Goal: Task Accomplishment & Management: Manage account settings

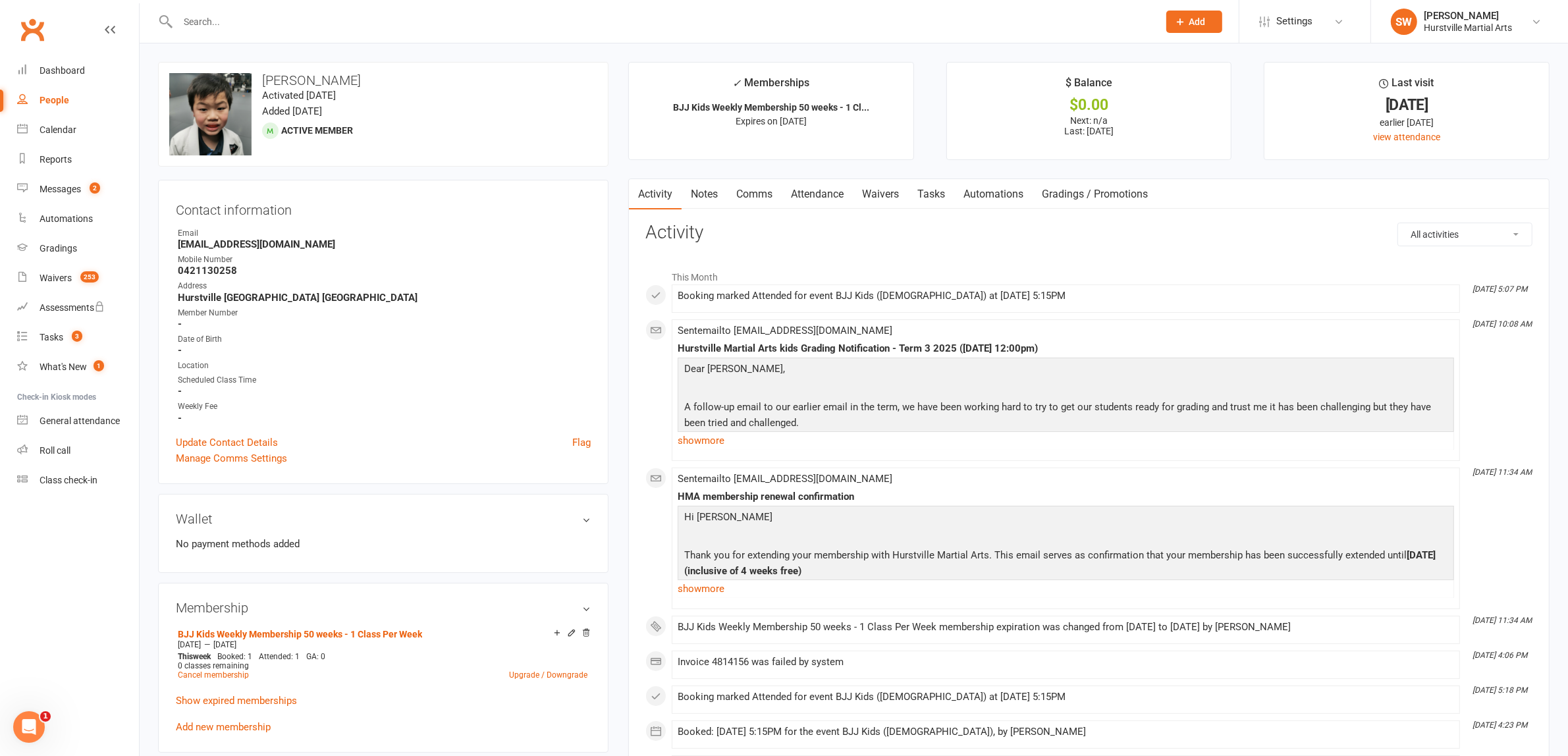
click at [208, 27] on input "text" at bounding box center [661, 21] width 975 height 18
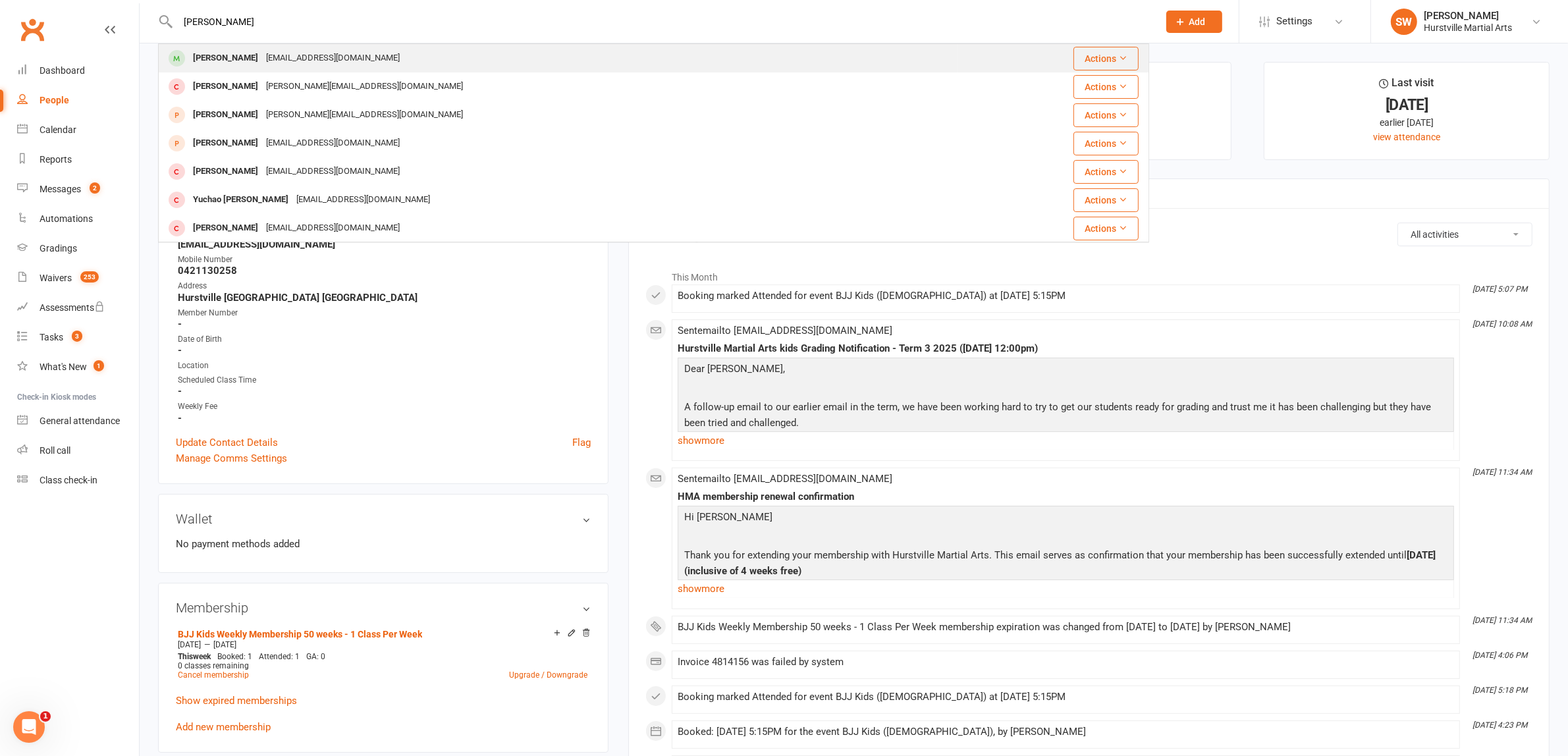
type input "jason nie"
click at [262, 61] on div "[EMAIL_ADDRESS][DOMAIN_NAME]" at bounding box center [333, 58] width 141 height 19
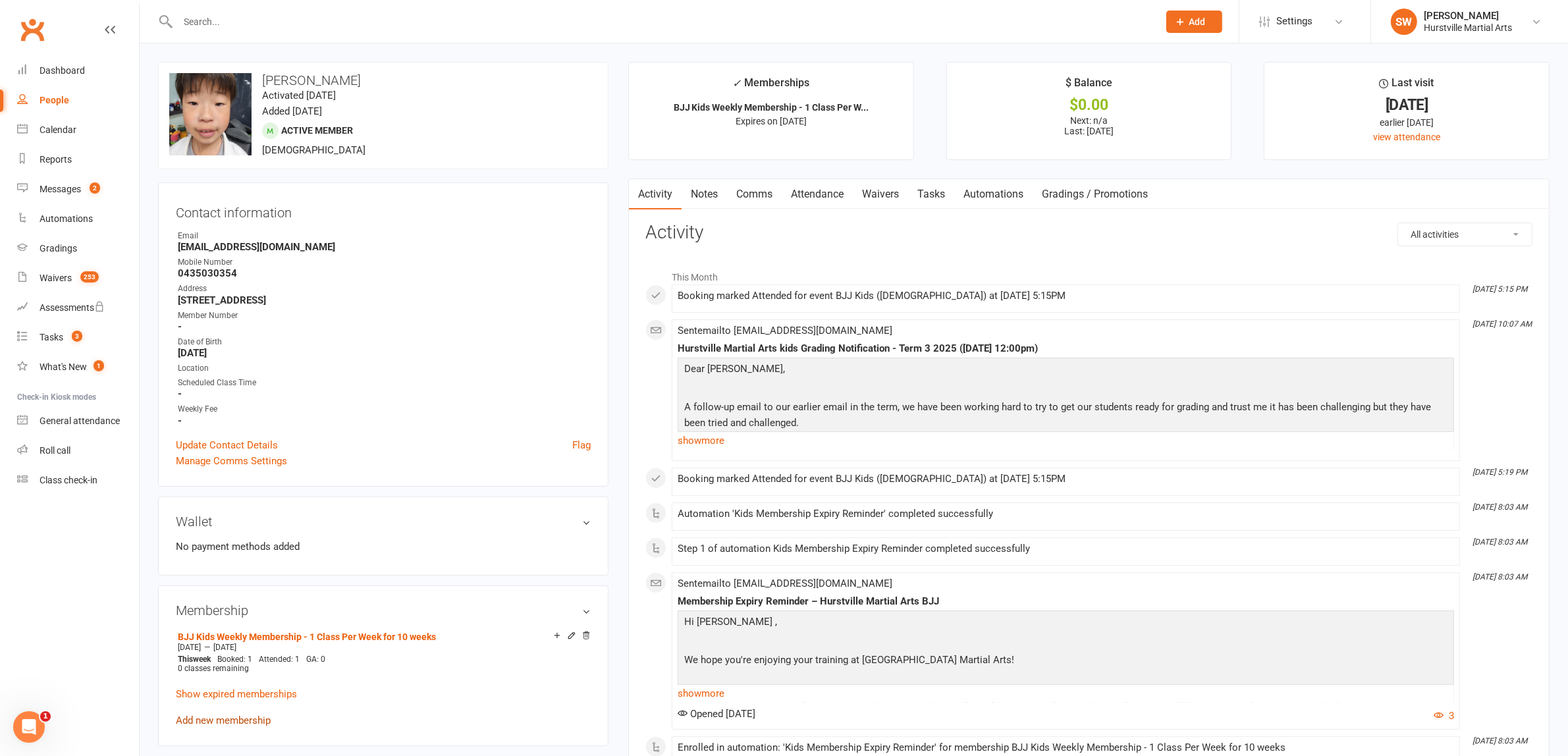
click at [209, 717] on link "Add new membership" at bounding box center [223, 720] width 95 height 12
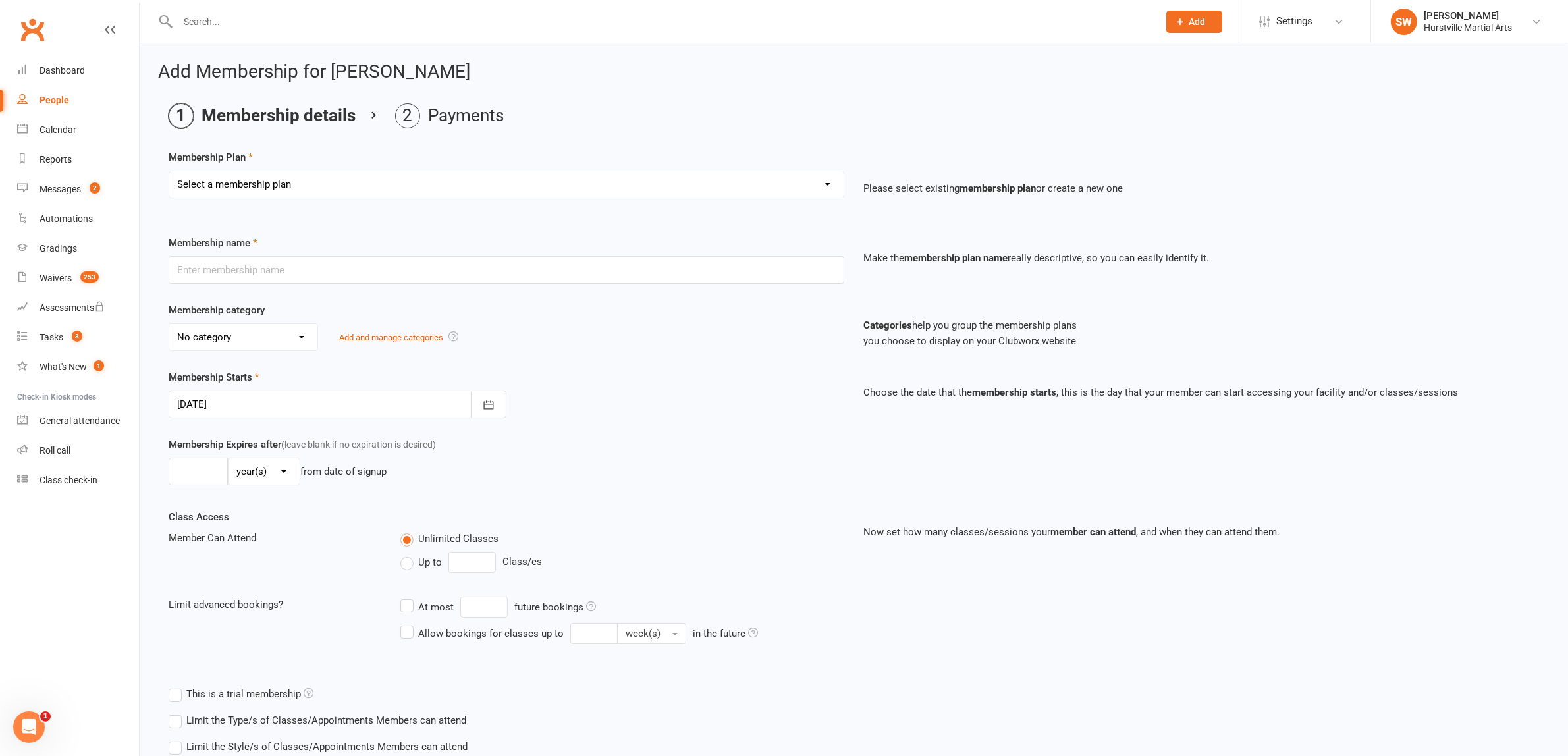
click at [393, 182] on select "Select a membership plan Create new Membership Plan 0 - BJJ KIDS - Make Up Clas…" at bounding box center [506, 184] width 674 height 26
click at [676, 112] on ol "Membership details Payments" at bounding box center [854, 115] width 1370 height 25
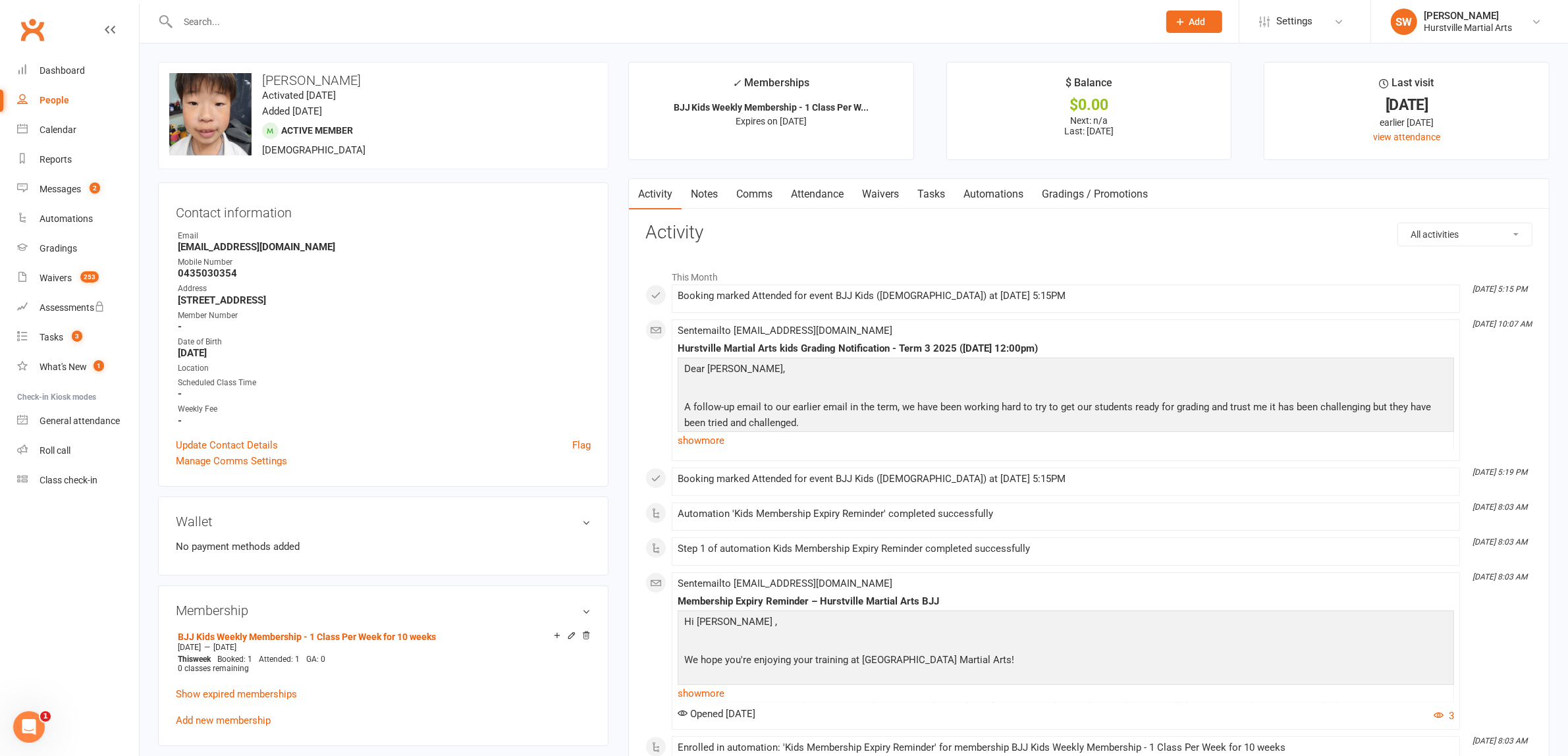
scroll to position [82, 0]
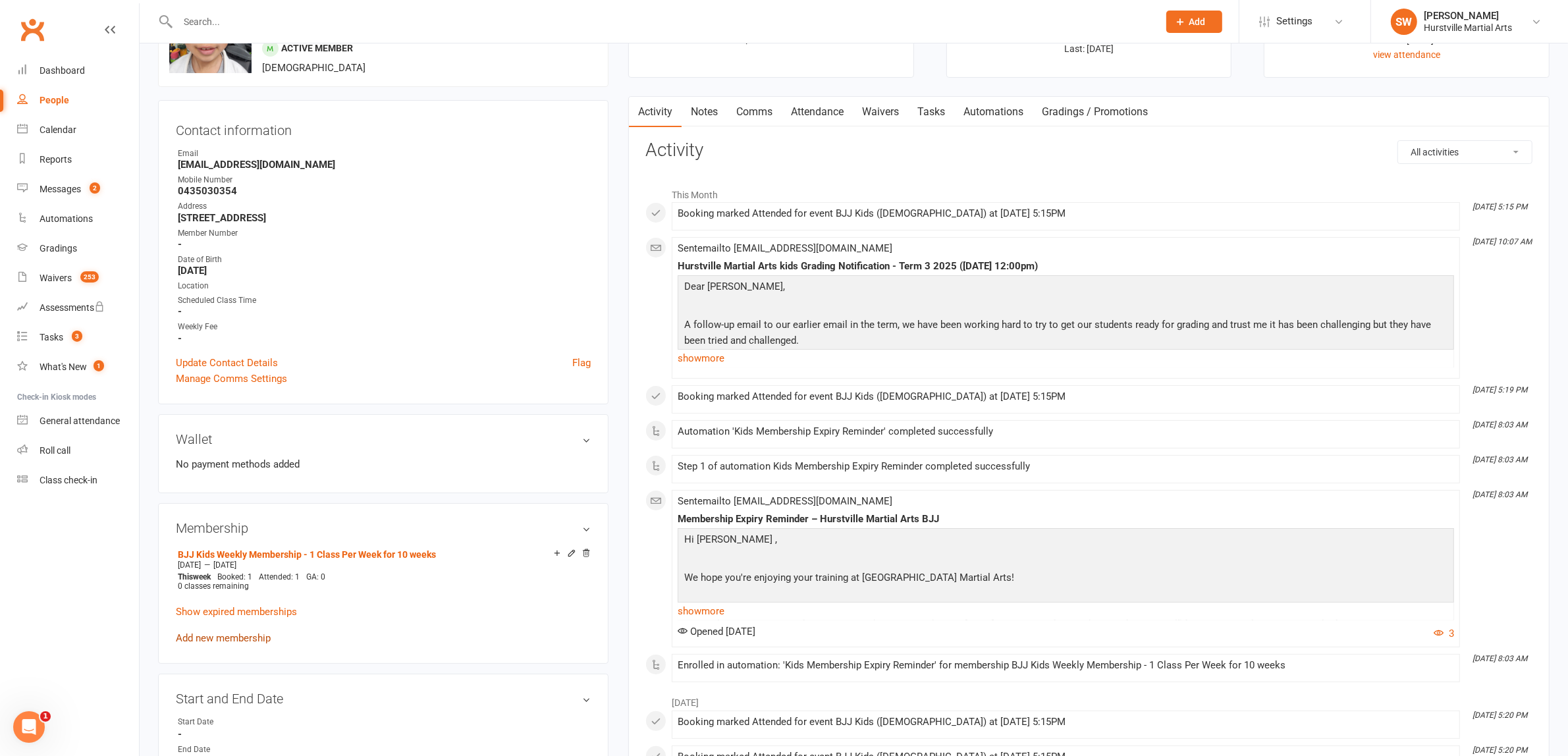
click at [232, 638] on link "Add new membership" at bounding box center [223, 638] width 95 height 12
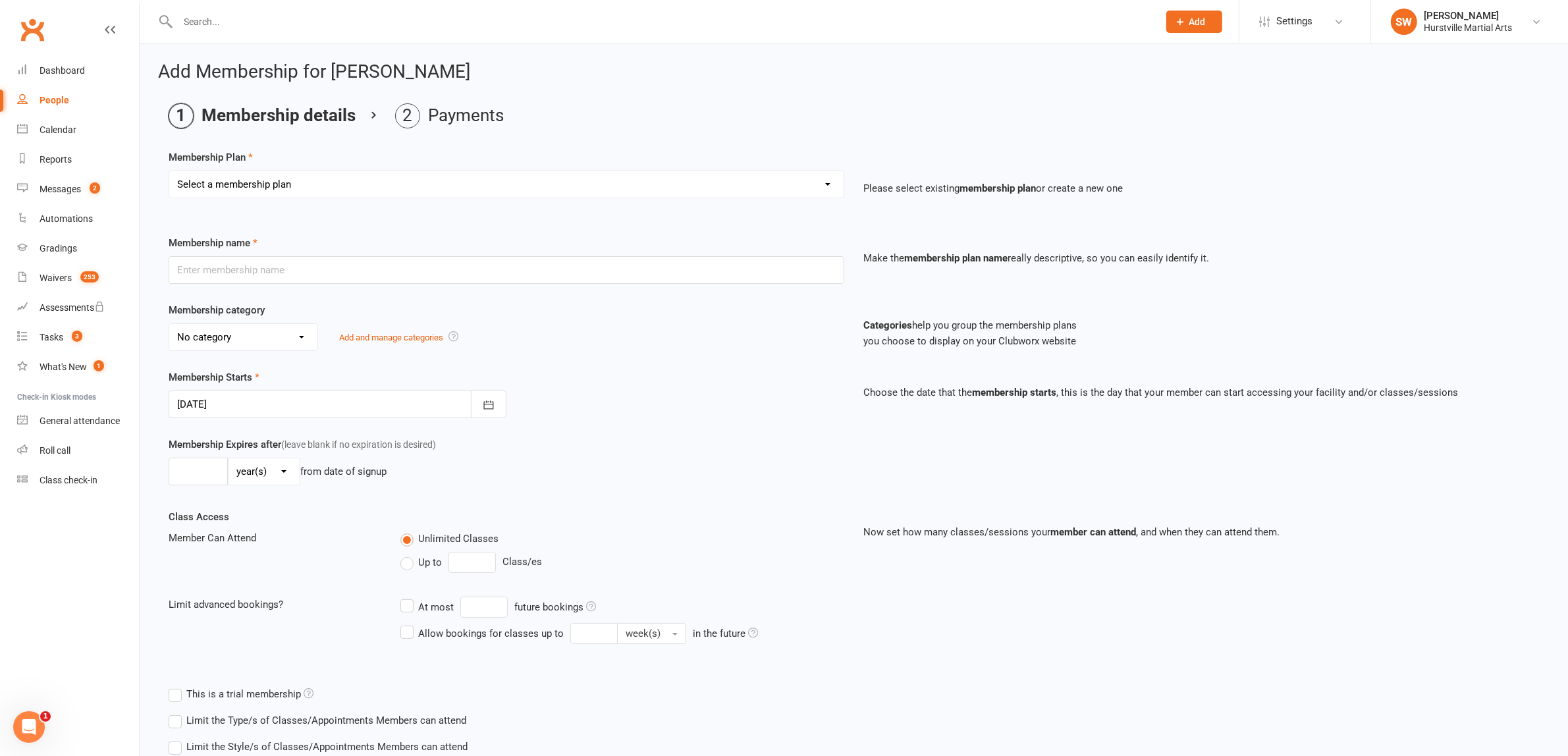
click at [563, 184] on select "Select a membership plan Create new Membership Plan 0 - BJJ KIDS - Make Up Clas…" at bounding box center [506, 184] width 674 height 26
select select "3"
click at [169, 171] on select "Select a membership plan Create new Membership Plan 0 - BJJ KIDS - Make Up Clas…" at bounding box center [506, 184] width 674 height 26
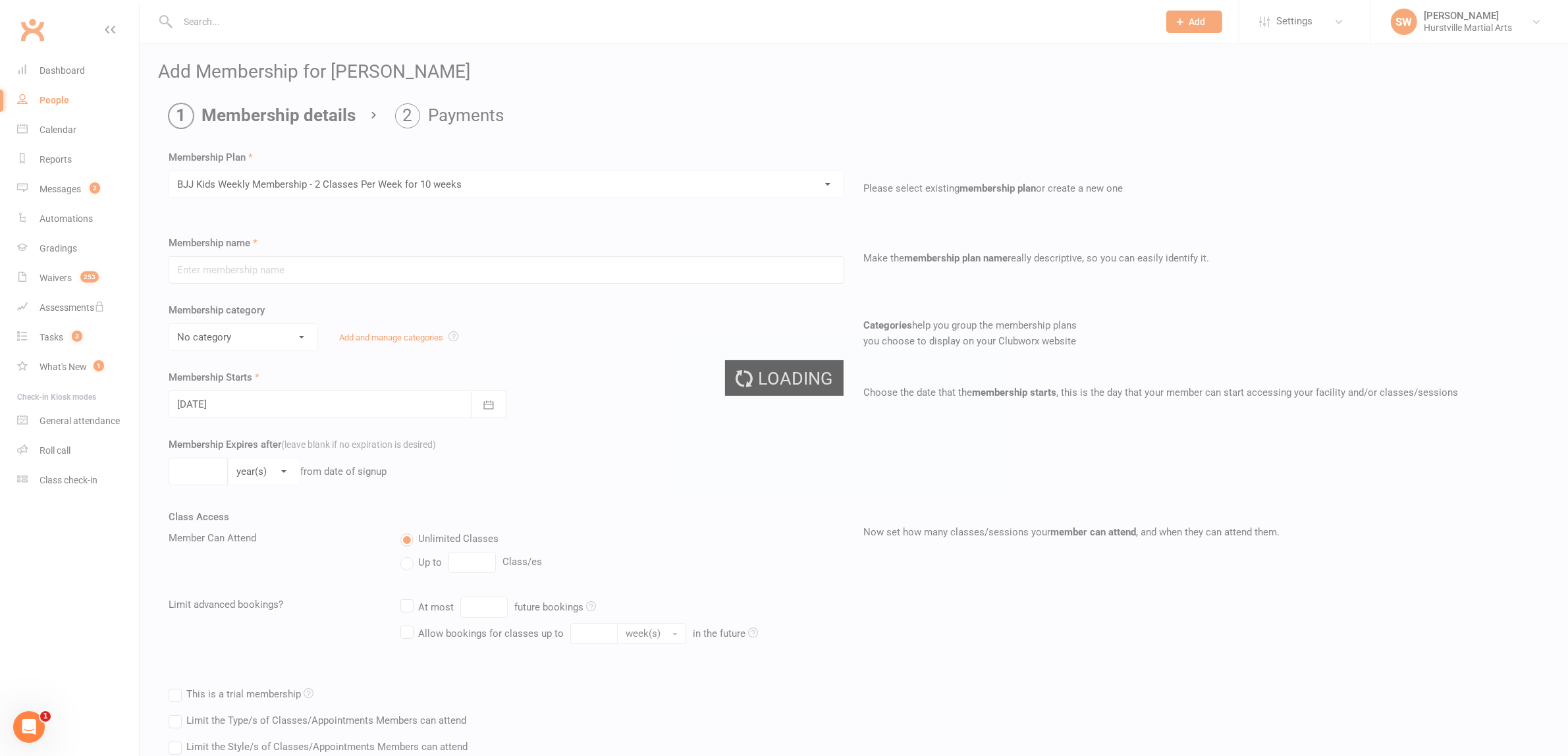
type input "BJJ Kids Weekly Membership - 2 Classes Per Week for 10 weeks"
select select "2"
type input "64"
select select "0"
type input "2"
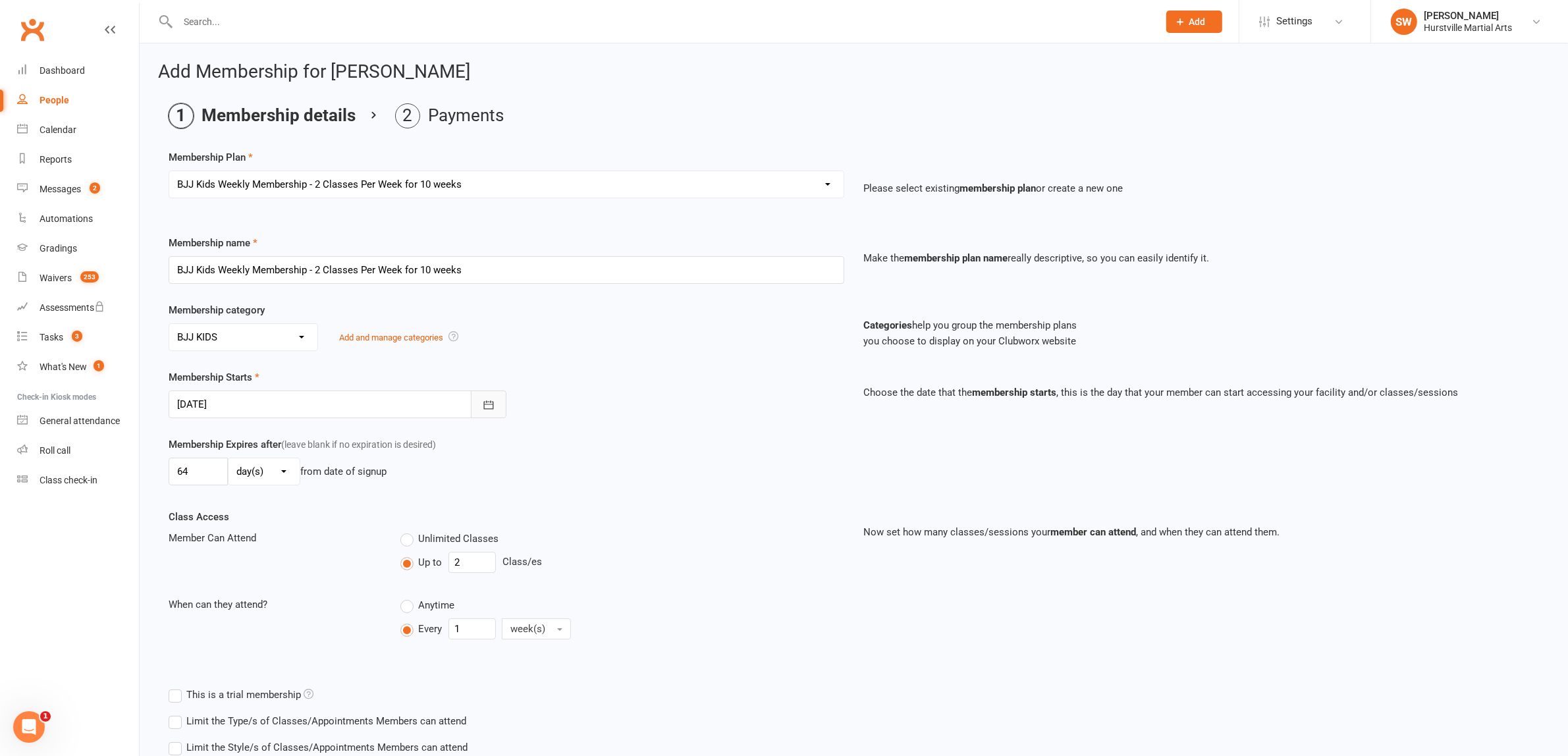
click at [482, 410] on icon "button" at bounding box center [488, 405] width 13 height 13
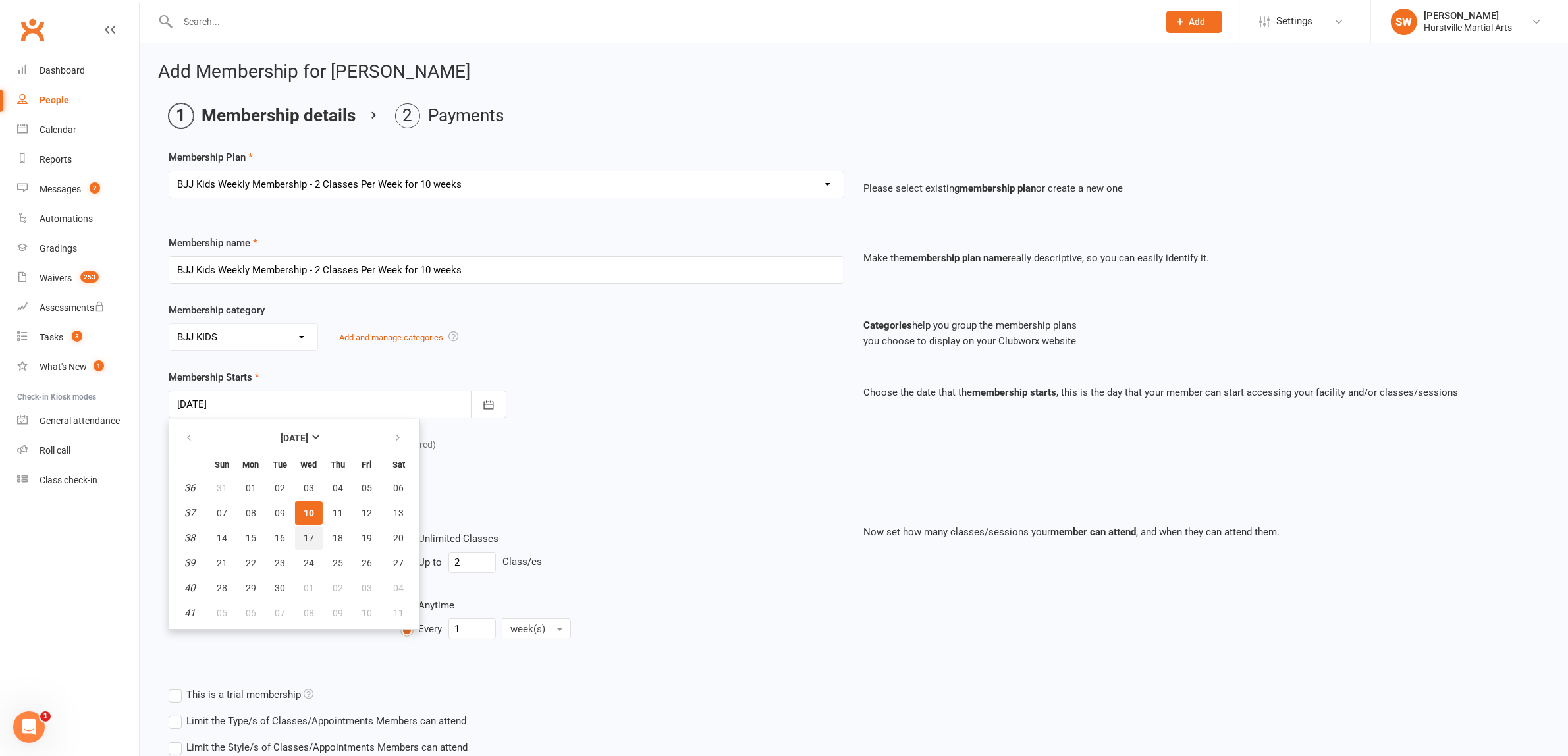
click at [308, 537] on span "17" at bounding box center [309, 538] width 11 height 11
type input "17 Sep 2025"
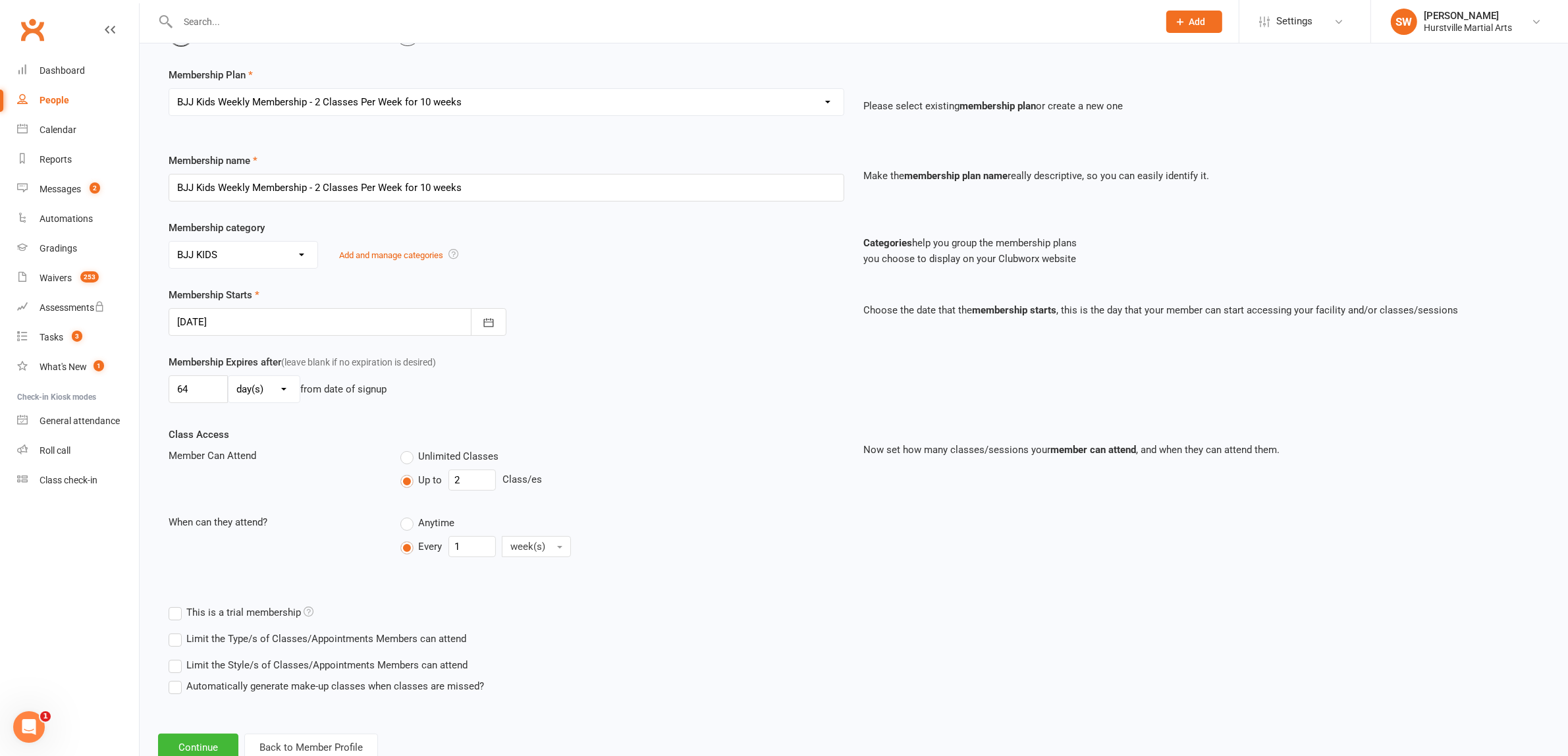
scroll to position [126, 0]
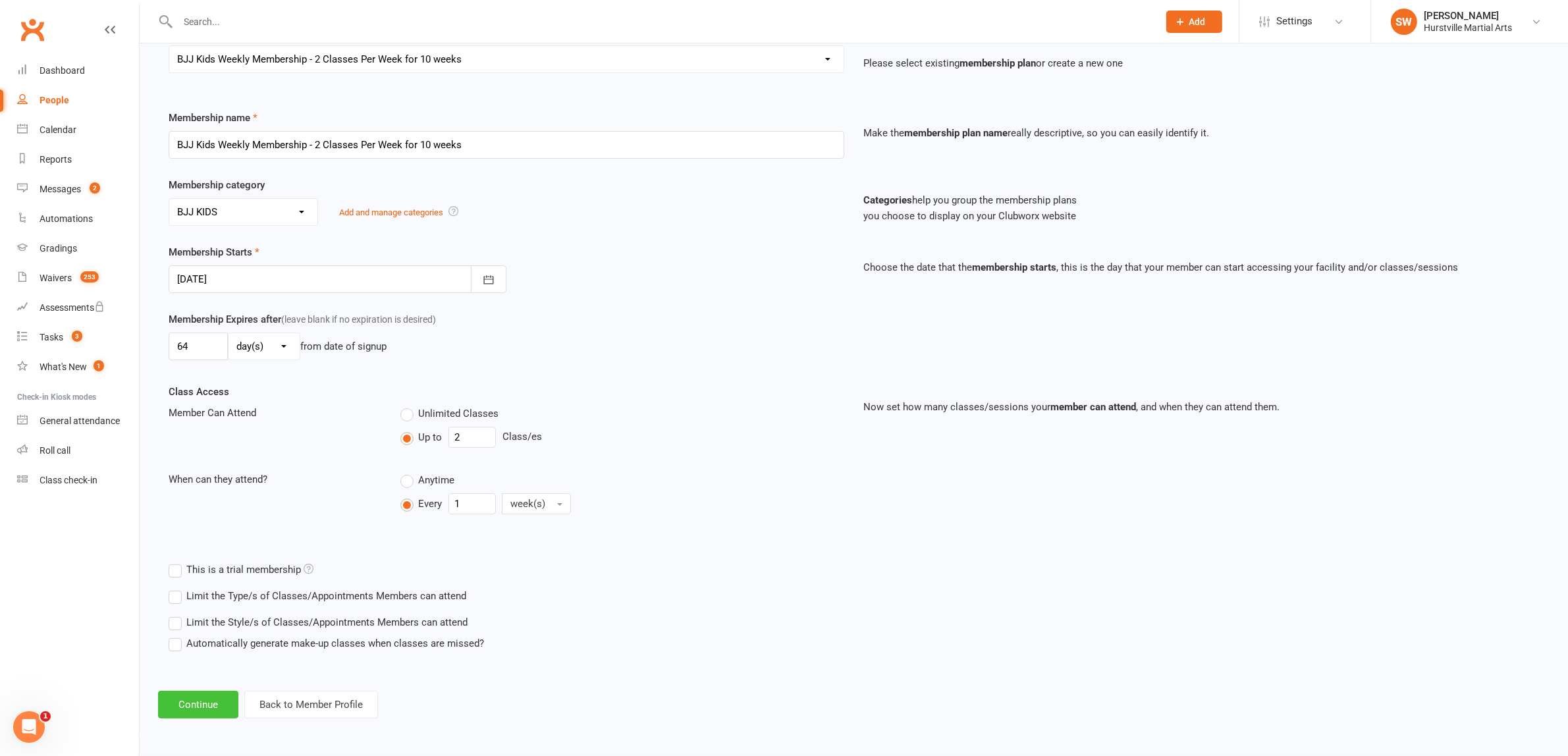
click at [193, 705] on button "Continue" at bounding box center [198, 704] width 80 height 28
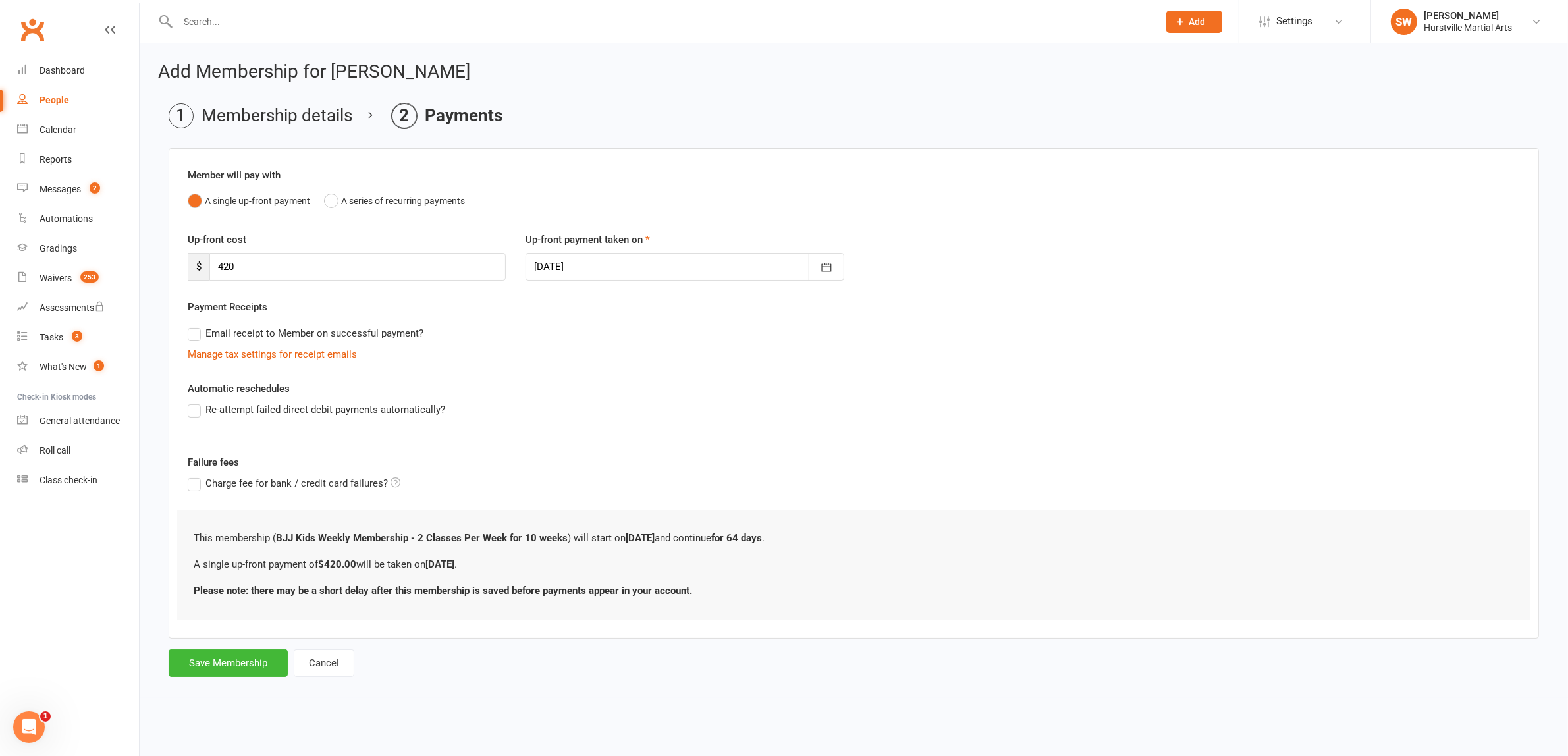
scroll to position [0, 0]
click at [823, 272] on button "button" at bounding box center [832, 266] width 35 height 28
click at [669, 374] on span "10" at bounding box center [669, 376] width 11 height 11
type input "[DATE]"
click at [234, 661] on button "Save Membership" at bounding box center [227, 663] width 119 height 28
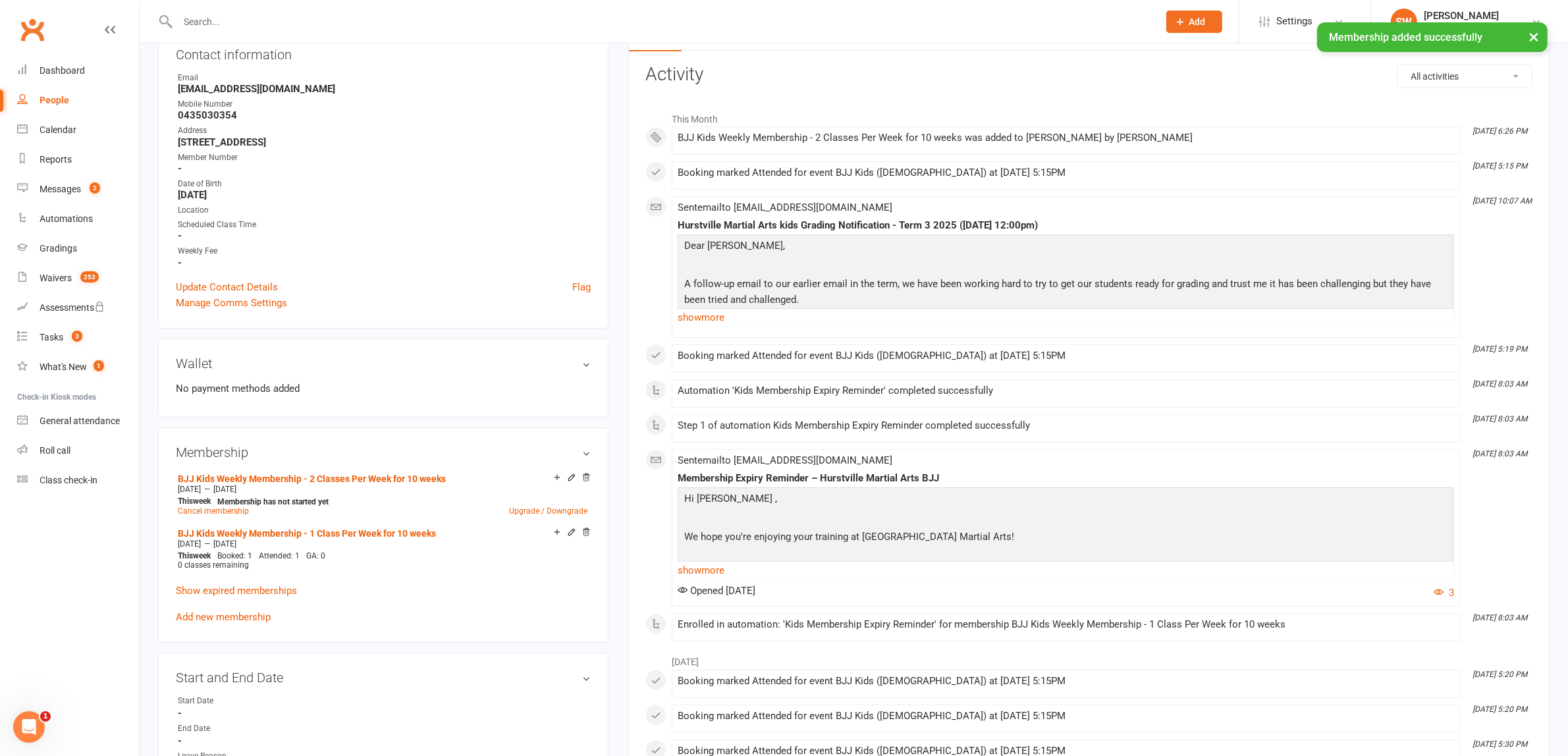
scroll to position [164, 0]
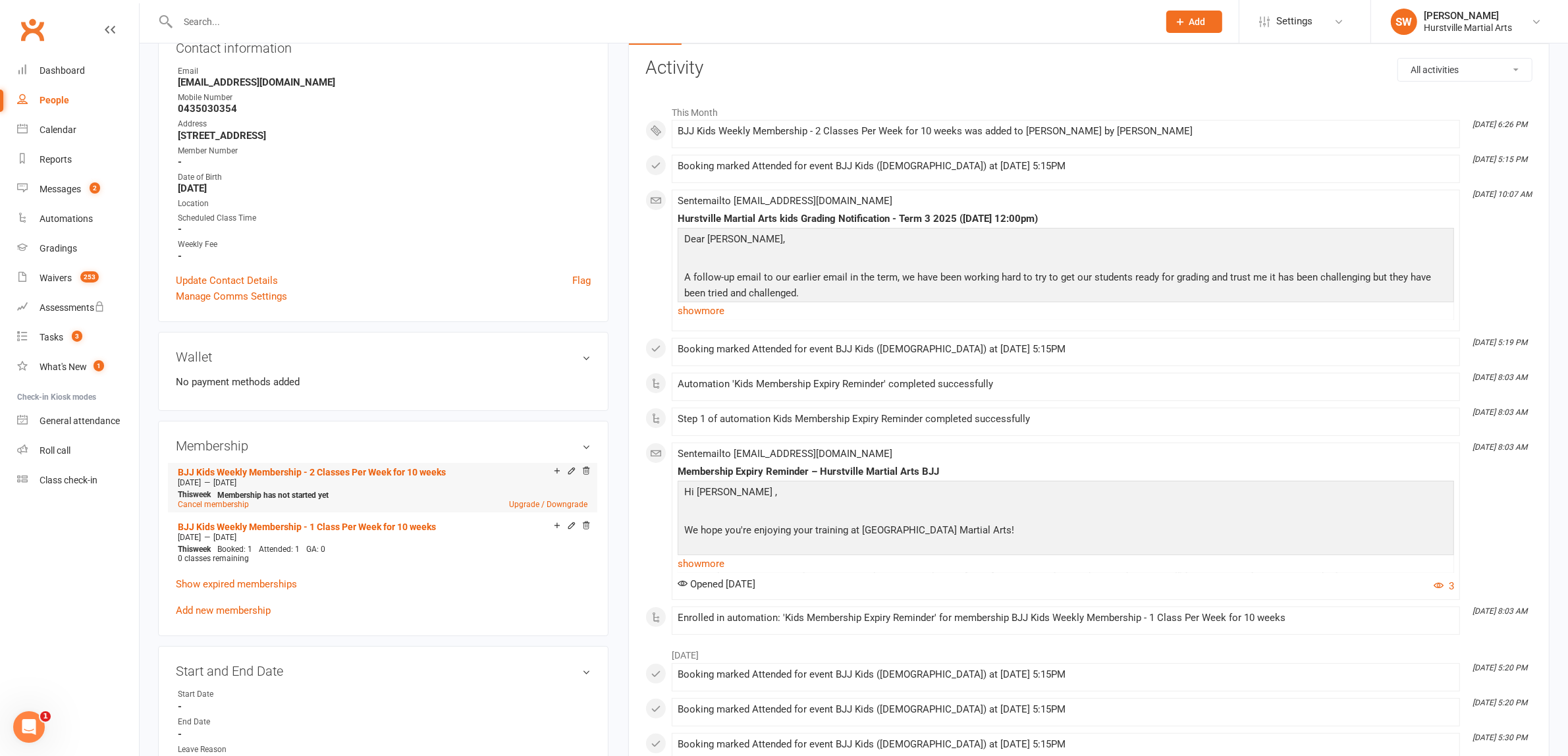
drag, startPoint x: 166, startPoint y: 466, endPoint x: 448, endPoint y: 483, distance: 282.5
click at [448, 483] on div "Membership BJJ Kids Weekly Membership - 2 Classes Per Week for 10 weeks Sep 17 …" at bounding box center [383, 528] width 450 height 215
copy li "BJJ Kids Weekly Membership - 2 Classes Per Week for 10 weeks Sep 17 2025 — Nov …"
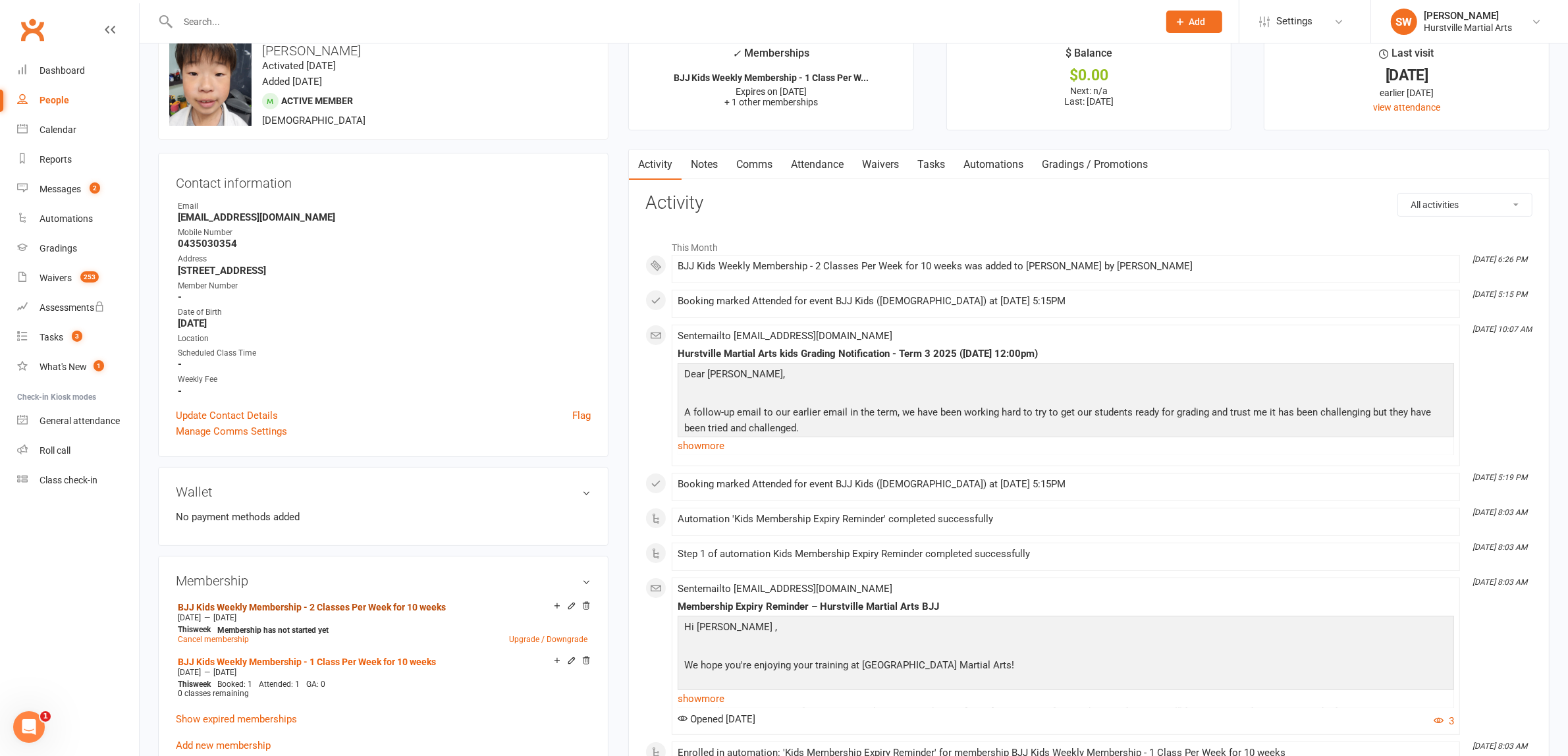
scroll to position [0, 0]
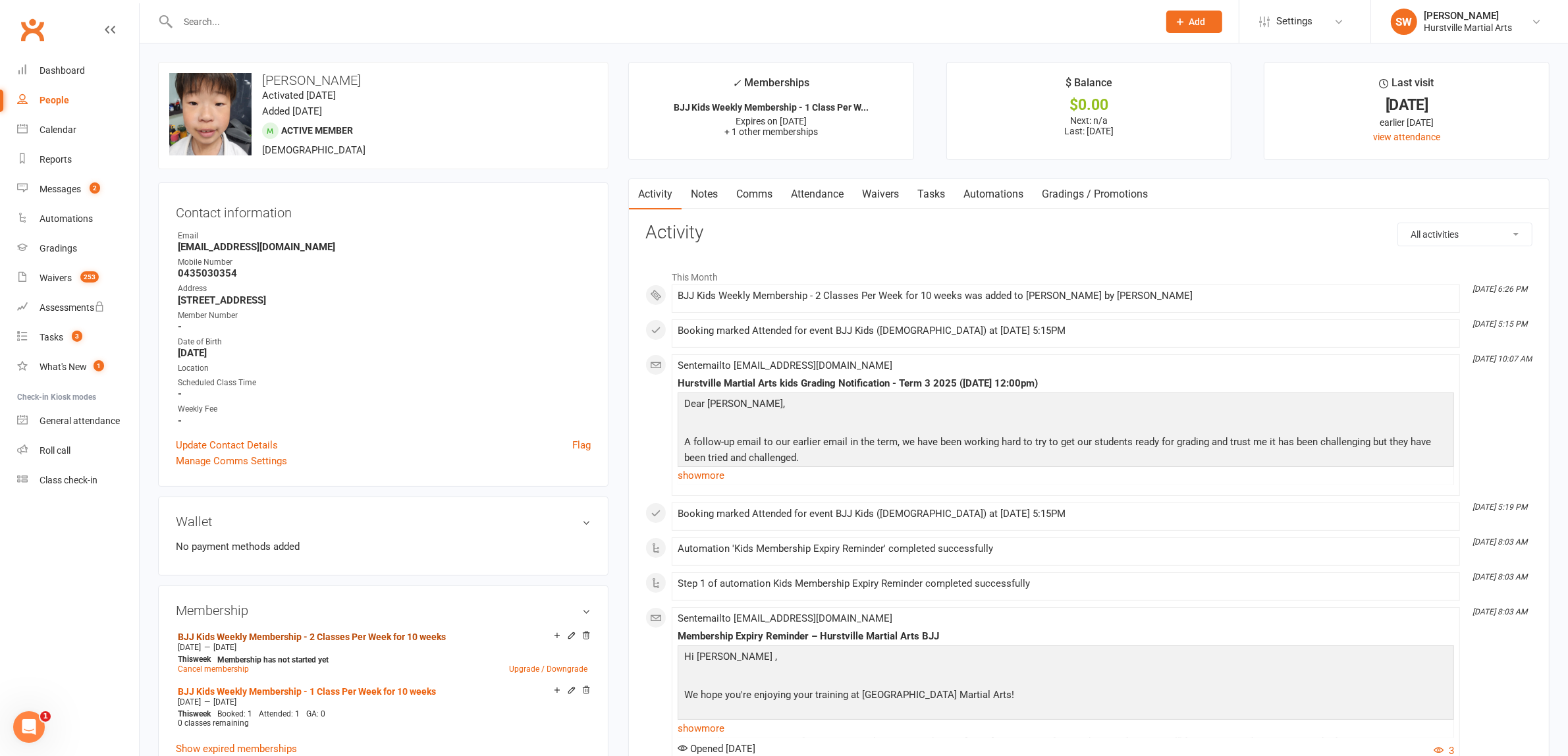
click at [711, 198] on link "Notes" at bounding box center [704, 194] width 45 height 31
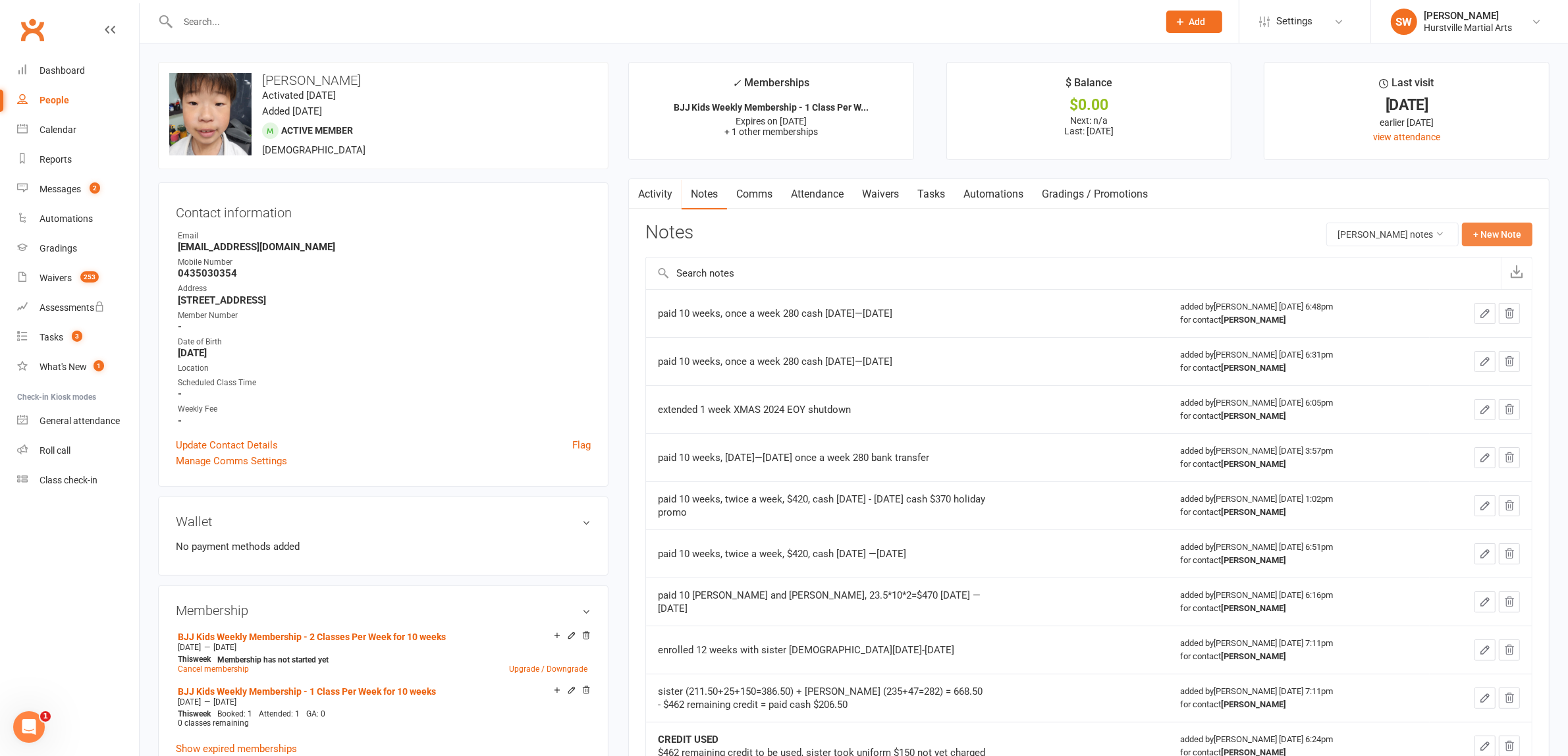
click at [1482, 234] on button "+ New Note" at bounding box center [1497, 234] width 71 height 24
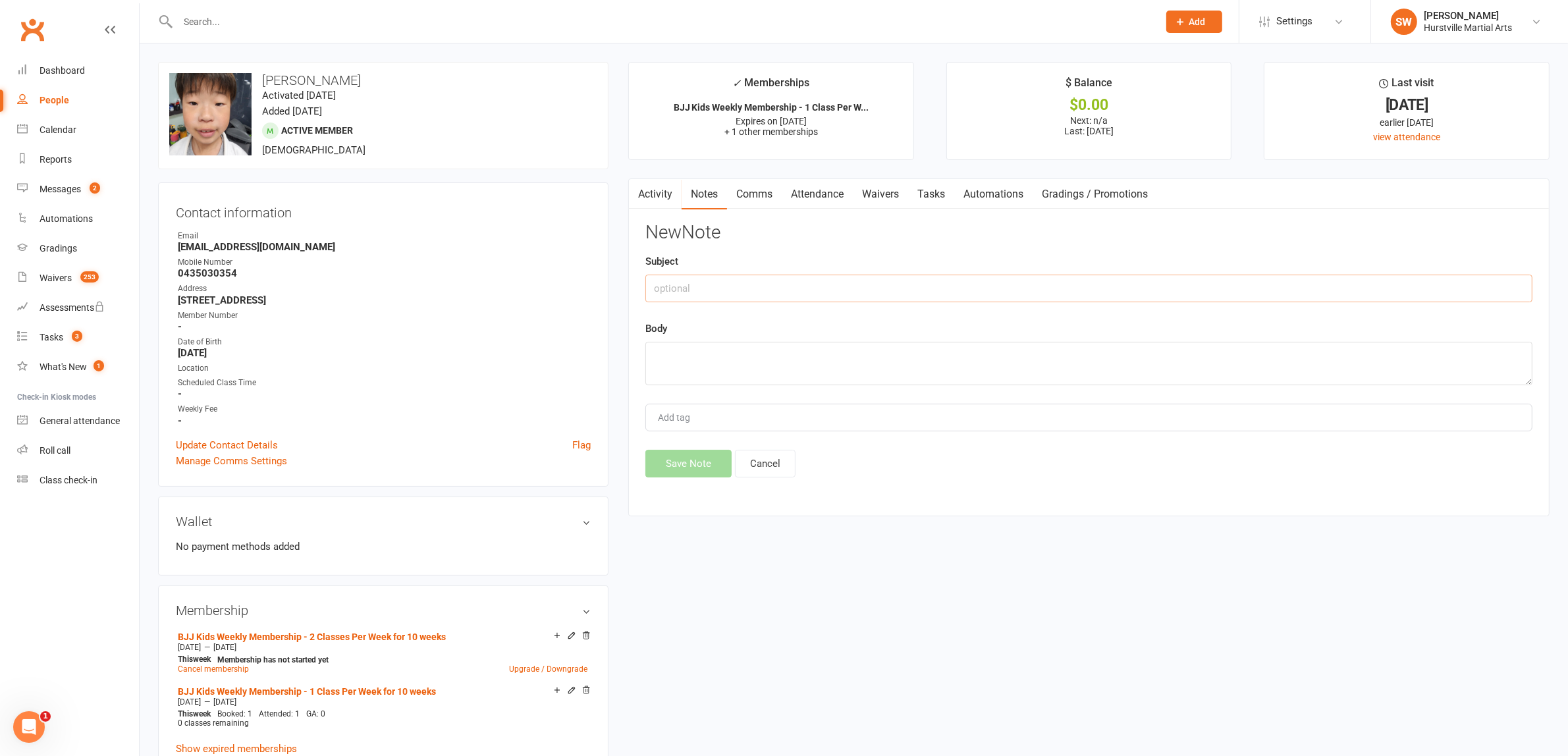
click at [656, 285] on input "text" at bounding box center [1089, 288] width 887 height 28
paste input "BJJ Kids Weekly Membership - 2 Classes Per Week for 10 weeks Sep 17 2025—Nov 19…"
type input "BJJ Kids Weekly Membership - 2 Classes Per Week for 10 weeks Sep 17 2025—Nov 19…"
click at [670, 365] on textarea at bounding box center [1089, 363] width 887 height 43
paste textarea "BJJ Kids Weekly Membership - 2 Classes Per Week for 10 weeks Sep 17 2025—Nov 19…"
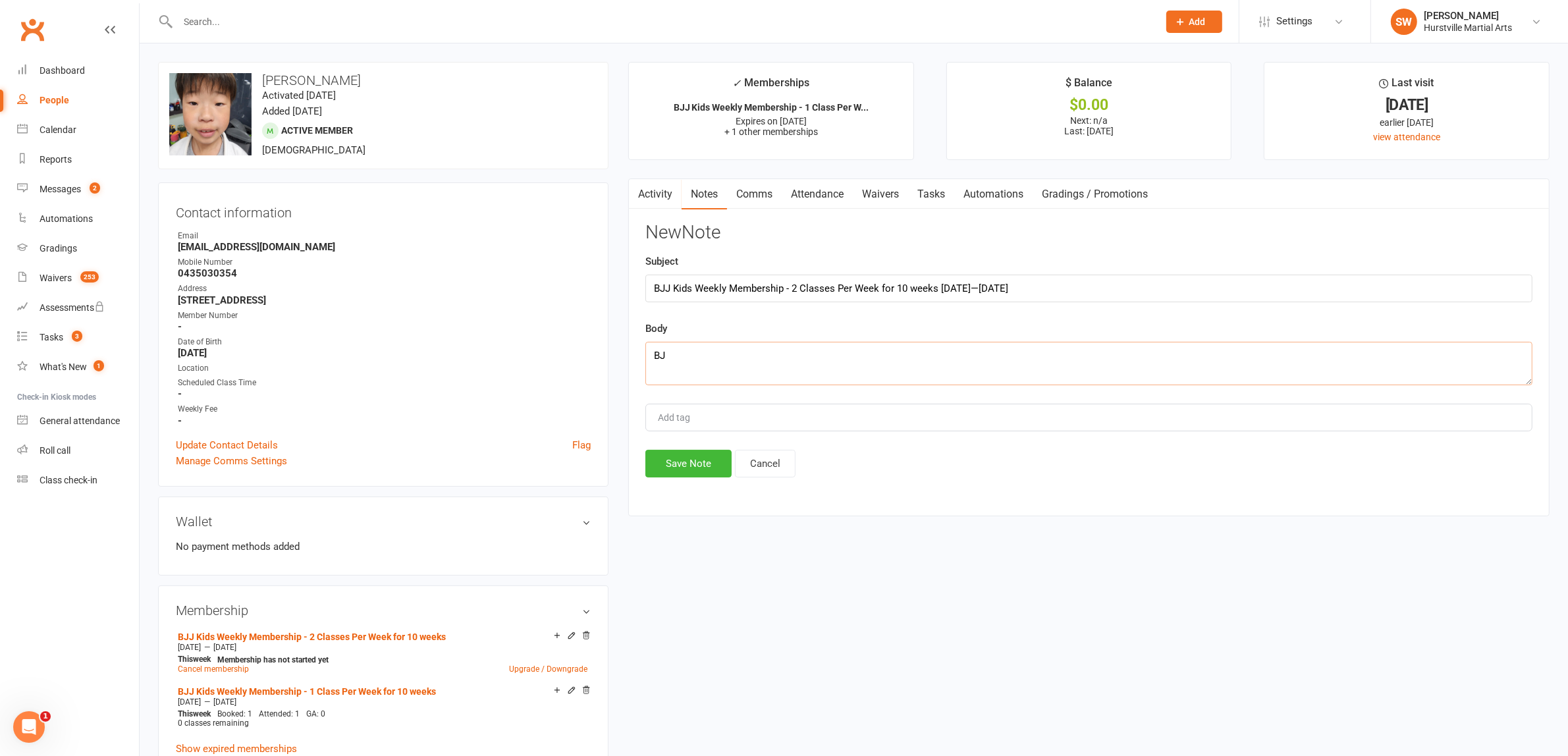
type textarea "B"
drag, startPoint x: 1061, startPoint y: 363, endPoint x: 631, endPoint y: 348, distance: 430.3
click at [631, 348] on div "Activity Notes Comms Attendance Waivers Tasks Automations Gradings / Promotions…" at bounding box center [1089, 347] width 921 height 338
type textarea "42*10+23.5*10*0.9=631.5 paid with sister total $631.5 by bank transfer Wed 5:15…"
click at [695, 465] on button "Save Note" at bounding box center [688, 463] width 86 height 28
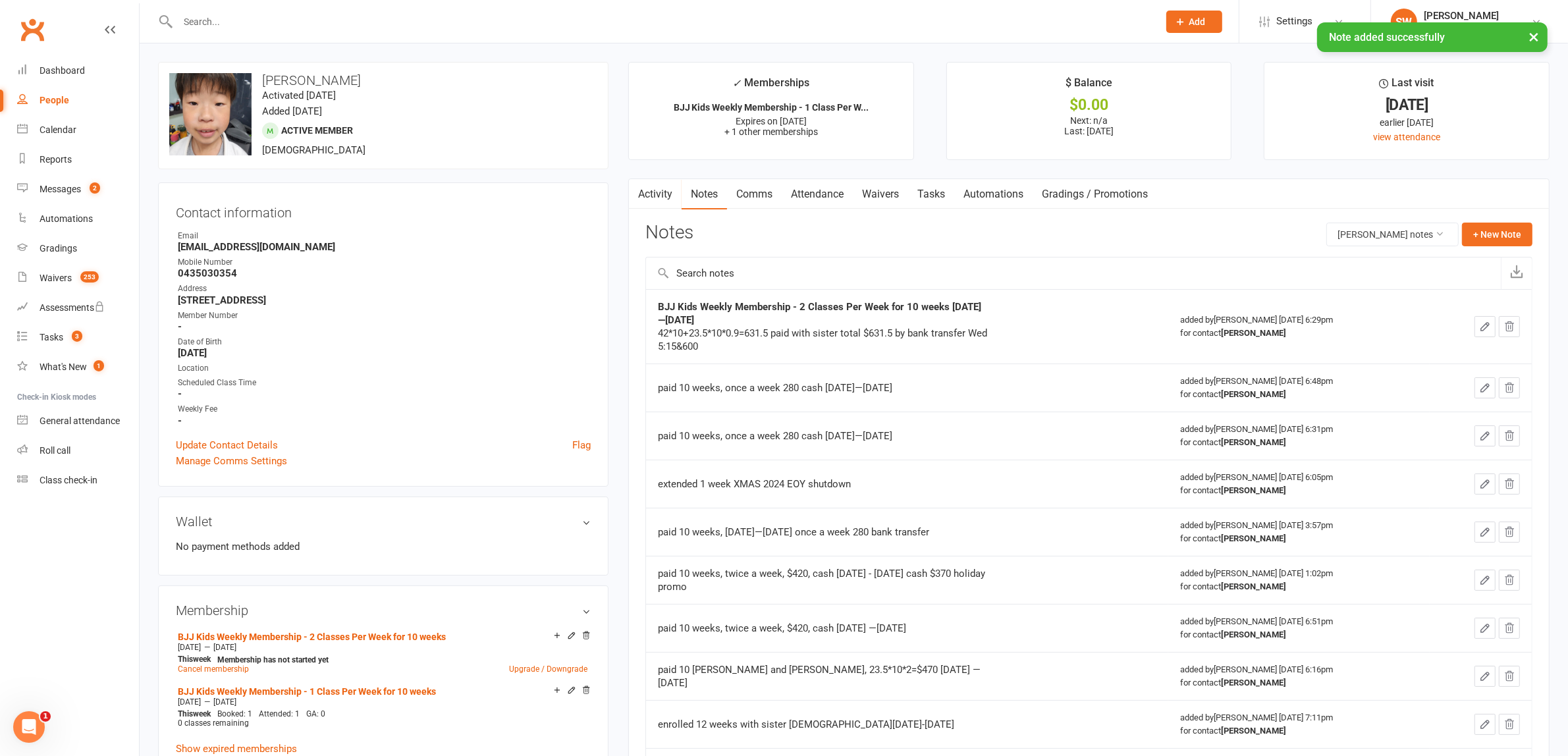
click at [805, 202] on link "Attendance" at bounding box center [817, 194] width 71 height 31
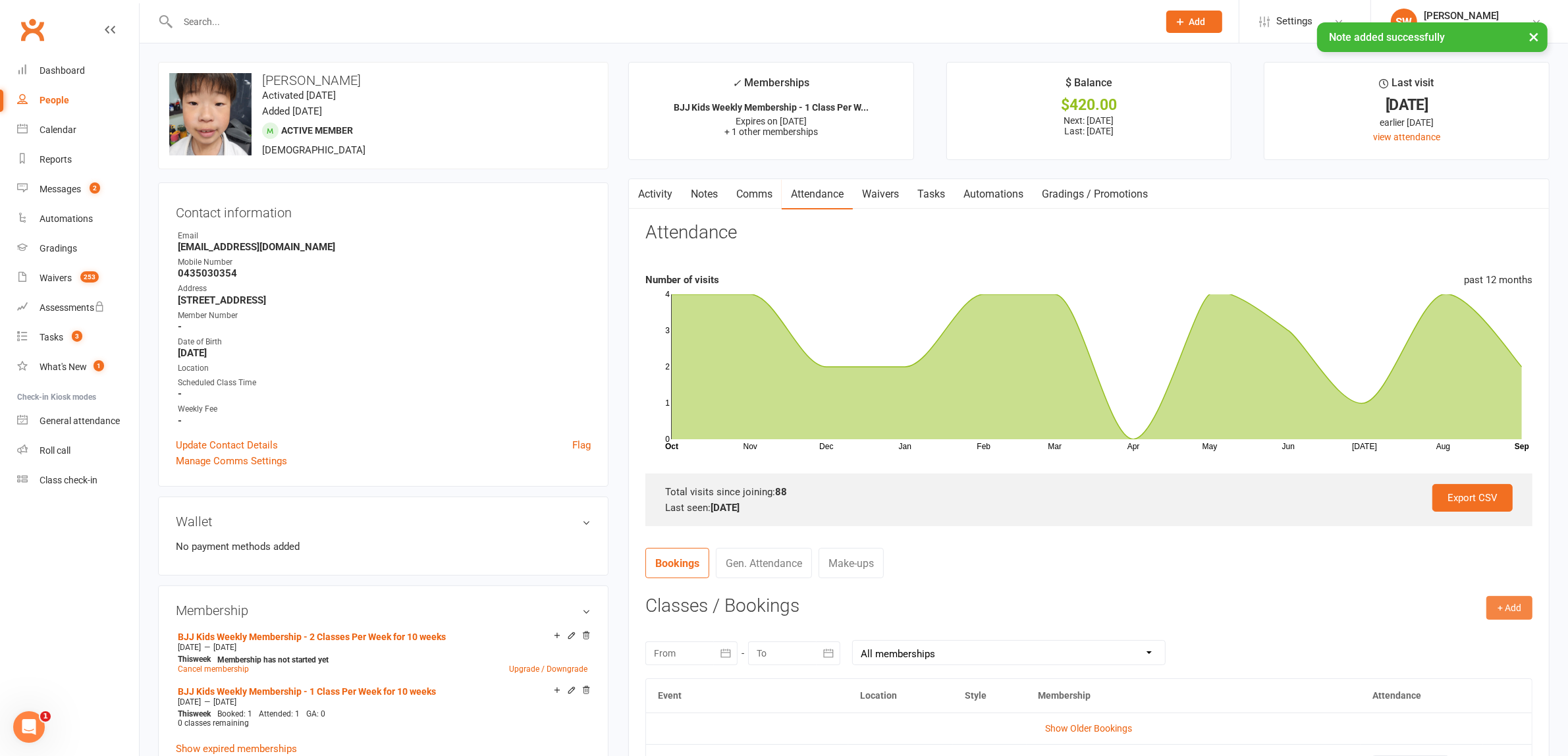
click at [1516, 607] on button "+ Add" at bounding box center [1509, 607] width 46 height 24
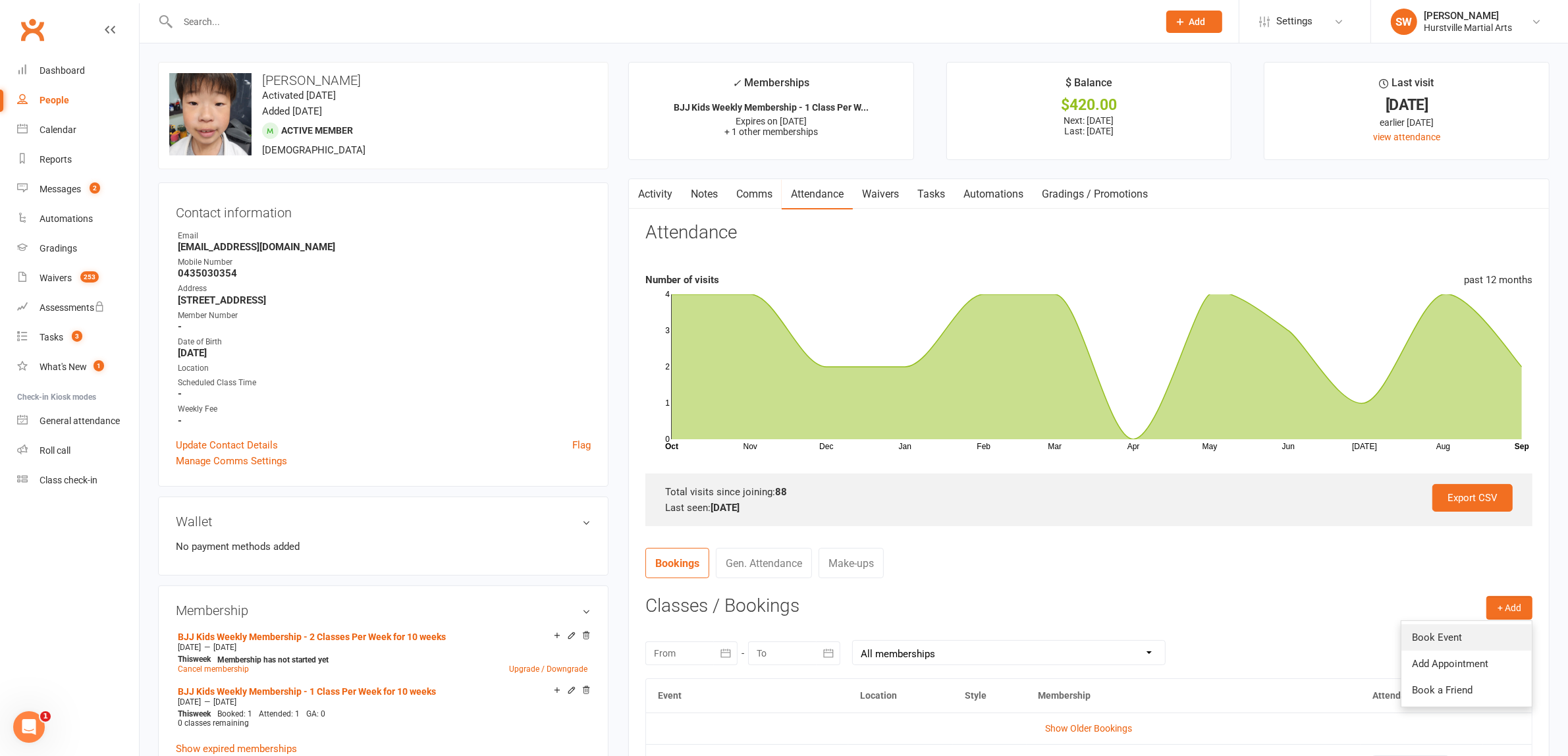
click at [1477, 639] on link "Book Event" at bounding box center [1466, 637] width 130 height 26
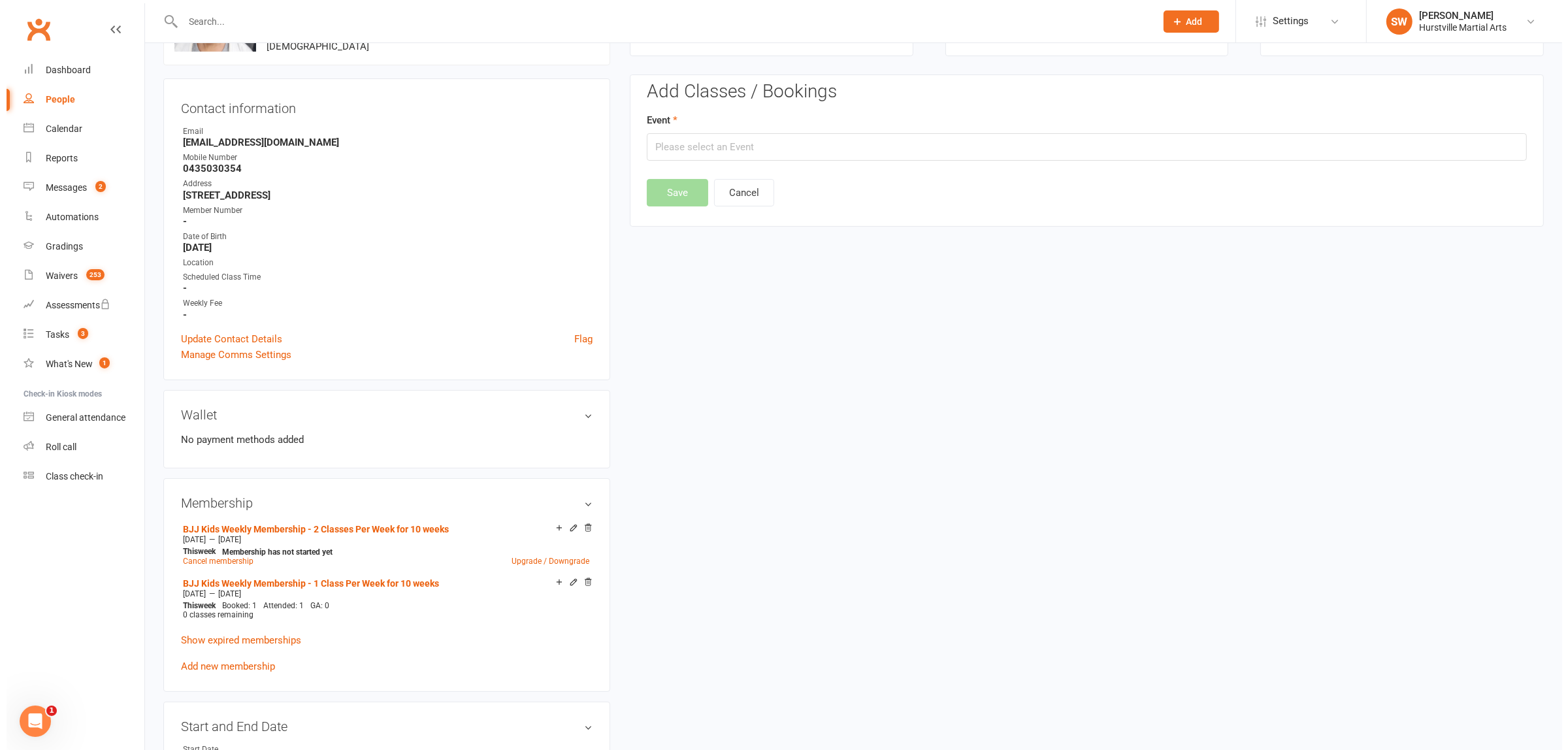
scroll to position [112, 0]
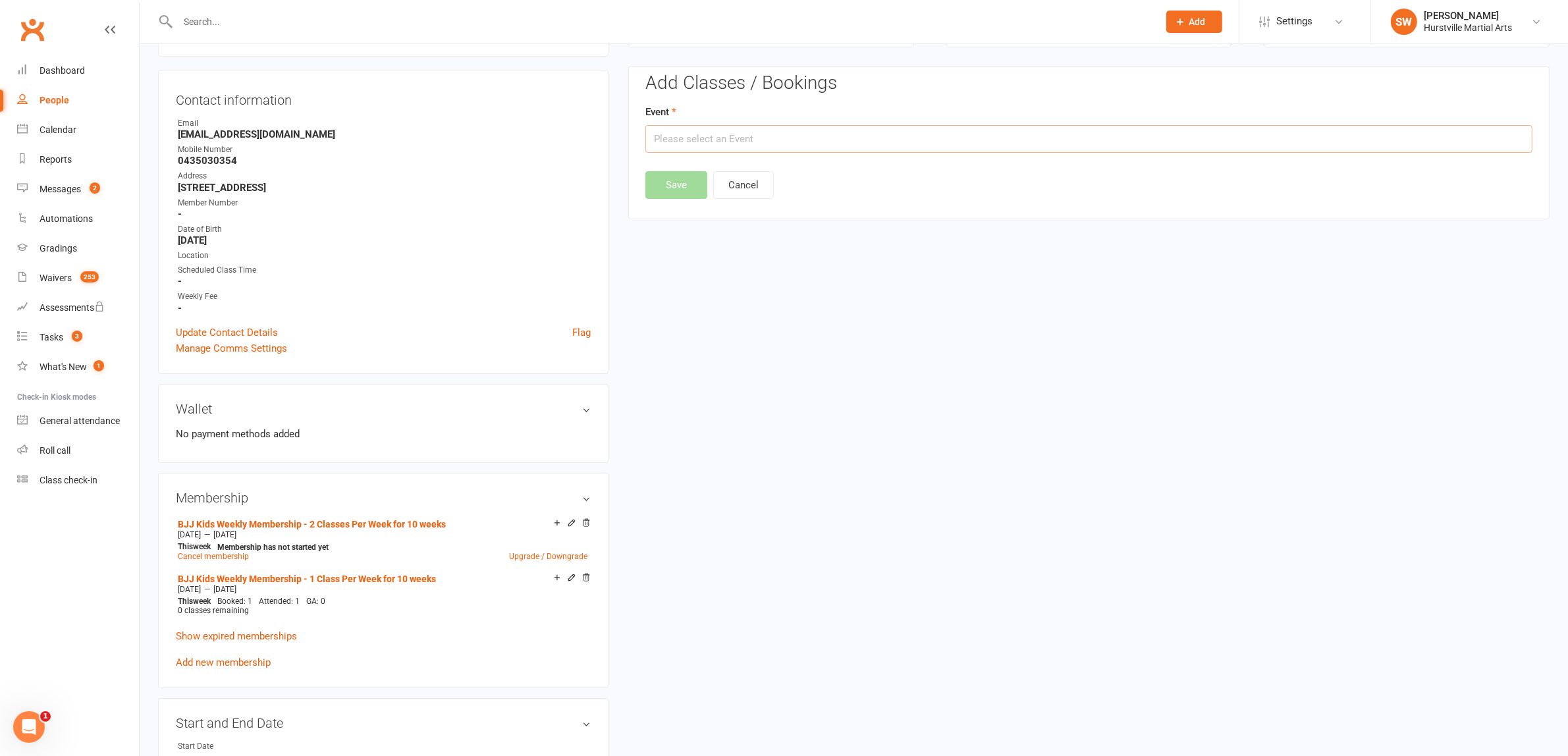
click at [709, 145] on input "text" at bounding box center [1089, 139] width 887 height 28
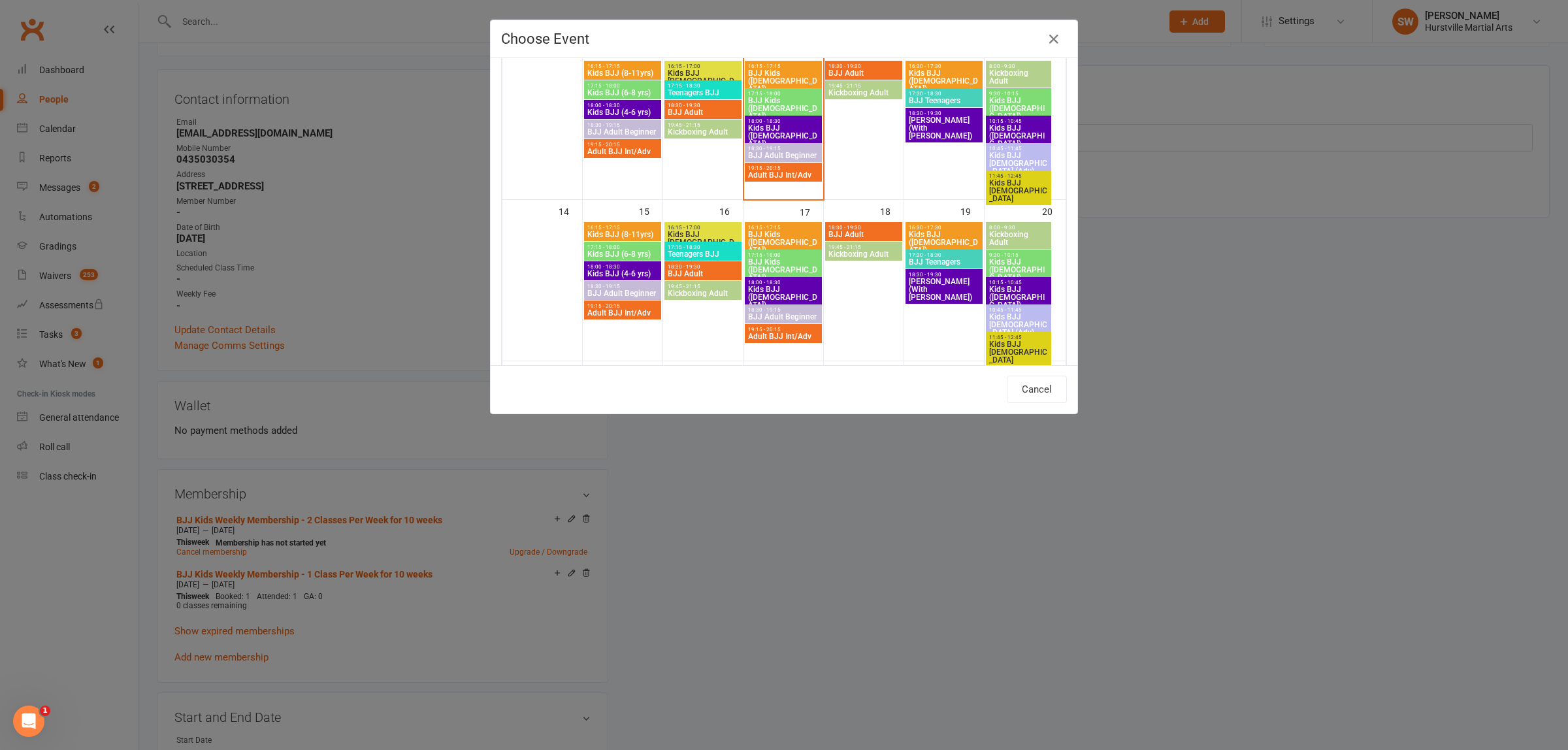
scroll to position [286, 0]
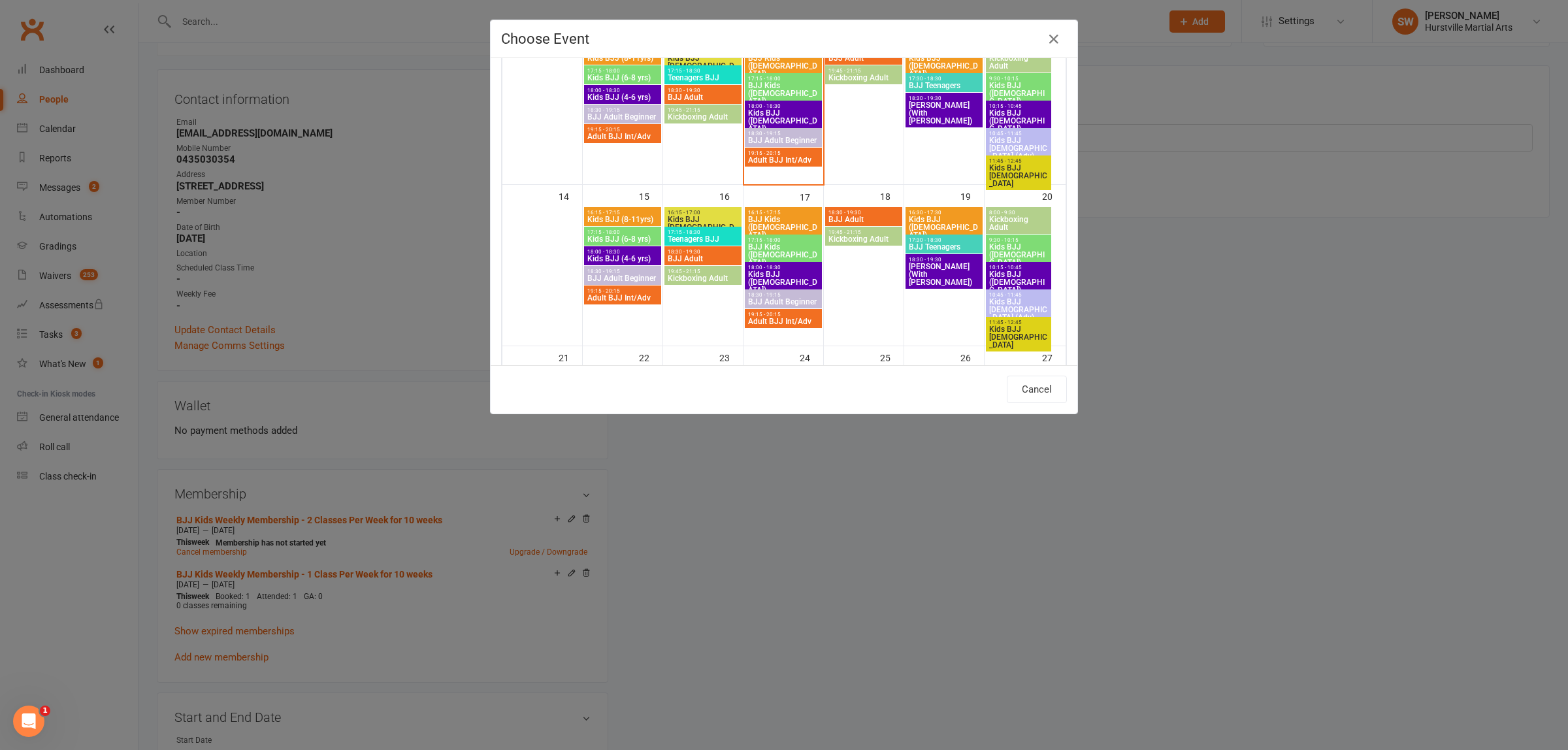
click at [778, 249] on span "BJJ Kids (6-8 yrs old)" at bounding box center [783, 255] width 72 height 24
type input "BJJ Kids (6-8 yrs old) - Sep 17, 2025 5:15:00 PM"
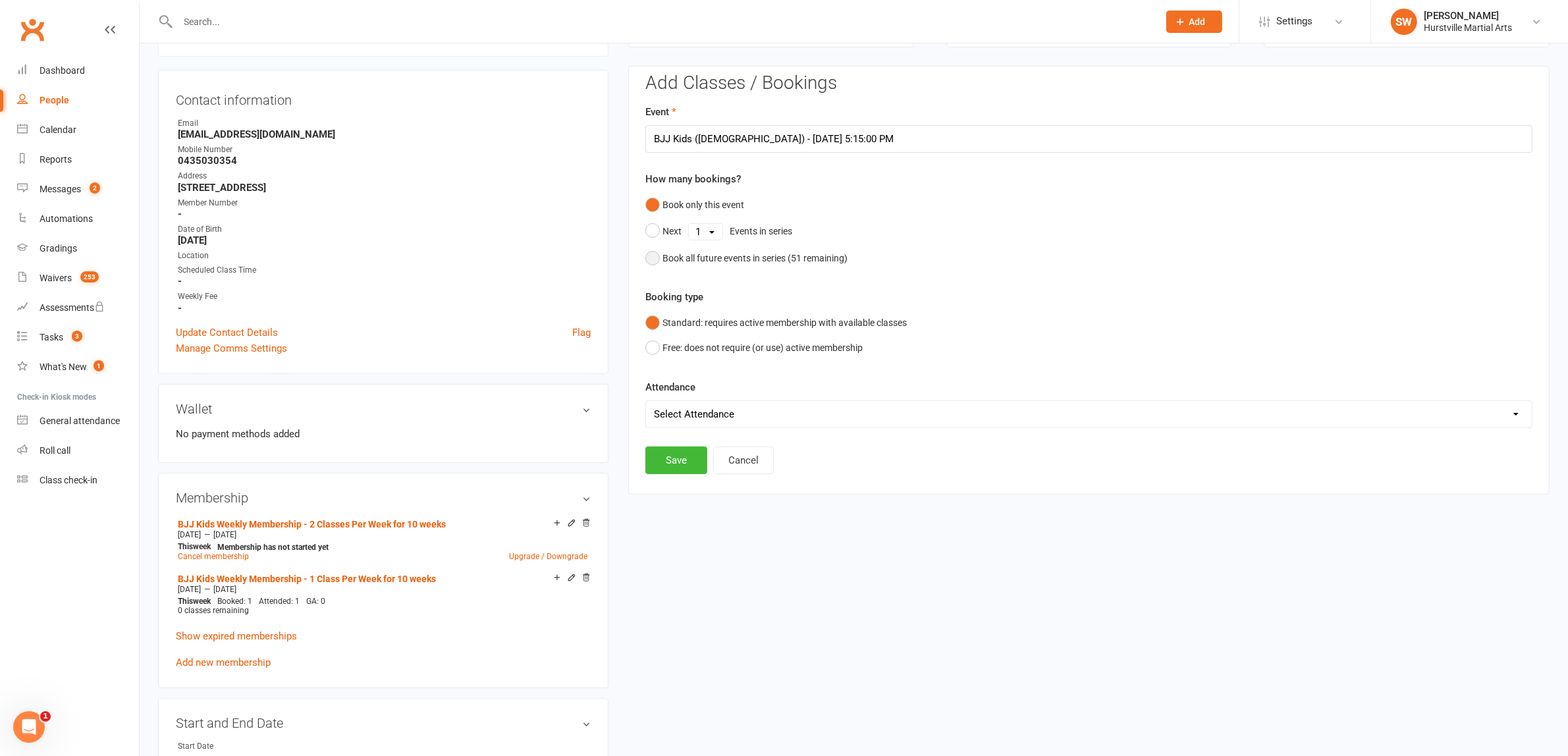
click at [651, 257] on button "Book all future events in series ( 51 remaining)" at bounding box center [746, 258] width 202 height 25
click at [673, 390] on button "Save" at bounding box center [676, 393] width 62 height 28
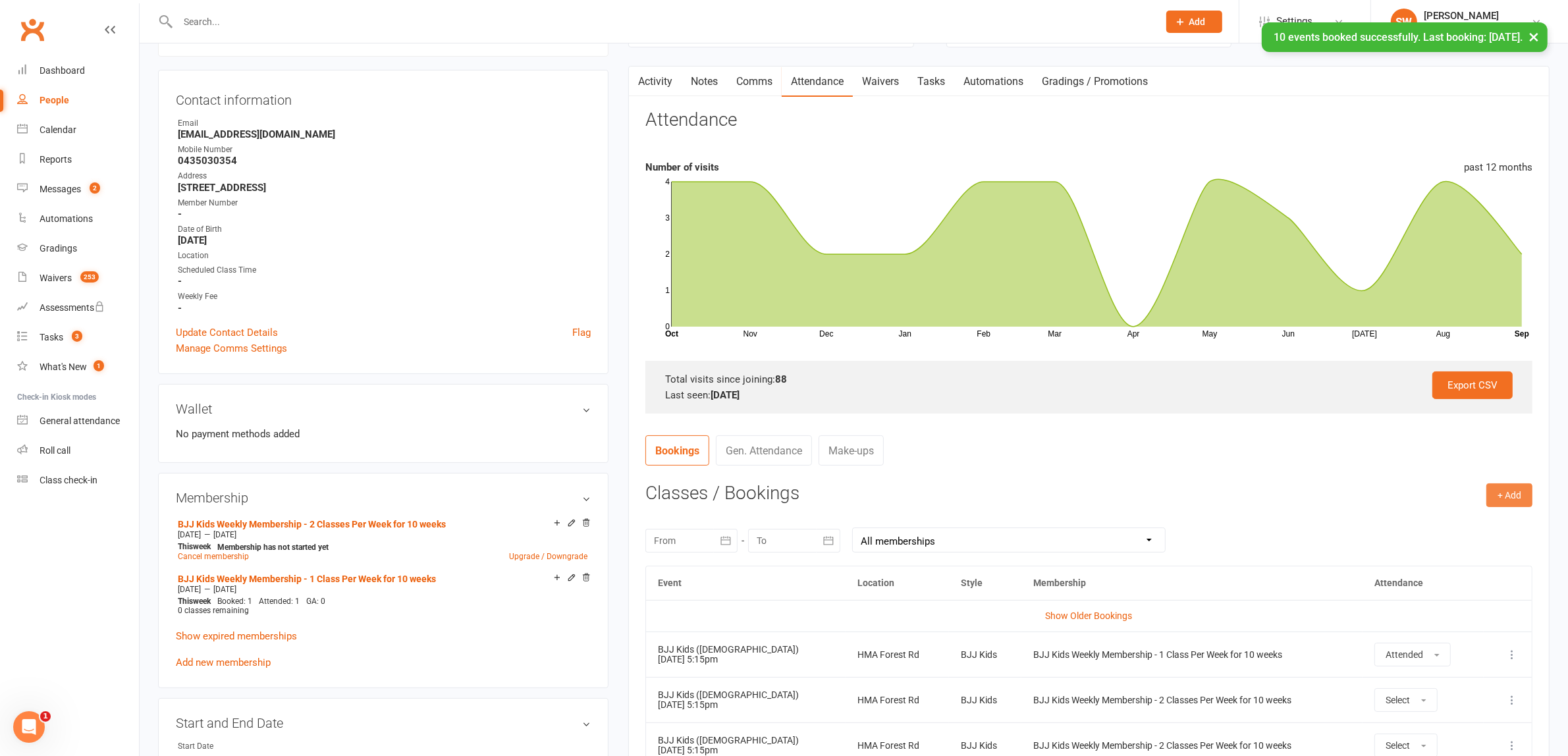
click at [1499, 497] on button "+ Add" at bounding box center [1509, 495] width 46 height 24
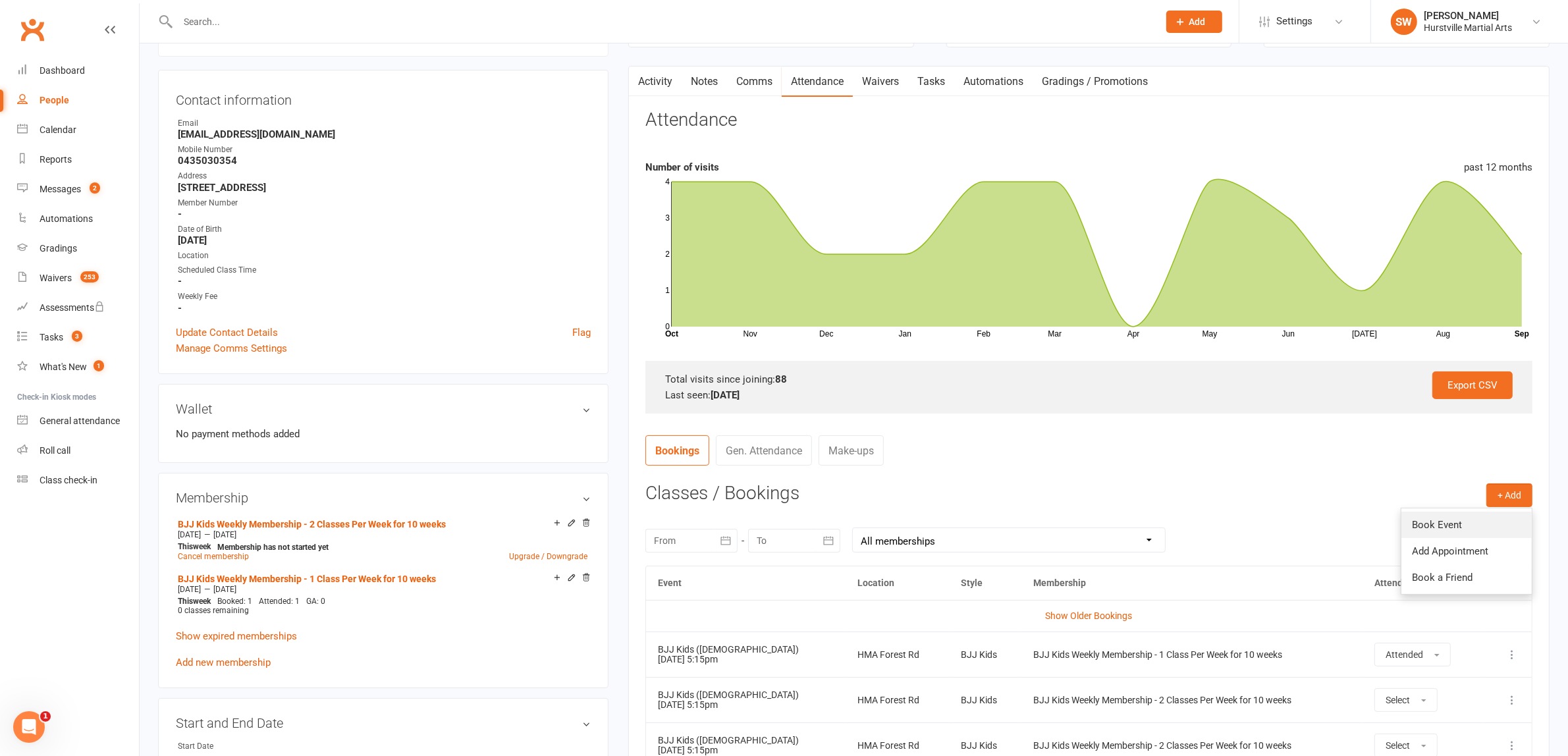
click at [1474, 530] on link "Book Event" at bounding box center [1466, 524] width 130 height 26
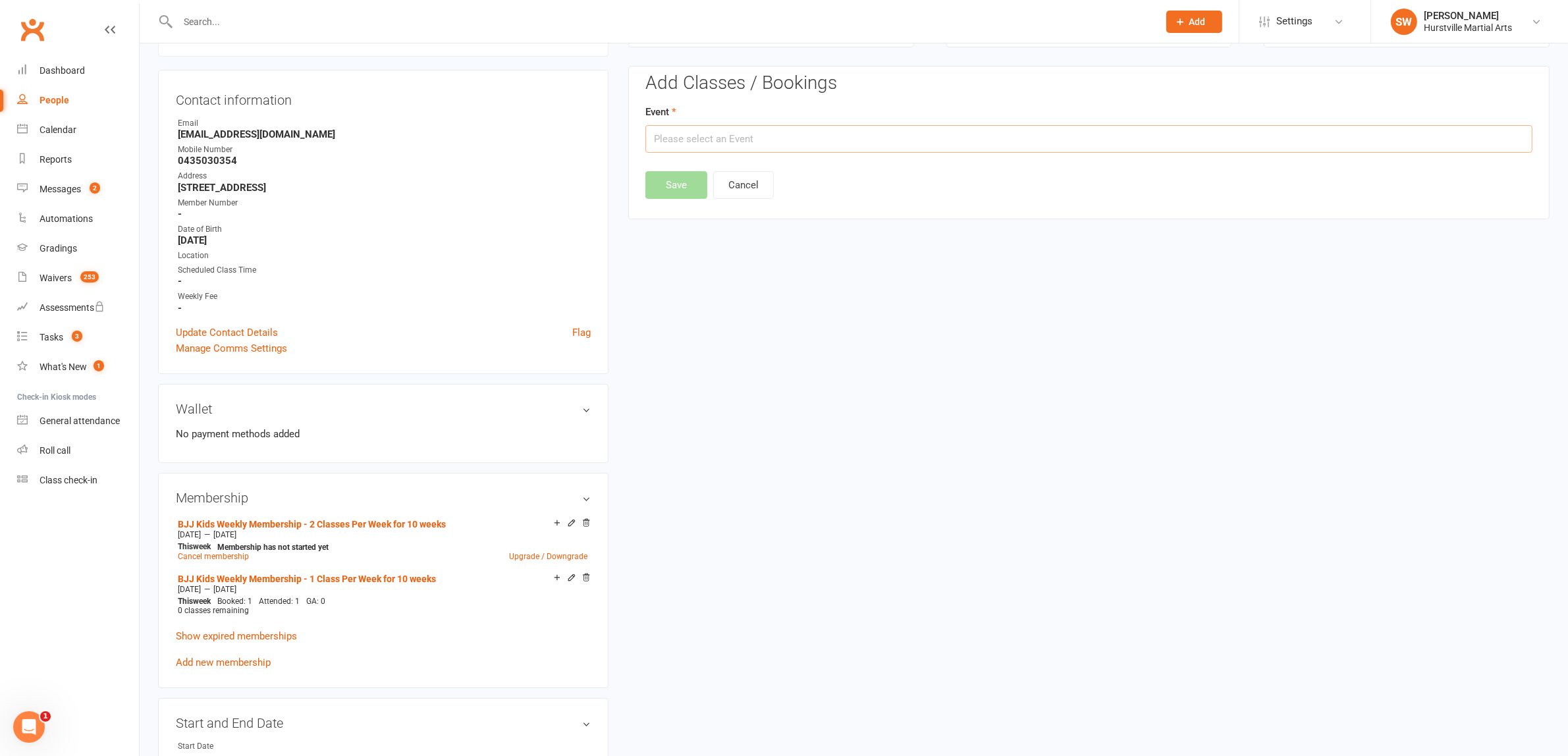
click at [797, 132] on input "text" at bounding box center [1089, 139] width 887 height 28
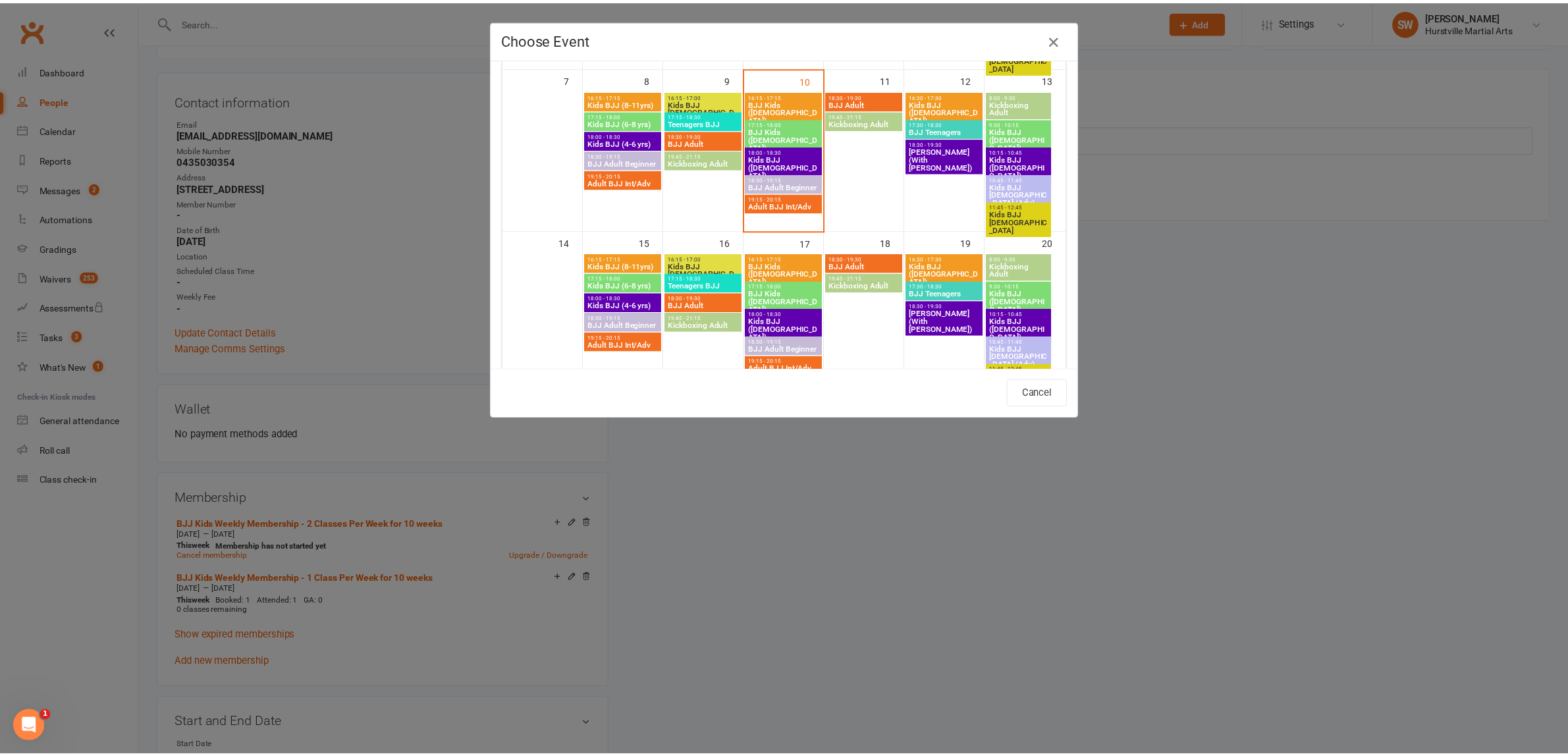
scroll to position [264, 0]
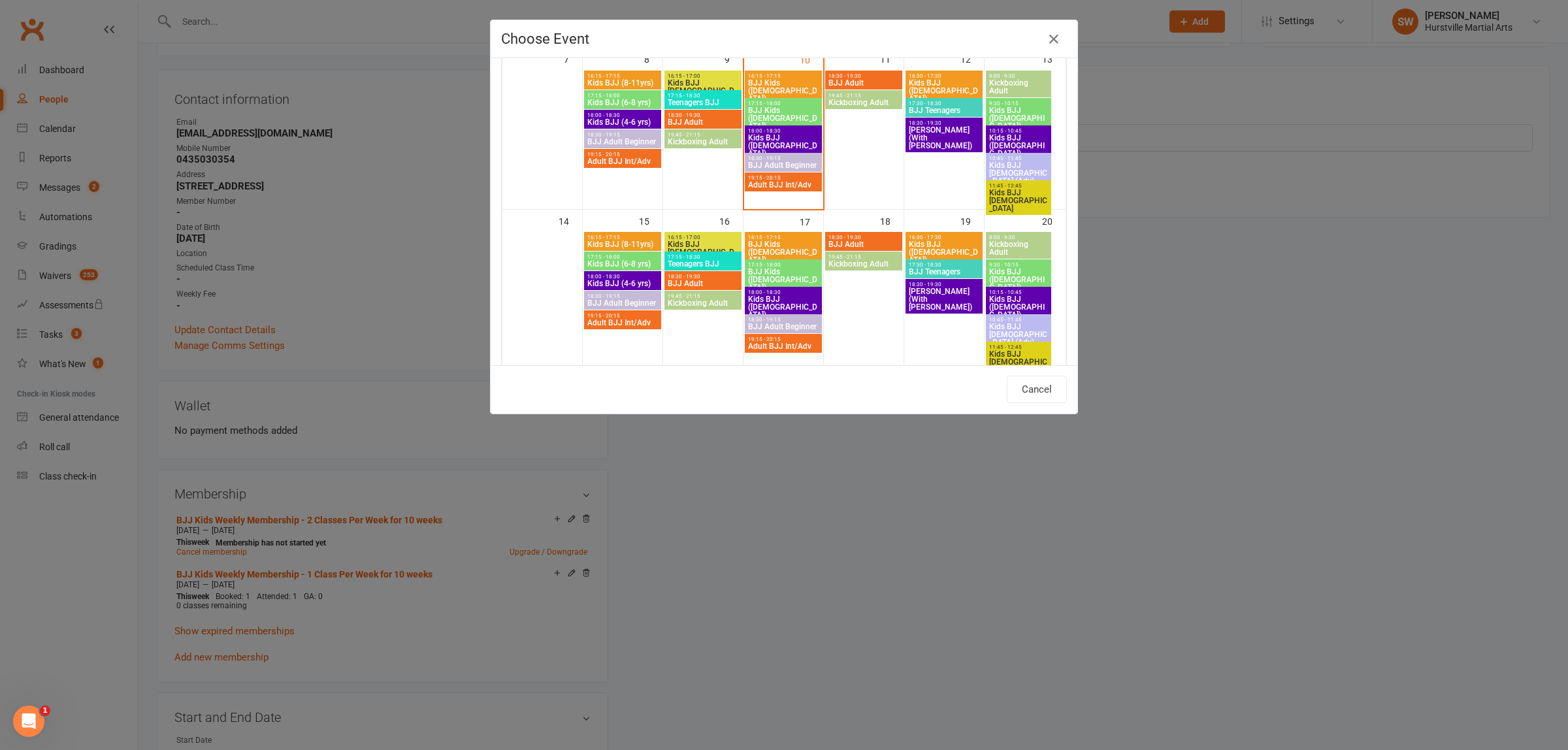
click at [778, 303] on span "Kids BJJ (4-6 yrs old)" at bounding box center [783, 307] width 72 height 24
type input "Kids BJJ (4-6 yrs old) - Sep 17, 2025 6:00:00 PM"
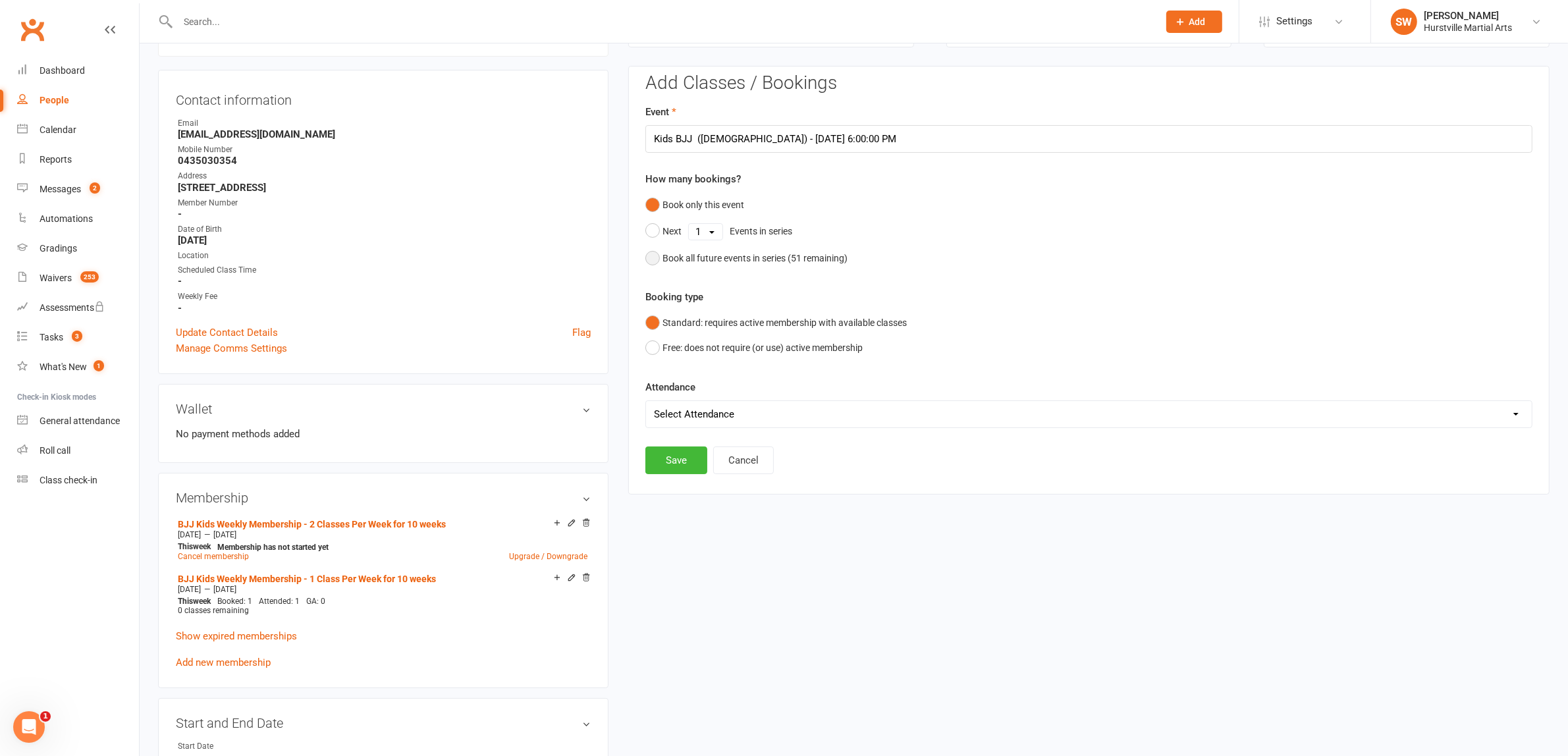
click at [652, 259] on button "Book all future events in series ( 51 remaining)" at bounding box center [746, 258] width 202 height 25
click at [668, 399] on button "Save" at bounding box center [676, 393] width 62 height 28
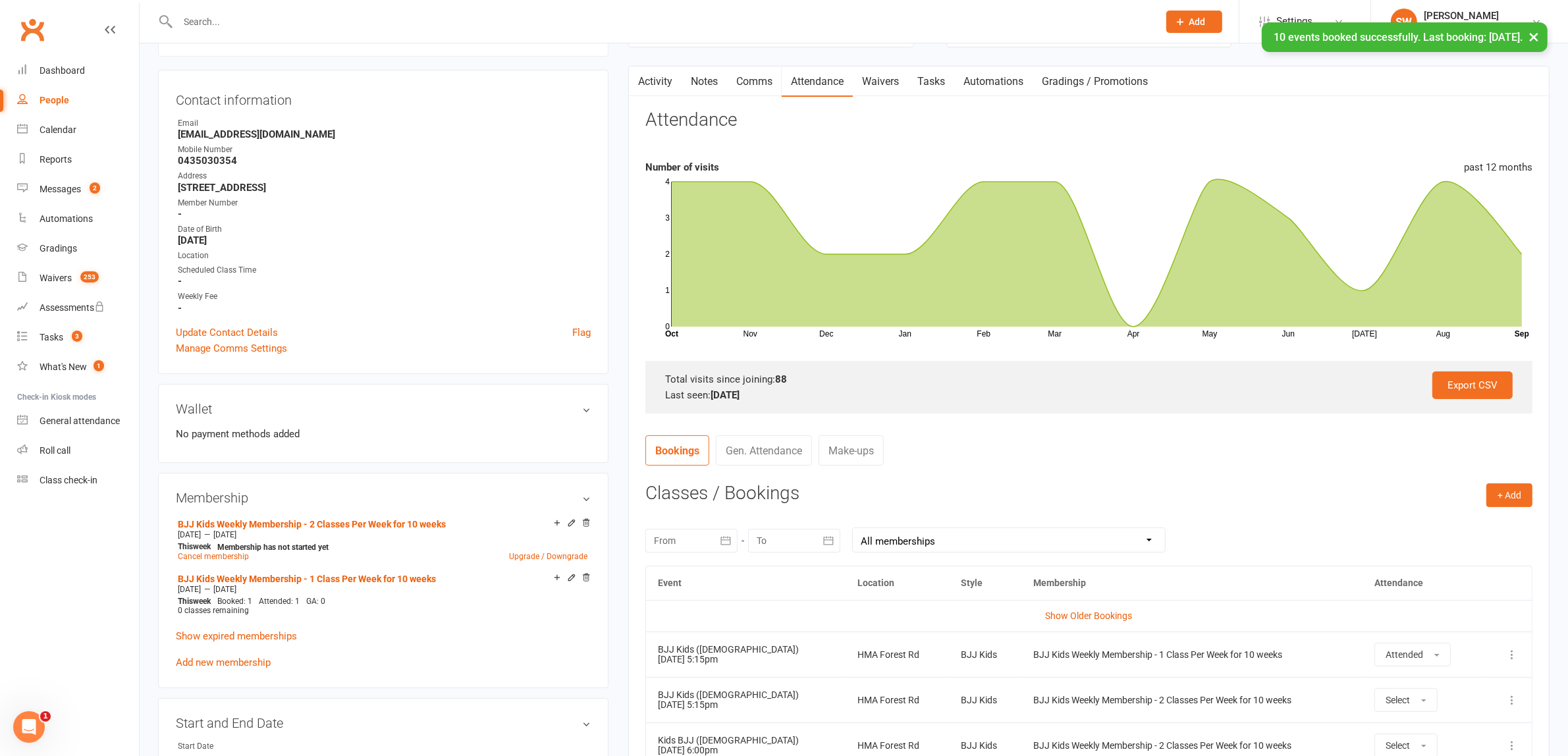
click at [269, 22] on div "× 10 events booked successfully. Last booking: Nov 19, 2025." at bounding box center [775, 22] width 1550 height 0
click at [198, 22] on div "× 10 events booked successfully. Last booking: Nov 19, 2025." at bounding box center [775, 22] width 1550 height 0
click at [290, 22] on div "× 10 events booked successfully. Last booking: Nov 19, 2025." at bounding box center [775, 22] width 1550 height 0
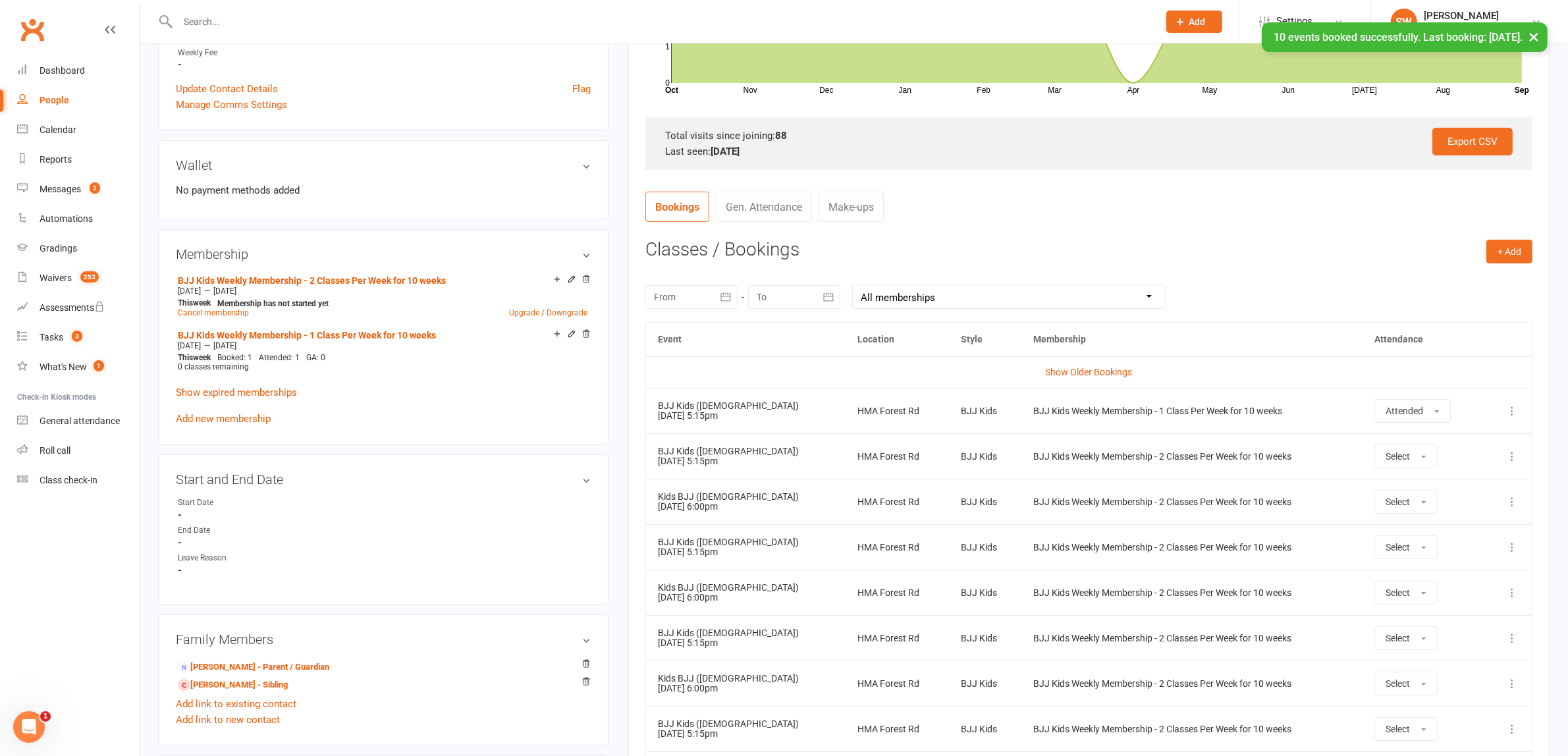
scroll to position [113, 0]
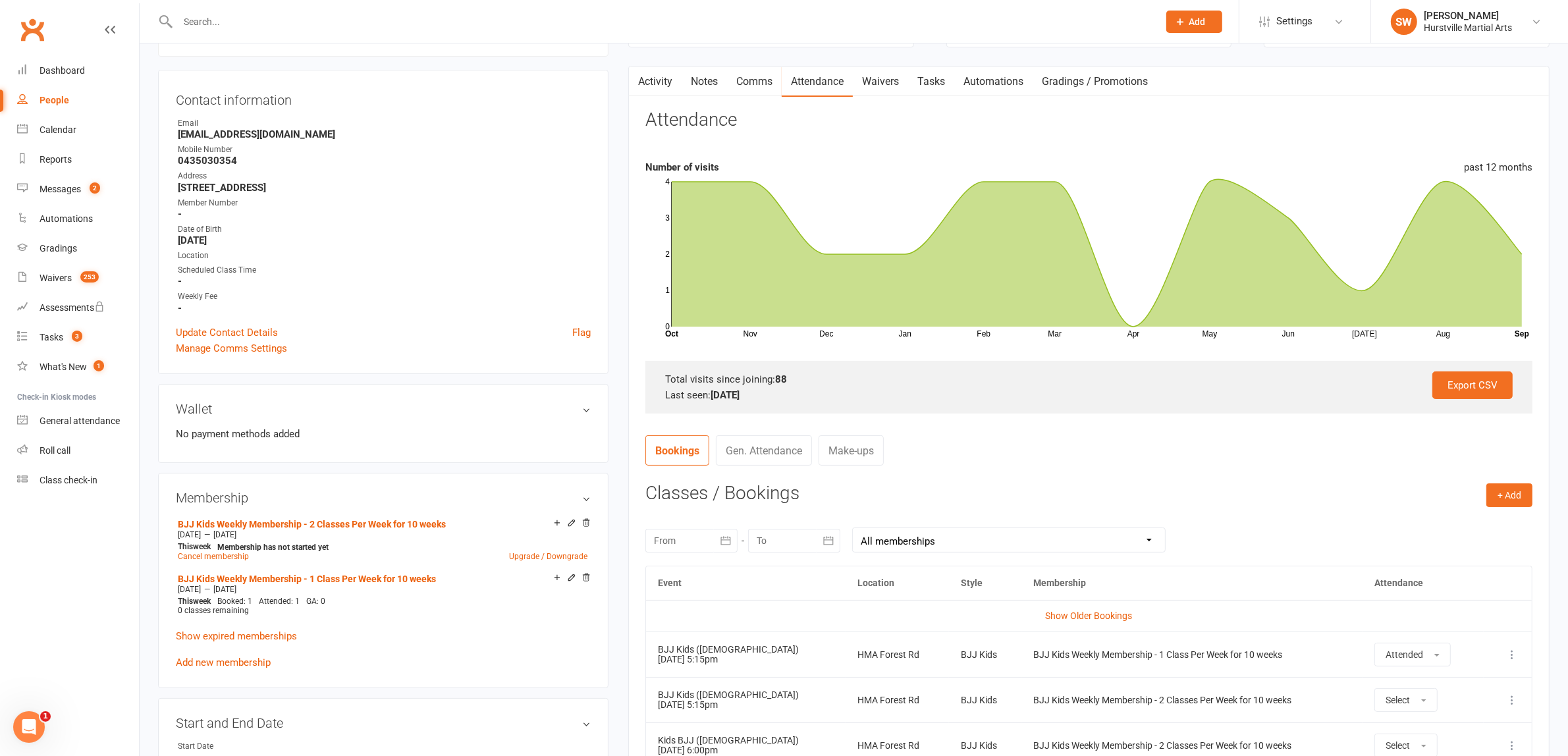
click at [196, 20] on input "text" at bounding box center [661, 21] width 975 height 18
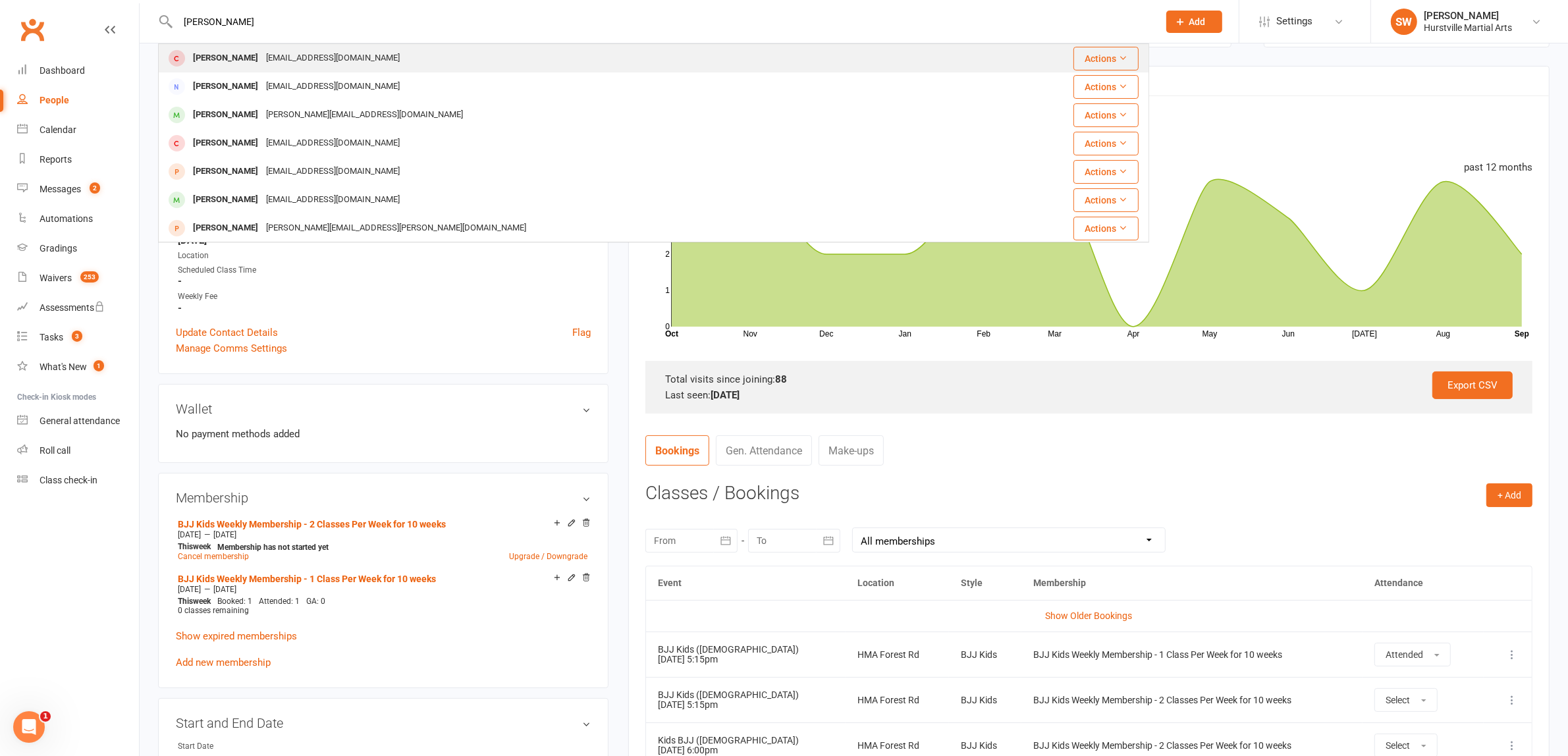
type input "Emily nie"
click at [262, 50] on div "[EMAIL_ADDRESS][DOMAIN_NAME]" at bounding box center [333, 58] width 141 height 19
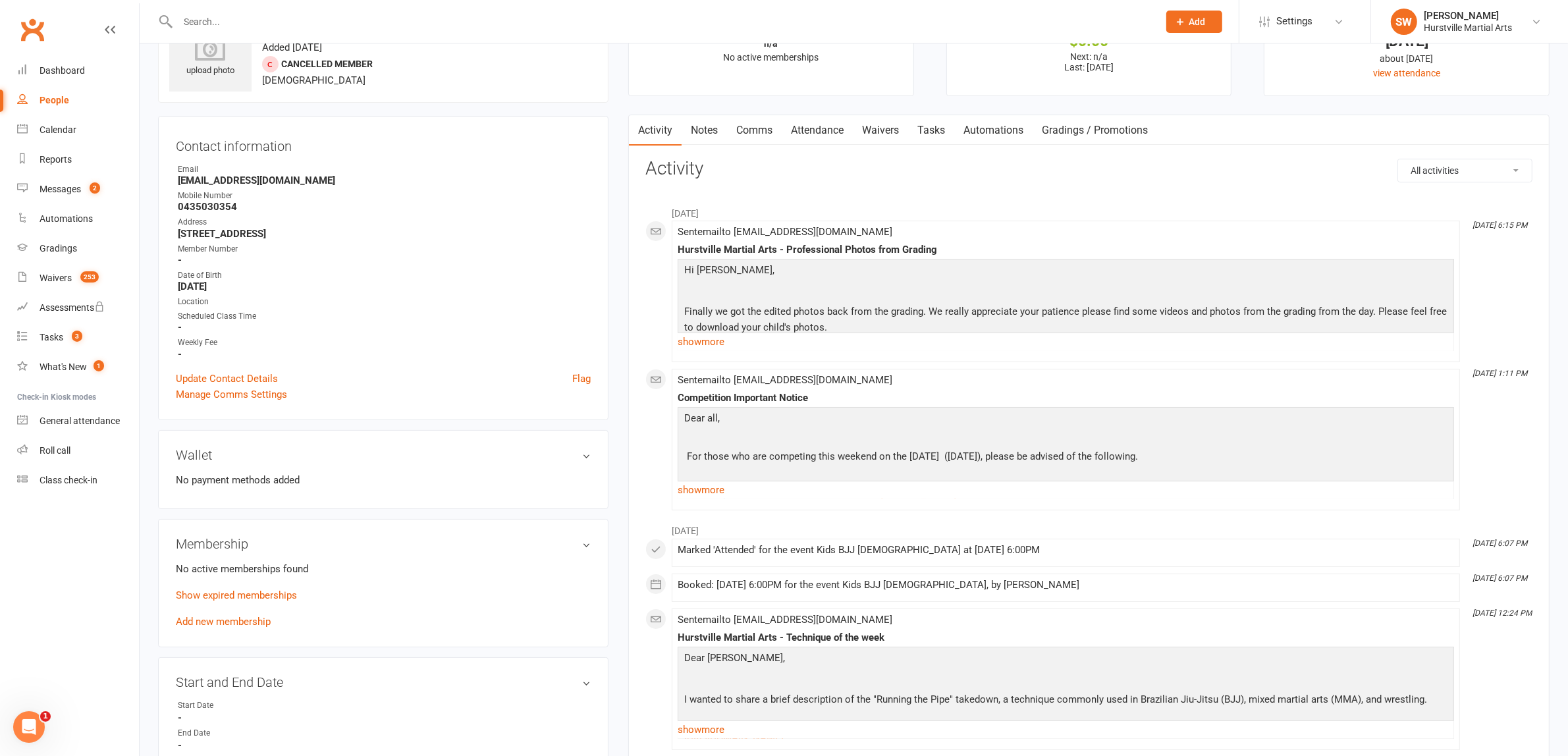
scroll to position [82, 0]
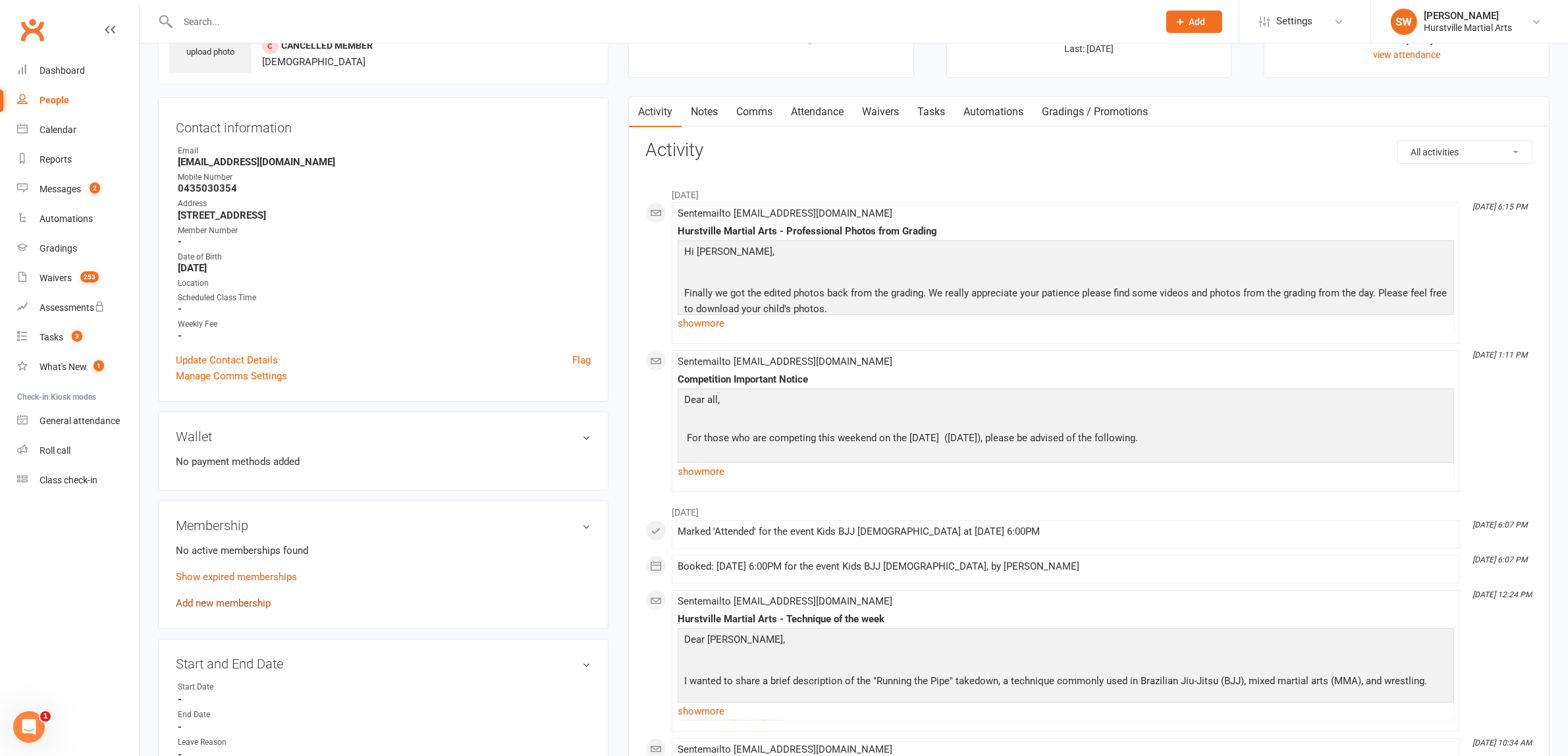
click at [193, 605] on link "Add new membership" at bounding box center [223, 602] width 95 height 12
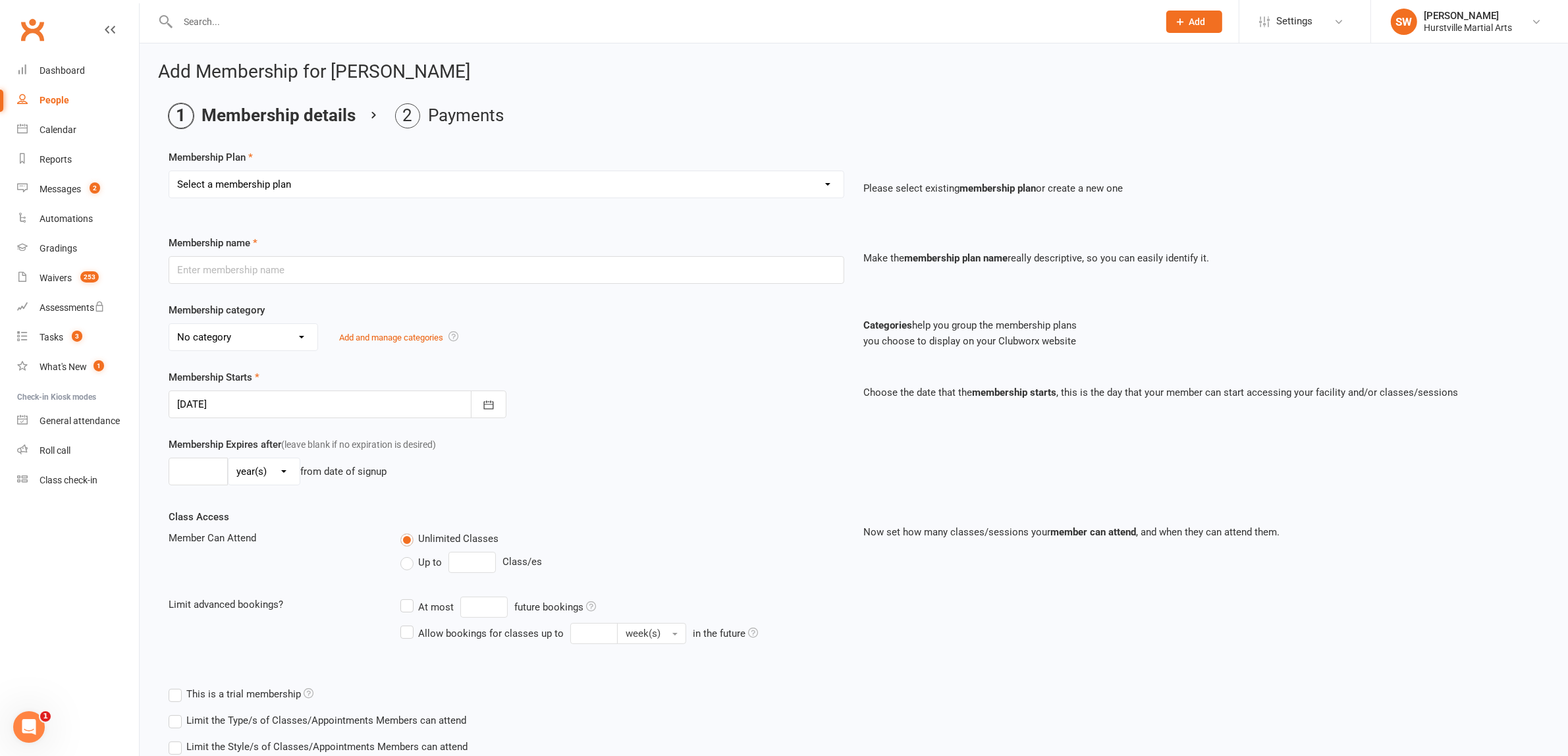
click at [363, 180] on select "Select a membership plan Create new Membership Plan 0 - BJJ KIDS - Make Up Clas…" at bounding box center [506, 184] width 674 height 26
select select "2"
click at [169, 171] on select "Select a membership plan Create new Membership Plan 0 - BJJ KIDS - Make Up Clas…" at bounding box center [506, 184] width 674 height 26
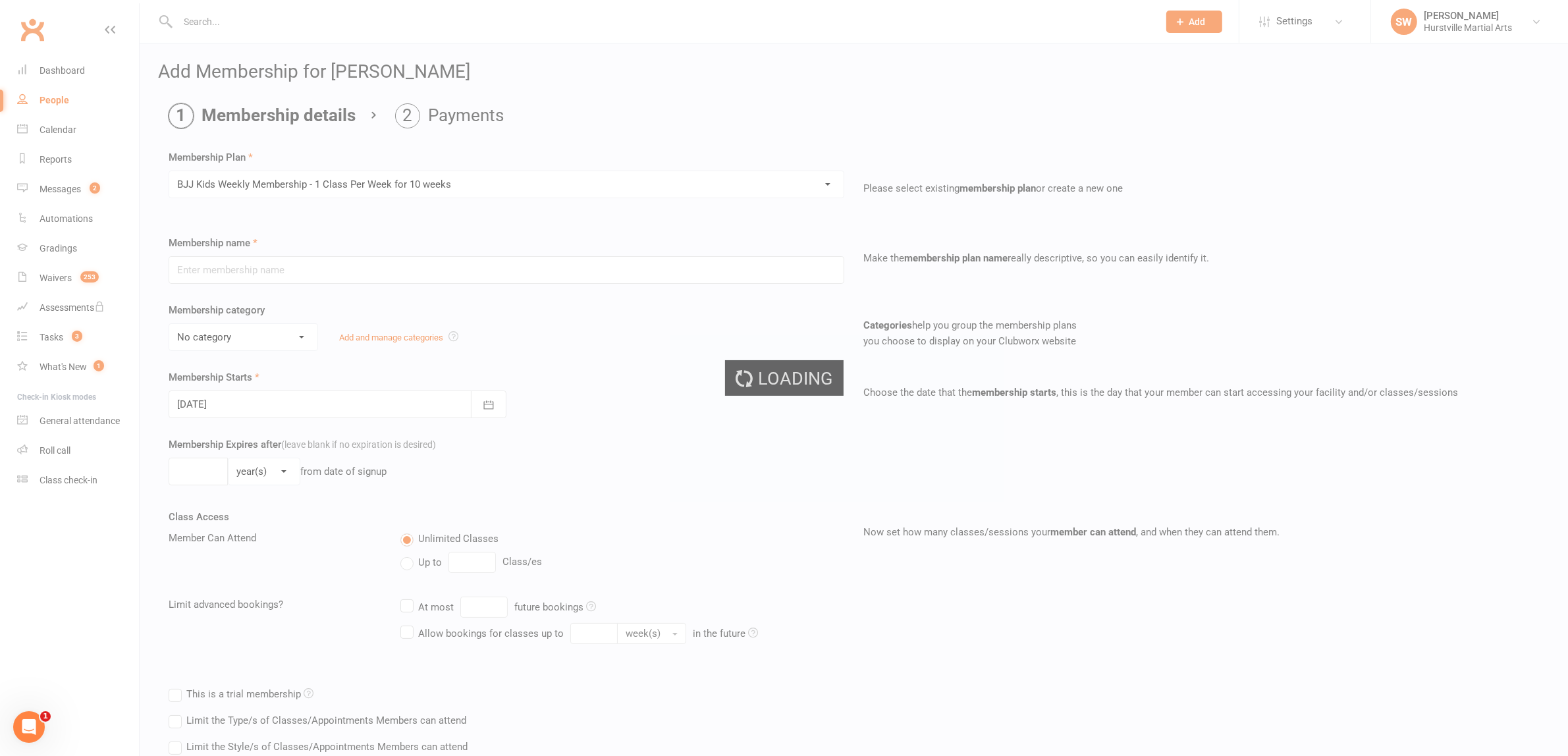
type input "BJJ Kids Weekly Membership - 1 Class Per Week for 10 weeks"
select select "2"
type input "64"
select select "0"
type input "1"
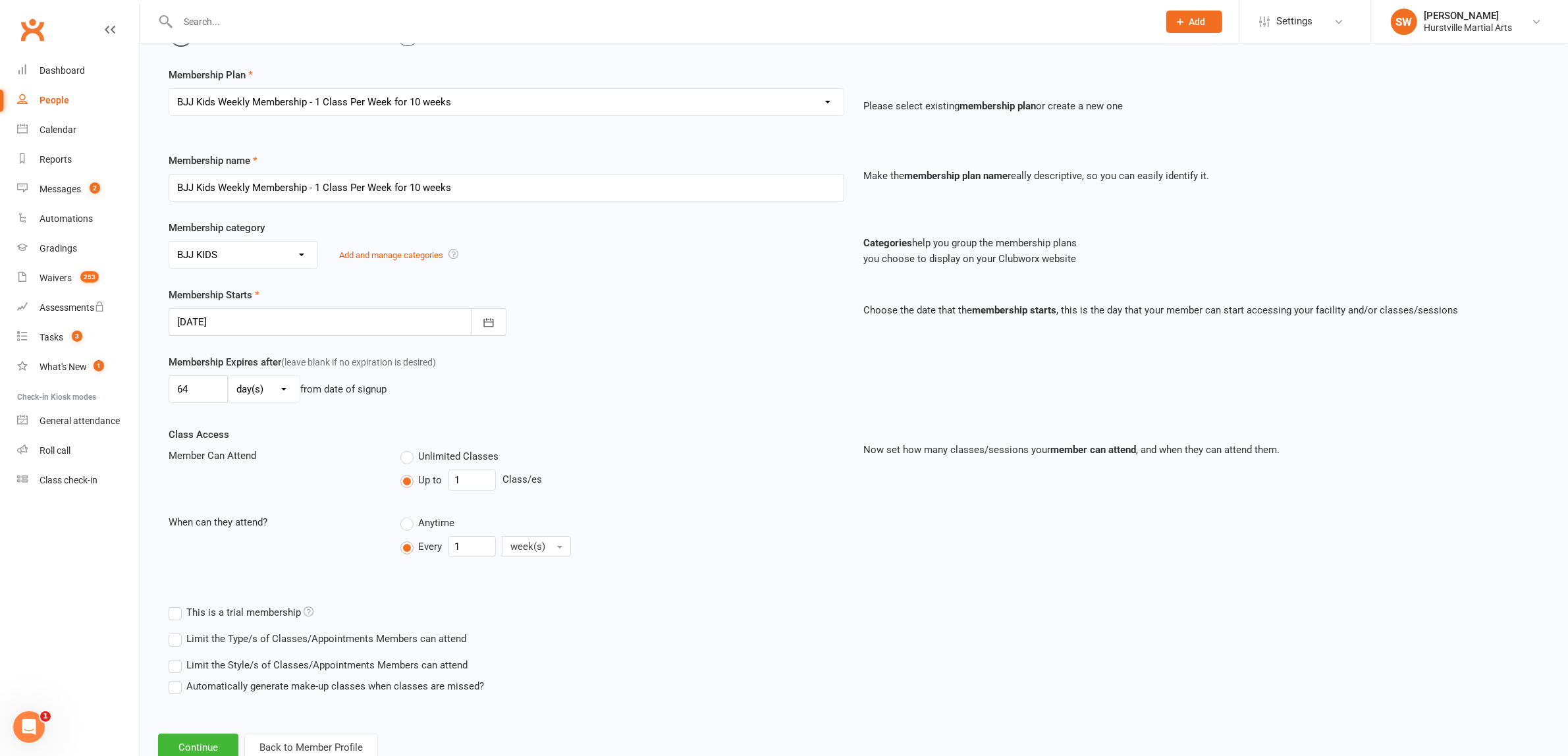
scroll to position [126, 0]
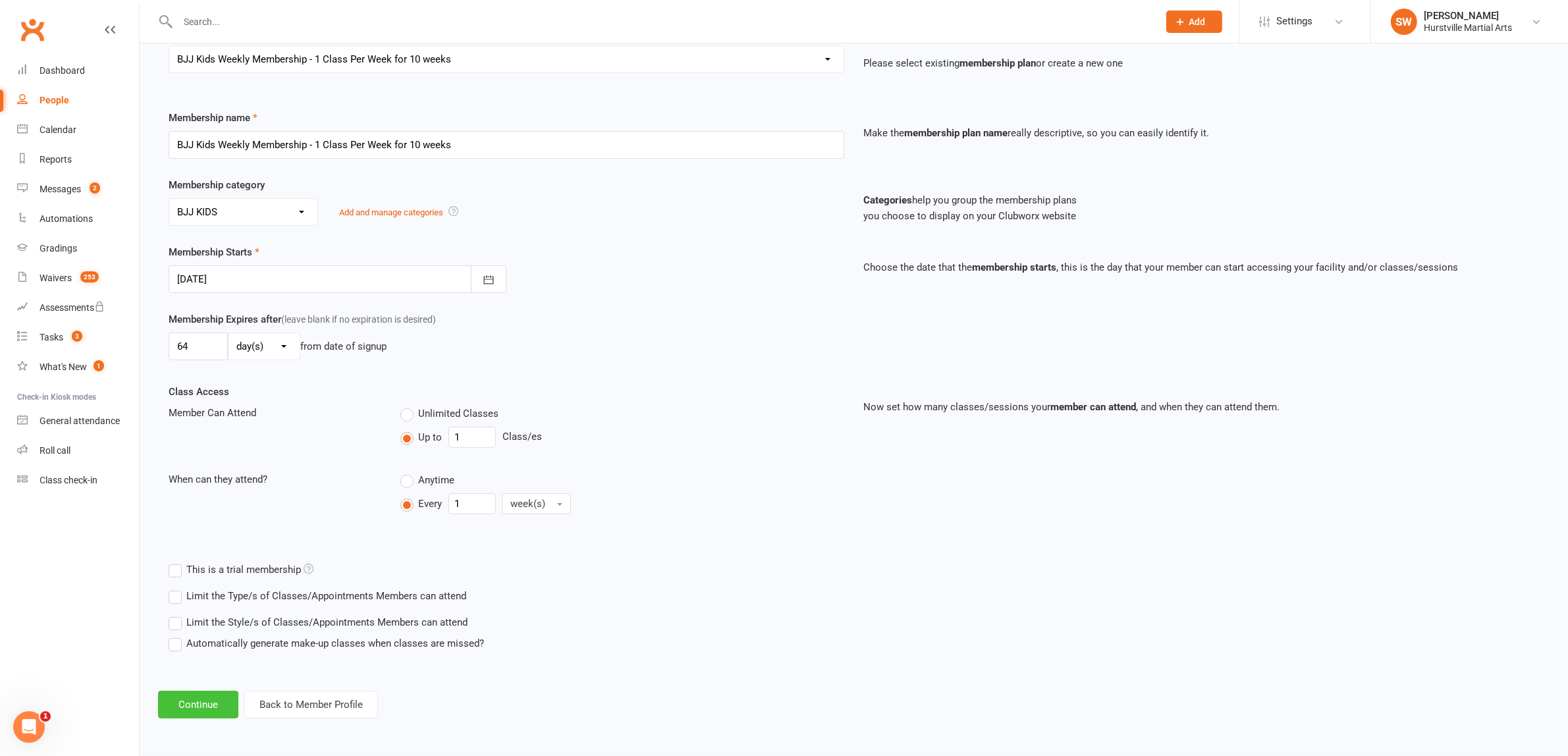
click at [171, 705] on button "Continue" at bounding box center [198, 704] width 80 height 28
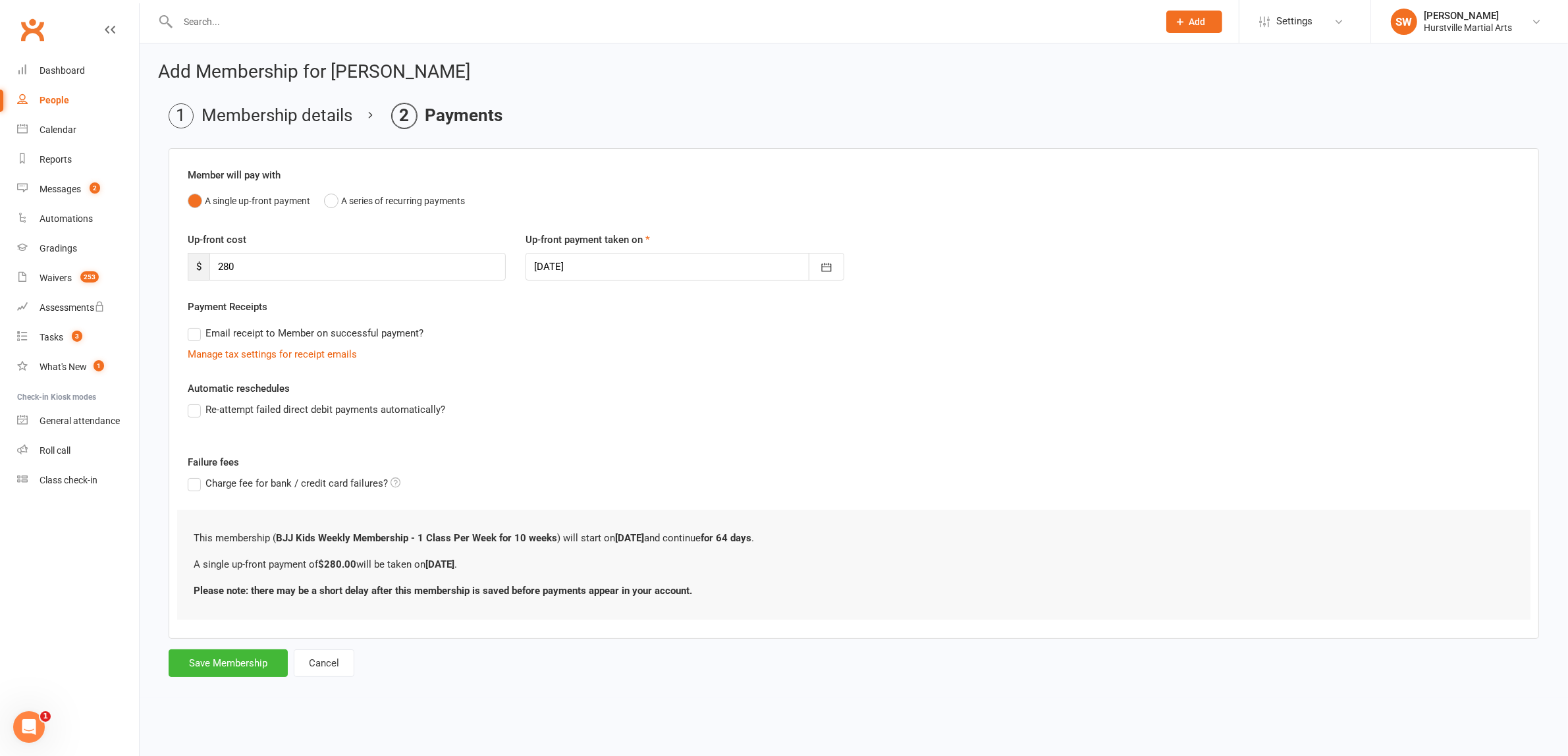
scroll to position [0, 0]
click at [251, 267] on input "280" at bounding box center [359, 266] width 299 height 28
type input "211.5"
click at [208, 660] on button "Save Membership" at bounding box center [227, 663] width 119 height 28
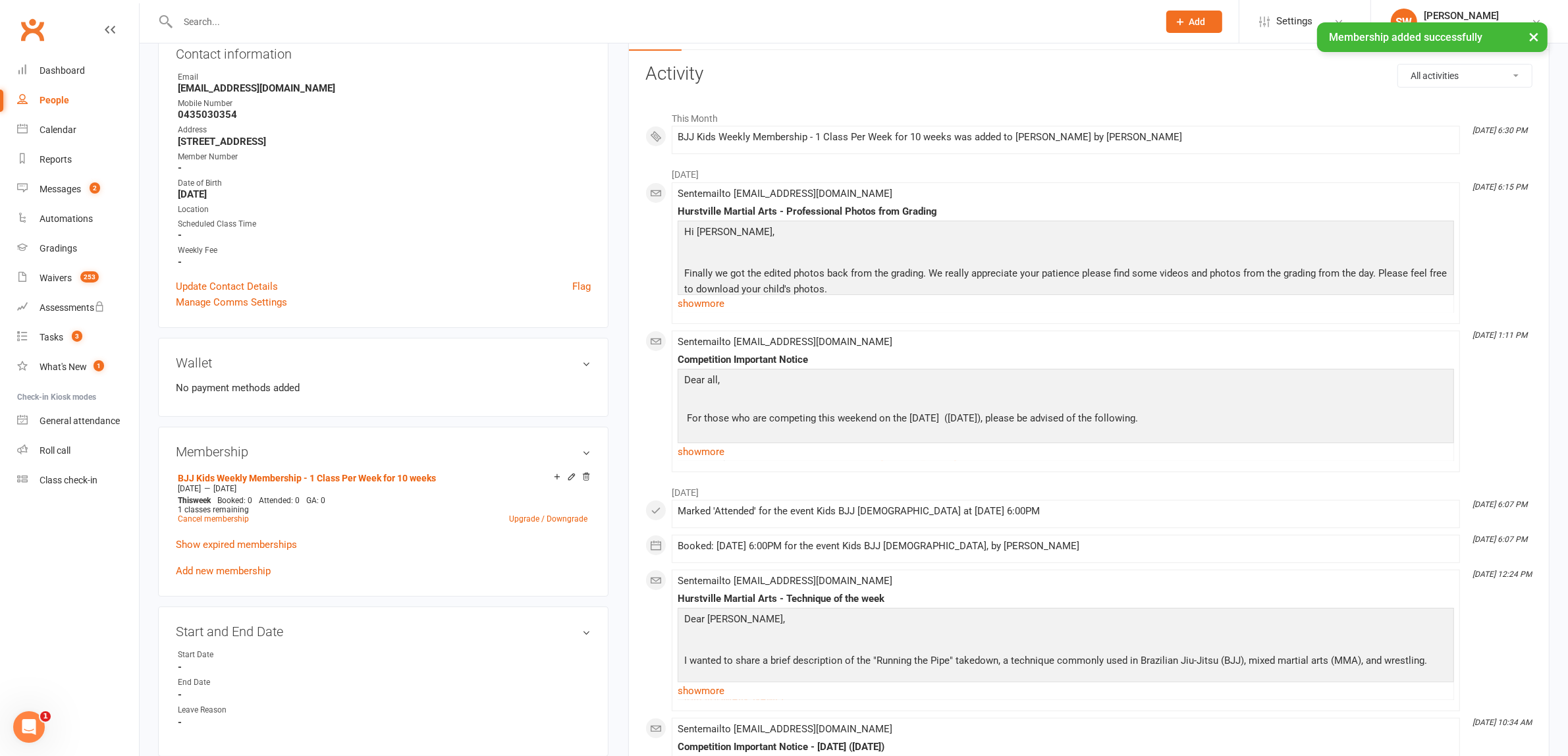
scroll to position [164, 0]
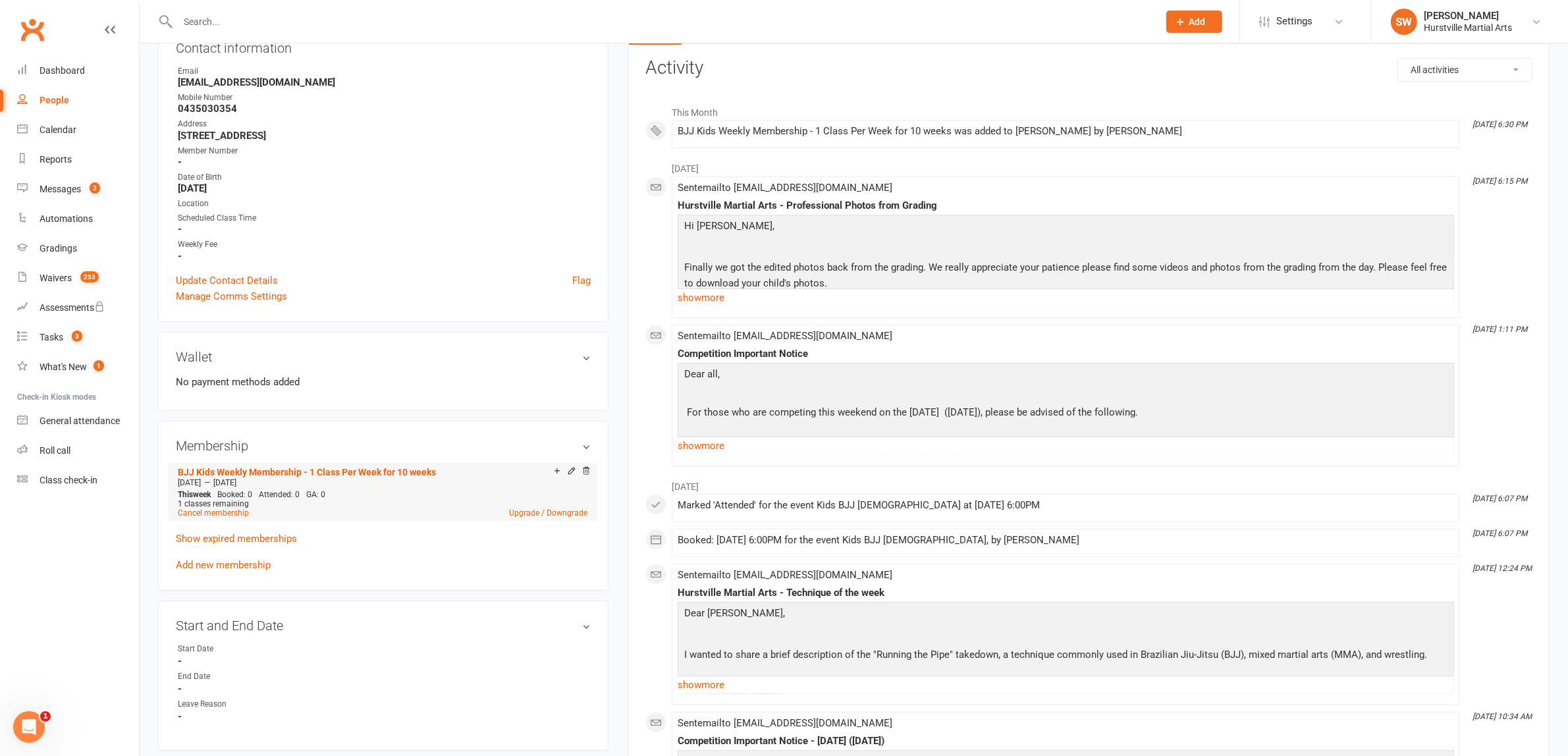
drag, startPoint x: 170, startPoint y: 465, endPoint x: 456, endPoint y: 475, distance: 286.2
click at [456, 475] on div "Membership BJJ Kids Weekly Membership - 1 Class Per Week for 10 weeks Sep 10 20…" at bounding box center [383, 506] width 450 height 170
copy li "BJJ Kids Weekly Membership - 1 Class Per Week for 10 weeks Sep 10 2025 — Nov 12…"
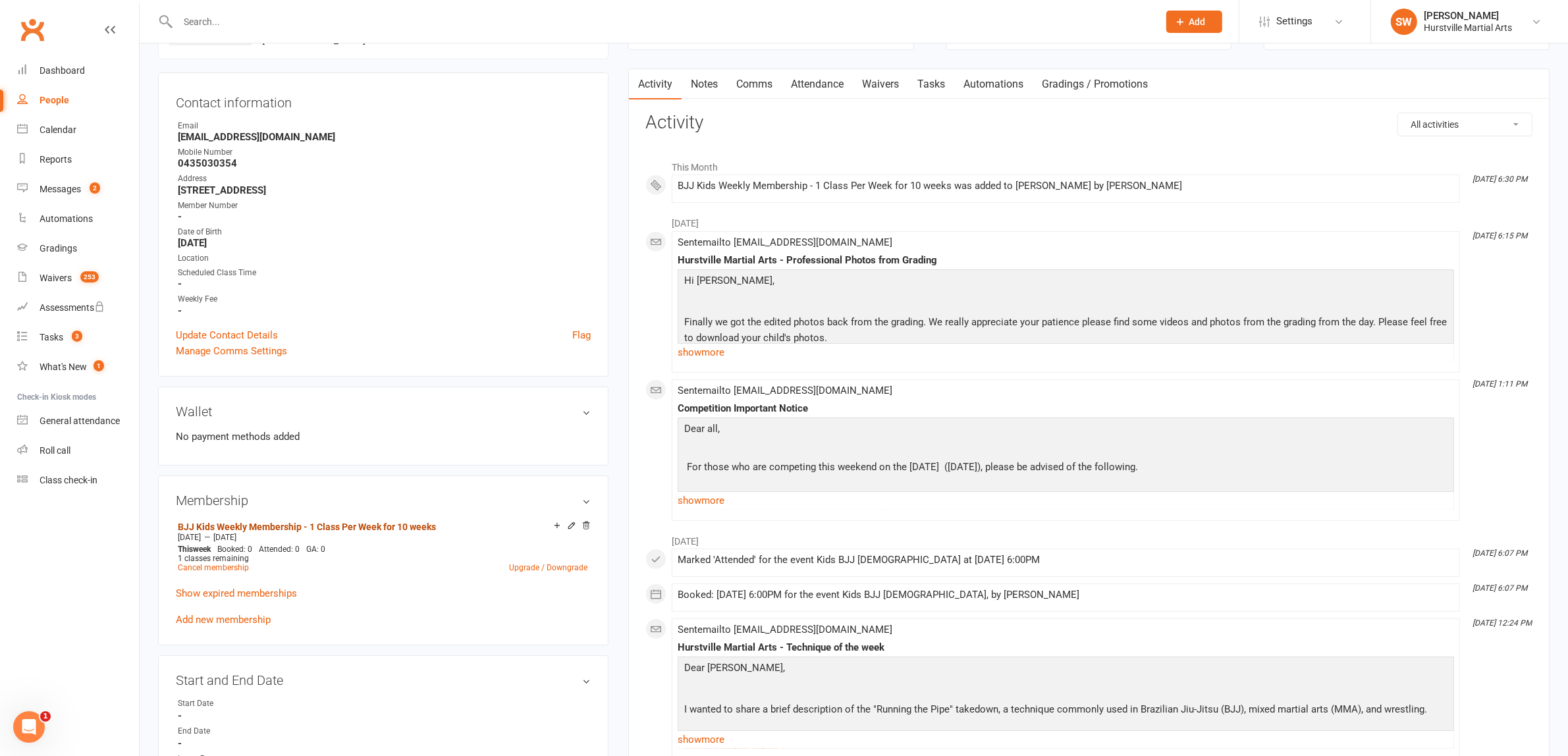
scroll to position [0, 0]
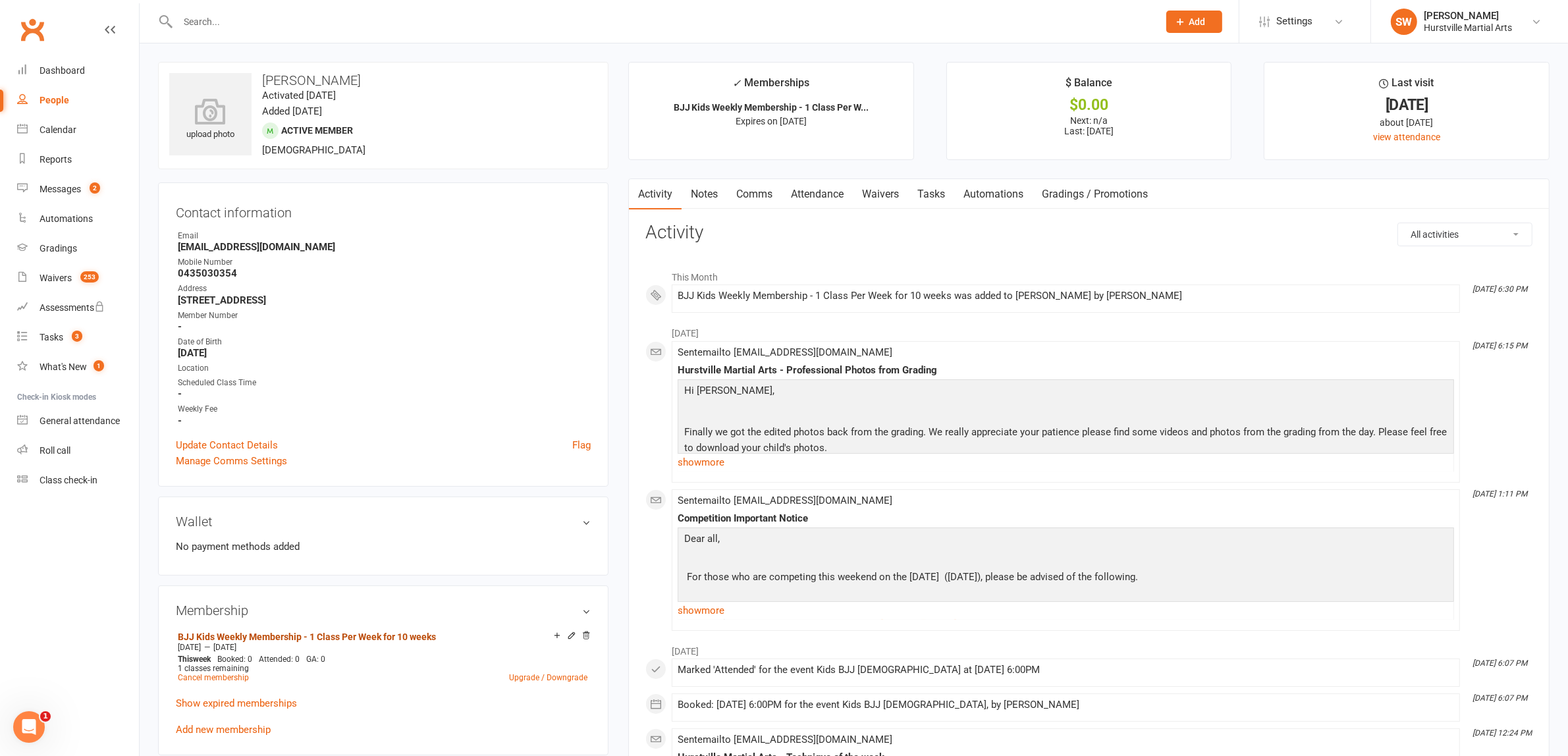
click at [698, 196] on link "Notes" at bounding box center [704, 194] width 45 height 31
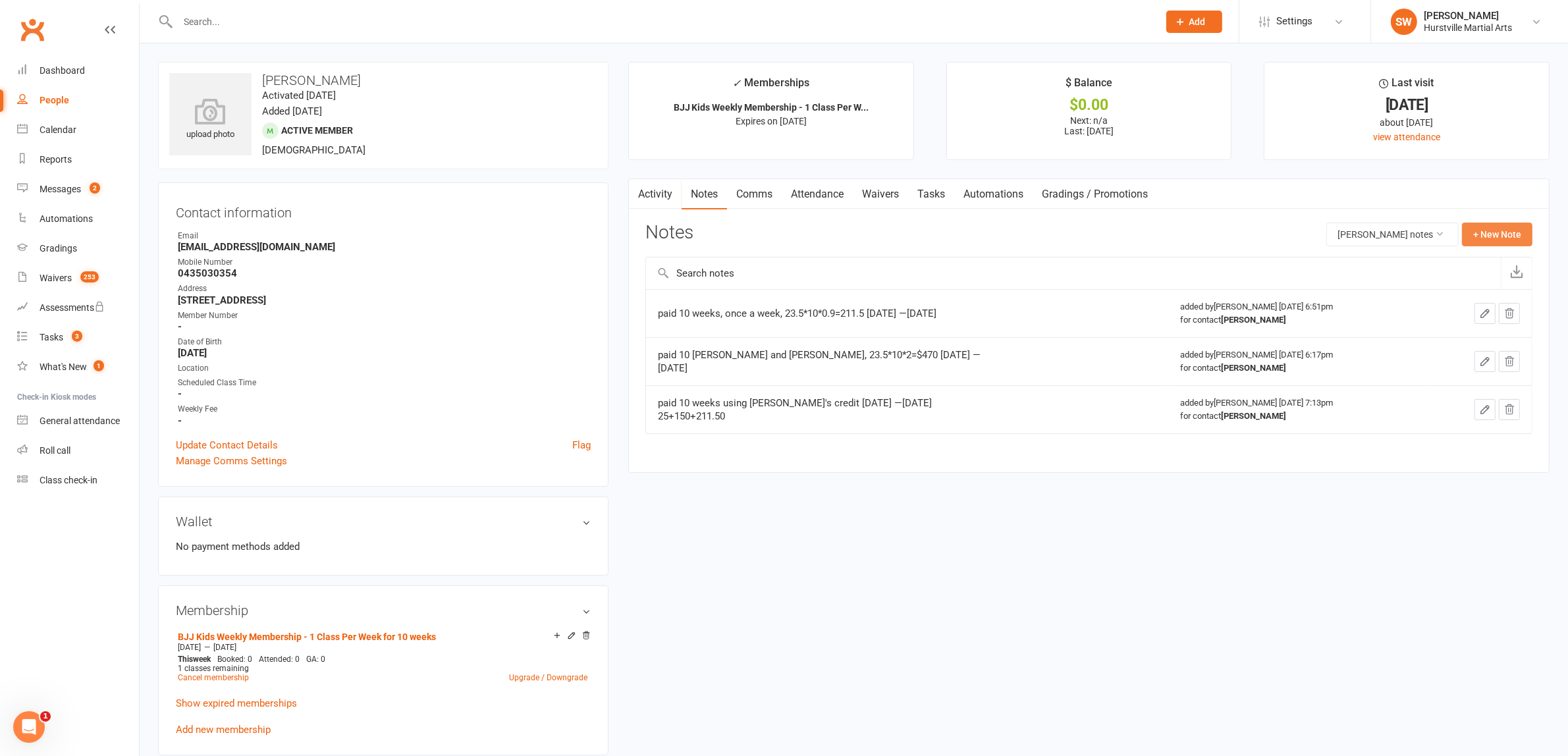
click at [1492, 236] on button "+ New Note" at bounding box center [1497, 234] width 71 height 24
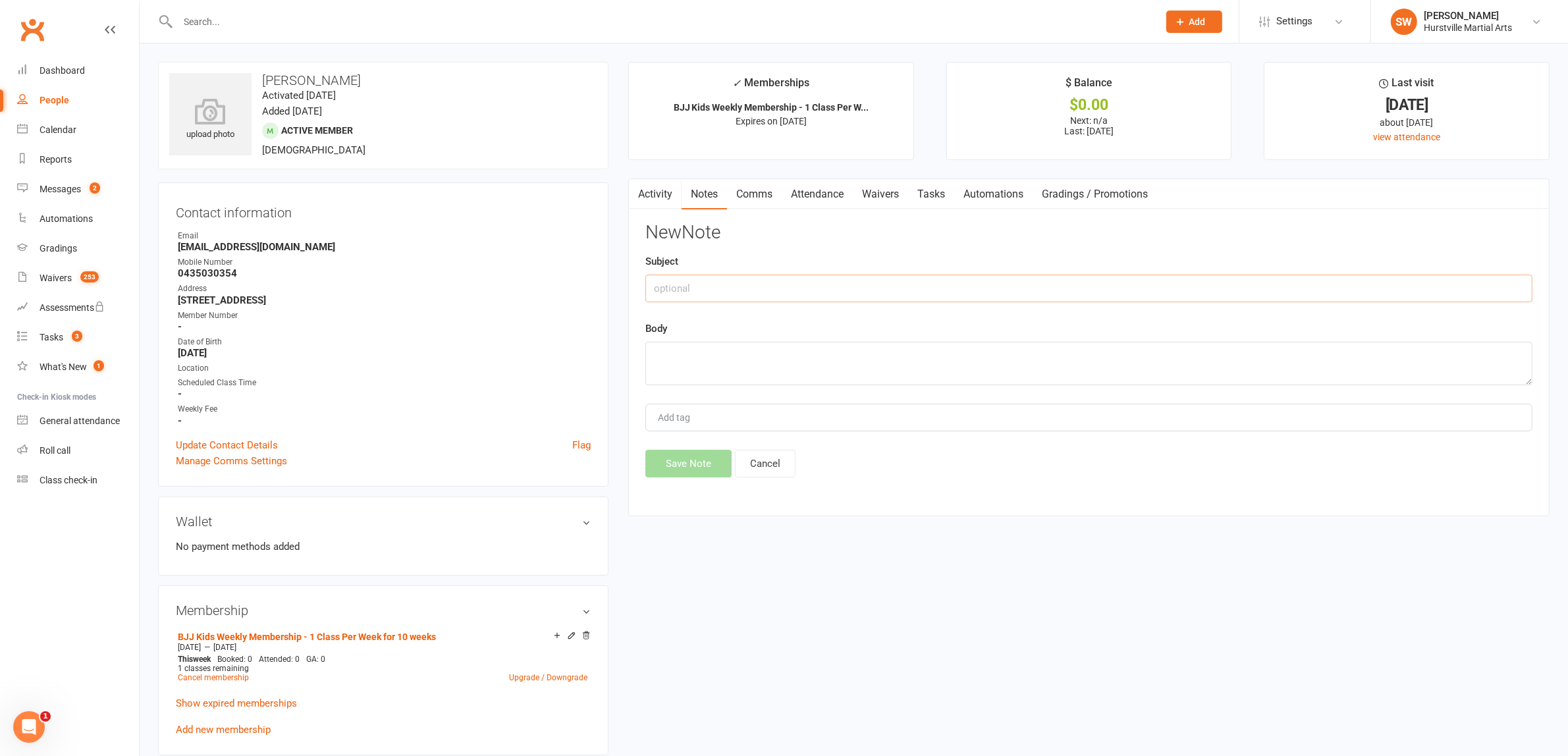
click at [668, 290] on input "text" at bounding box center [1089, 288] width 887 height 28
paste input "BJJ Kids Weekly Membership - 1 Class Per Week for 10 weeks Sep 10 2025—Nov 12 2…"
type input "BJJ Kids Weekly Membership - 1 Class Per Week for 10 weeks Sep 10 2025—Nov 12 2…"
click at [732, 377] on textarea at bounding box center [1089, 363] width 887 height 43
click at [758, 356] on textarea "paid 23.5*10*0.9=211.5 by bank tans" at bounding box center [1089, 363] width 887 height 43
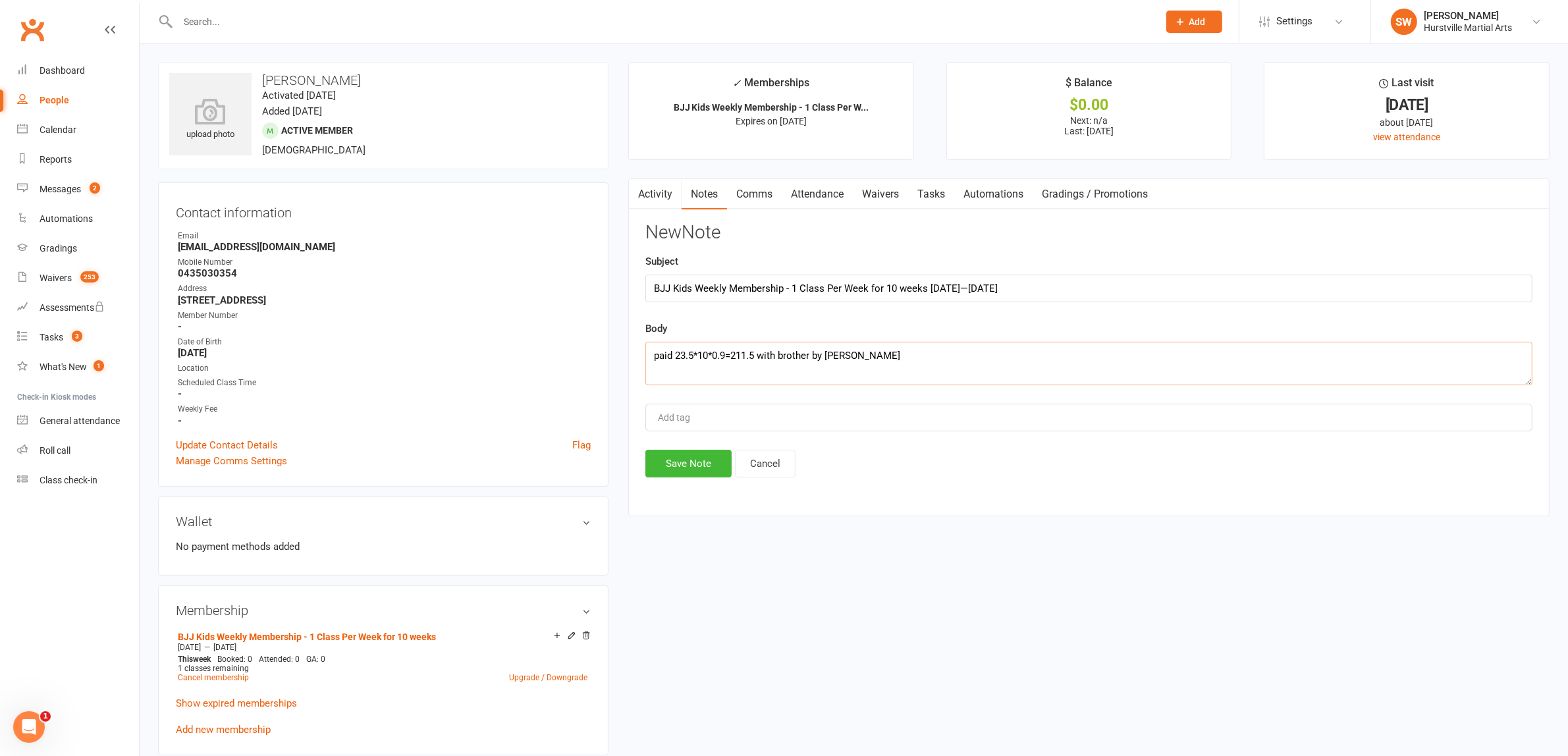
click at [909, 359] on textarea "paid 23.5*10*0.9=211.5 with brother by bank tans" at bounding box center [1089, 363] width 887 height 43
type textarea "paid 23.5*10*0.9=211.5 with brother by bank transfer"
click at [706, 478] on button "Save Note" at bounding box center [688, 463] width 86 height 28
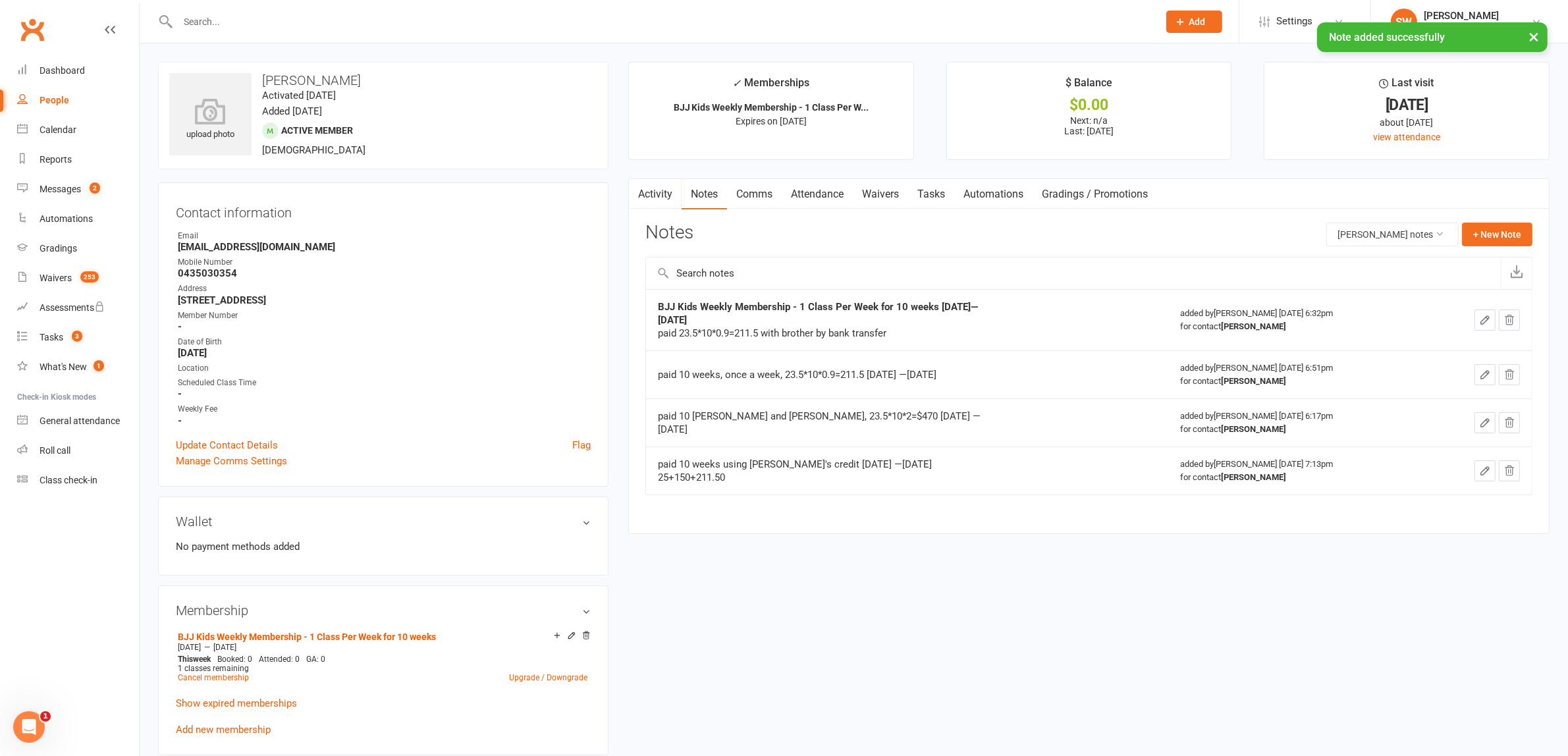
click at [782, 207] on link "Comms" at bounding box center [754, 194] width 54 height 31
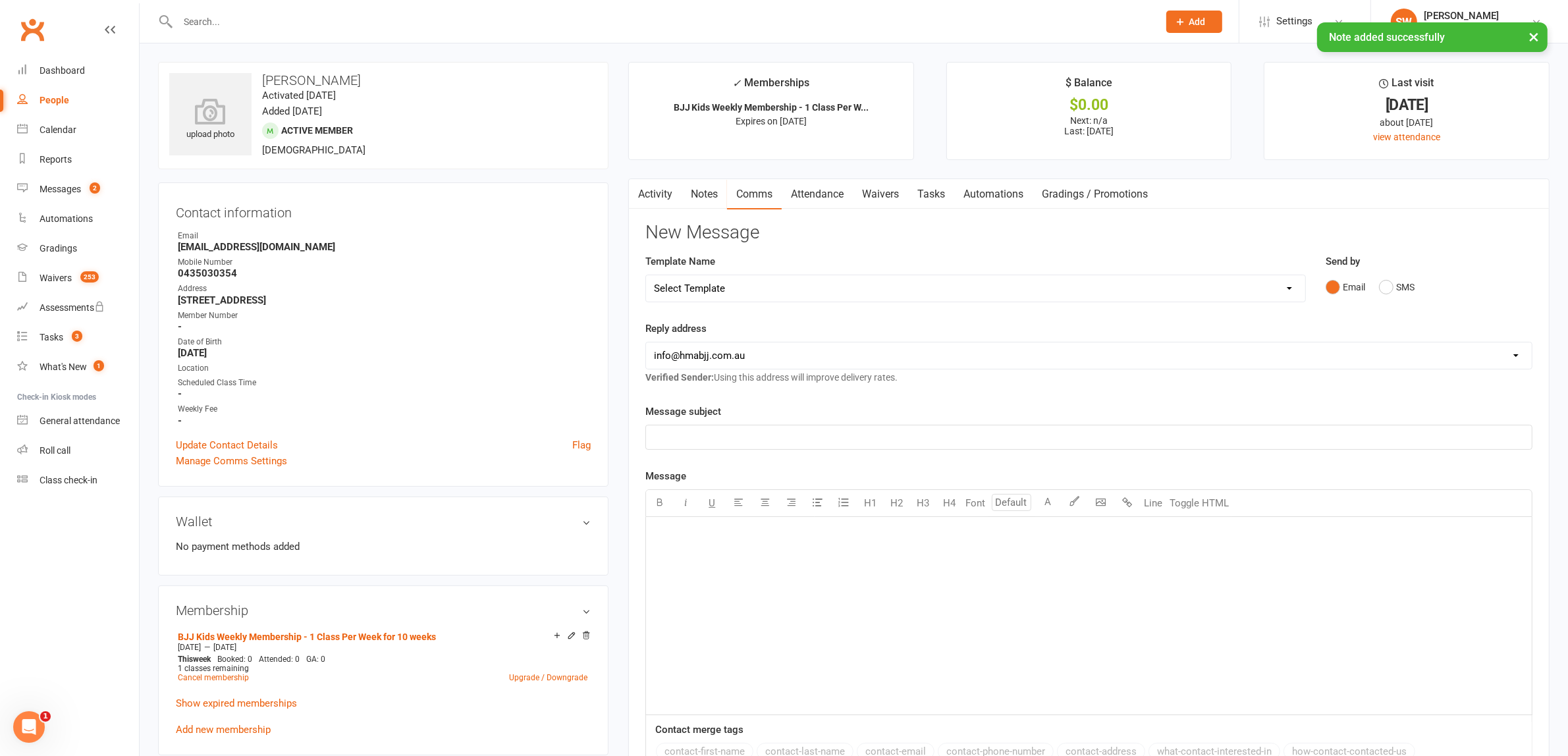
click at [823, 192] on link "Attendance" at bounding box center [817, 194] width 71 height 31
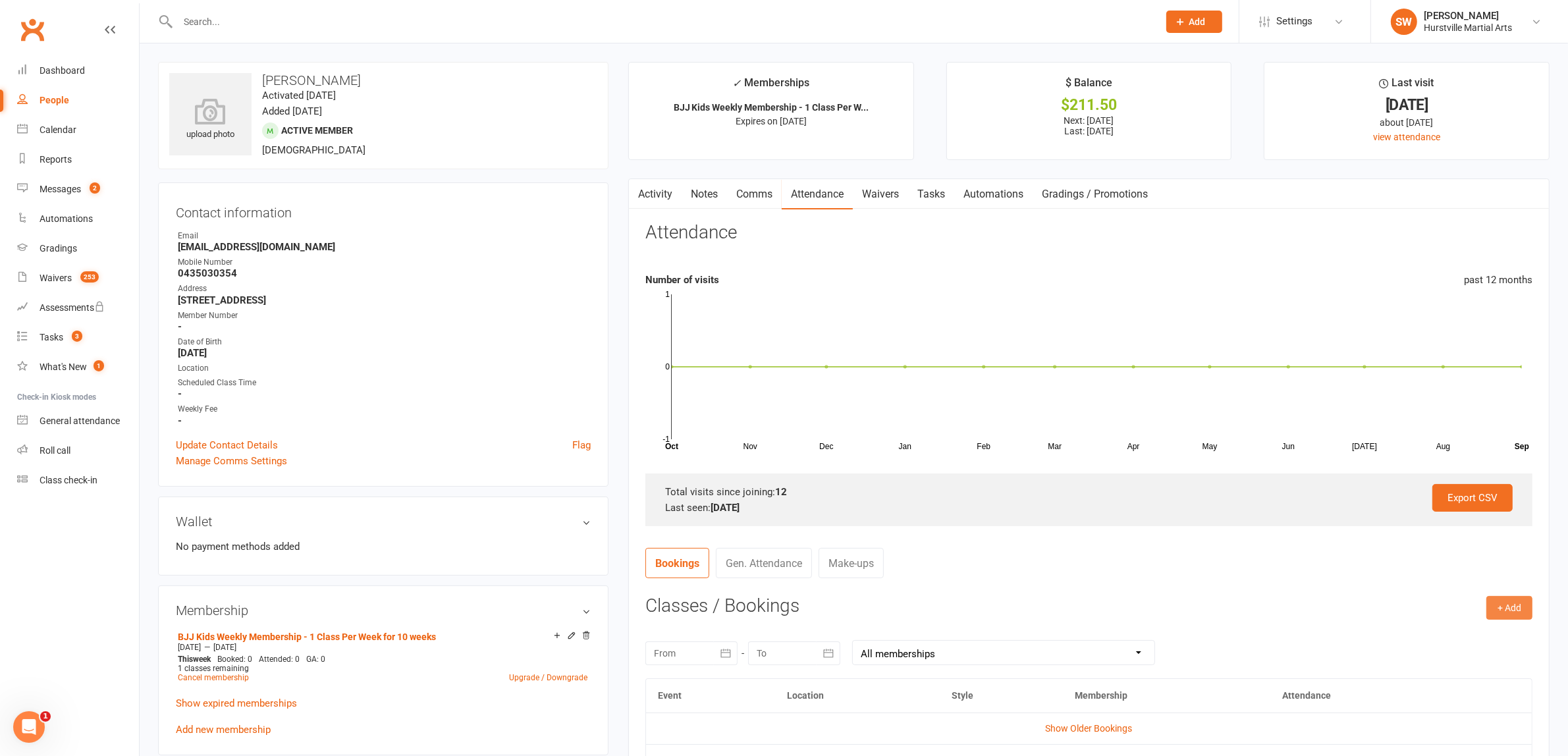
click at [1525, 611] on button "+ Add" at bounding box center [1509, 607] width 46 height 24
click at [1455, 637] on link "Book Event" at bounding box center [1466, 637] width 130 height 26
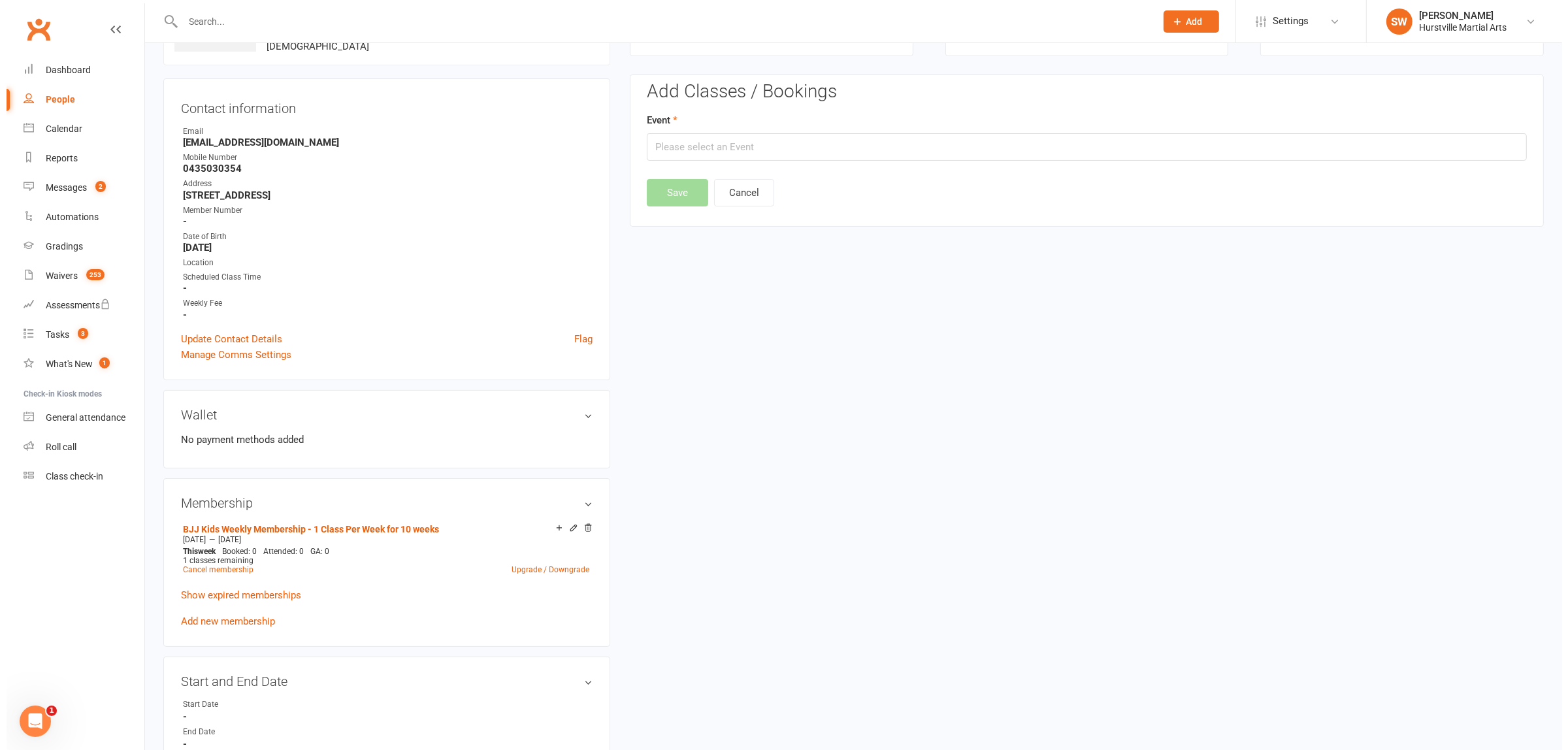
scroll to position [112, 0]
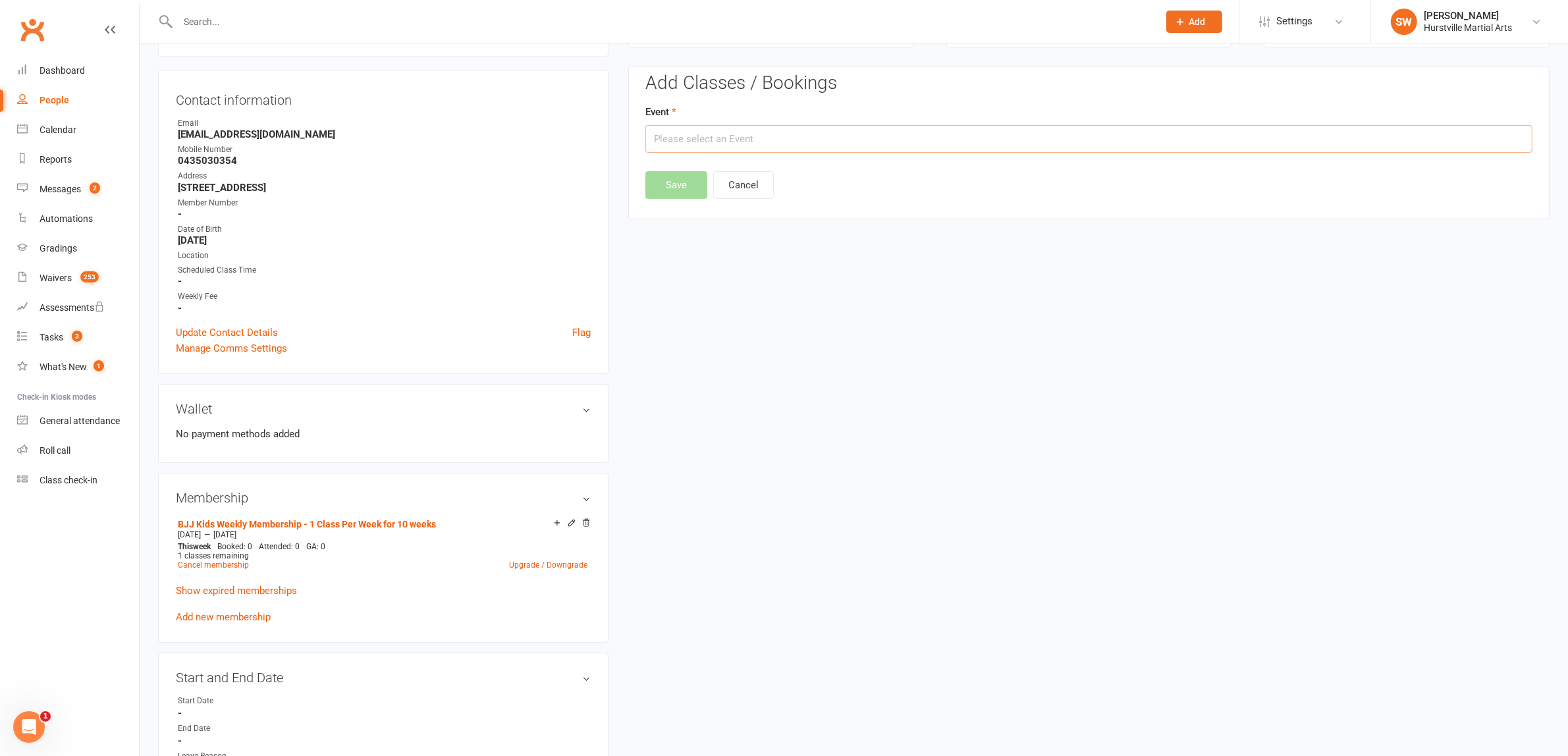
click at [769, 125] on input "text" at bounding box center [1089, 139] width 887 height 28
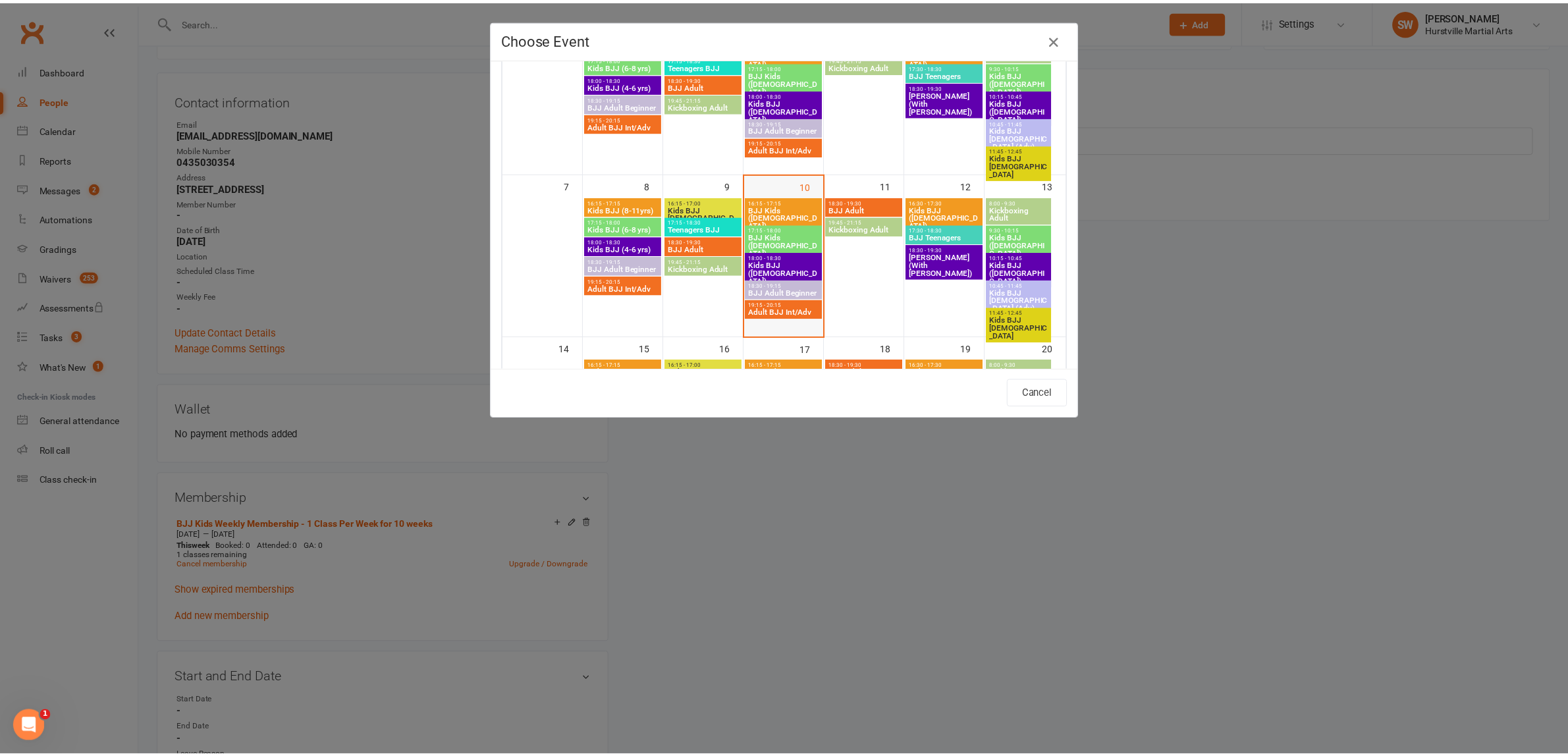
scroll to position [164, 0]
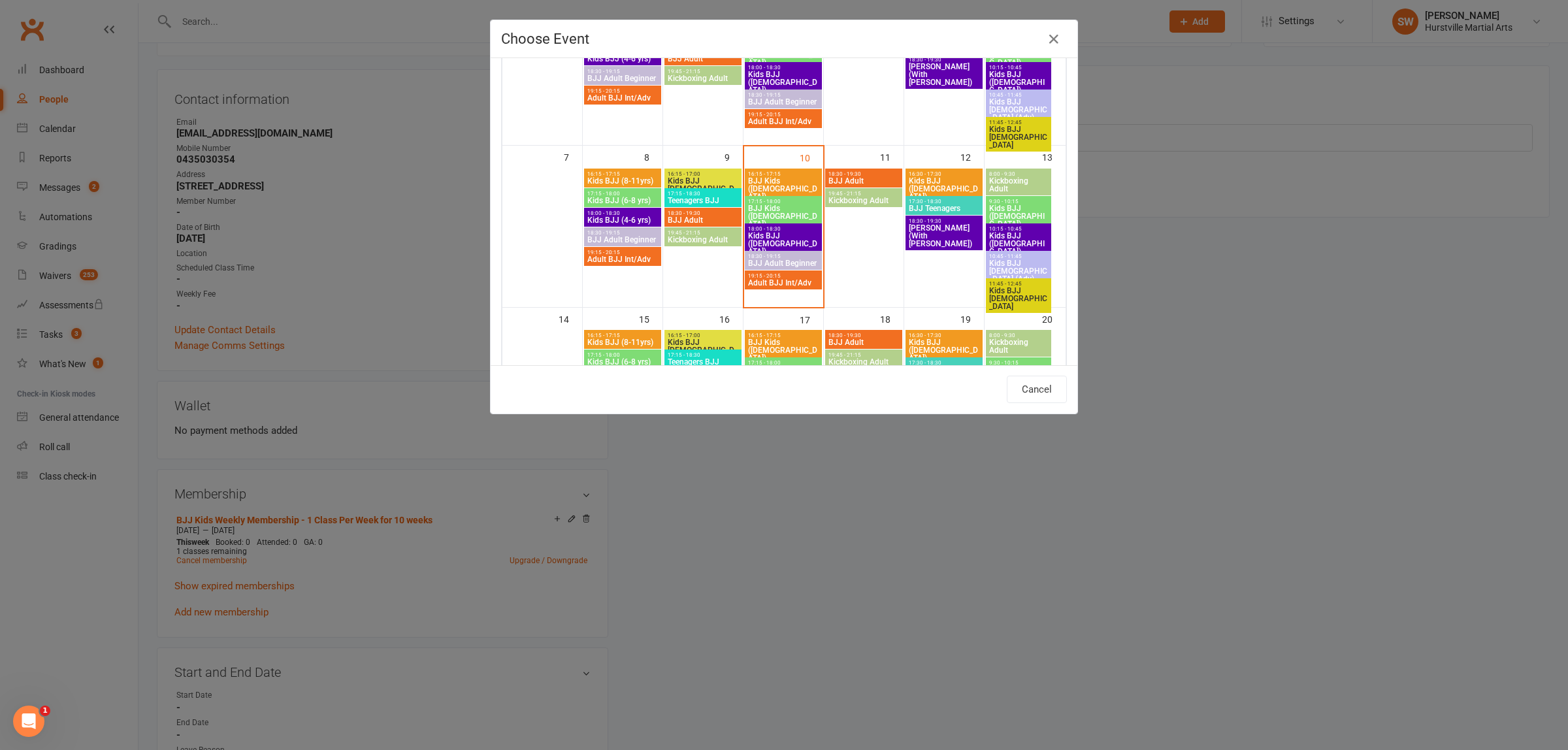
click at [759, 243] on span "Kids BJJ (4-6 yrs old)" at bounding box center [783, 243] width 72 height 24
type input "Kids BJJ (4-6 yrs old) - Sep 10, 2025 6:00:00 PM"
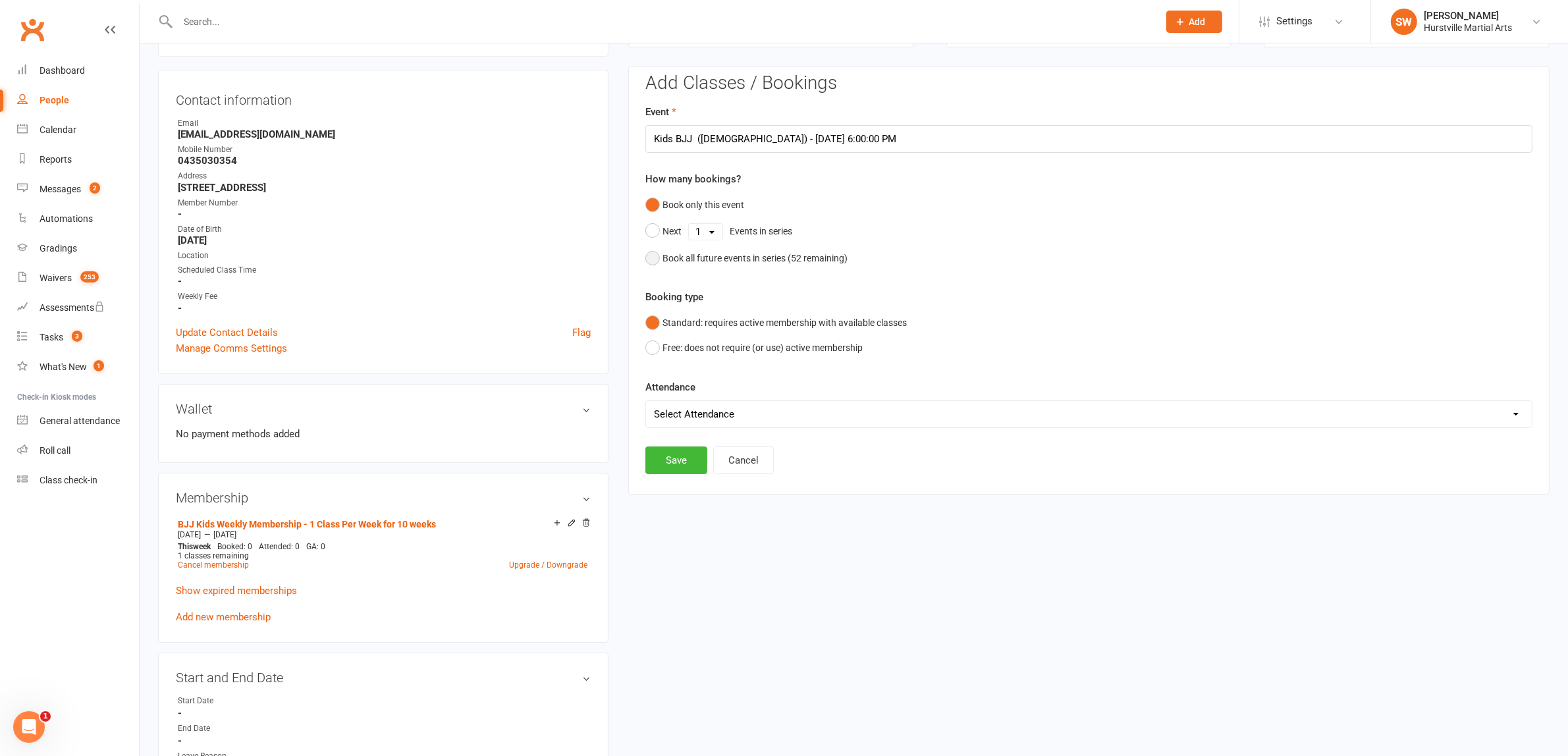
click at [650, 251] on button "Book all future events in series ( 52 remaining)" at bounding box center [746, 258] width 202 height 25
click at [678, 392] on button "Save" at bounding box center [676, 393] width 62 height 28
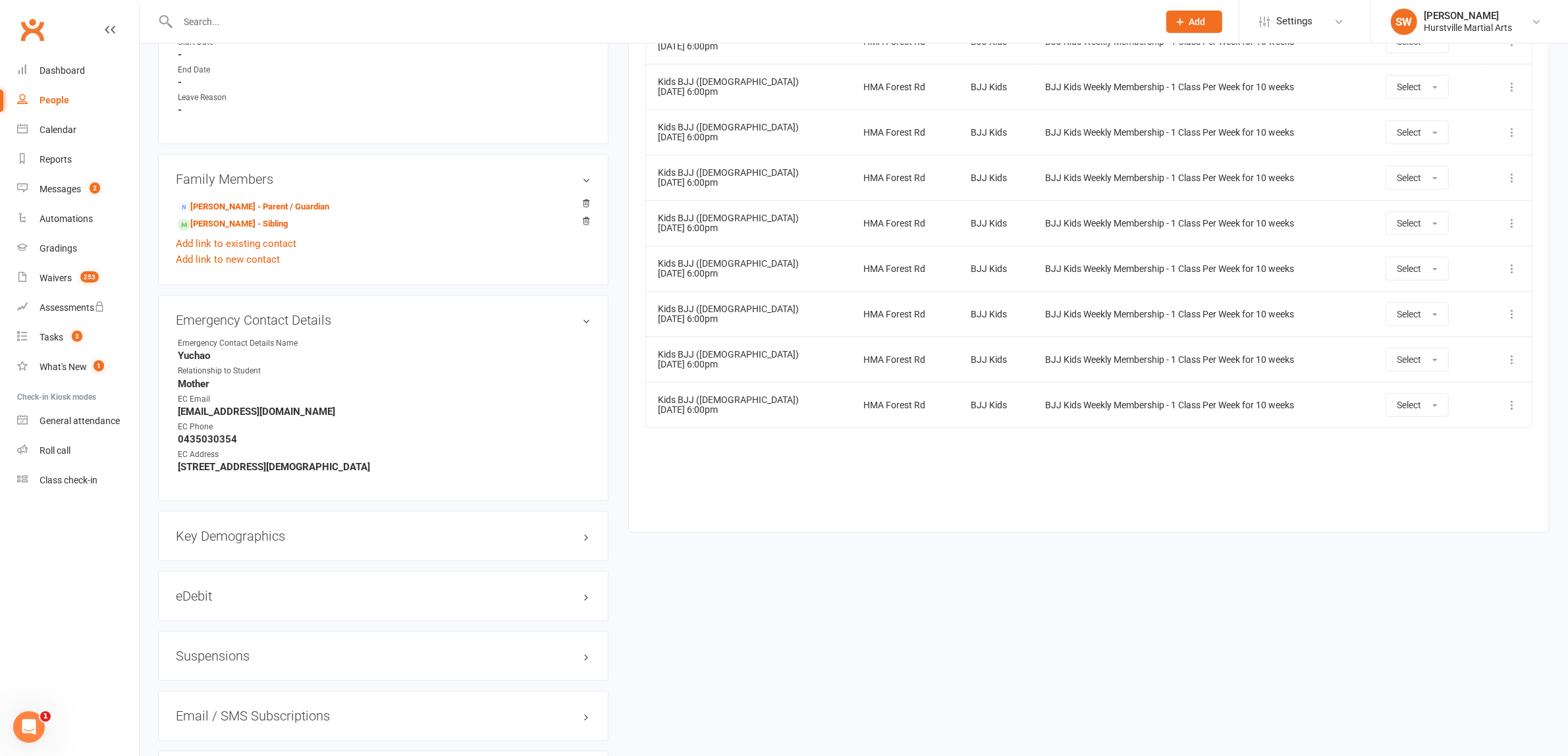
scroll to position [359, 0]
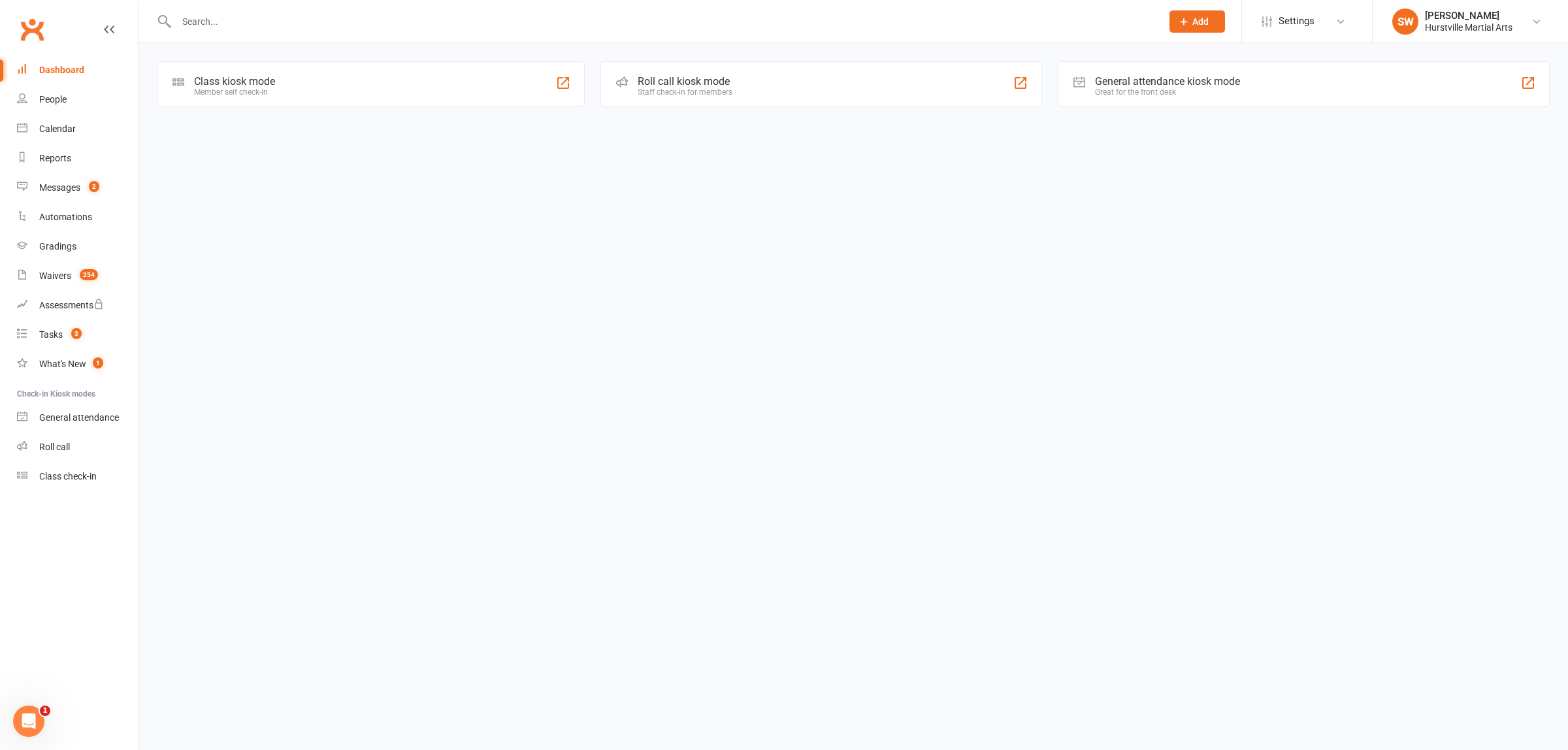
click at [57, 69] on div "Dashboard" at bounding box center [61, 70] width 45 height 11
click at [204, 17] on input "text" at bounding box center [662, 21] width 980 height 18
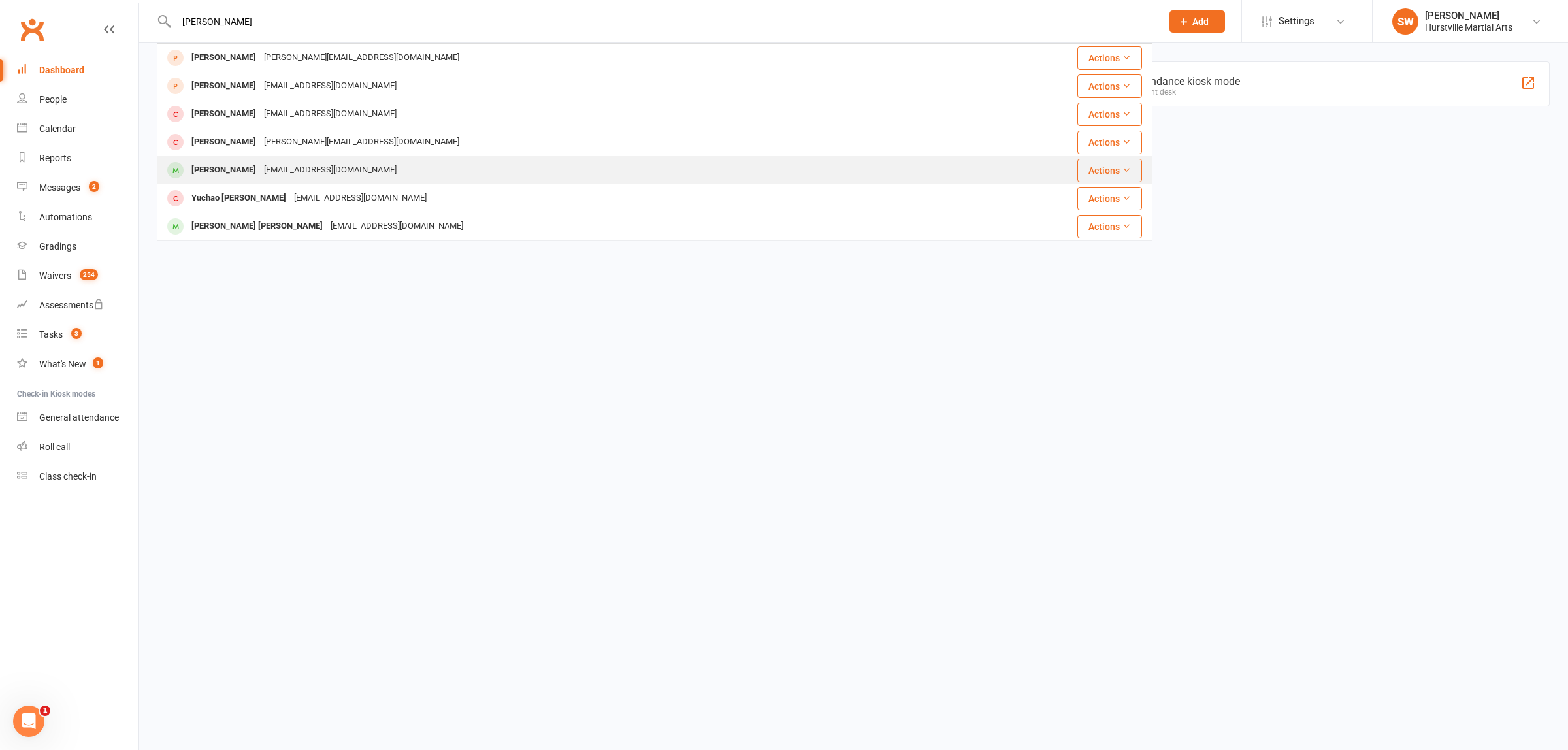
type input "[PERSON_NAME]"
click at [260, 177] on div "[EMAIL_ADDRESS][DOMAIN_NAME]" at bounding box center [330, 170] width 140 height 19
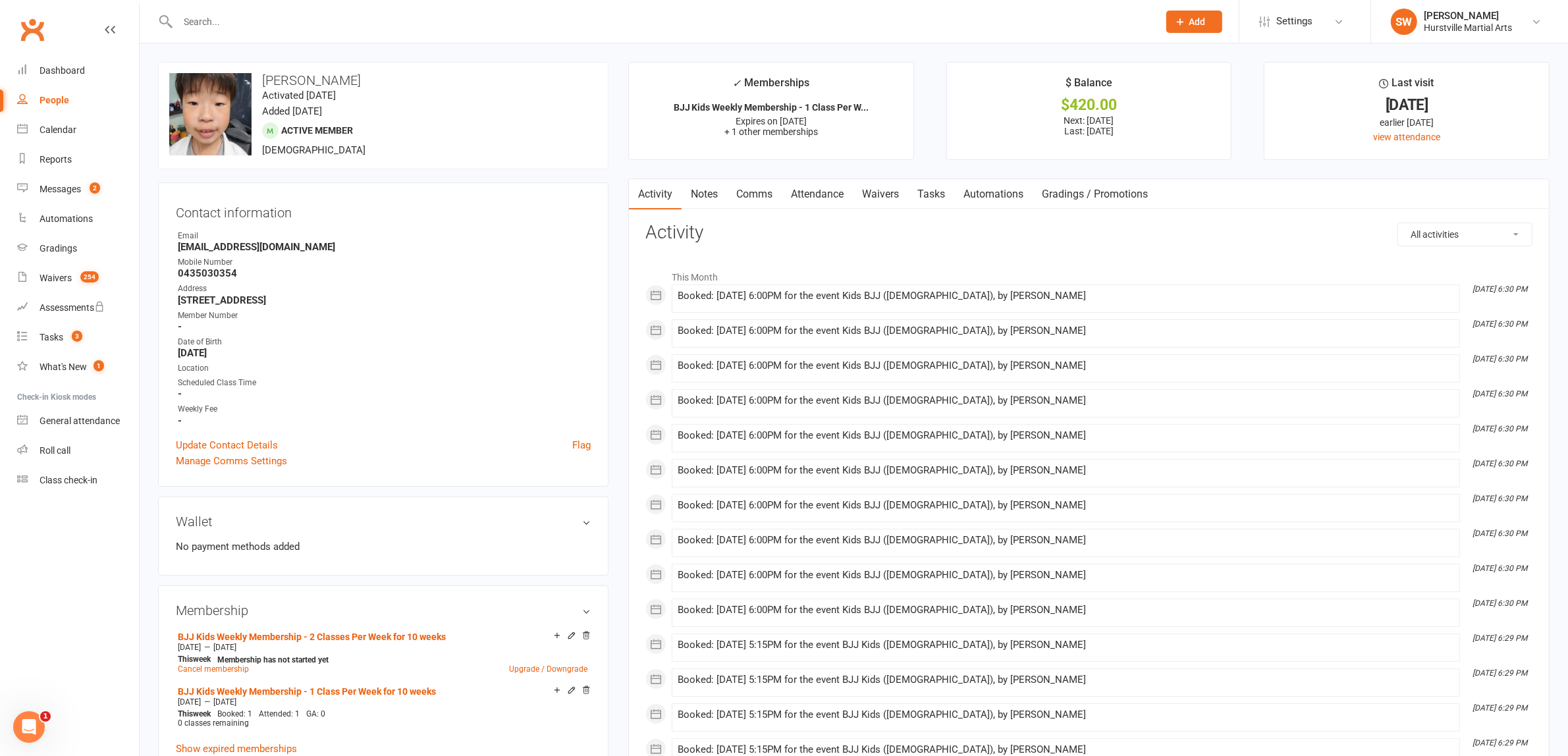
click at [768, 198] on link "Comms" at bounding box center [754, 194] width 54 height 31
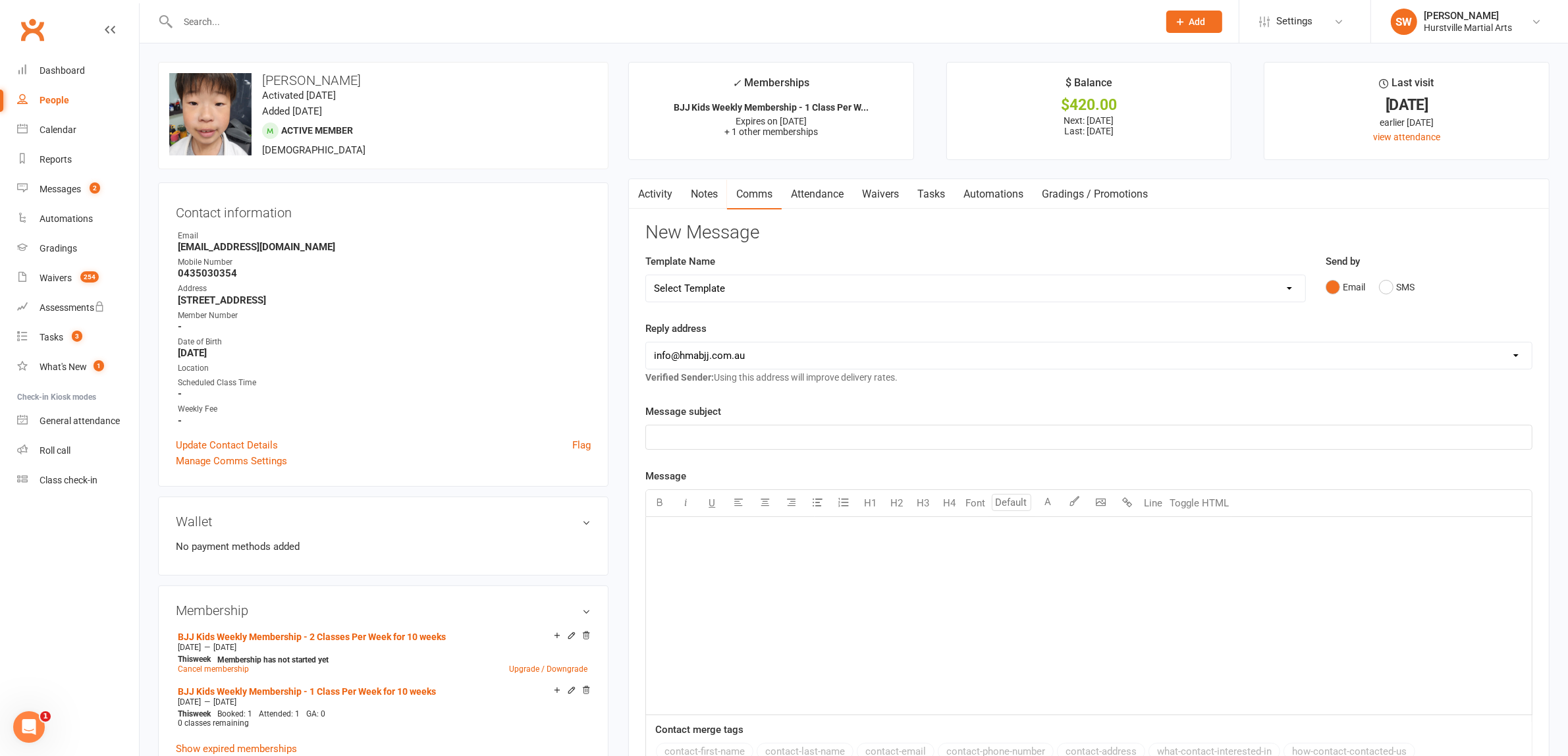
click at [752, 285] on select "Select Template [Email] 001 Kids BJJ Welcoming Email [Email] BJJ Kids Voucher C…" at bounding box center [975, 288] width 659 height 26
click at [646, 275] on select "Select Template [Email] 001 Kids BJJ Welcoming Email [Email] BJJ Kids Voucher C…" at bounding box center [975, 288] width 659 height 26
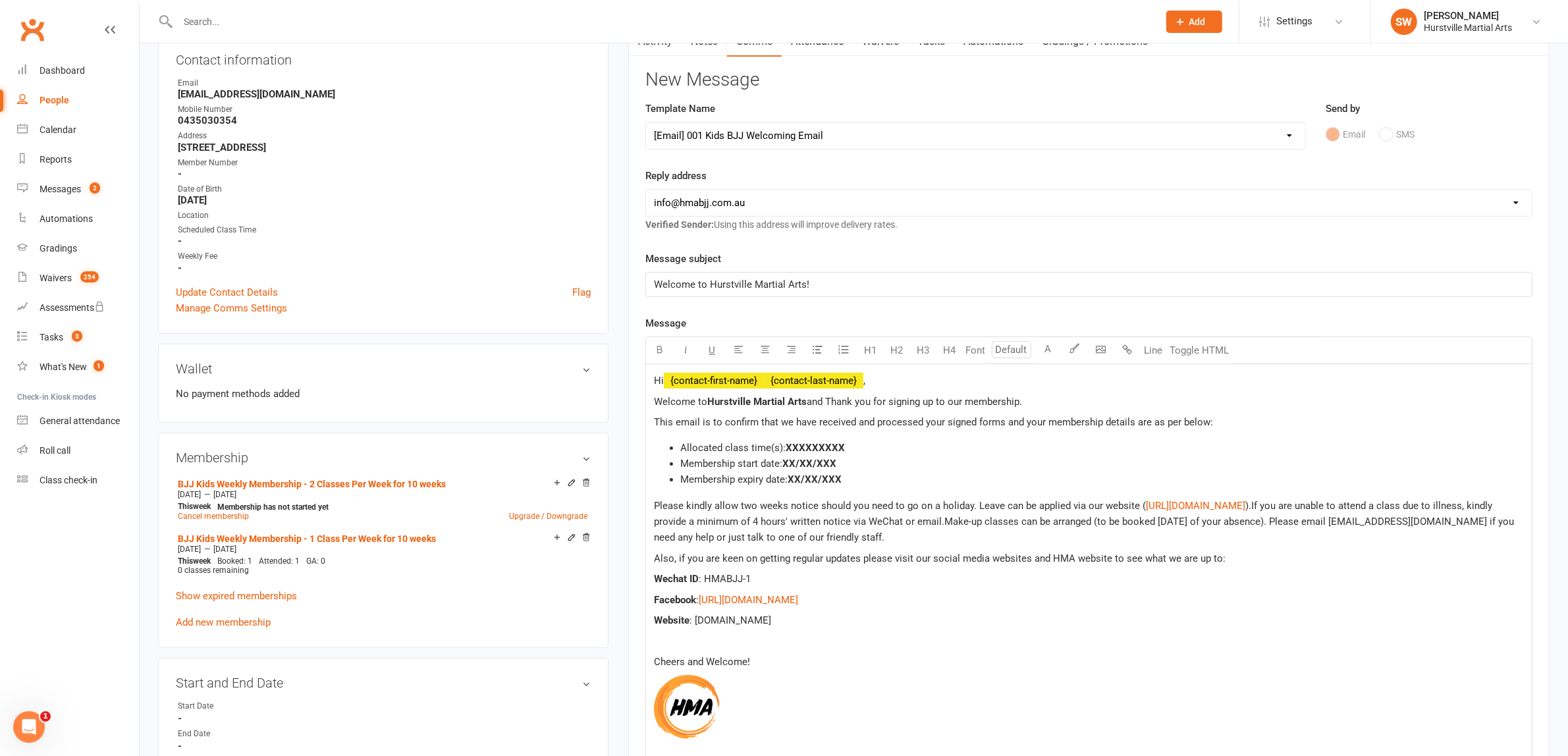
scroll to position [164, 0]
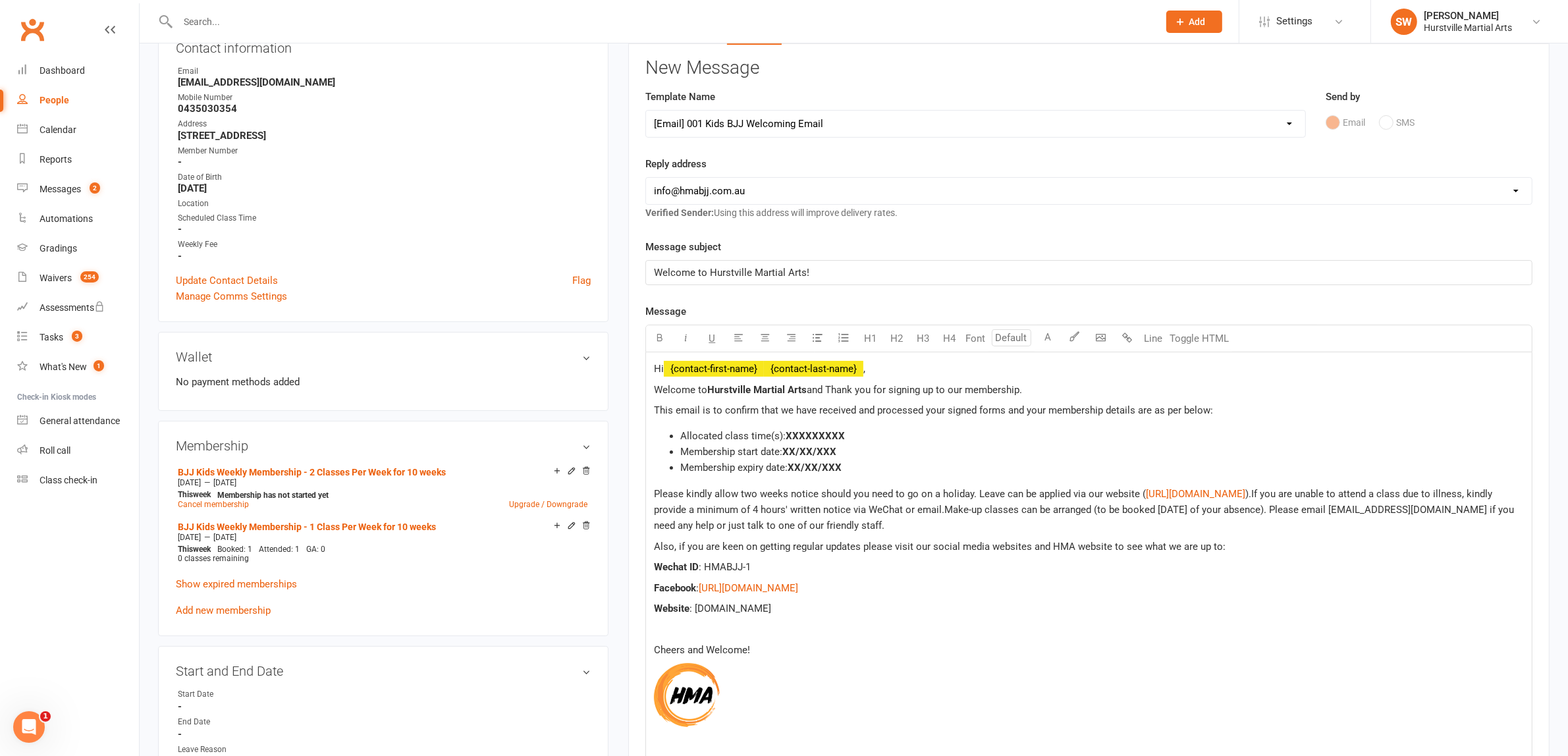
click at [812, 435] on span "XXXXXXXXX" at bounding box center [815, 435] width 59 height 12
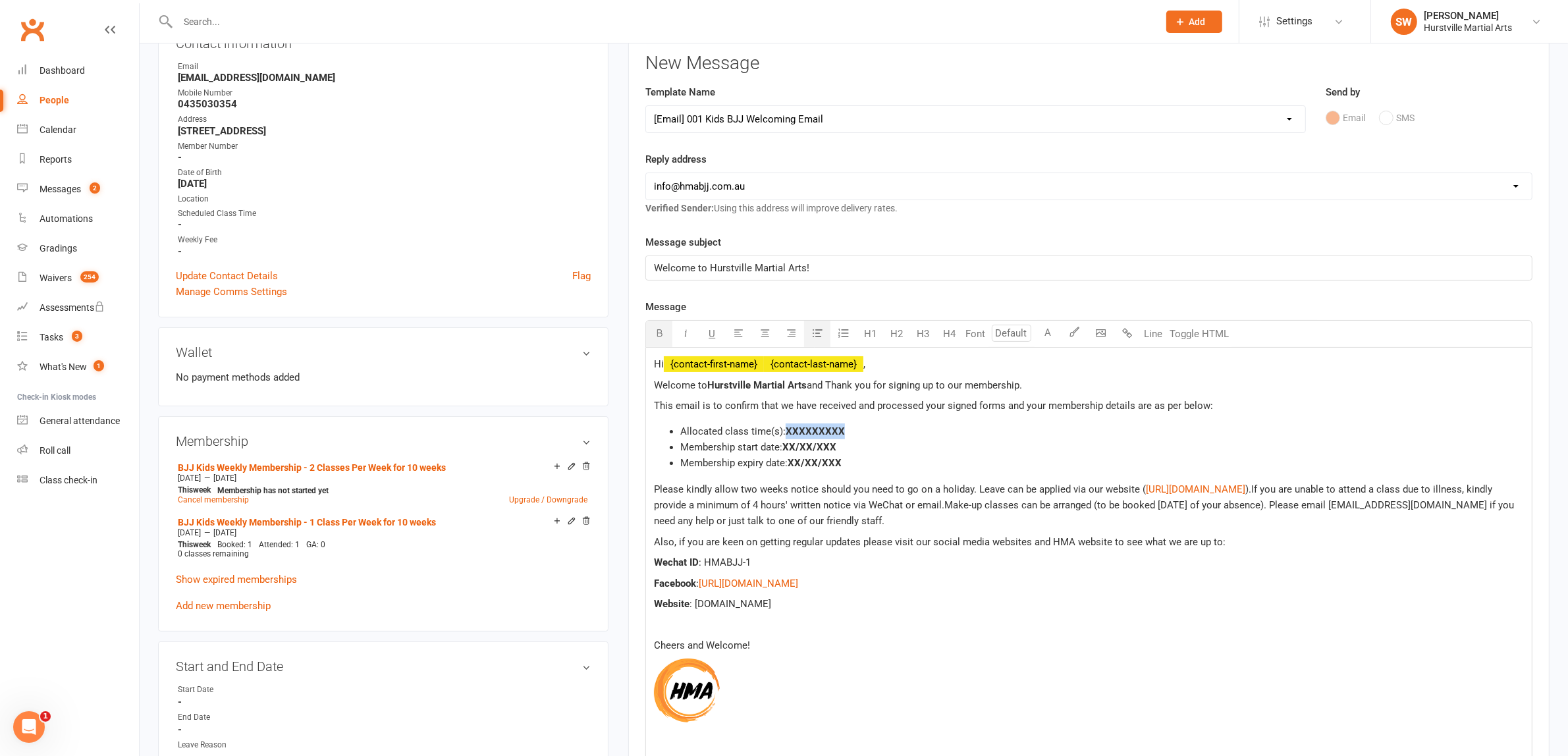
scroll to position [0, 0]
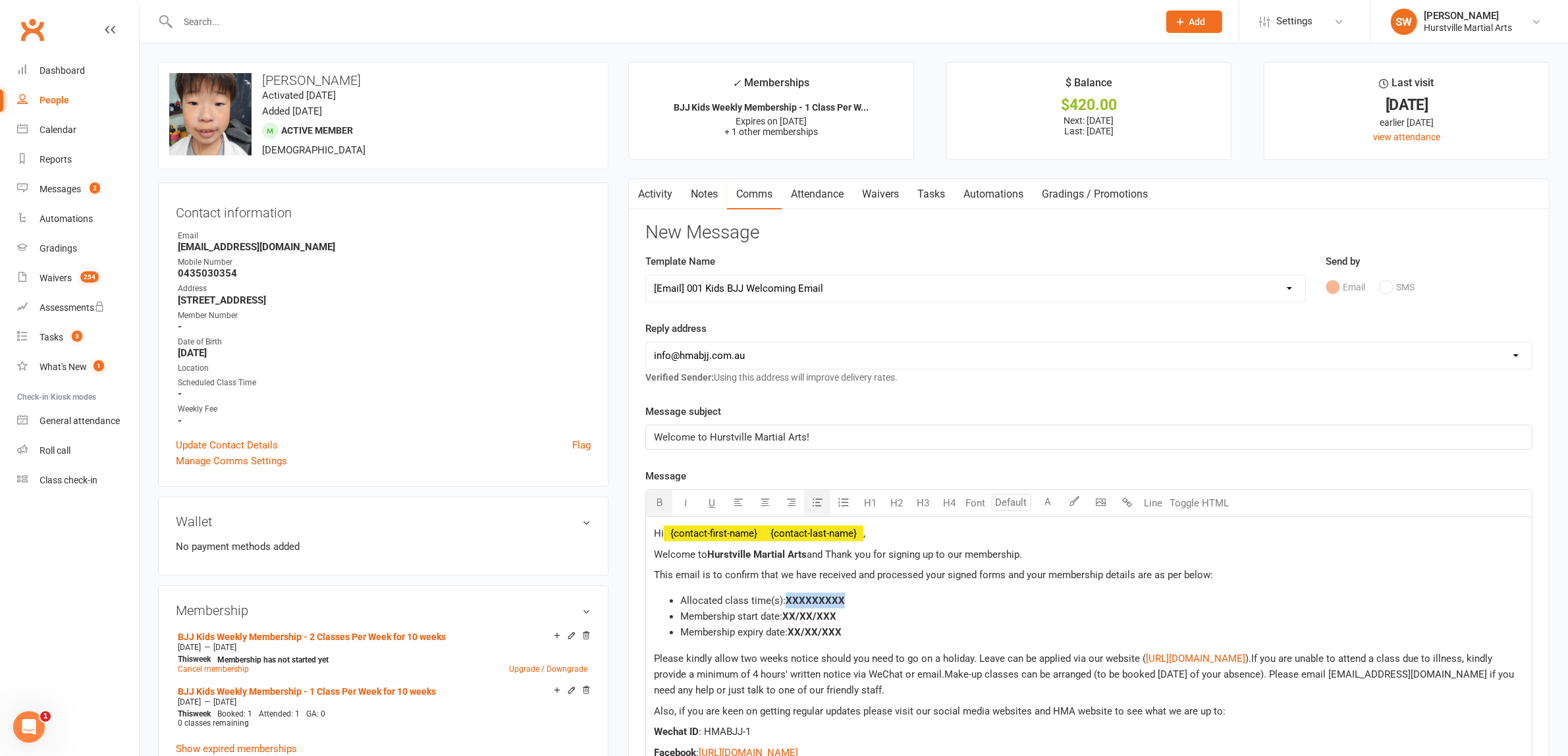
click at [784, 291] on select "Select Template [Email] 001 Kids BJJ Welcoming Email [Email] BJJ Kids Voucher C…" at bounding box center [975, 288] width 659 height 26
select select "2"
click at [646, 275] on select "Select Template [Email] 001 Kids BJJ Welcoming Email [Email] BJJ Kids Voucher C…" at bounding box center [975, 288] width 659 height 26
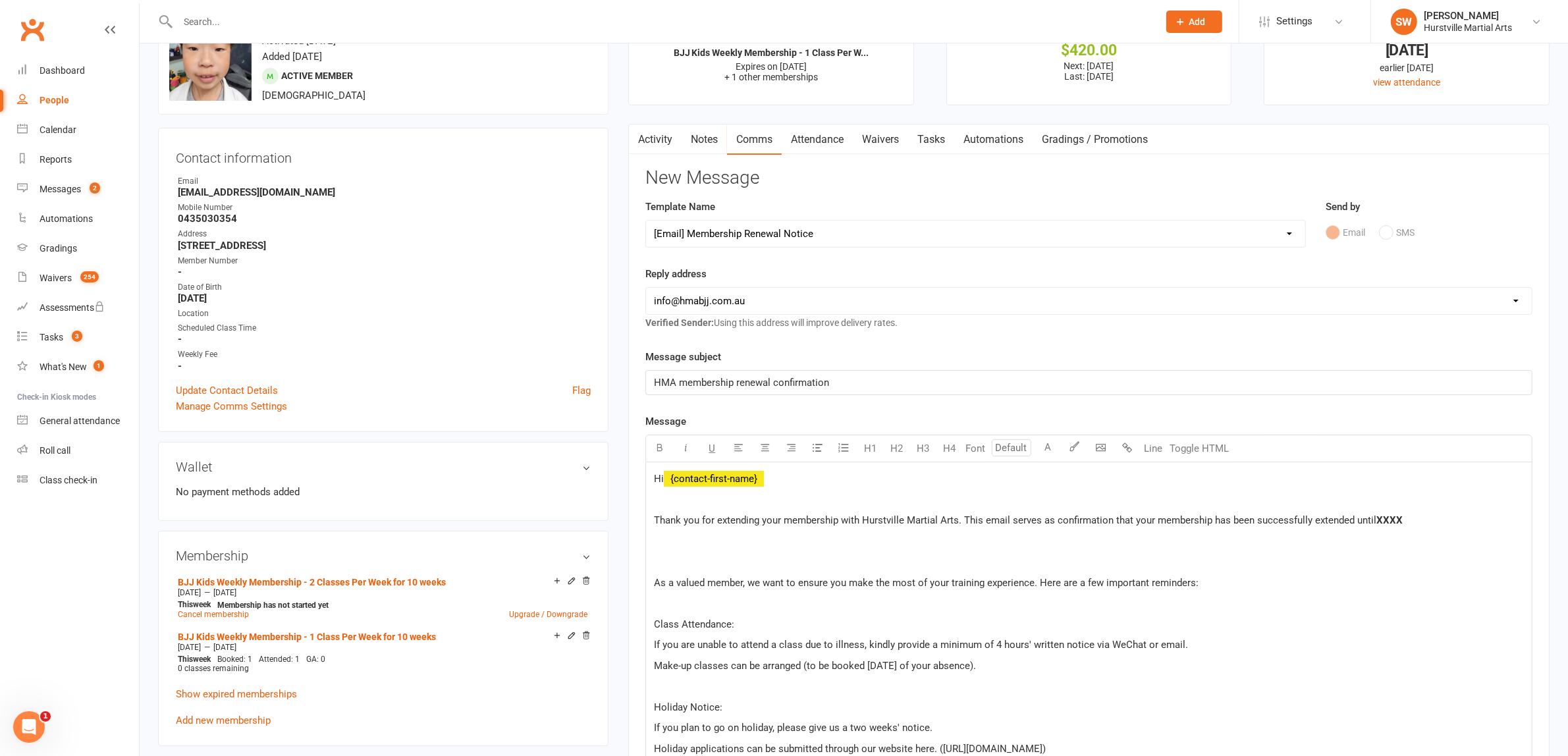
scroll to position [82, 0]
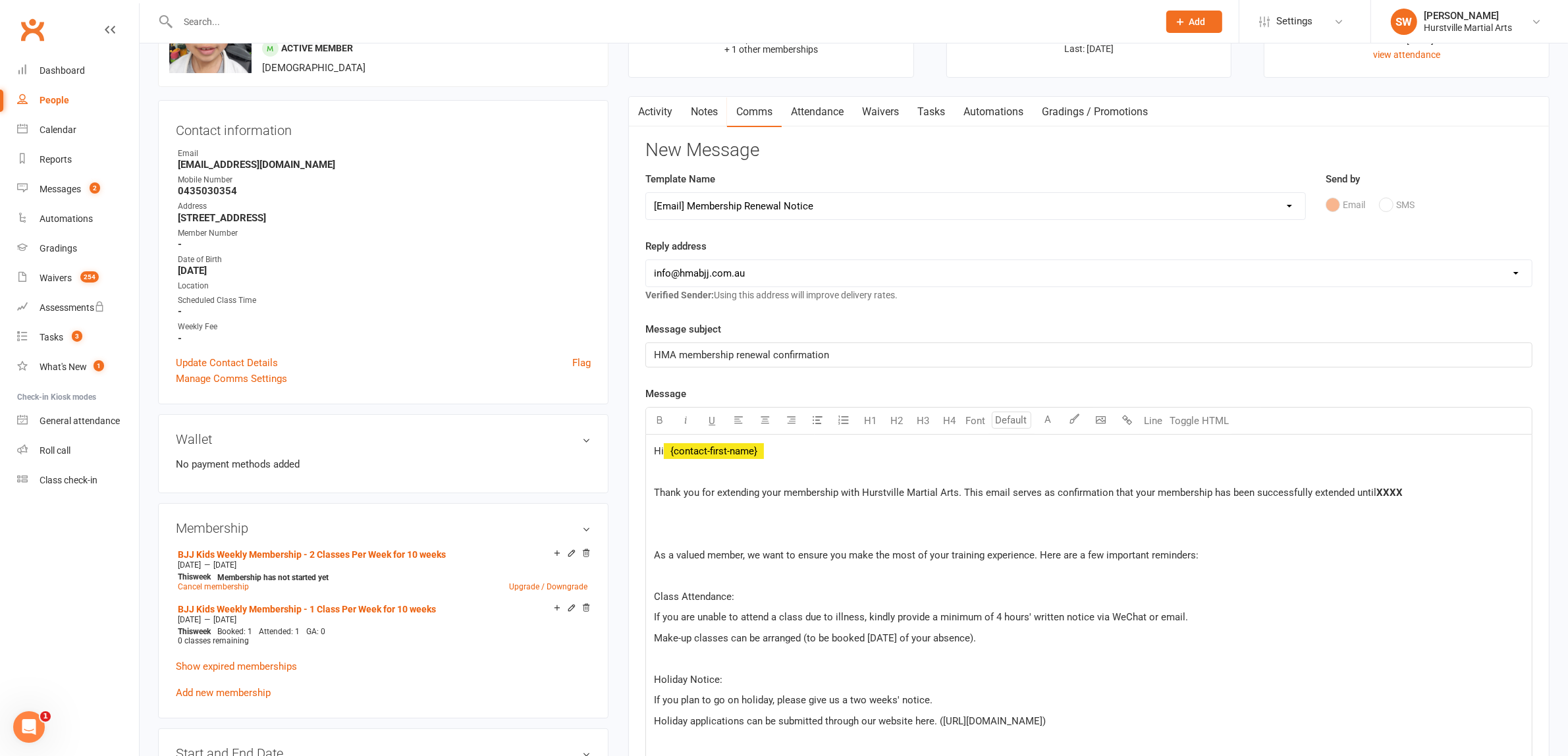
click at [1387, 492] on span "XXXX" at bounding box center [1389, 492] width 26 height 12
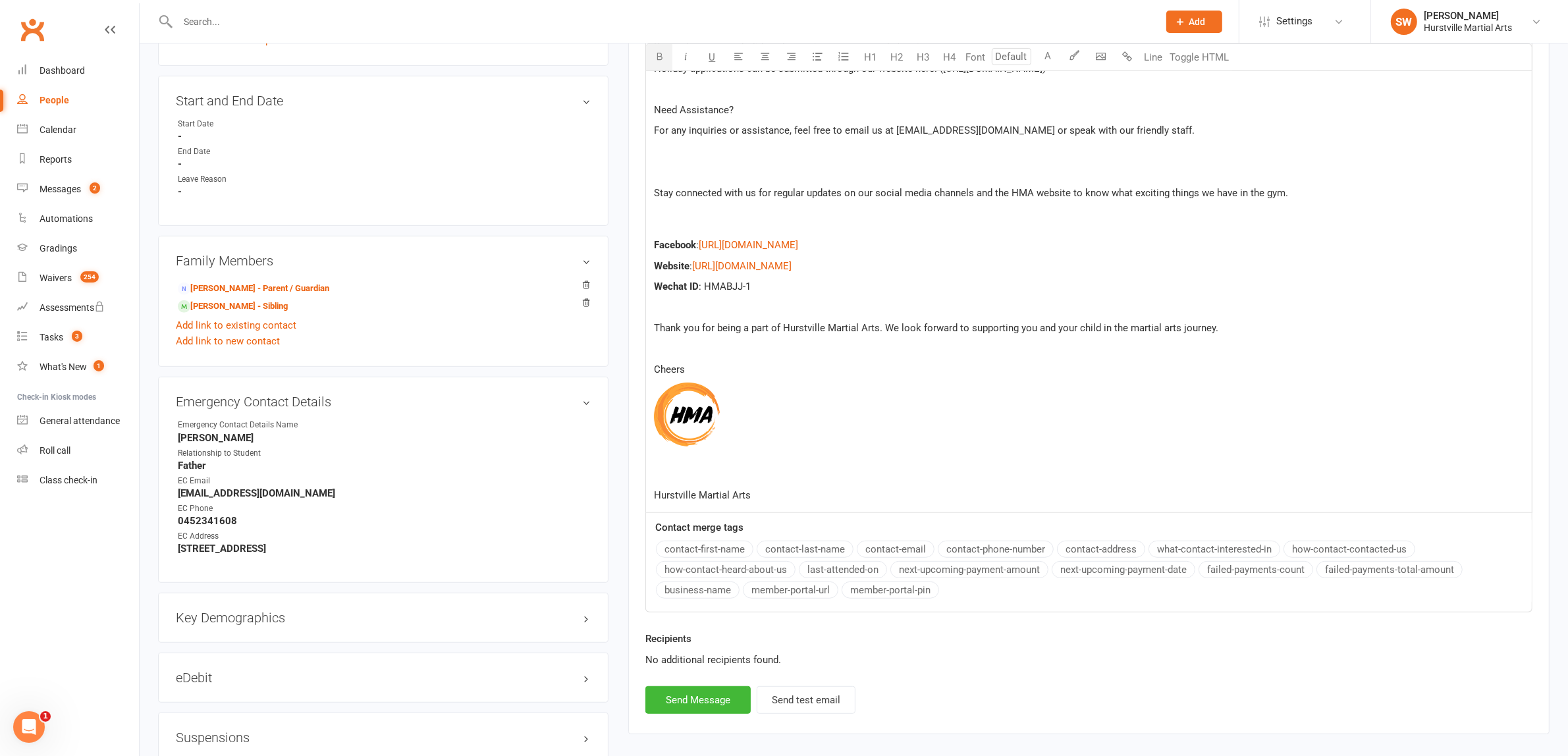
scroll to position [412, 0]
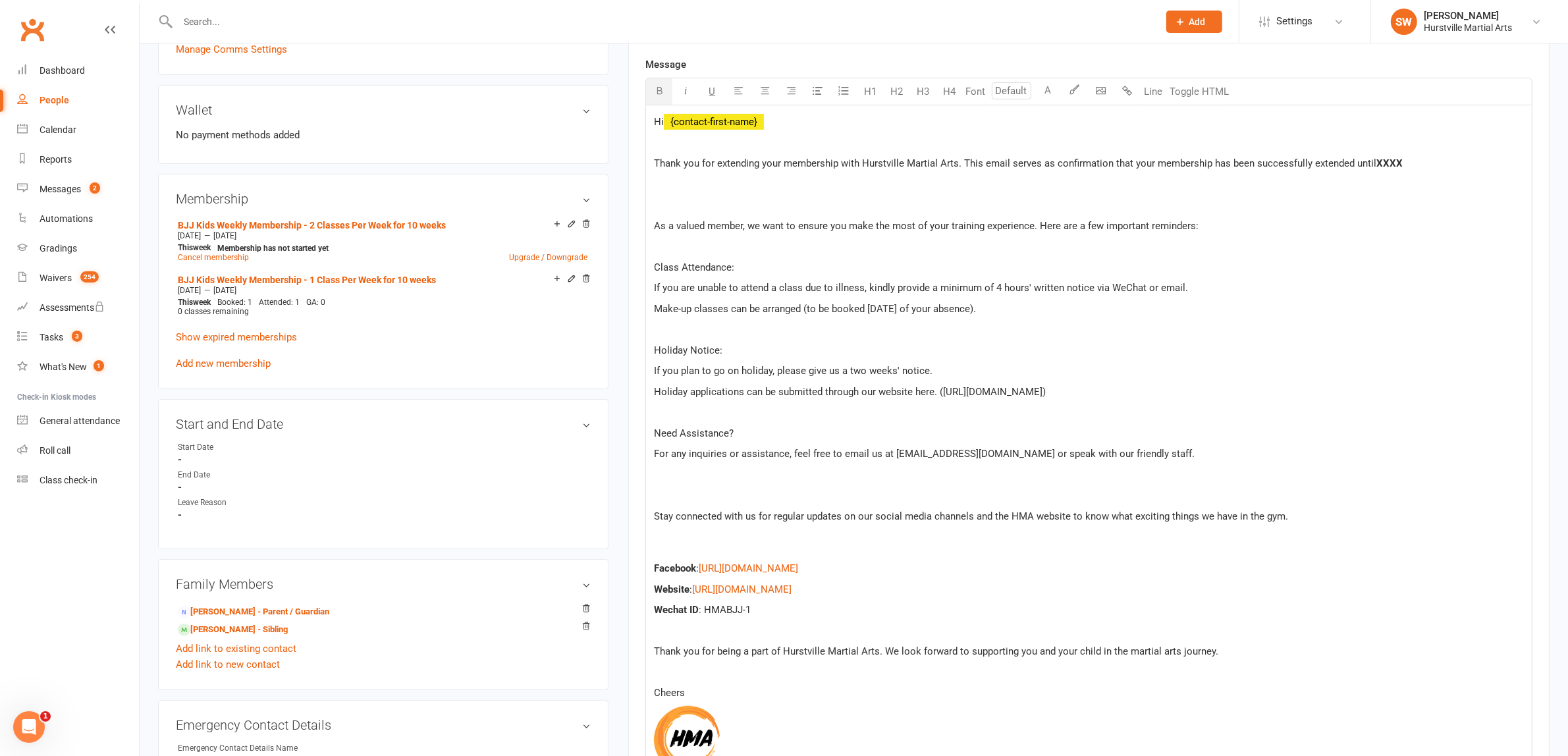
click at [1054, 320] on div "Hi ﻿ {contact-first-name} Thank you for extending your membership with Hurstvil…" at bounding box center [1089, 470] width 886 height 730
click at [1386, 166] on span "XXXX" at bounding box center [1389, 163] width 26 height 12
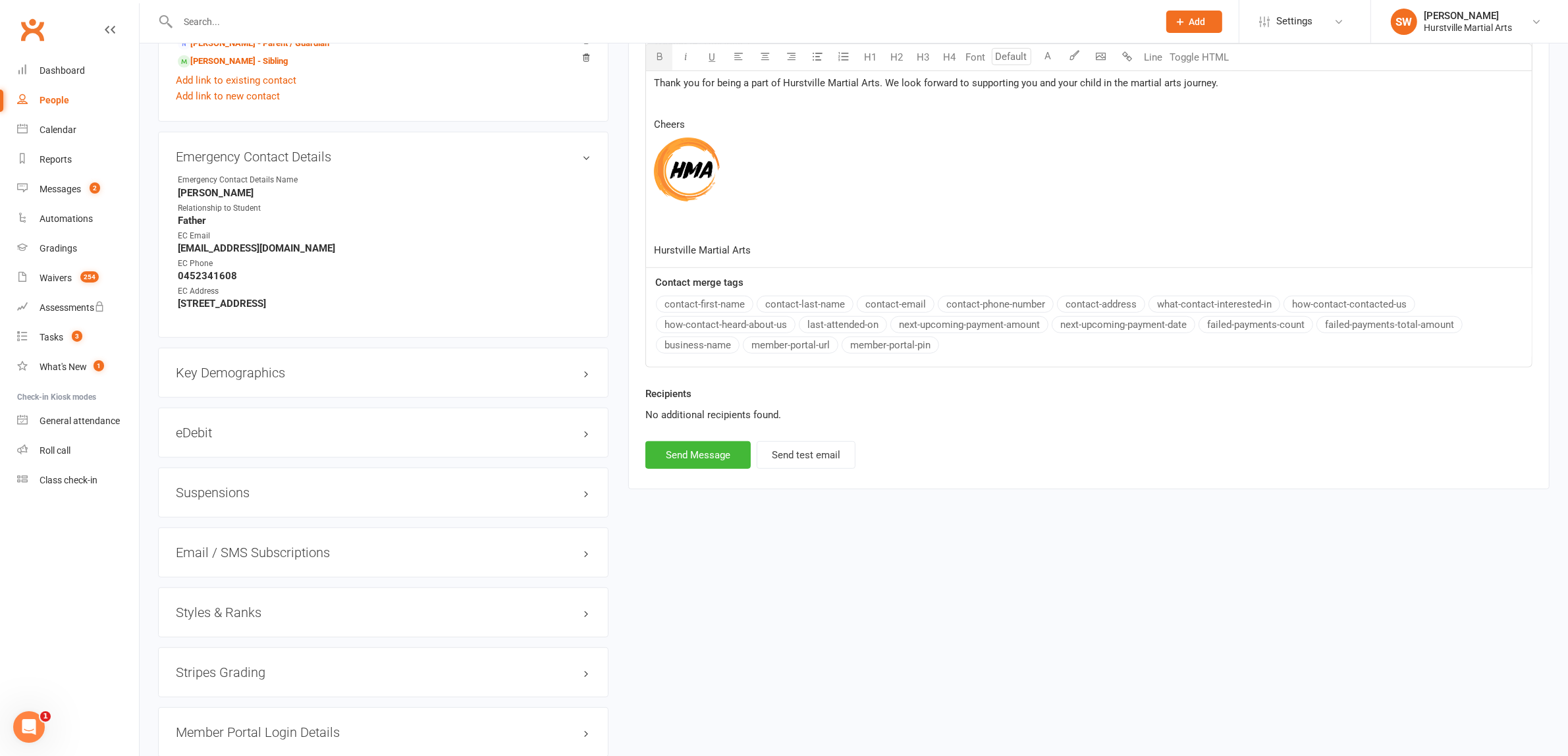
scroll to position [1070, 0]
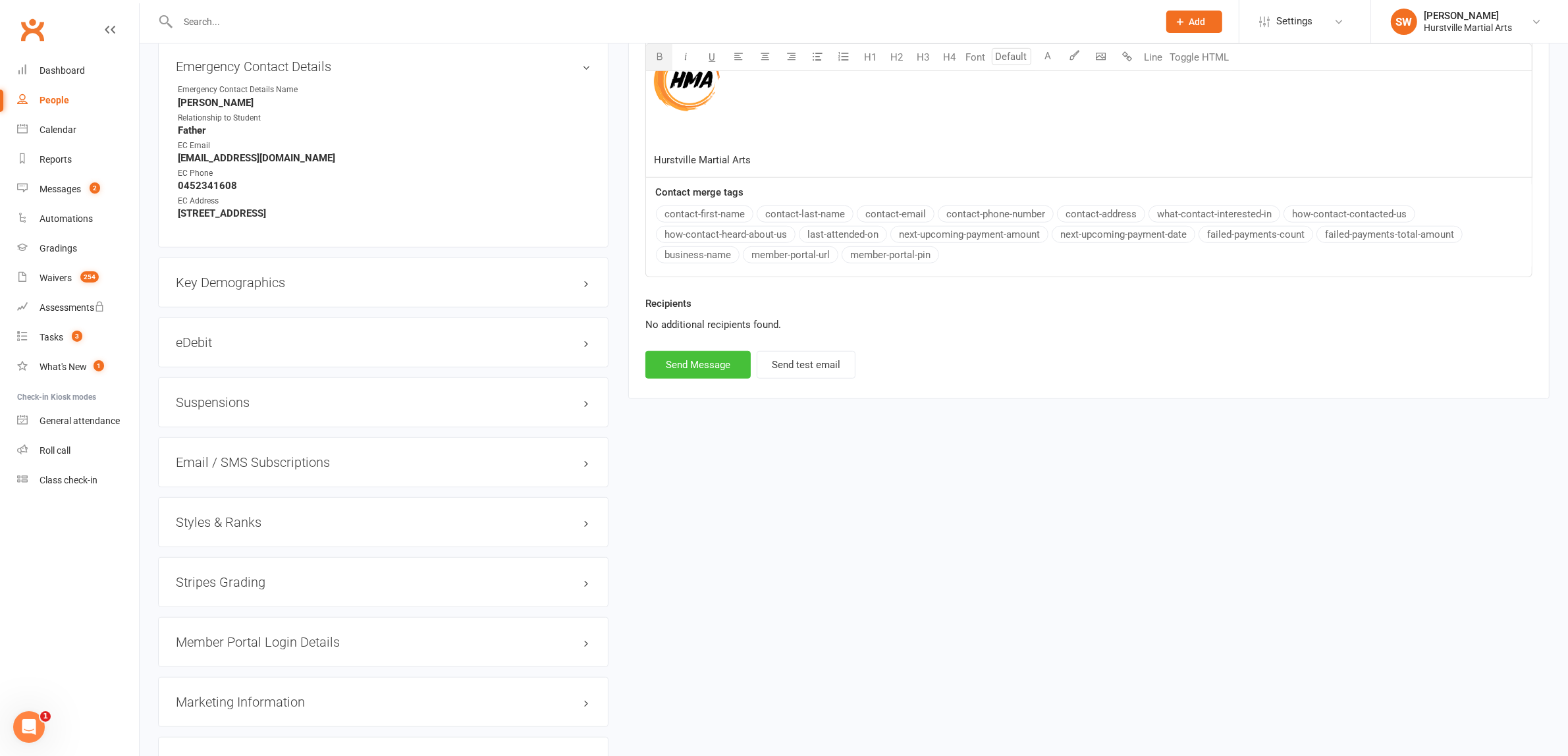
click at [722, 373] on button "Send Message" at bounding box center [697, 365] width 105 height 28
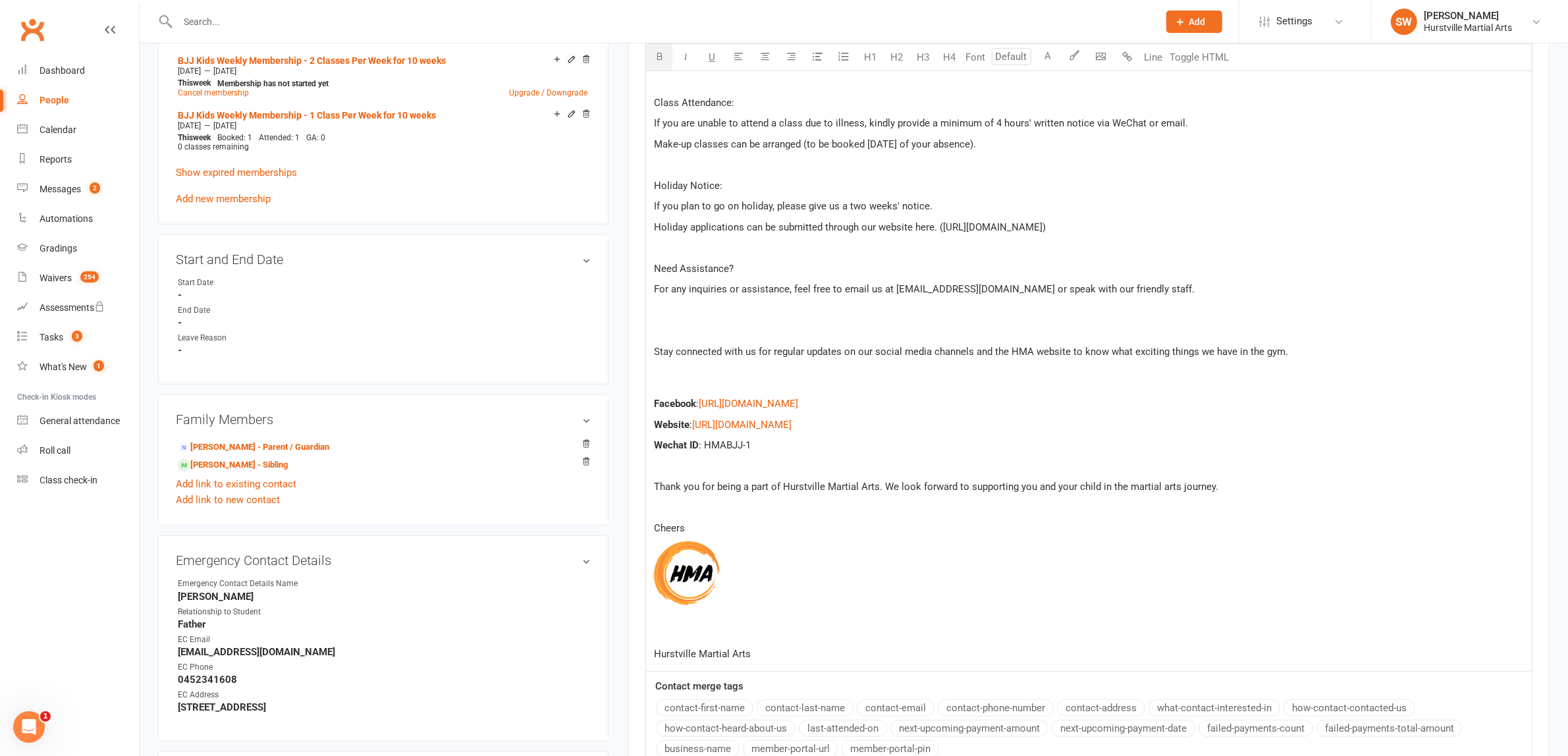
select select
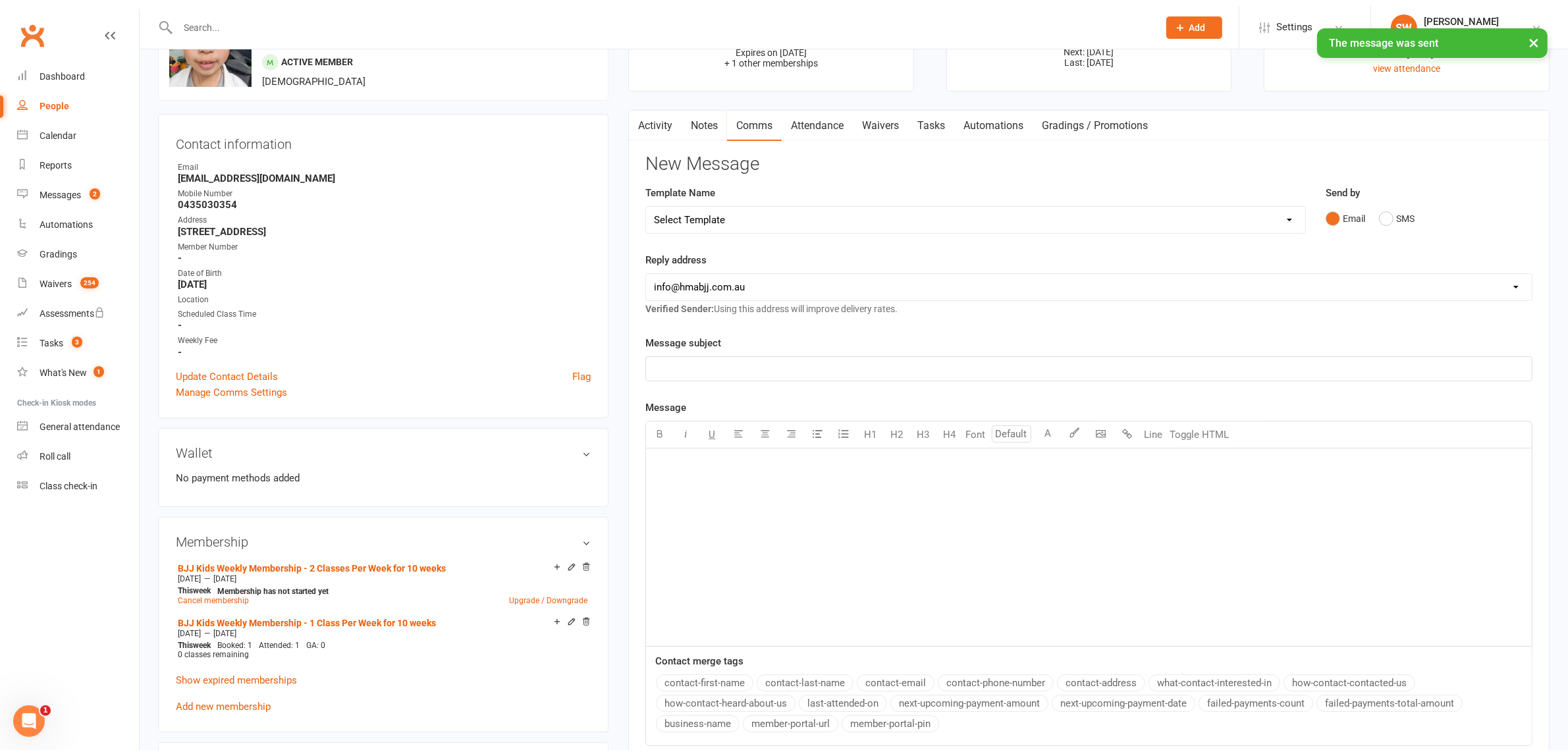
scroll to position [0, 0]
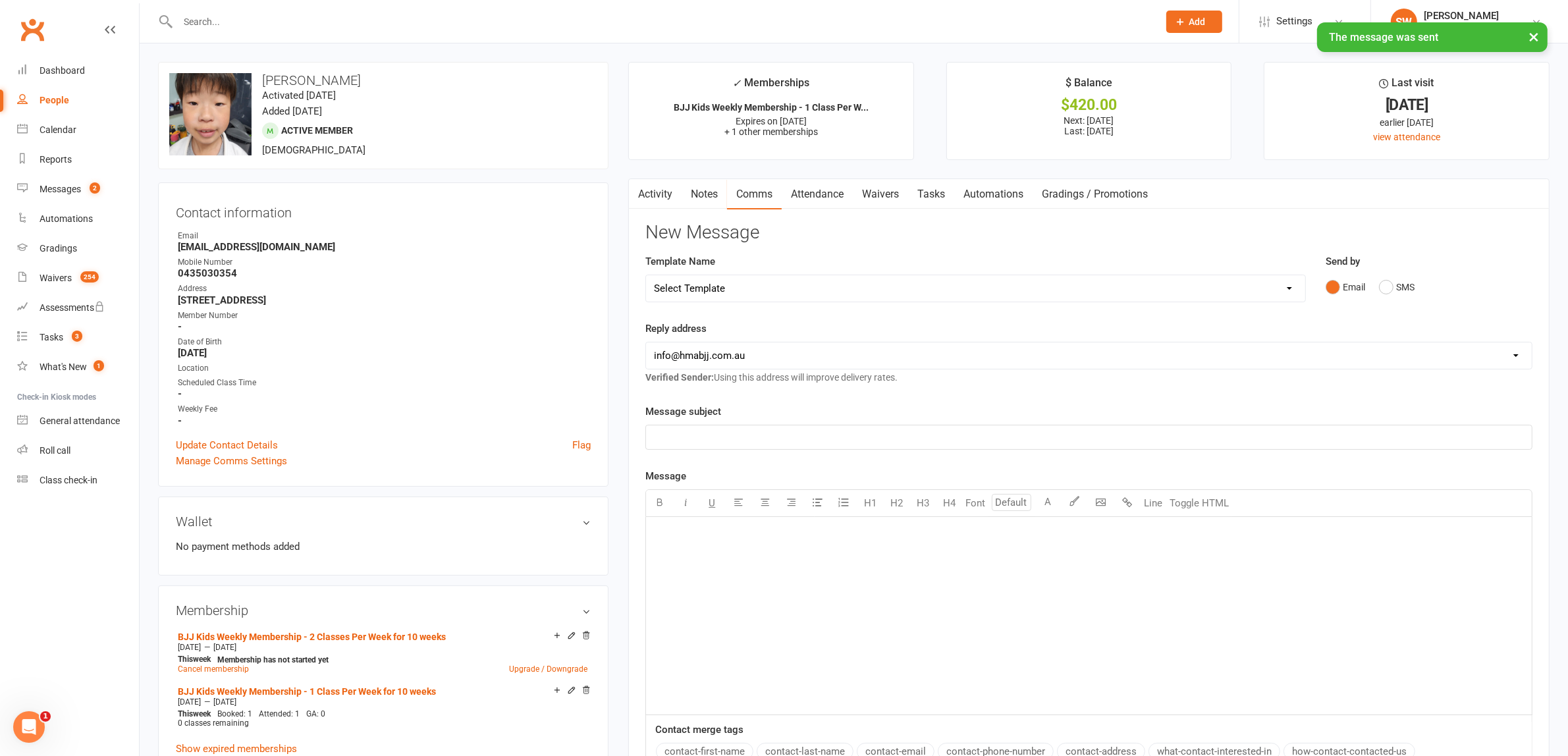
click at [634, 192] on icon "button" at bounding box center [638, 192] width 8 height 14
click at [663, 198] on link "Activity" at bounding box center [655, 194] width 53 height 31
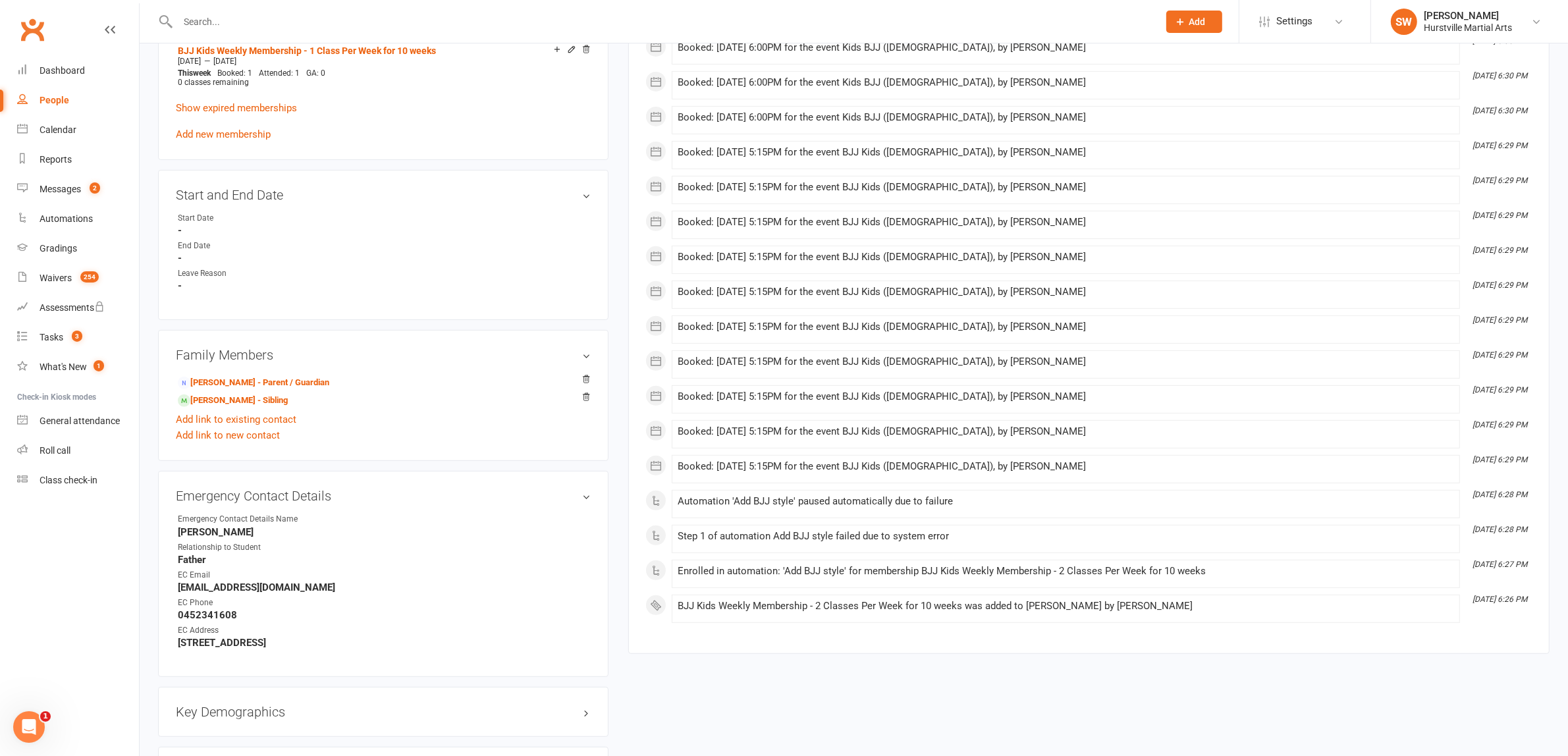
scroll to position [905, 0]
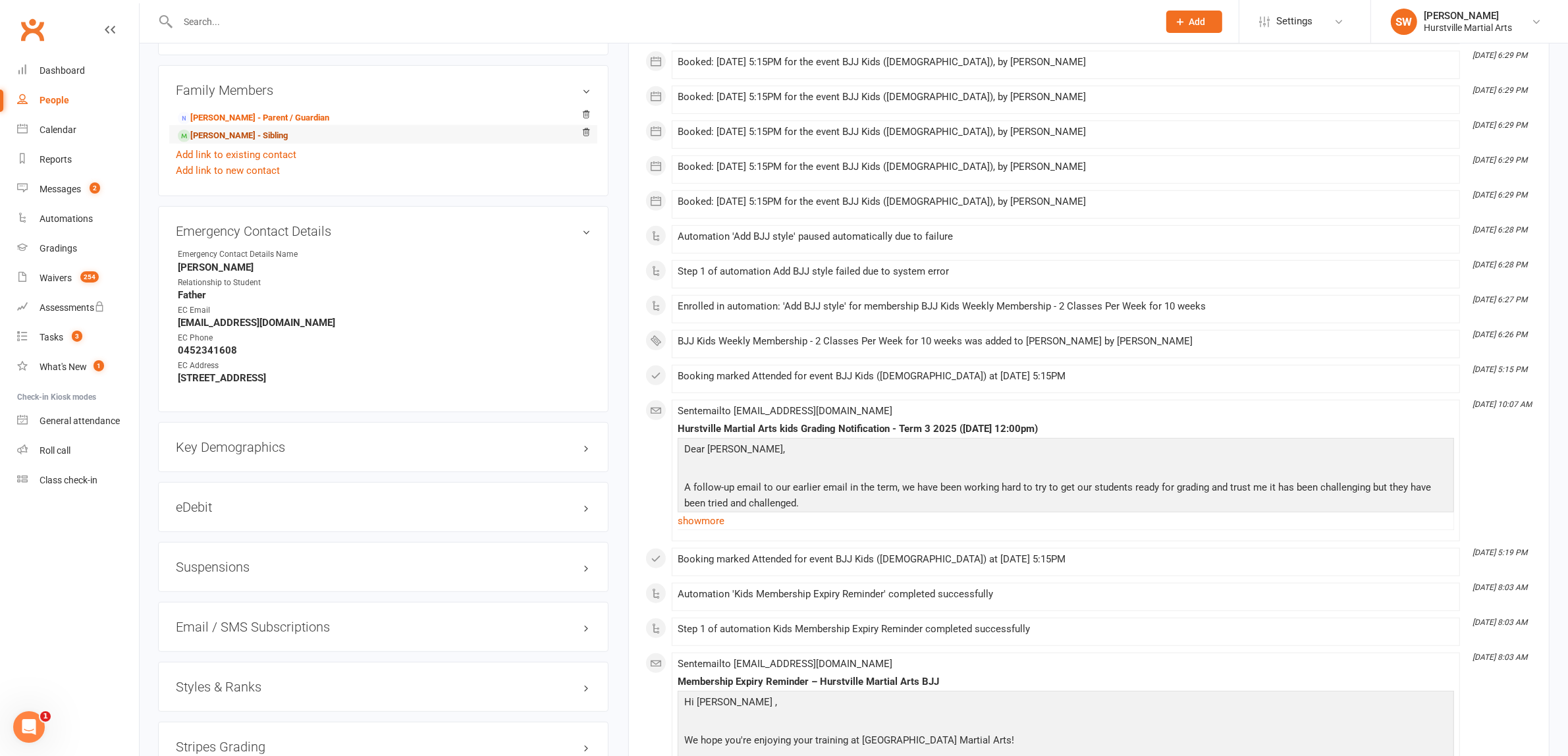
click at [225, 136] on link "[PERSON_NAME] - Sibling" at bounding box center [233, 136] width 110 height 14
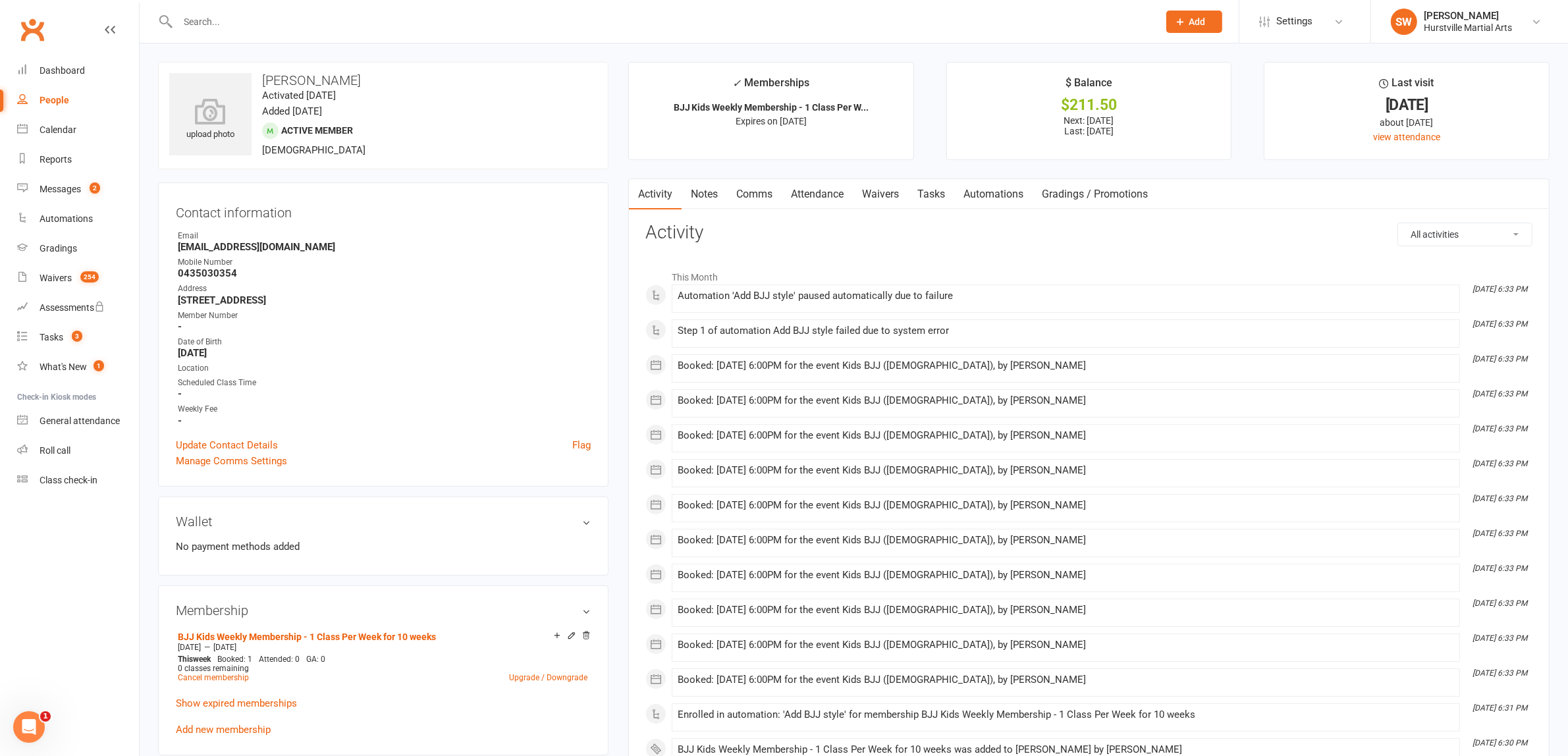
click at [713, 198] on link "Notes" at bounding box center [704, 194] width 45 height 31
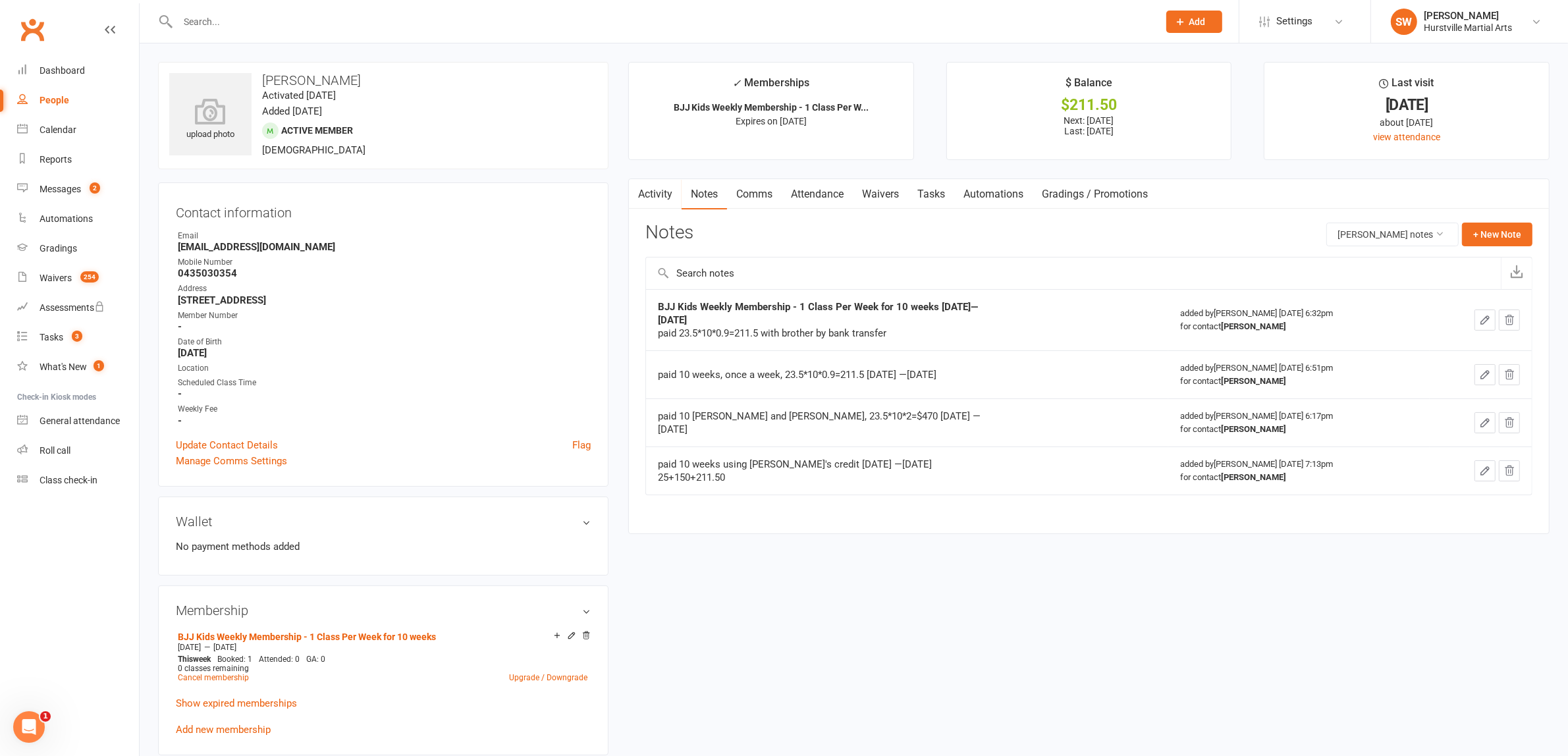
click at [927, 547] on main "✓ Memberships BJJ Kids Weekly Membership - 1 Class Per W... Expires on 12th Nov…" at bounding box center [1089, 304] width 941 height 486
click at [772, 194] on link "Comms" at bounding box center [754, 194] width 54 height 31
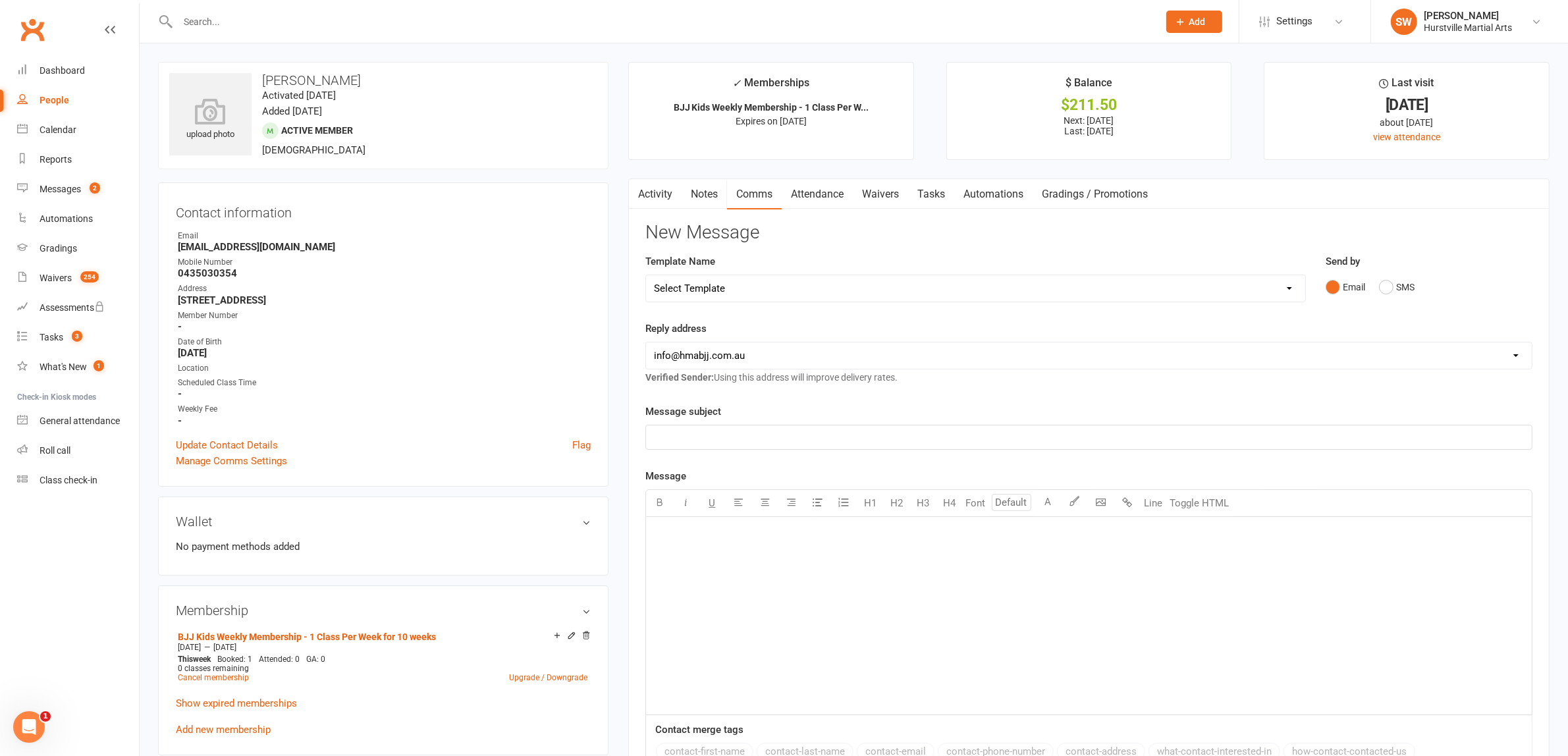
click at [814, 292] on select "Select Template [Email] 001 Kids BJJ Welcoming Email [Email] BJJ Kids Voucher C…" at bounding box center [975, 288] width 659 height 26
select select "2"
click at [646, 275] on select "Select Template [Email] 001 Kids BJJ Welcoming Email [Email] BJJ Kids Voucher C…" at bounding box center [975, 288] width 659 height 26
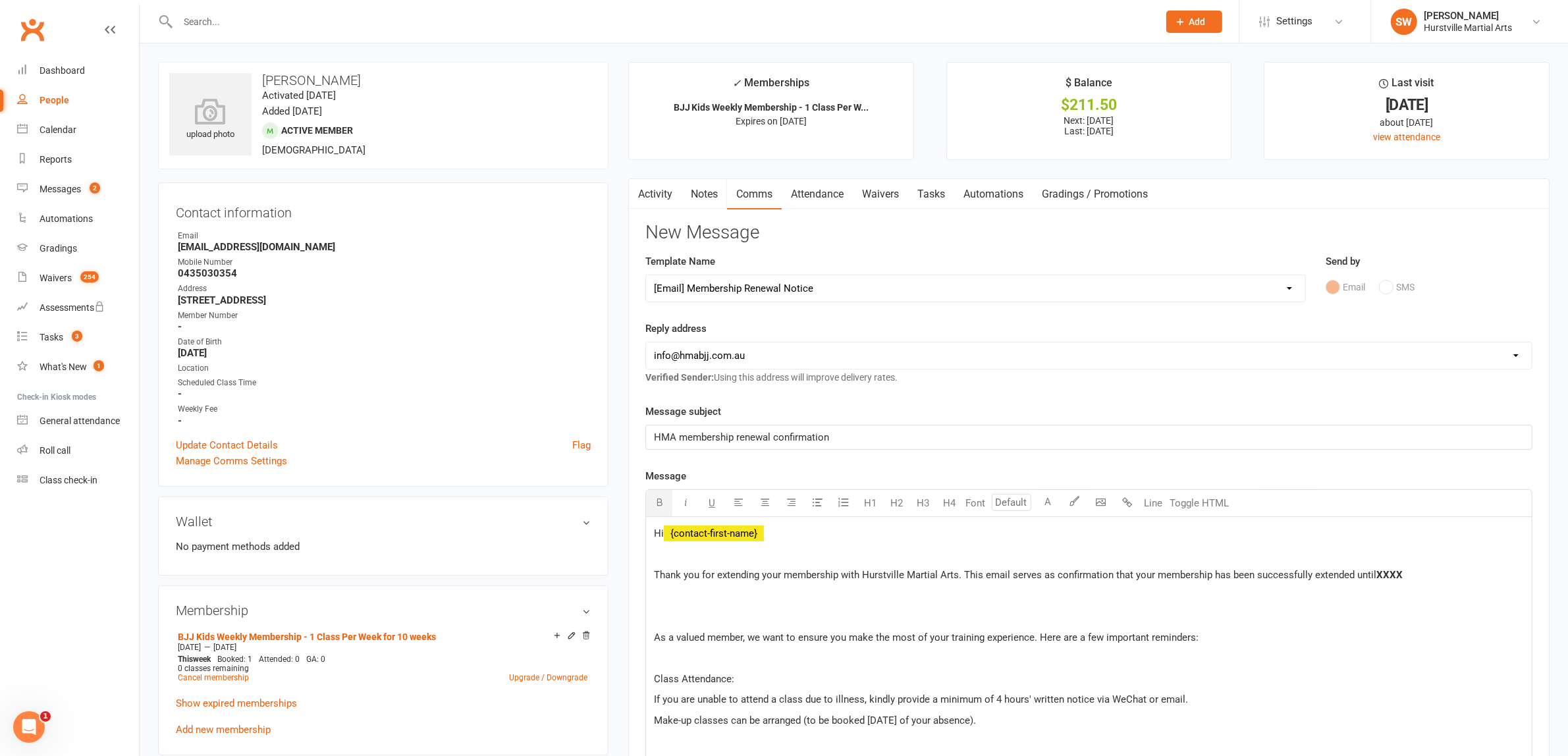
click at [1385, 571] on span "XXXX" at bounding box center [1389, 575] width 26 height 12
click at [1386, 577] on span "XXXX" at bounding box center [1389, 575] width 26 height 12
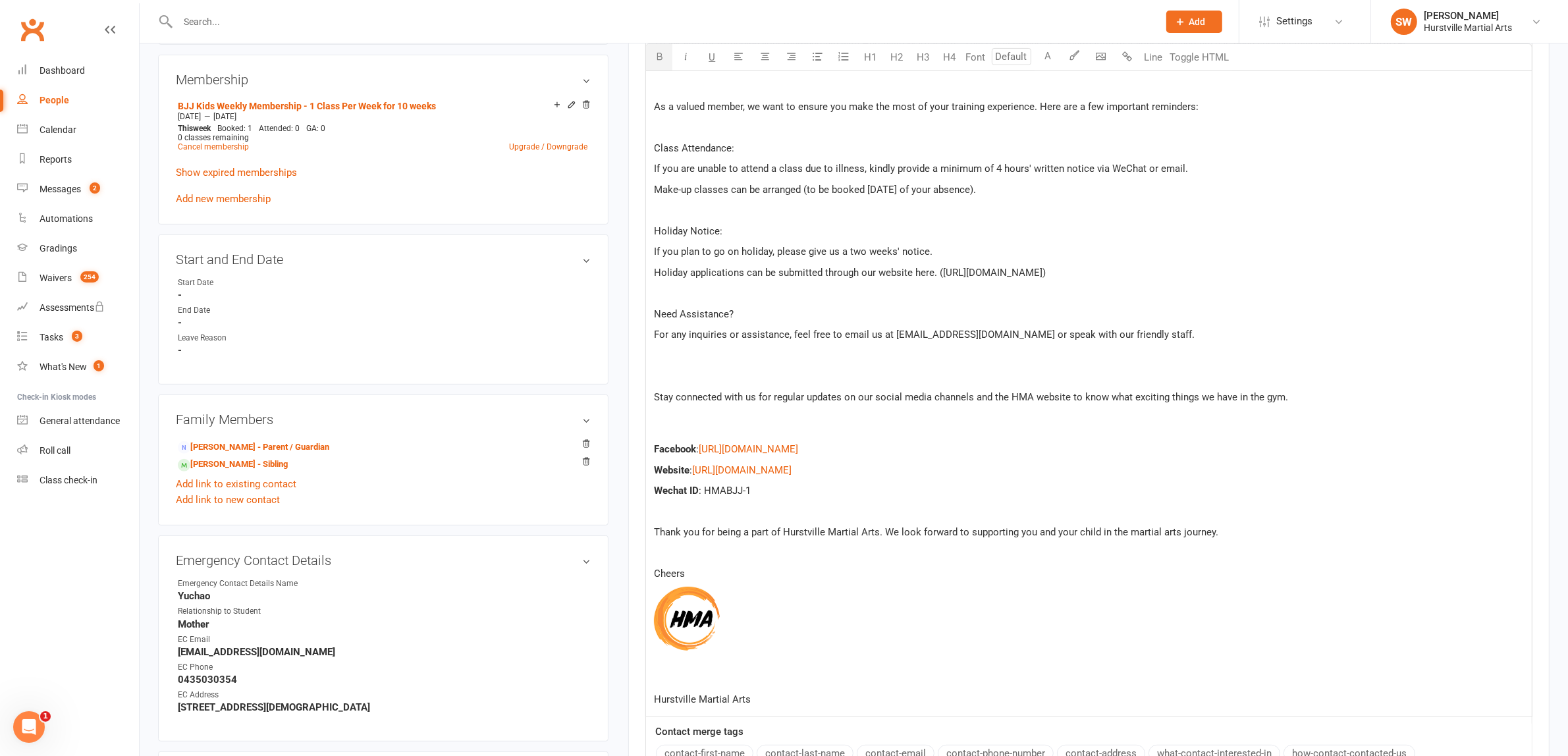
scroll to position [988, 0]
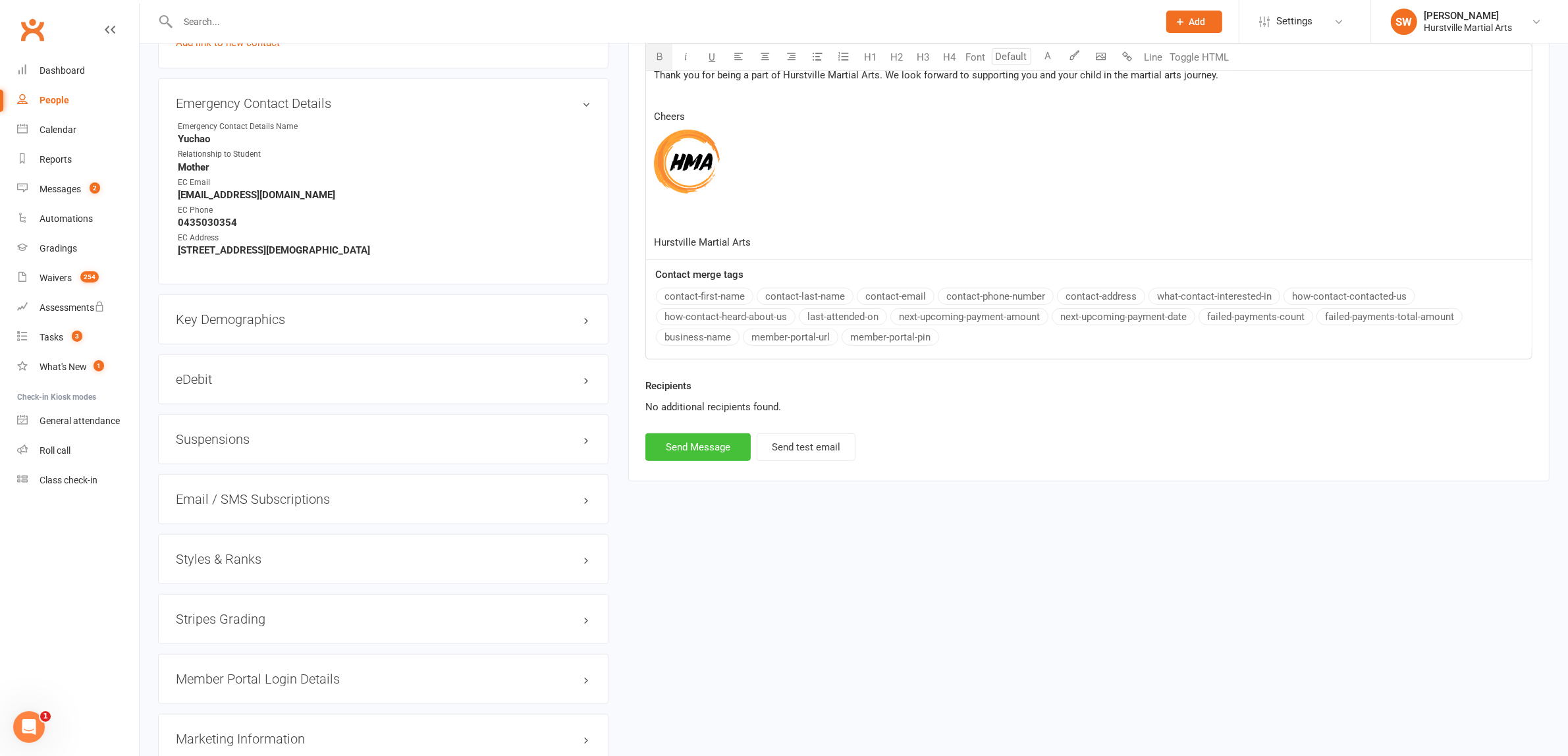
click at [704, 455] on button "Send Message" at bounding box center [697, 447] width 105 height 28
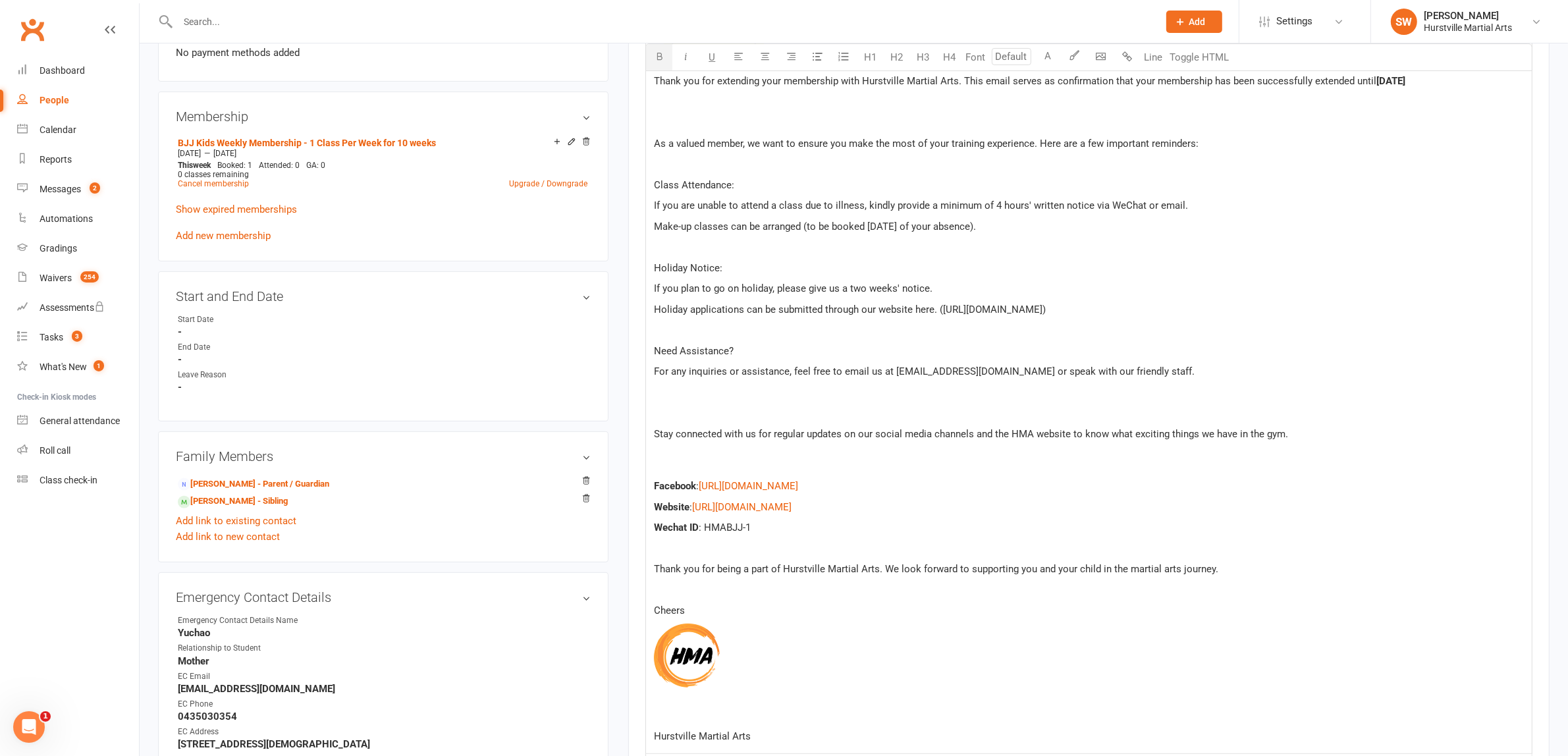
select select
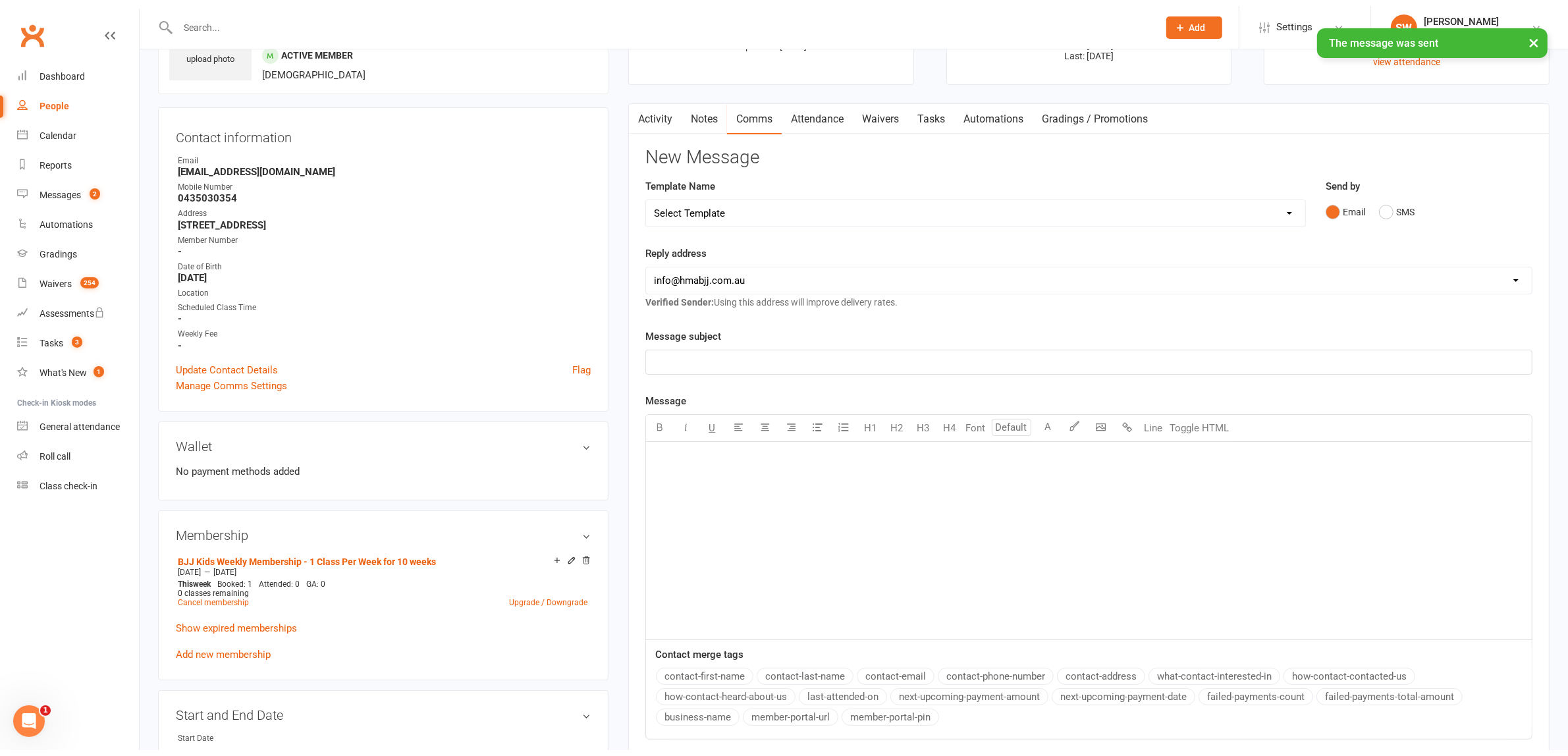
scroll to position [0, 0]
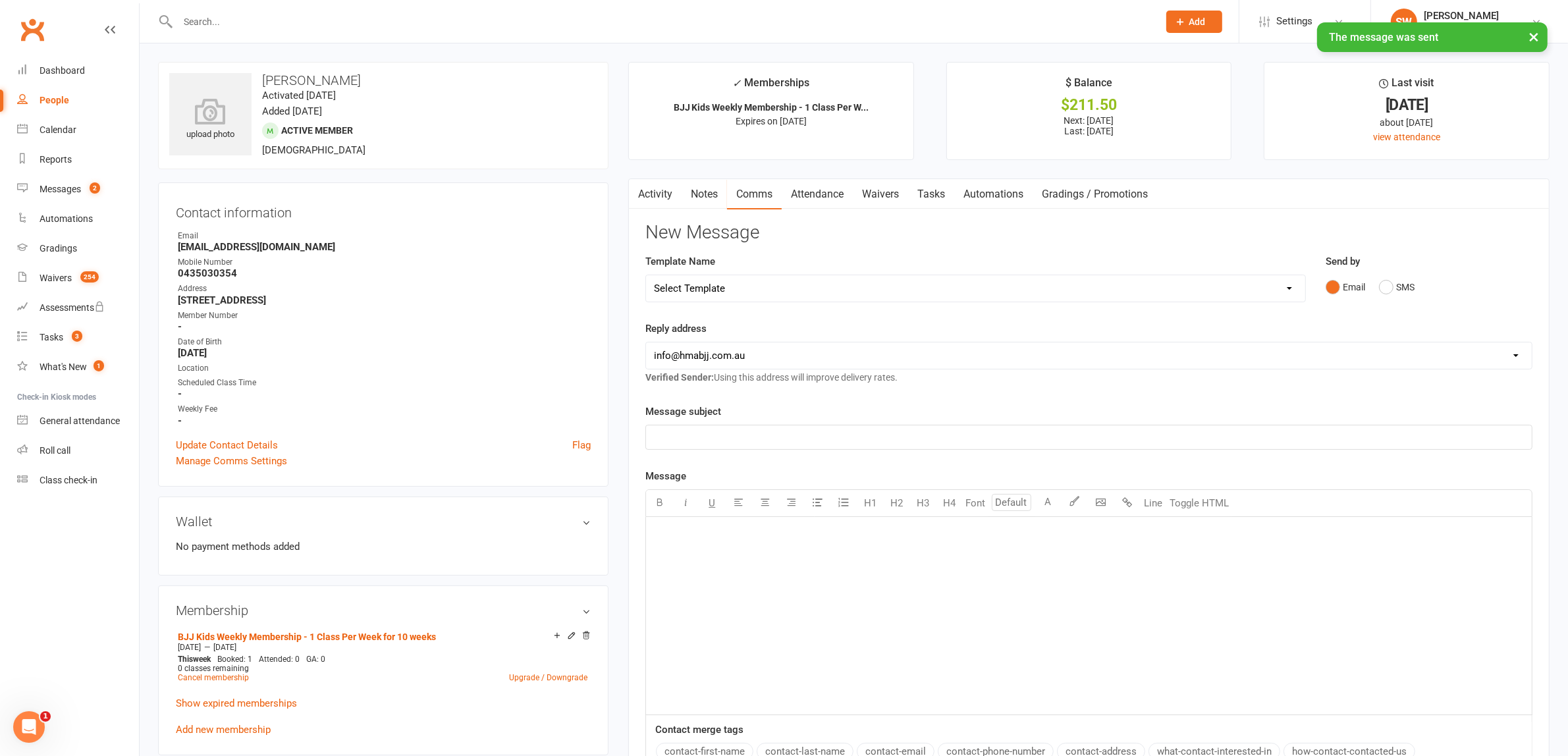
click at [661, 202] on link "Activity" at bounding box center [655, 194] width 53 height 31
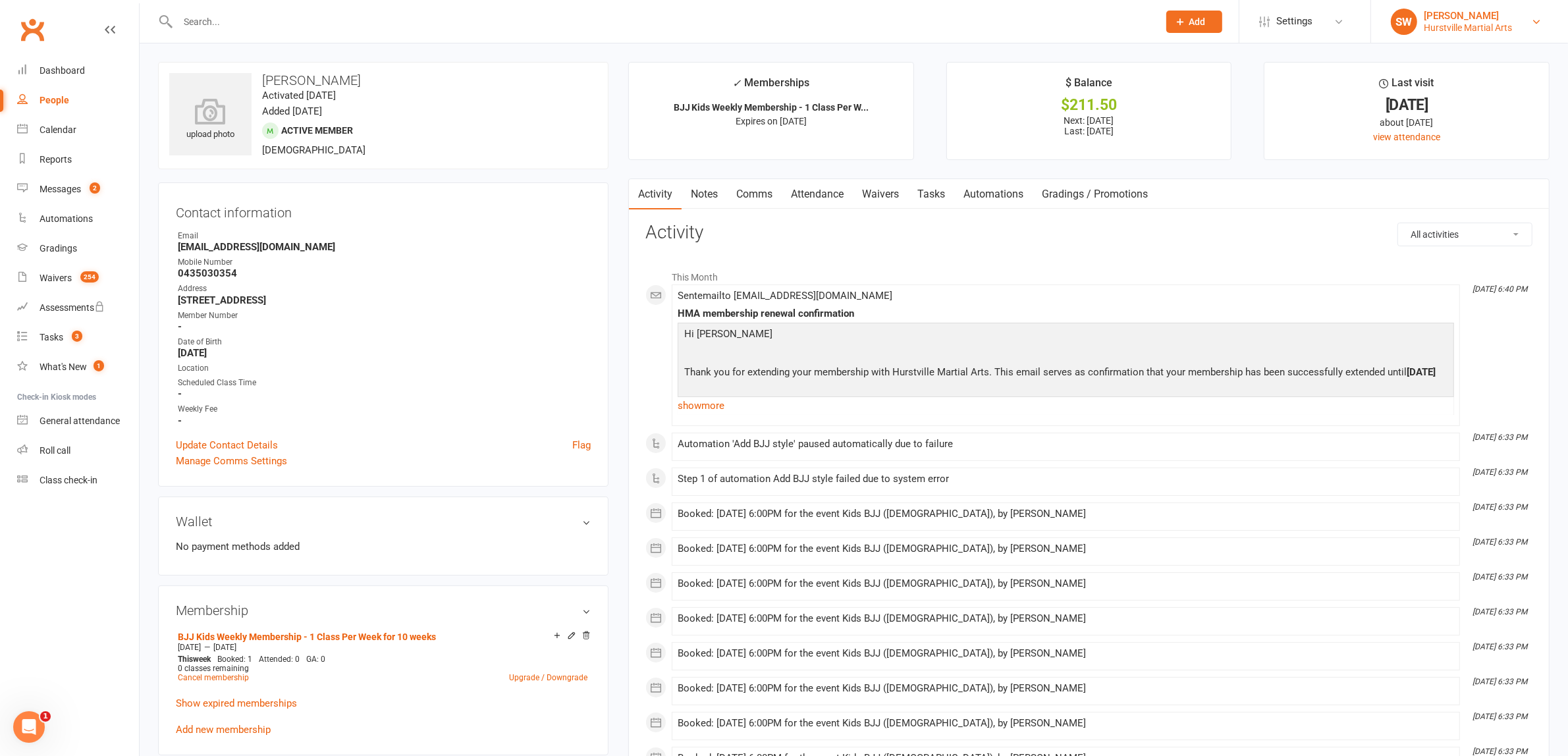
click at [1440, 9] on link "SW Sharon Wang Hurstville Martial Arts" at bounding box center [1470, 22] width 158 height 26
click at [1417, 183] on link "Sign out" at bounding box center [1470, 182] width 197 height 31
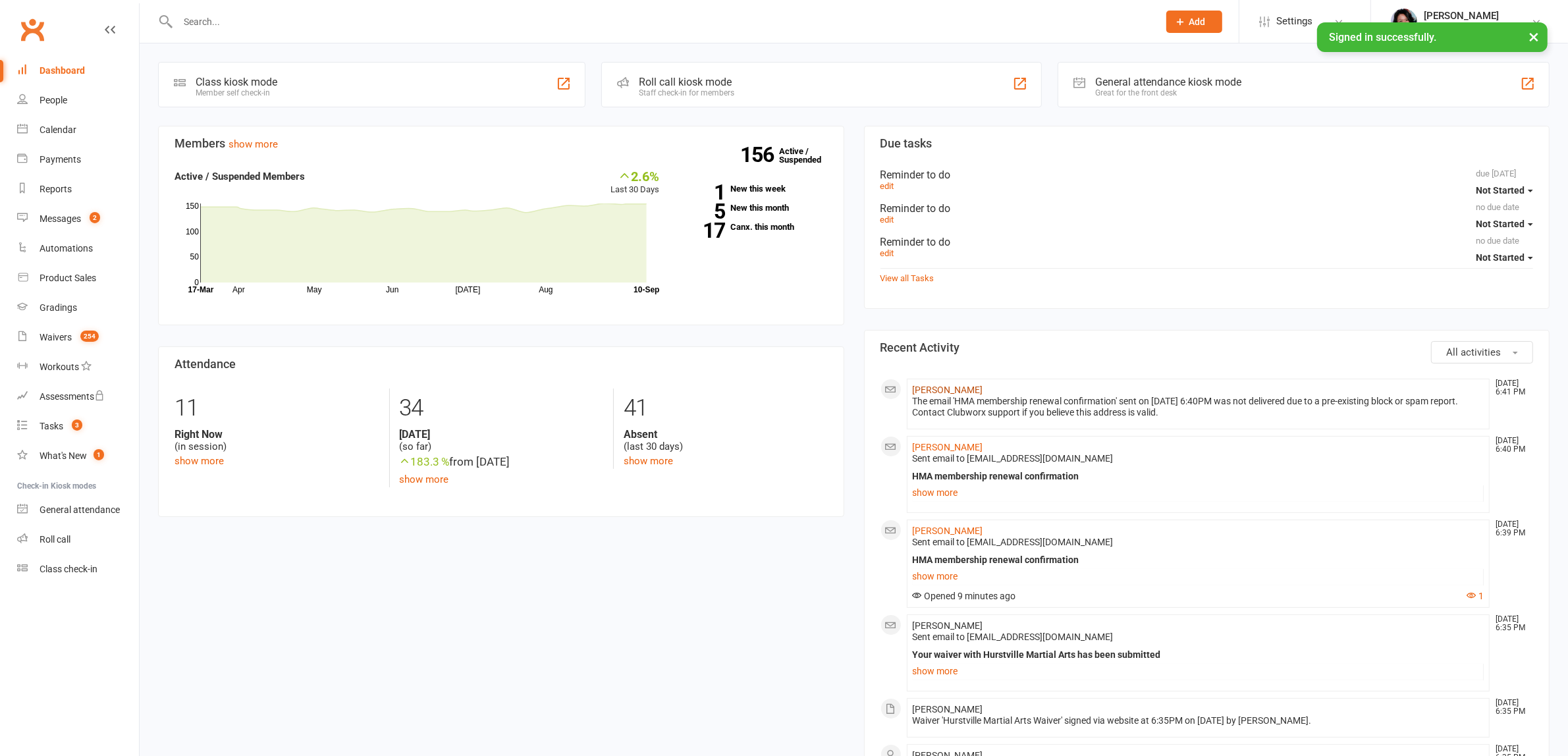
click at [932, 395] on link "[PERSON_NAME]" at bounding box center [948, 390] width 71 height 11
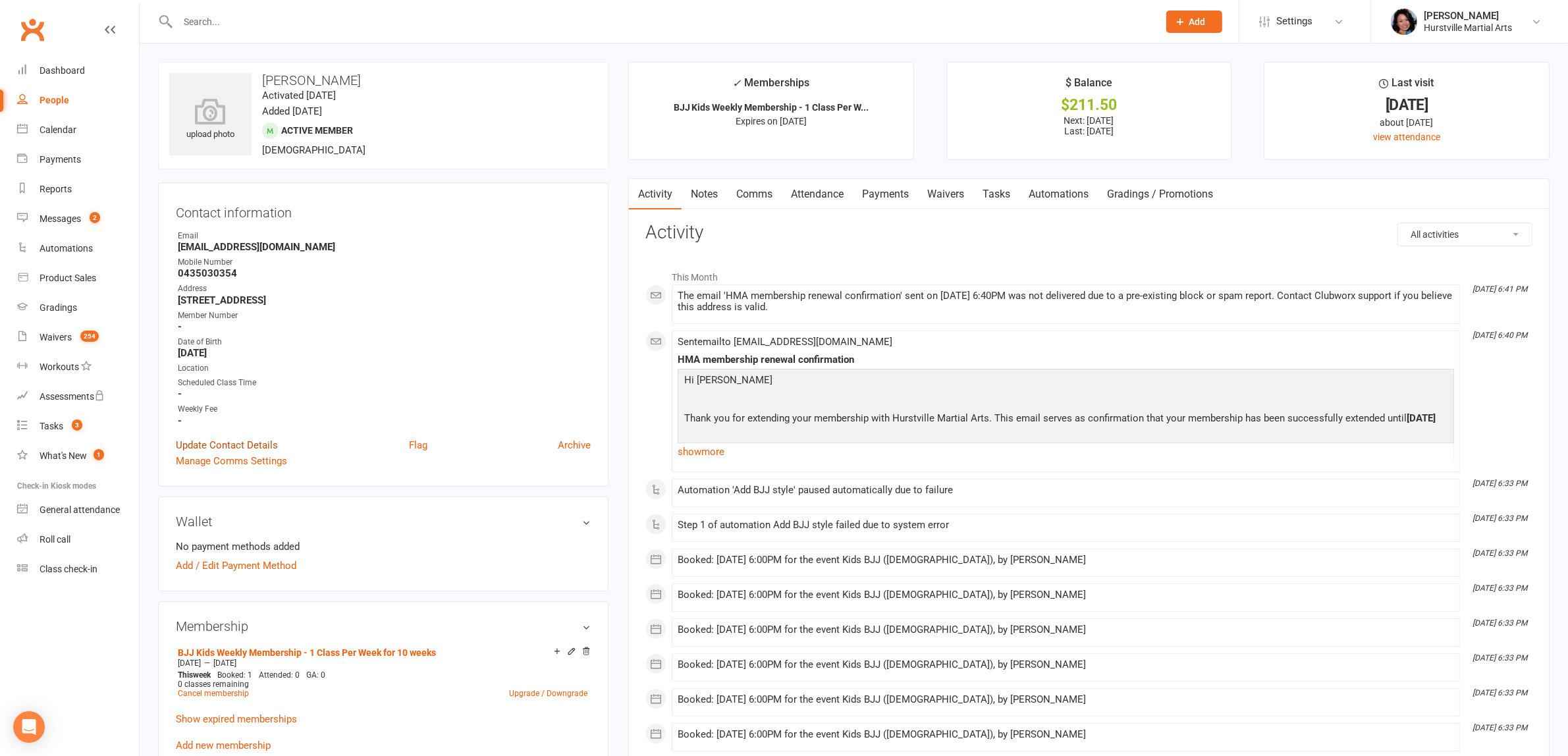
click at [262, 445] on link "Update Contact Details" at bounding box center [227, 445] width 102 height 16
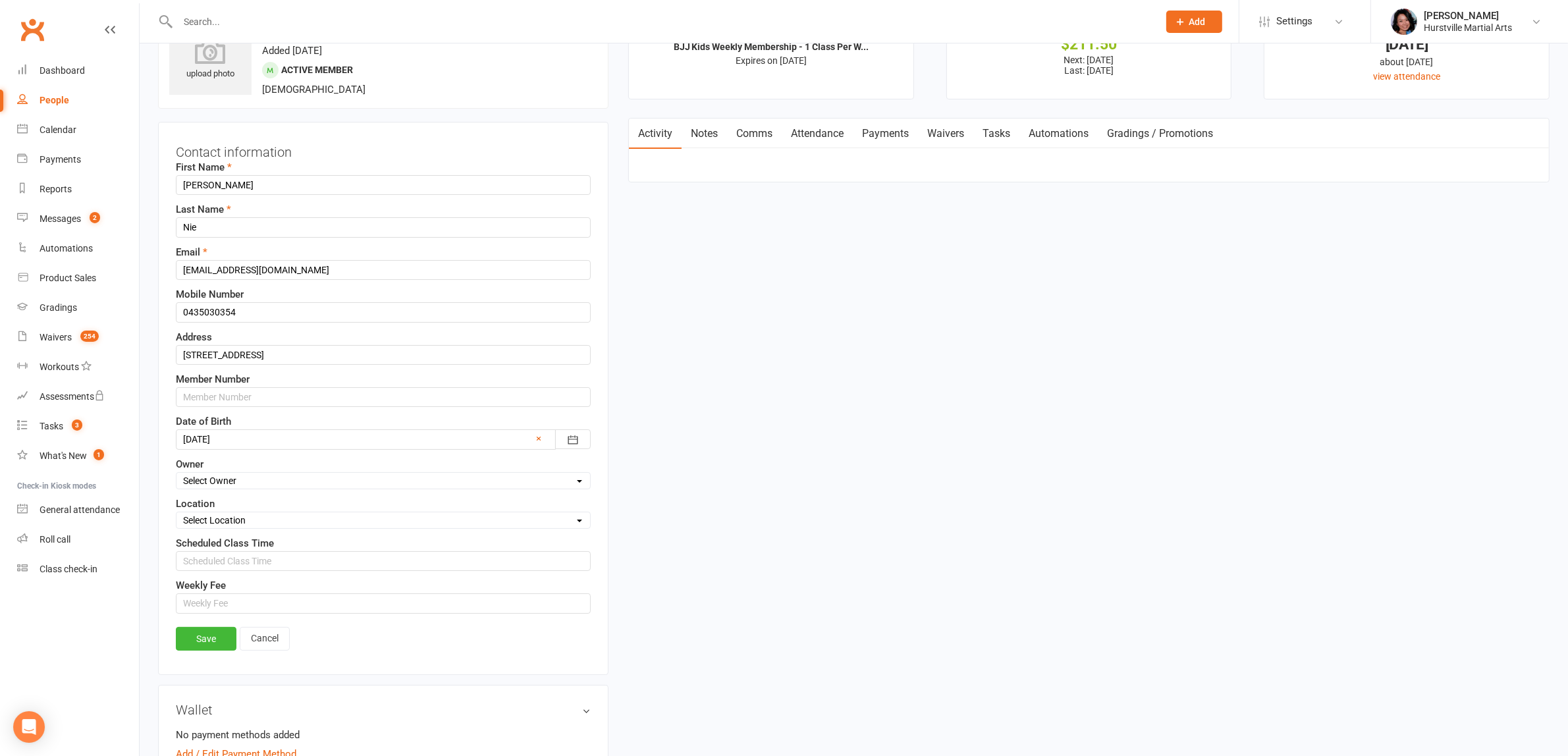
scroll to position [61, 0]
click at [262, 270] on input "[EMAIL_ADDRESS][DOMAIN_NAME]" at bounding box center [383, 269] width 415 height 20
type input "[EMAIL_ADDRESS][DOMAIN_NAME]"
click at [202, 641] on link "Save" at bounding box center [206, 638] width 60 height 24
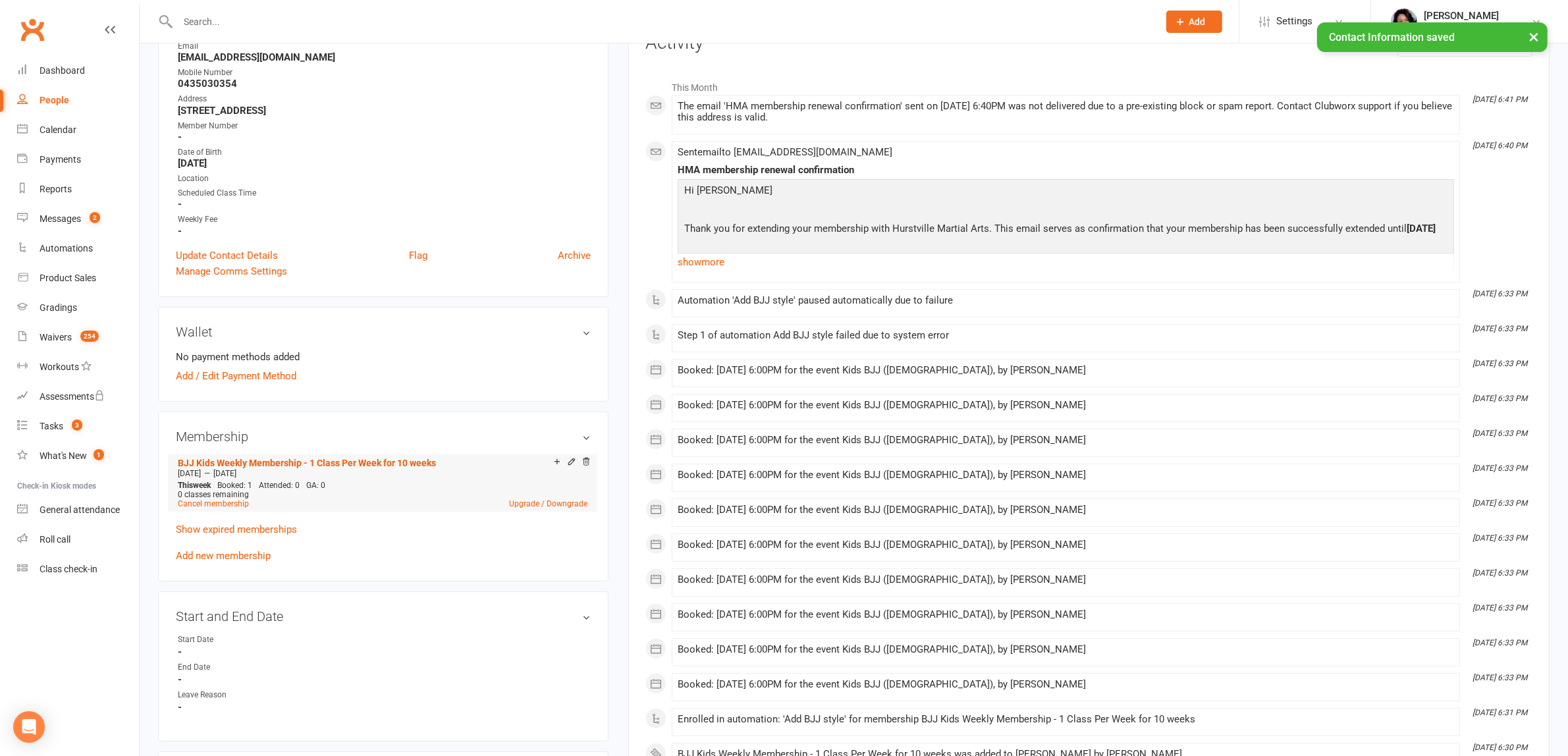
scroll to position [391, 0]
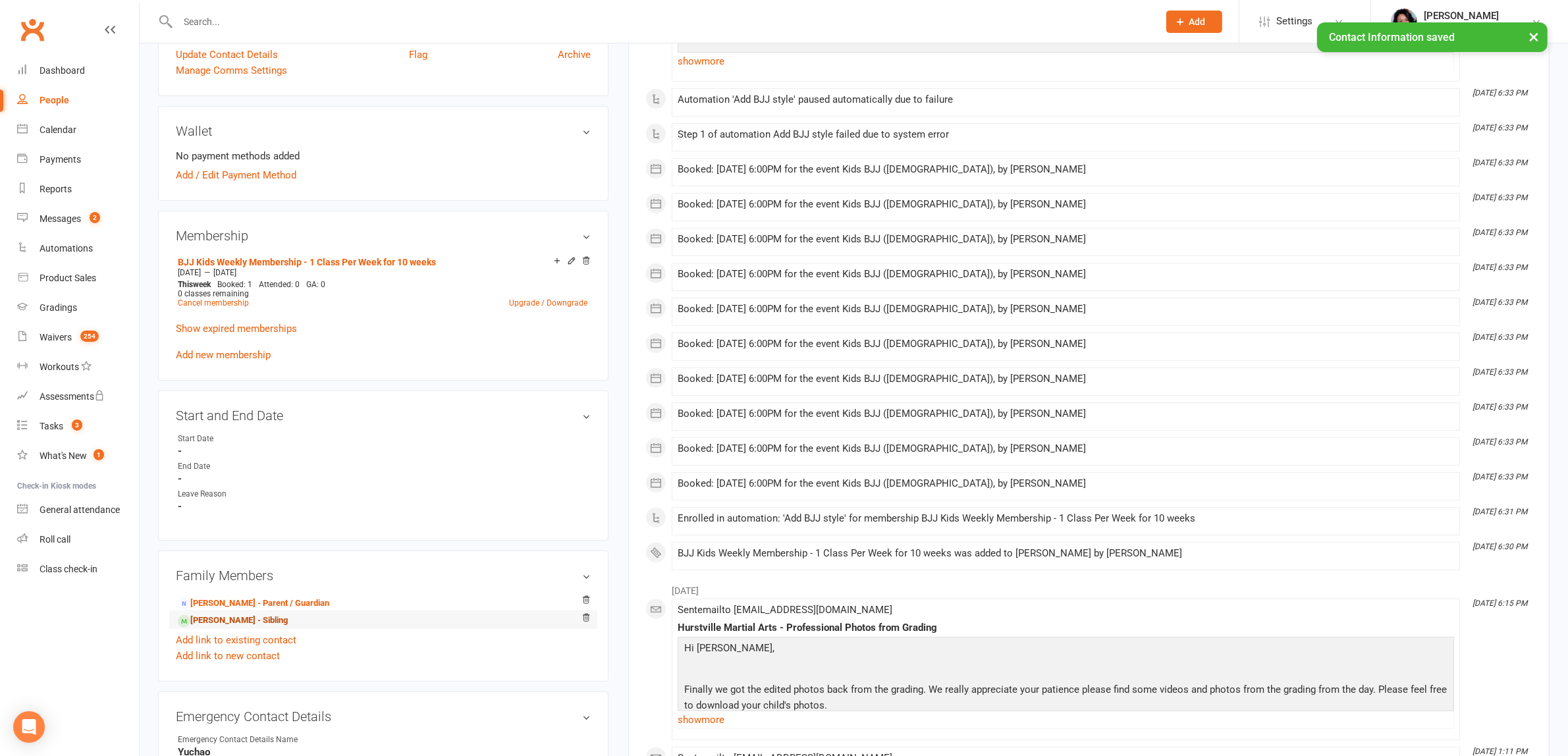
click at [232, 614] on link "[PERSON_NAME] - Sibling" at bounding box center [233, 621] width 110 height 14
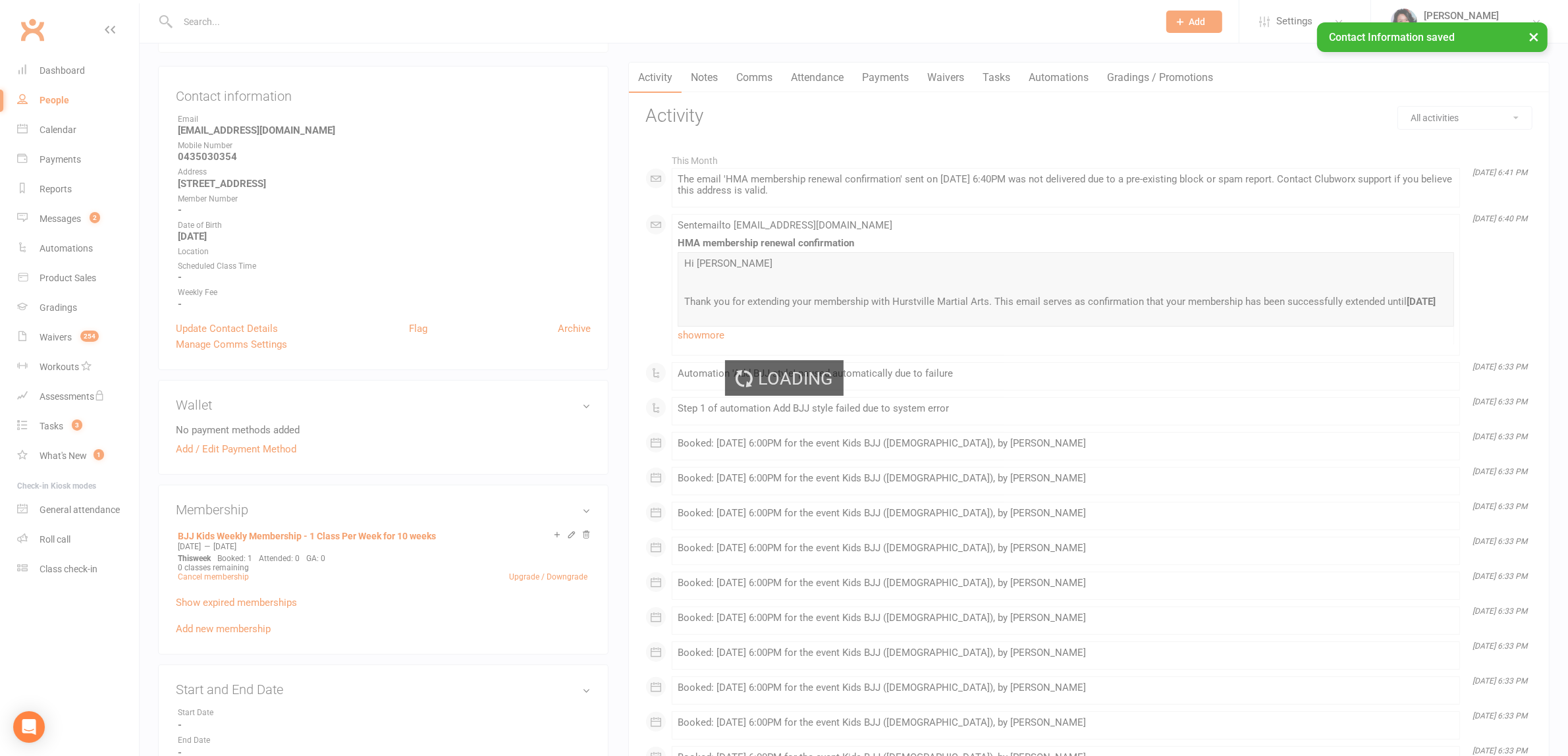
scroll to position [0, 0]
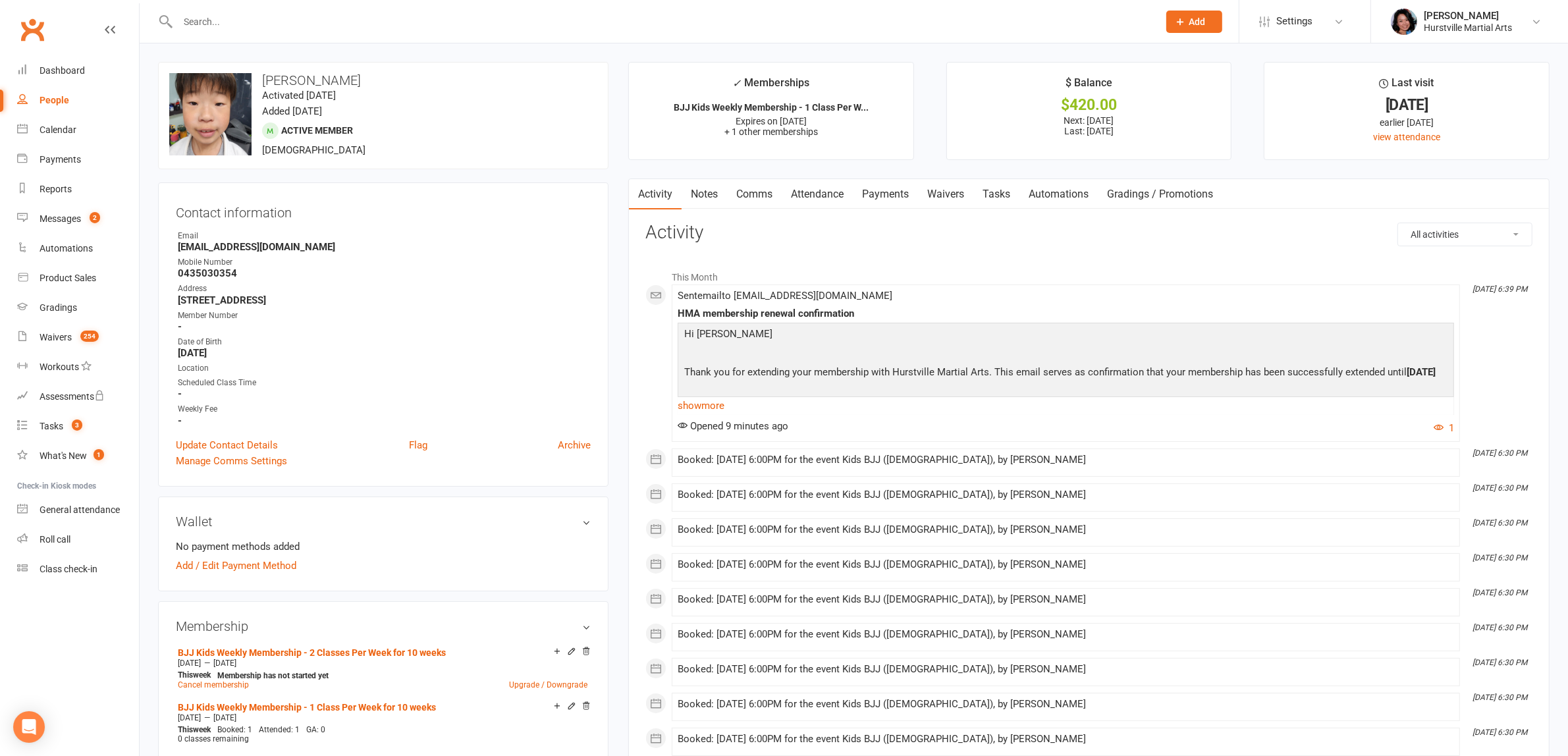
click at [344, 25] on input "text" at bounding box center [661, 21] width 975 height 18
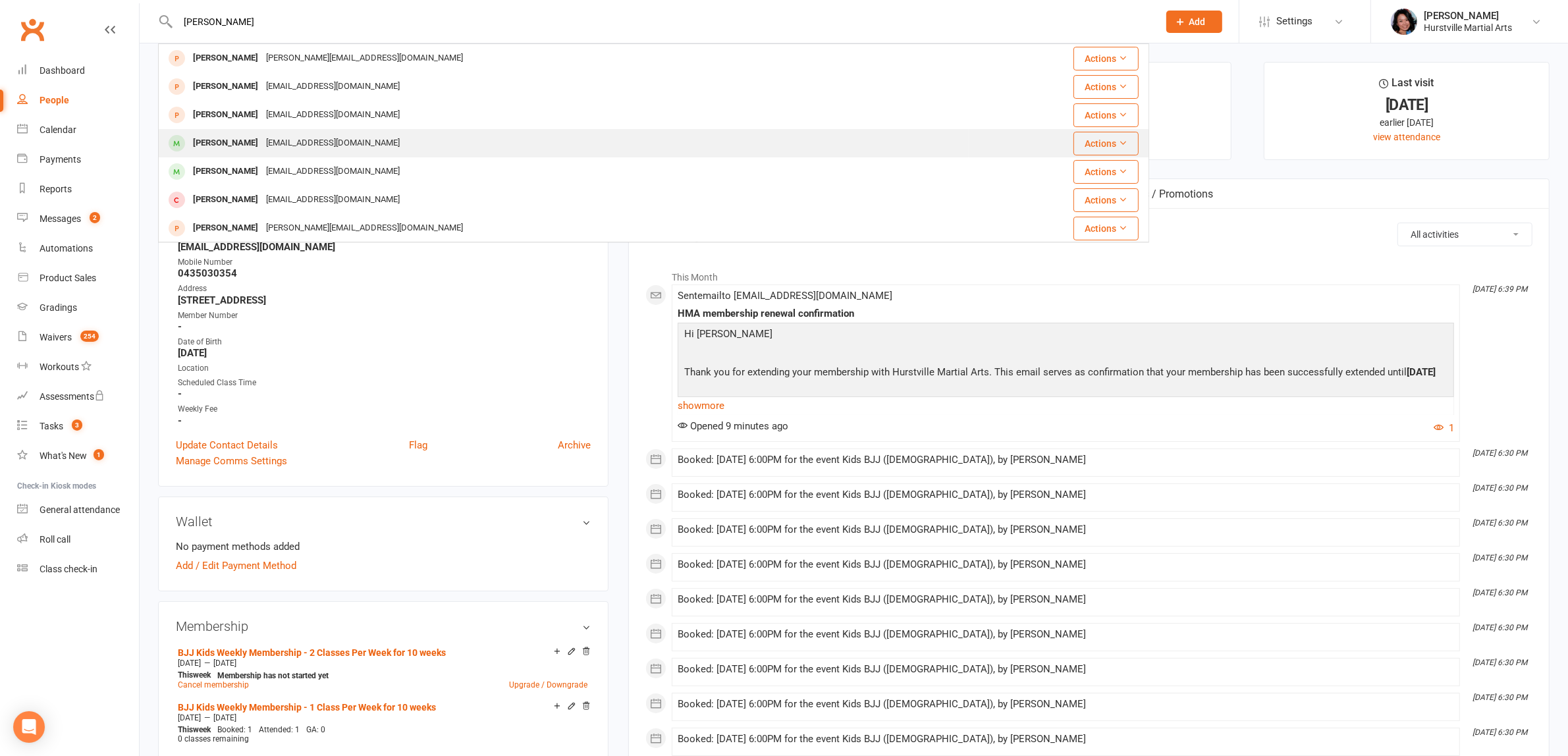
type input "[PERSON_NAME]"
click at [327, 141] on div "[EMAIL_ADDRESS][DOMAIN_NAME]" at bounding box center [333, 143] width 141 height 19
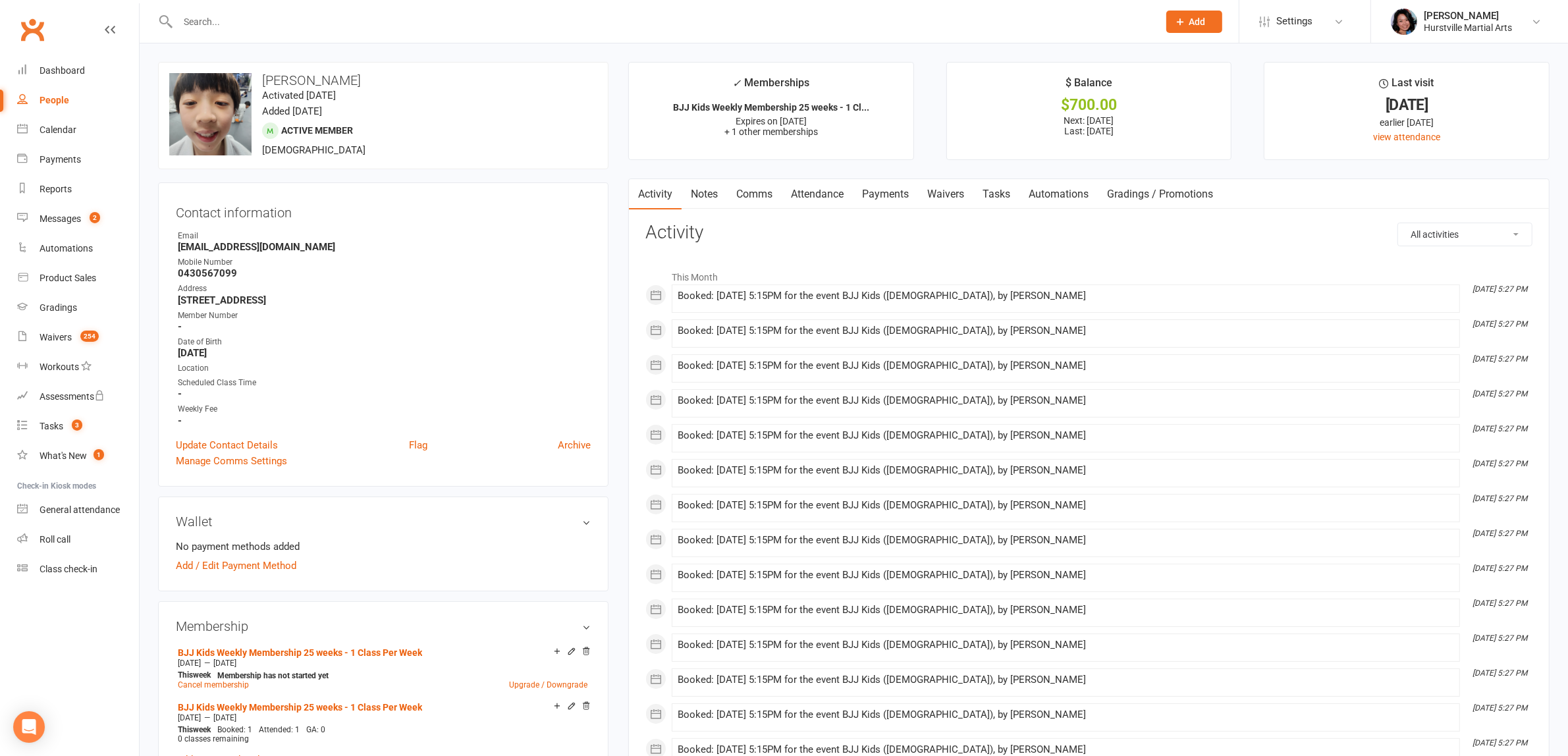
click at [713, 207] on link "Notes" at bounding box center [704, 194] width 45 height 31
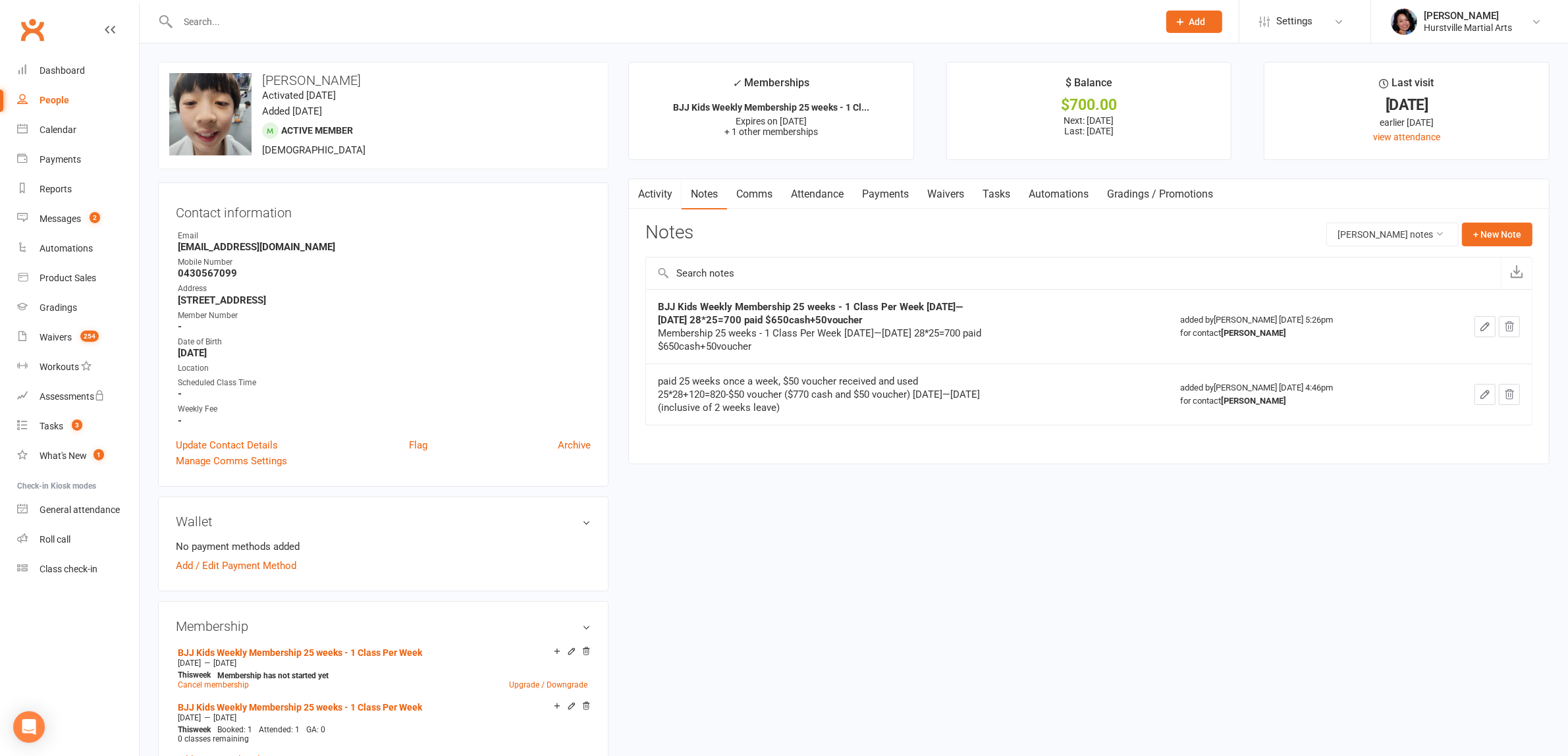
click at [759, 198] on link "Comms" at bounding box center [754, 194] width 54 height 31
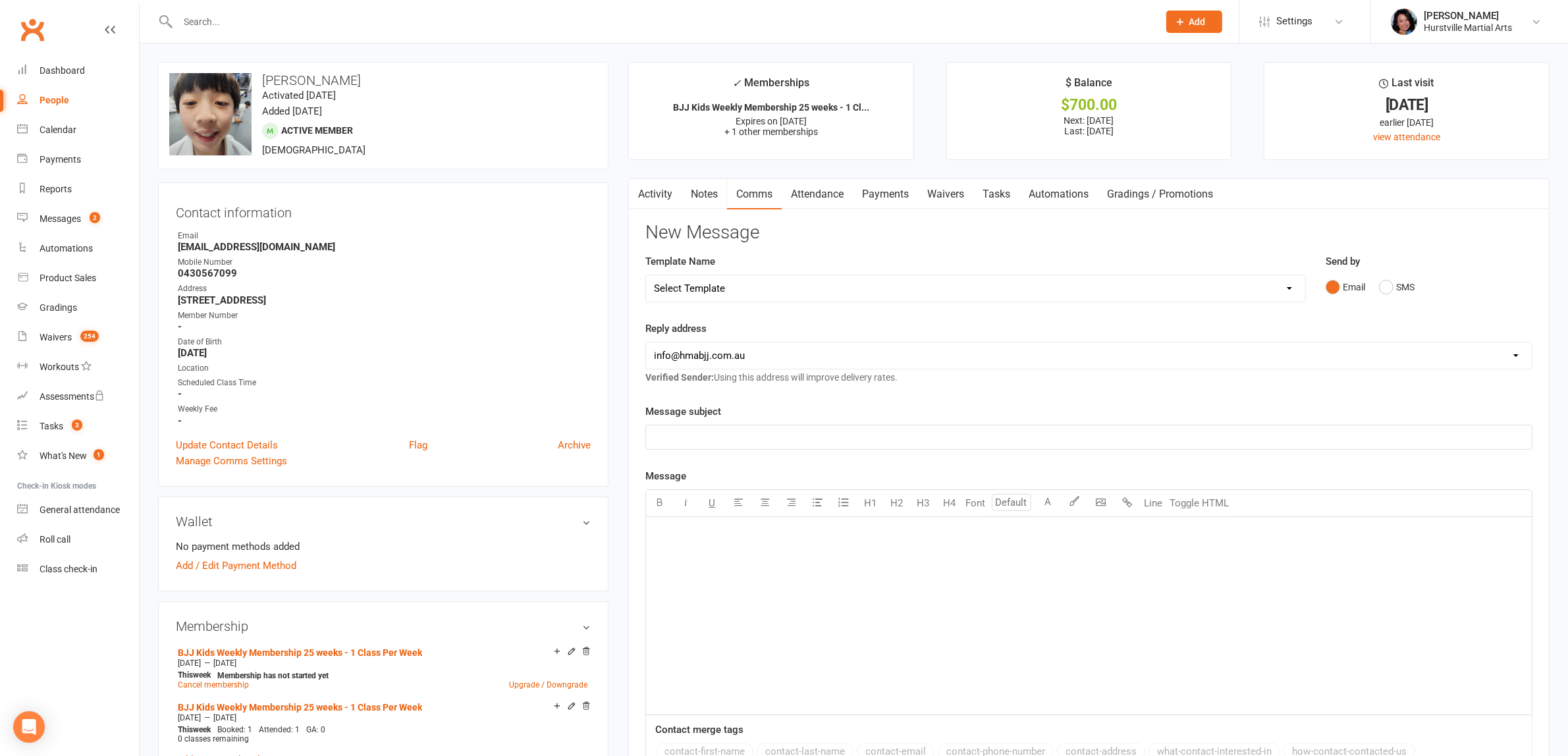
click at [757, 293] on select "Select Template [Email] 001 Kids BJJ Welcoming Email [Email] BJJ Kids Voucher C…" at bounding box center [975, 288] width 659 height 26
select select "2"
click at [646, 275] on select "Select Template [Email] 001 Kids BJJ Welcoming Email [Email] BJJ Kids Voucher C…" at bounding box center [975, 288] width 659 height 26
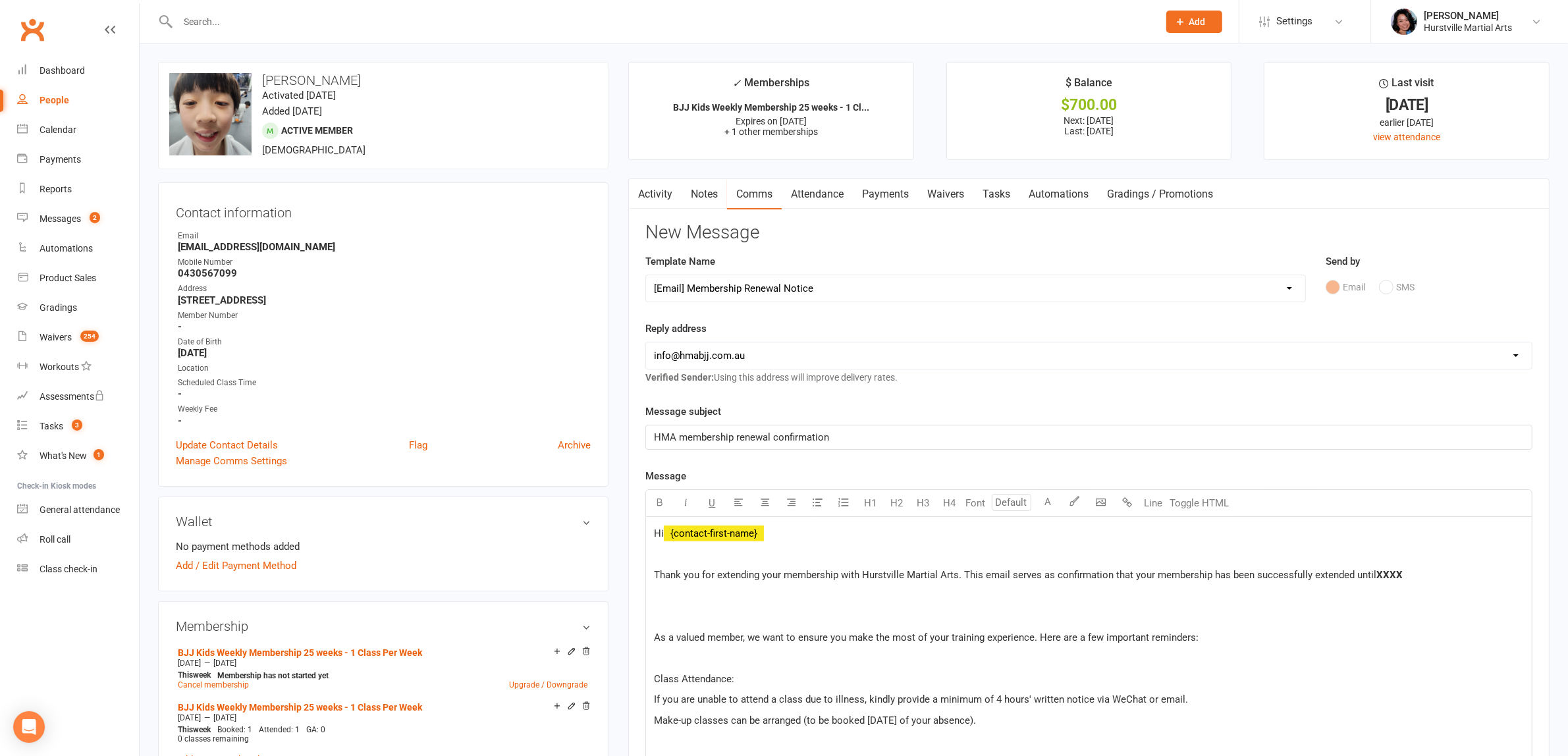
click at [1398, 581] on p "Thank you for extending your membership with Hurstville Martial Arts. This emai…" at bounding box center [1089, 575] width 870 height 16
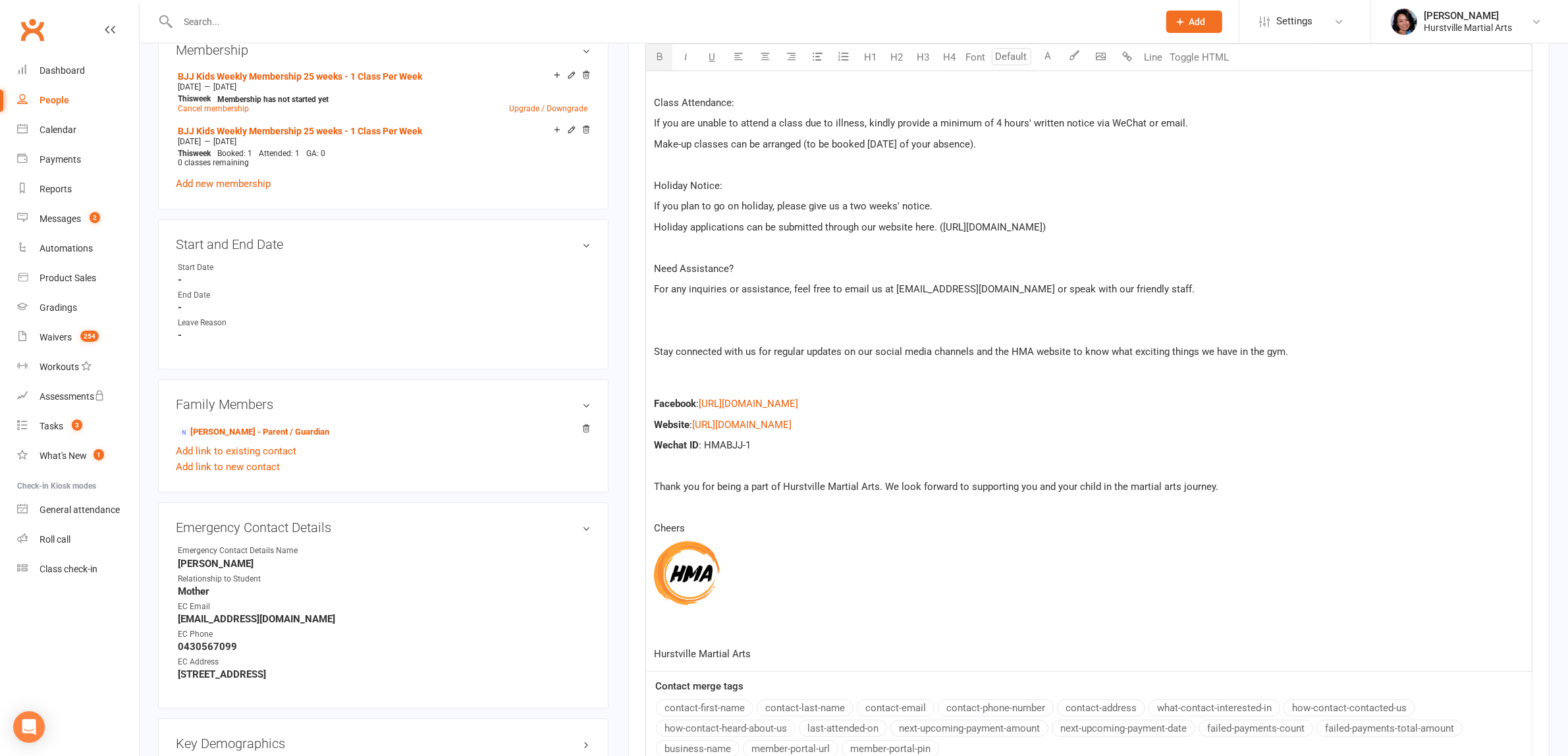
scroll to position [823, 0]
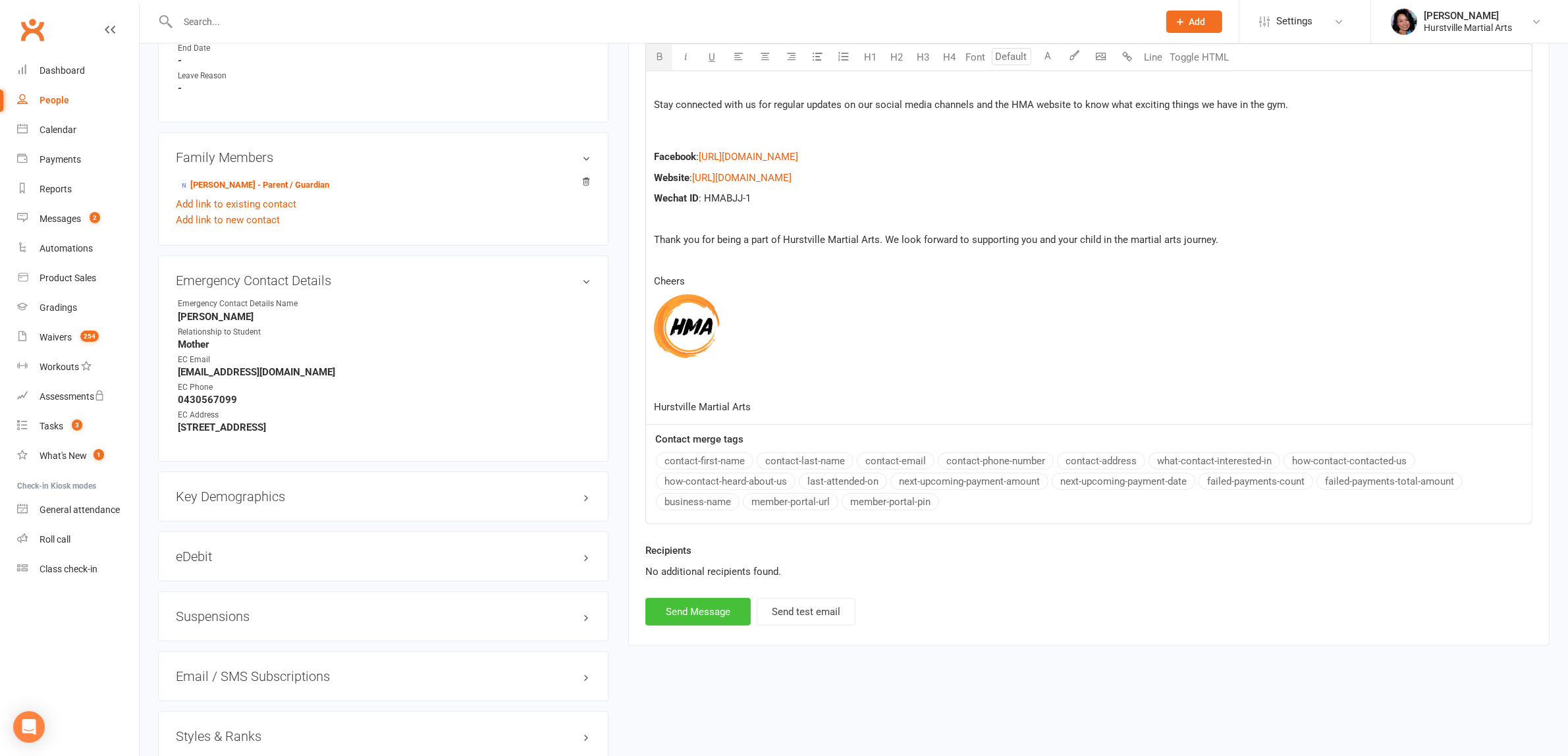
click at [696, 607] on button "Send Message" at bounding box center [697, 611] width 105 height 28
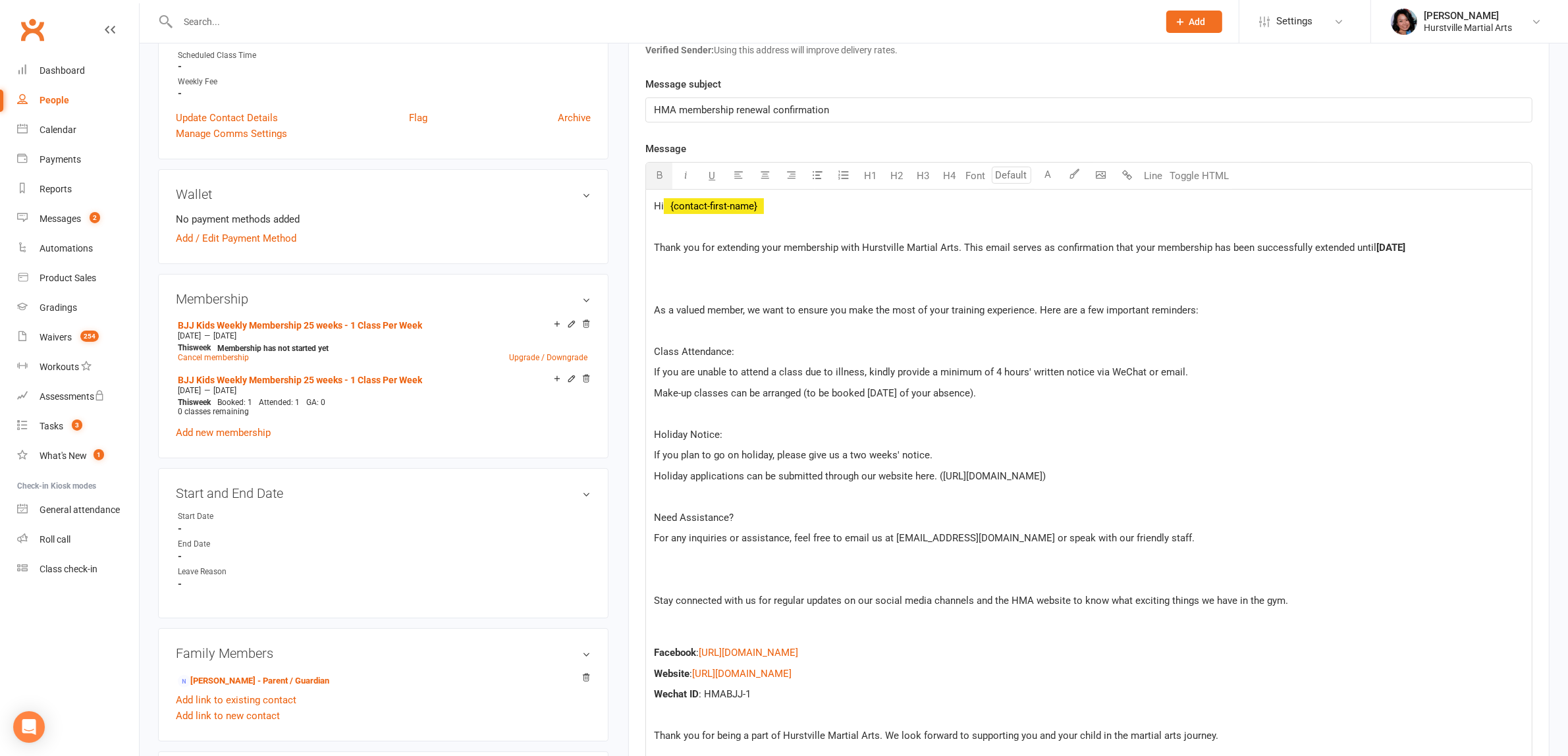
scroll to position [0, 0]
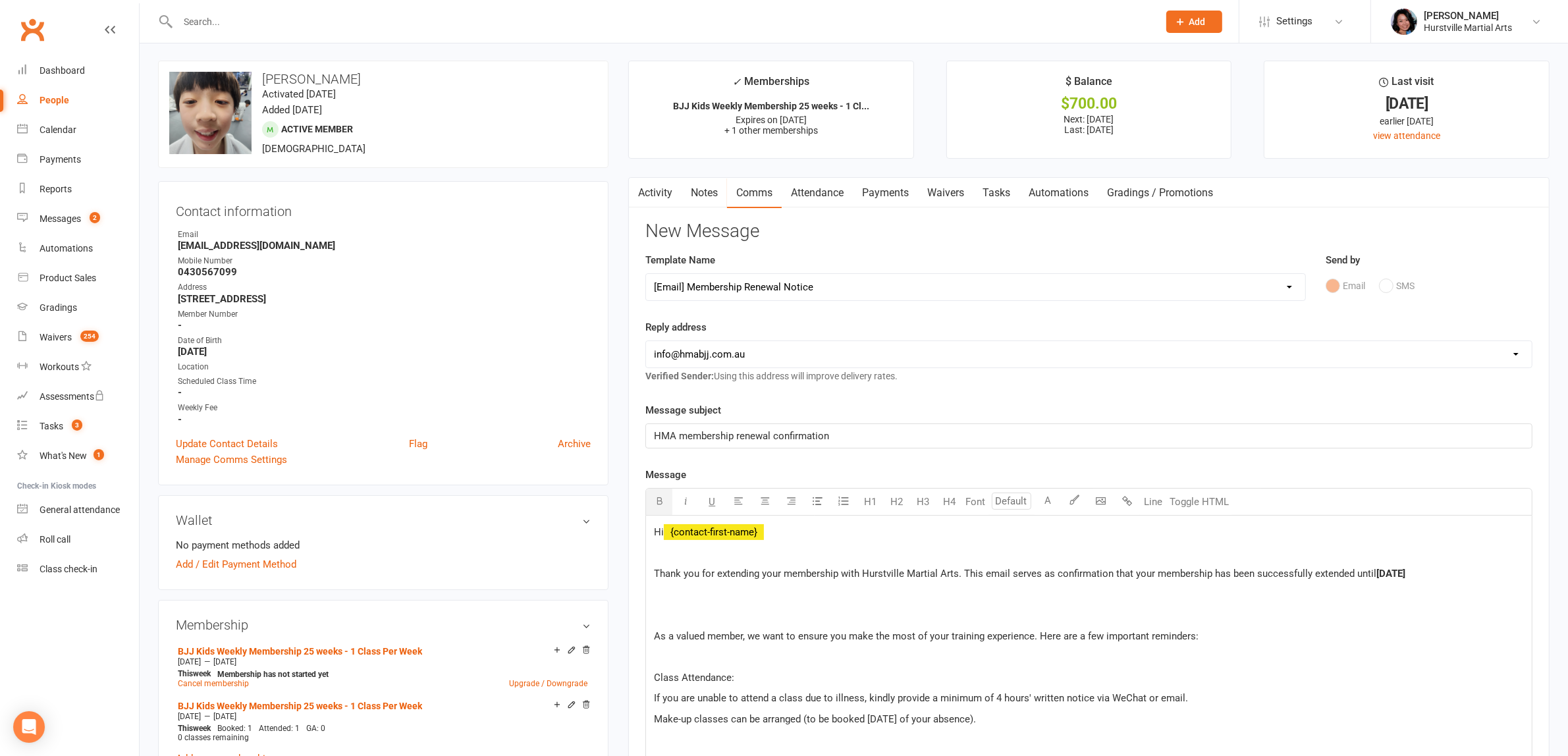
select select
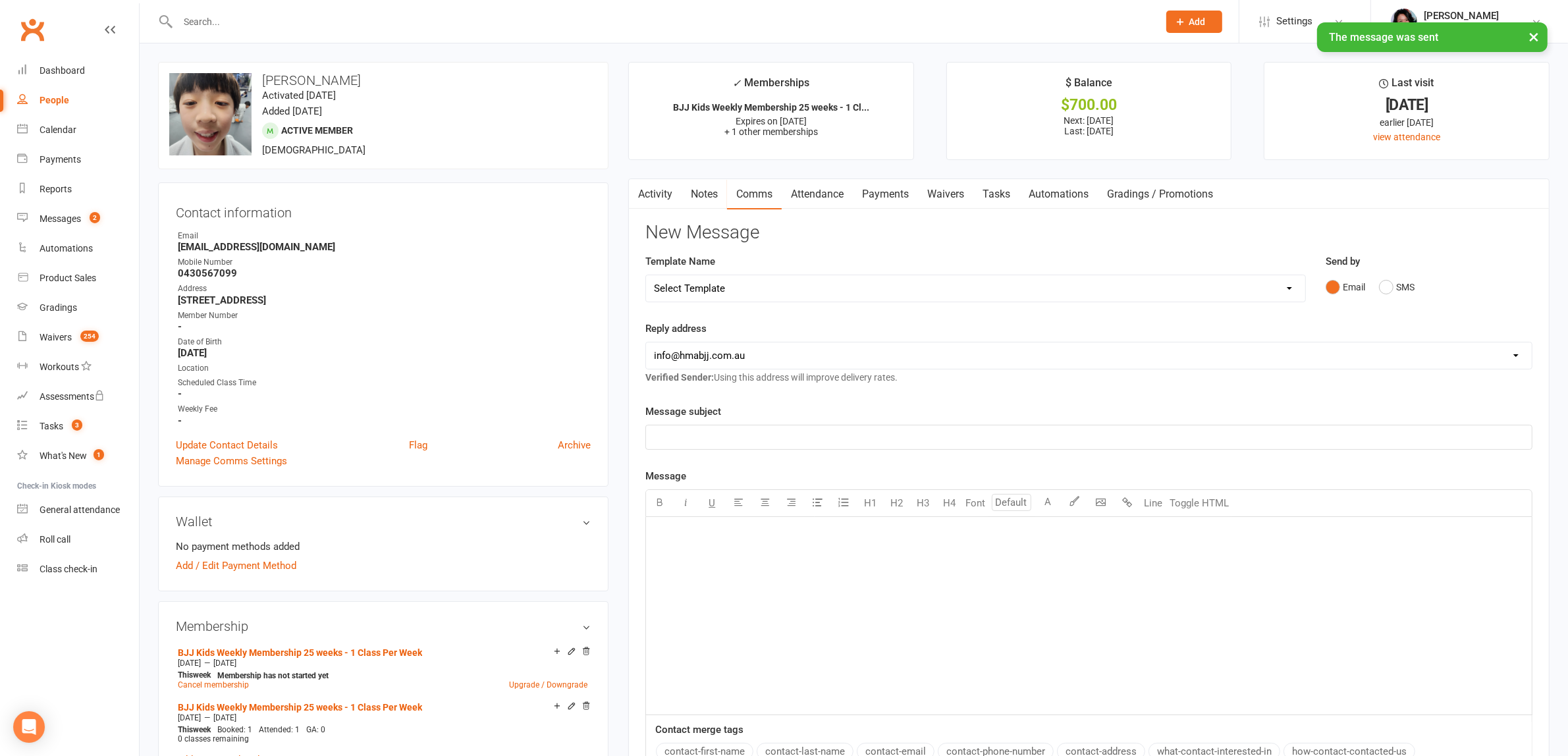
click at [654, 189] on link "Activity" at bounding box center [655, 194] width 53 height 31
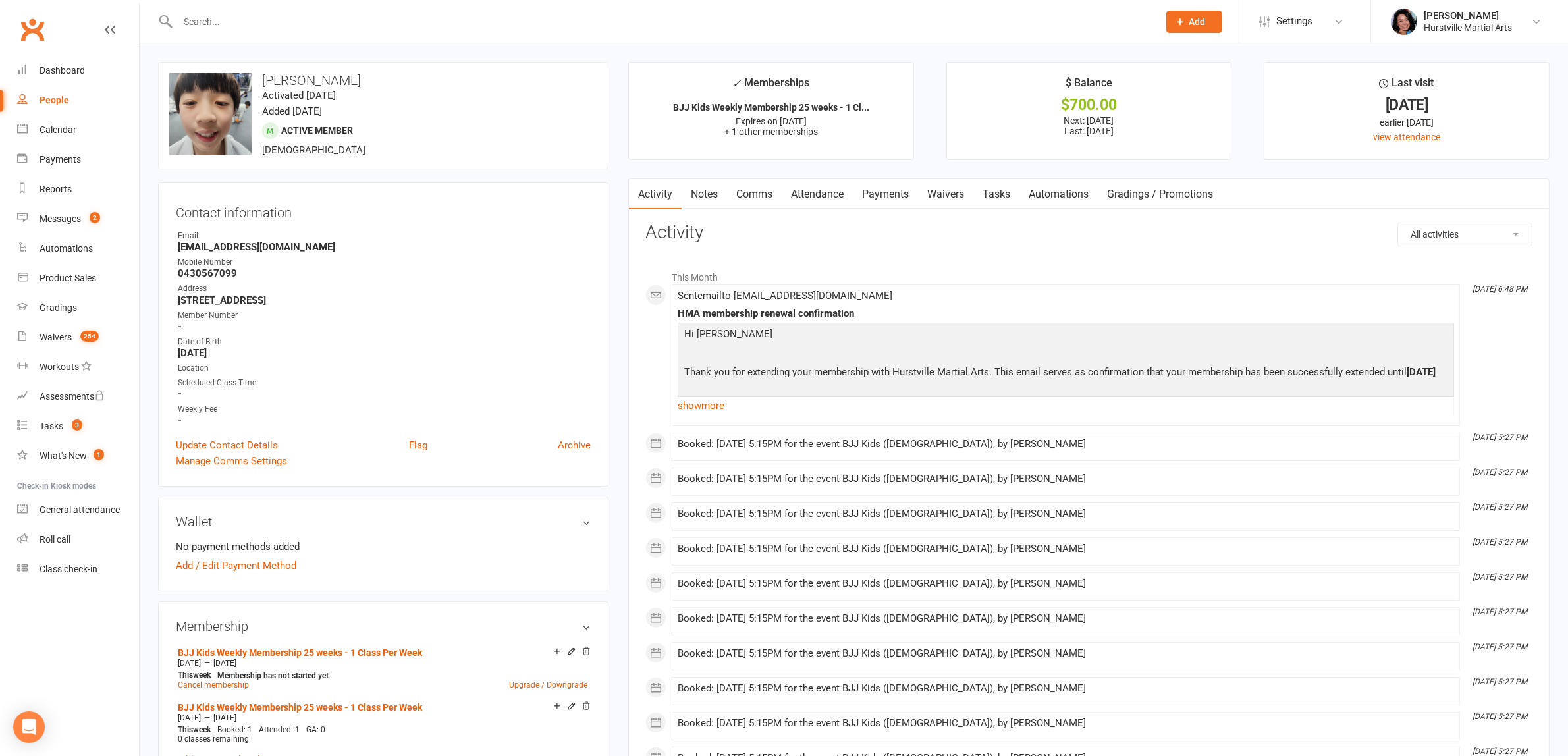
click at [530, 18] on input "text" at bounding box center [661, 21] width 975 height 18
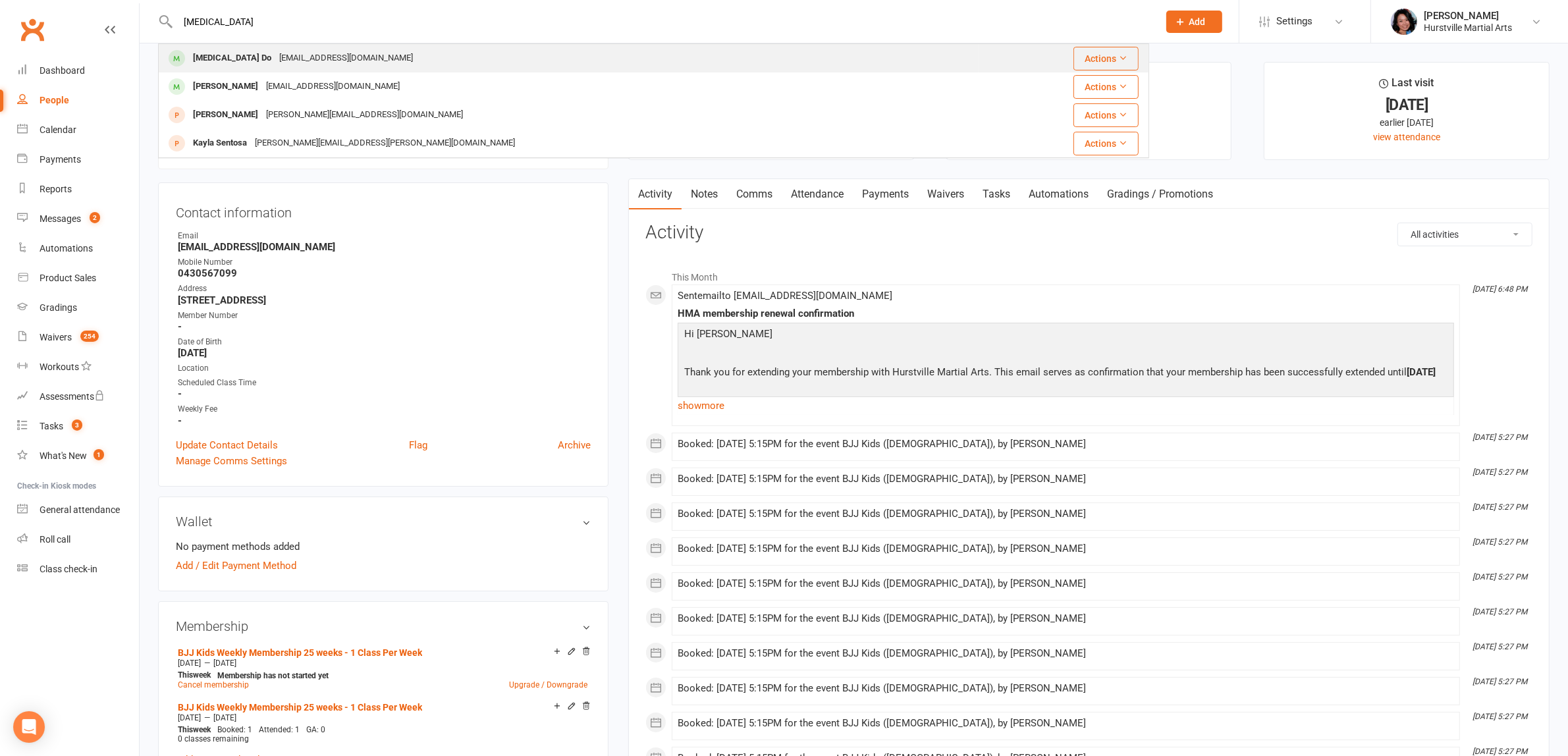
type input "[MEDICAL_DATA]"
click at [376, 57] on div "[MEDICAL_DATA] Do [EMAIL_ADDRESS][DOMAIN_NAME]" at bounding box center [568, 58] width 818 height 27
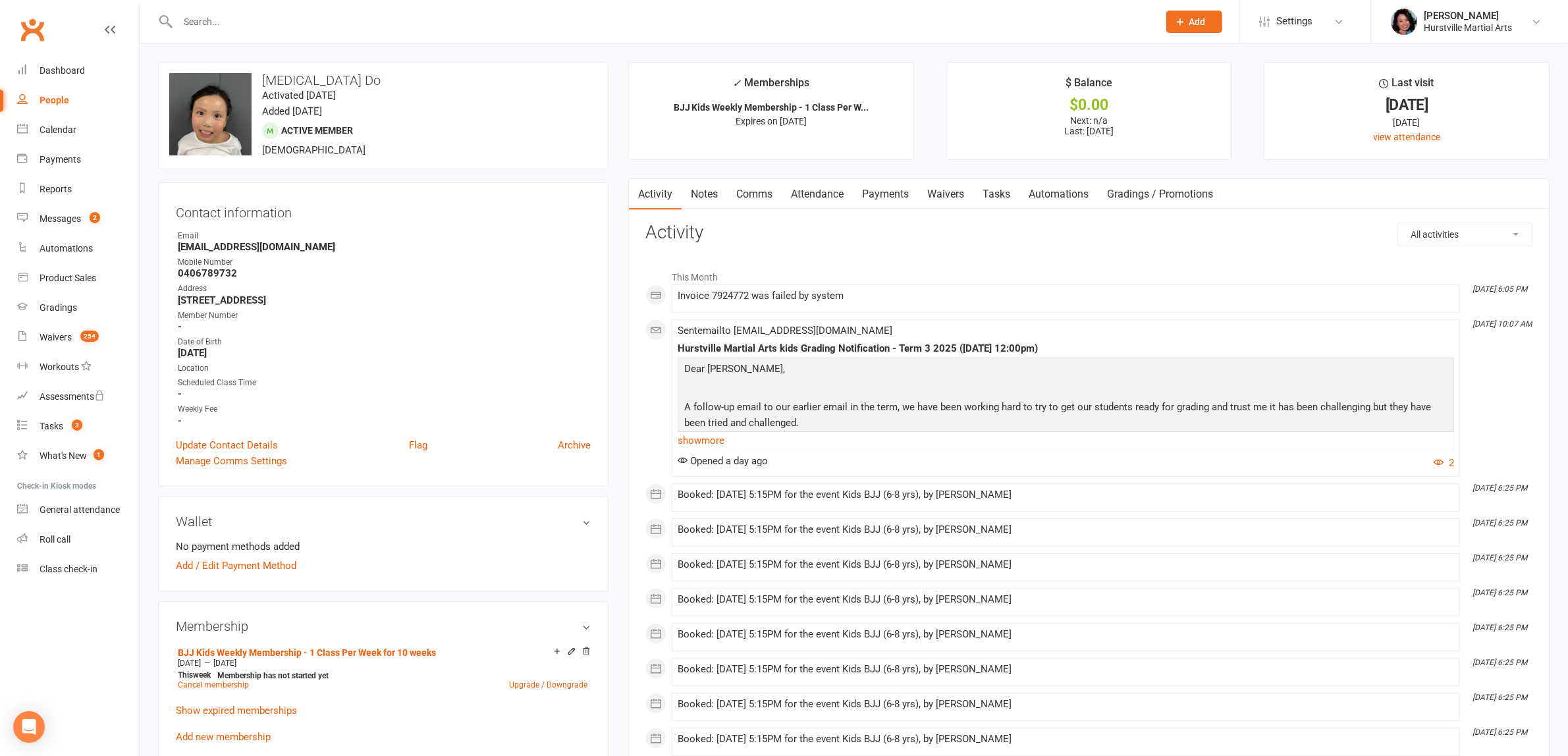
scroll to position [82, 0]
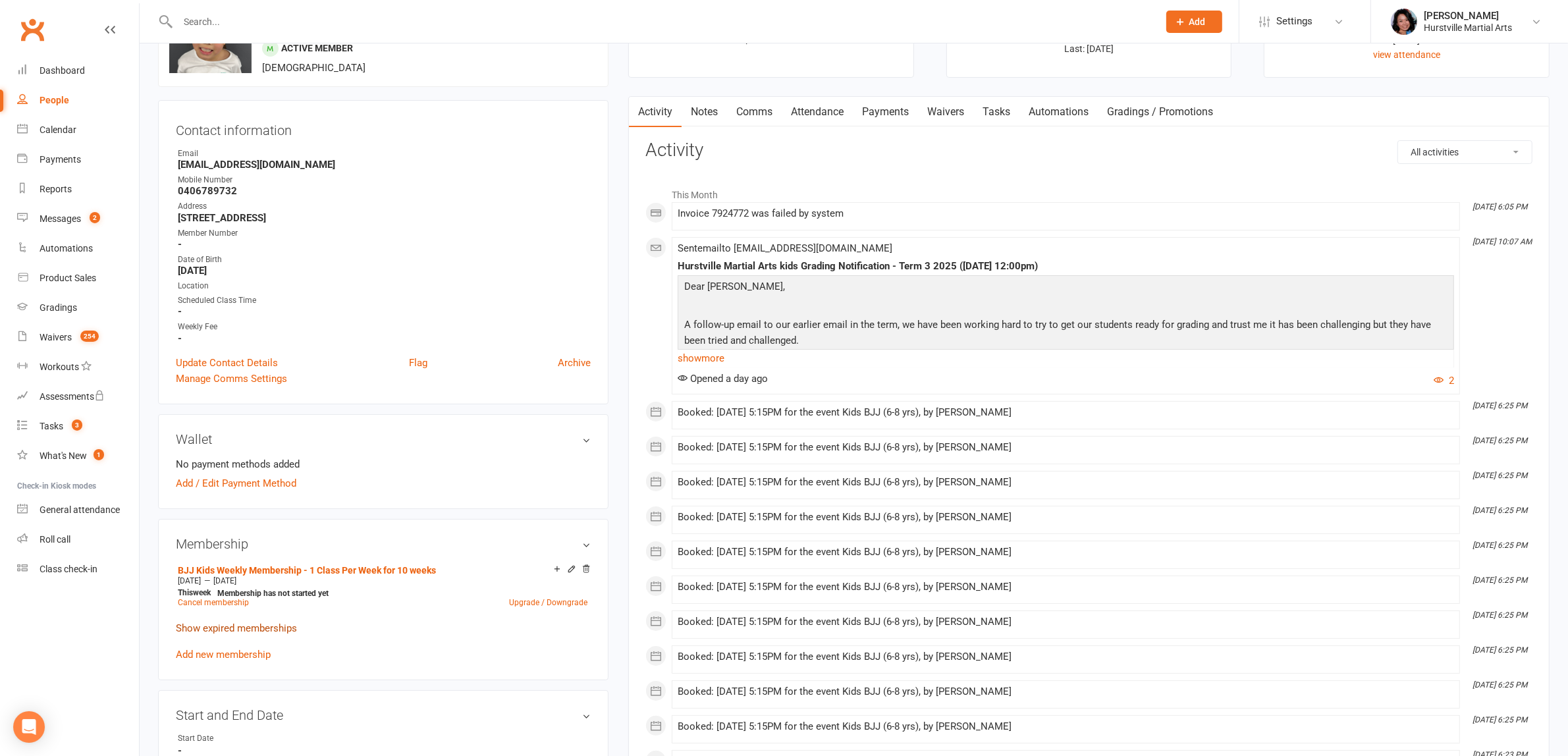
click at [254, 628] on link "Show expired memberships" at bounding box center [236, 628] width 121 height 12
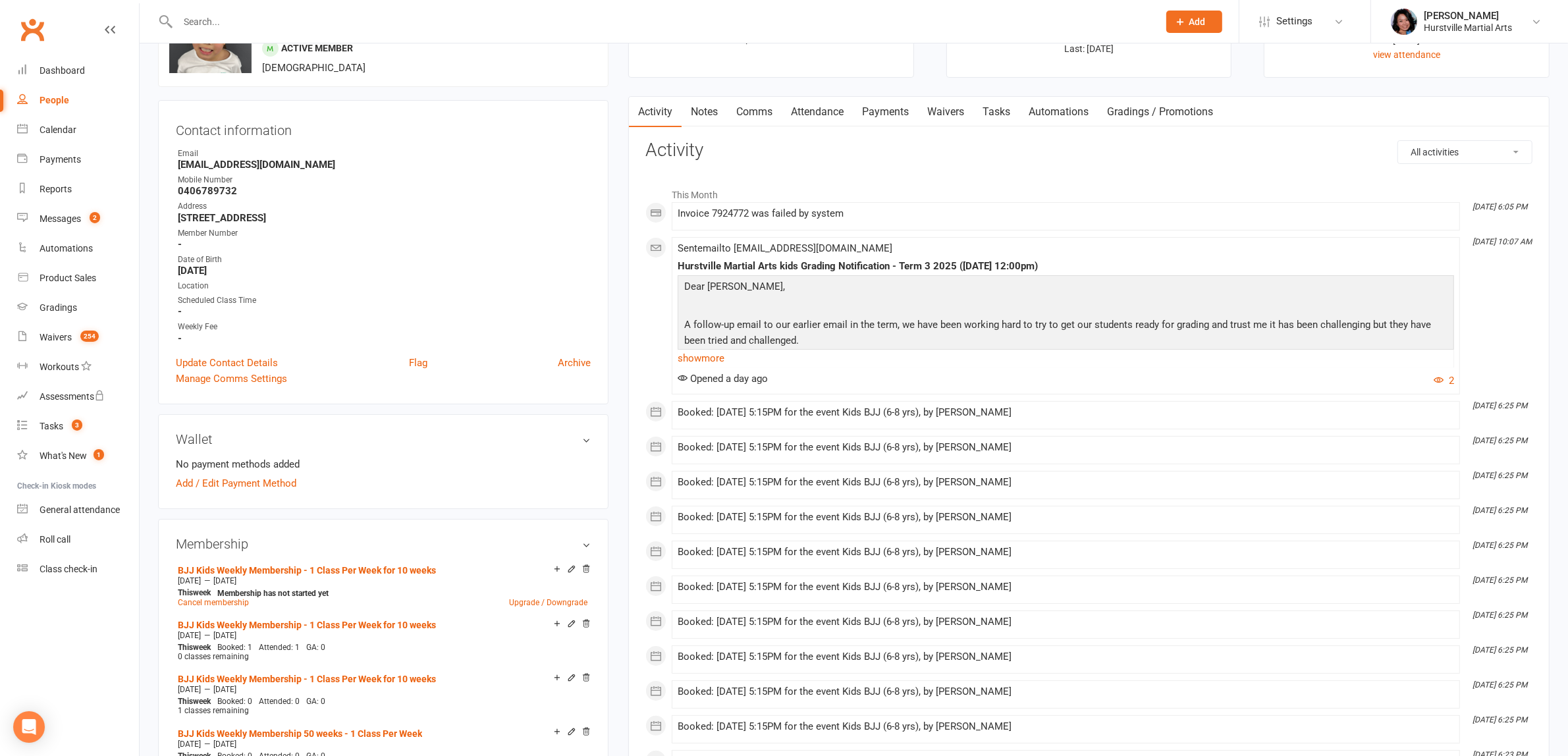
click at [869, 219] on div "Invoice 7924772 was failed by system" at bounding box center [1065, 213] width 776 height 11
click at [711, 361] on link "show more" at bounding box center [1065, 358] width 776 height 18
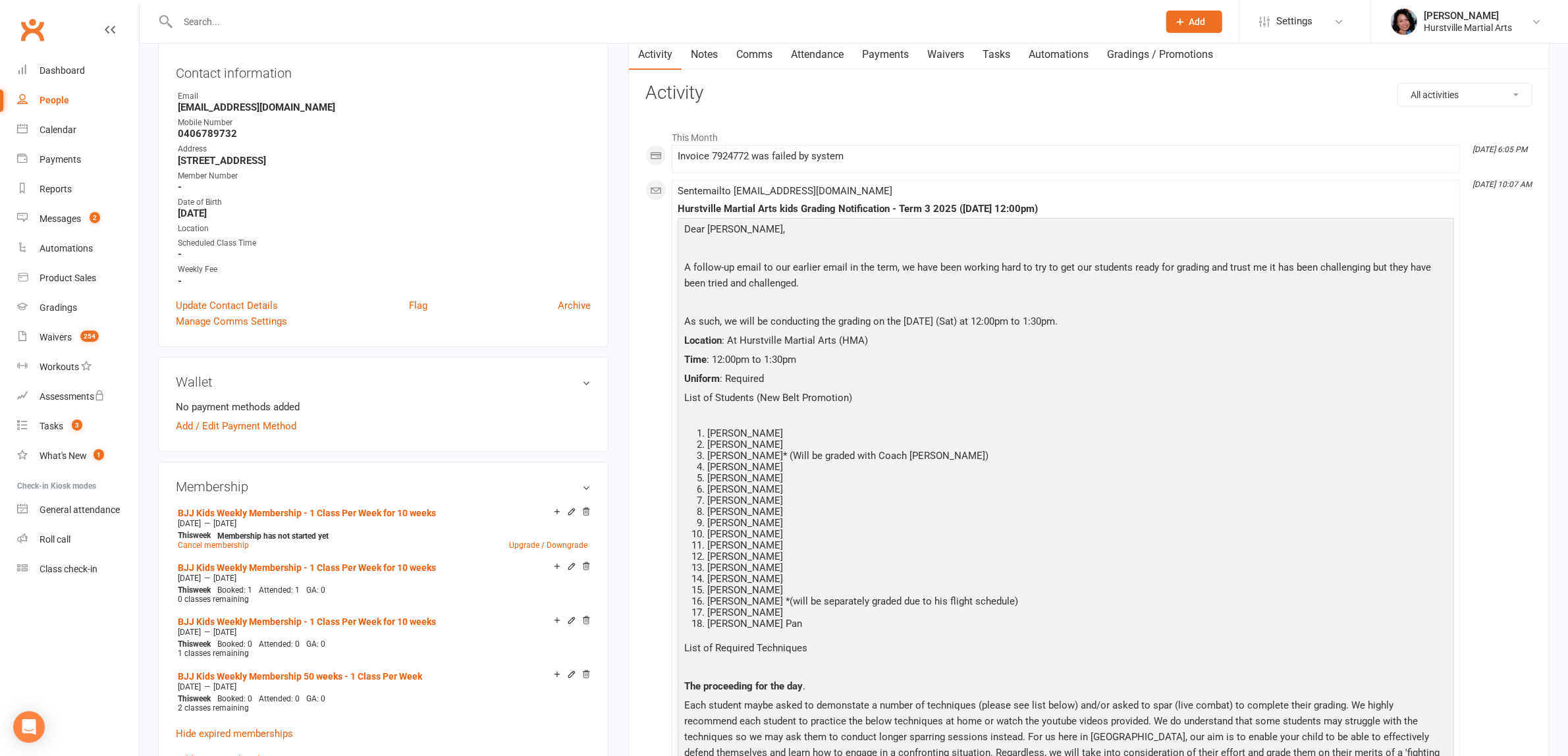
scroll to position [0, 0]
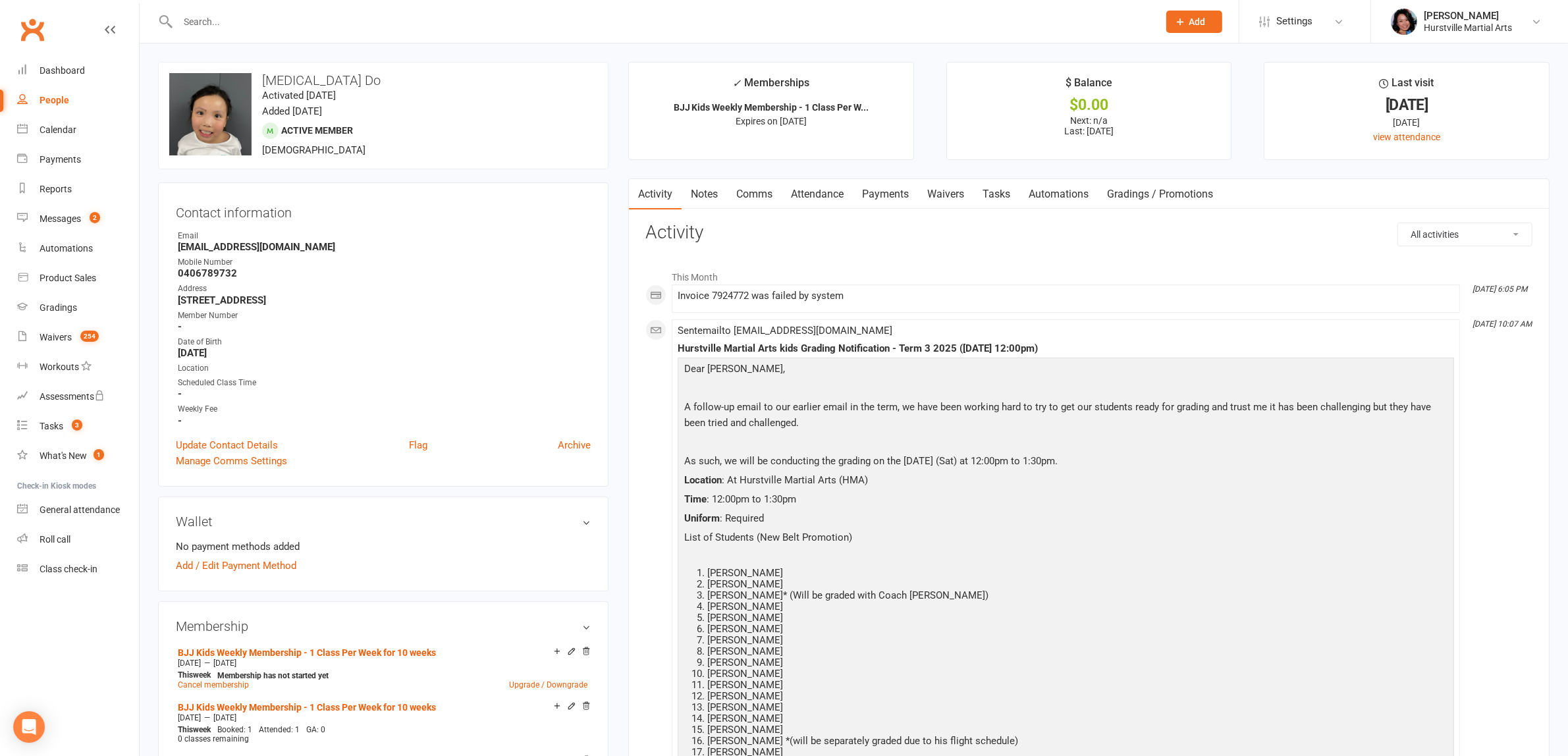
click at [712, 196] on link "Notes" at bounding box center [704, 194] width 45 height 31
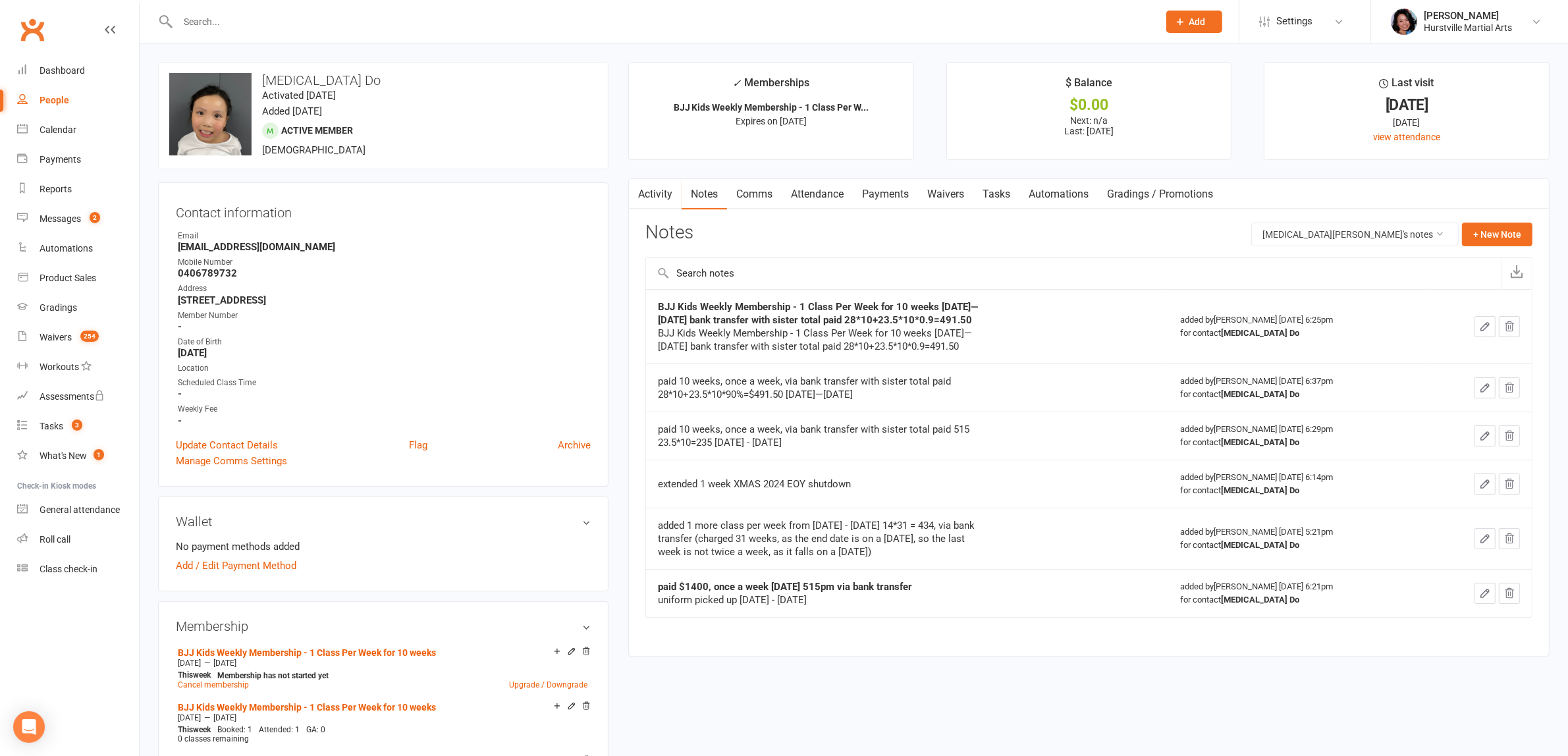
click at [751, 194] on link "Comms" at bounding box center [754, 194] width 54 height 31
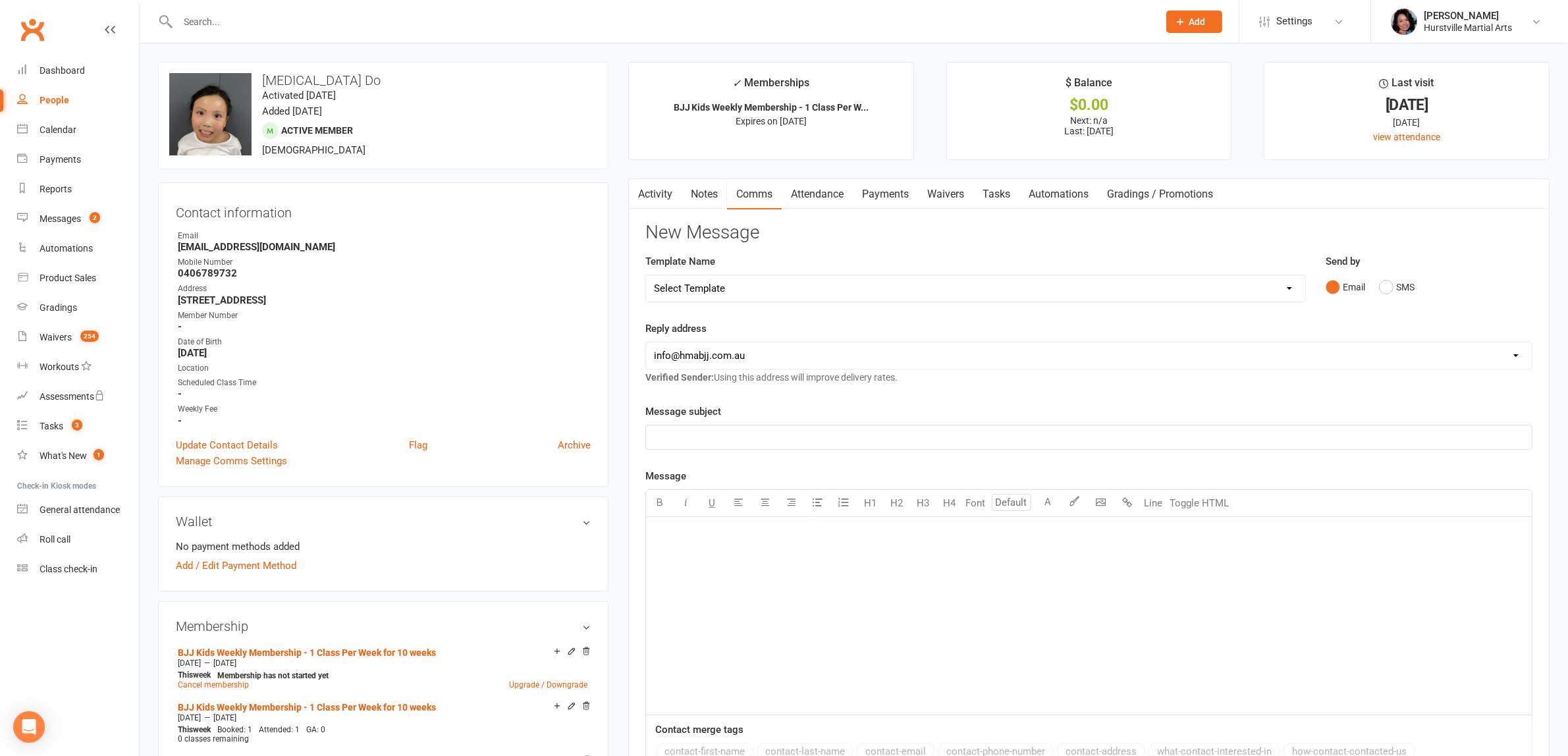
click at [755, 297] on select "Select Template [Email] 001 Kids BJJ Welcoming Email [Email] BJJ Kids Voucher C…" at bounding box center [975, 288] width 659 height 26
select select "2"
click at [646, 275] on select "Select Template [Email] 001 Kids BJJ Welcoming Email [Email] BJJ Kids Voucher C…" at bounding box center [975, 288] width 659 height 26
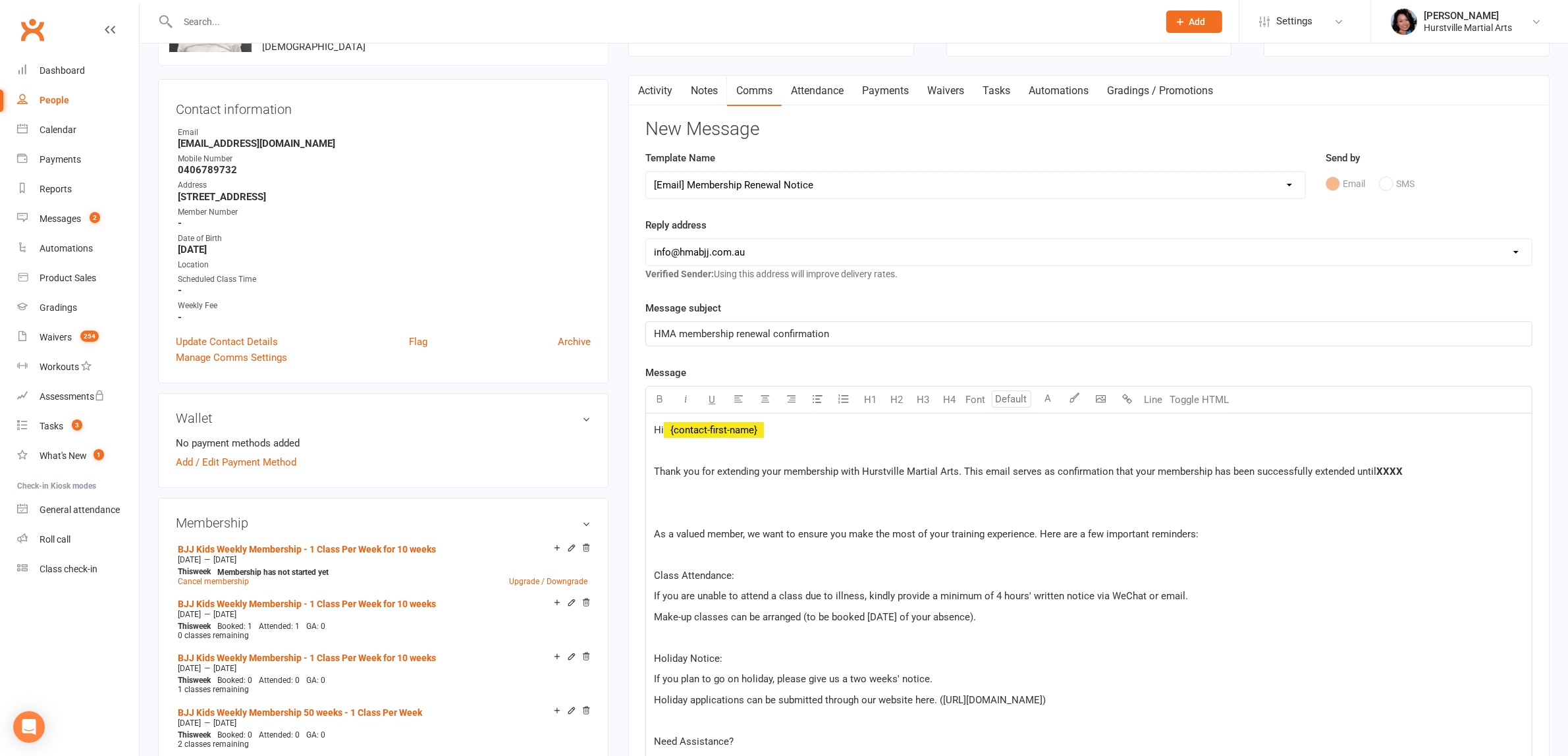
scroll to position [247, 0]
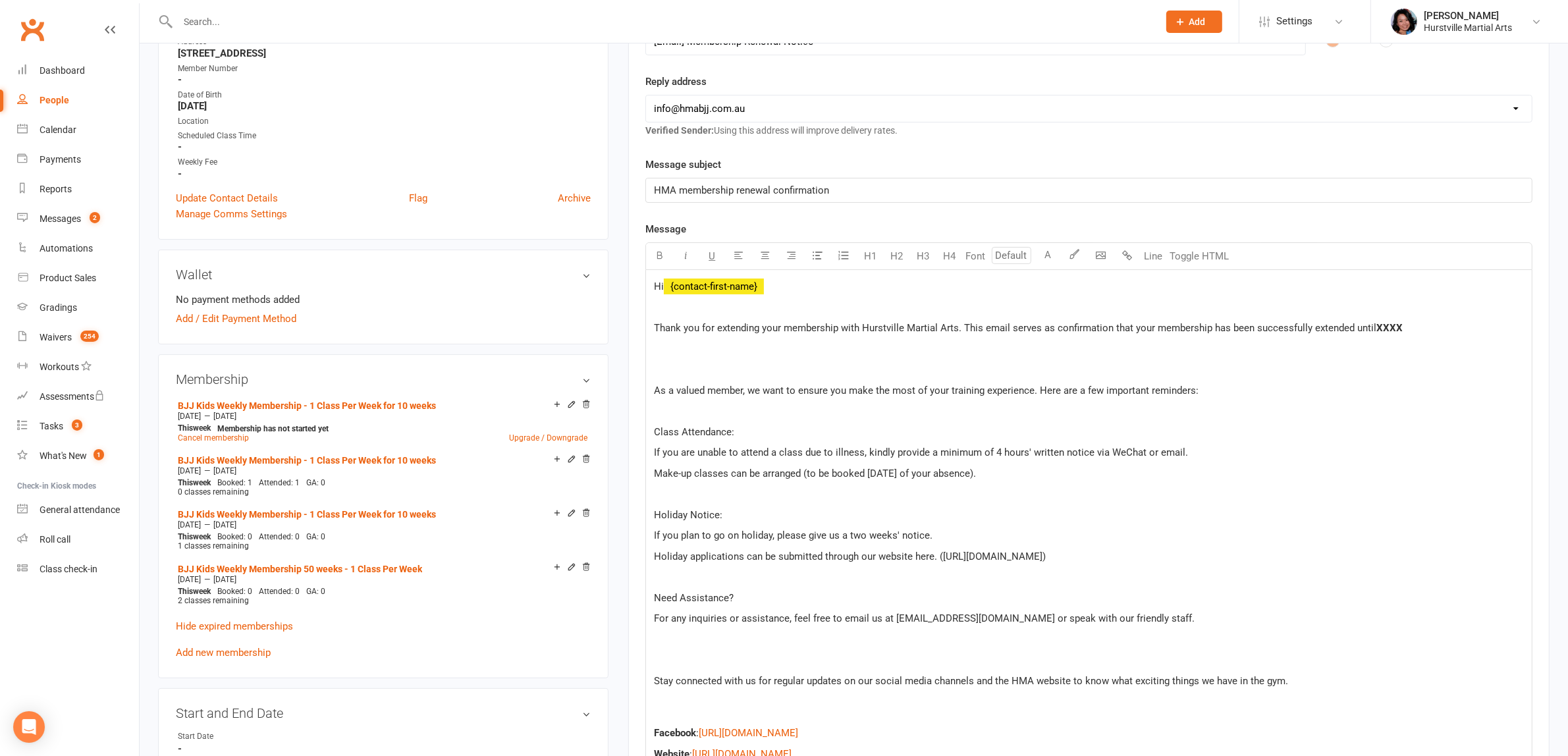
click at [1387, 323] on span "XXXX" at bounding box center [1389, 327] width 26 height 12
click at [1376, 323] on span "[DATE]" at bounding box center [1390, 327] width 29 height 12
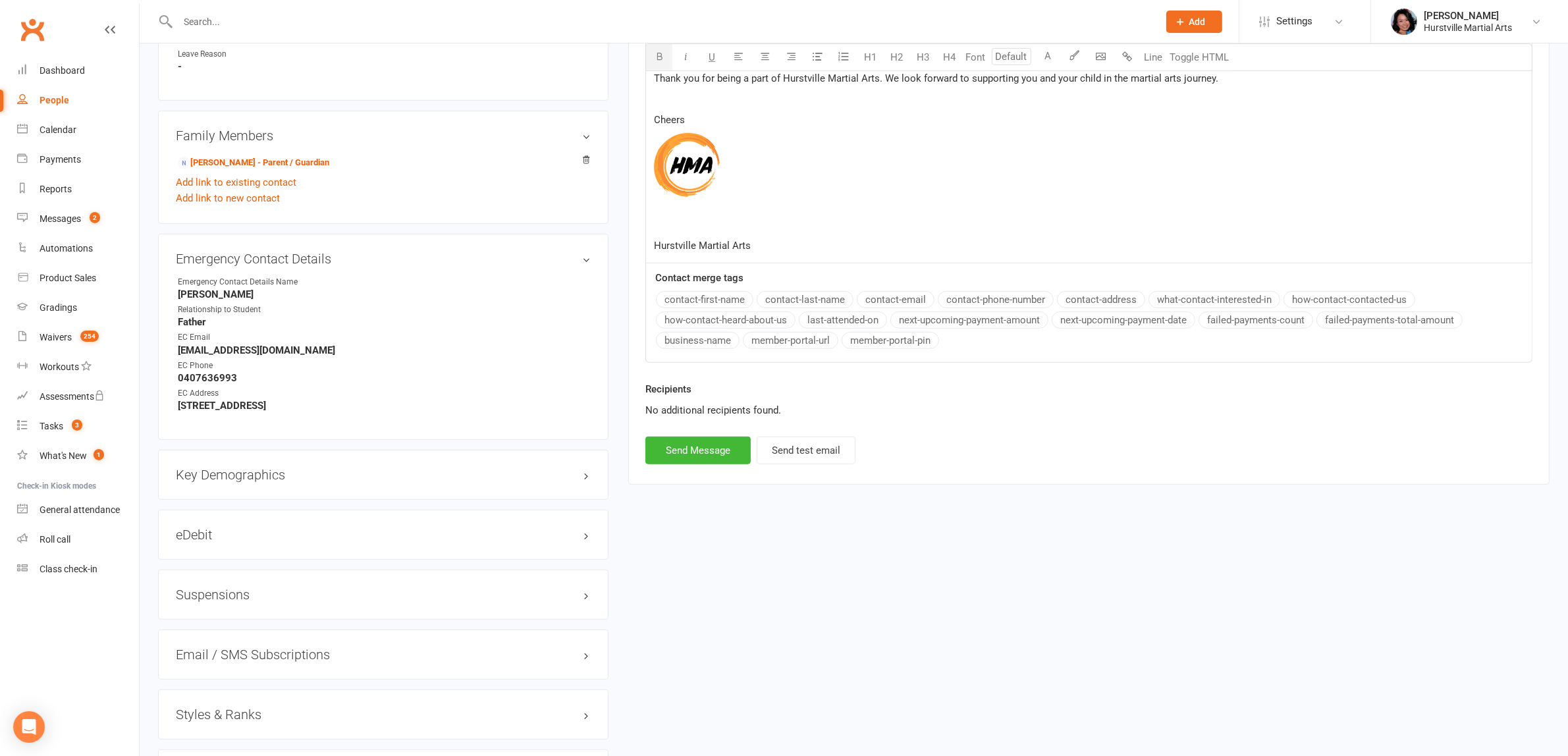
scroll to position [988, 0]
click at [700, 439] on button "Send Message" at bounding box center [697, 447] width 105 height 28
select select
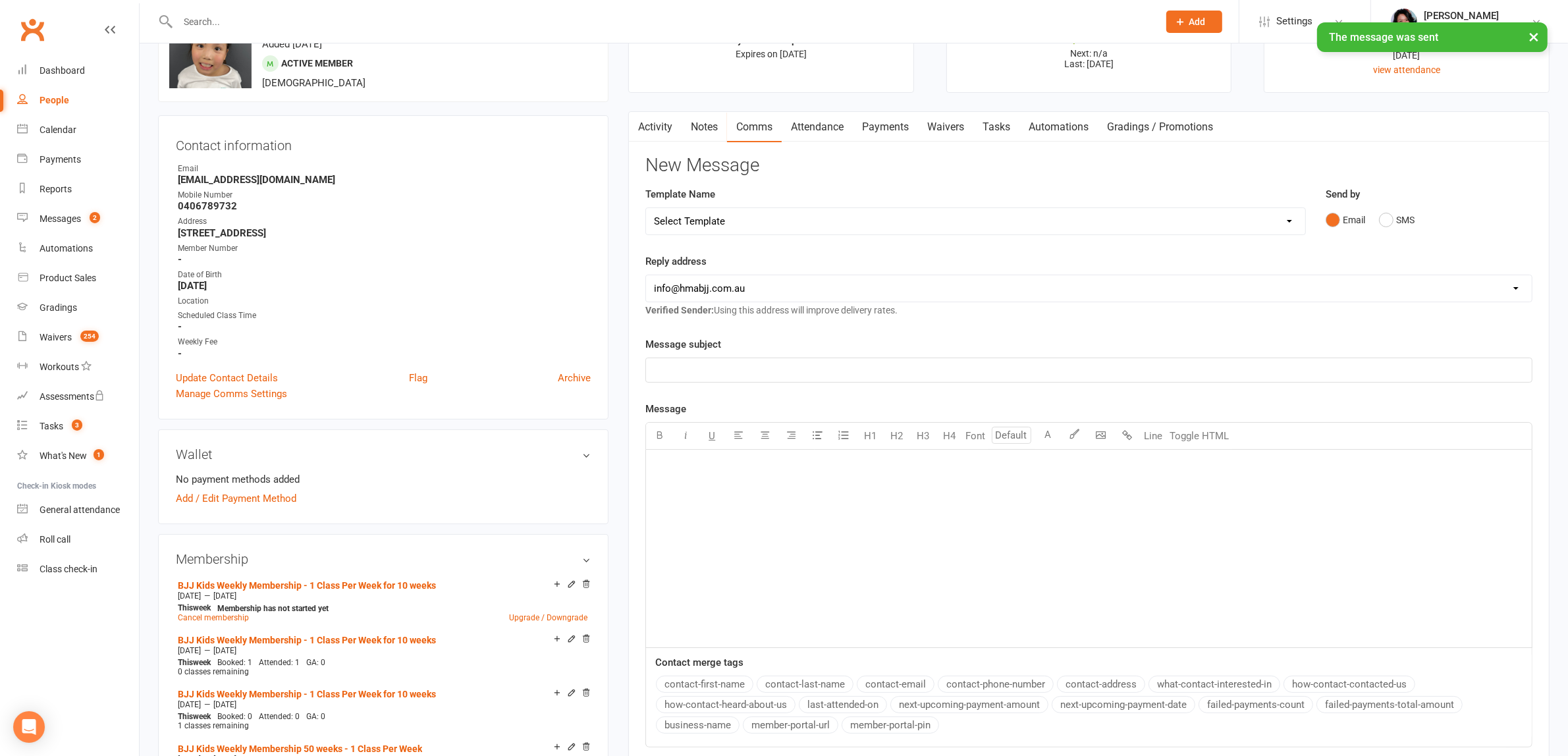
scroll to position [0, 0]
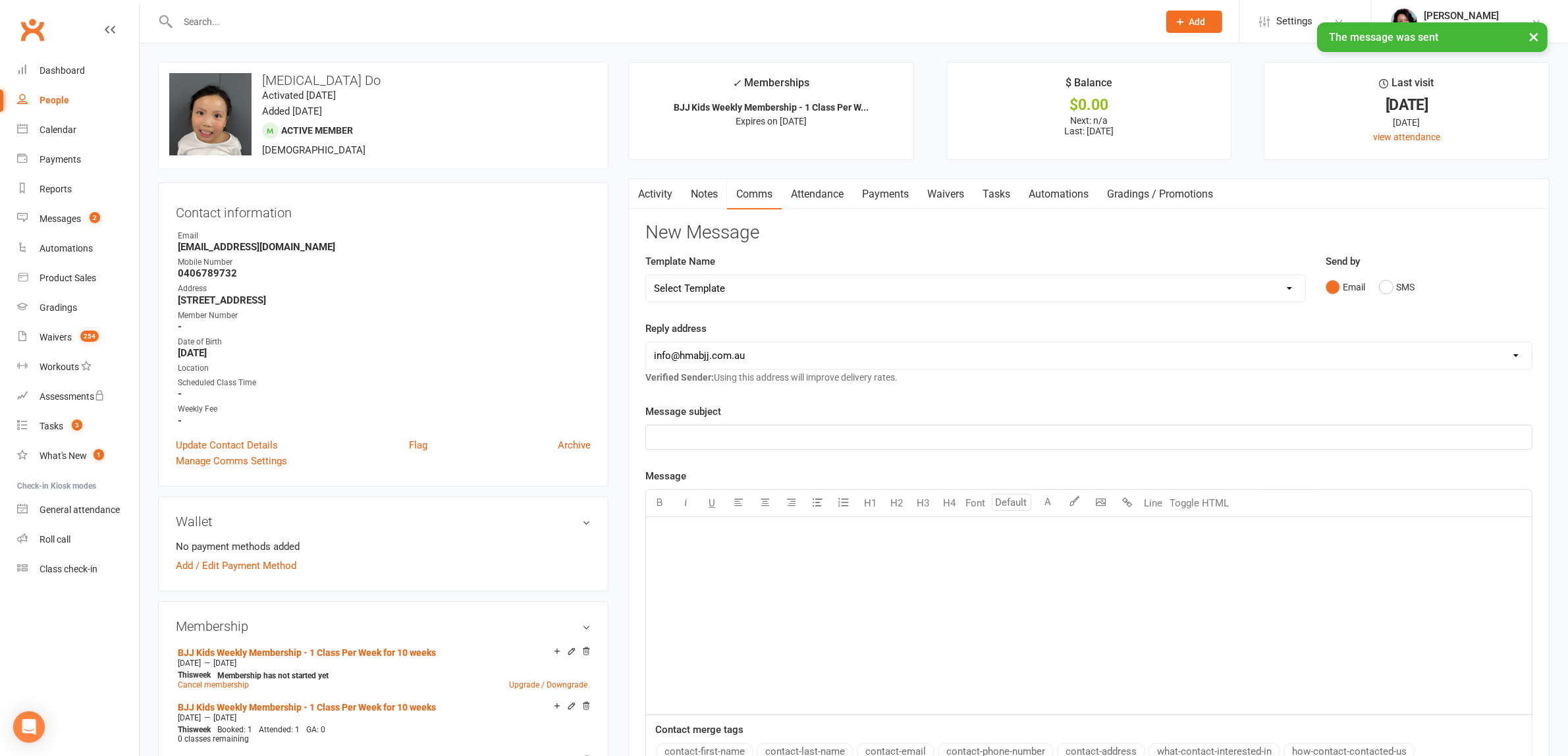
click at [377, 20] on input "text" at bounding box center [661, 21] width 975 height 18
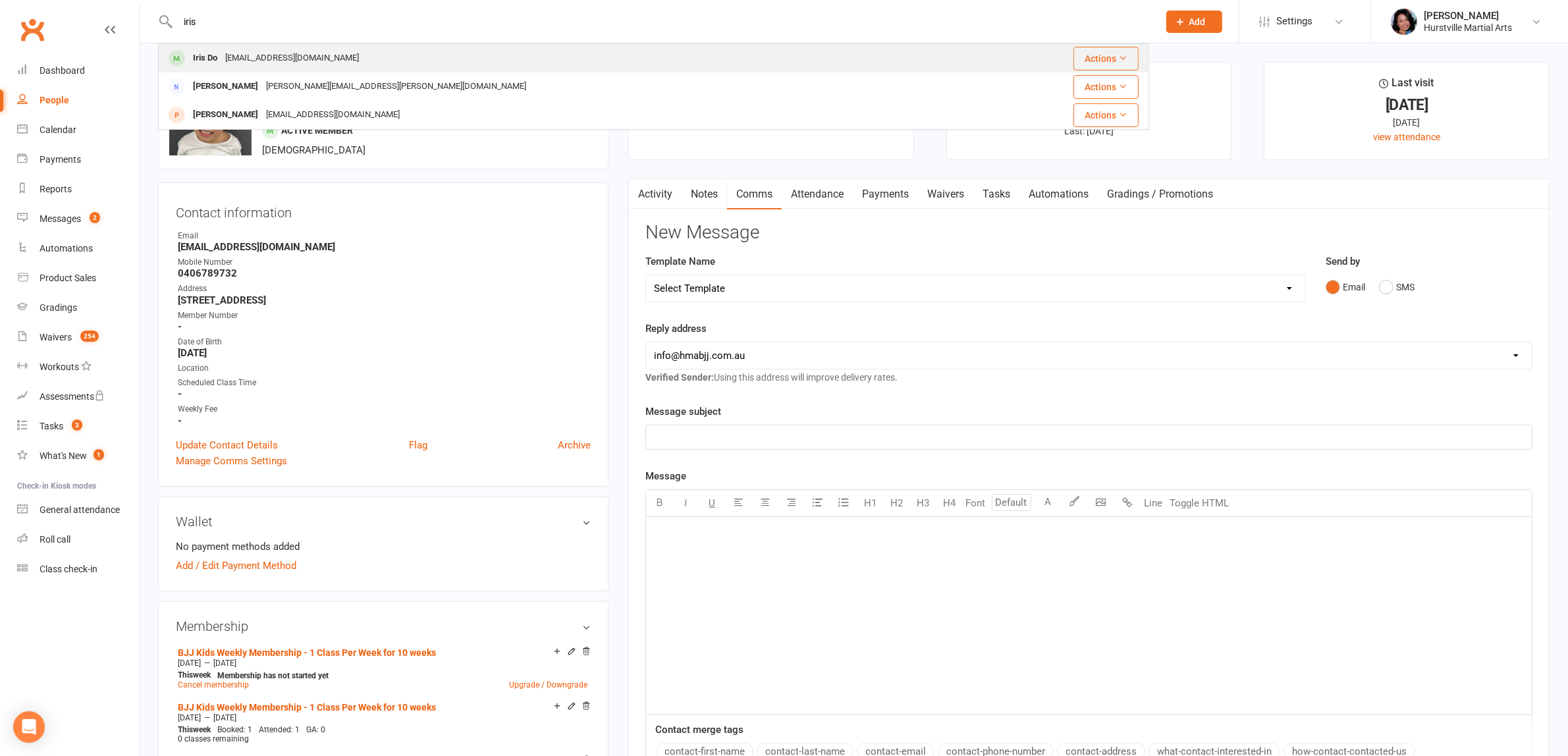
type input "iris"
click at [366, 56] on div "[PERSON_NAME] [EMAIL_ADDRESS][DOMAIN_NAME]" at bounding box center [571, 58] width 823 height 27
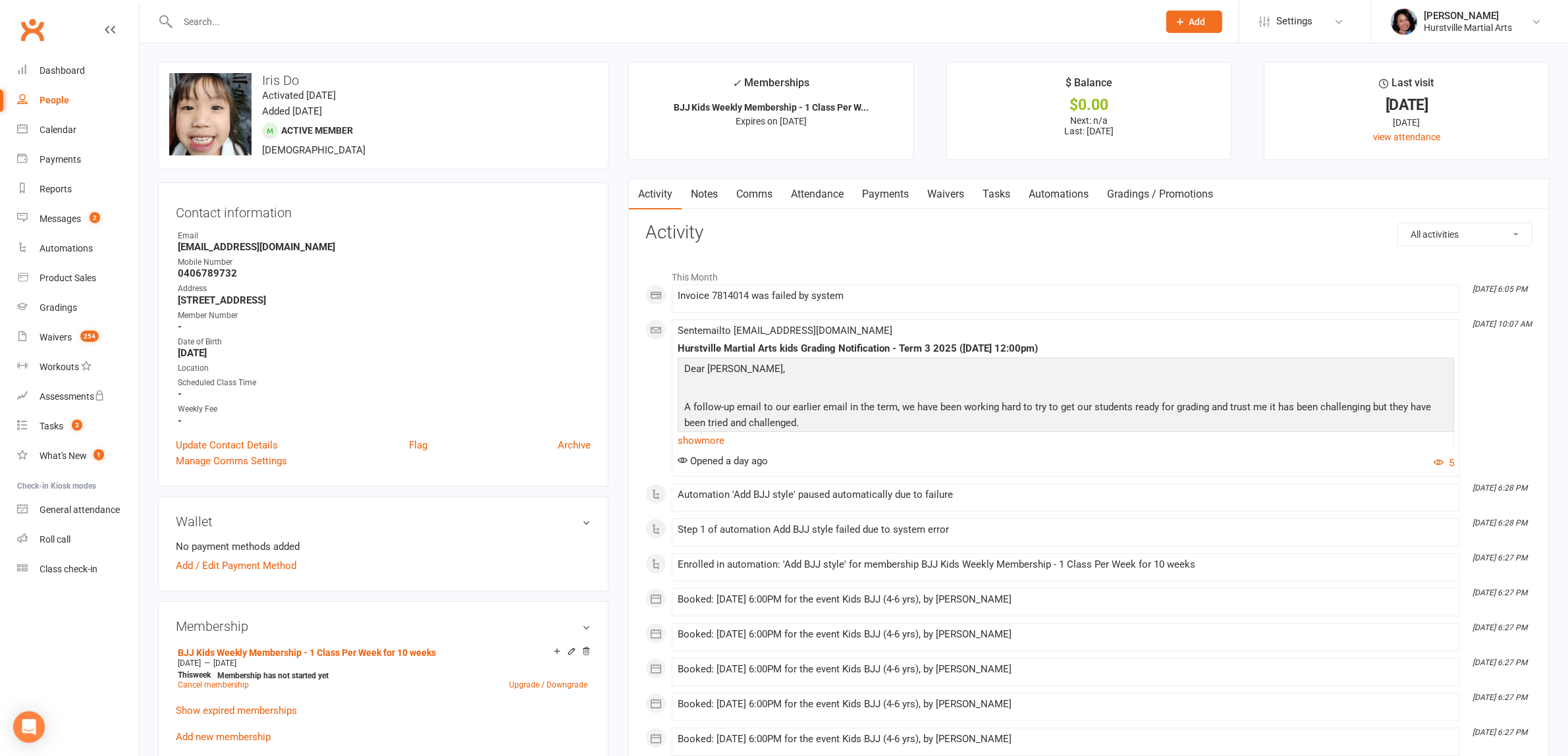
click at [743, 196] on link "Comms" at bounding box center [754, 194] width 54 height 31
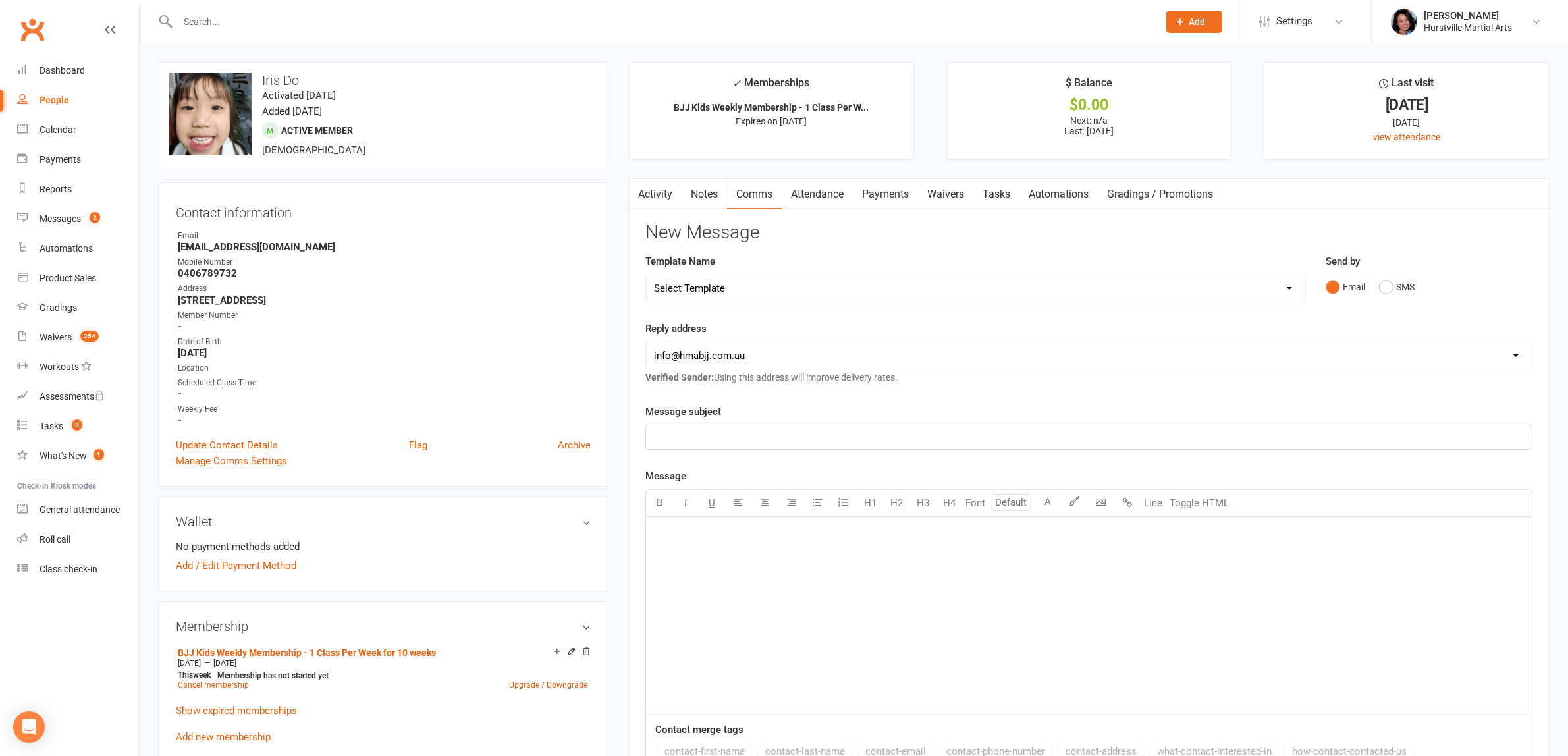
click at [751, 287] on select "Select Template [Email] 001 Kids BJJ Welcoming Email [Email] BJJ Kids Voucher C…" at bounding box center [975, 288] width 659 height 26
select select "2"
click at [646, 275] on select "Select Template [Email] 001 Kids BJJ Welcoming Email [Email] BJJ Kids Voucher C…" at bounding box center [975, 288] width 659 height 26
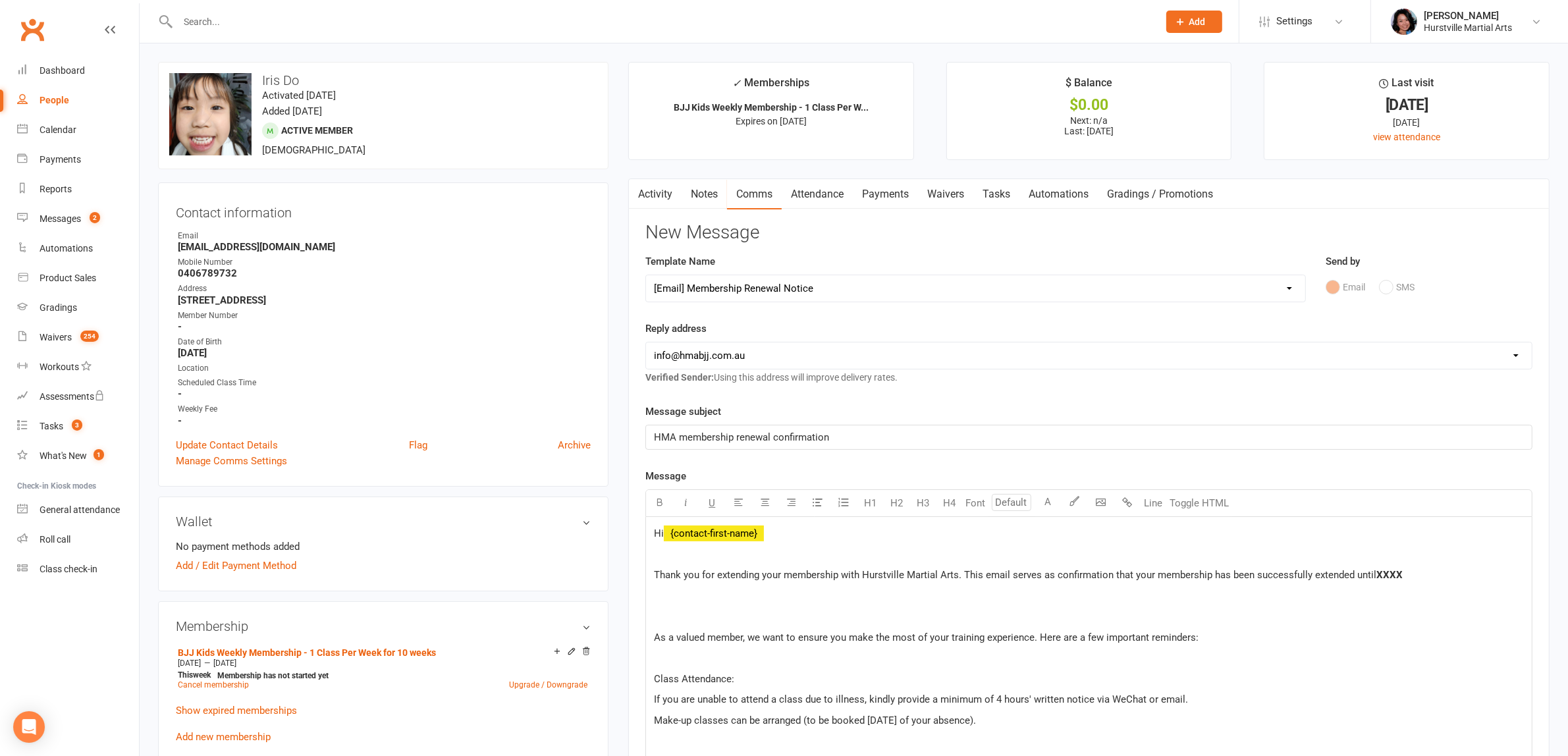
click at [1388, 577] on span "XXXX" at bounding box center [1389, 575] width 26 height 12
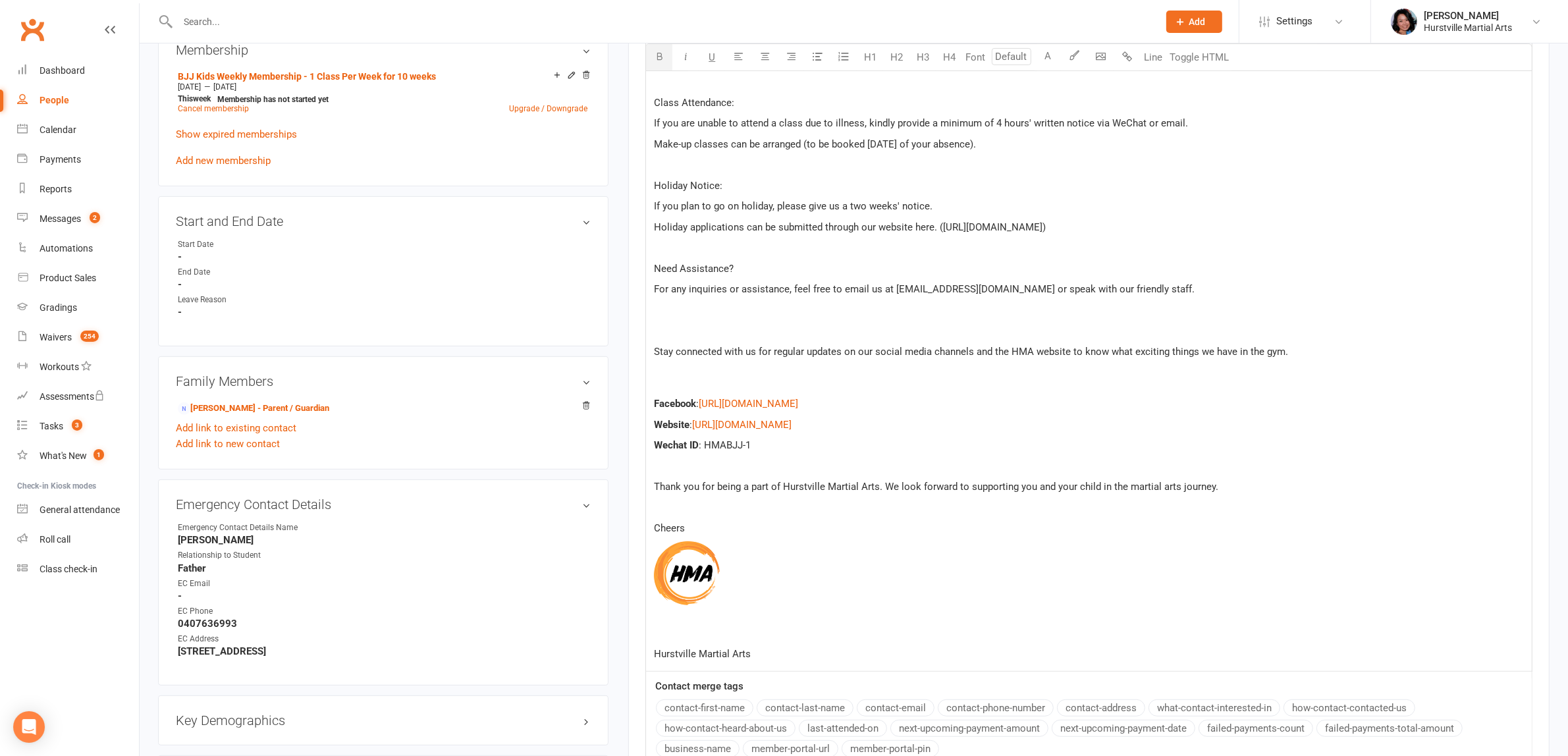
scroll to position [905, 0]
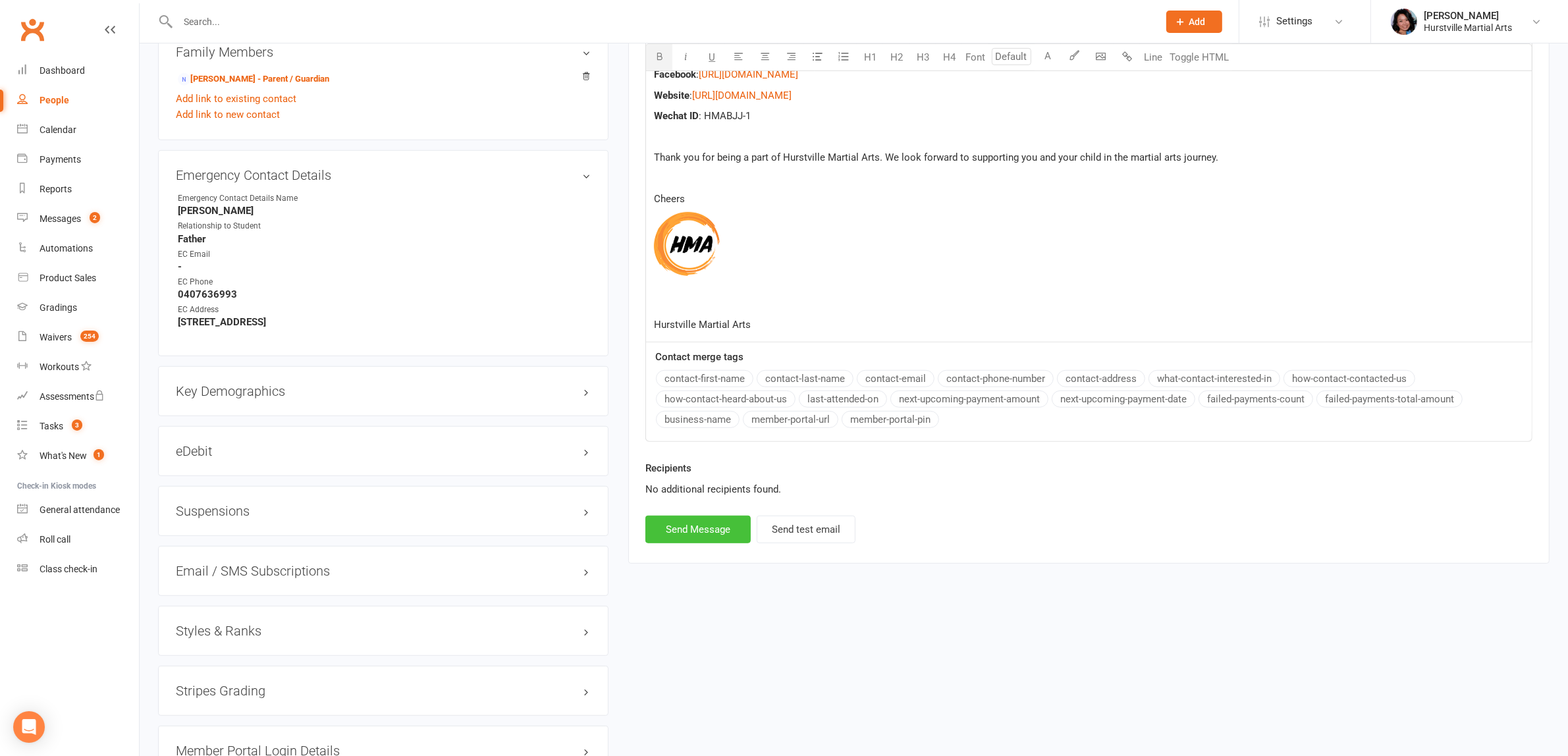
click at [713, 540] on button "Send Message" at bounding box center [697, 529] width 105 height 28
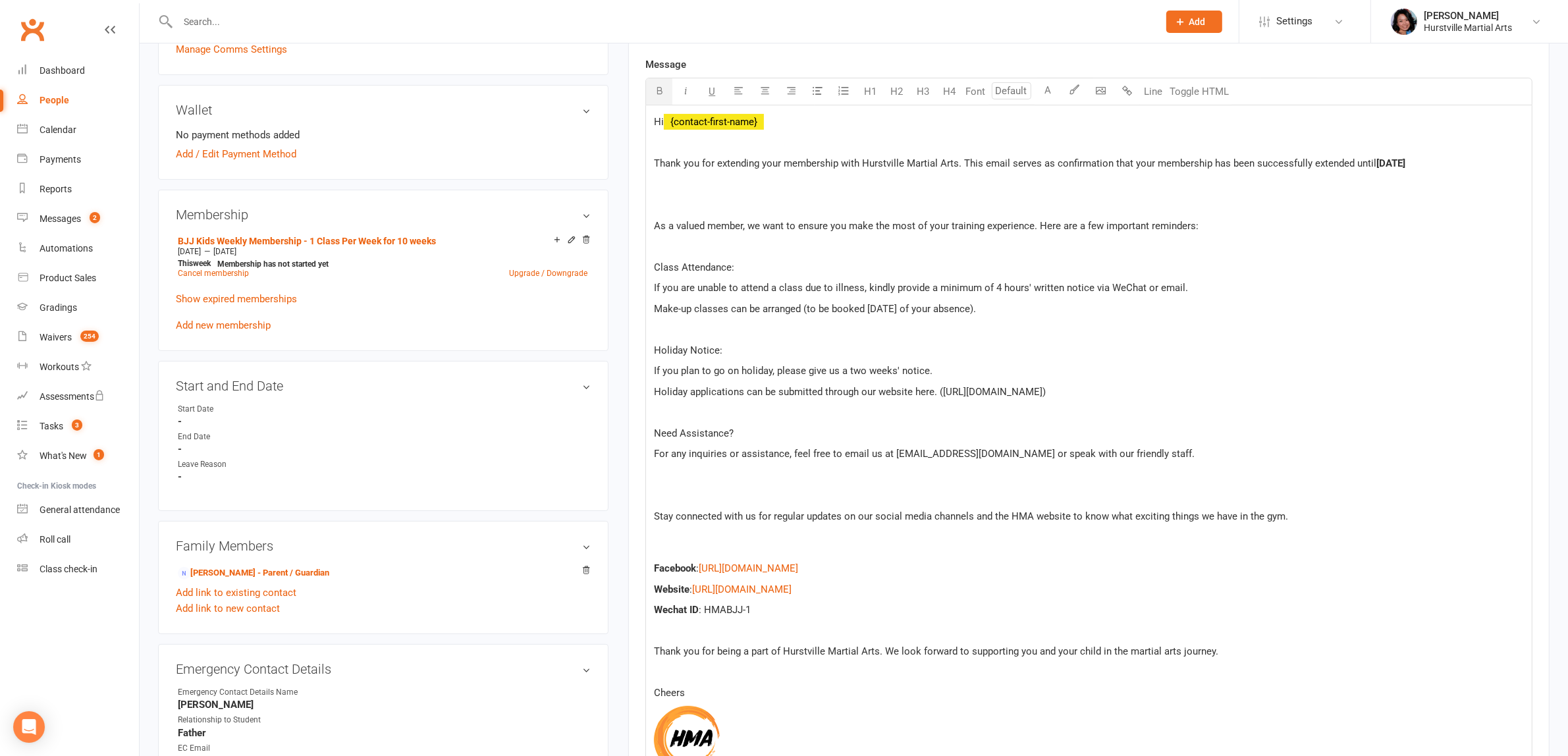
select select
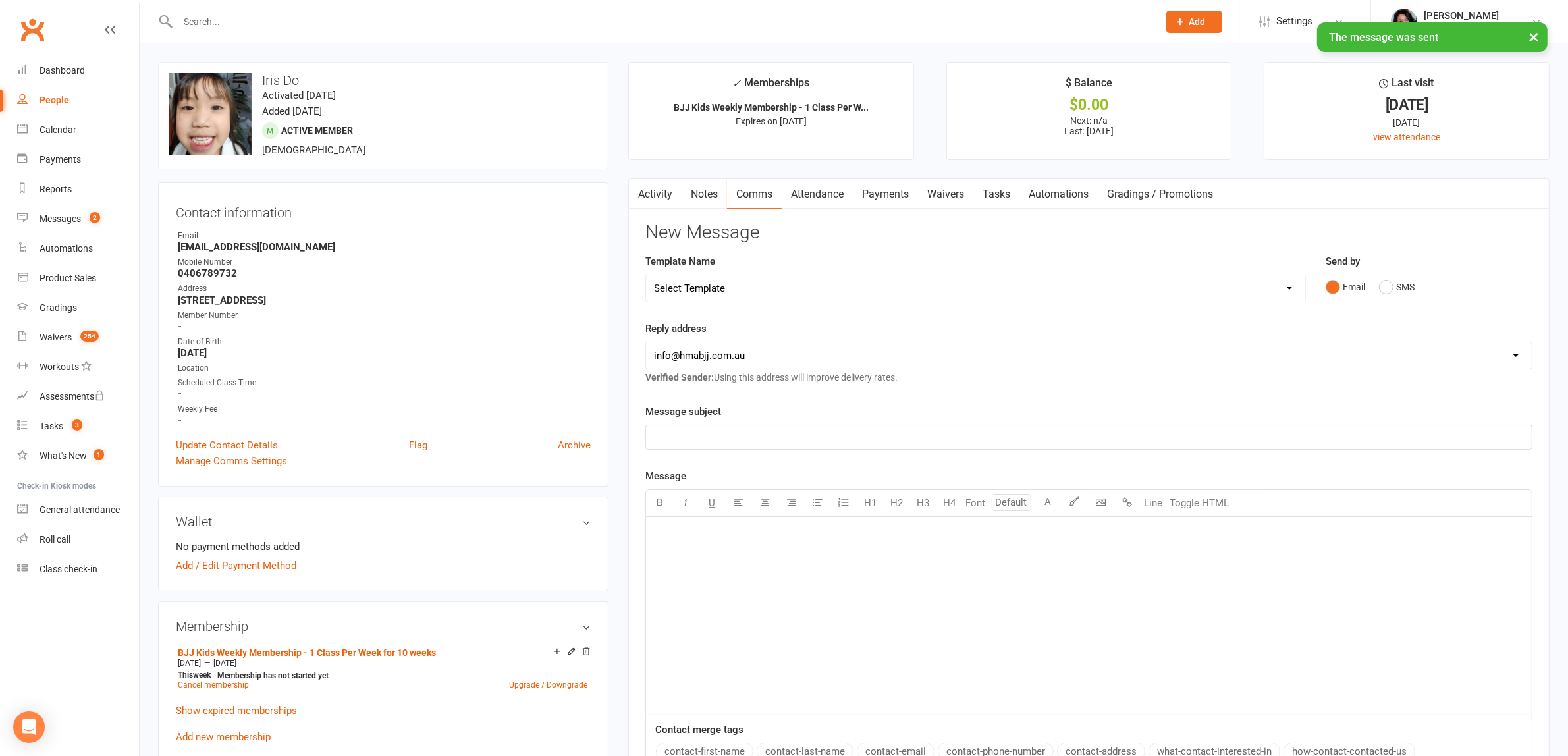
click at [706, 195] on link "Notes" at bounding box center [704, 194] width 45 height 31
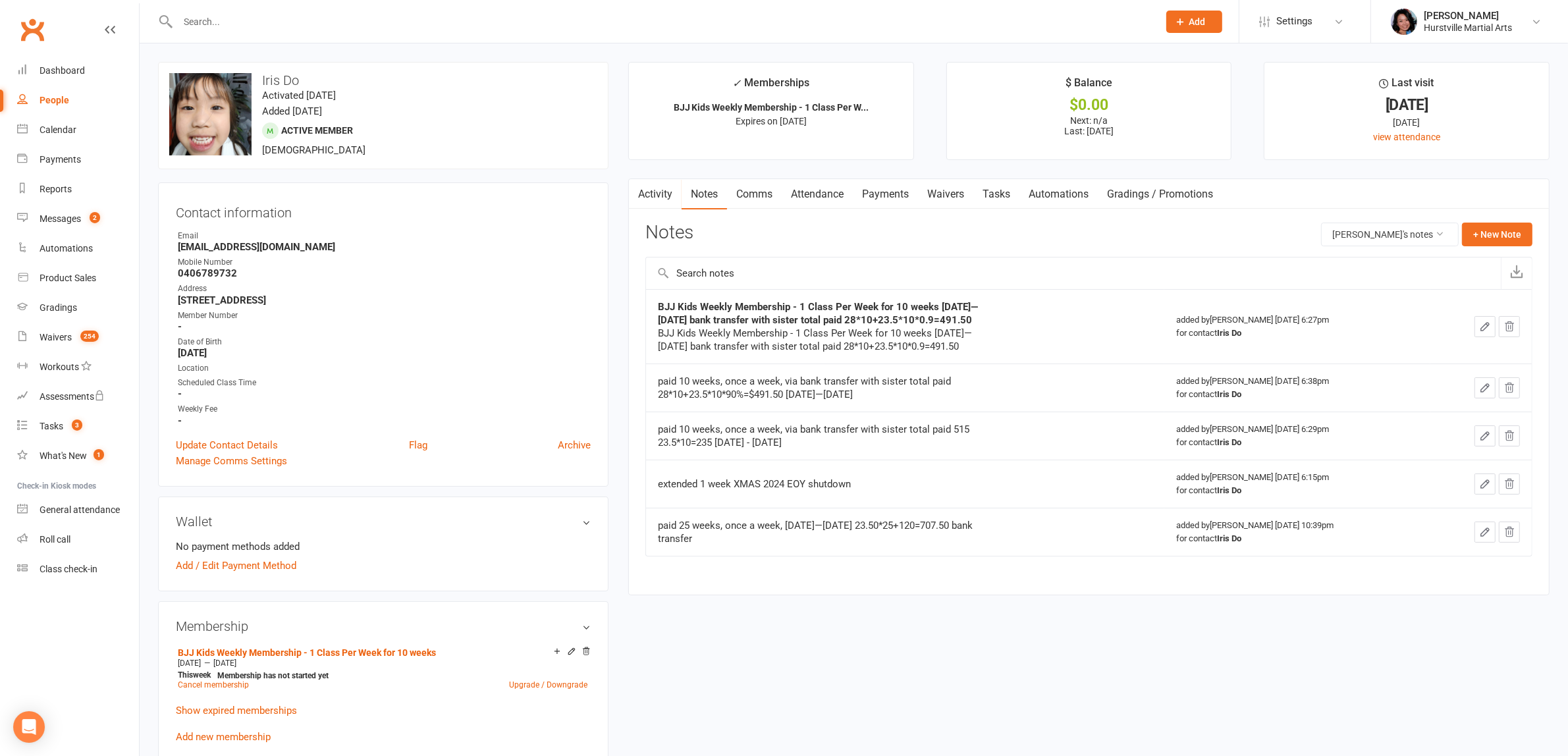
click at [359, 16] on input "text" at bounding box center [661, 21] width 975 height 18
type input "a"
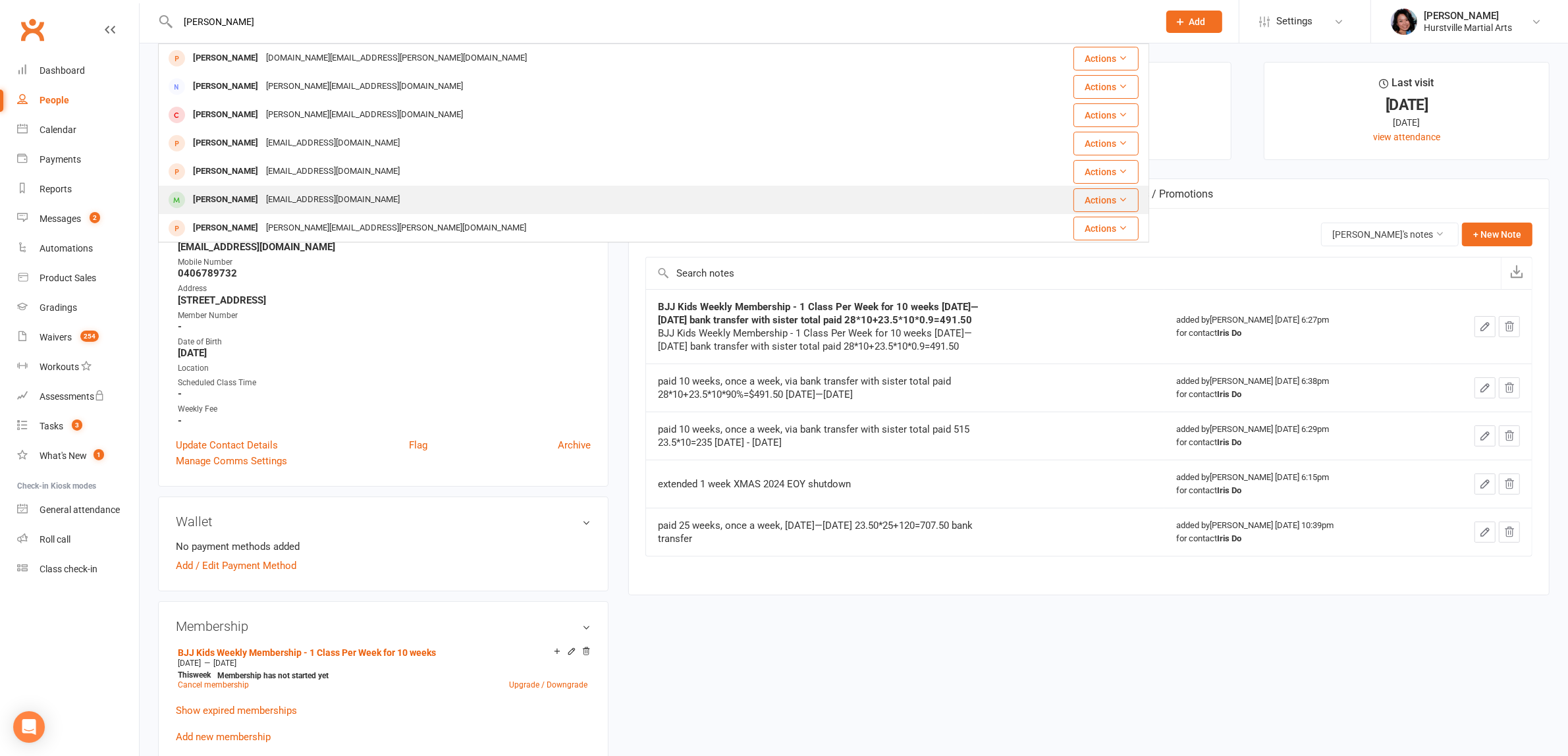
type input "[PERSON_NAME]"
click at [344, 193] on div "[EMAIL_ADDRESS][DOMAIN_NAME]" at bounding box center [333, 200] width 141 height 19
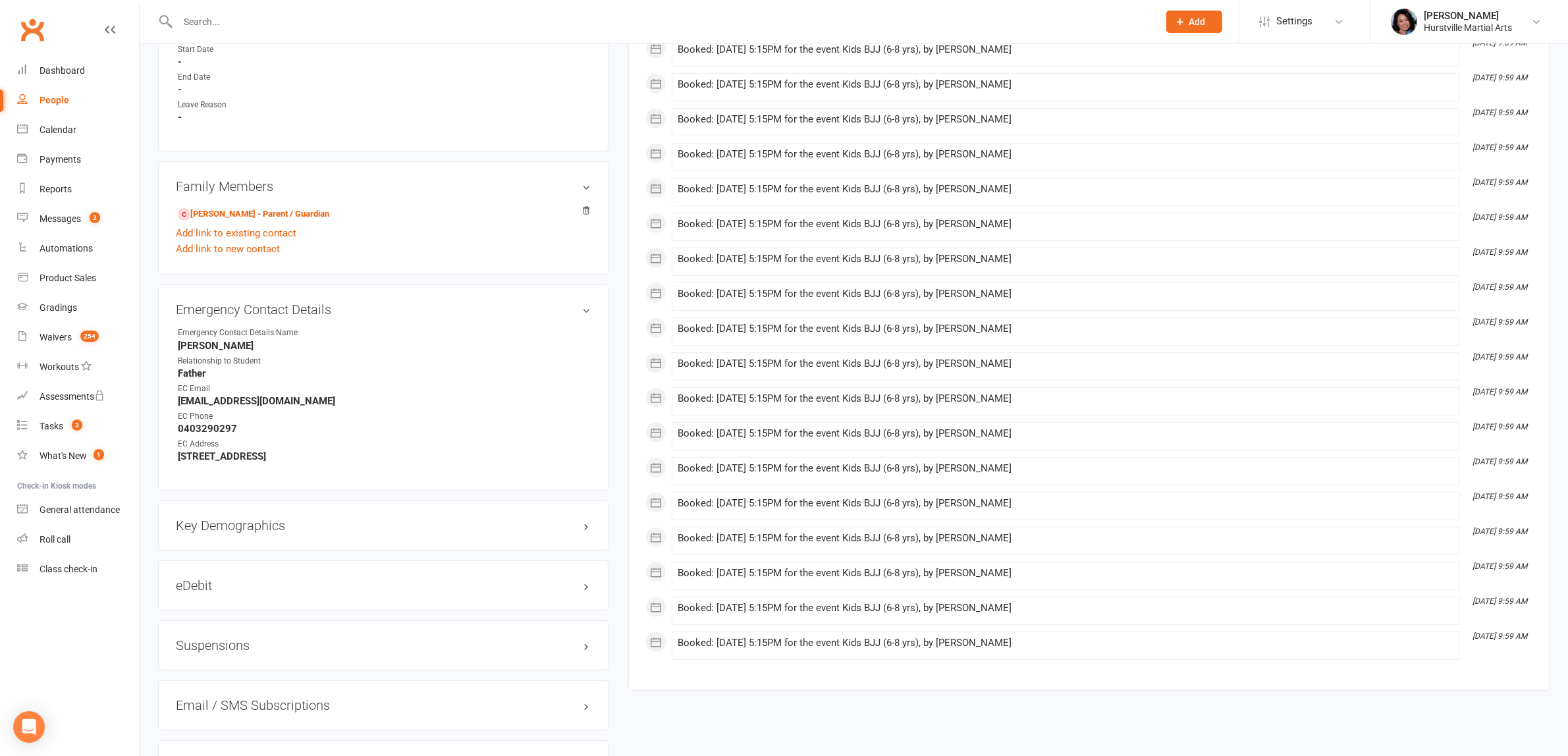
scroll to position [905, 0]
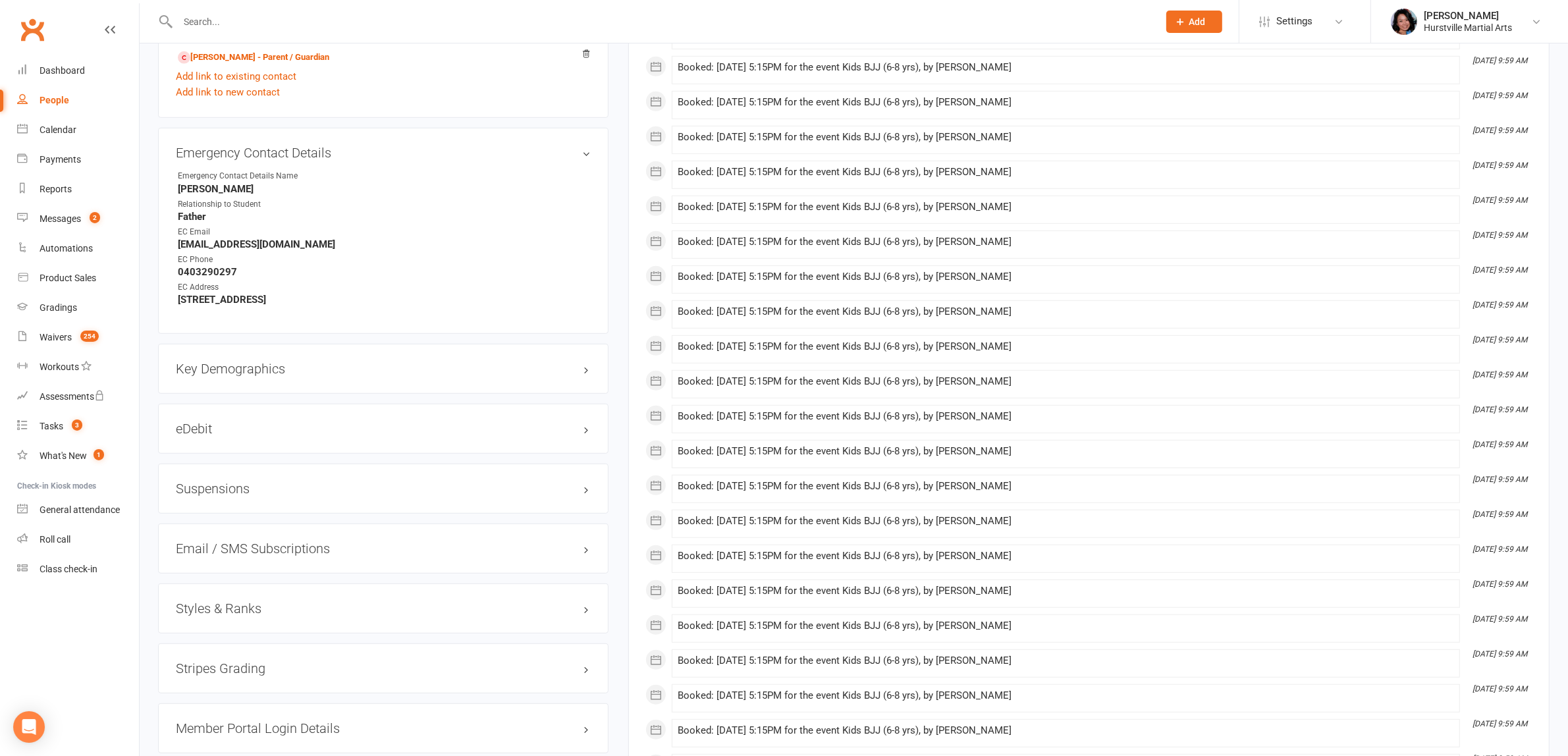
click at [226, 488] on h3 "Suspensions" at bounding box center [383, 488] width 415 height 14
click at [242, 540] on link "Add new suspension" at bounding box center [221, 539] width 91 height 12
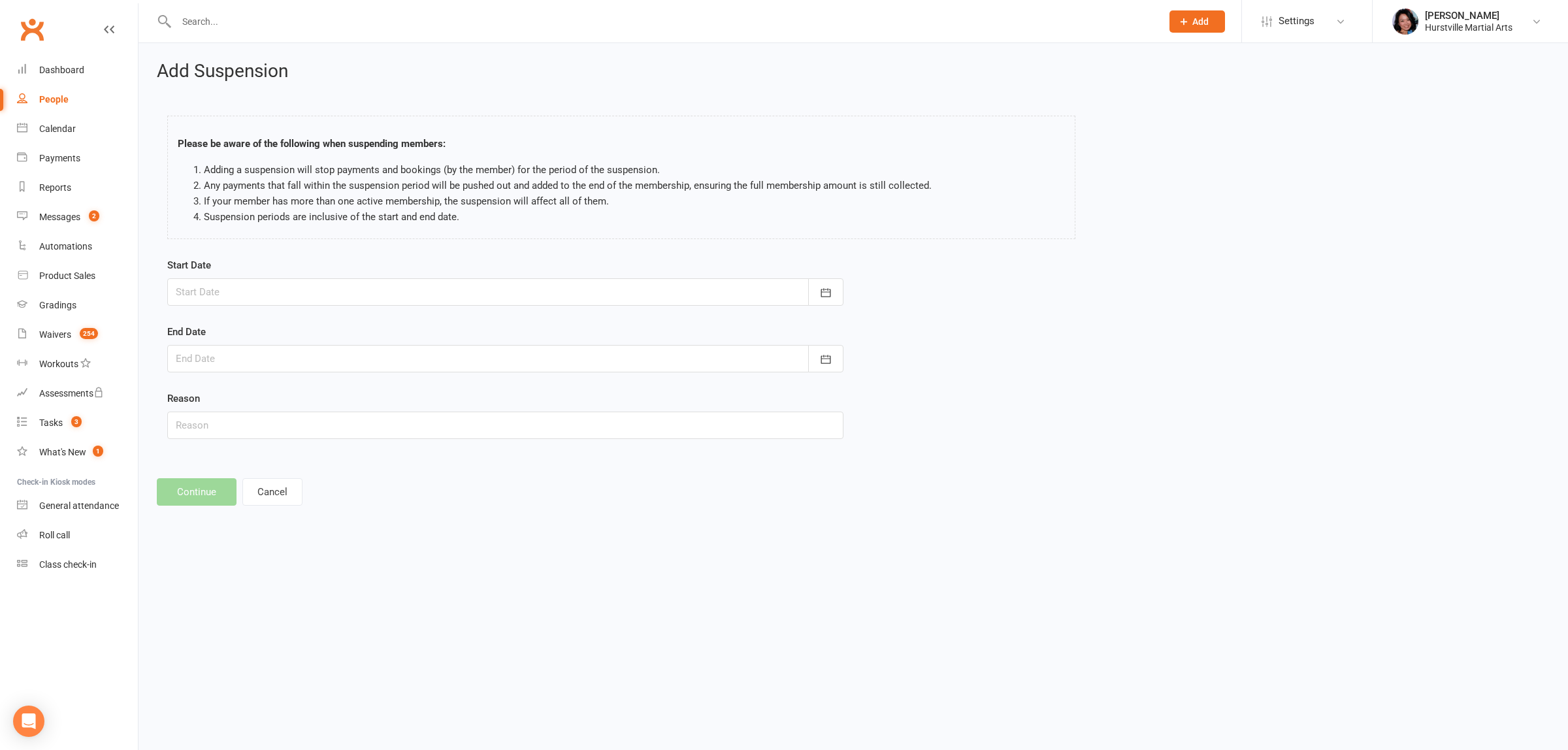
click at [383, 288] on div at bounding box center [505, 292] width 677 height 28
click at [306, 320] on strong "[DATE]" at bounding box center [292, 325] width 28 height 11
click at [333, 426] on span "December" at bounding box center [334, 427] width 44 height 11
click at [383, 368] on button "06" at bounding box center [395, 375] width 33 height 24
type input "[DATE]"
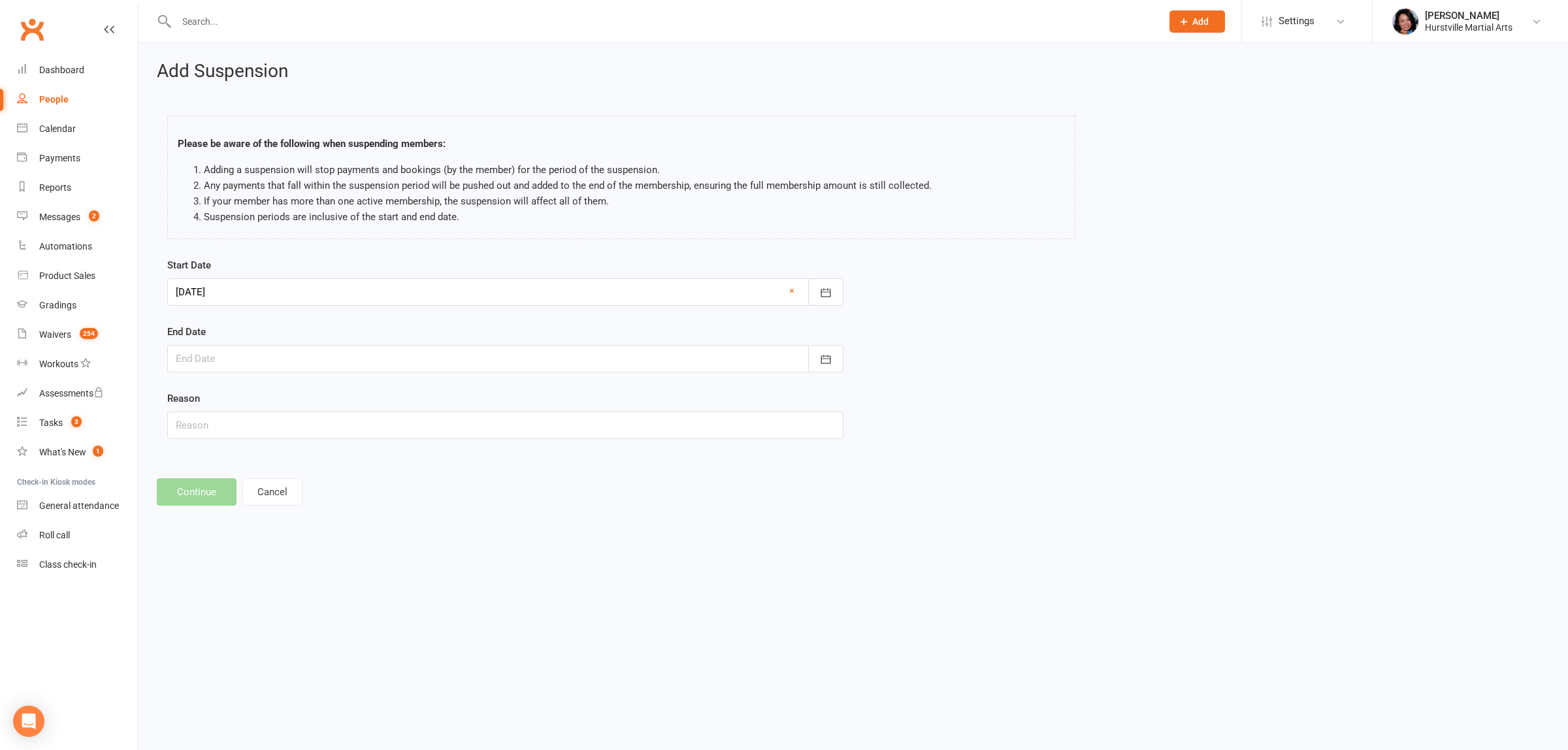
click at [373, 361] on div at bounding box center [505, 358] width 677 height 28
click at [325, 385] on button "[DATE]" at bounding box center [292, 392] width 171 height 24
click at [348, 387] on icon "button" at bounding box center [350, 390] width 9 height 11
click at [208, 410] on span "January" at bounding box center [200, 416] width 34 height 11
click at [368, 511] on button "23" at bounding box center [364, 516] width 28 height 24
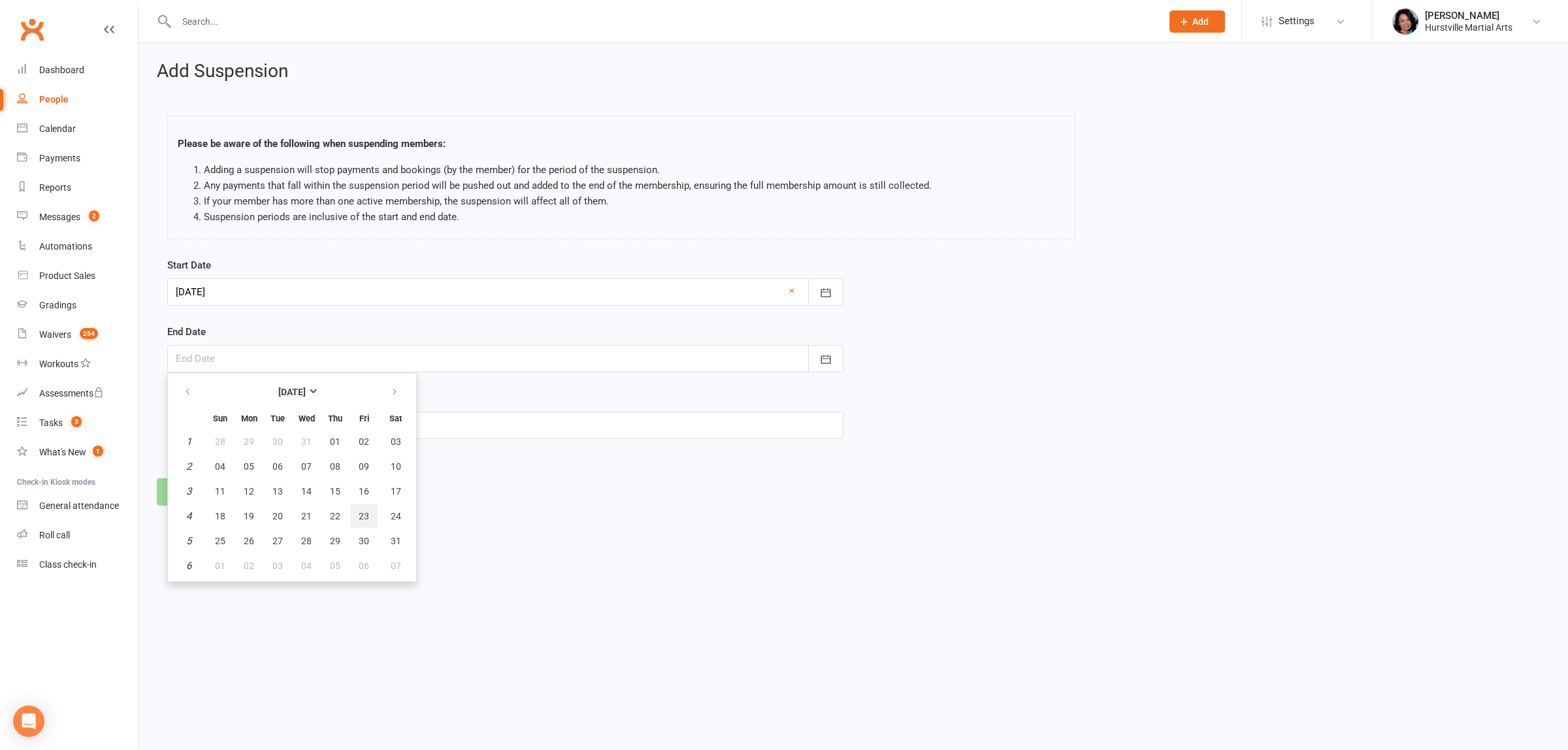
type input "[DATE]"
click at [309, 423] on input "text" at bounding box center [505, 425] width 677 height 28
click at [345, 422] on input "Holiday" at bounding box center [505, 425] width 677 height 28
type input "c"
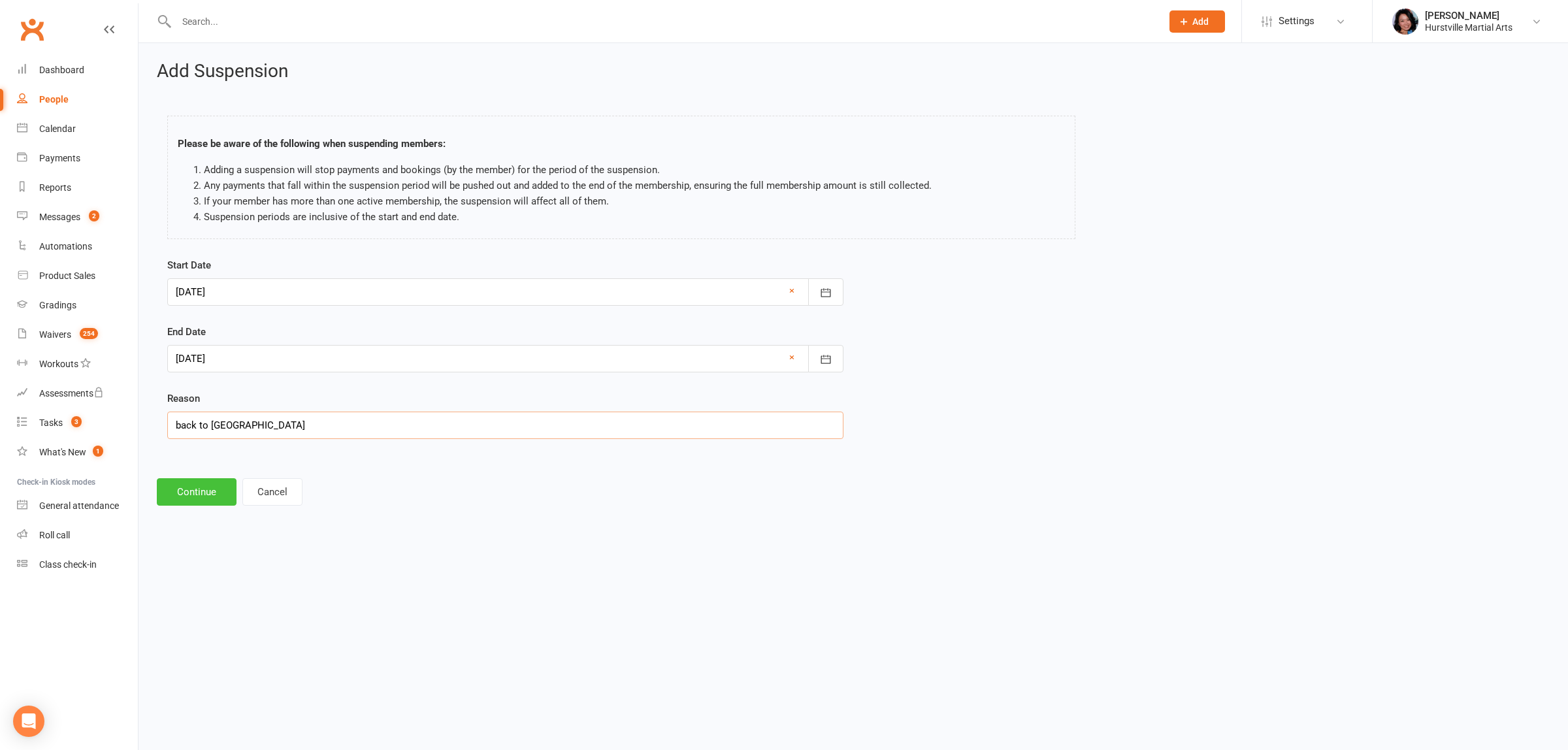
type input "back to [GEOGRAPHIC_DATA]"
click at [177, 491] on button "Continue" at bounding box center [197, 492] width 80 height 28
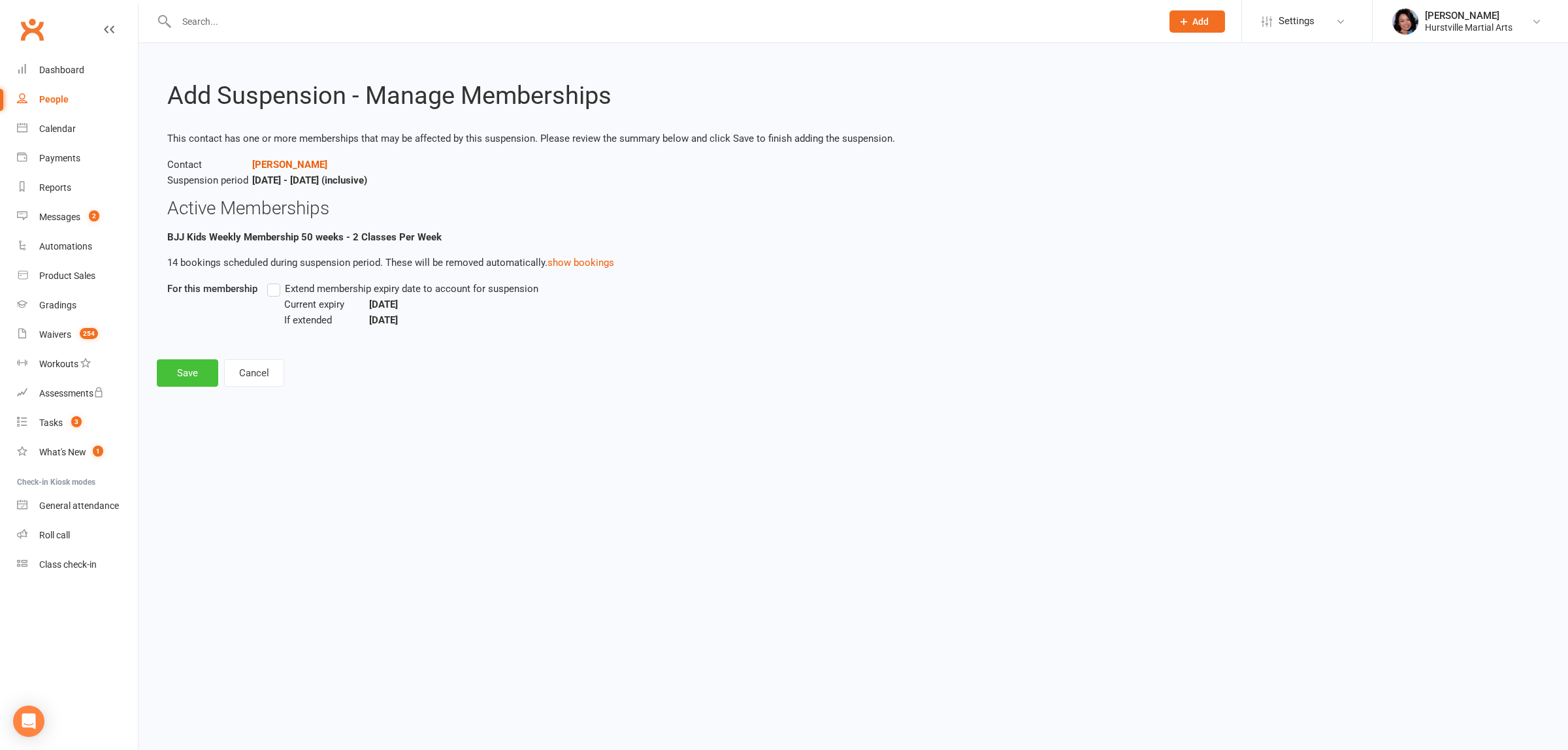
click at [168, 373] on button "Save" at bounding box center [187, 373] width 61 height 28
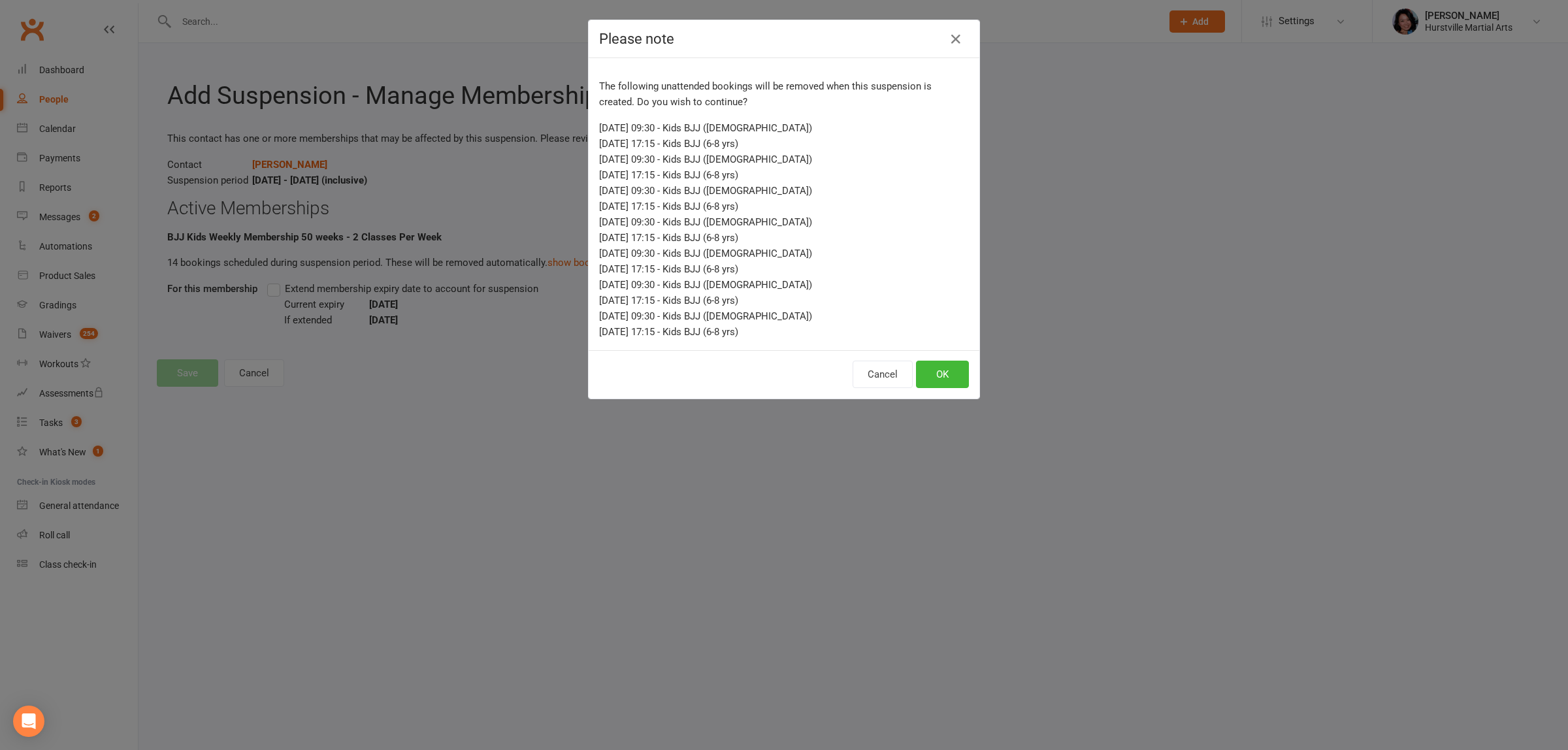
drag, startPoint x: 769, startPoint y: 338, endPoint x: 592, endPoint y: 125, distance: 276.9
click at [592, 125] on div "The following unattended bookings will be removed when this suspension is creat…" at bounding box center [784, 204] width 391 height 292
copy div "[DATE] 09:30 - Kids BJJ ([DEMOGRAPHIC_DATA]) [DATE] 17:15 - Kids BJJ (6-8 yrs) …"
click at [954, 375] on button "OK" at bounding box center [942, 374] width 53 height 28
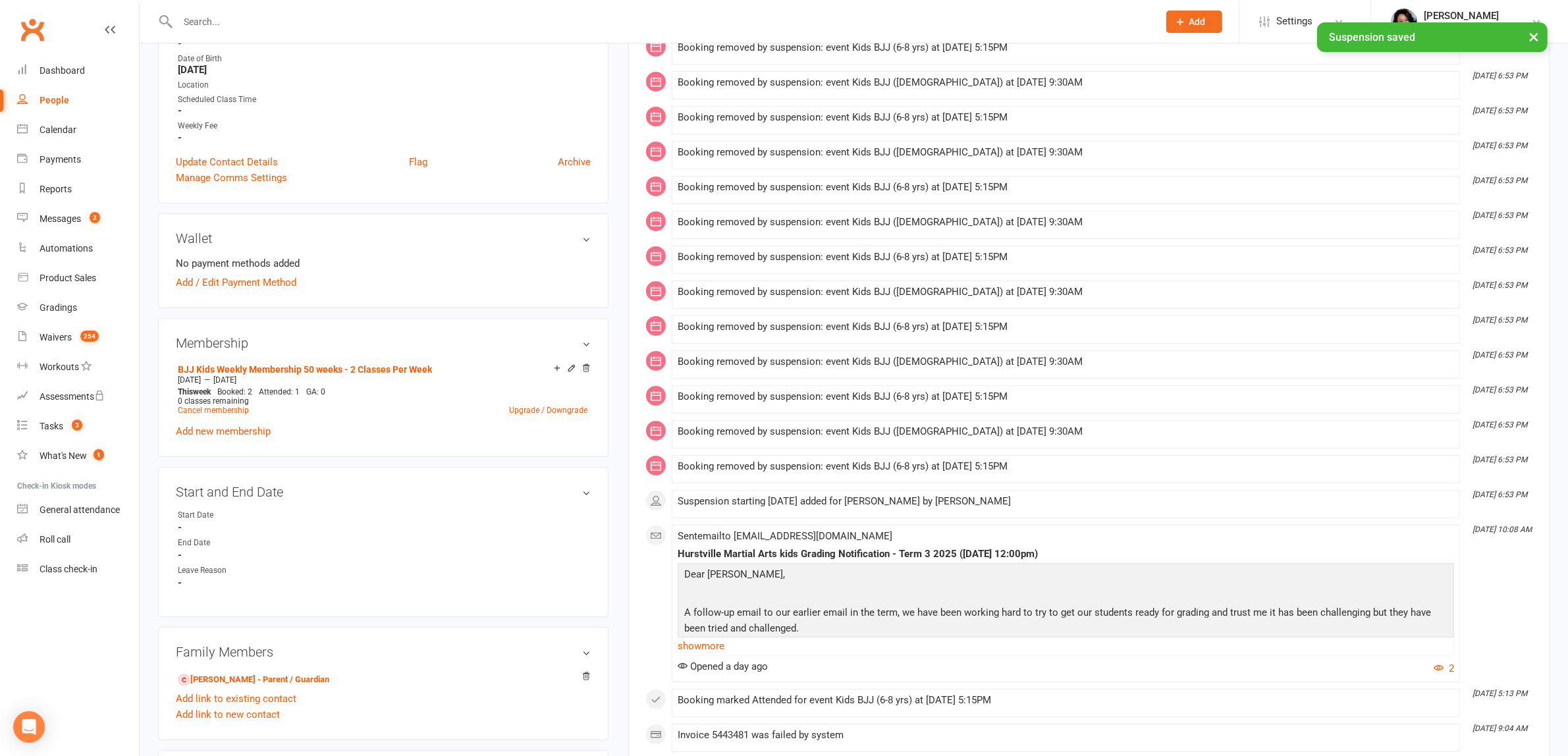
scroll to position [82, 0]
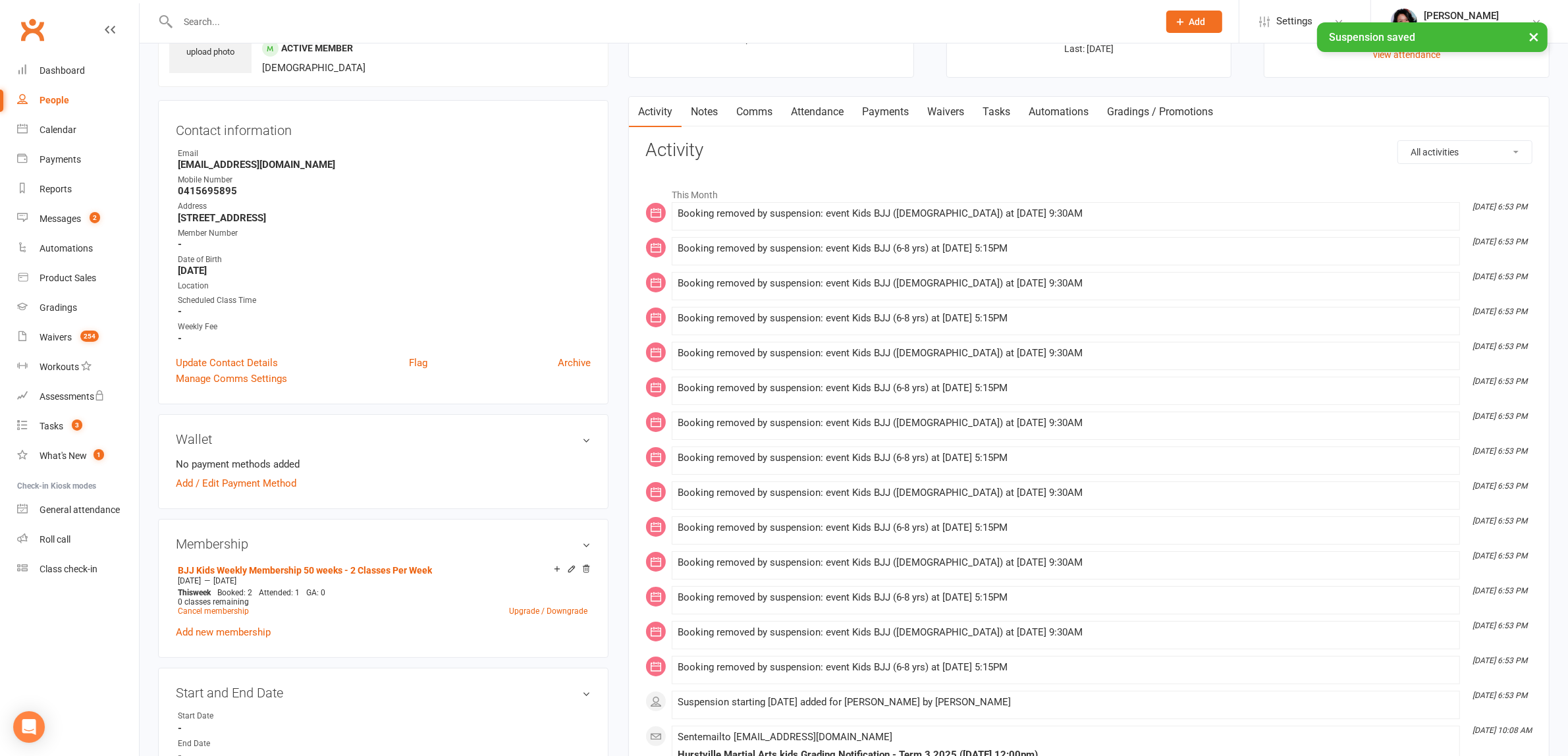
click at [704, 118] on link "Notes" at bounding box center [704, 112] width 45 height 31
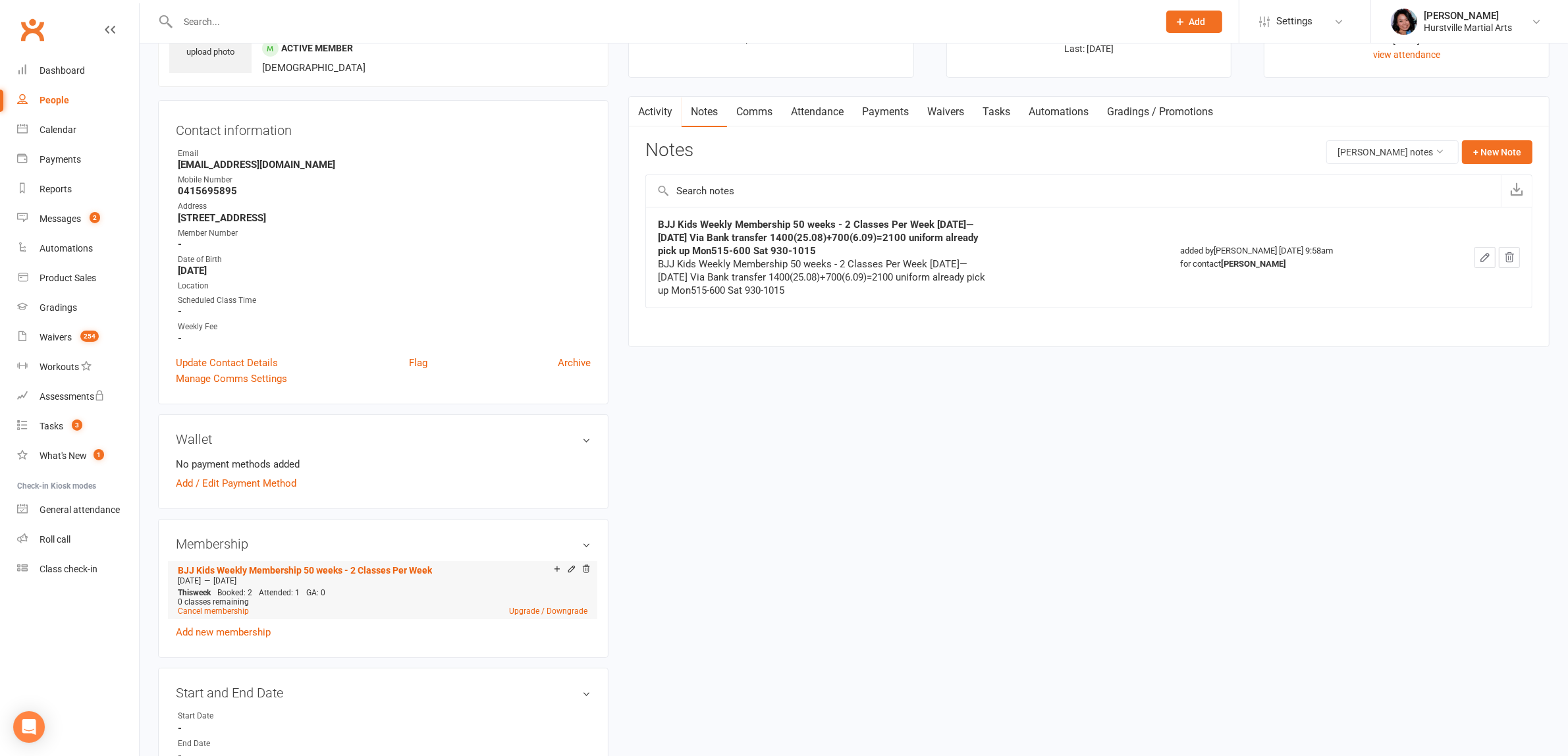
click at [572, 572] on icon at bounding box center [572, 571] width 10 height 11
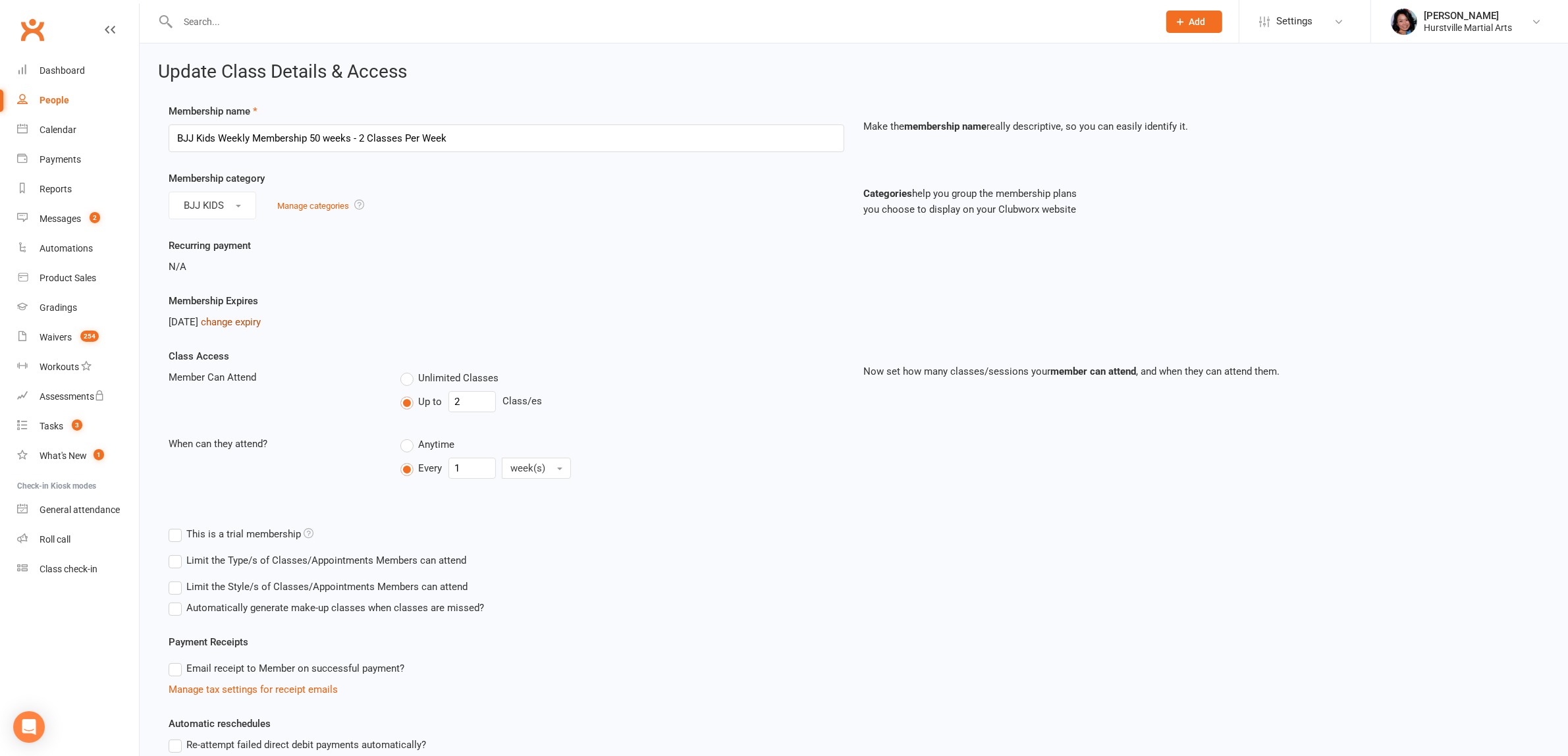
click at [257, 327] on link "change expiry" at bounding box center [231, 321] width 60 height 12
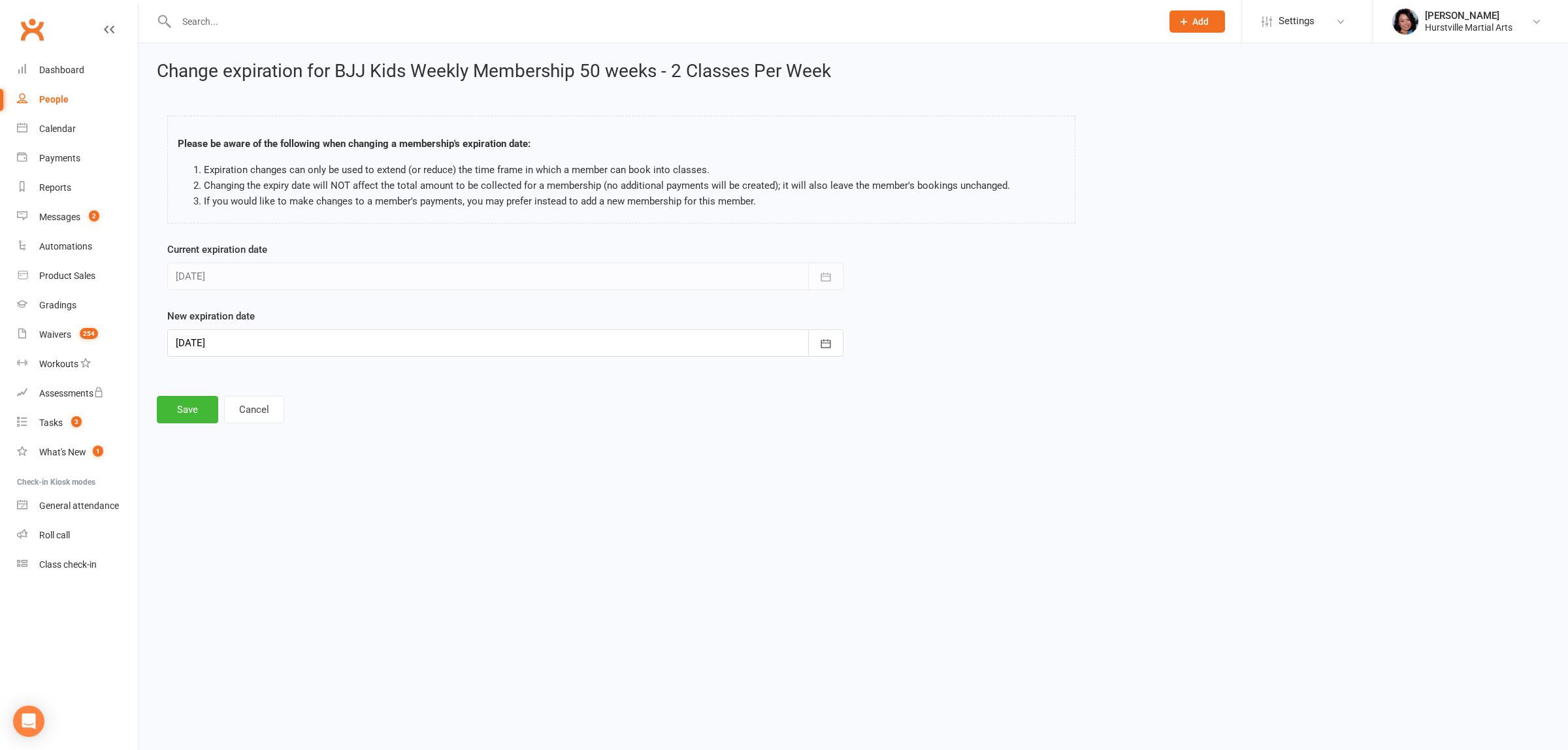
click at [261, 335] on div at bounding box center [505, 343] width 677 height 28
click at [394, 374] on icon "button" at bounding box center [395, 377] width 9 height 11
click at [244, 524] on span "28" at bounding box center [249, 526] width 11 height 11
type input "[DATE]"
click at [188, 416] on button "Save" at bounding box center [187, 410] width 61 height 28
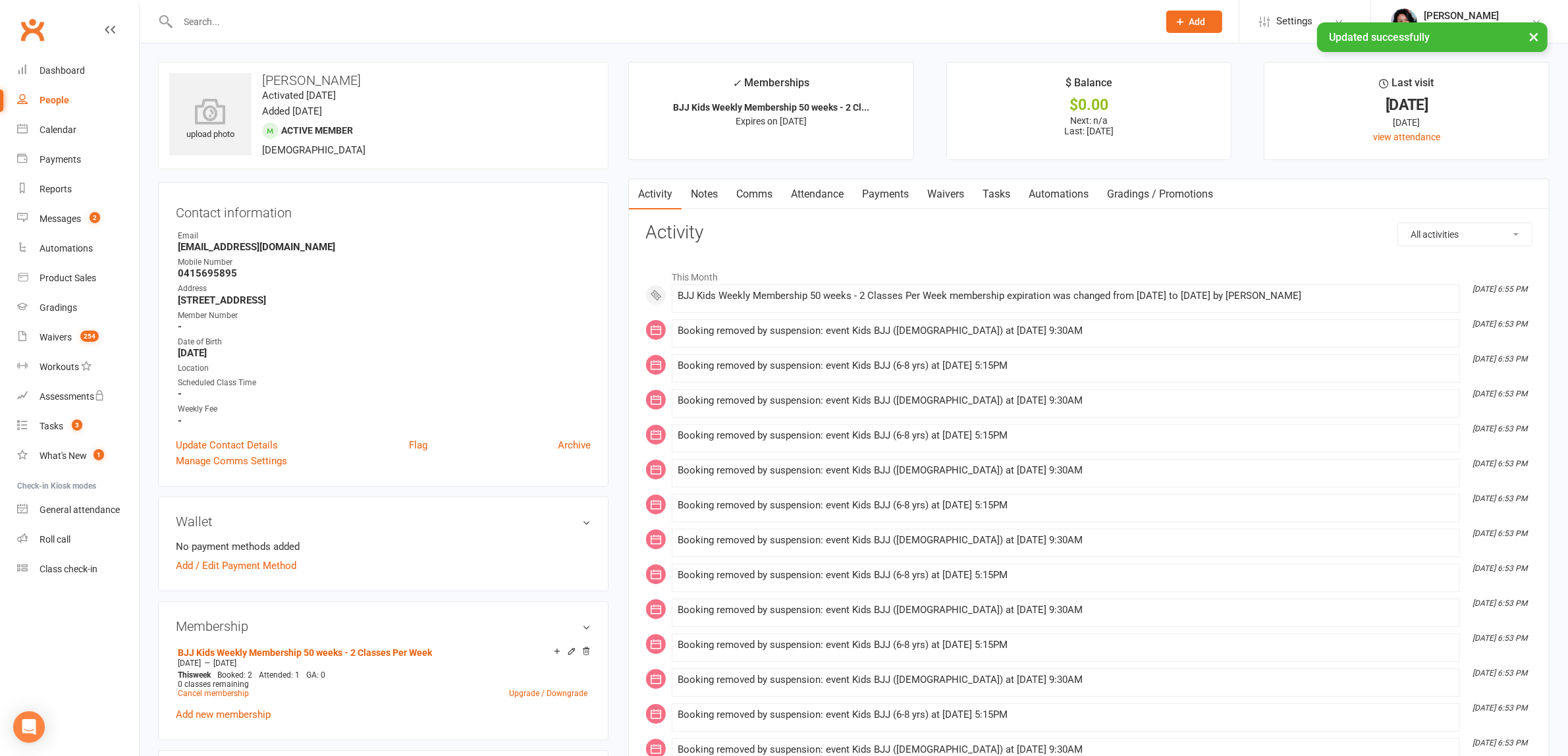
click at [713, 196] on link "Notes" at bounding box center [704, 194] width 45 height 31
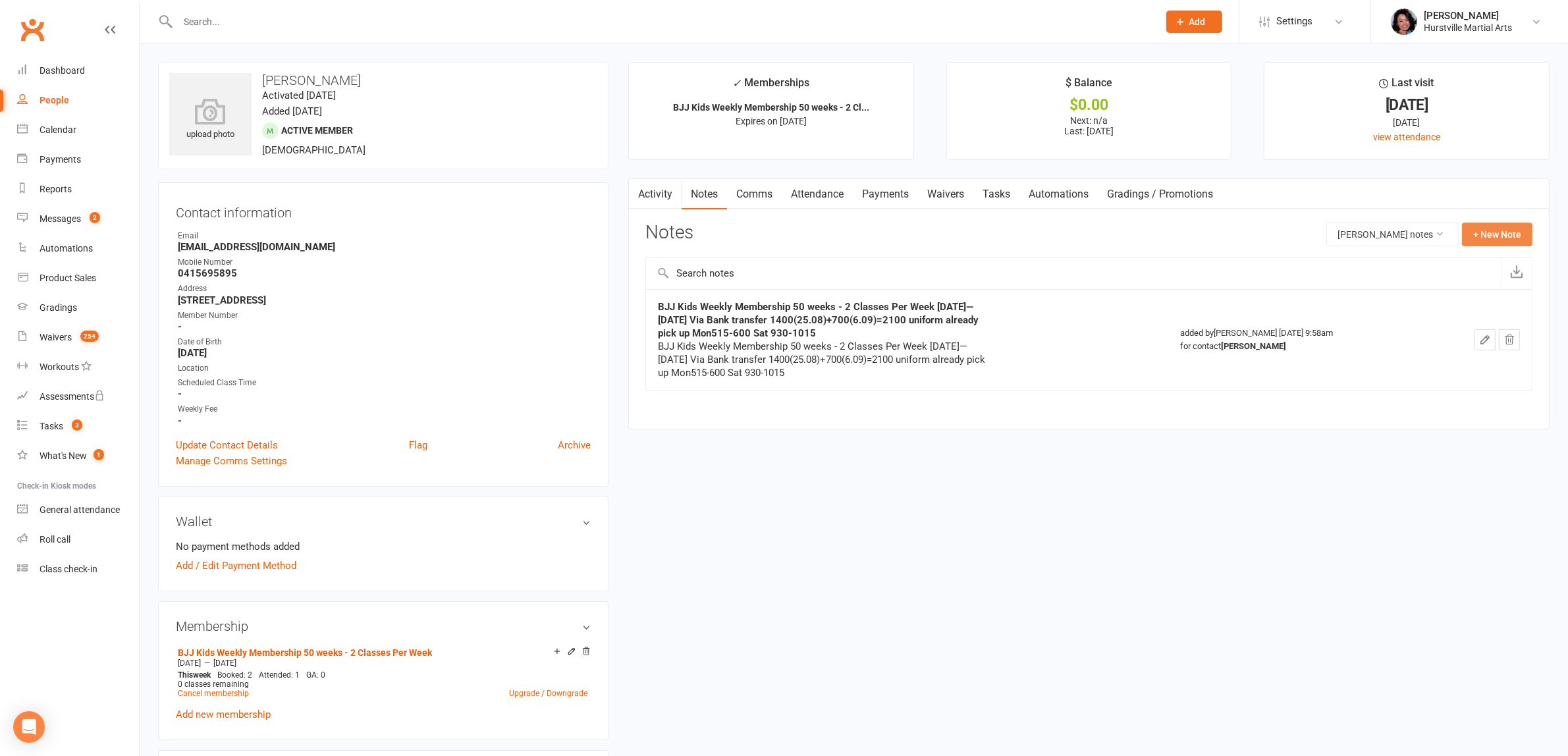
click at [1486, 232] on button "+ New Note" at bounding box center [1497, 234] width 71 height 24
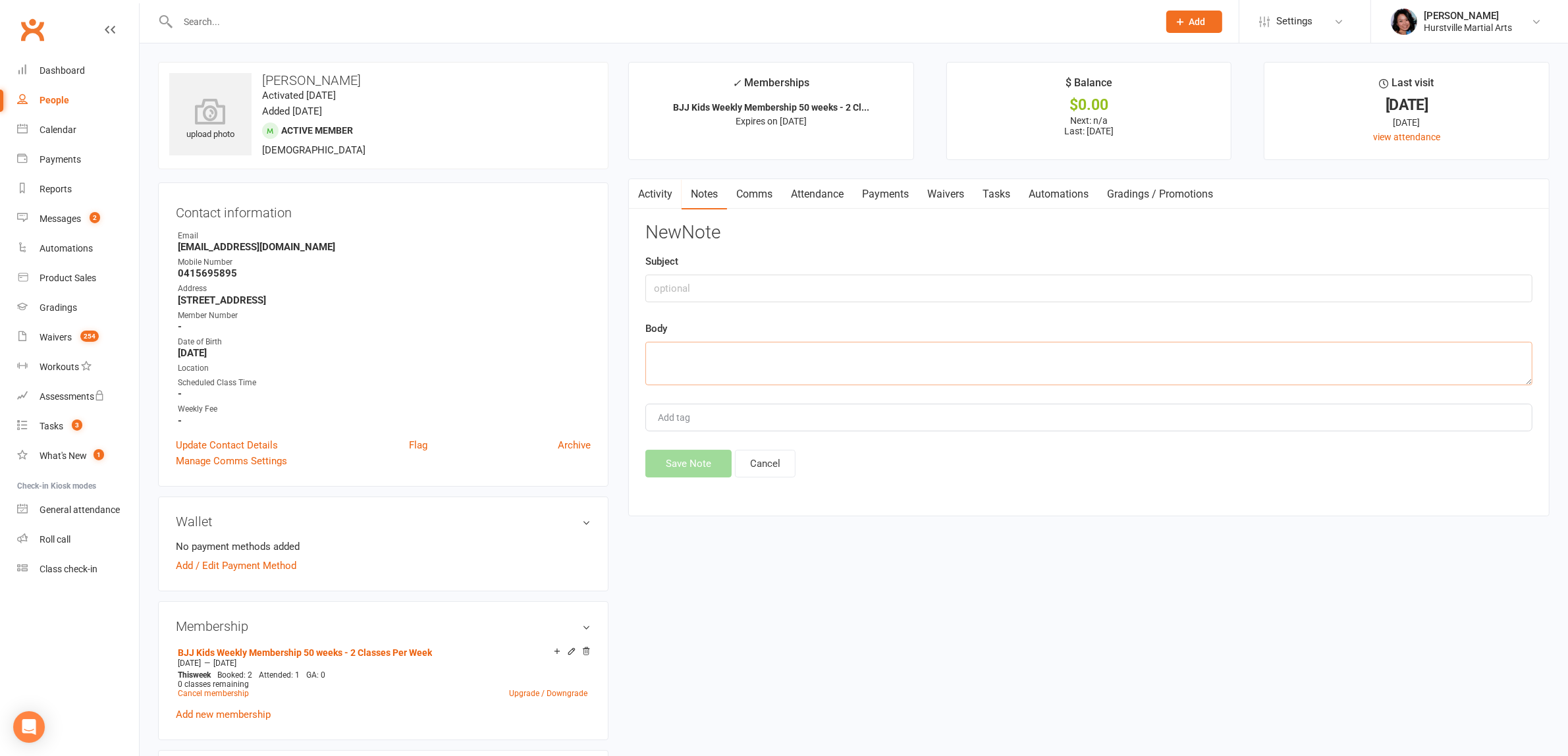
click at [922, 364] on textarea at bounding box center [1089, 363] width 887 height 43
paste textarea "Suspension request Firstname: [PERSON_NAME] Lastname: [PERSON_NAME] Guardian na…"
type textarea "Suspension request Firstname: [PERSON_NAME] Lastname: [PERSON_NAME] Guardian na…"
click at [772, 276] on input "text" at bounding box center [1089, 288] width 887 height 28
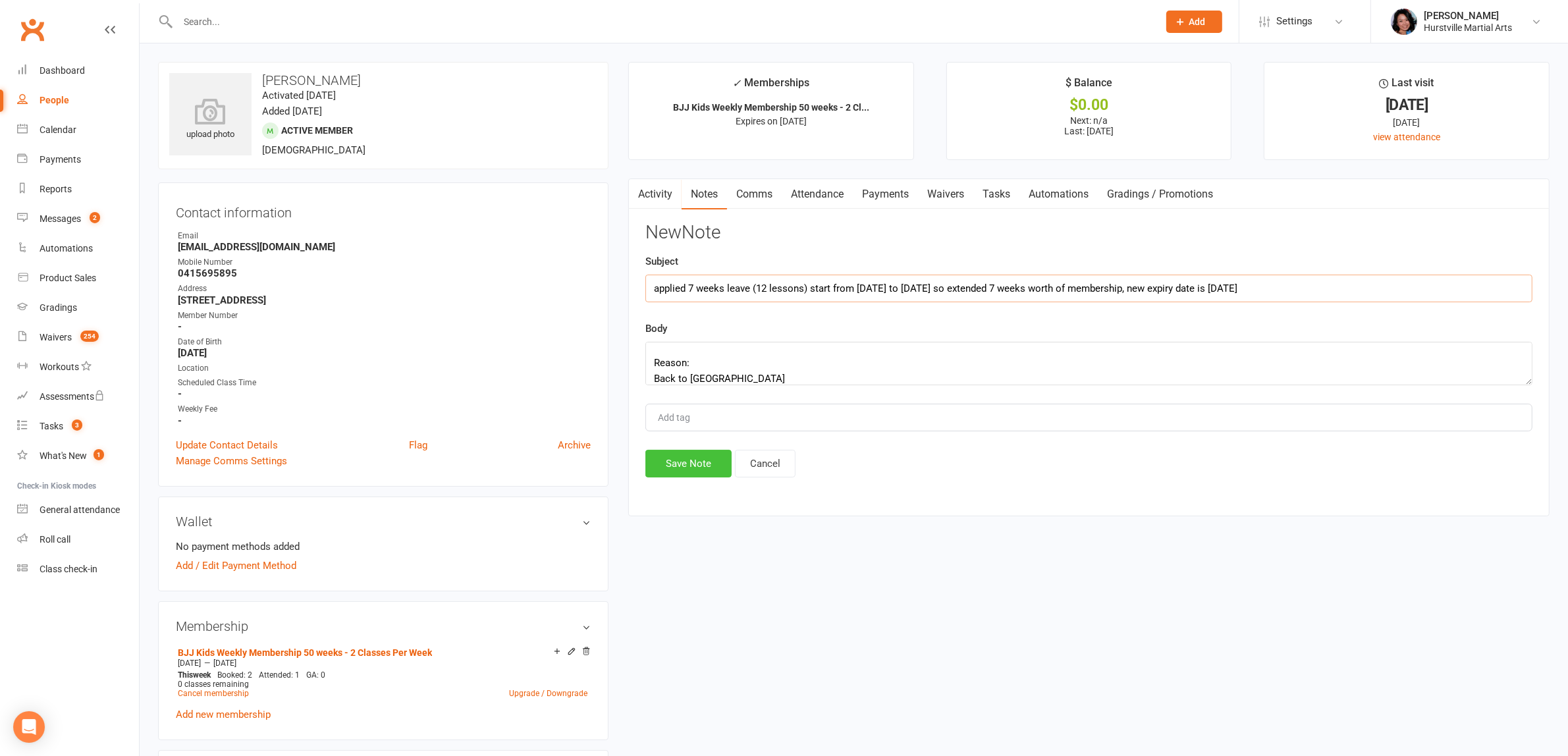
type input "applied 7 weeks leave (12 lessons) start from [DATE] to [DATE] so extended 7 we…"
click at [700, 456] on button "Save Note" at bounding box center [688, 463] width 86 height 28
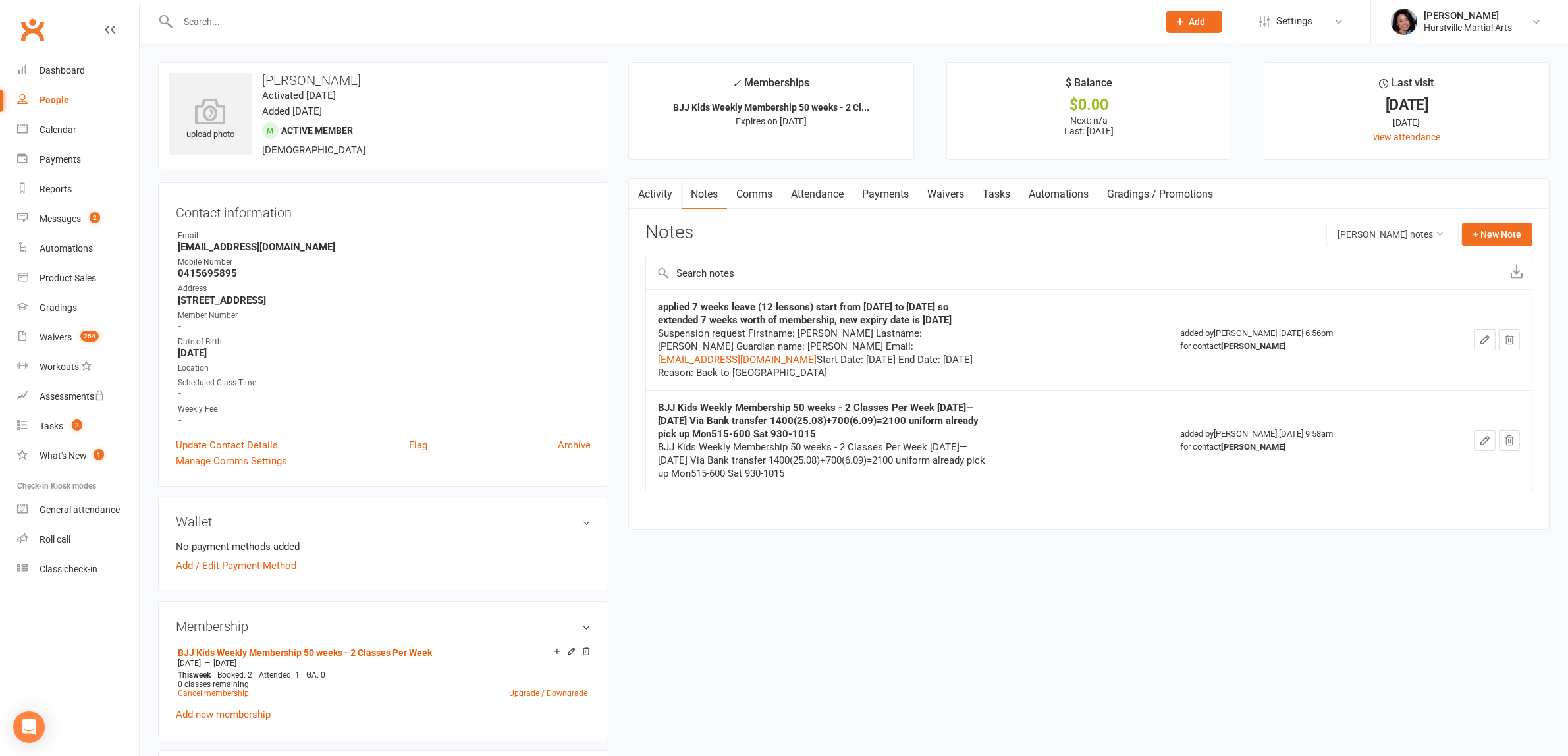
click at [748, 192] on link "Comms" at bounding box center [754, 194] width 54 height 31
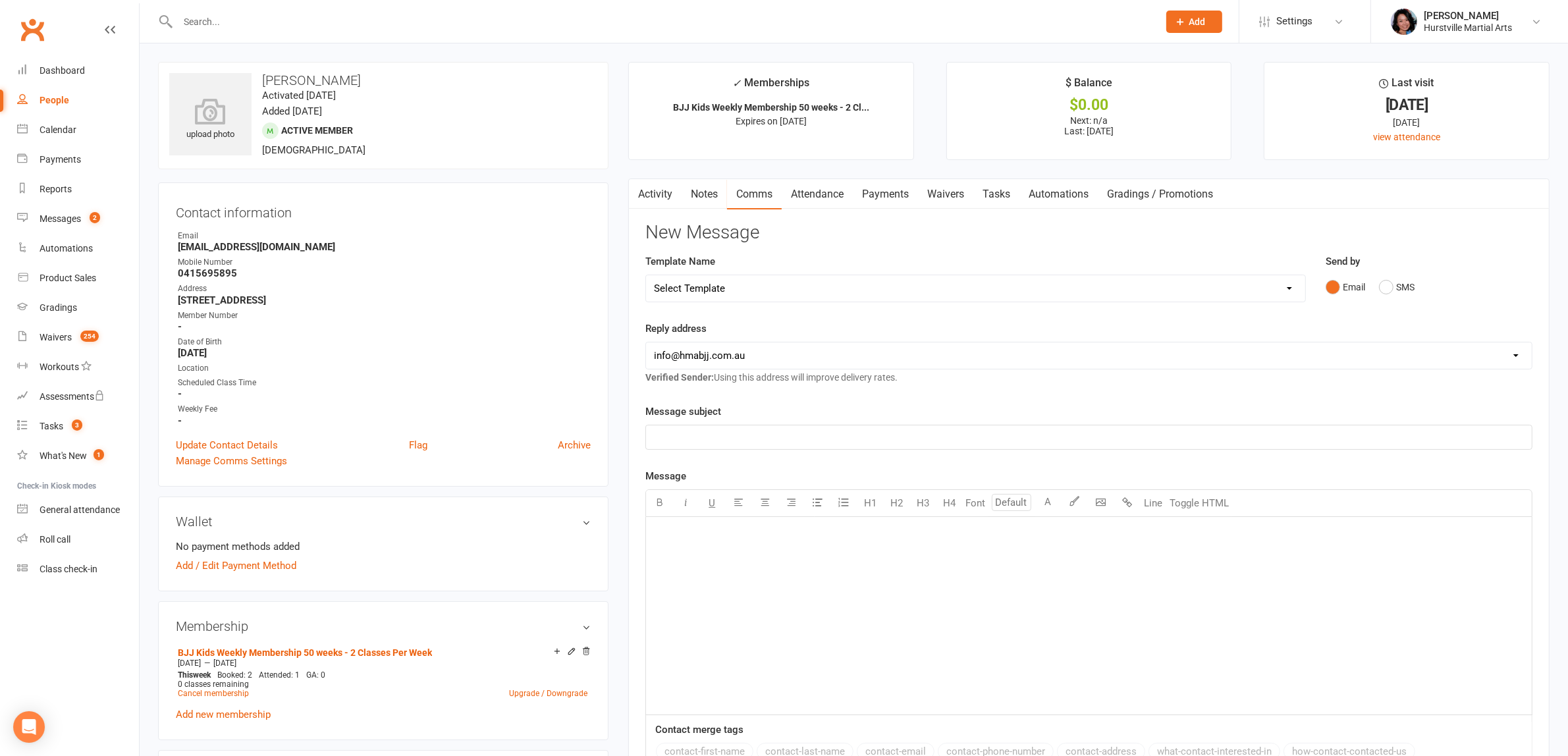
click at [778, 292] on select "Select Template [Email] 001 Kids BJJ Welcoming Email [Email] BJJ Kids Voucher C…" at bounding box center [975, 288] width 659 height 26
select select "3"
click at [646, 275] on select "Select Template [Email] 001 Kids BJJ Welcoming Email [Email] BJJ Kids Voucher C…" at bounding box center [975, 288] width 659 height 26
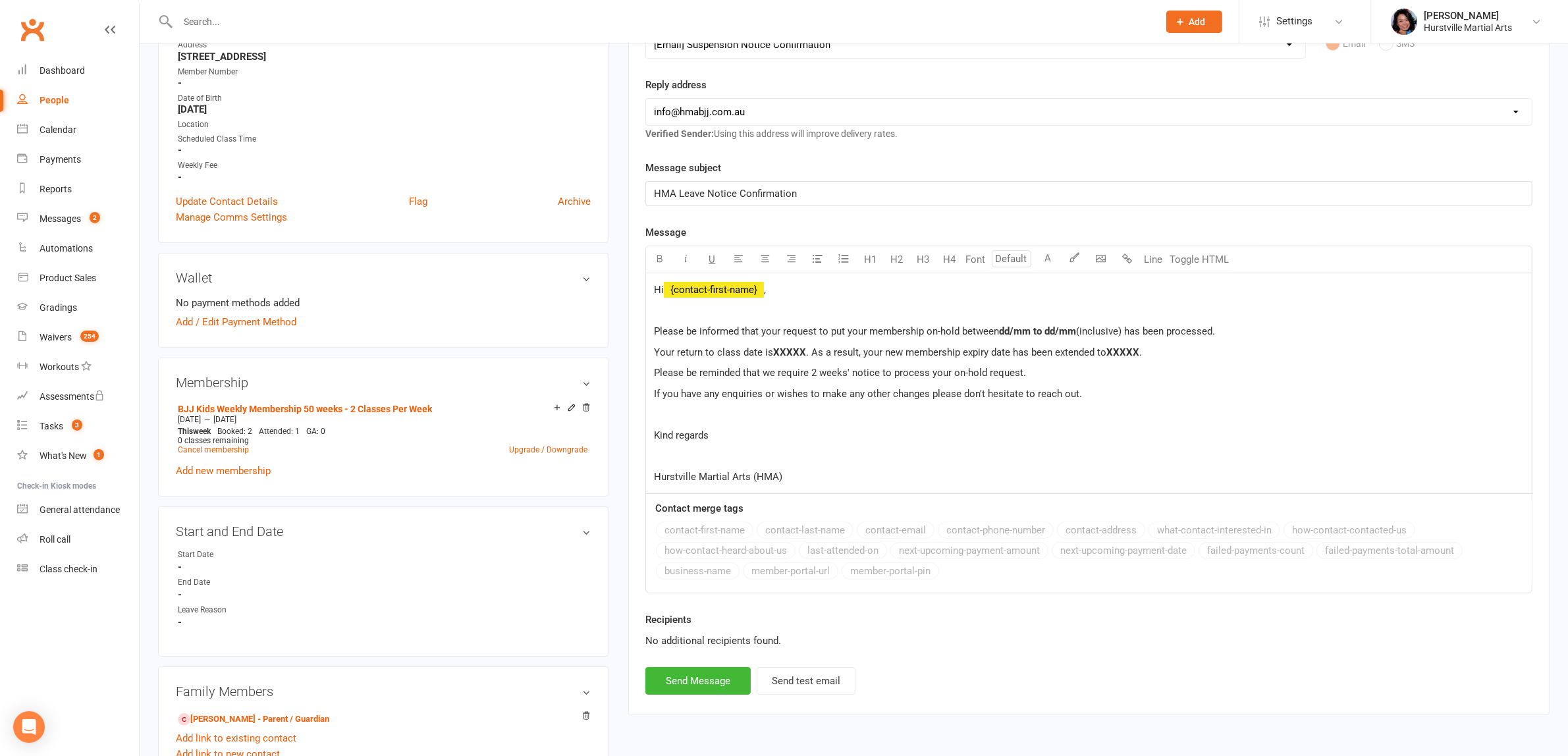
scroll to position [247, 0]
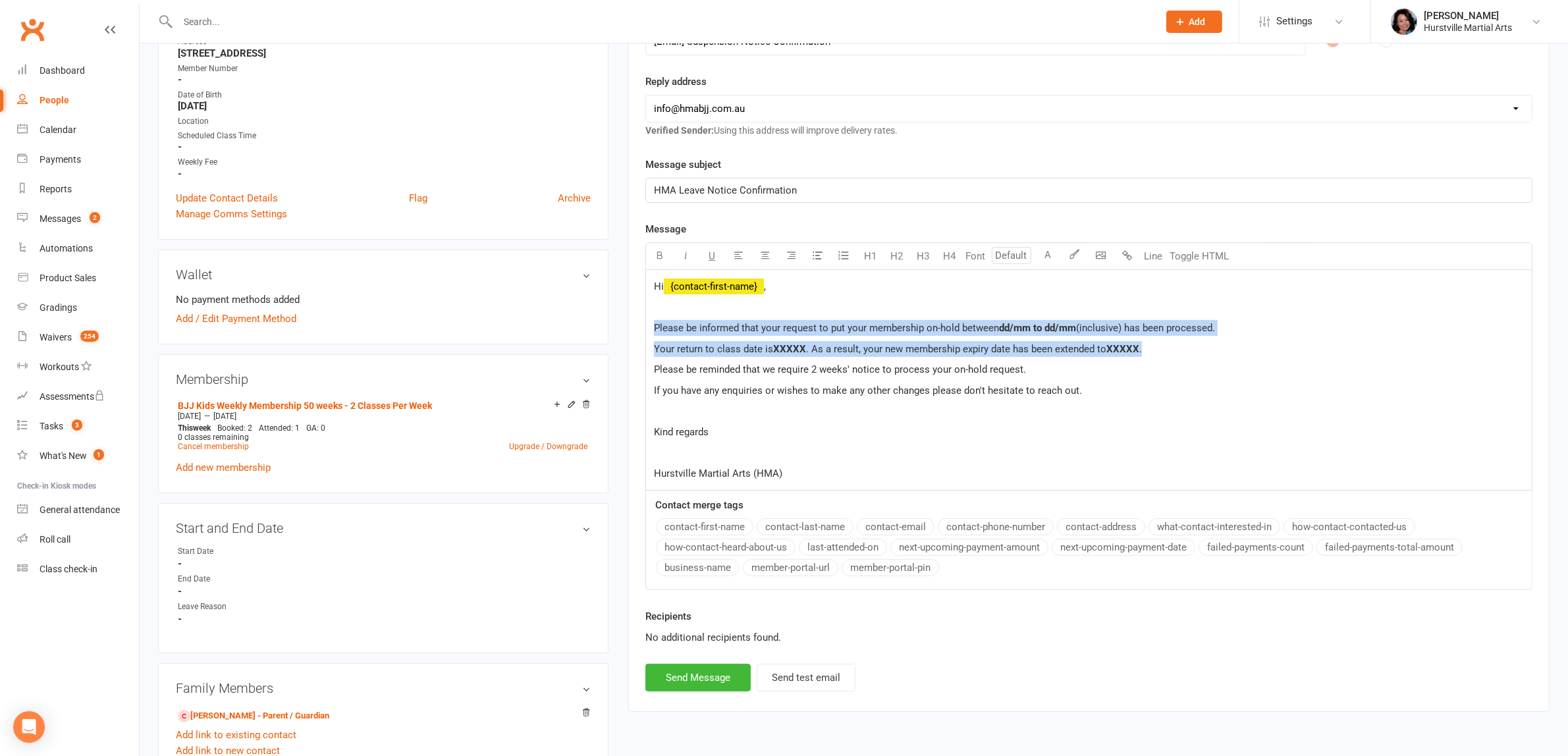
drag, startPoint x: 1172, startPoint y: 346, endPoint x: 624, endPoint y: 330, distance: 548.2
click at [624, 330] on main "✓ Memberships BJJ Kids Weekly Membership 50 weeks - 2 Cl... Expires on [DATE] $…" at bounding box center [1089, 270] width 941 height 910
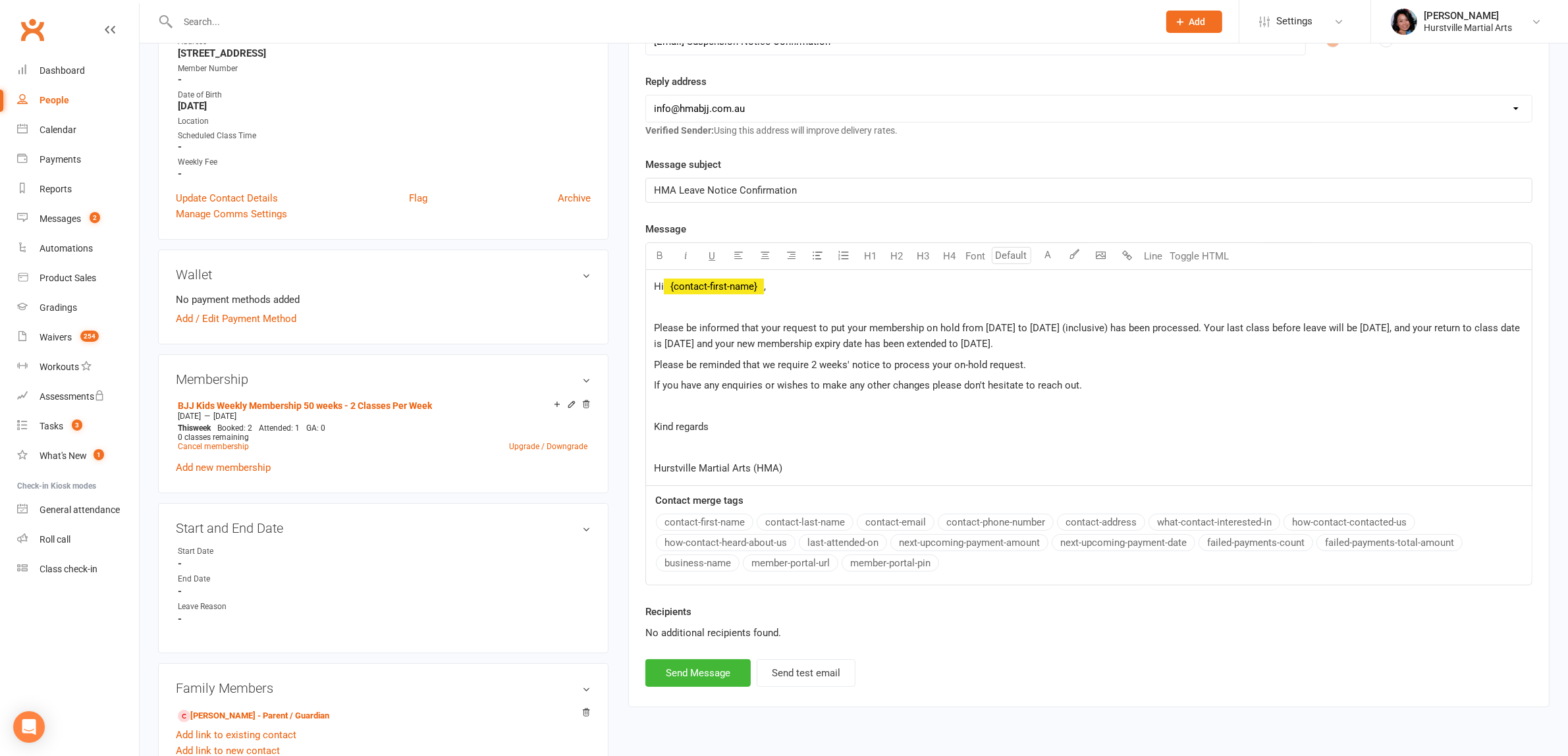
click at [1258, 343] on span "Please be informed that your request to put your membership on hold from [DATE]…" at bounding box center [1088, 336] width 869 height 28
click at [1304, 343] on span "Please be informed that your request to put your membership on hold from [DATE]…" at bounding box center [1088, 336] width 869 height 28
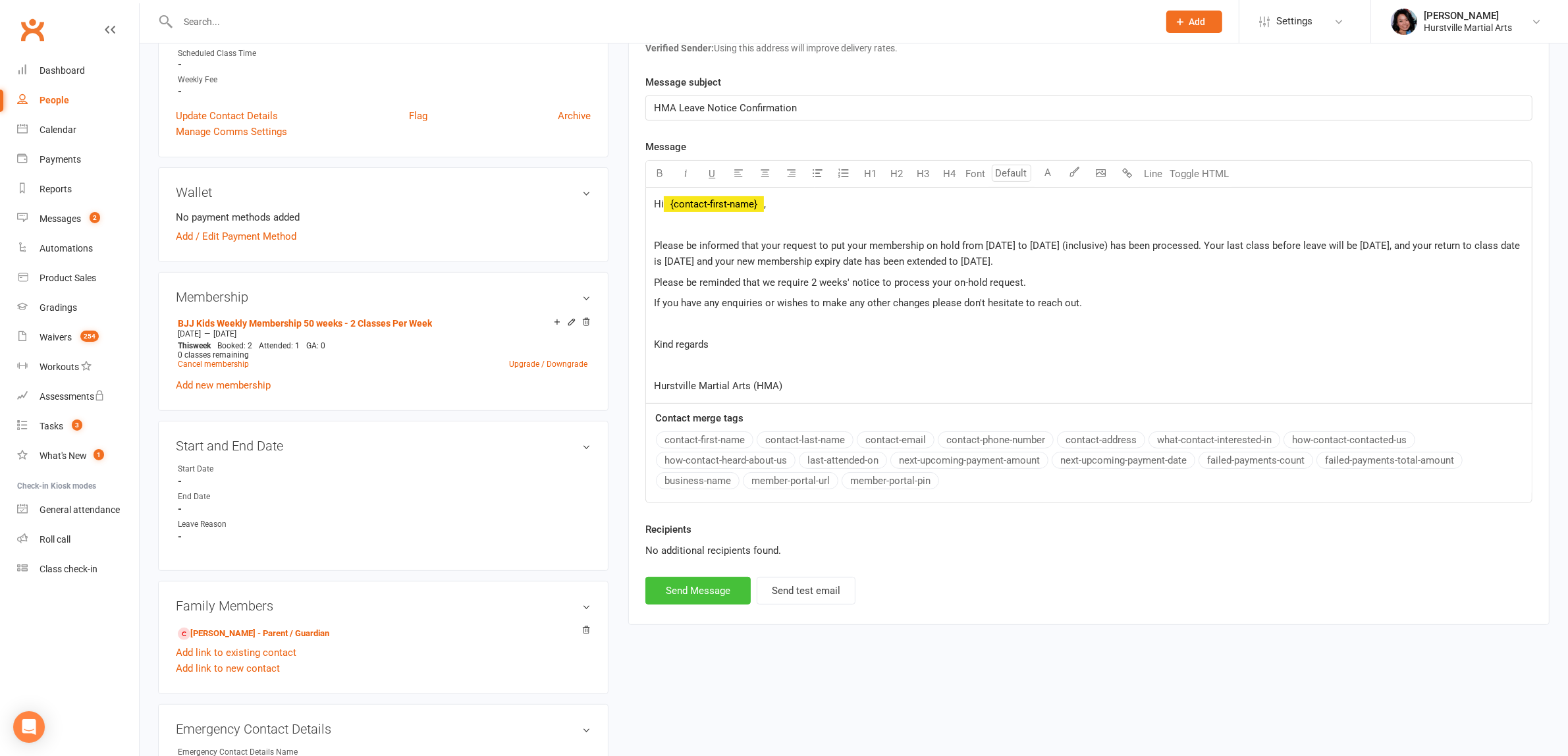
click at [704, 591] on button "Send Message" at bounding box center [697, 590] width 105 height 28
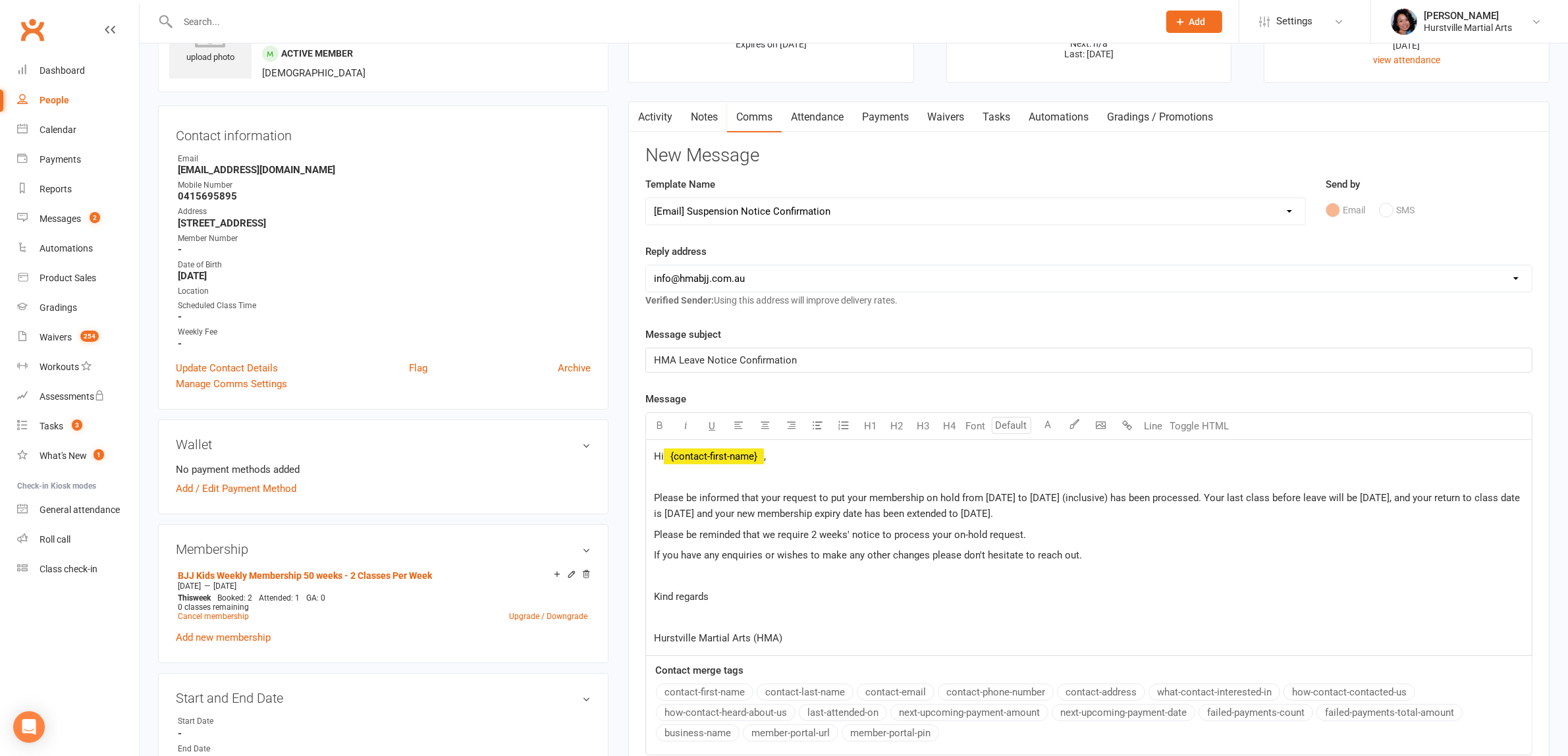
scroll to position [0, 0]
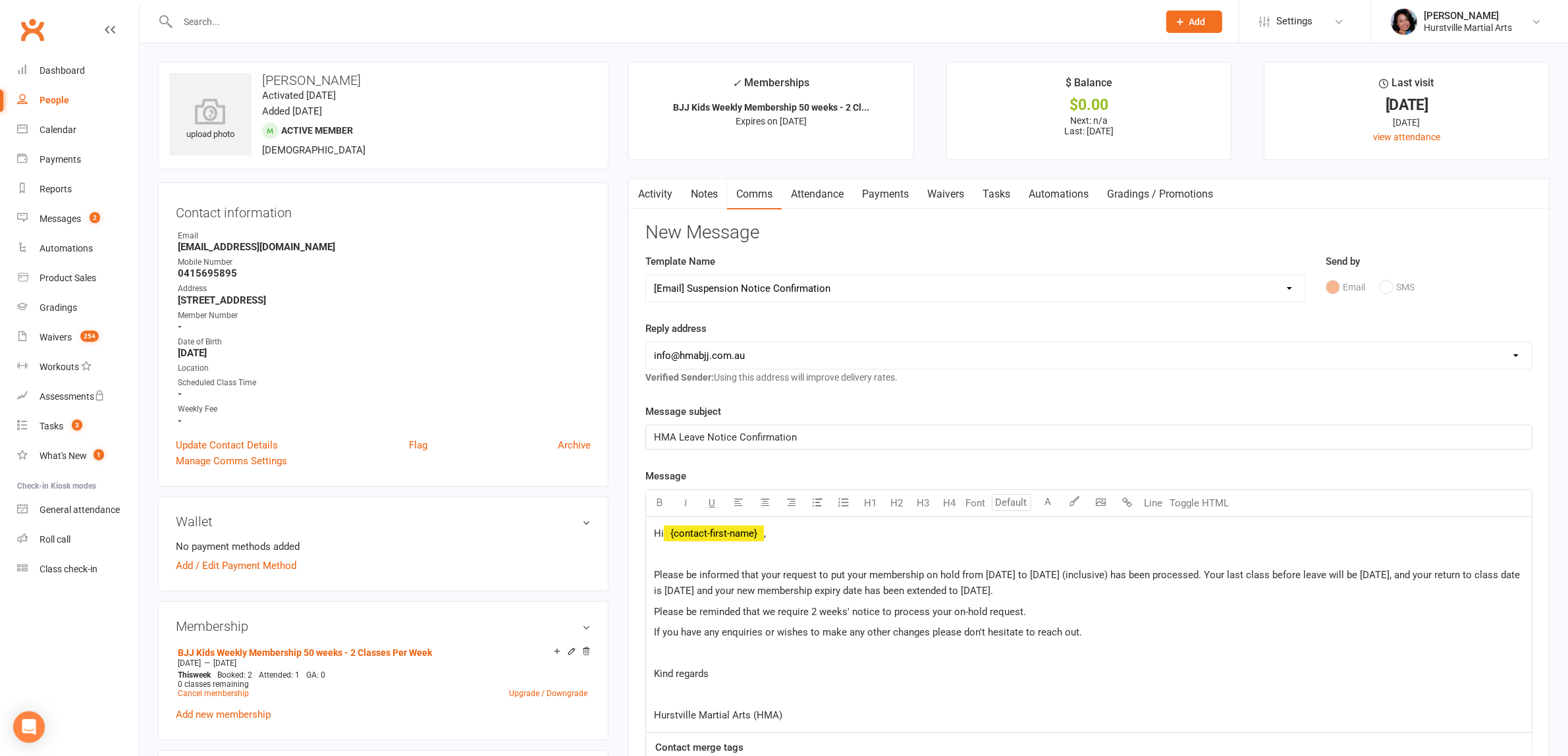
select select
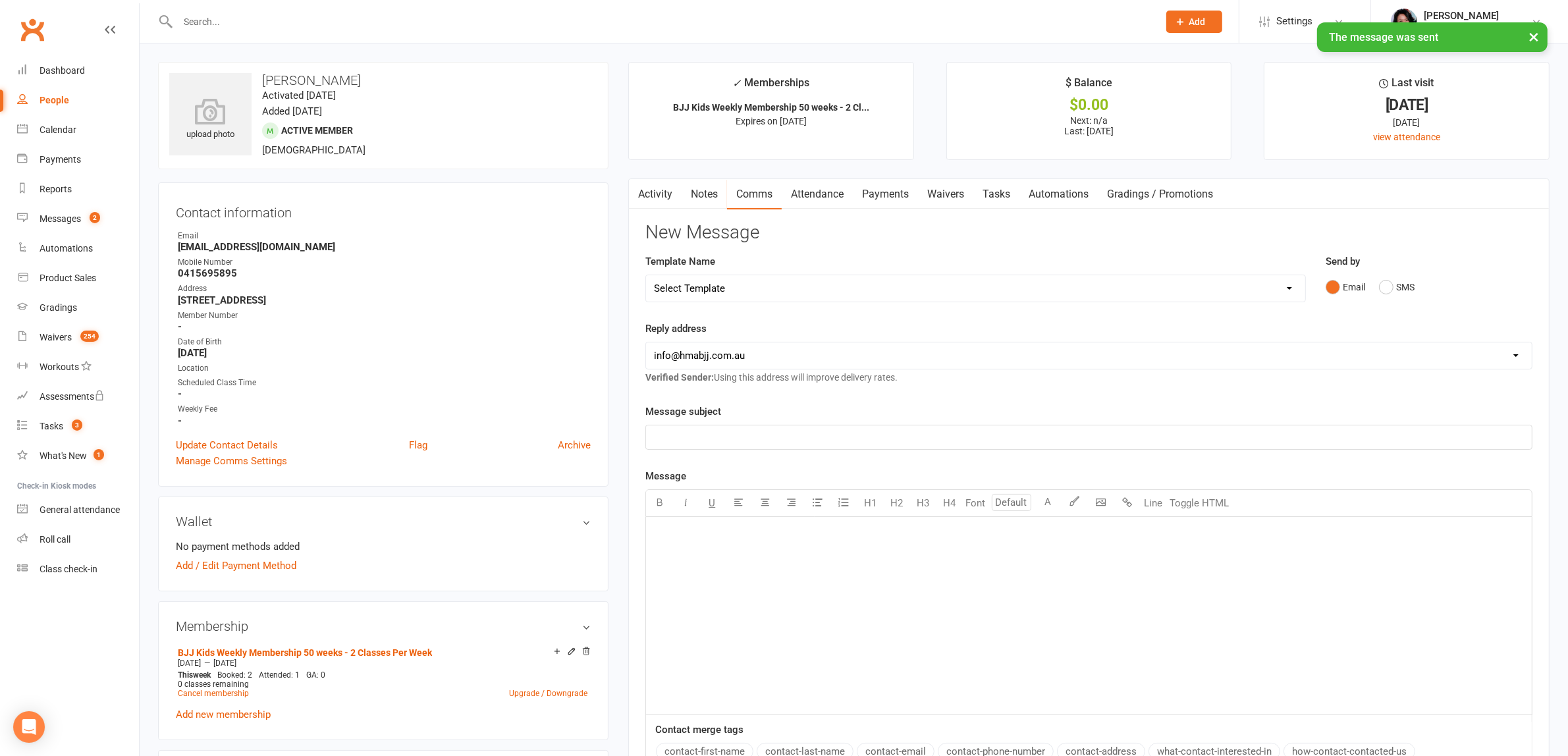
click at [709, 204] on link "Notes" at bounding box center [704, 194] width 45 height 31
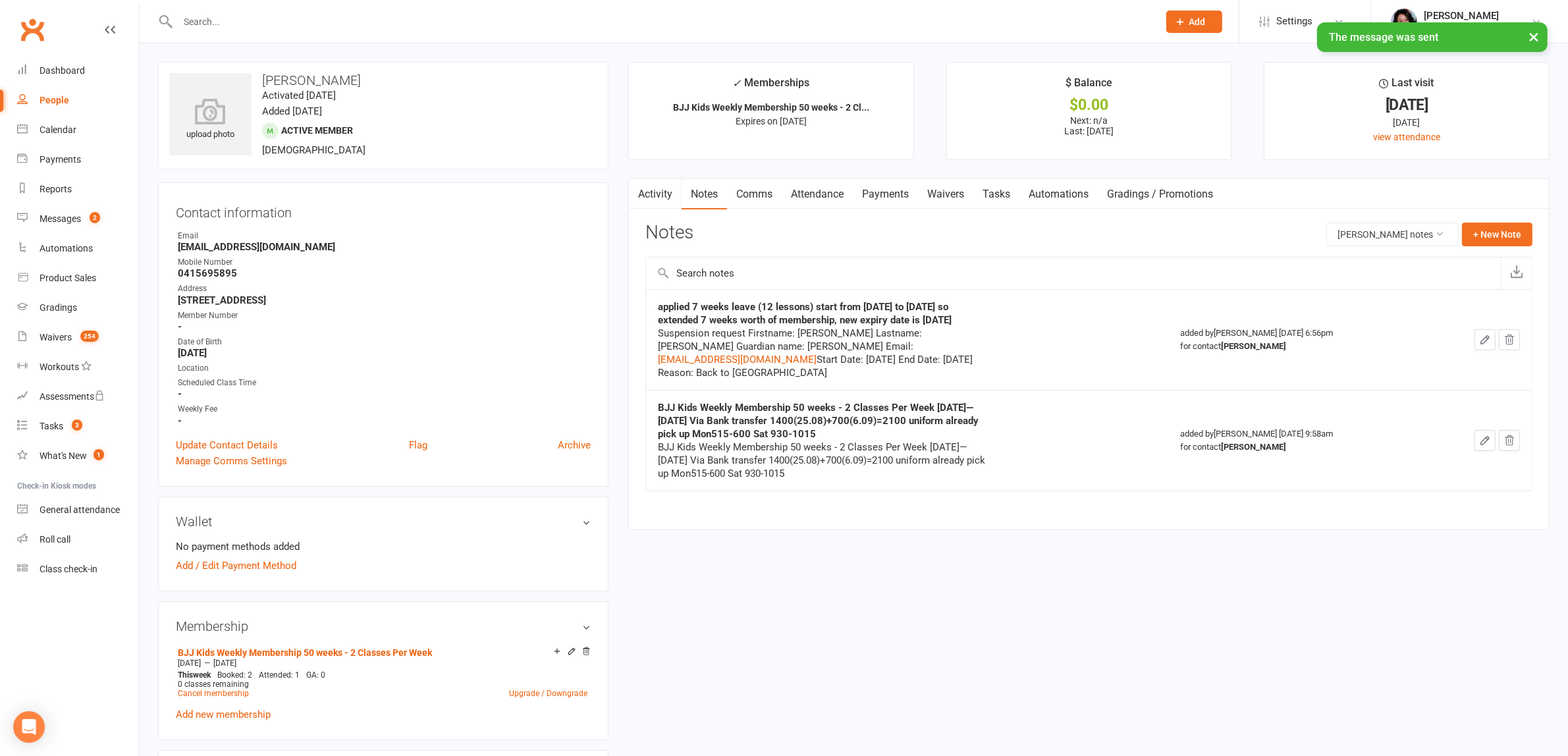
click at [659, 192] on link "Activity" at bounding box center [655, 194] width 53 height 31
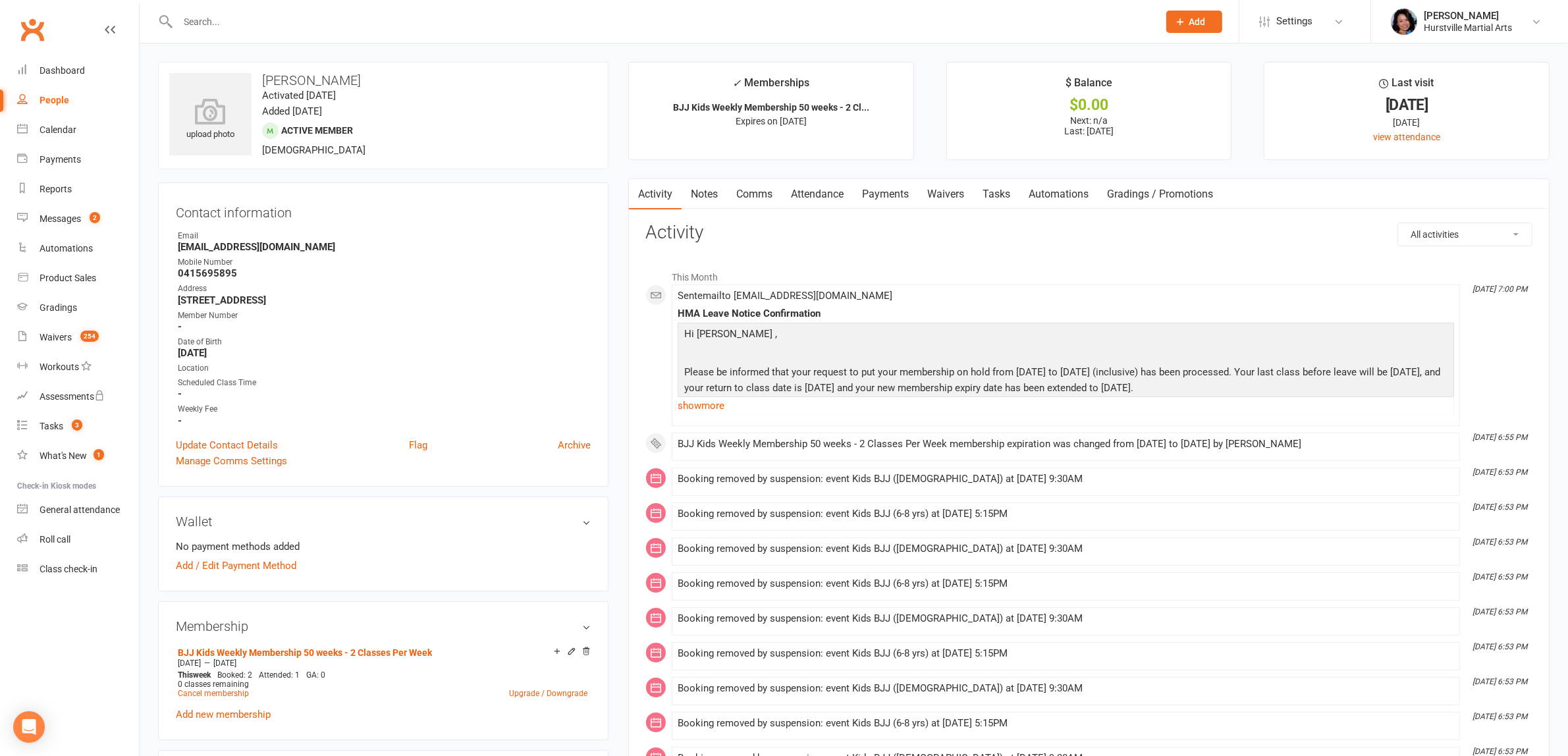
click at [492, 14] on input "text" at bounding box center [661, 21] width 975 height 18
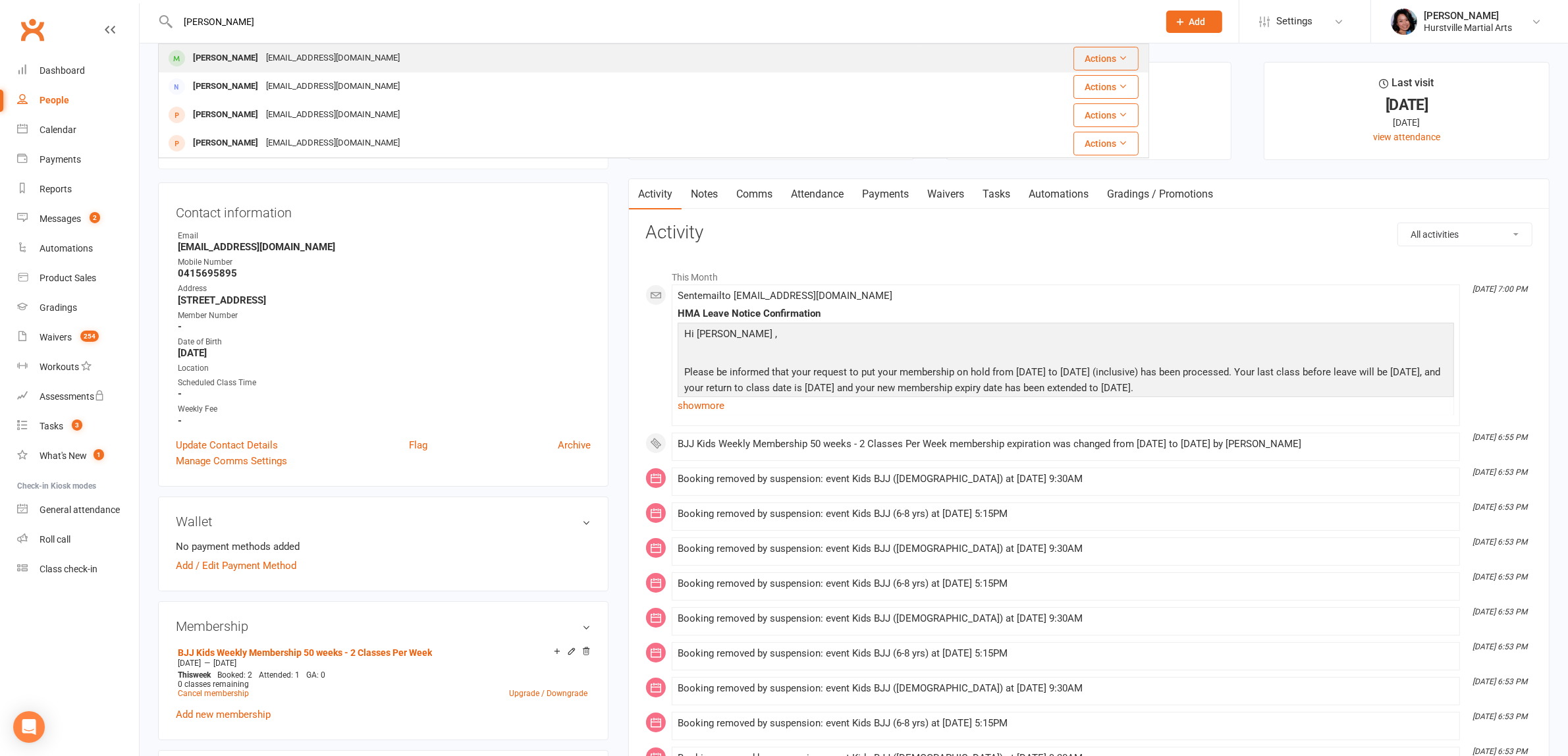
type input "[PERSON_NAME]"
click at [422, 57] on div "[PERSON_NAME] [EMAIL_ADDRESS][DOMAIN_NAME]" at bounding box center [539, 58] width 759 height 27
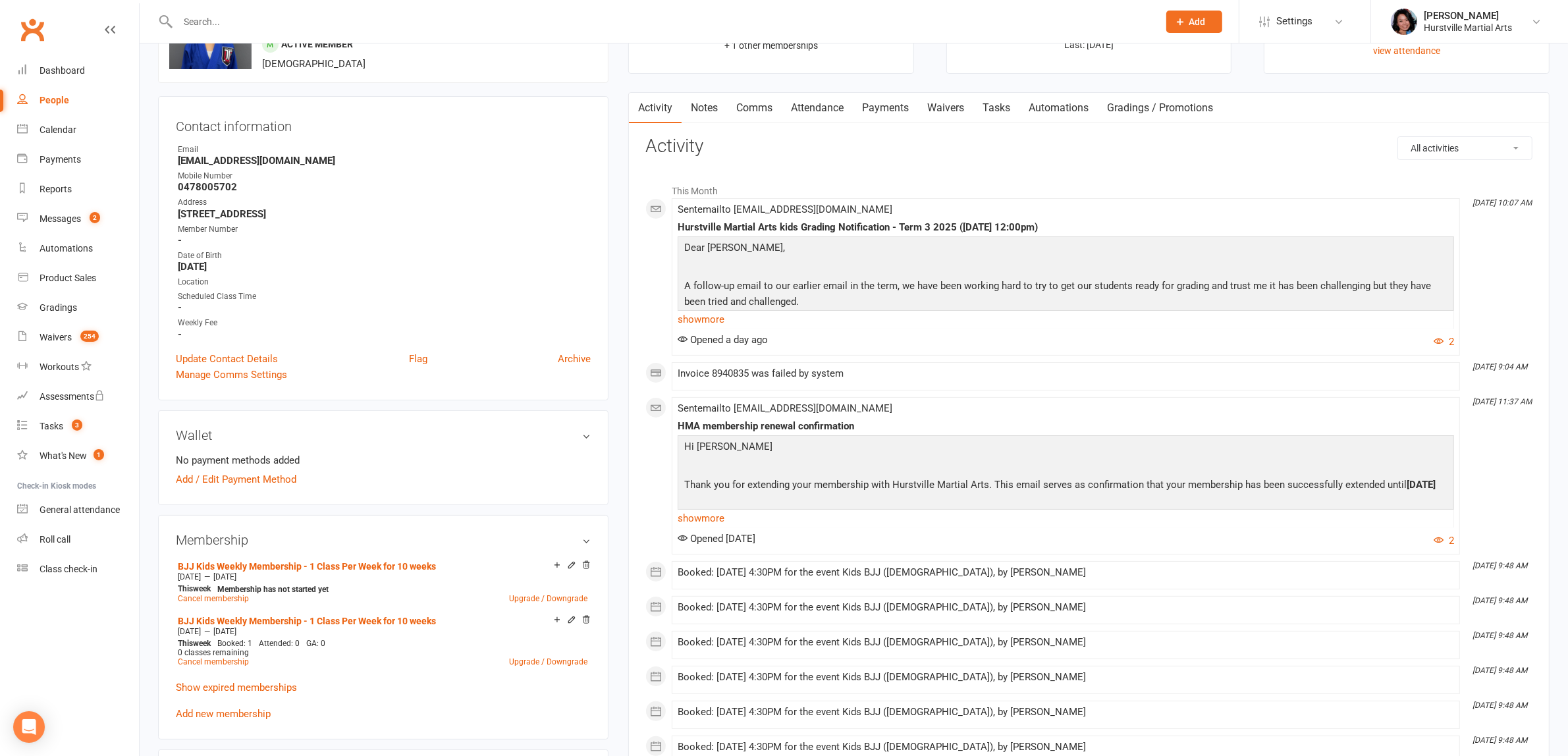
scroll to position [82, 0]
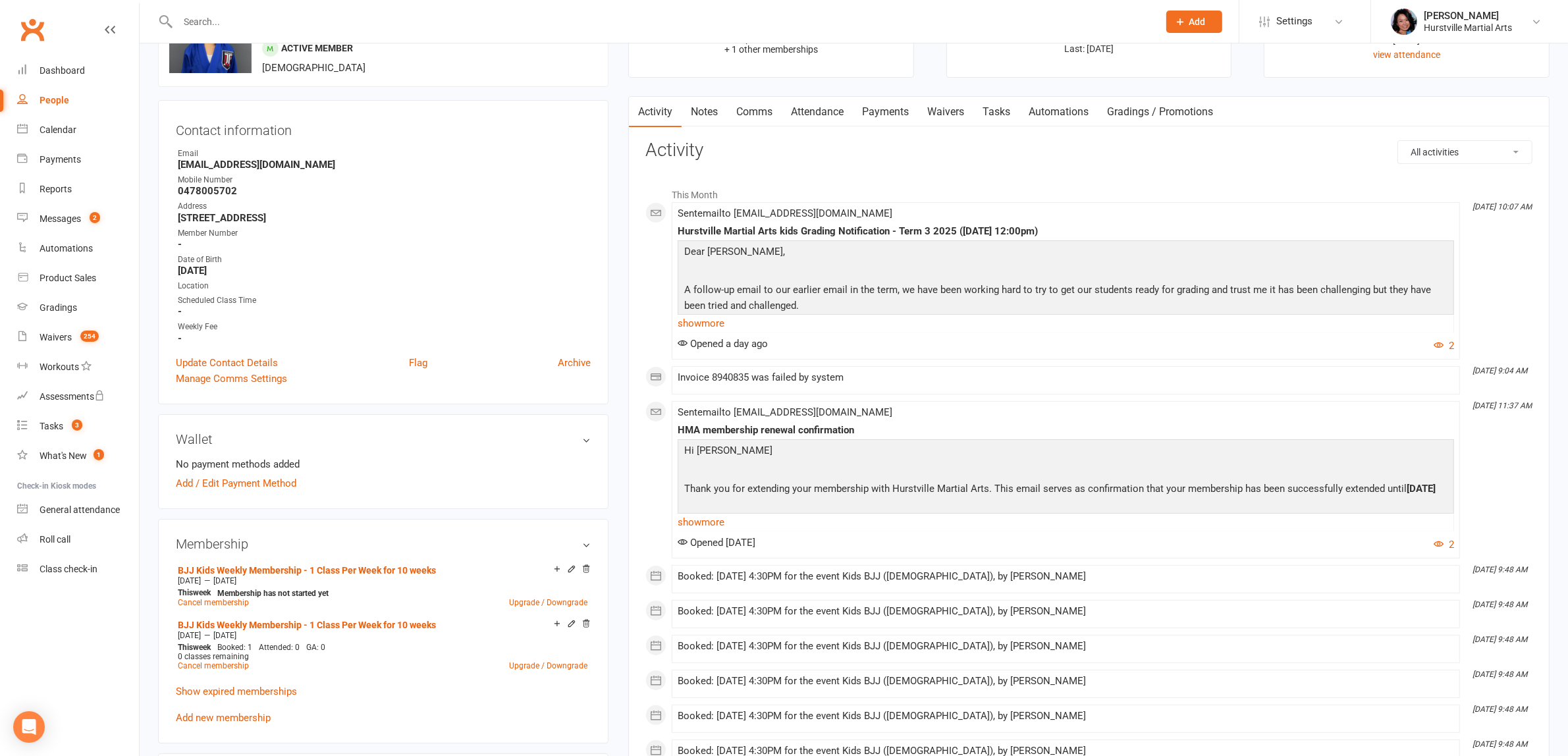
click at [699, 109] on link "Notes" at bounding box center [704, 112] width 45 height 31
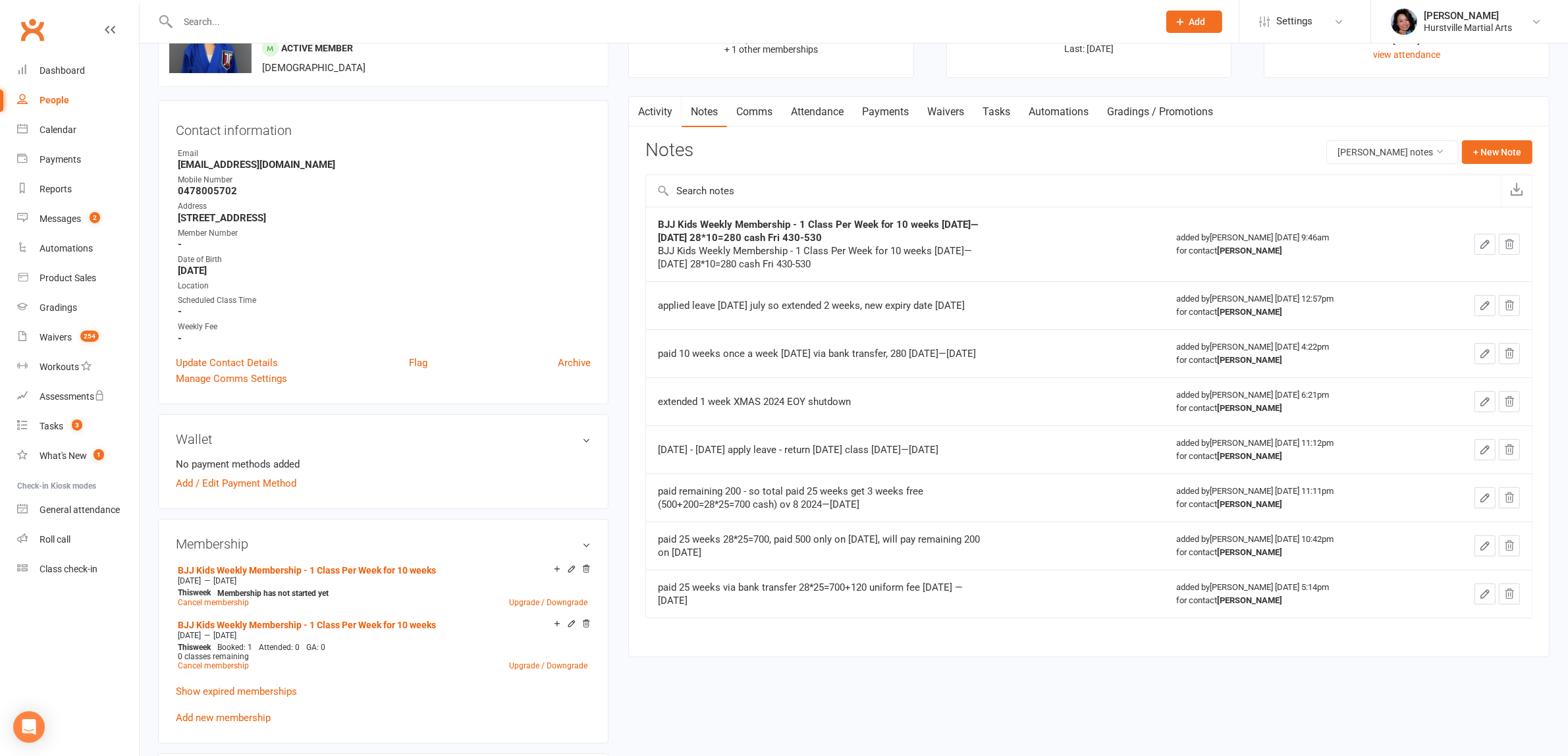
click at [759, 118] on link "Comms" at bounding box center [754, 112] width 54 height 31
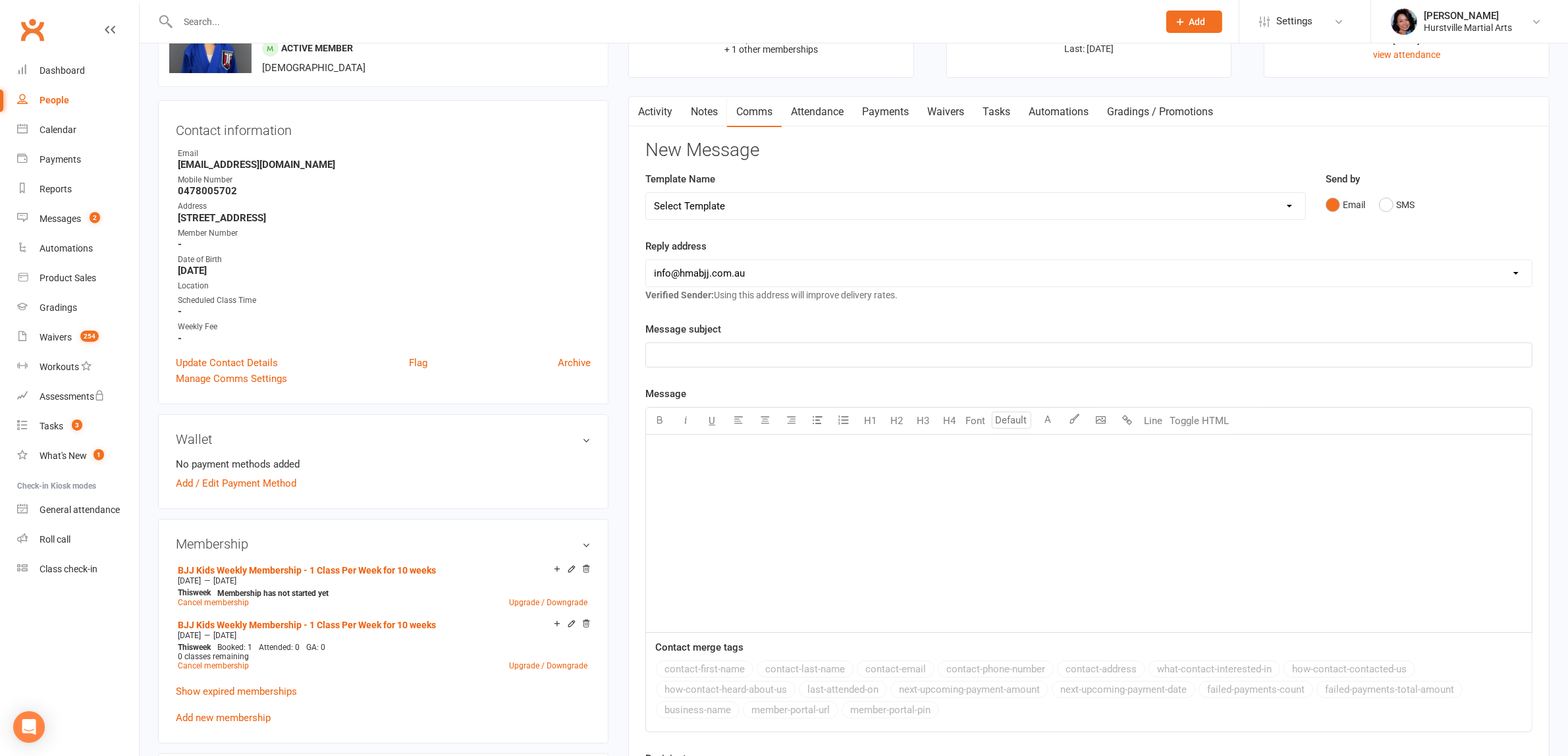
click at [845, 207] on select "Select Template [Email] 001 Kids BJJ Welcoming Email [Email] BJJ Kids Voucher C…" at bounding box center [975, 206] width 659 height 26
select select "2"
click at [646, 193] on select "Select Template [Email] 001 Kids BJJ Welcoming Email [Email] BJJ Kids Voucher C…" at bounding box center [975, 206] width 659 height 26
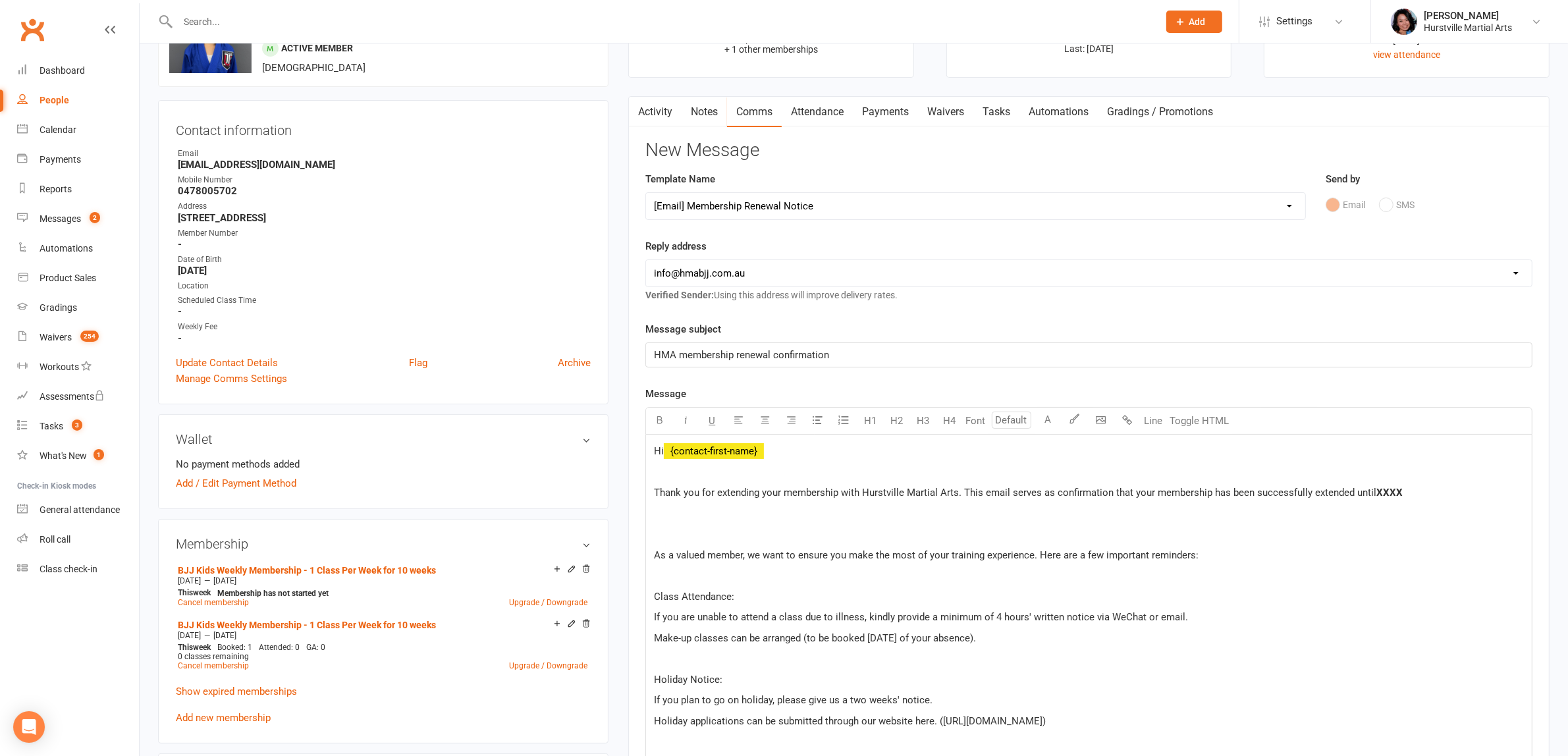
click at [937, 246] on div "Reply address [EMAIL_ADDRESS][DOMAIN_NAME] [EMAIL_ADDRESS][DOMAIN_NAME] [EMAIL_…" at bounding box center [1089, 270] width 887 height 65
click at [1390, 490] on span "XXXX" at bounding box center [1389, 492] width 26 height 12
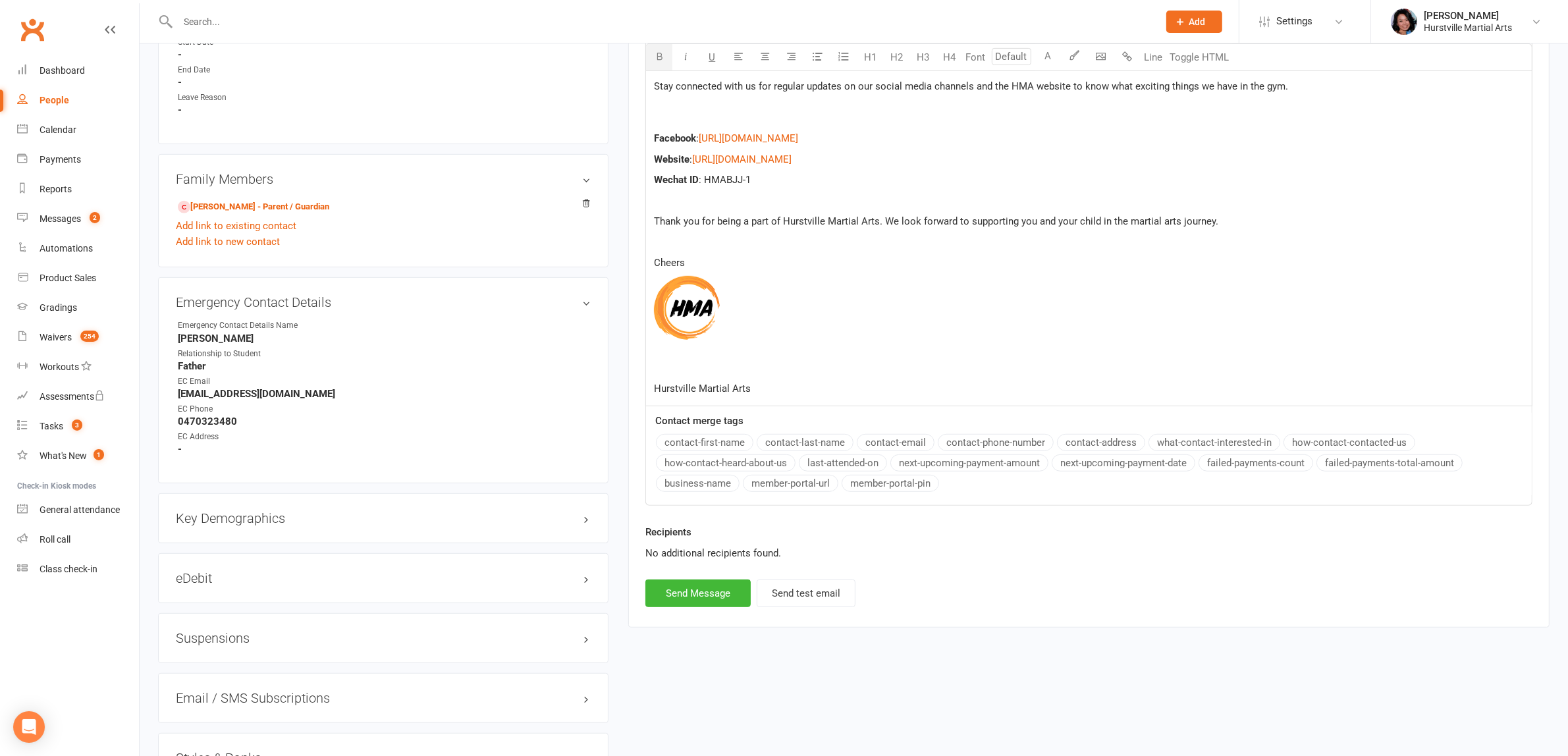
scroll to position [905, 0]
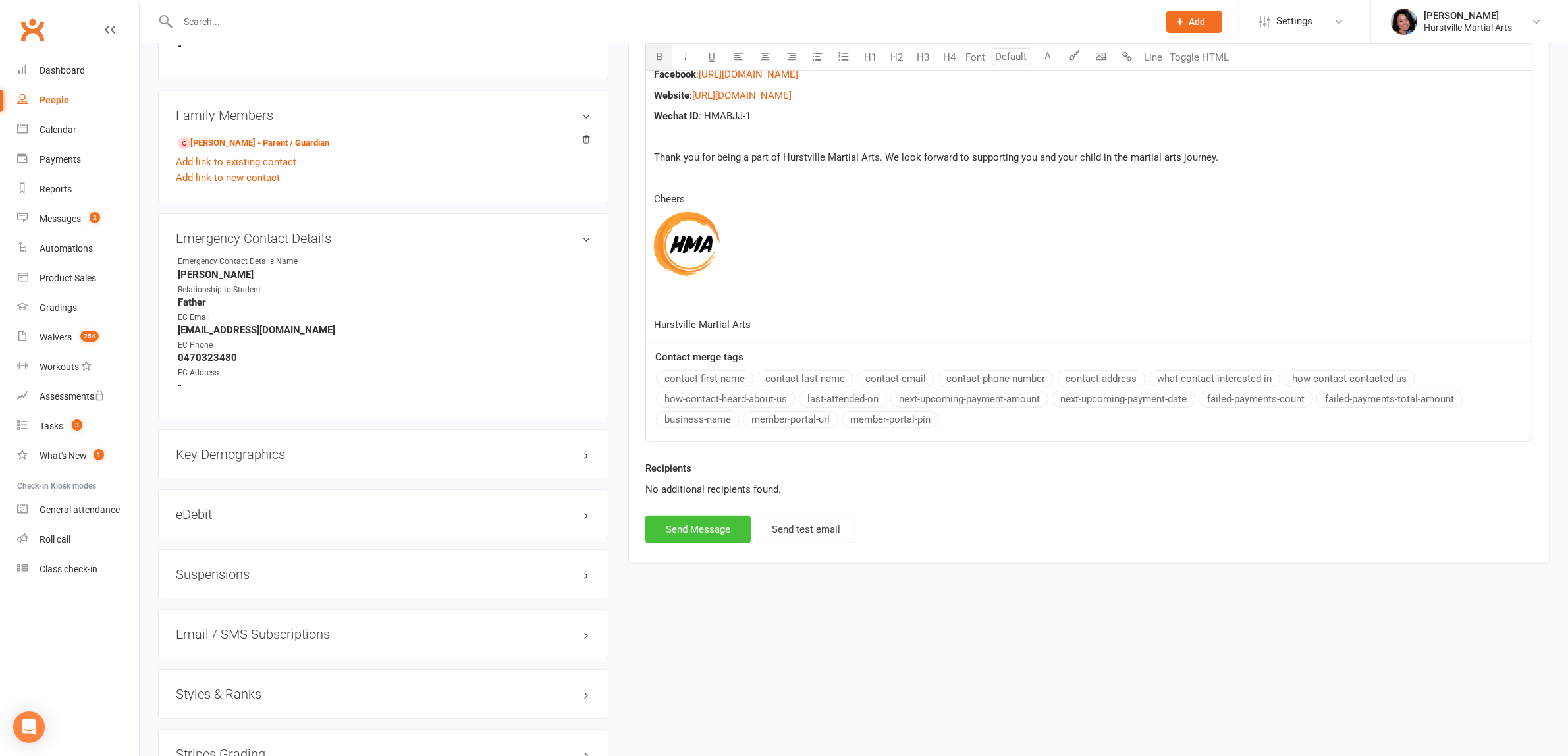
click at [685, 534] on button "Send Message" at bounding box center [697, 529] width 105 height 28
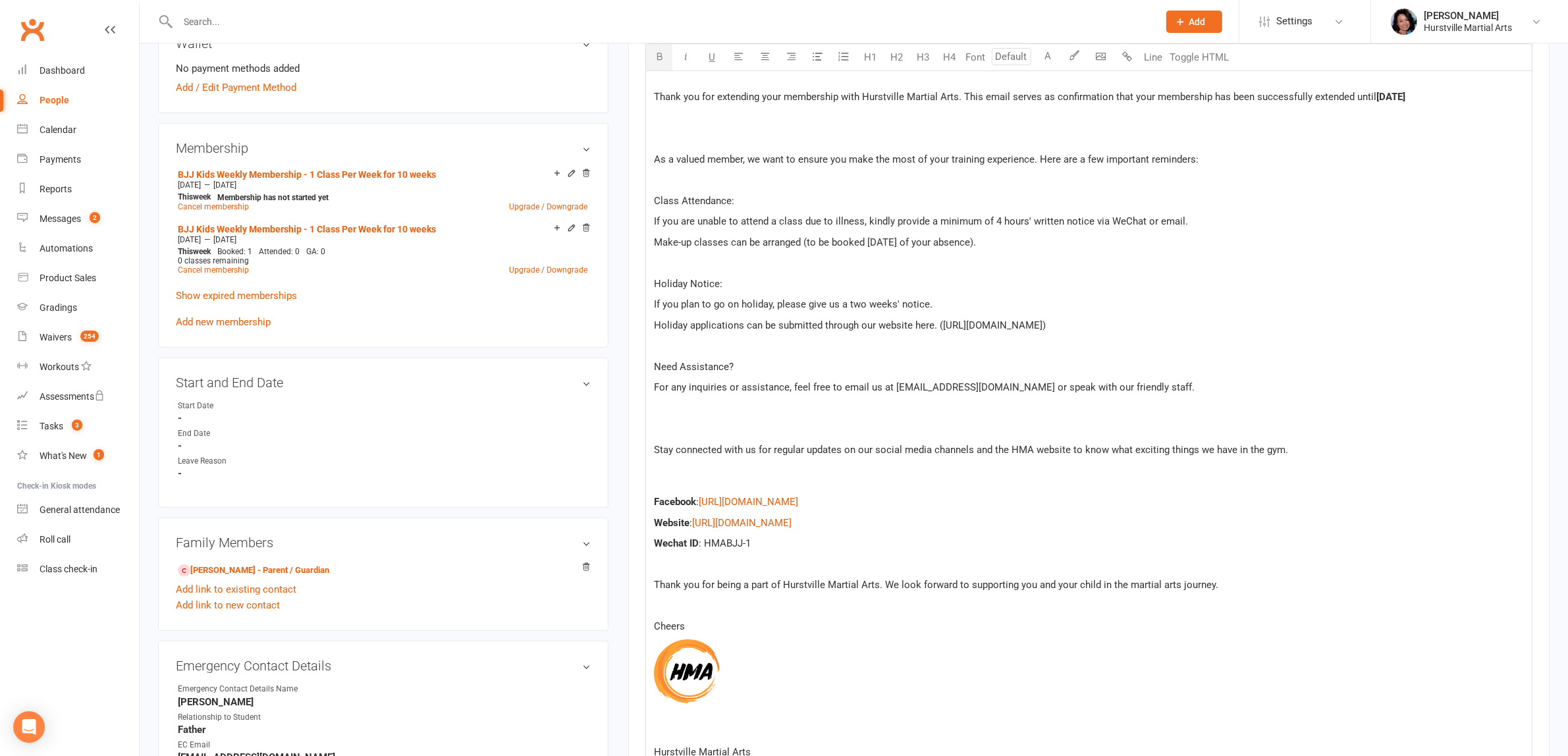
scroll to position [54, 0]
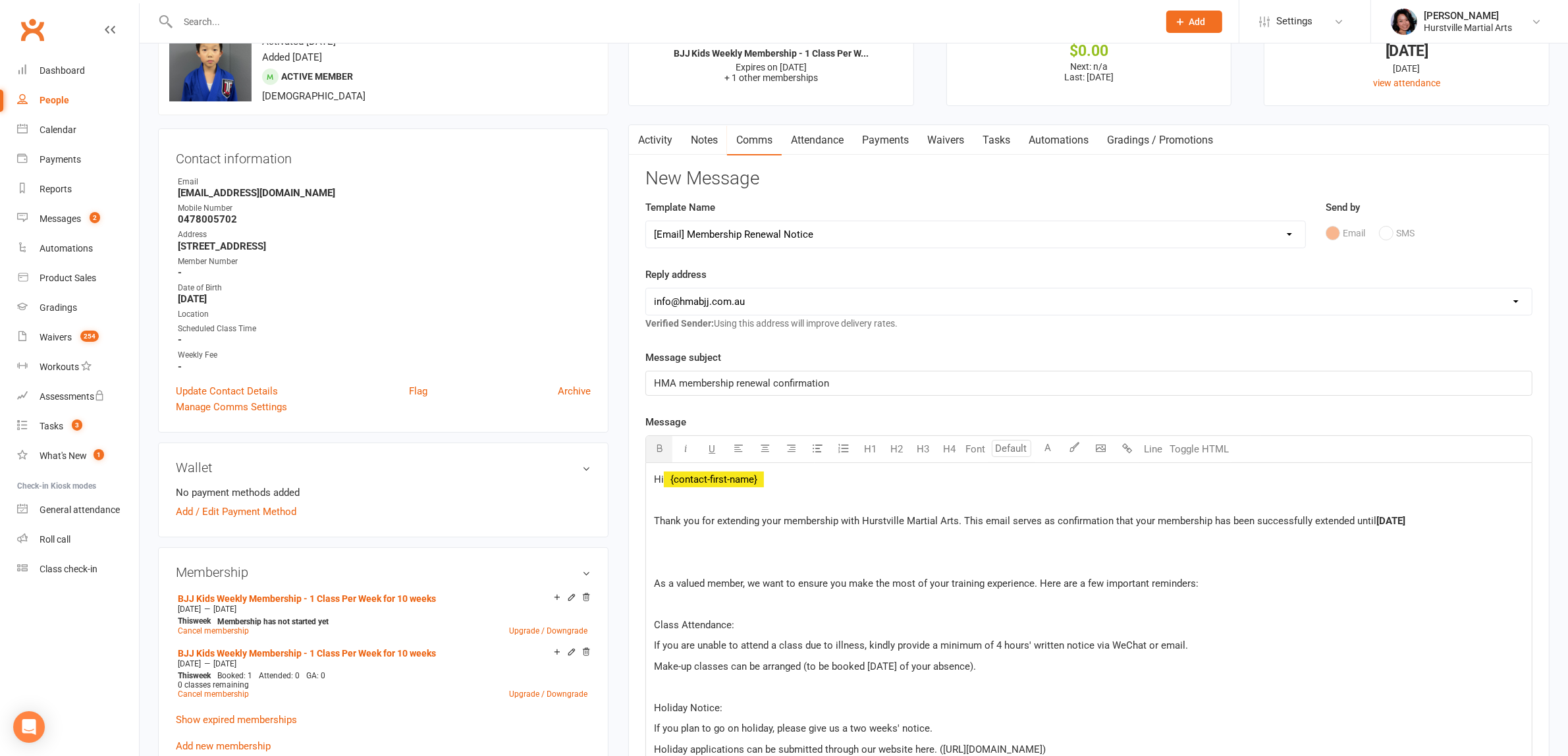
select select
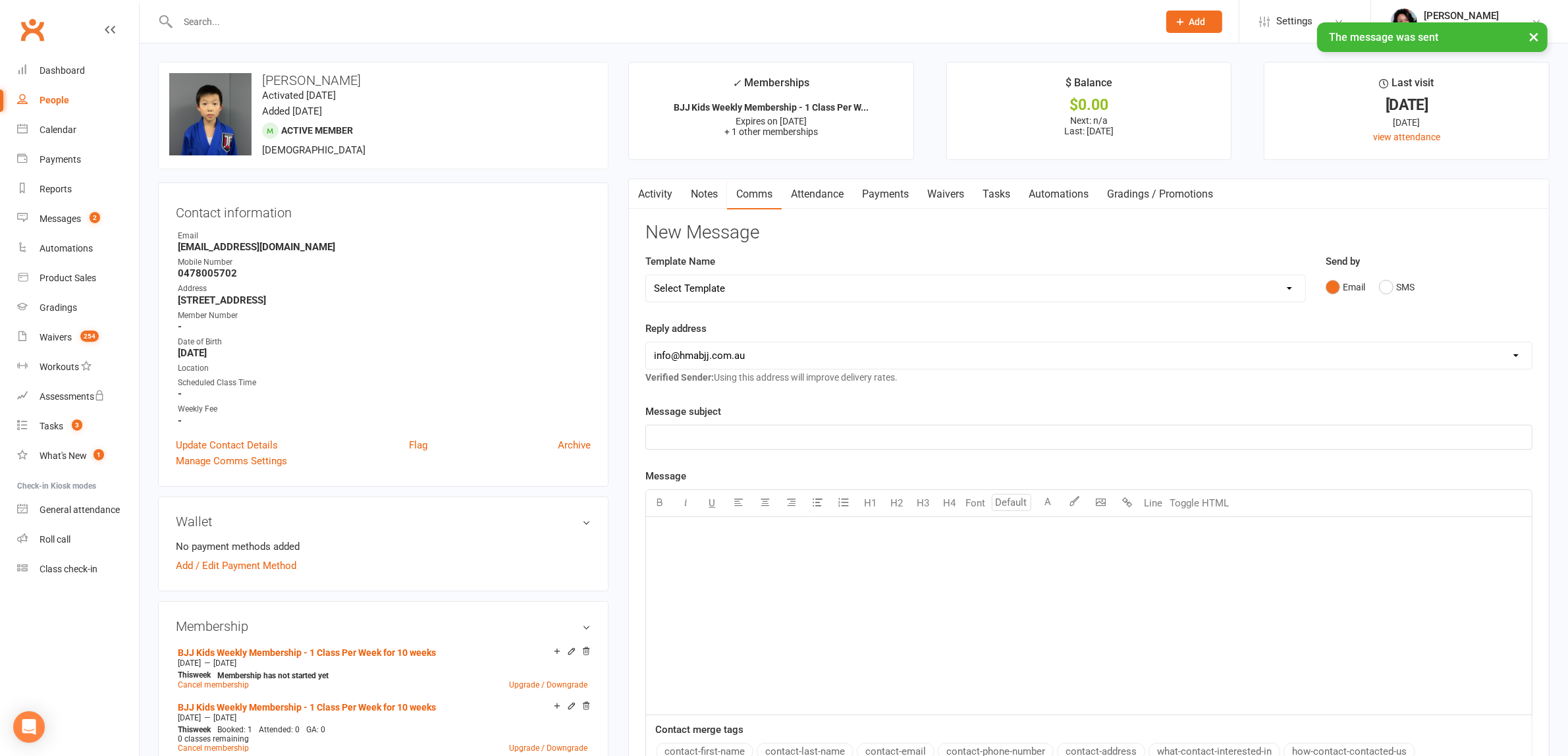
click at [666, 189] on link "Activity" at bounding box center [655, 194] width 53 height 31
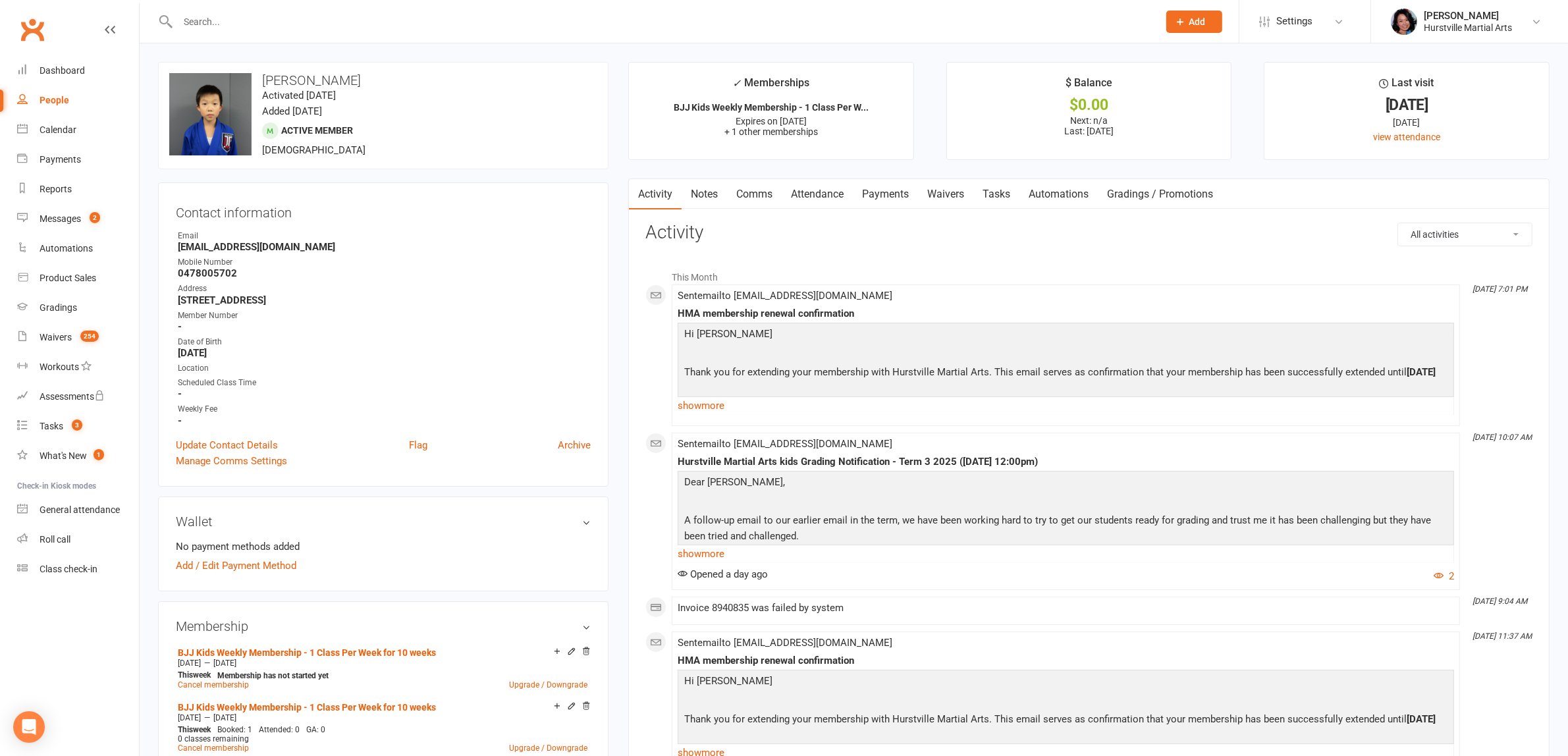
click at [531, 24] on input "text" at bounding box center [661, 21] width 975 height 18
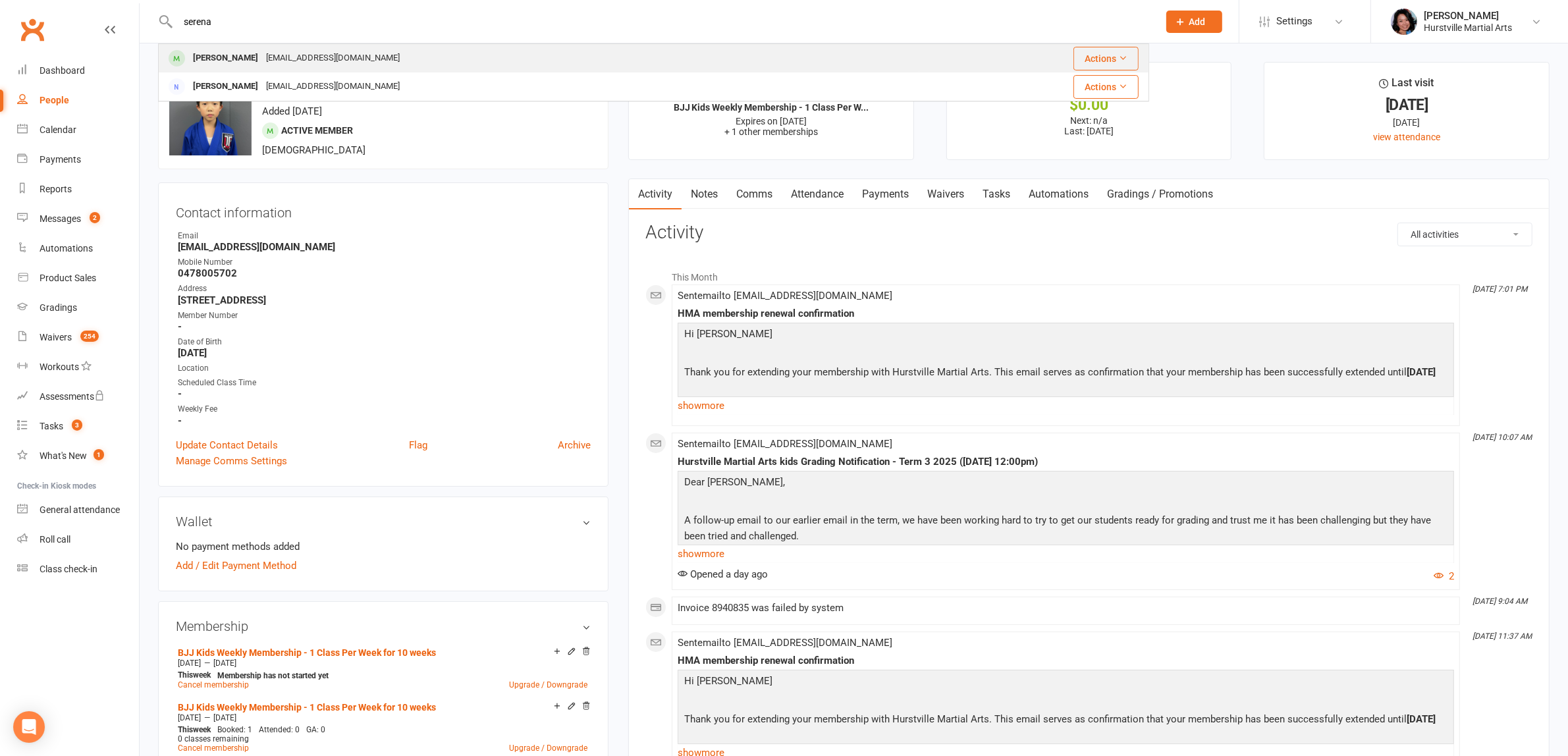
type input "serena"
click at [445, 63] on div "[PERSON_NAME] [PERSON_NAME][EMAIL_ADDRESS][DOMAIN_NAME]" at bounding box center [539, 58] width 759 height 27
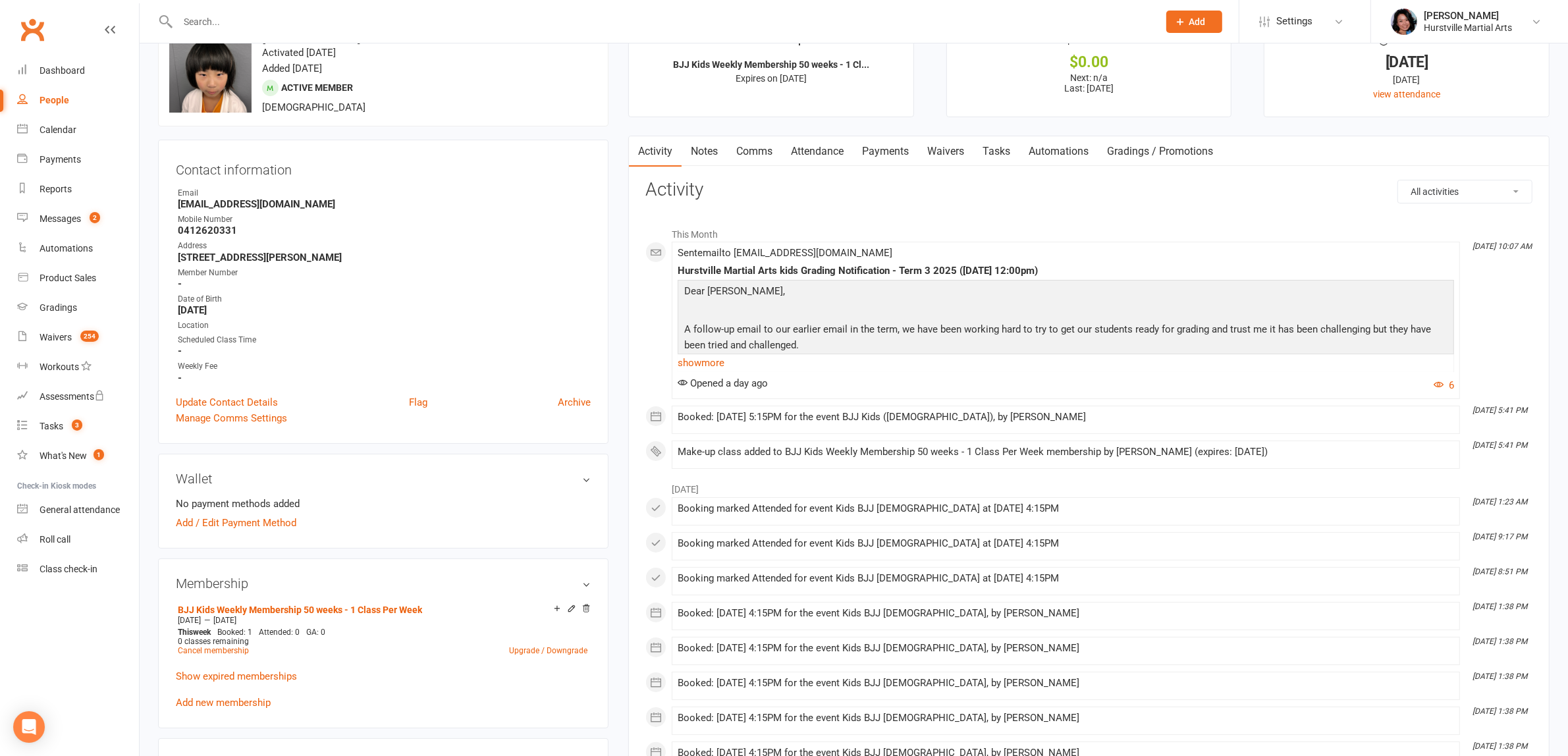
scroll to position [82, 0]
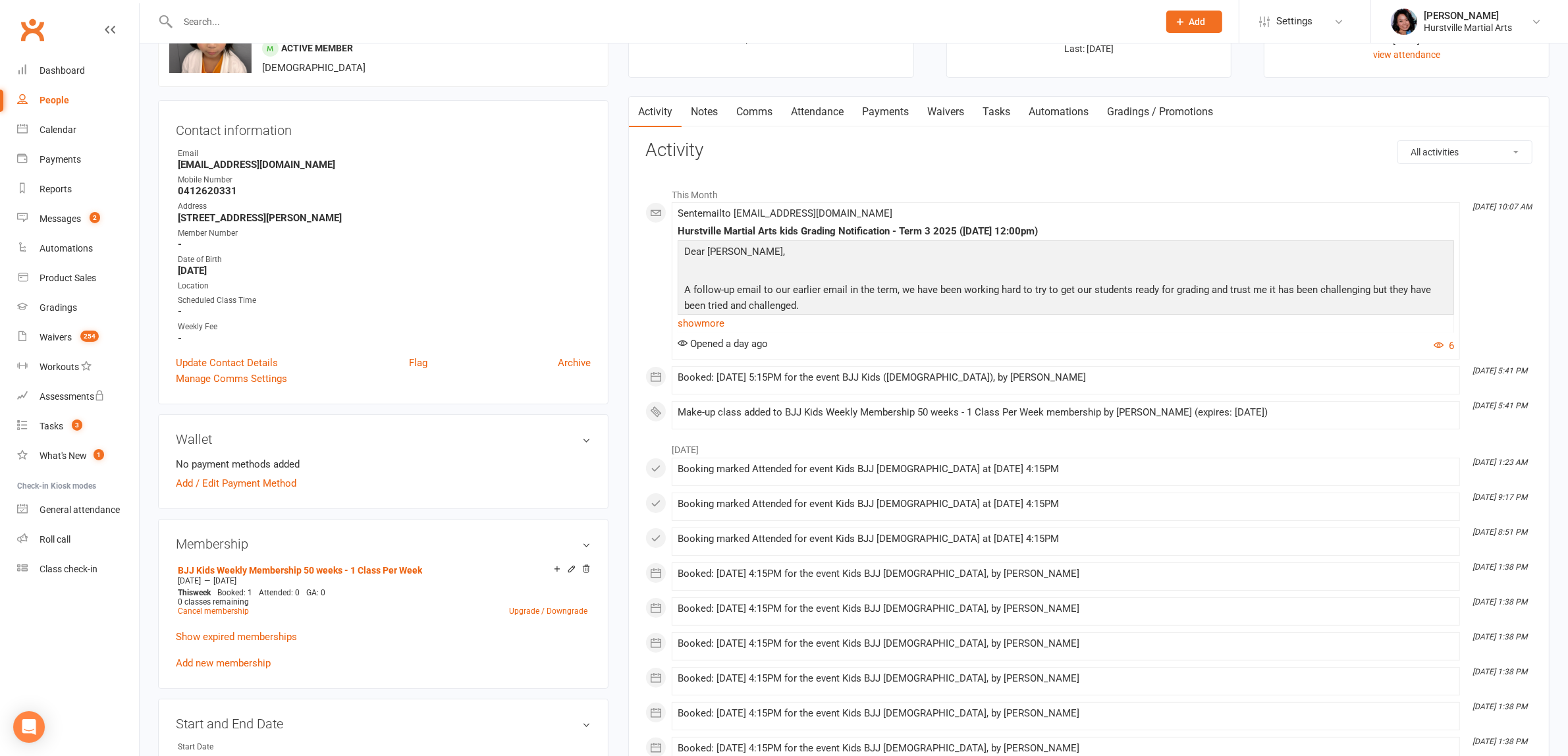
click at [491, 15] on input "text" at bounding box center [661, 21] width 975 height 18
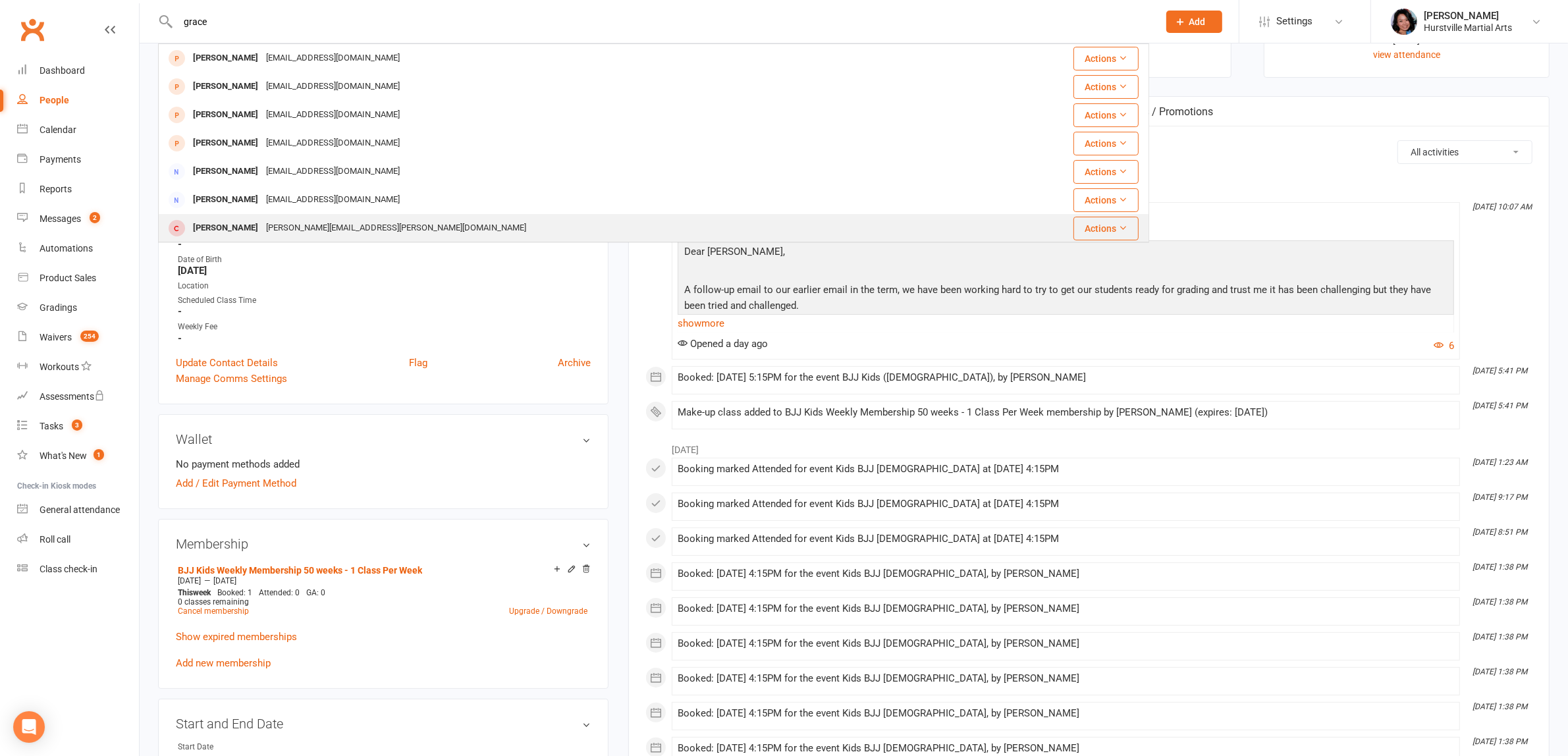
type input "grace"
click at [294, 228] on div "[PERSON_NAME][EMAIL_ADDRESS][PERSON_NAME][DOMAIN_NAME]" at bounding box center [396, 228] width 268 height 19
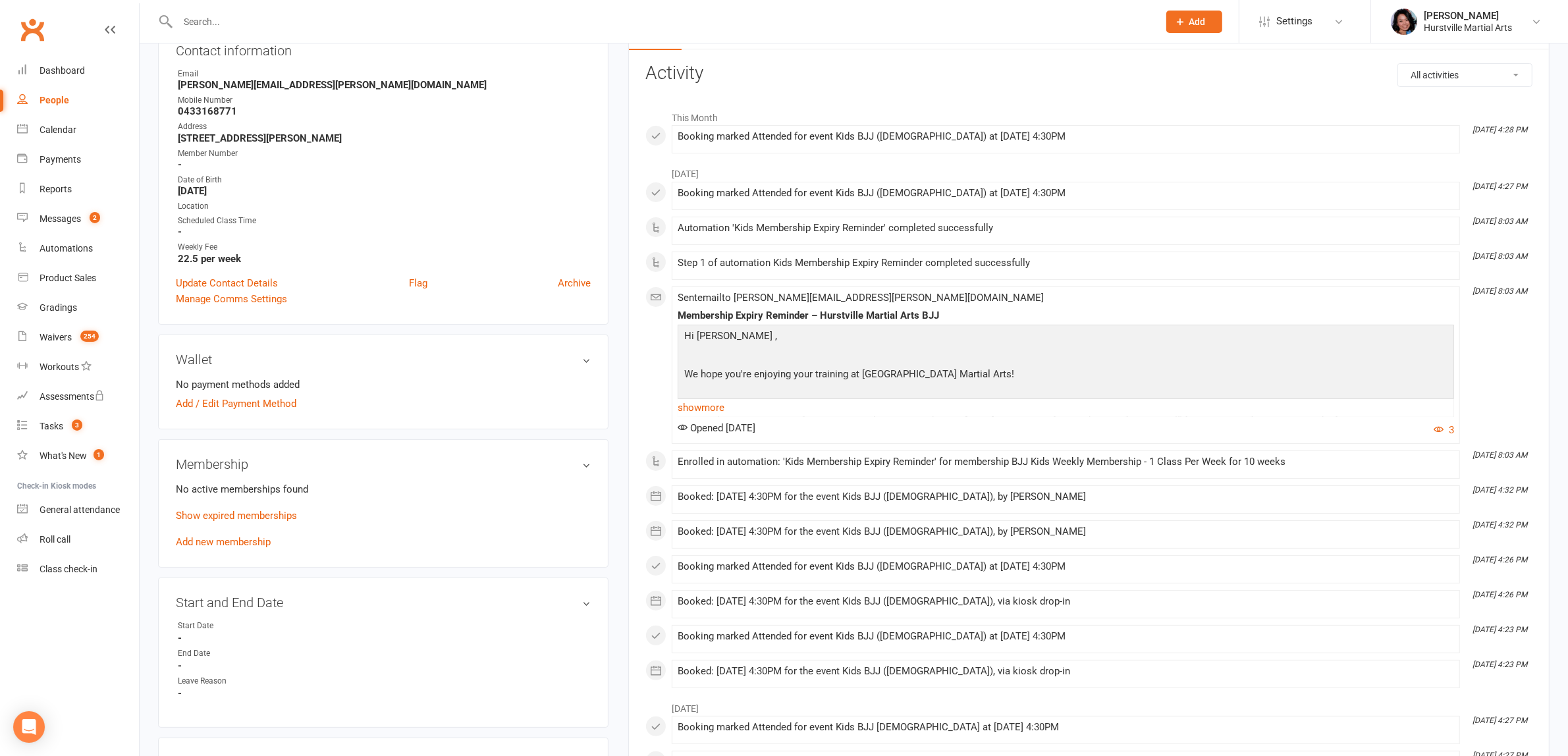
scroll to position [164, 0]
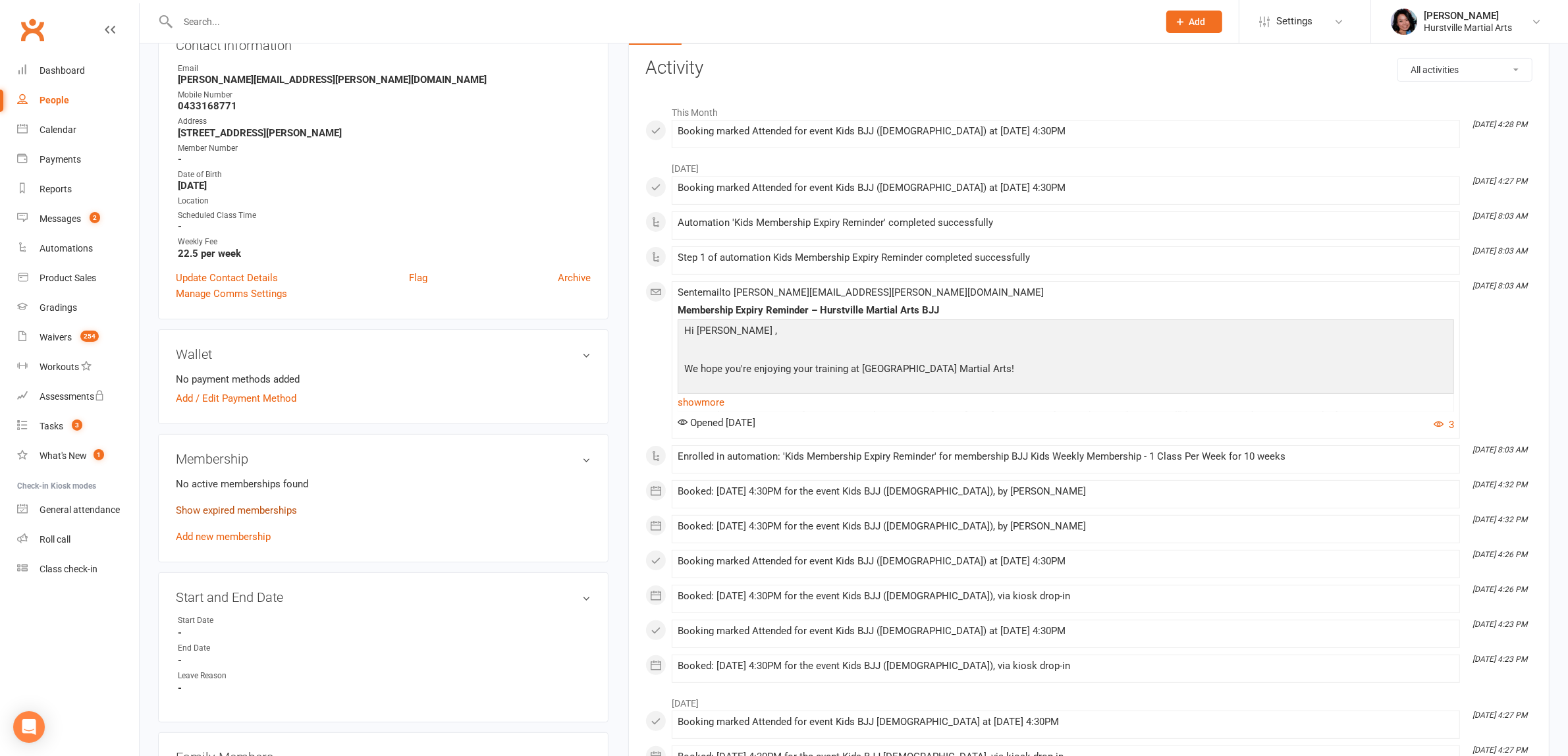
click at [249, 508] on link "Show expired memberships" at bounding box center [236, 510] width 121 height 12
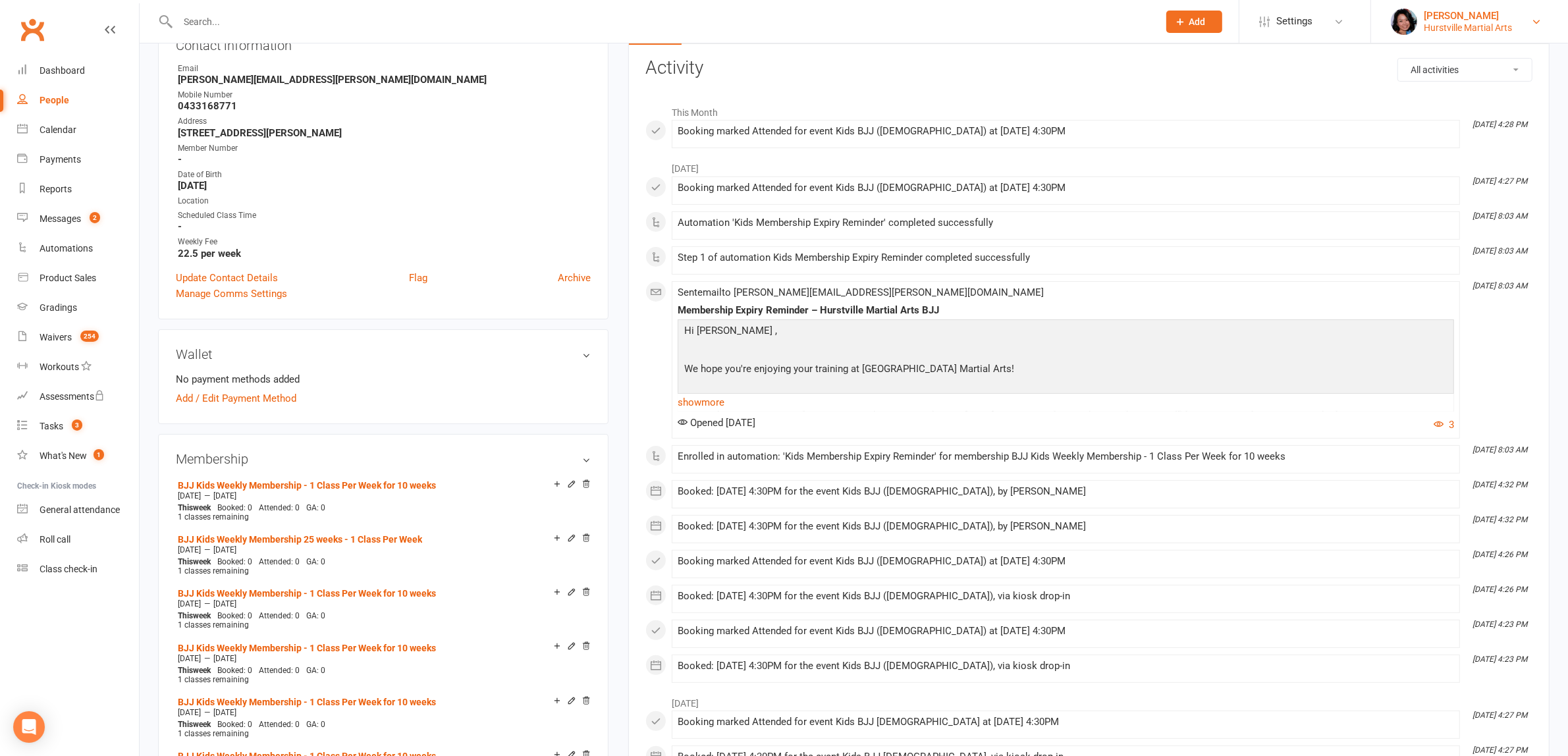
click at [1437, 15] on div "[PERSON_NAME]" at bounding box center [1467, 16] width 88 height 12
click at [1434, 183] on link "Sign out" at bounding box center [1470, 182] width 197 height 31
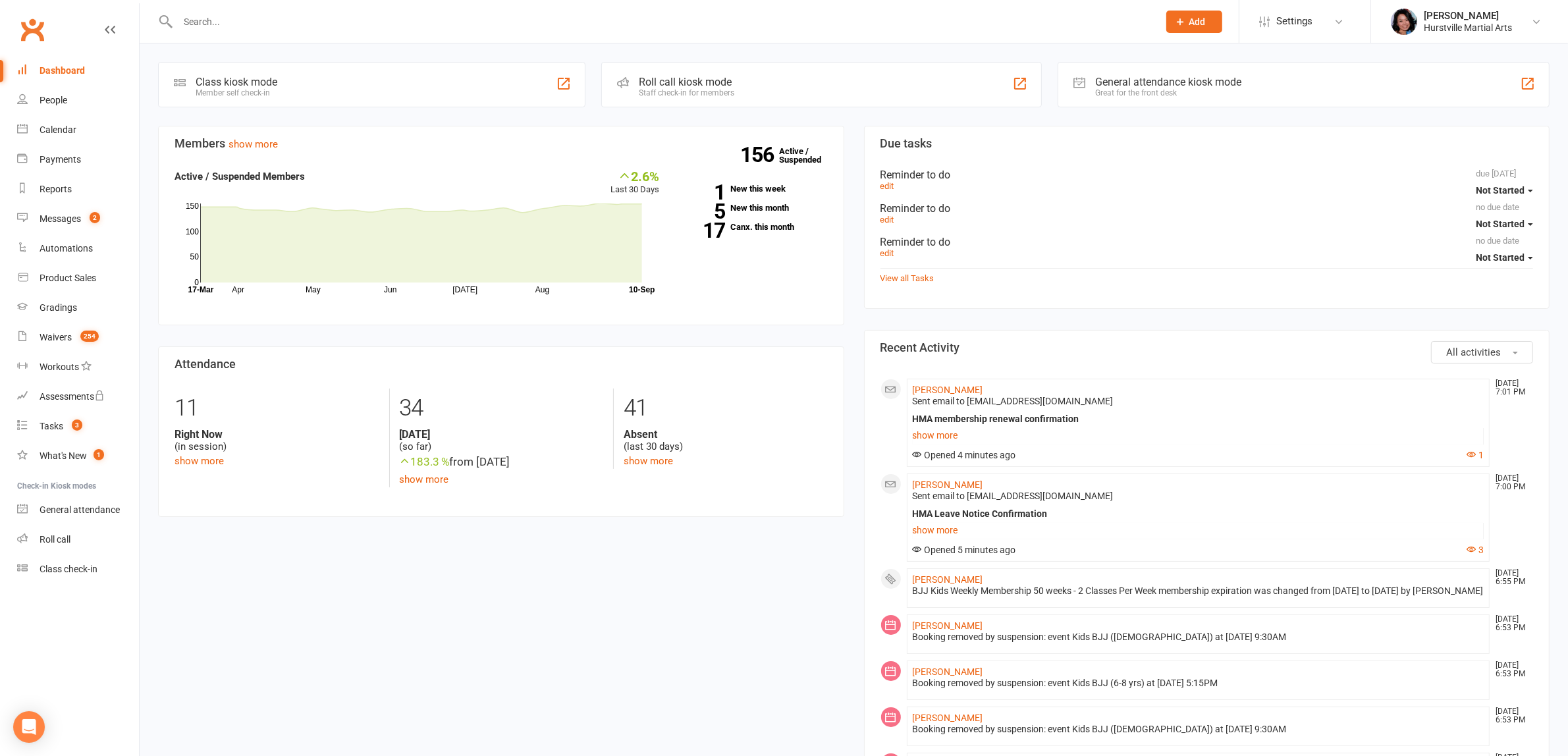
click at [580, 26] on input "text" at bounding box center [661, 21] width 975 height 18
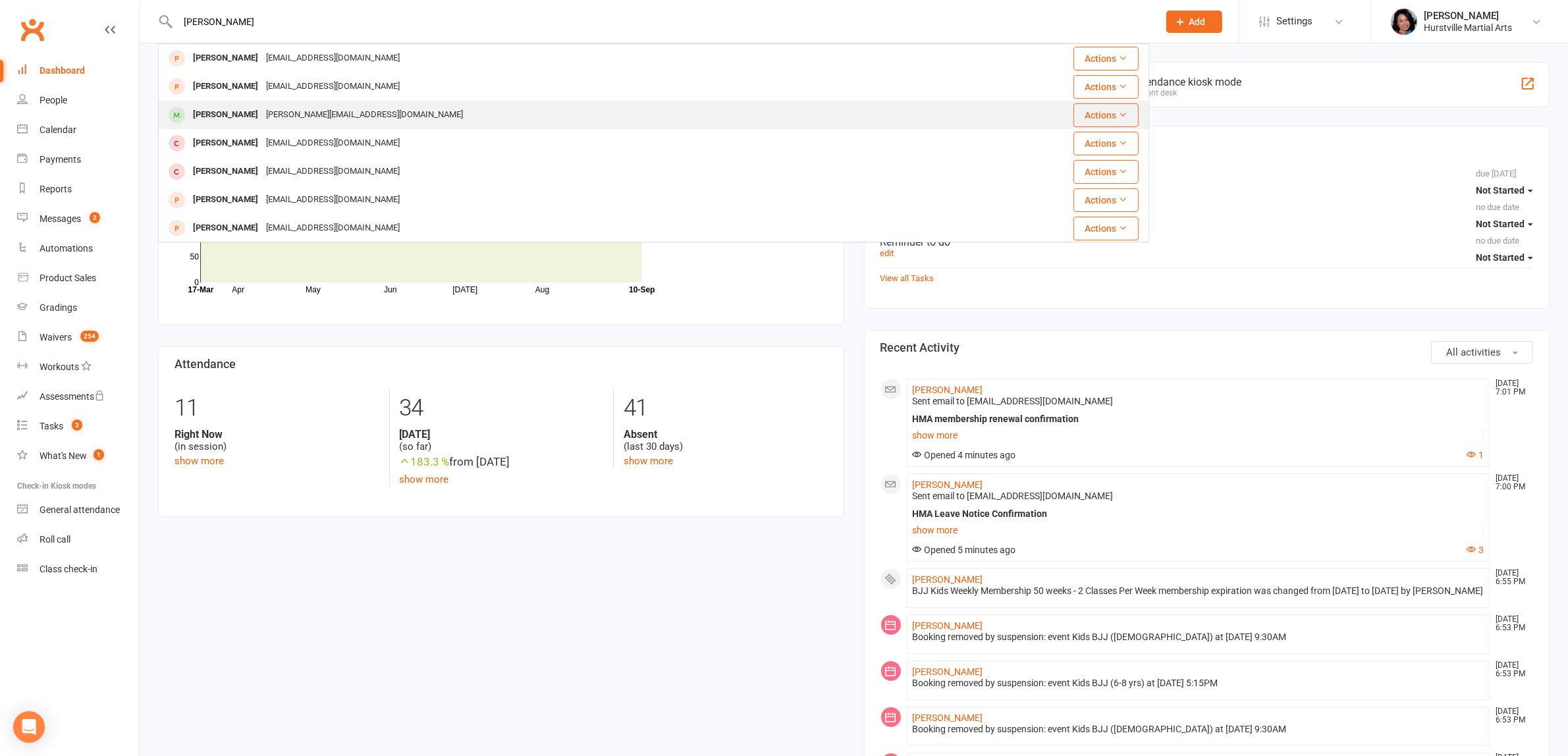
type input "isabella"
click at [264, 102] on div "Isabella Lee steven.lee78@y7mail.com" at bounding box center [558, 115] width 796 height 27
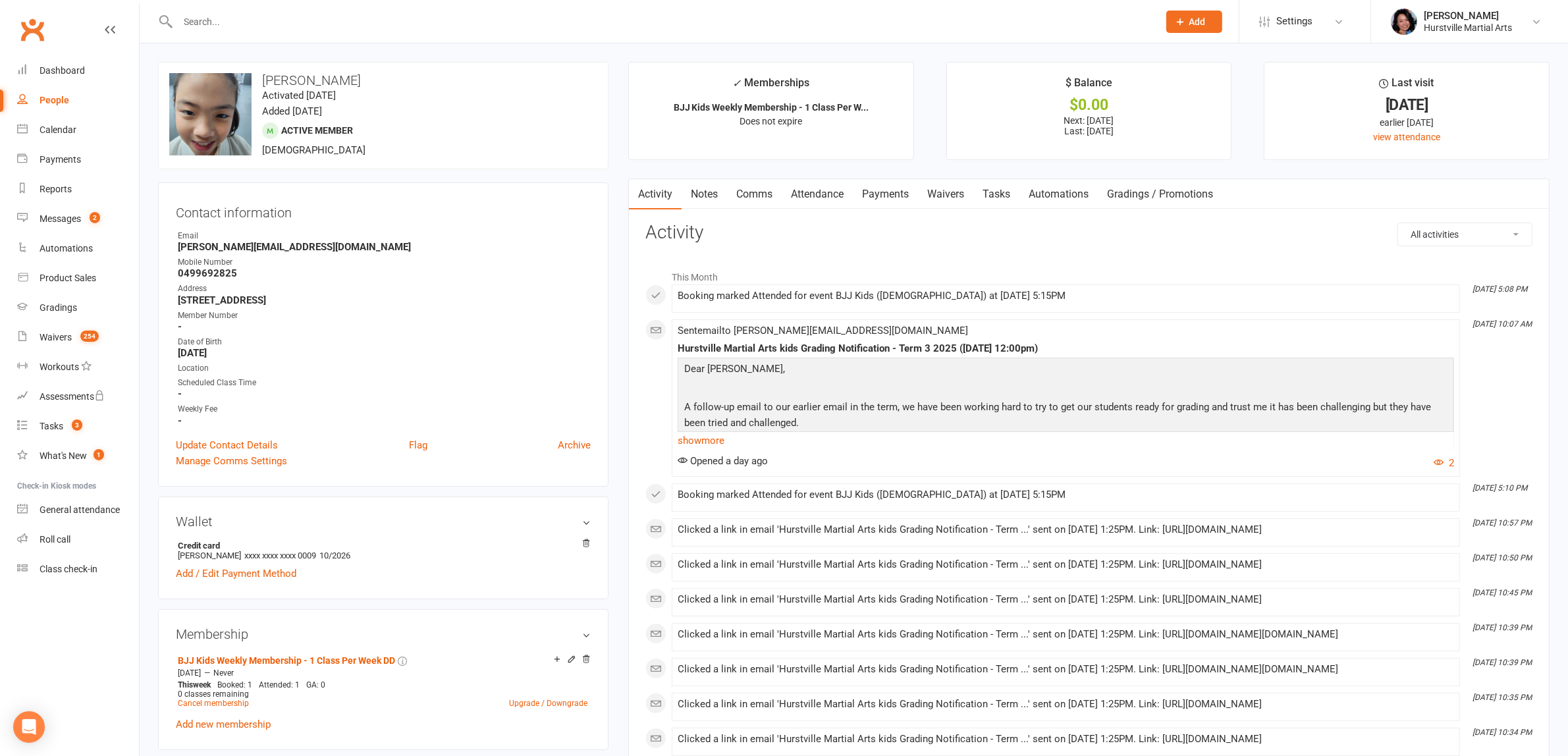
click at [1044, 527] on div "Clicked a link in email 'Hurstville Martial Arts kids Grading Notification - Te…" at bounding box center [1065, 530] width 776 height 11
click at [699, 204] on link "Notes" at bounding box center [704, 194] width 45 height 31
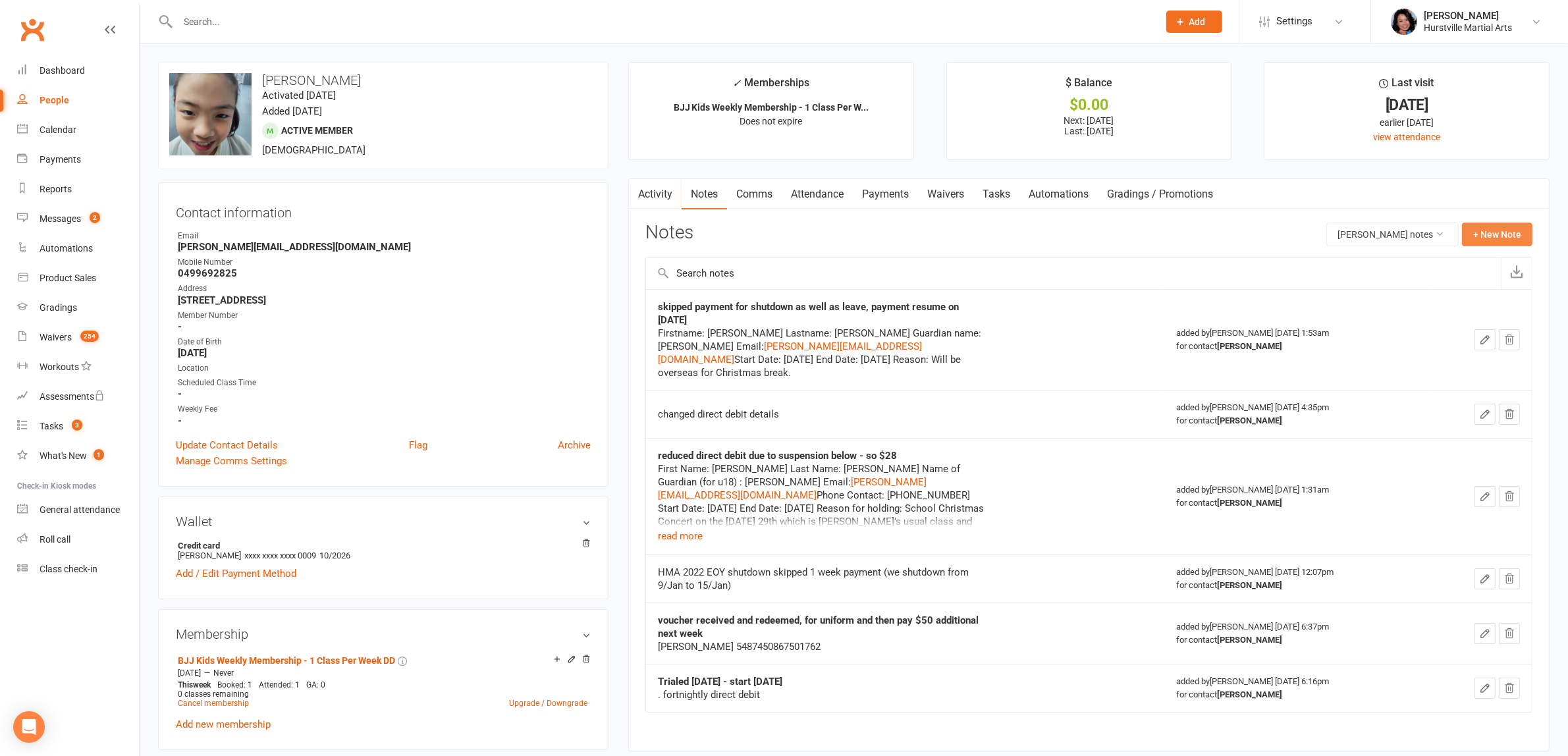
click at [1484, 225] on button "+ New Note" at bounding box center [1497, 234] width 71 height 24
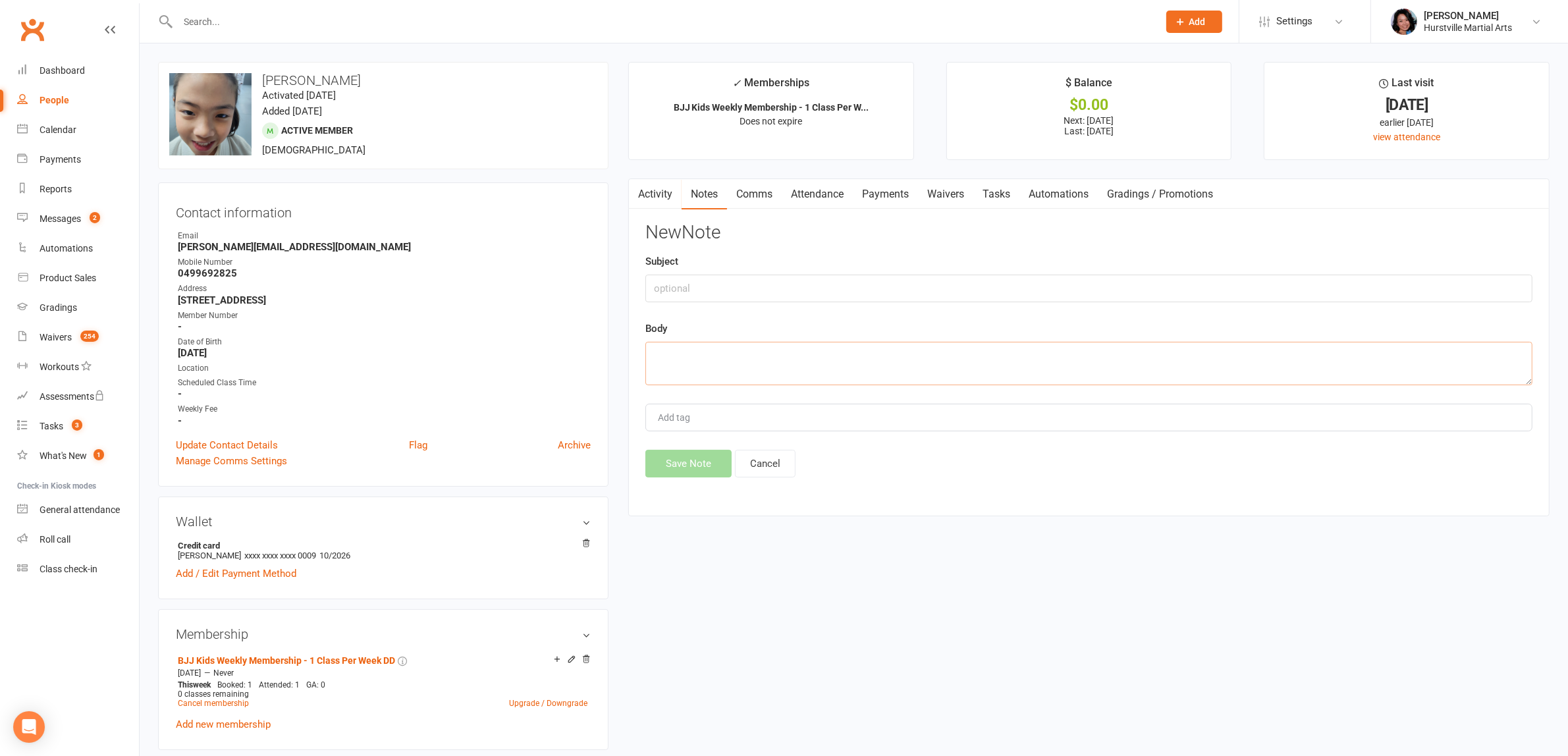
click at [787, 357] on textarea at bounding box center [1089, 363] width 887 height 43
click at [798, 293] on input "text" at bounding box center [1089, 288] width 887 height 28
type input "cancellation requerst"
paste textarea "First Name: Isabella Last Name: Lee Name of Guardian (for u18) : Steven Lee Ema…"
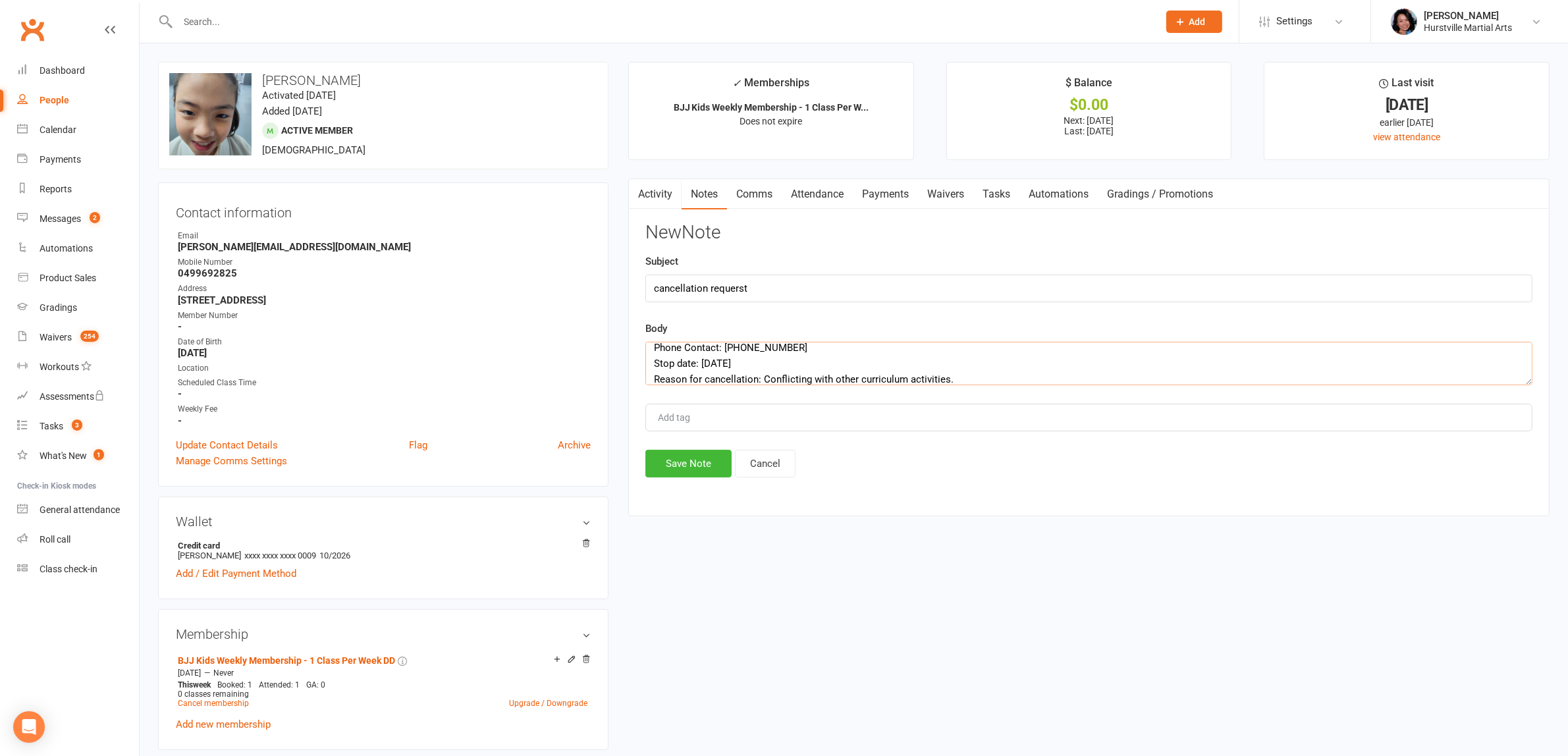
type textarea "First Name: Isabella Last Name: Lee Name of Guardian (for u18) : Steven Lee Ema…"
click at [731, 293] on input "cancellation requerst" at bounding box center [1089, 288] width 887 height 28
type input "cancellation request"
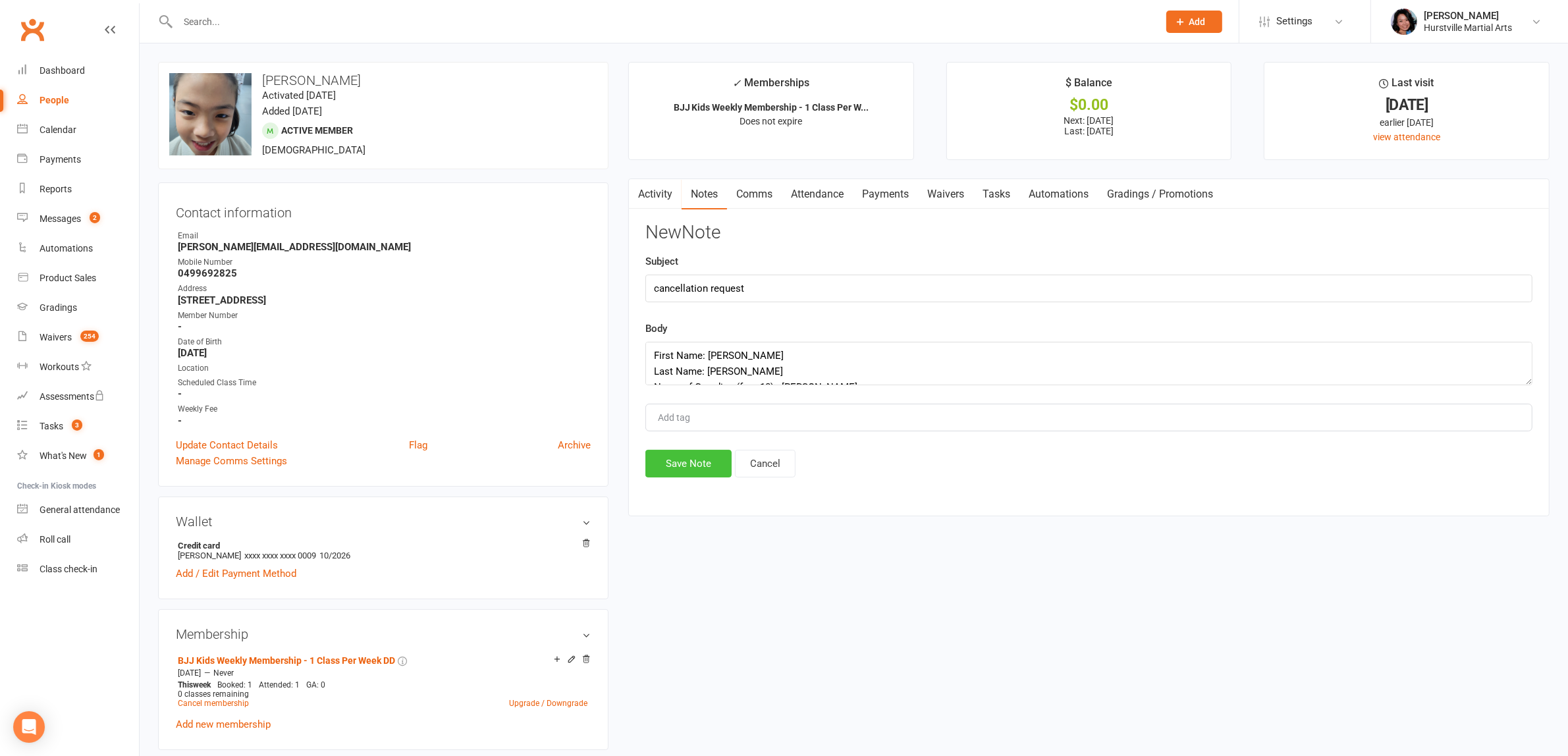
click at [695, 467] on button "Save Note" at bounding box center [688, 463] width 86 height 28
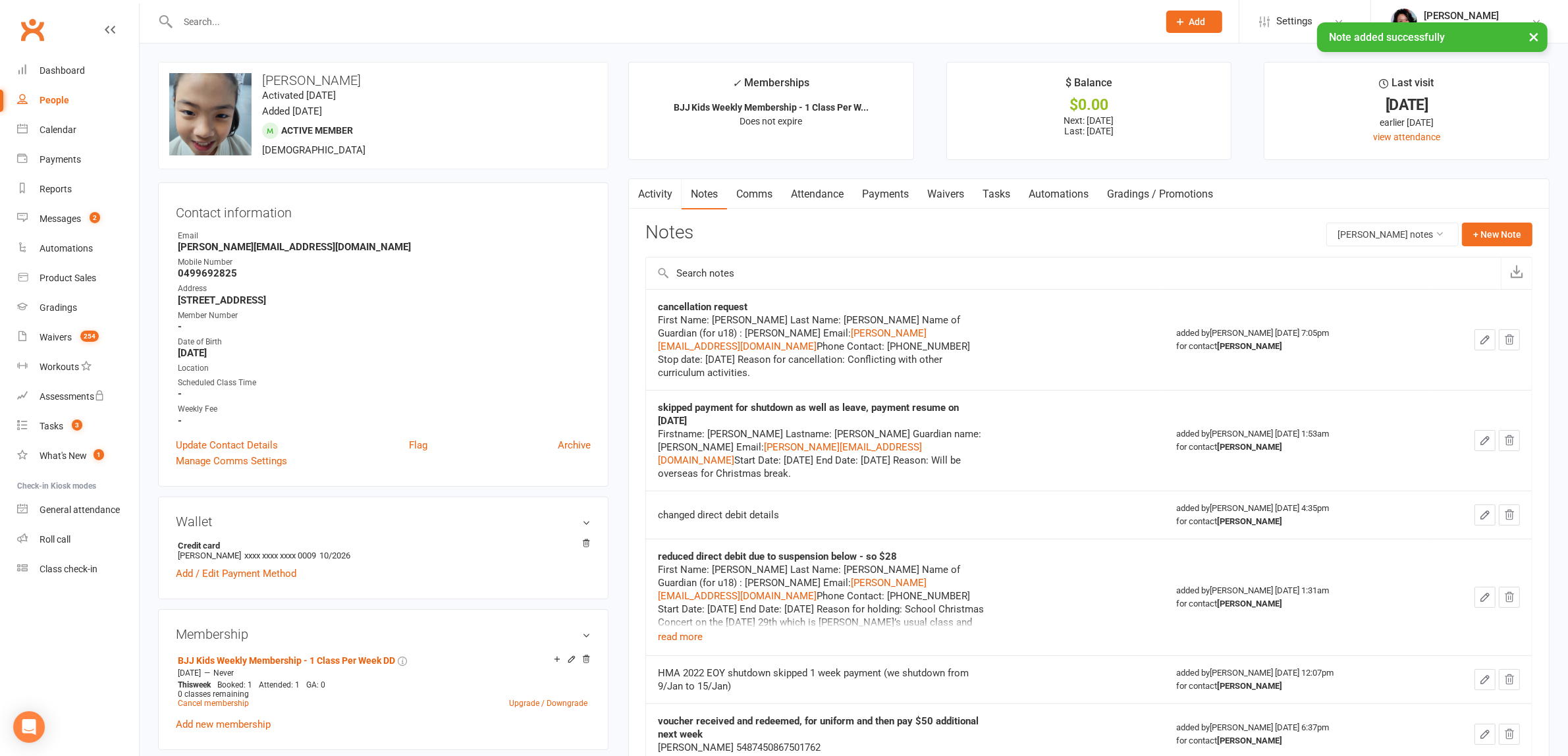
click at [877, 198] on link "Payments" at bounding box center [886, 194] width 65 height 31
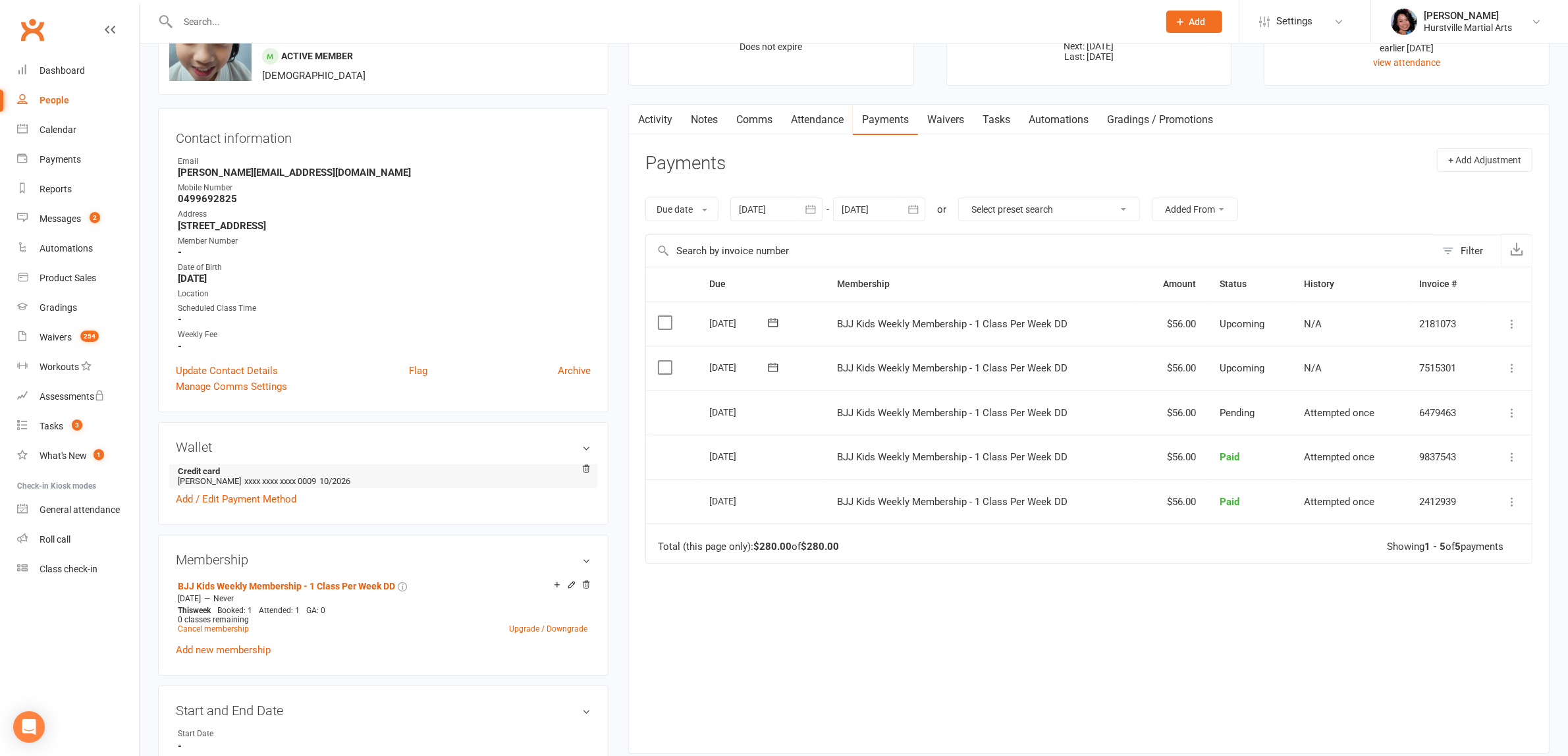
scroll to position [164, 0]
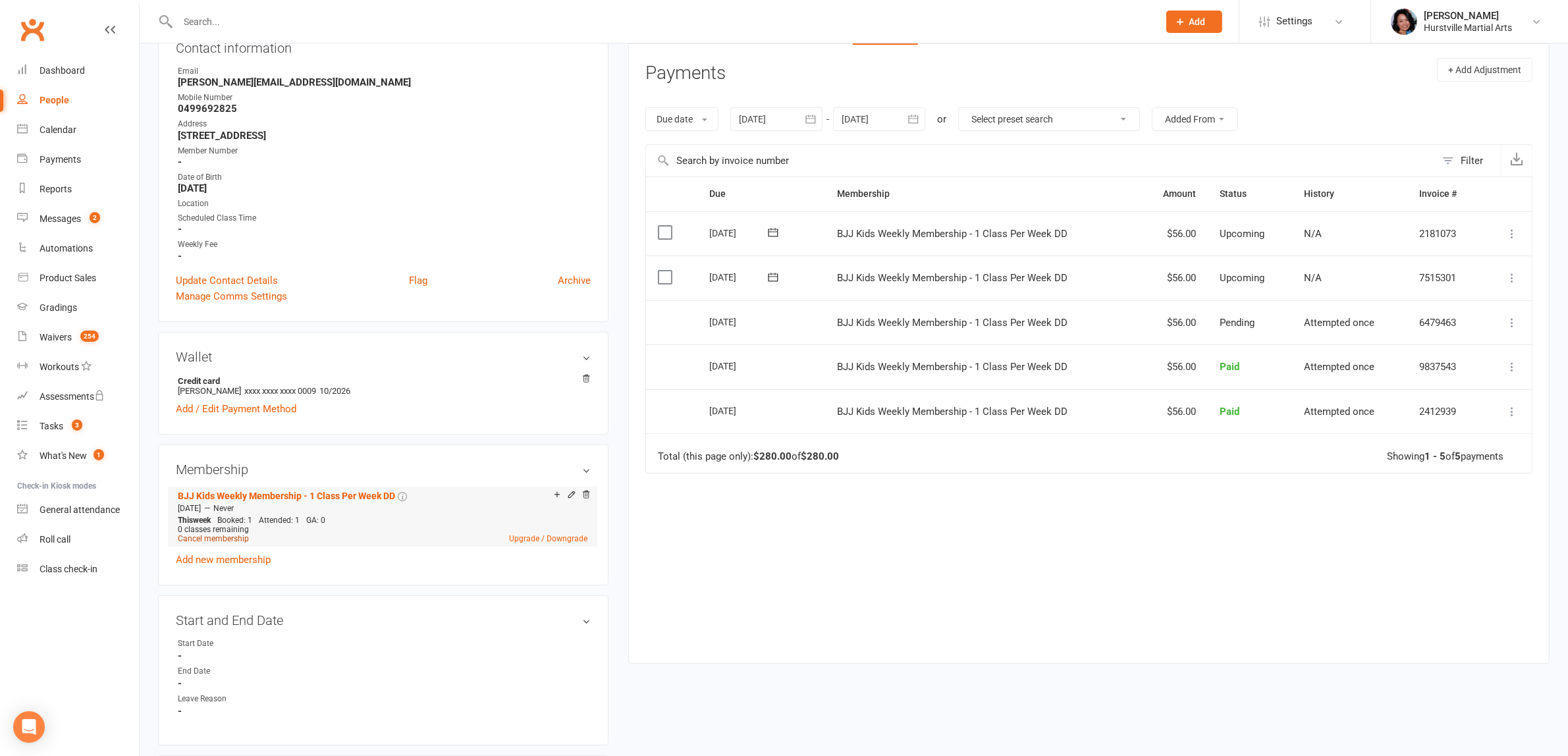
click at [215, 538] on link "Cancel membership" at bounding box center [213, 539] width 71 height 10
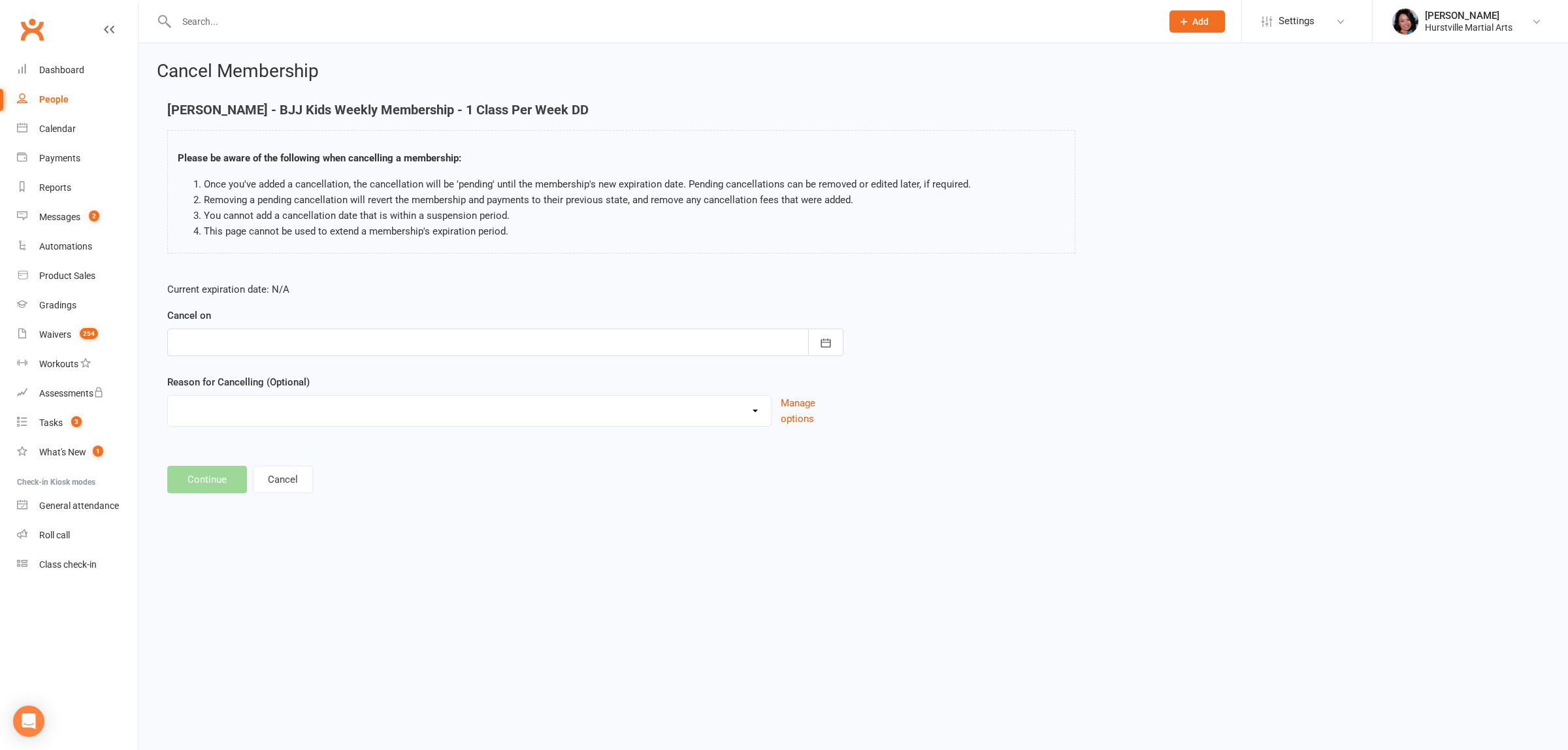
click at [413, 337] on div at bounding box center [505, 342] width 677 height 28
click at [301, 495] on span "24" at bounding box center [307, 500] width 11 height 11
type input "24 Sep 2025"
click at [344, 410] on select "Holiday Injury Soccer work Other reason" at bounding box center [469, 409] width 603 height 26
drag, startPoint x: 344, startPoint y: 410, endPoint x: 360, endPoint y: 394, distance: 22.6
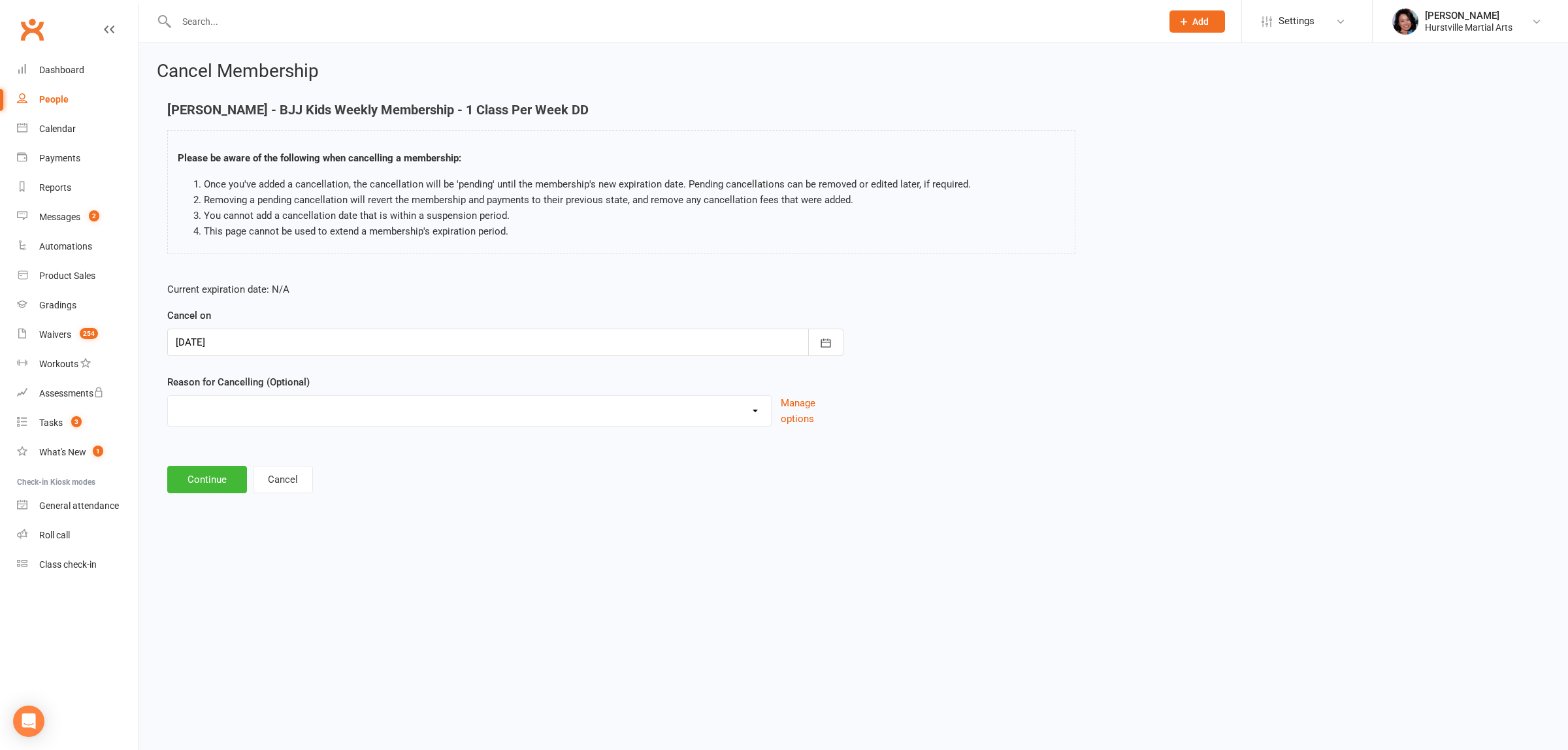
click at [344, 410] on select "Holiday Injury Soccer work Other reason" at bounding box center [469, 409] width 603 height 26
click at [357, 400] on select "Holiday Injury Soccer work Other reason" at bounding box center [469, 409] width 603 height 26
select select "4"
click at [168, 396] on select "Holiday Injury Soccer work Other reason" at bounding box center [469, 409] width 603 height 26
click at [250, 482] on input at bounding box center [505, 479] width 677 height 28
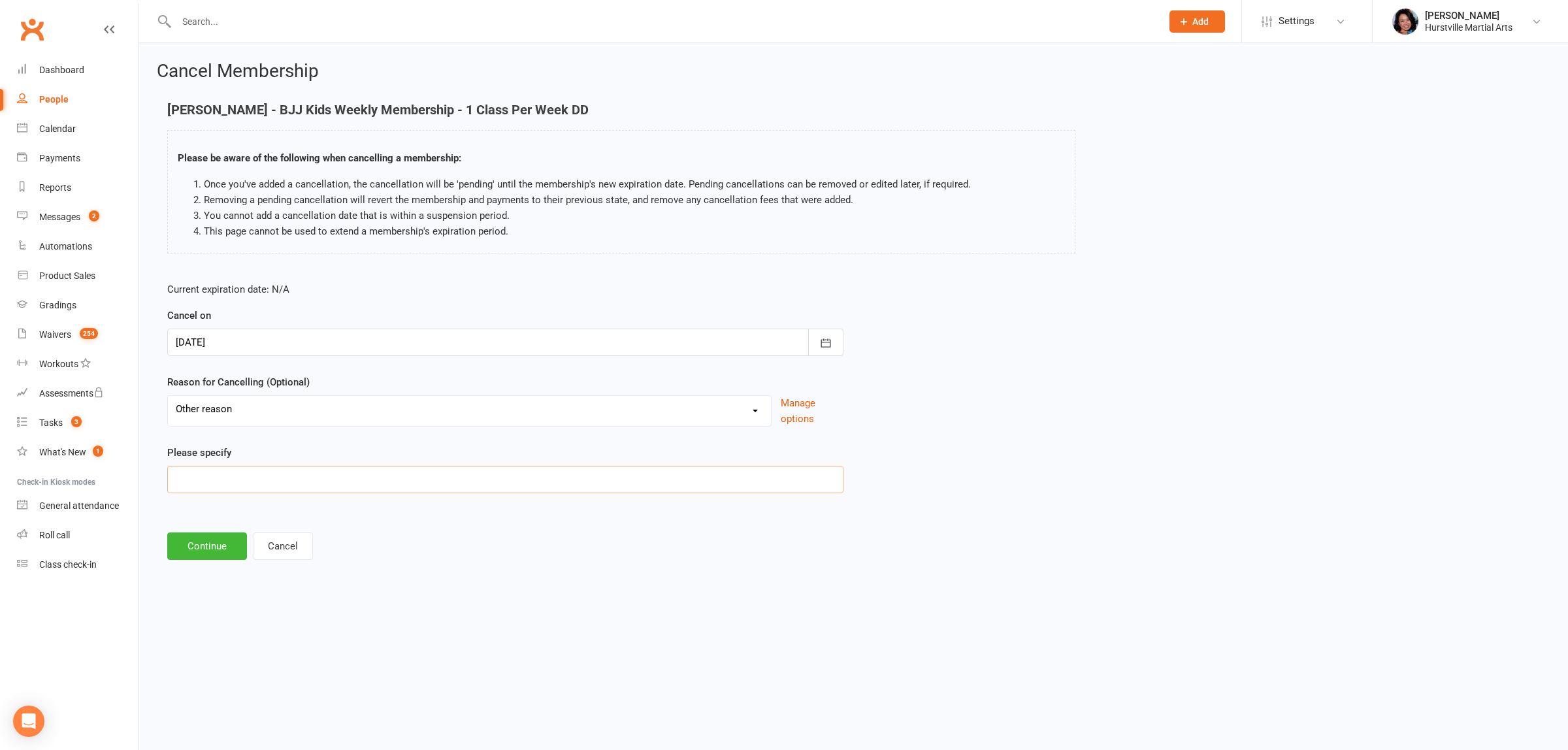
paste input "Conflicting with other curriculum activities."
type input "Conflicting with other curriculum activities."
click at [206, 544] on button "Continue" at bounding box center [207, 546] width 80 height 28
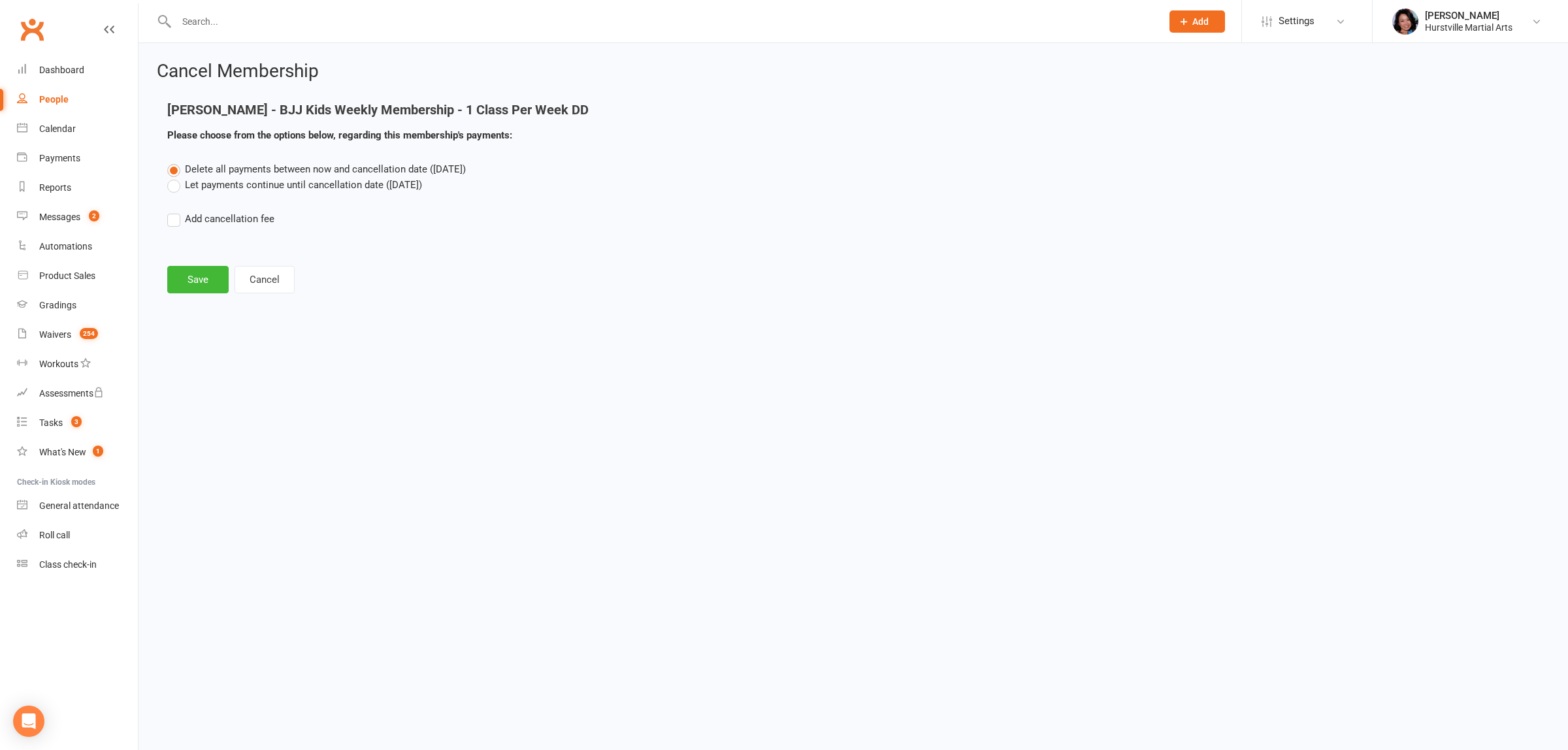
click at [305, 185] on label "Let payments continue until cancellation date (Sep 24, 2025)" at bounding box center [294, 185] width 255 height 15
click at [176, 177] on input "Let payments continue until cancellation date (Sep 24, 2025)" at bounding box center [171, 177] width 9 height 0
click at [203, 279] on button "Save" at bounding box center [197, 280] width 61 height 28
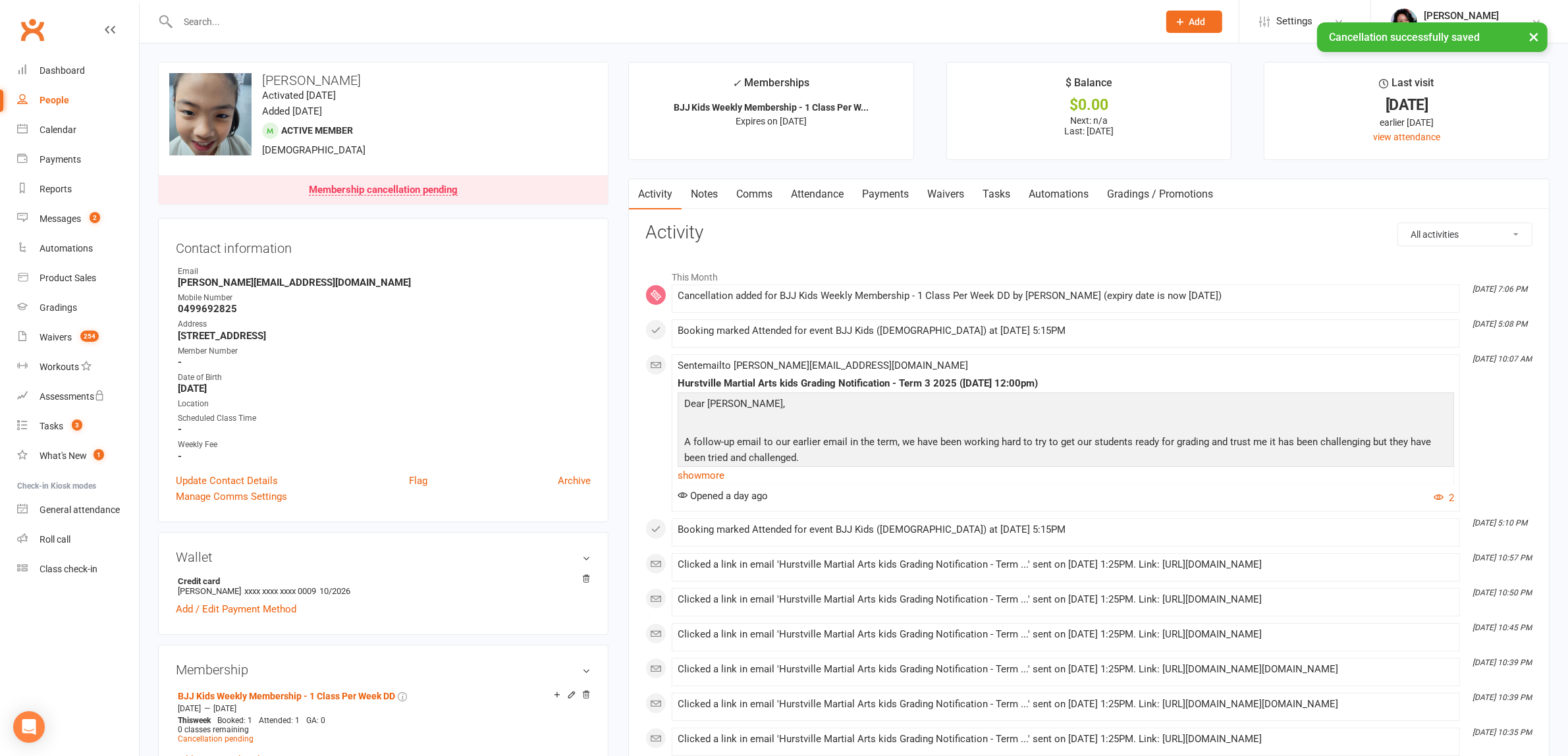
click at [877, 194] on link "Payments" at bounding box center [886, 194] width 65 height 31
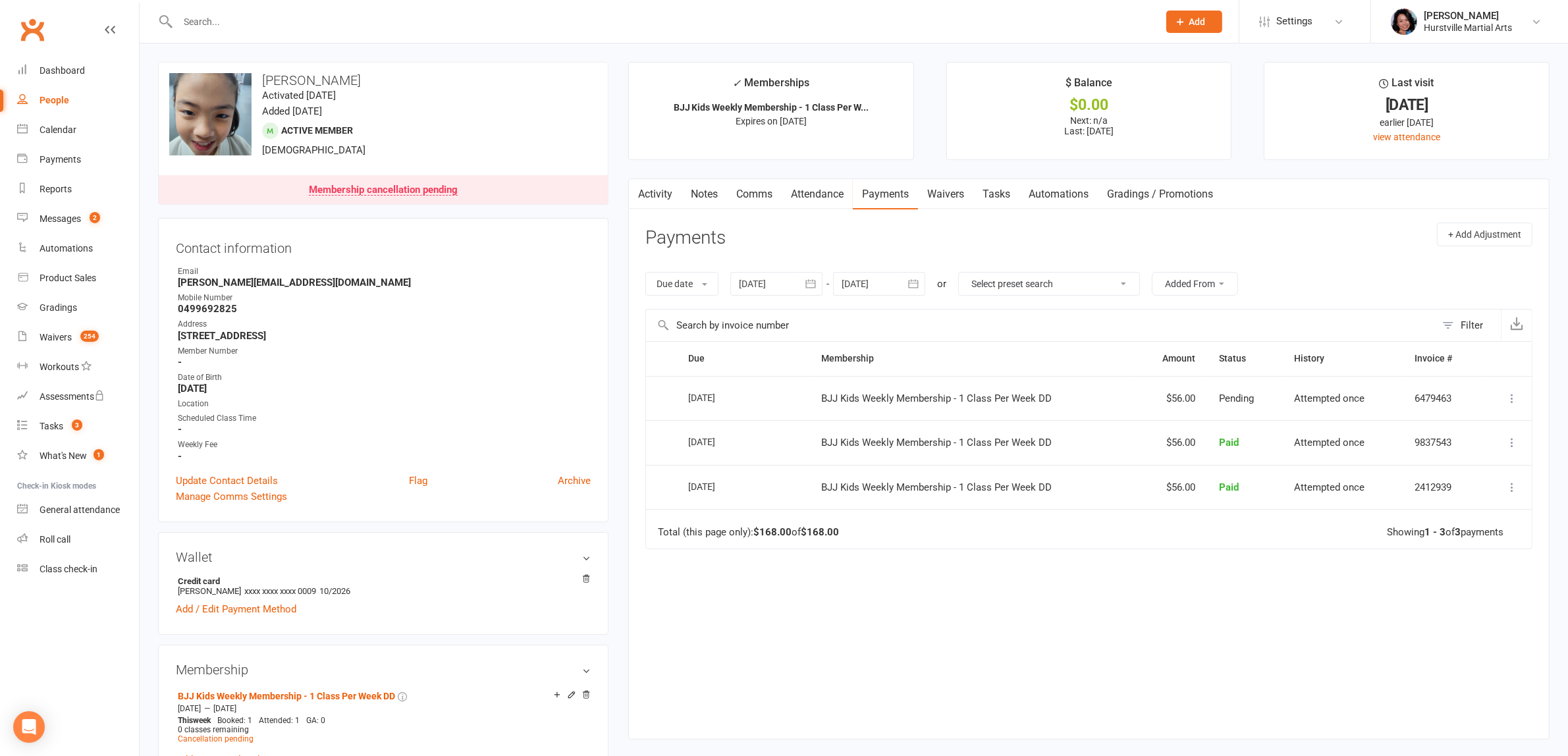
click at [999, 593] on div "Due Contact Membership Amount Status History Invoice # Select this 10 Sep 2025 …" at bounding box center [1089, 530] width 887 height 378
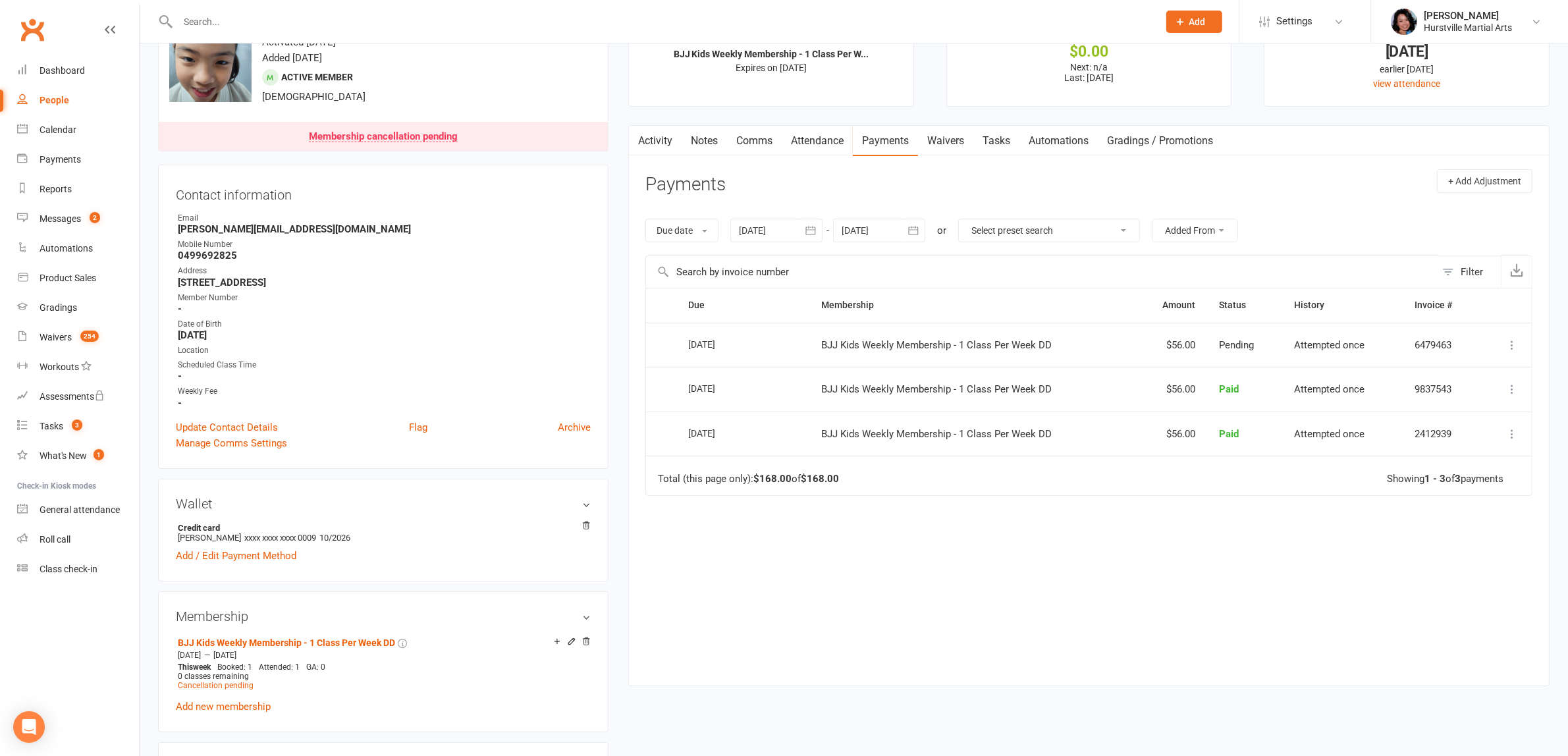
scroll to position [82, 0]
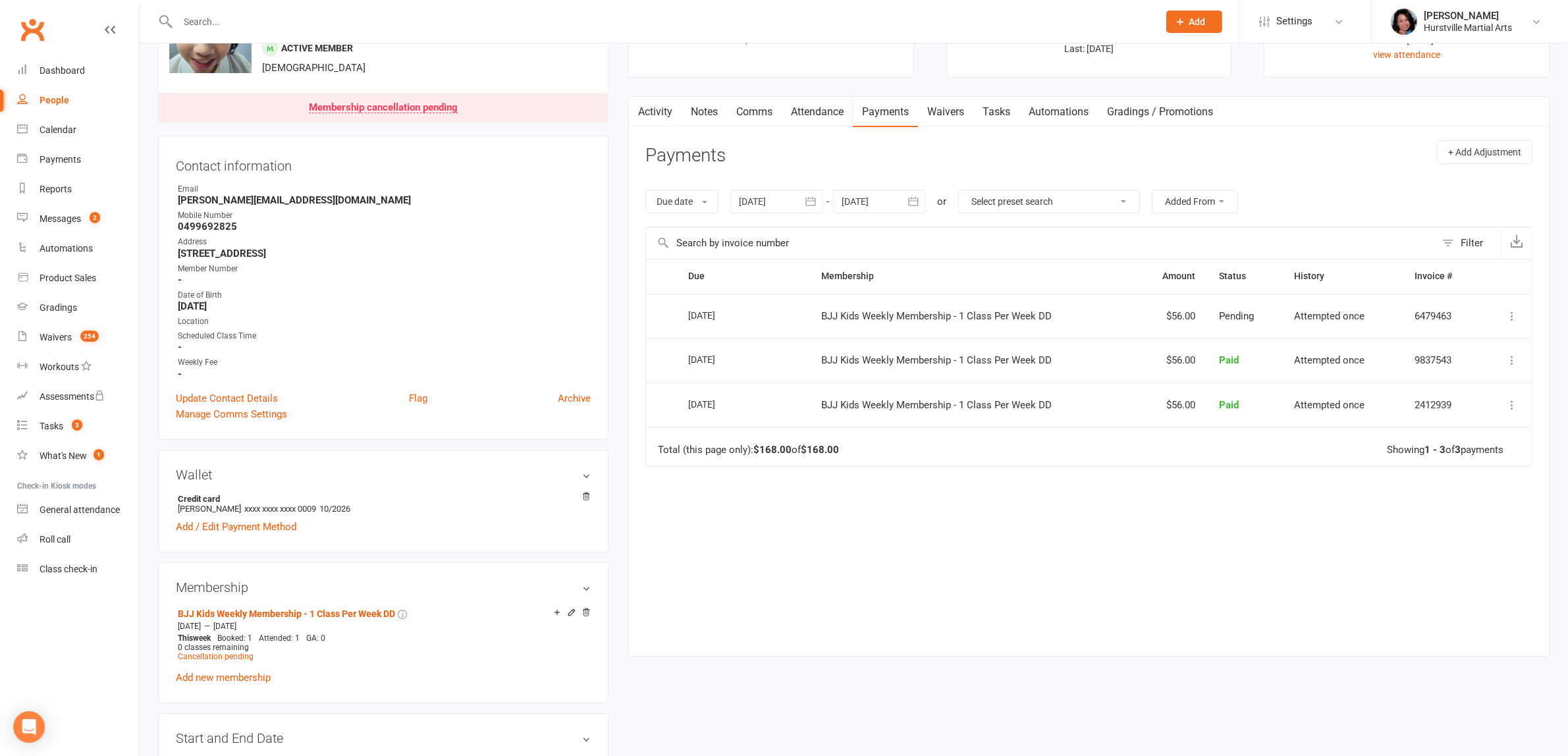
click at [712, 106] on link "Notes" at bounding box center [704, 112] width 45 height 31
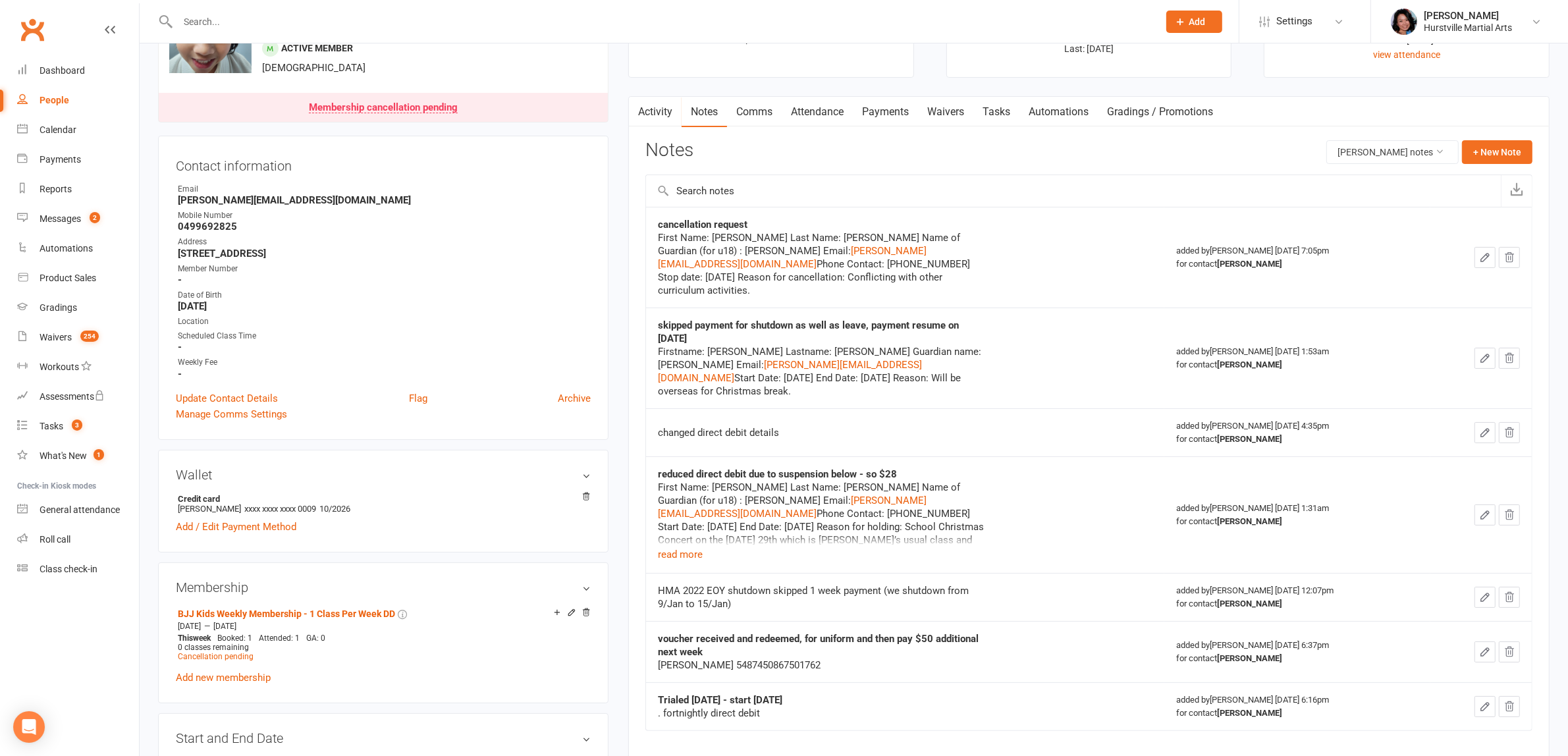
click at [771, 113] on link "Comms" at bounding box center [754, 112] width 54 height 31
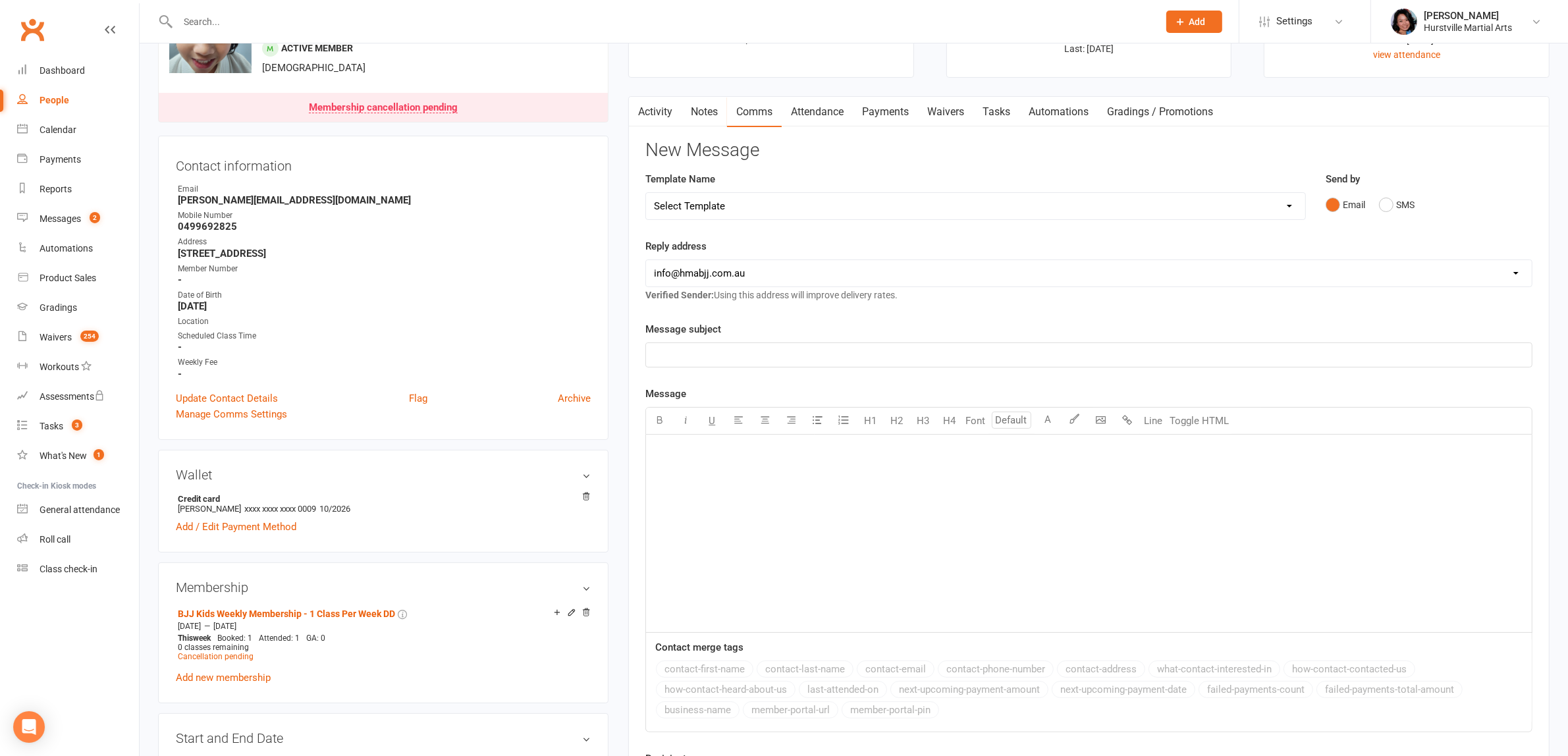
click at [759, 214] on select "Select Template [Email] 001 Kids BJJ Welcoming Email [Email] BJJ Kids Voucher C…" at bounding box center [975, 206] width 659 height 26
click at [1404, 331] on div "Message subject ﻿" at bounding box center [1089, 344] width 887 height 46
click at [1013, 149] on h3 "New Message" at bounding box center [1089, 151] width 887 height 20
click at [903, 202] on select "Select Template [Email] 001 Kids BJJ Welcoming Email [Email] BJJ Kids Voucher C…" at bounding box center [975, 206] width 659 height 26
select select "20"
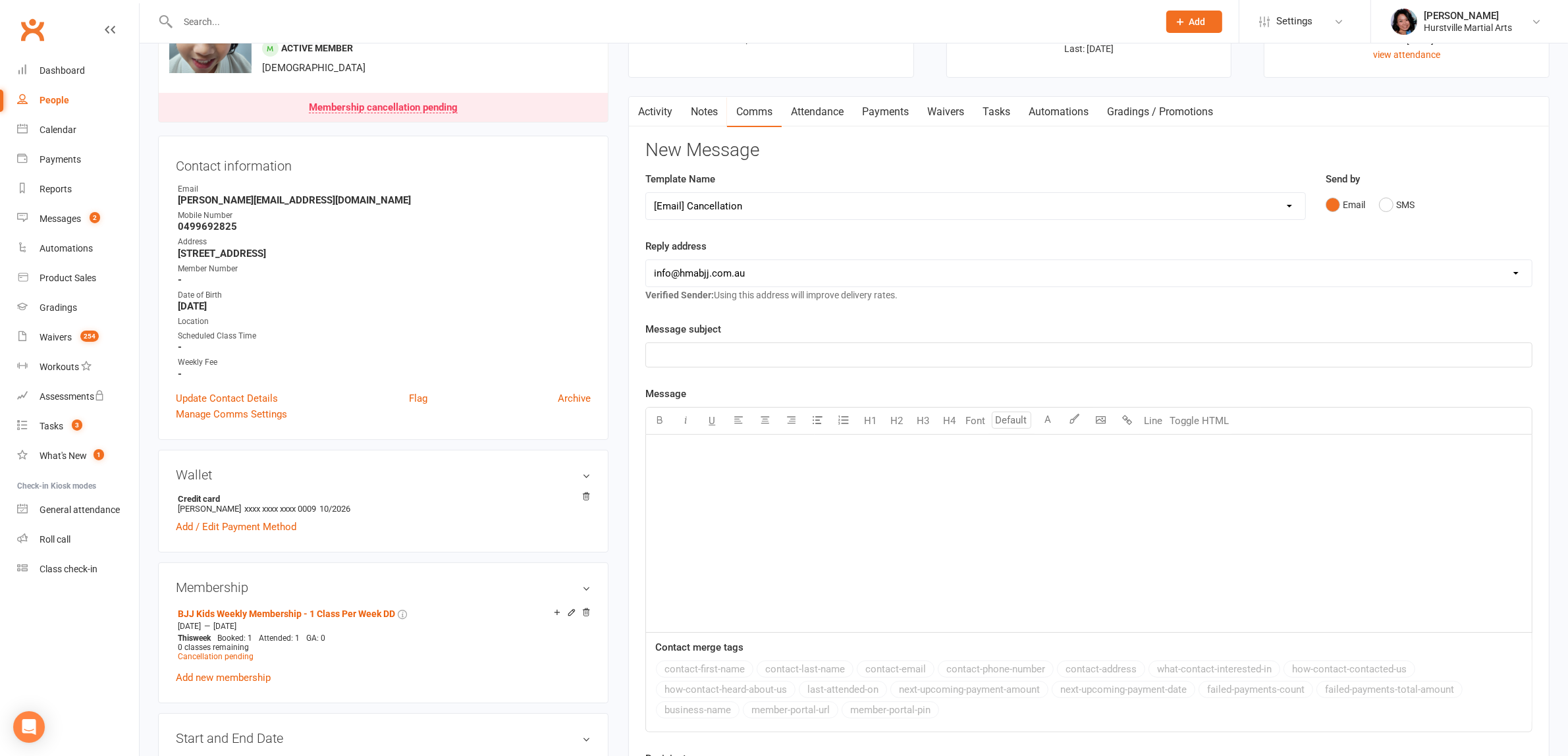
click at [646, 193] on select "Select Template [Email] 001 Kids BJJ Welcoming Email [Email] BJJ Kids Voucher C…" at bounding box center [975, 206] width 659 height 26
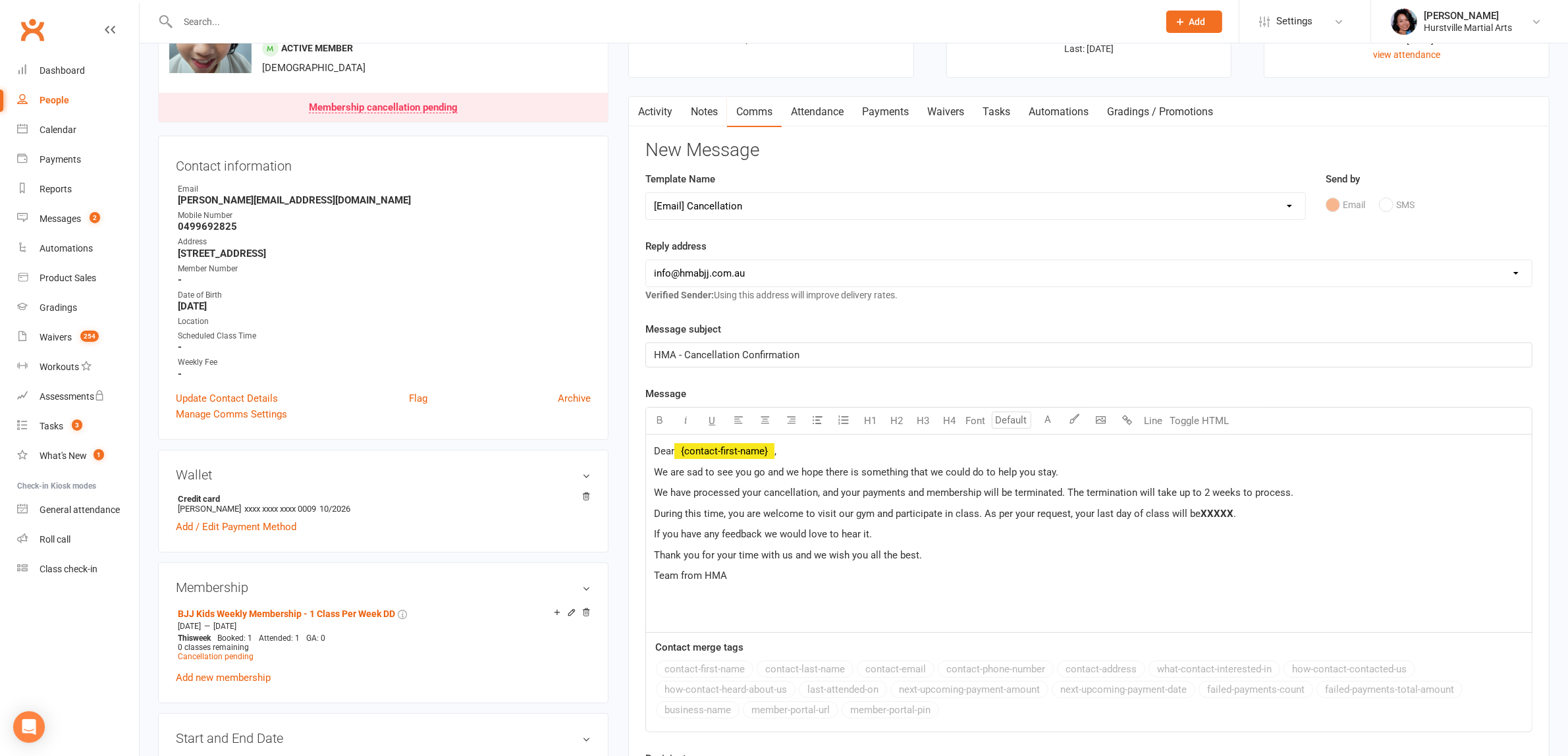
click at [1205, 518] on span "XXXXX" at bounding box center [1217, 514] width 33 height 12
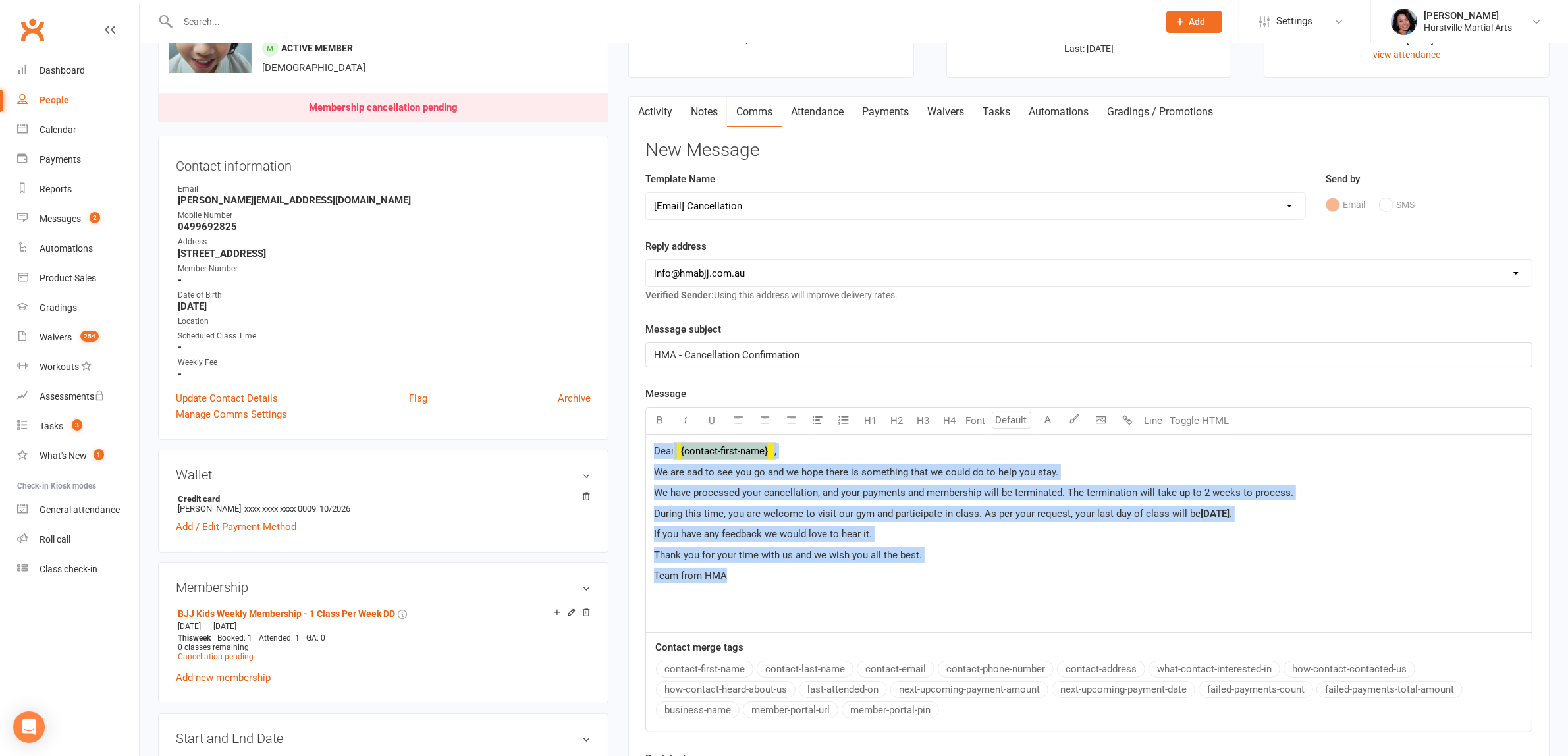
drag, startPoint x: 812, startPoint y: 579, endPoint x: 515, endPoint y: 373, distance: 361.4
copy div "Dear ﻿ {contact-first-name} , We are sad to see you go and we hope there is som…"
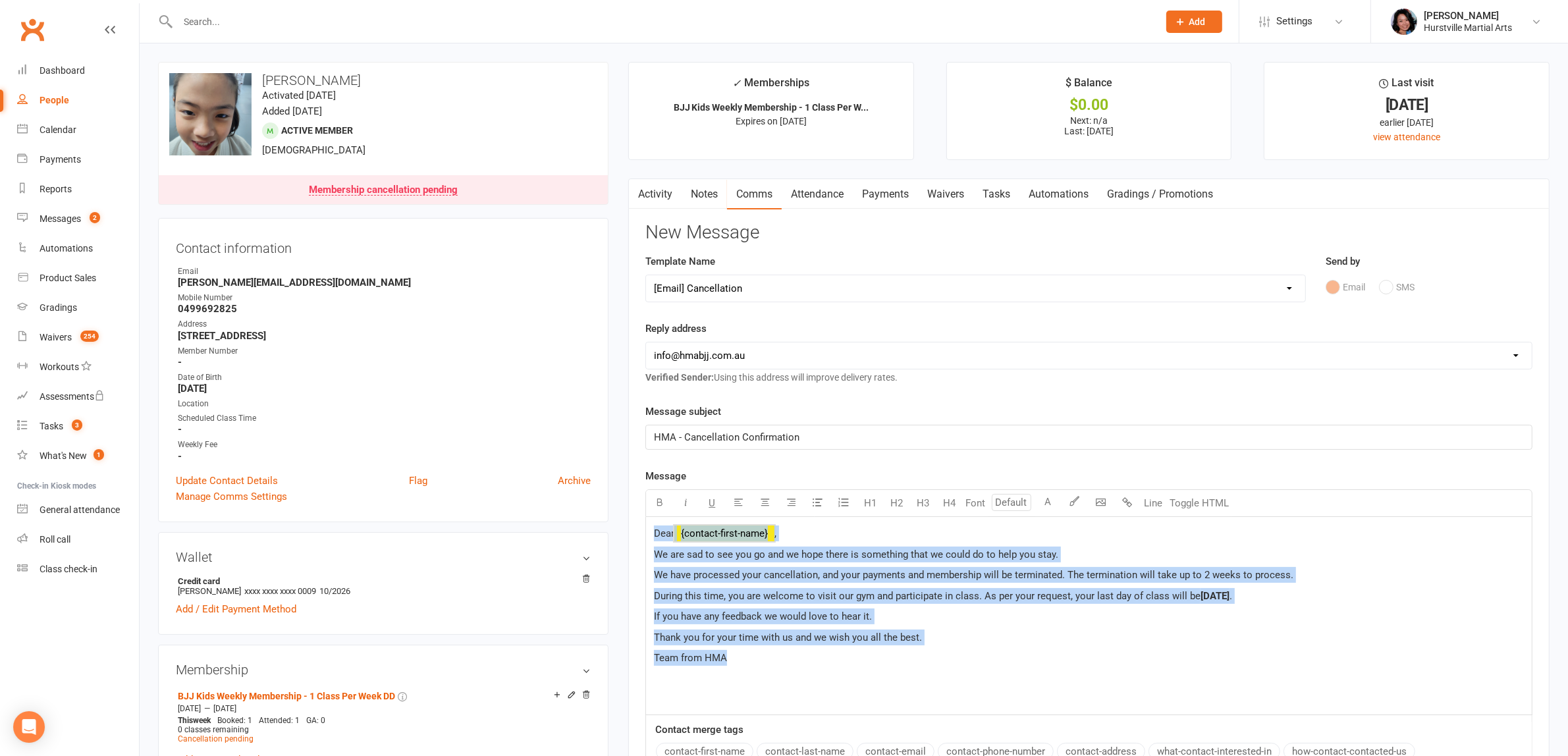
click at [917, 633] on span "Thank you for your time with us and we wish you all the best." at bounding box center [788, 637] width 268 height 12
drag, startPoint x: 772, startPoint y: 664, endPoint x: 619, endPoint y: 544, distance: 194.4
click at [619, 544] on main "✓ Memberships BJJ Kids Weekly Membership - 1 Class Per W... Expires on 23rd Sep…" at bounding box center [1089, 505] width 941 height 888
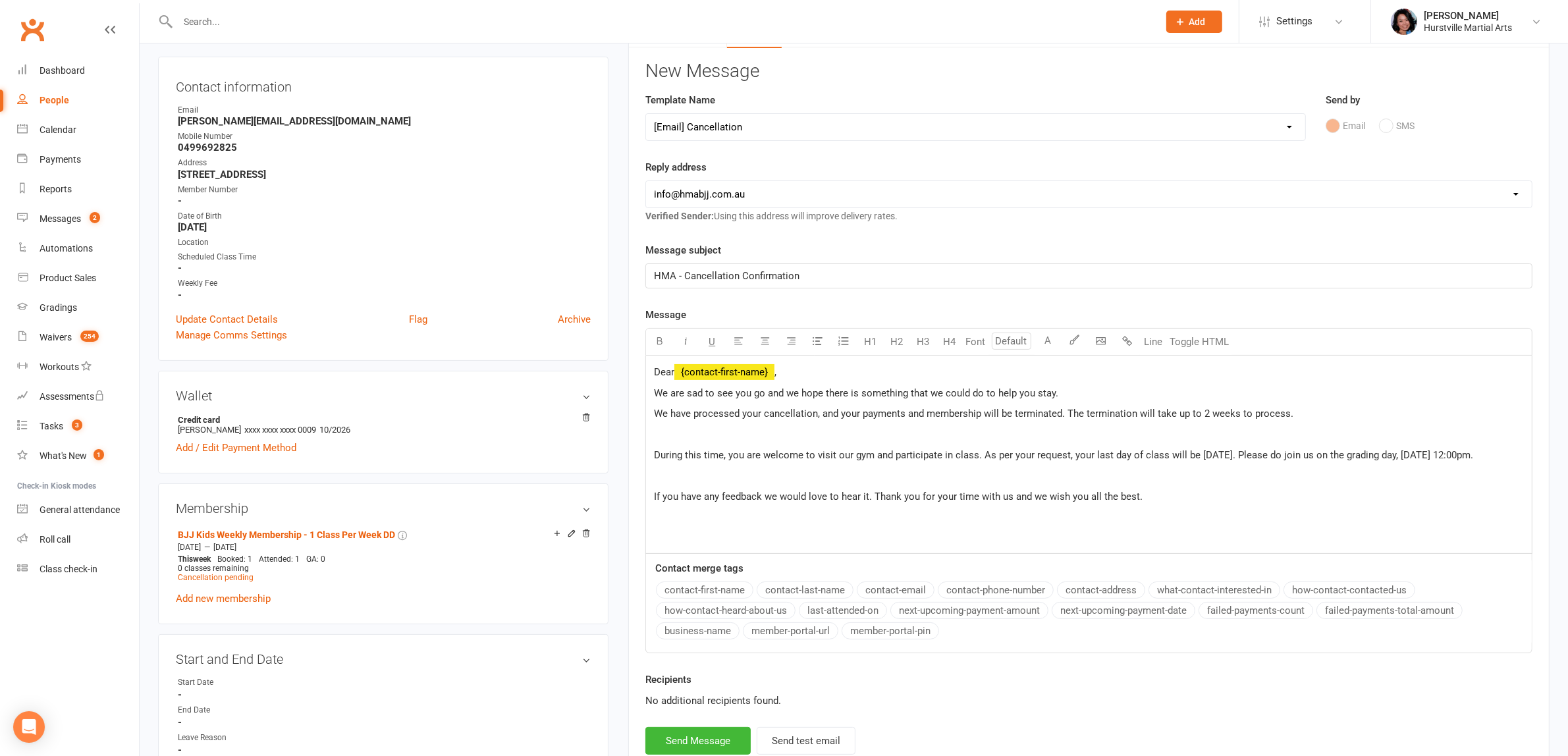
scroll to position [164, 0]
click at [855, 370] on p "Dear ﻿ {contact-first-name} ," at bounding box center [1089, 368] width 870 height 16
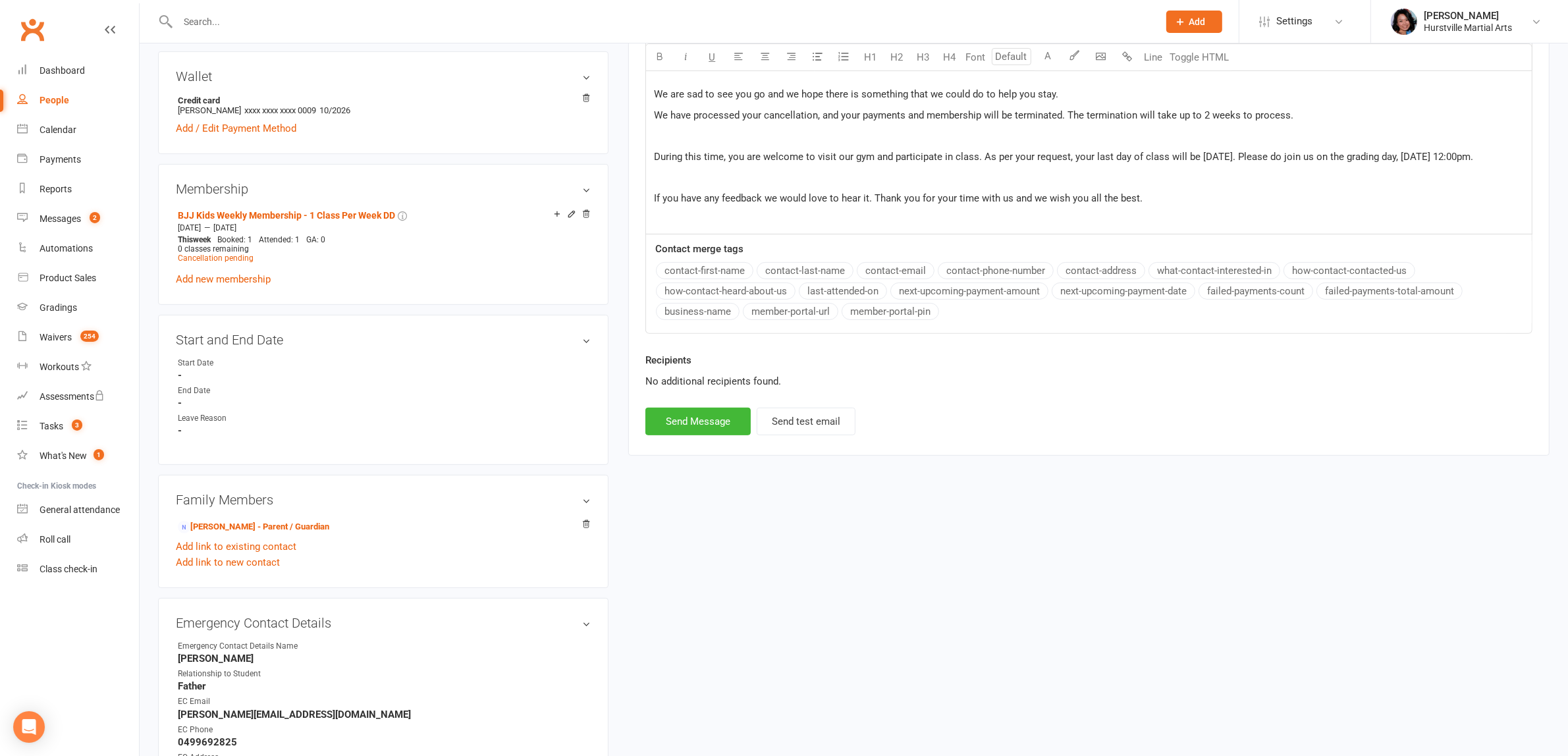
scroll to position [329, 0]
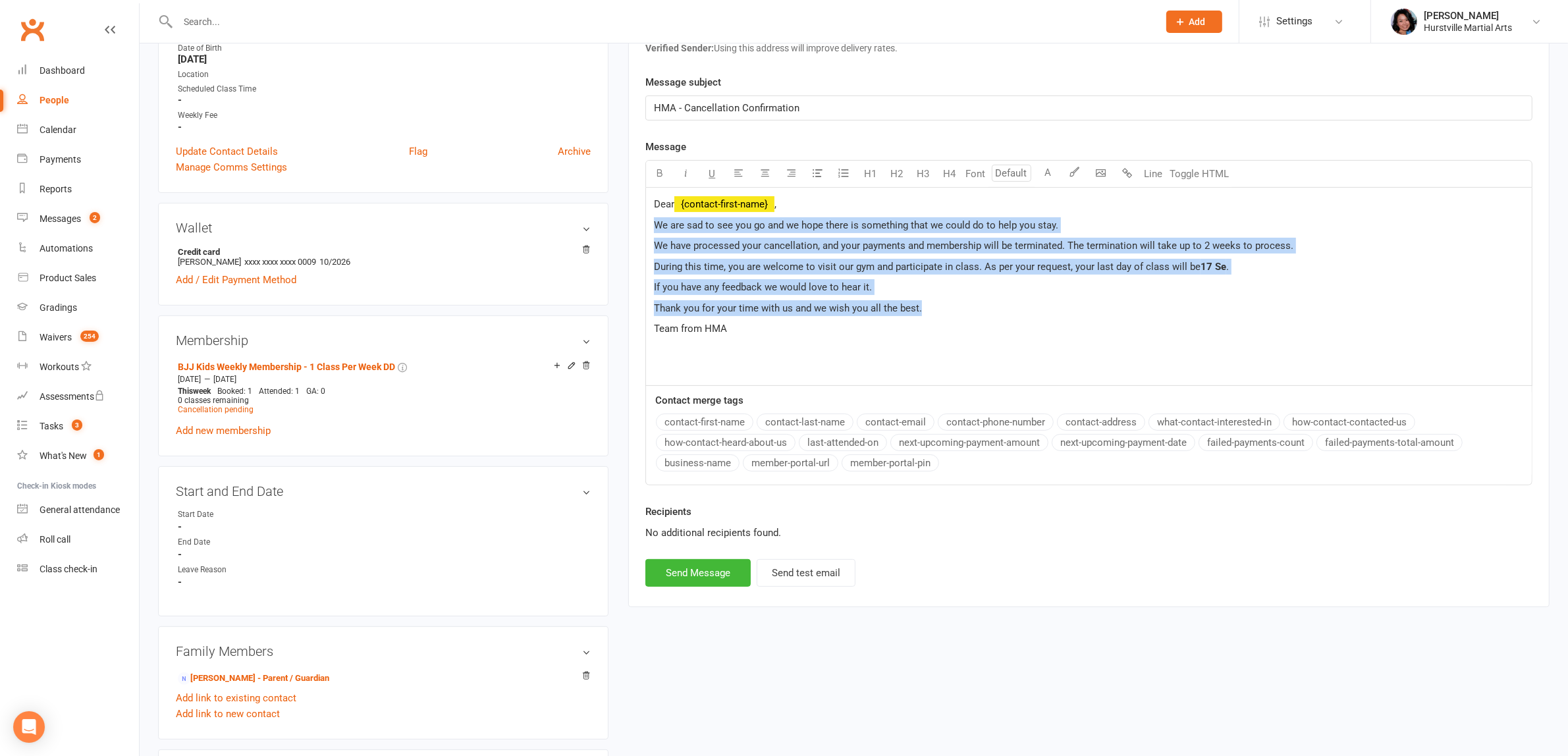
drag, startPoint x: 959, startPoint y: 314, endPoint x: 610, endPoint y: 226, distance: 359.9
click at [610, 226] on div "upload photo change photo Isabella Lee Activated 26 October, 2022 Added 11 Octo…" at bounding box center [854, 634] width 1411 height 1804
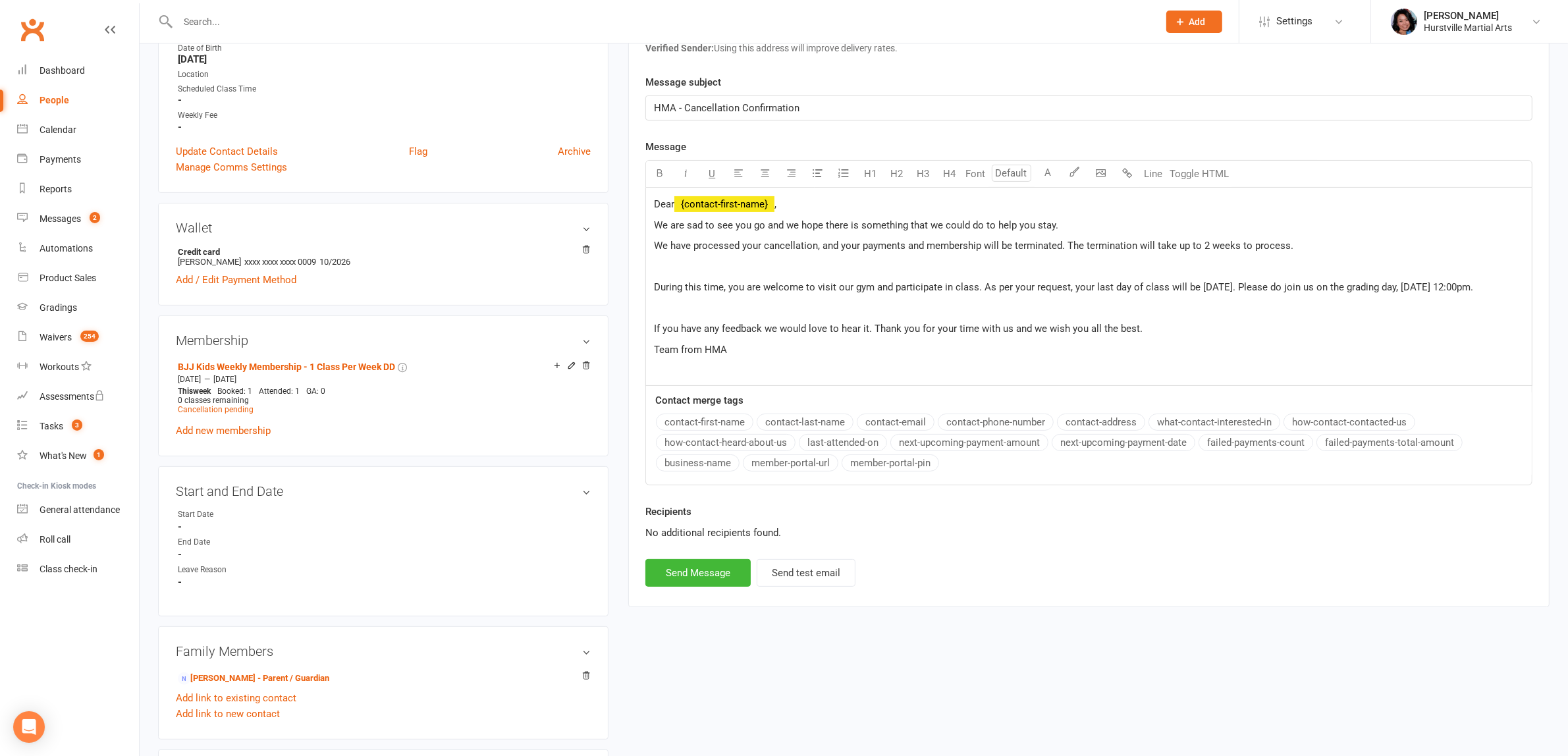
click at [889, 204] on p "Dear ﻿ {contact-first-name} ," at bounding box center [1089, 204] width 870 height 16
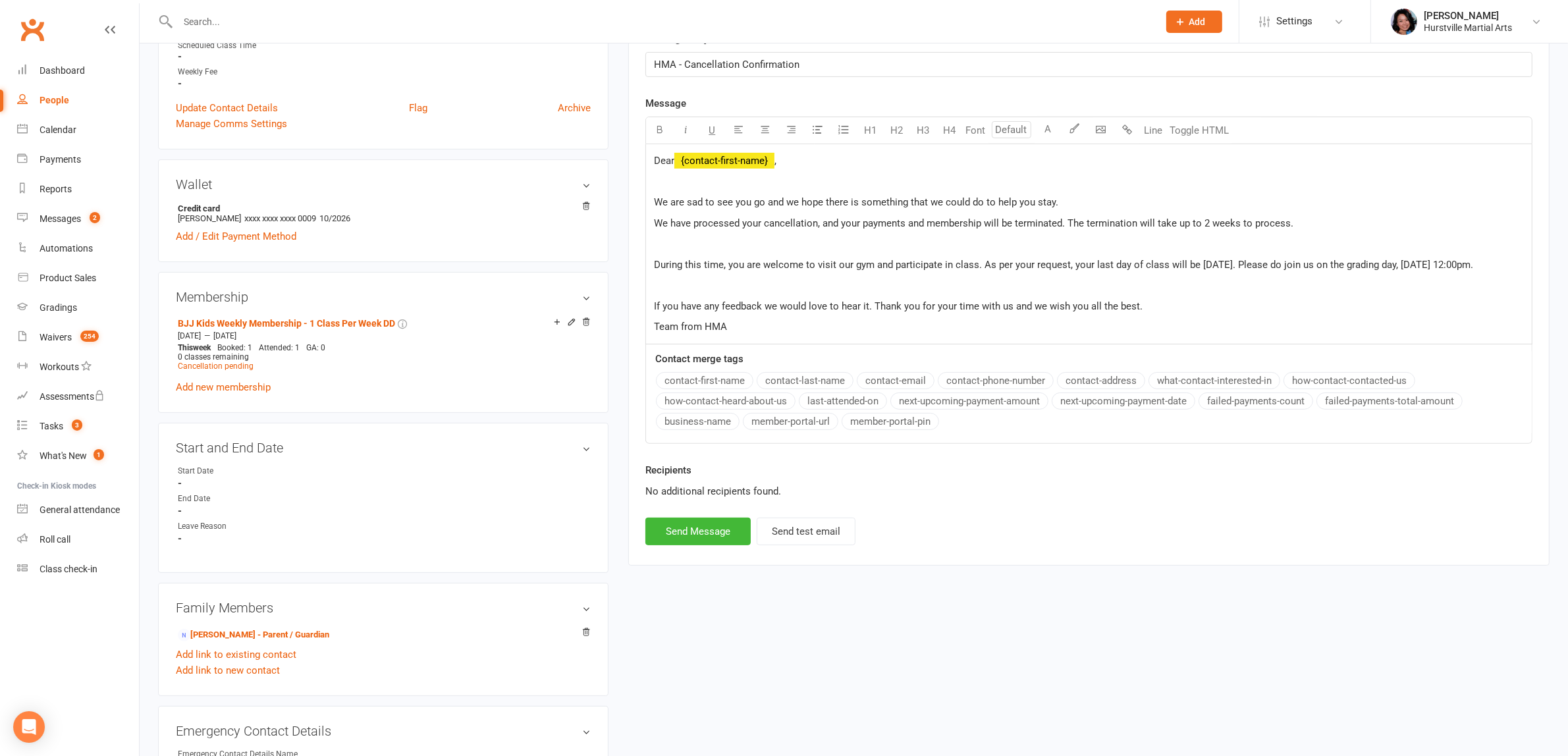
scroll to position [412, 0]
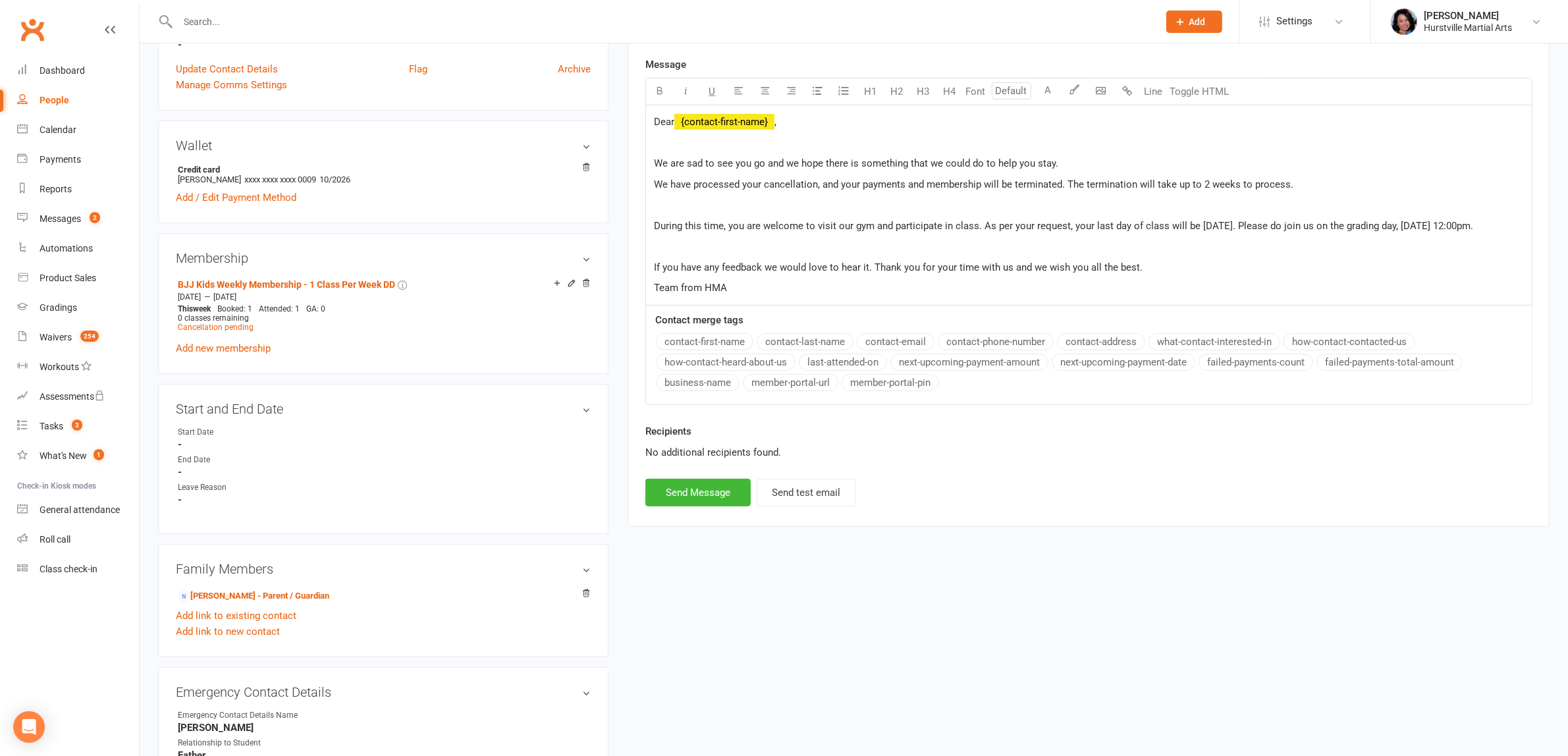
click at [1156, 275] on p "If you have any feedback we would love to hear it. Thank you for your time with…" at bounding box center [1089, 267] width 870 height 16
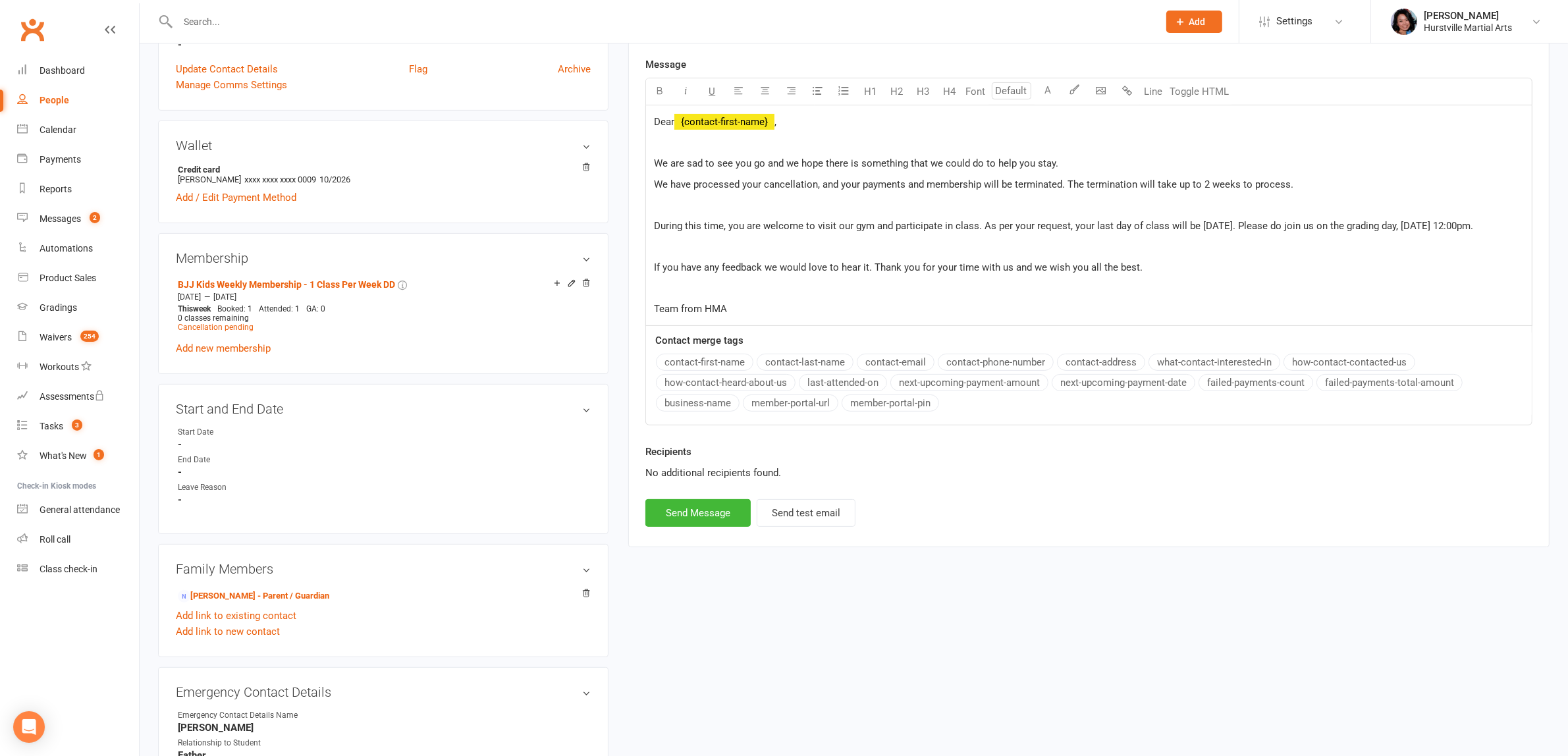
scroll to position [494, 0]
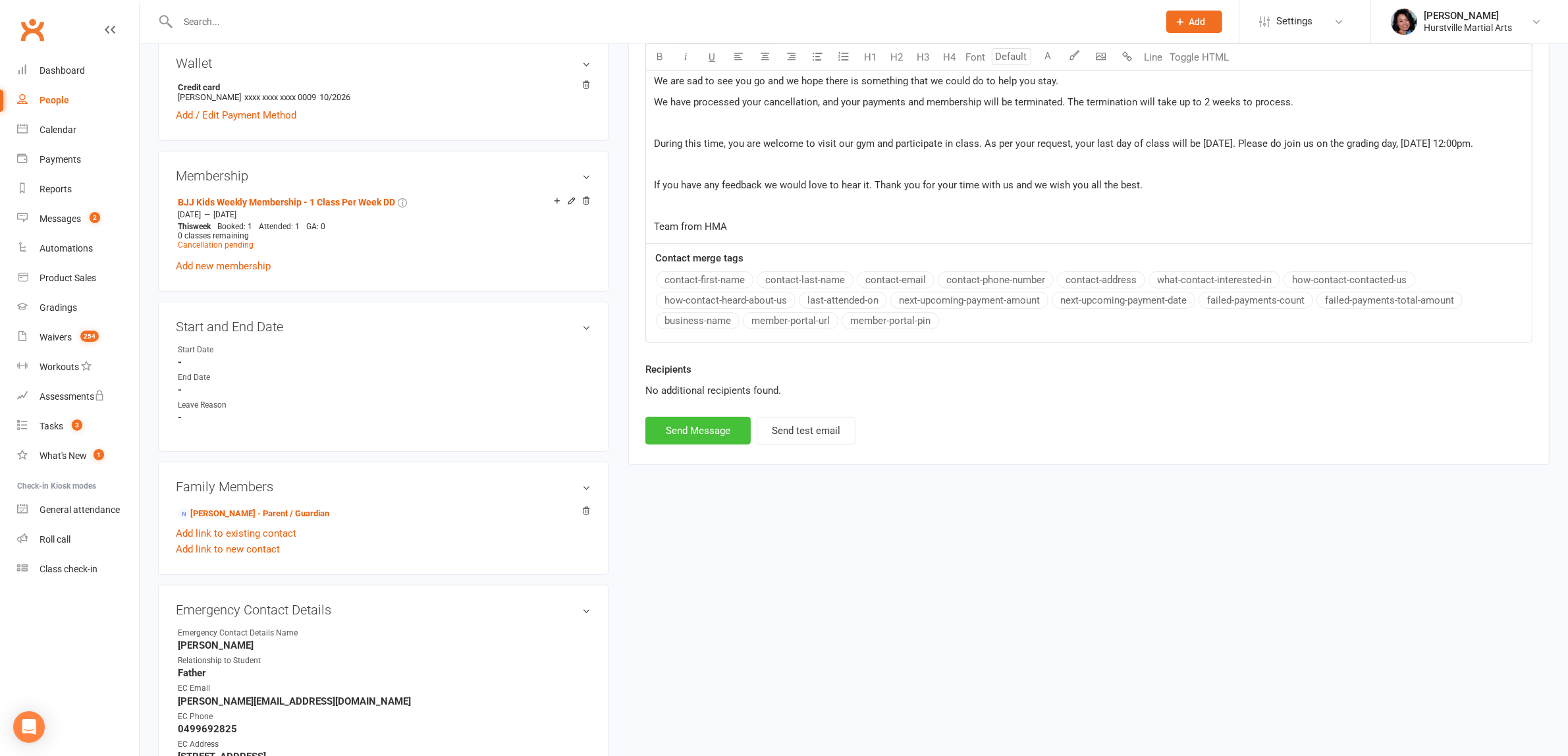
click at [692, 444] on button "Send Message" at bounding box center [697, 431] width 105 height 28
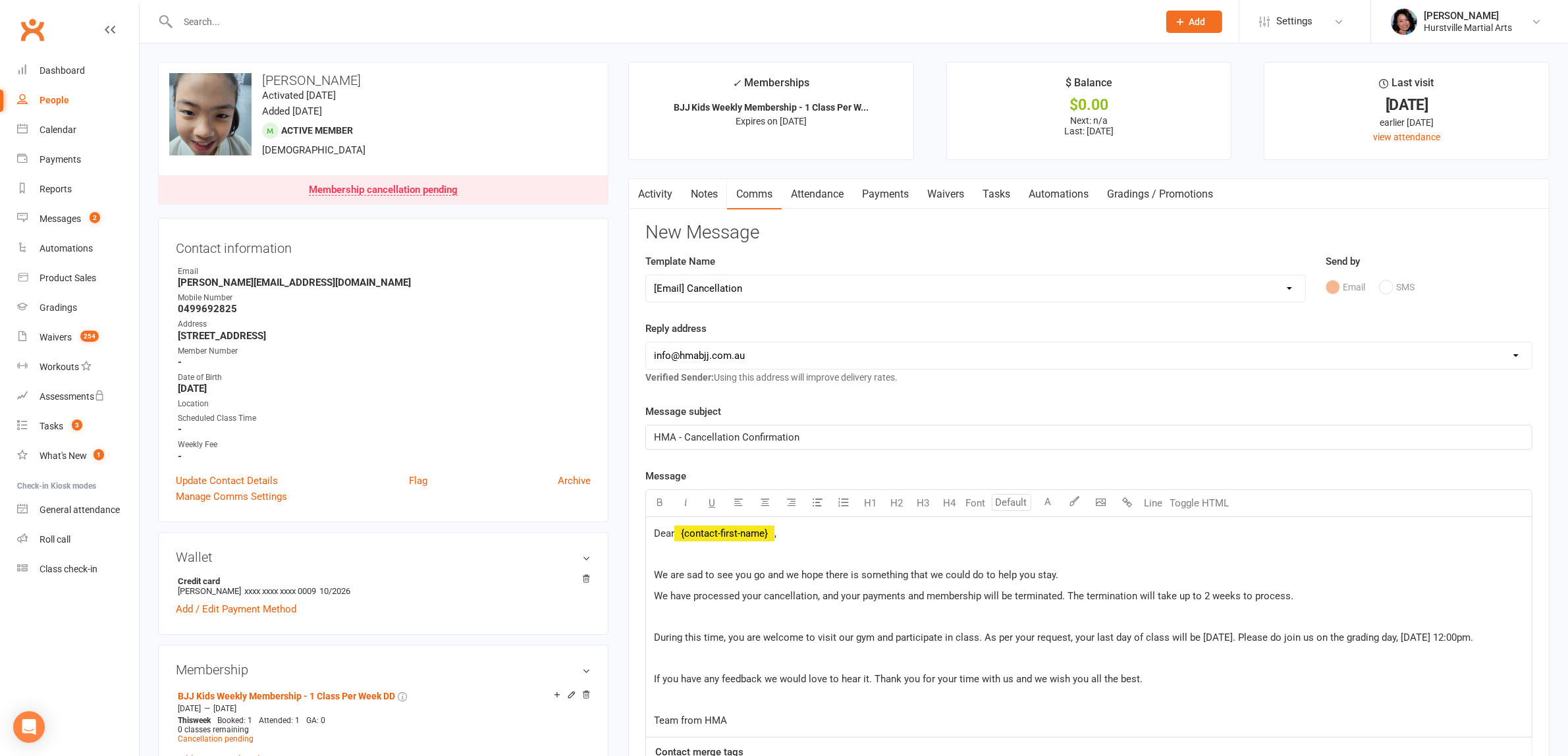
select select
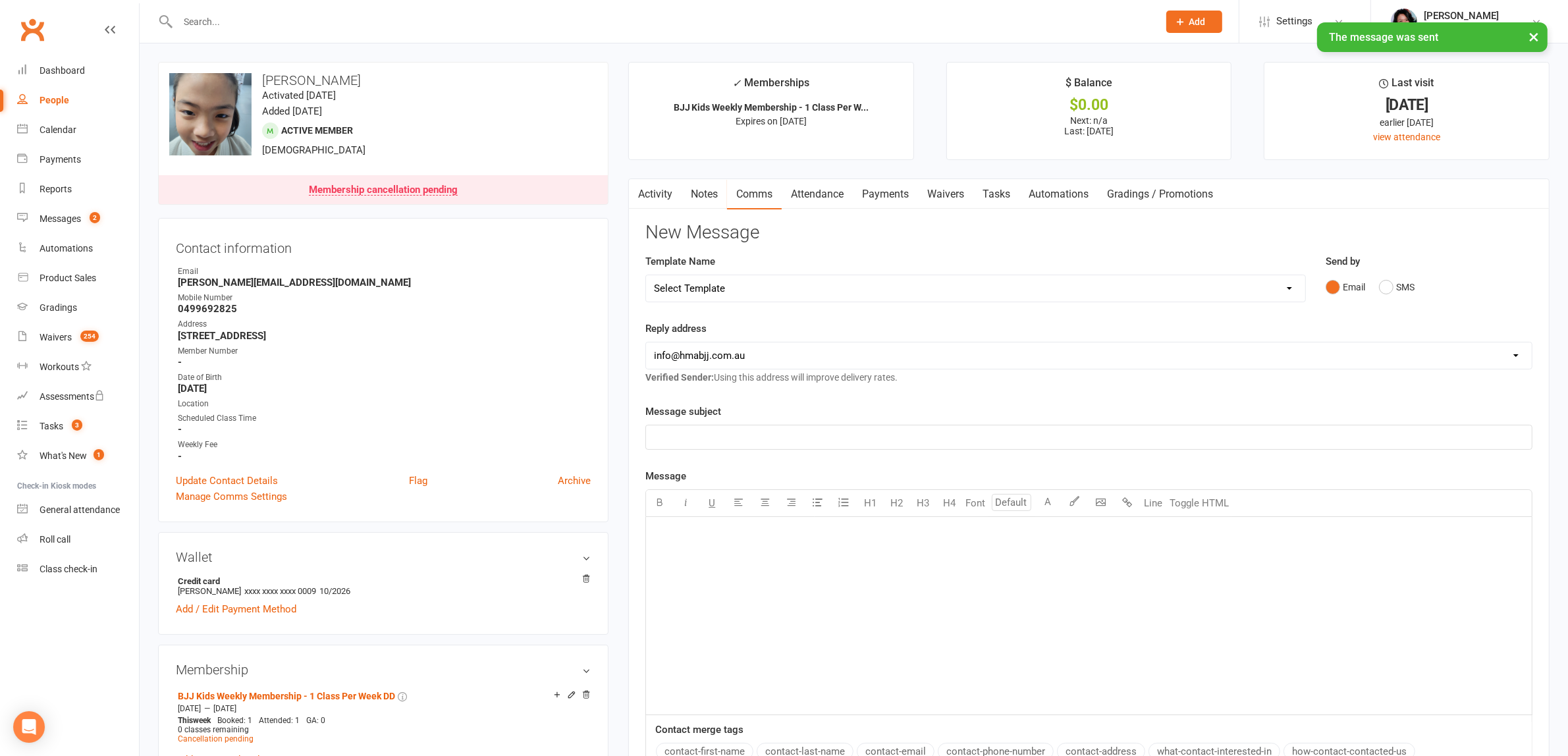
click at [544, 22] on div "× The message was sent" at bounding box center [775, 22] width 1550 height 0
click at [548, 17] on input "text" at bounding box center [661, 21] width 975 height 18
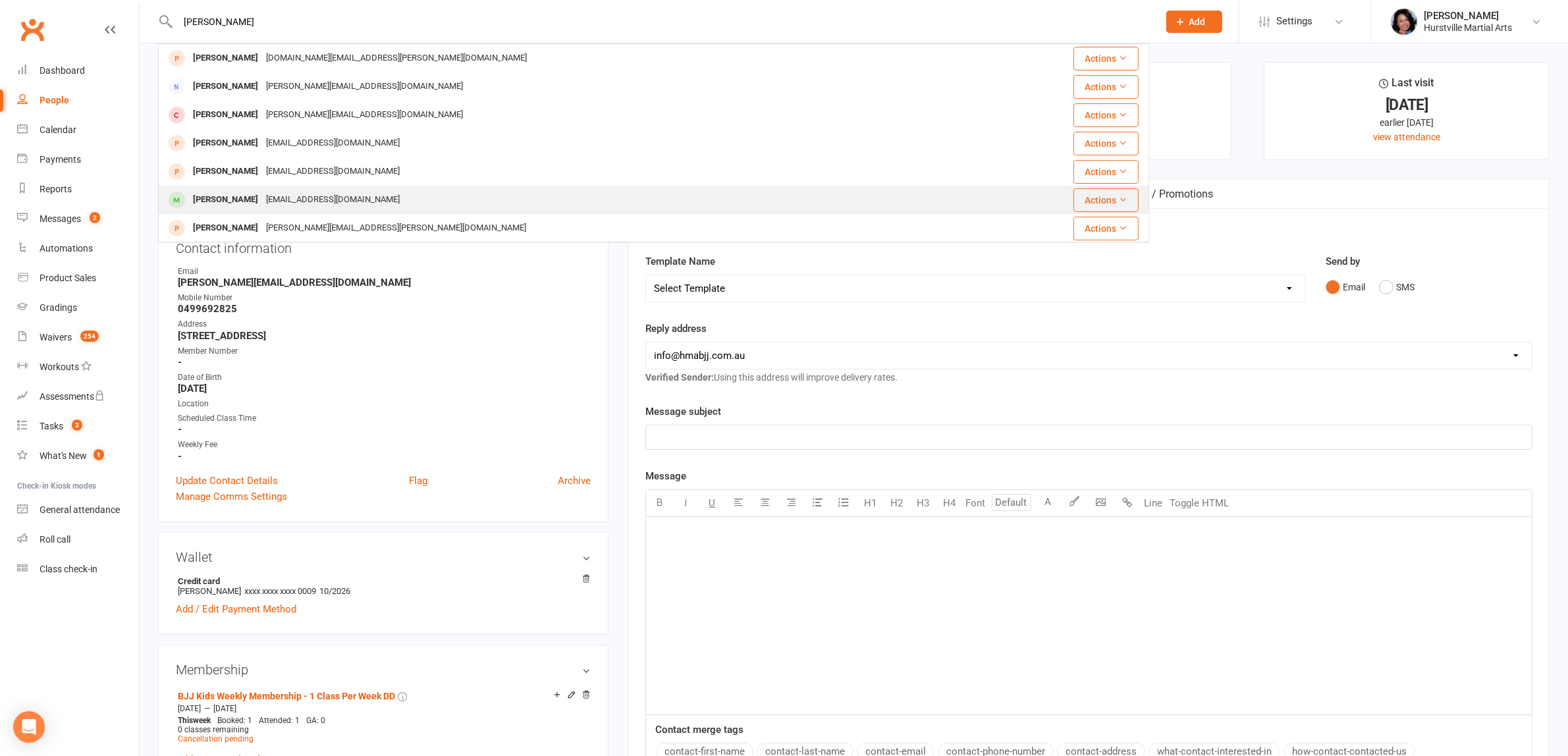
type input "[PERSON_NAME]"
click at [333, 194] on div "[EMAIL_ADDRESS][DOMAIN_NAME]" at bounding box center [333, 200] width 141 height 19
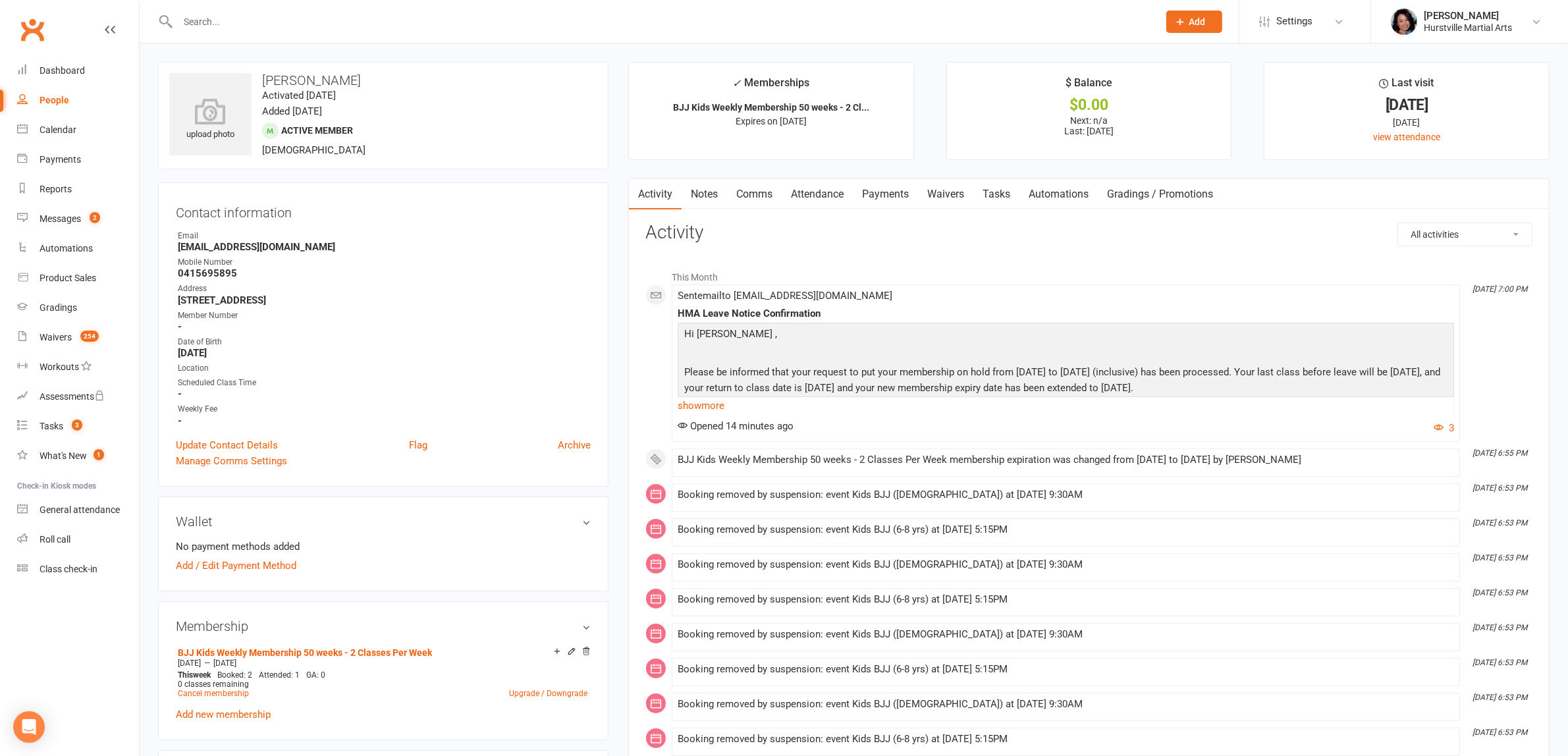
click at [758, 196] on link "Comms" at bounding box center [754, 194] width 54 height 31
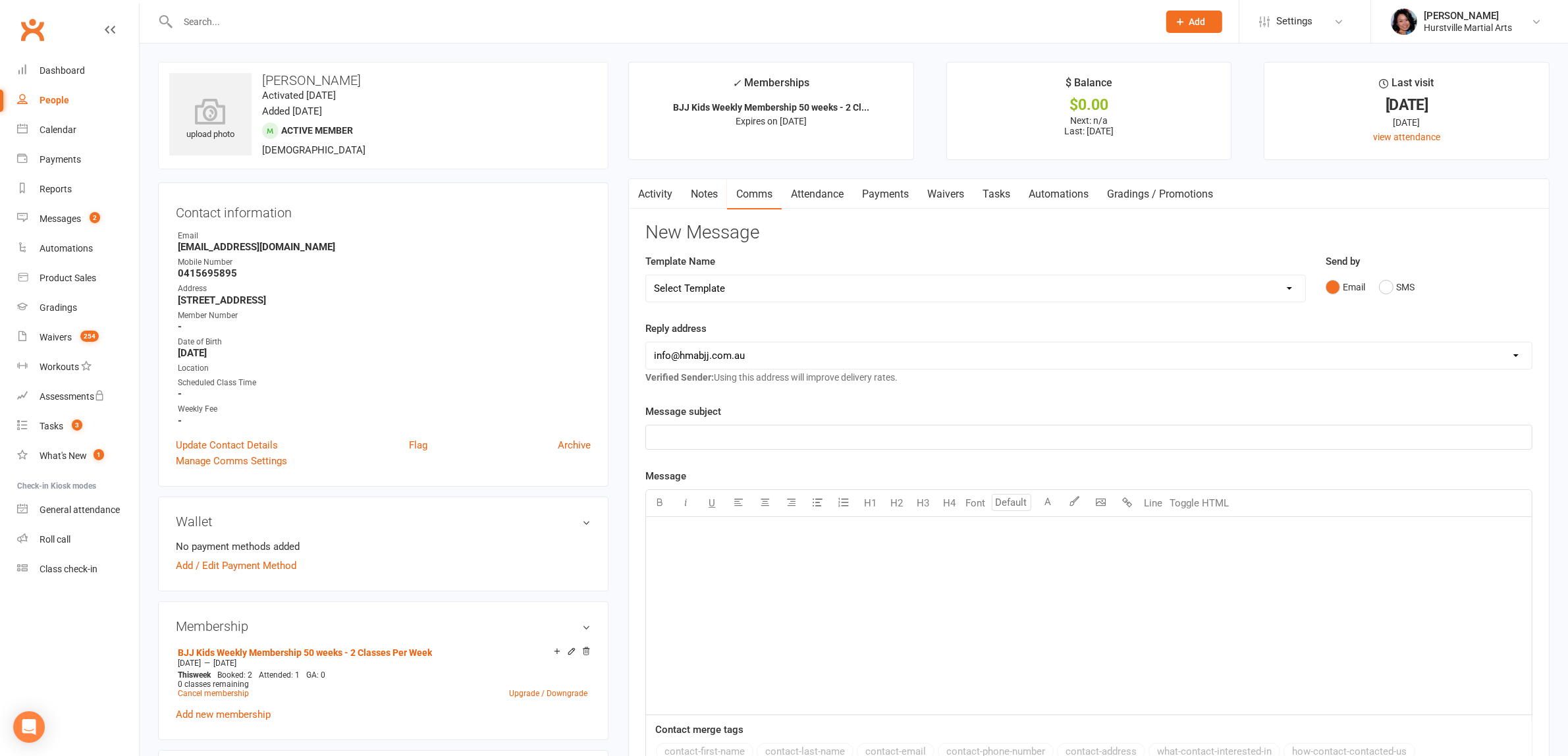
click at [805, 195] on link "Attendance" at bounding box center [817, 194] width 71 height 31
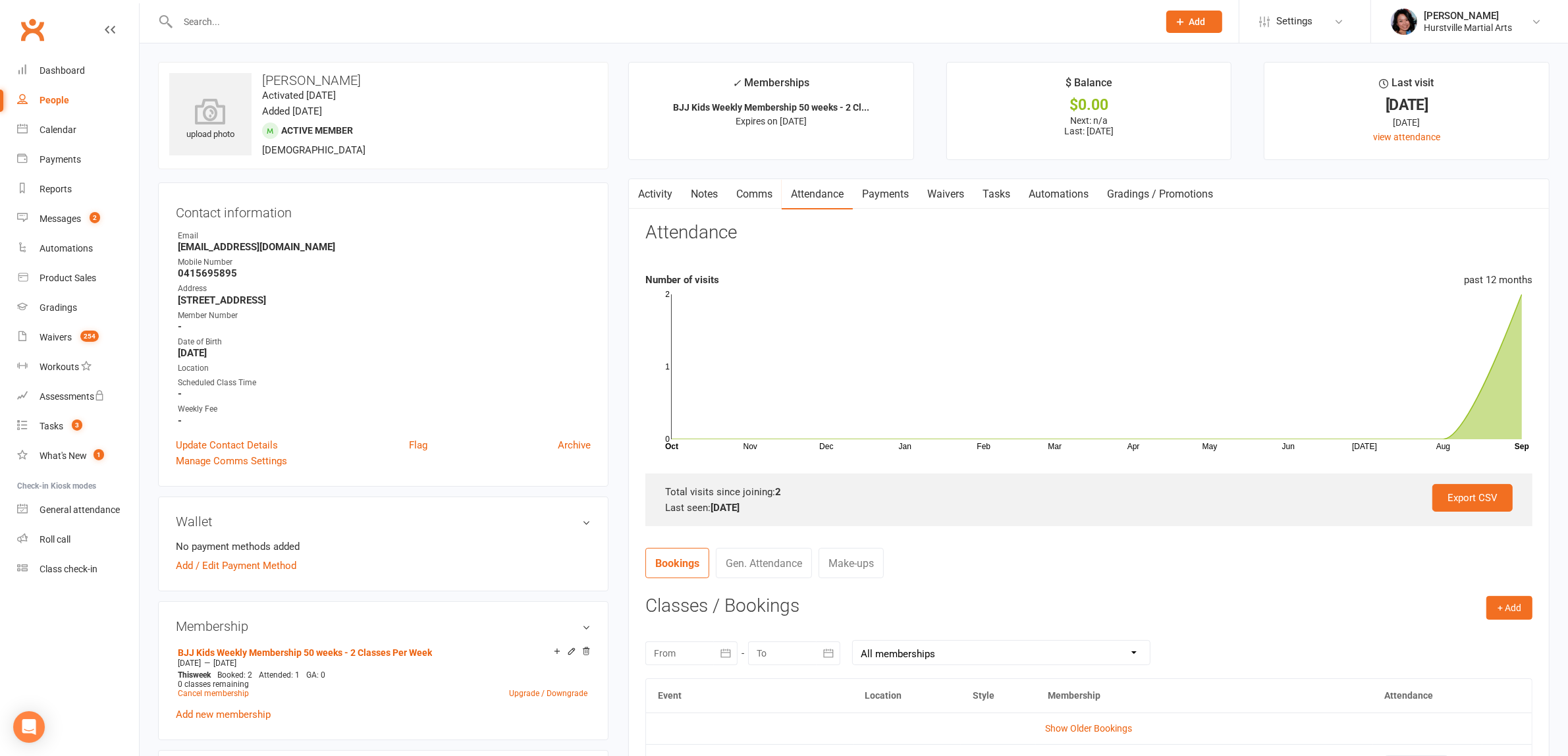
click at [713, 194] on link "Notes" at bounding box center [704, 194] width 45 height 31
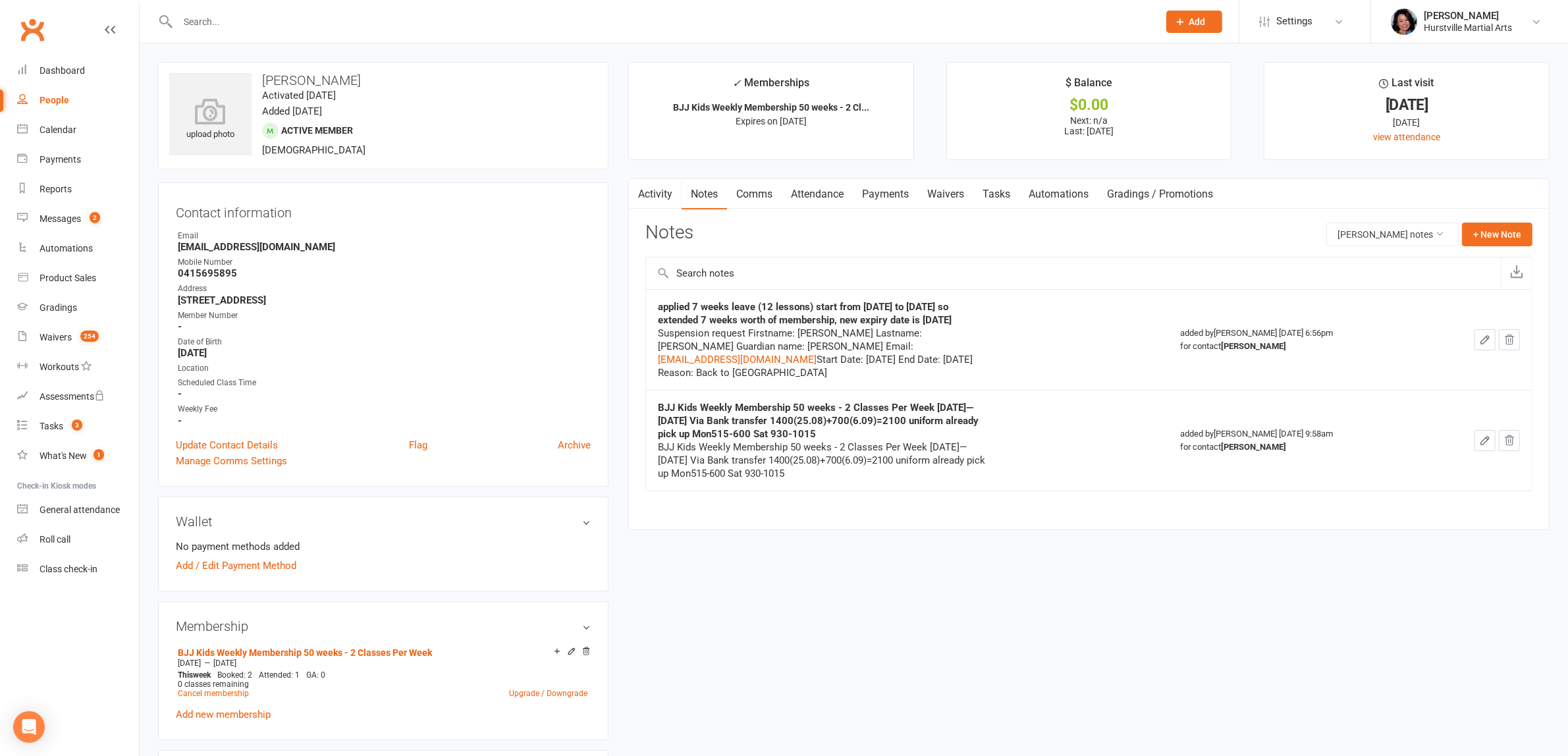
click at [758, 191] on link "Comms" at bounding box center [754, 194] width 54 height 31
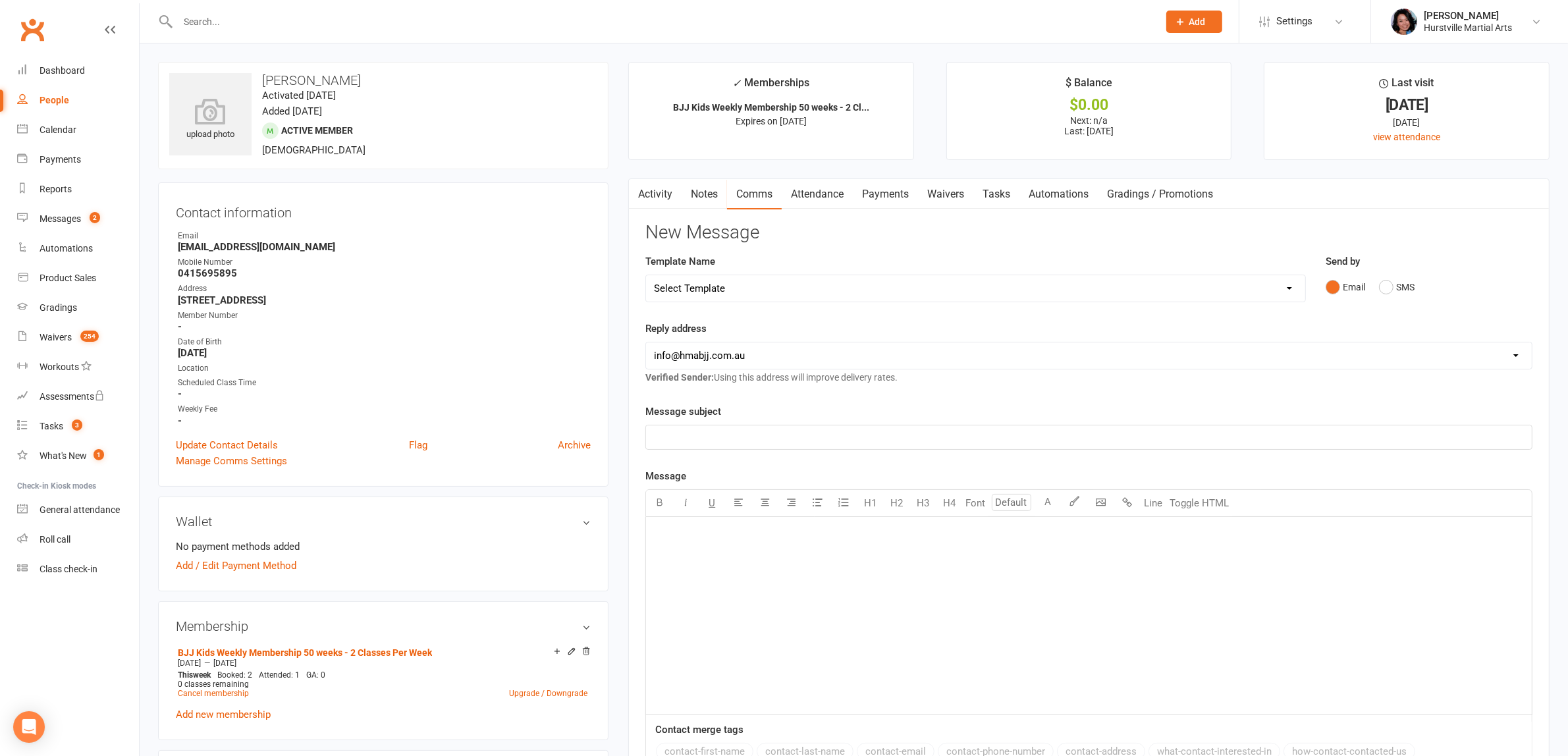
click at [807, 282] on select "Select Template [Email] 001 Kids BJJ Welcoming Email [Email] BJJ Kids Voucher C…" at bounding box center [975, 288] width 659 height 26
select select "3"
click at [646, 275] on select "Select Template [Email] 001 Kids BJJ Welcoming Email [Email] BJJ Kids Voucher C…" at bounding box center [975, 288] width 659 height 26
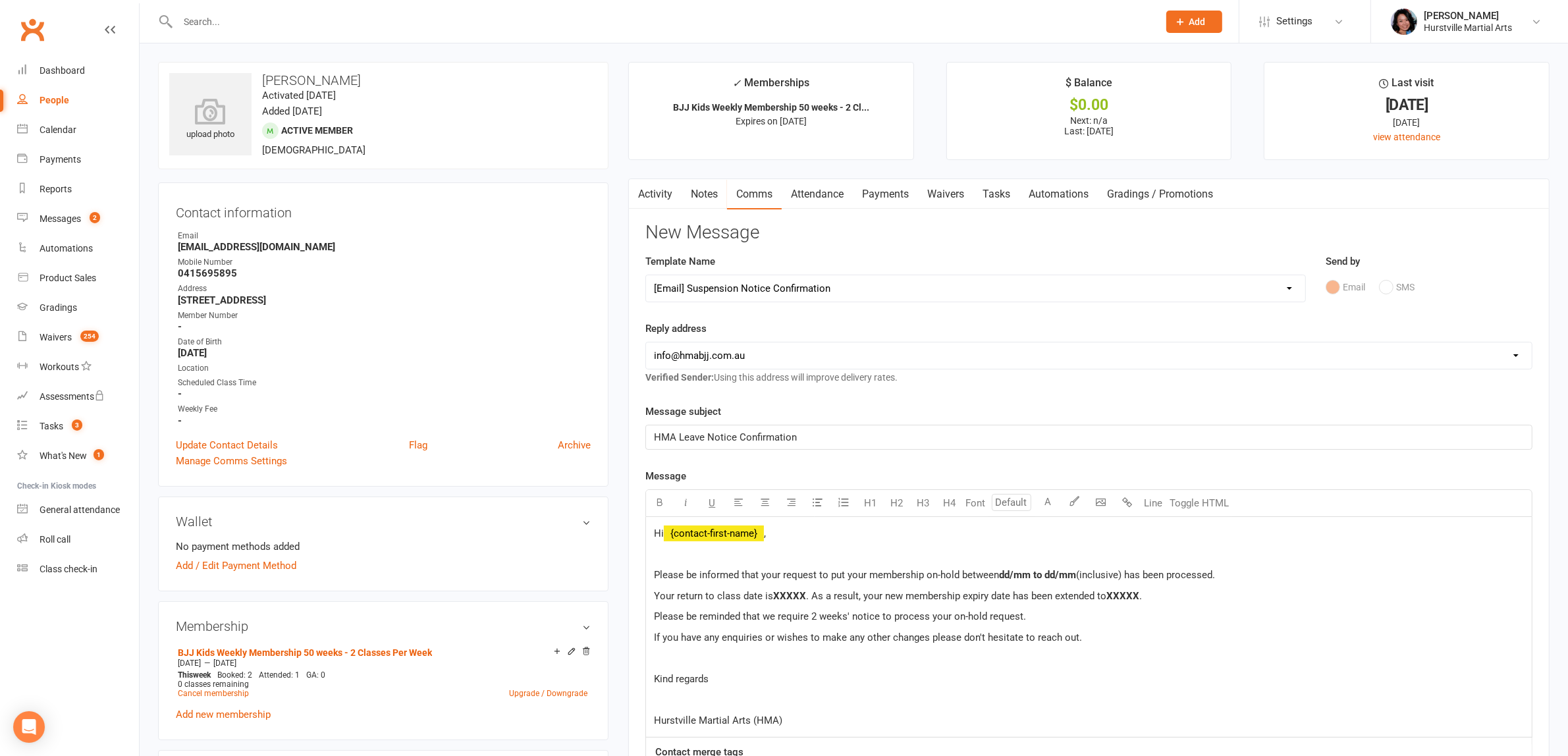
click at [656, 193] on link "Activity" at bounding box center [655, 194] width 53 height 31
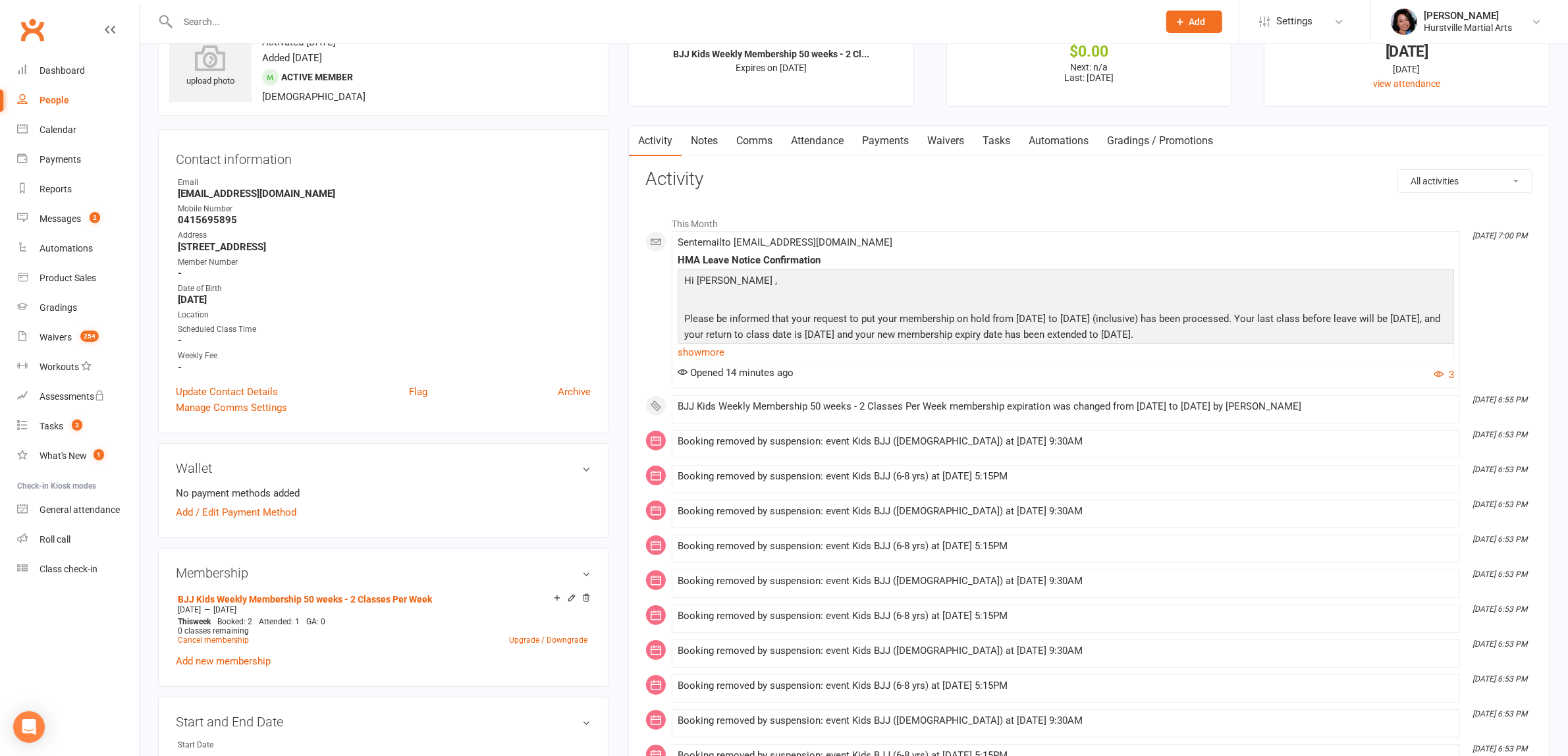
scroll to position [82, 0]
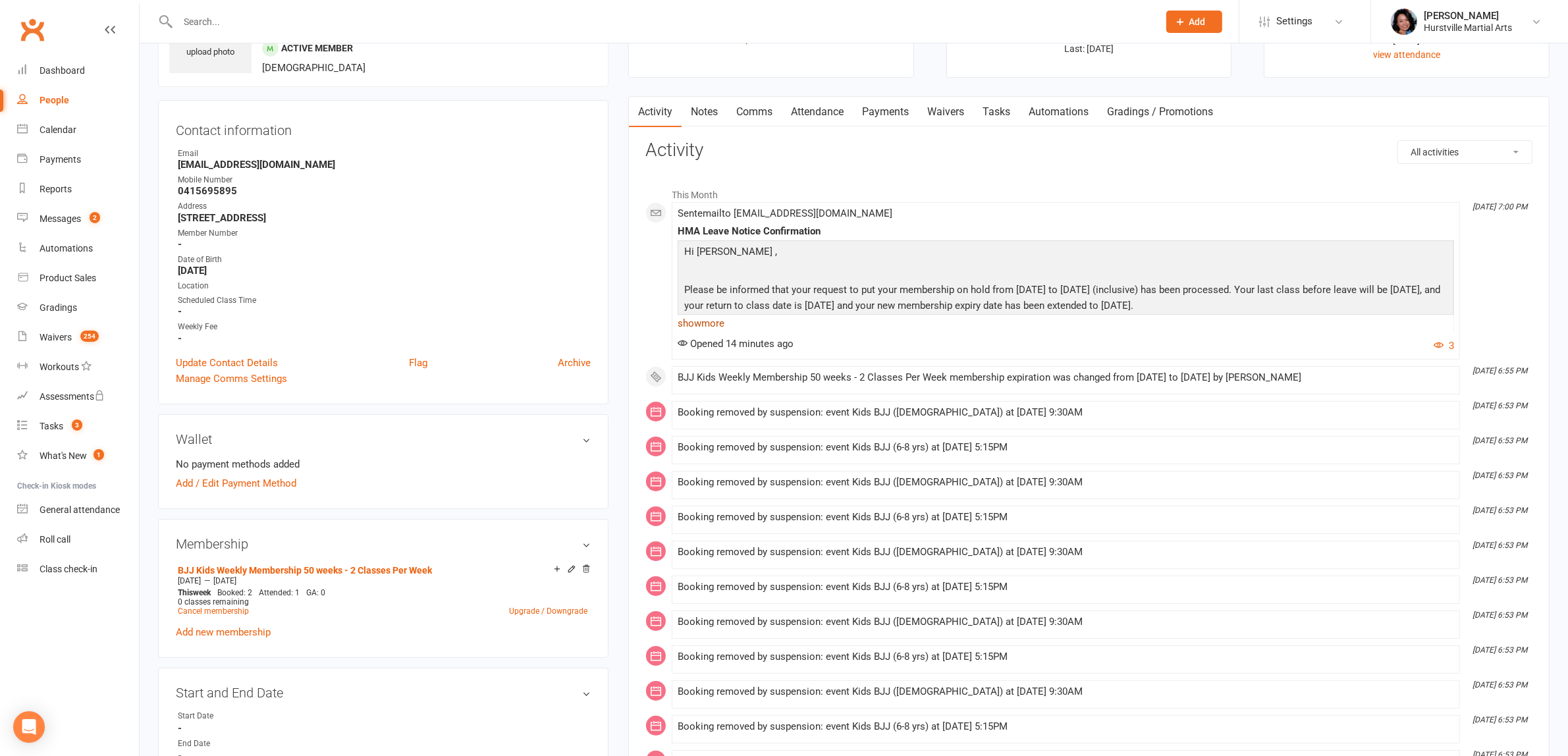
click at [718, 319] on link "show more" at bounding box center [1065, 323] width 776 height 18
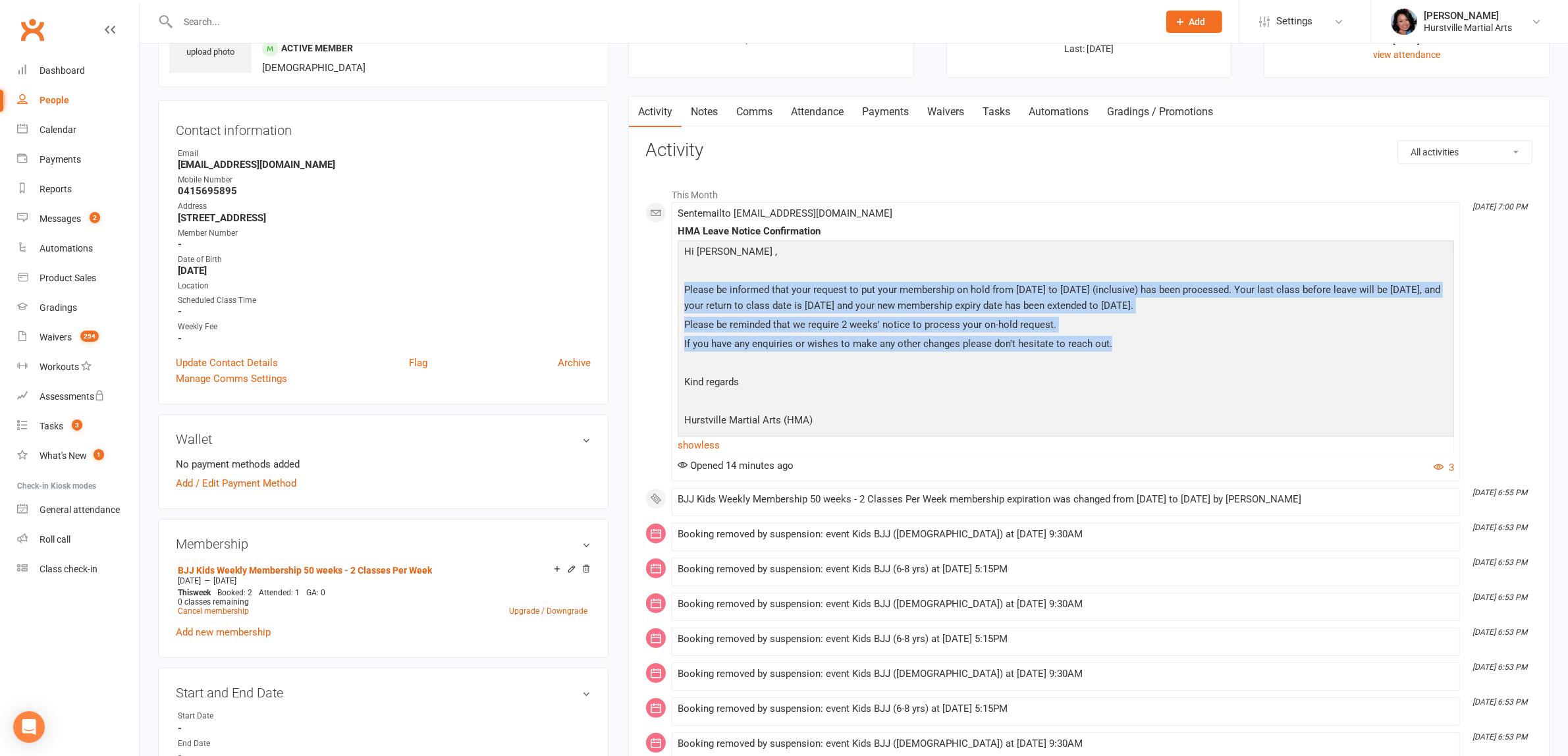
drag, startPoint x: 1137, startPoint y: 364, endPoint x: 670, endPoint y: 292, distance: 472.5
copy div "Please be informed that your request to put your membership on hold from 6th De…"
click at [745, 113] on link "Comms" at bounding box center [754, 112] width 54 height 31
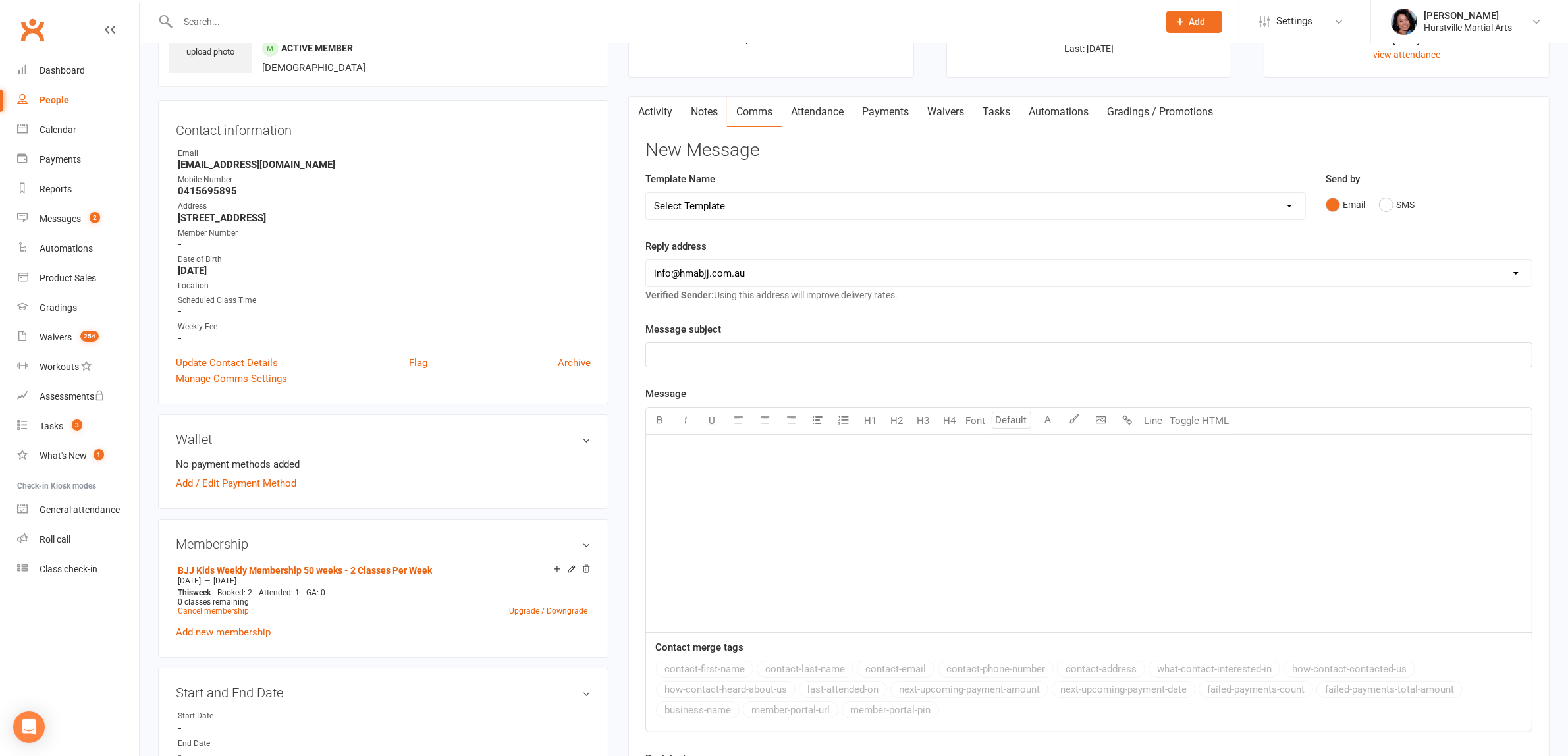
click at [750, 193] on select "Select Template [Email] 001 Kids BJJ Welcoming Email [Email] BJJ Kids Voucher C…" at bounding box center [975, 206] width 659 height 26
select select "3"
click at [646, 193] on select "Select Template [Email] 001 Kids BJJ Welcoming Email [Email] BJJ Kids Voucher C…" at bounding box center [975, 206] width 659 height 26
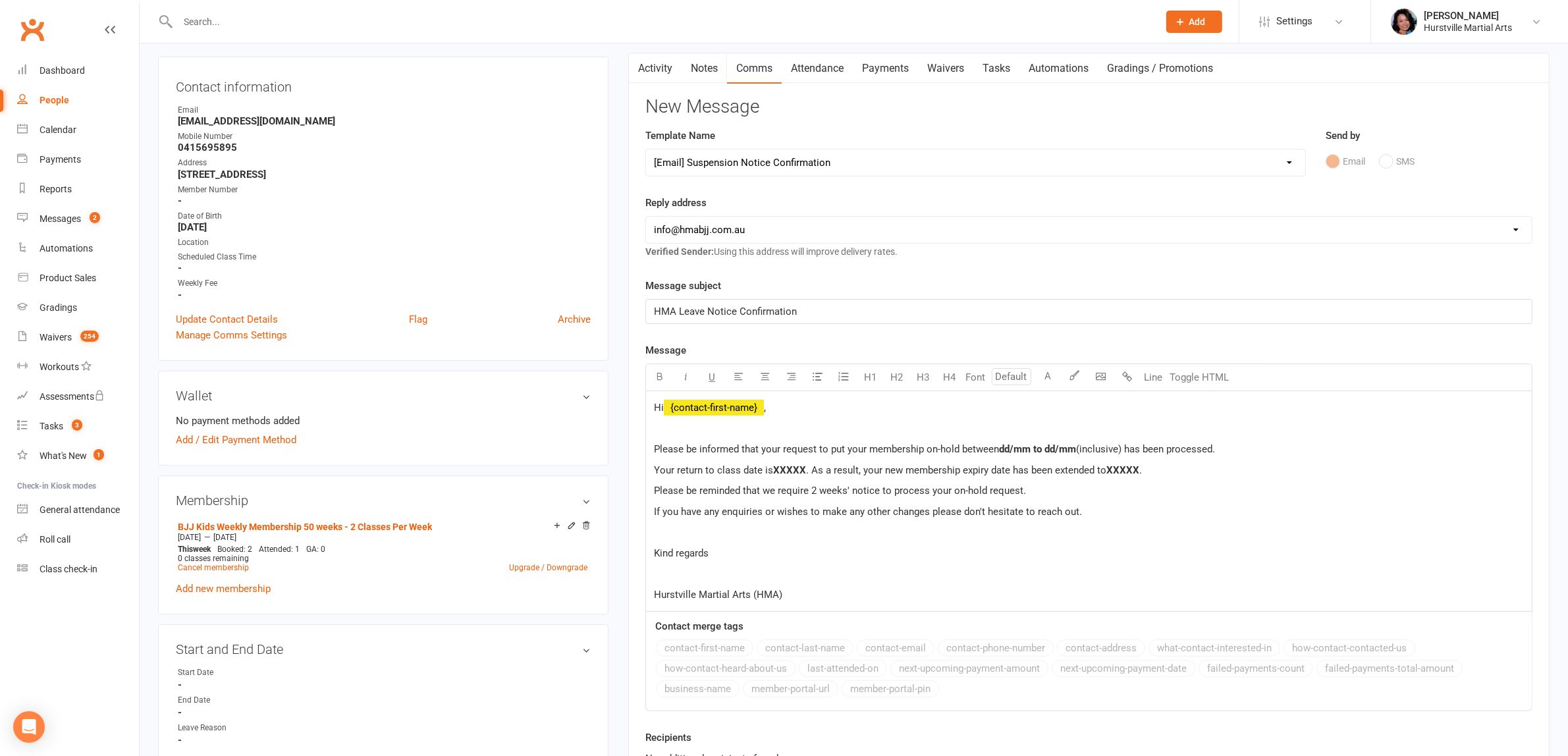
scroll to position [164, 0]
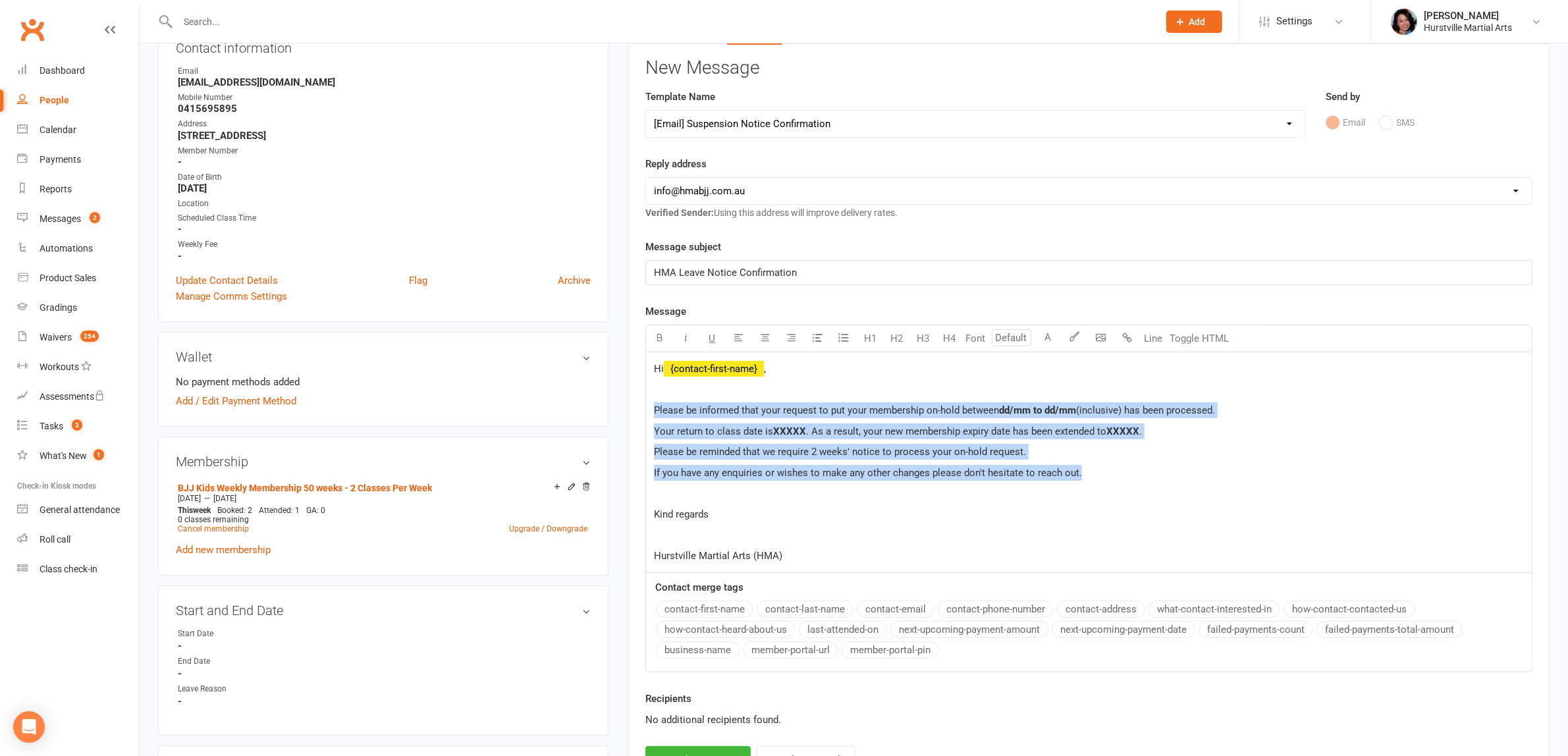
drag, startPoint x: 1110, startPoint y: 474, endPoint x: 617, endPoint y: 408, distance: 497.4
click at [618, 408] on main "✓ Memberships BJJ Kids Weekly Membership 50 weeks - 2 Cl... Expires on 28th Sep…" at bounding box center [1089, 353] width 941 height 910
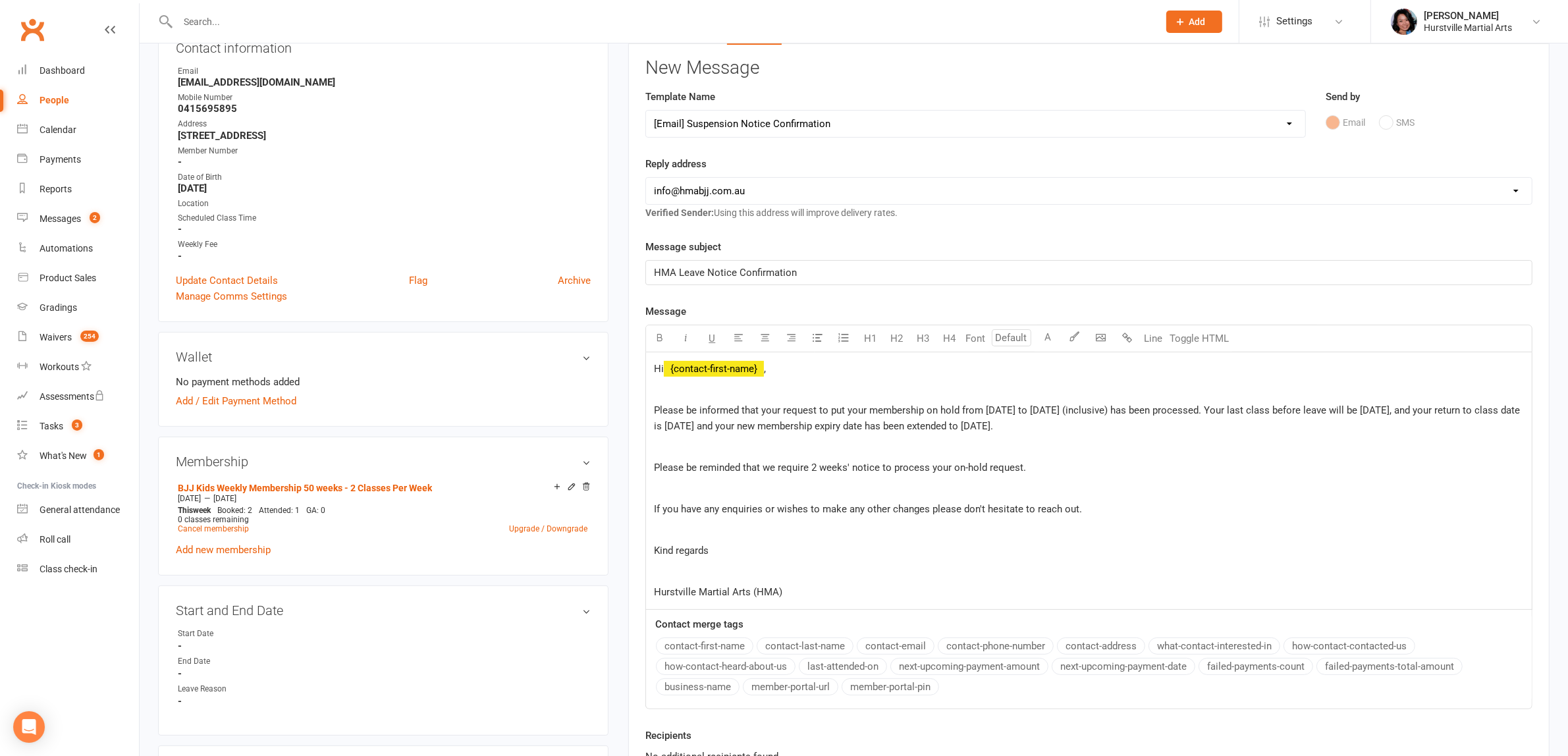
click at [880, 426] on span "Please be informed that your request to put your membership on hold from [DATE]…" at bounding box center [1088, 418] width 869 height 28
click at [986, 425] on span "Please be informed that your request to put your membership on hold from [DATE]…" at bounding box center [1088, 418] width 869 height 28
paste div
click at [654, 270] on span "HMA Leave Notice Confirmation" at bounding box center [725, 272] width 143 height 12
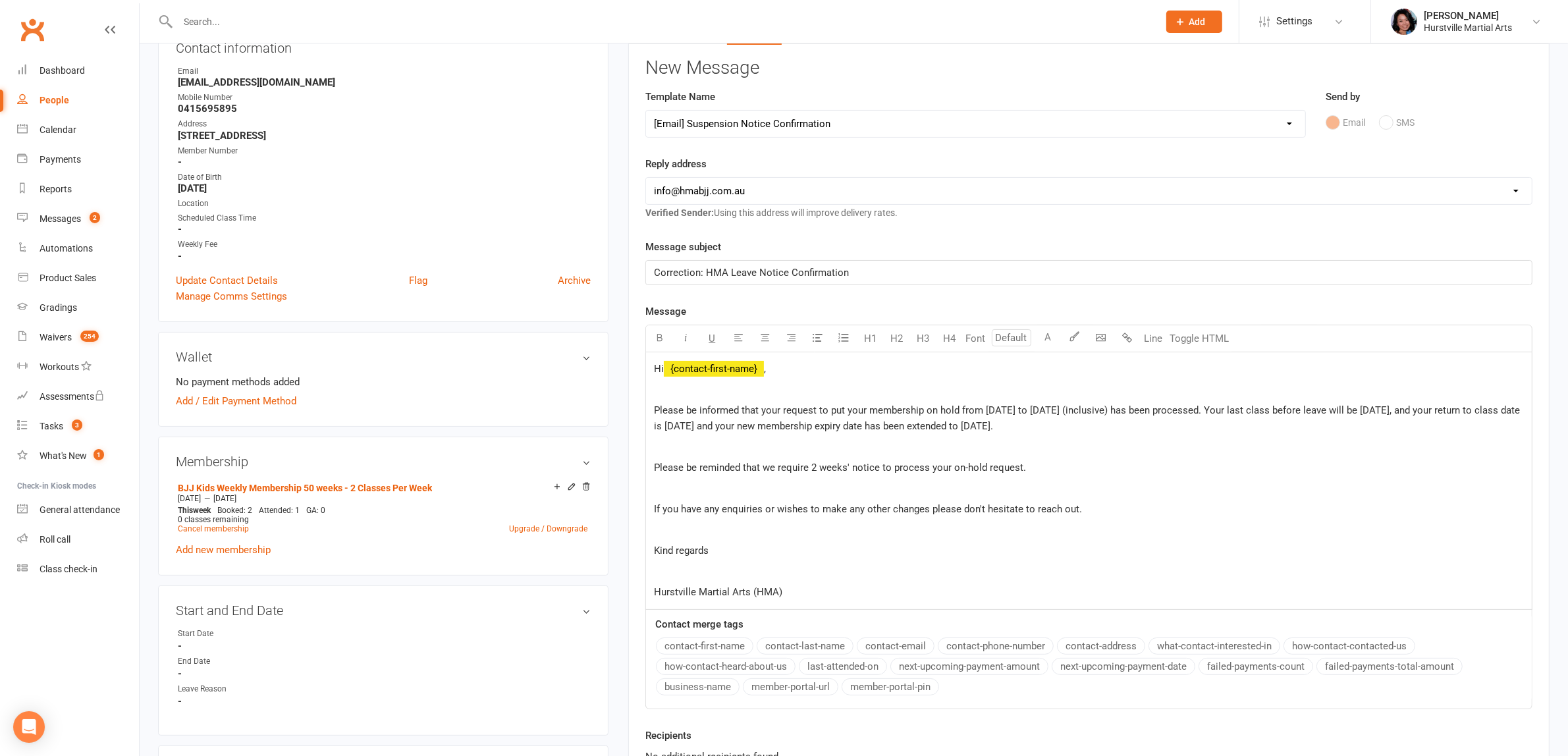
click at [653, 413] on div "Hi ﻿ {contact-first-name} , Please be informed that your request to put your me…" at bounding box center [1089, 481] width 886 height 257
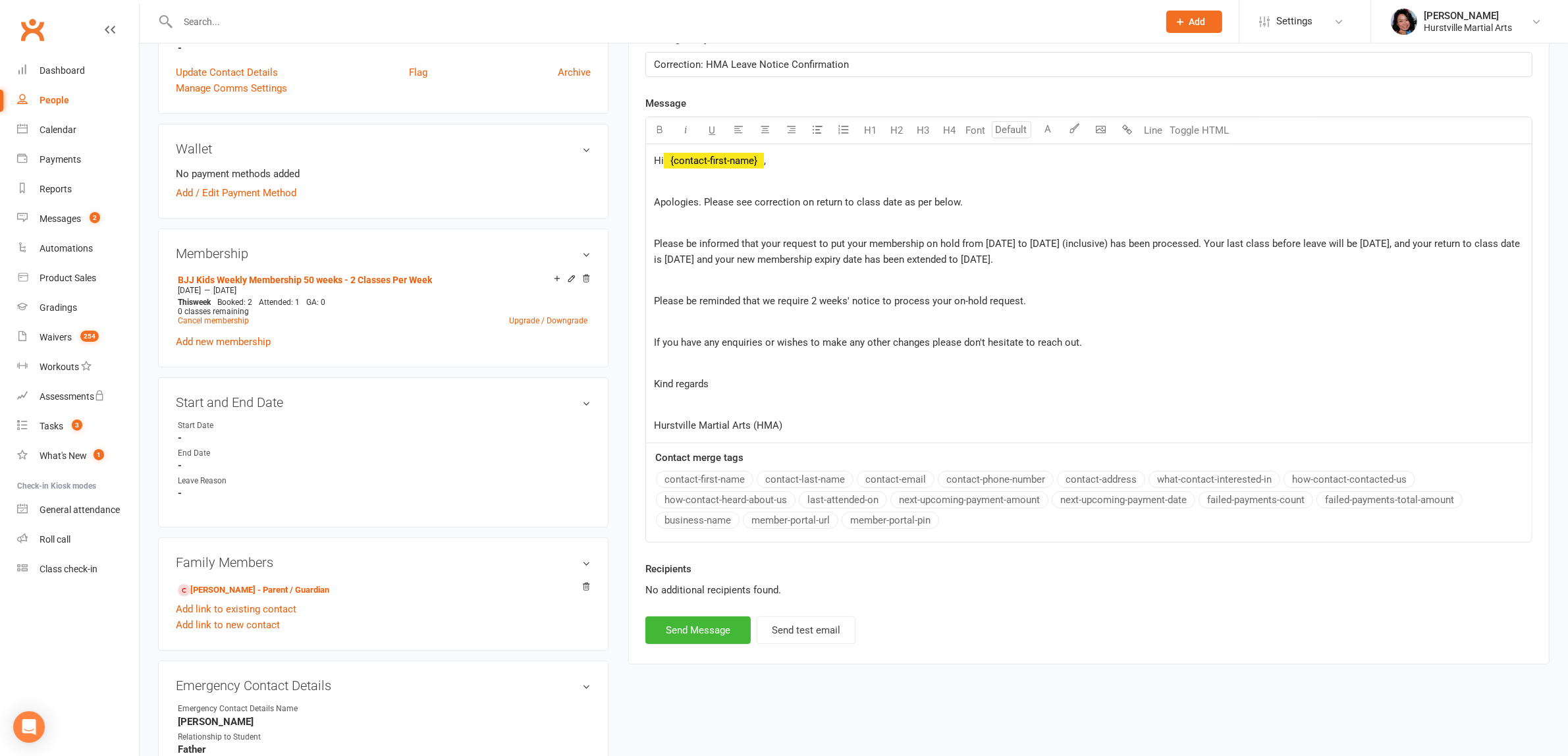
scroll to position [576, 0]
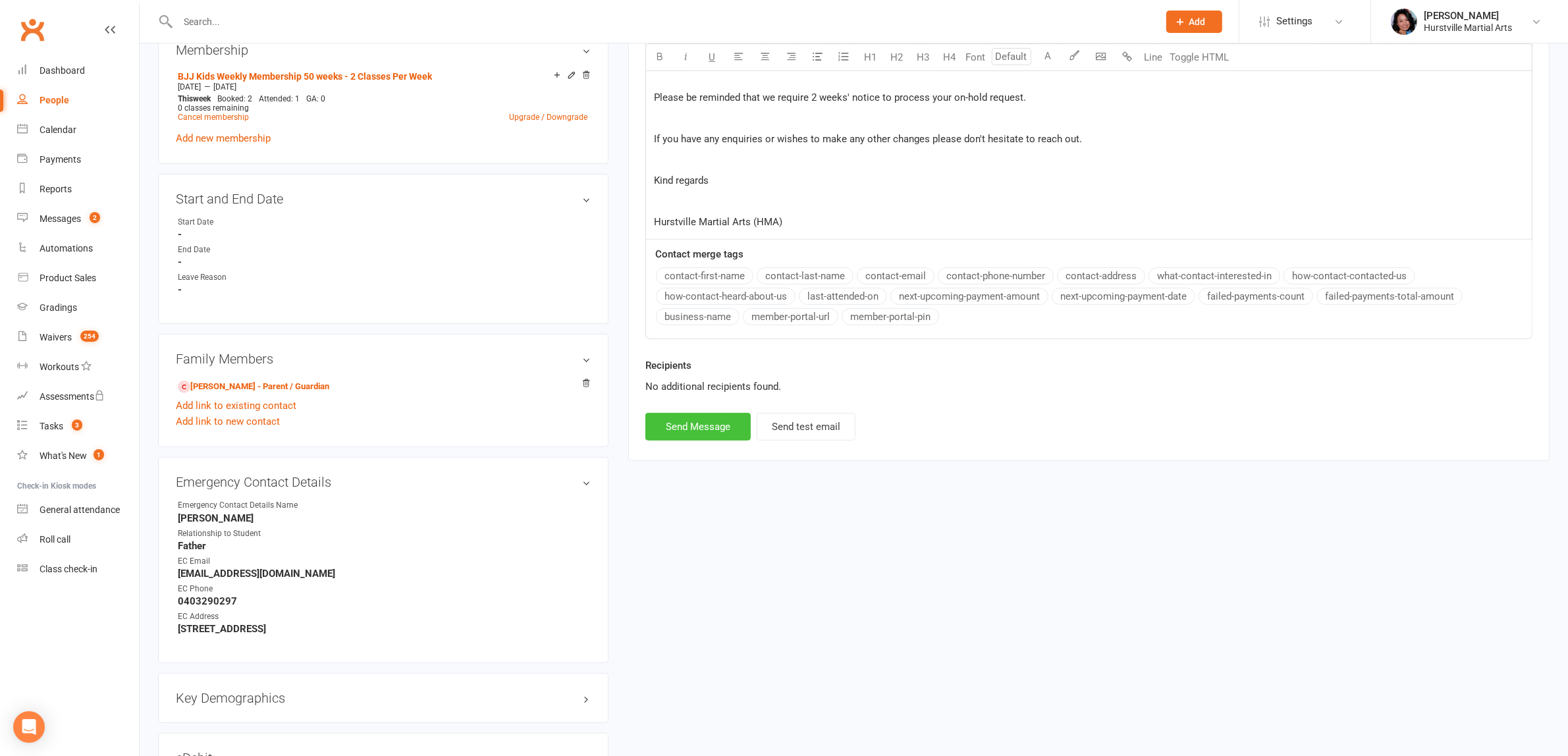
click at [704, 426] on button "Send Message" at bounding box center [697, 427] width 105 height 28
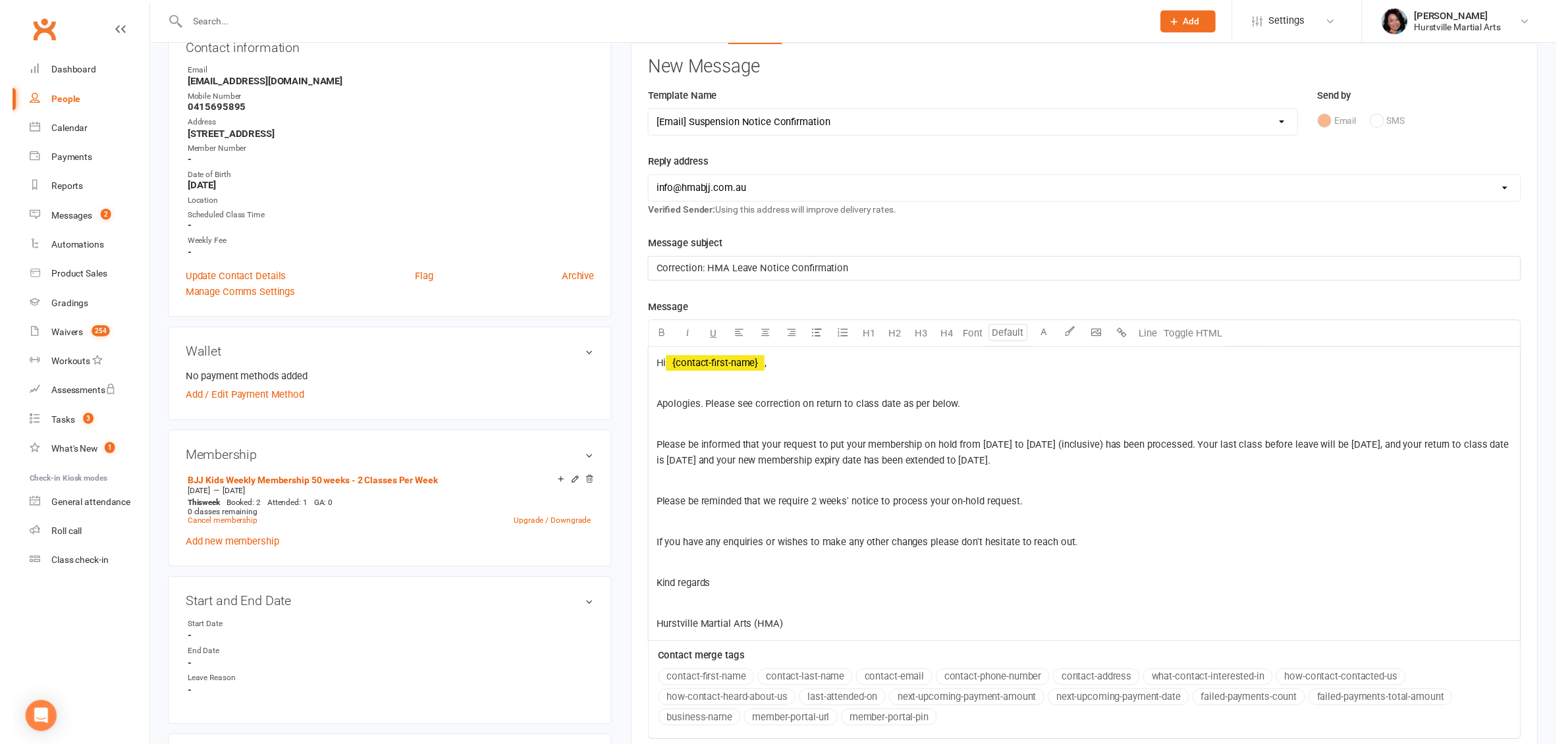
scroll to position [44, 0]
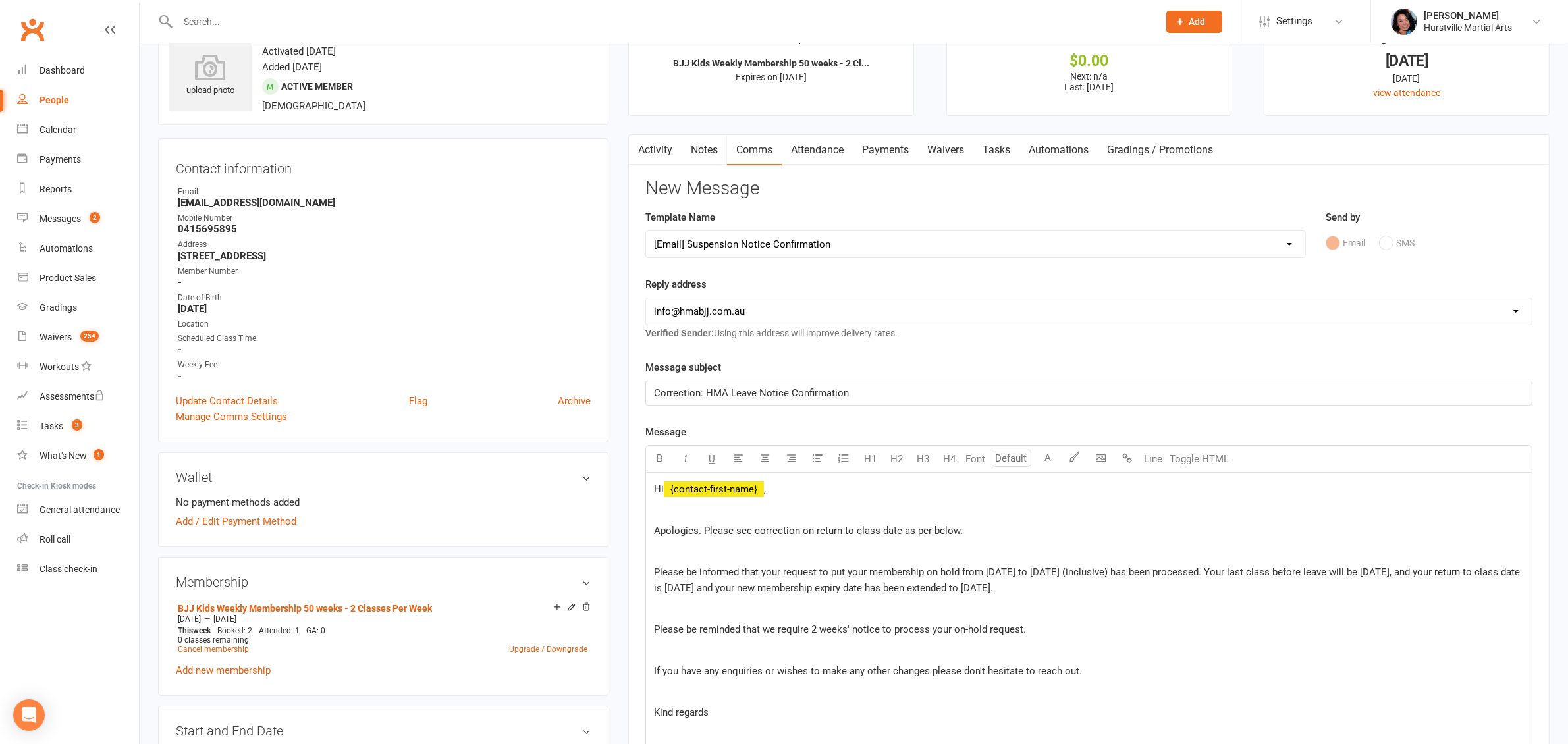
select select
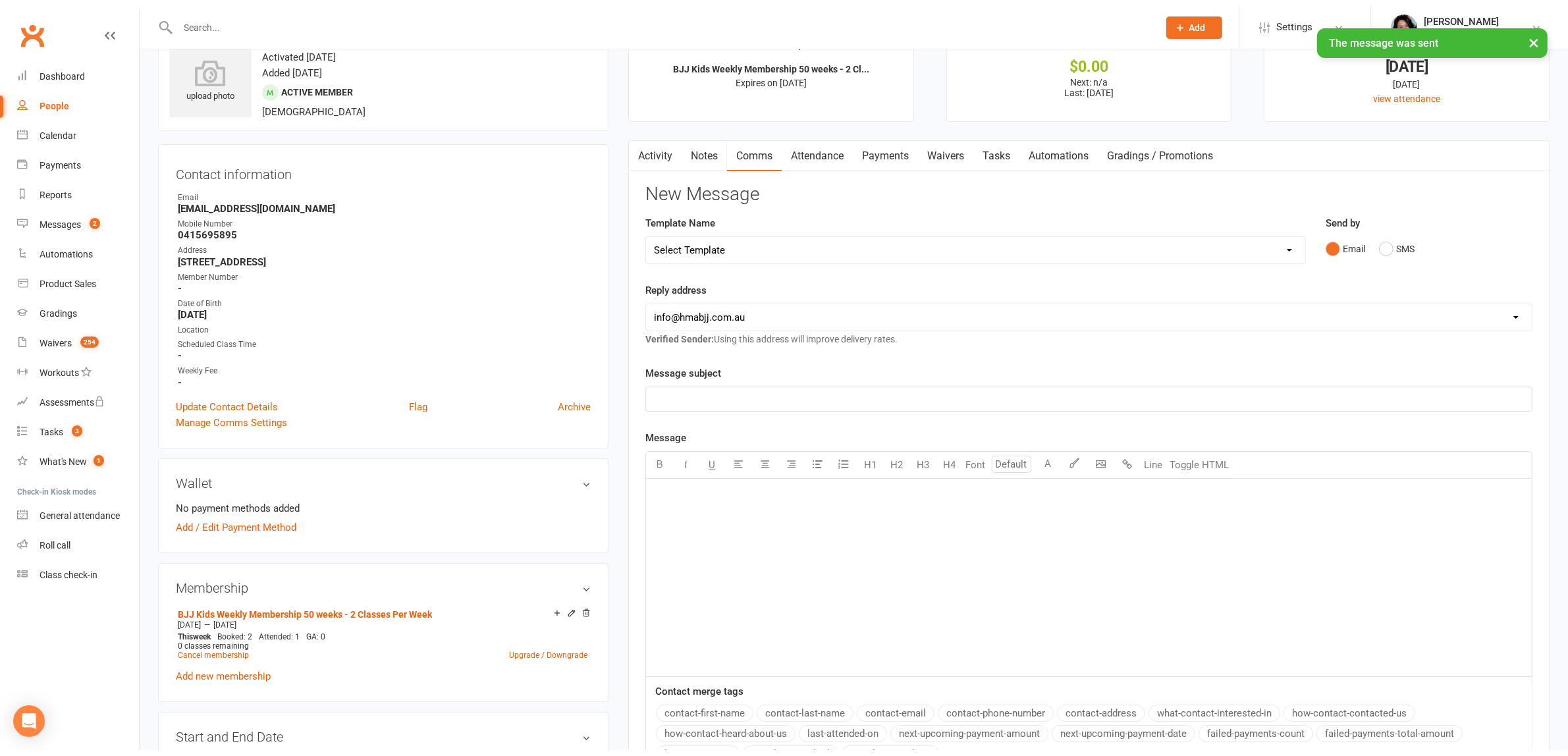
scroll to position [0, 0]
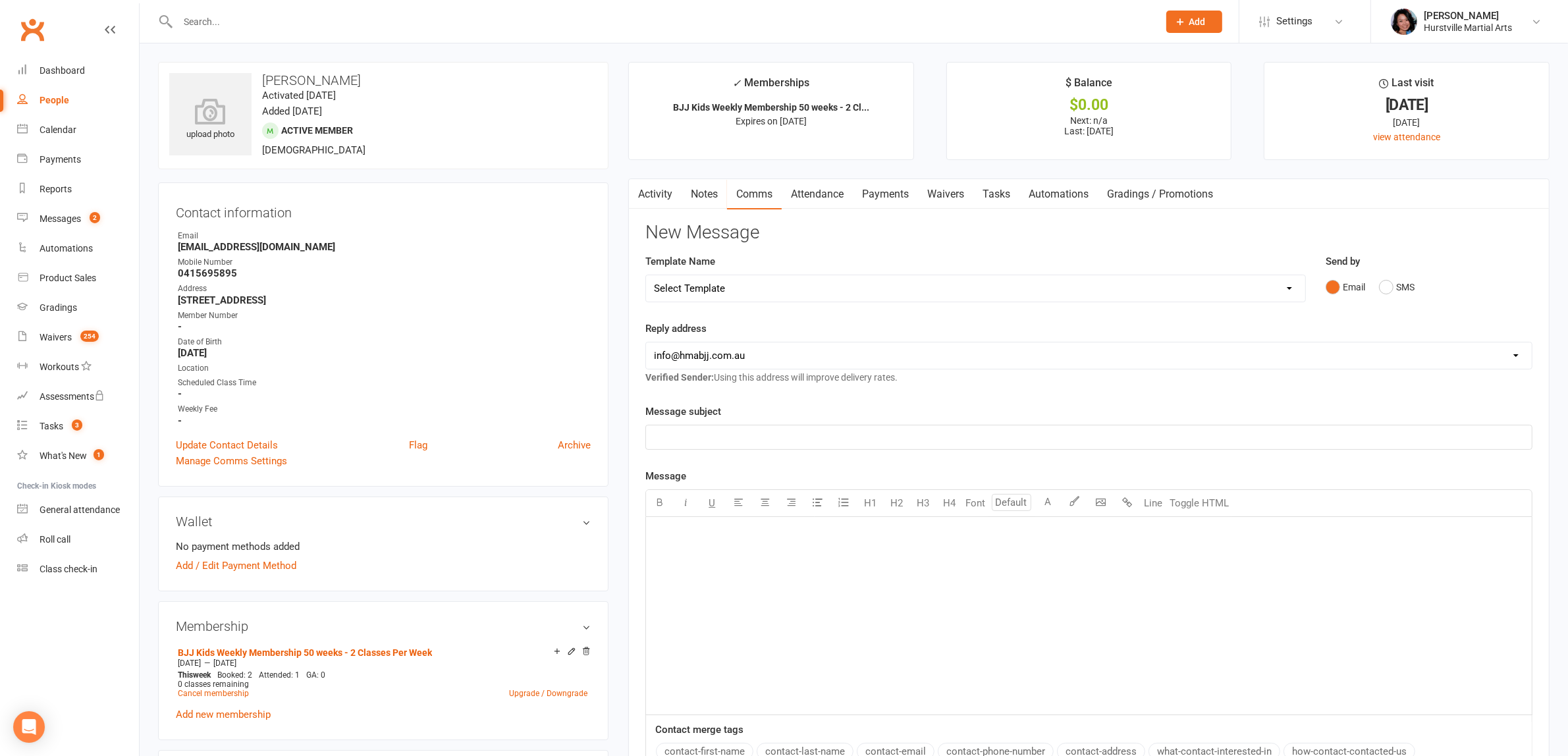
click at [435, 15] on input "text" at bounding box center [661, 21] width 975 height 18
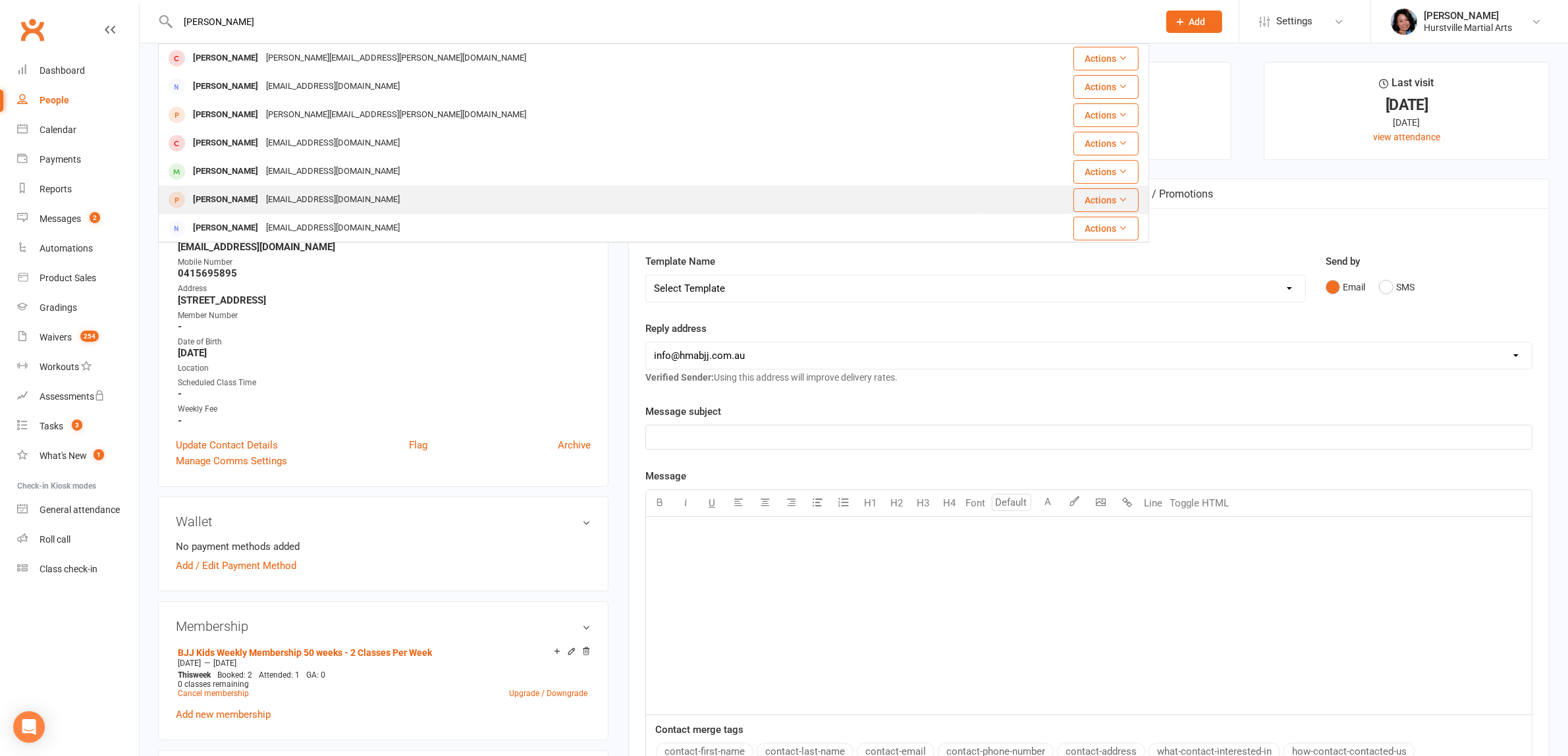
scroll to position [56, 0]
type input "emil"
click at [420, 192] on div "Emily Law daphne@designcrumb.com" at bounding box center [571, 200] width 823 height 27
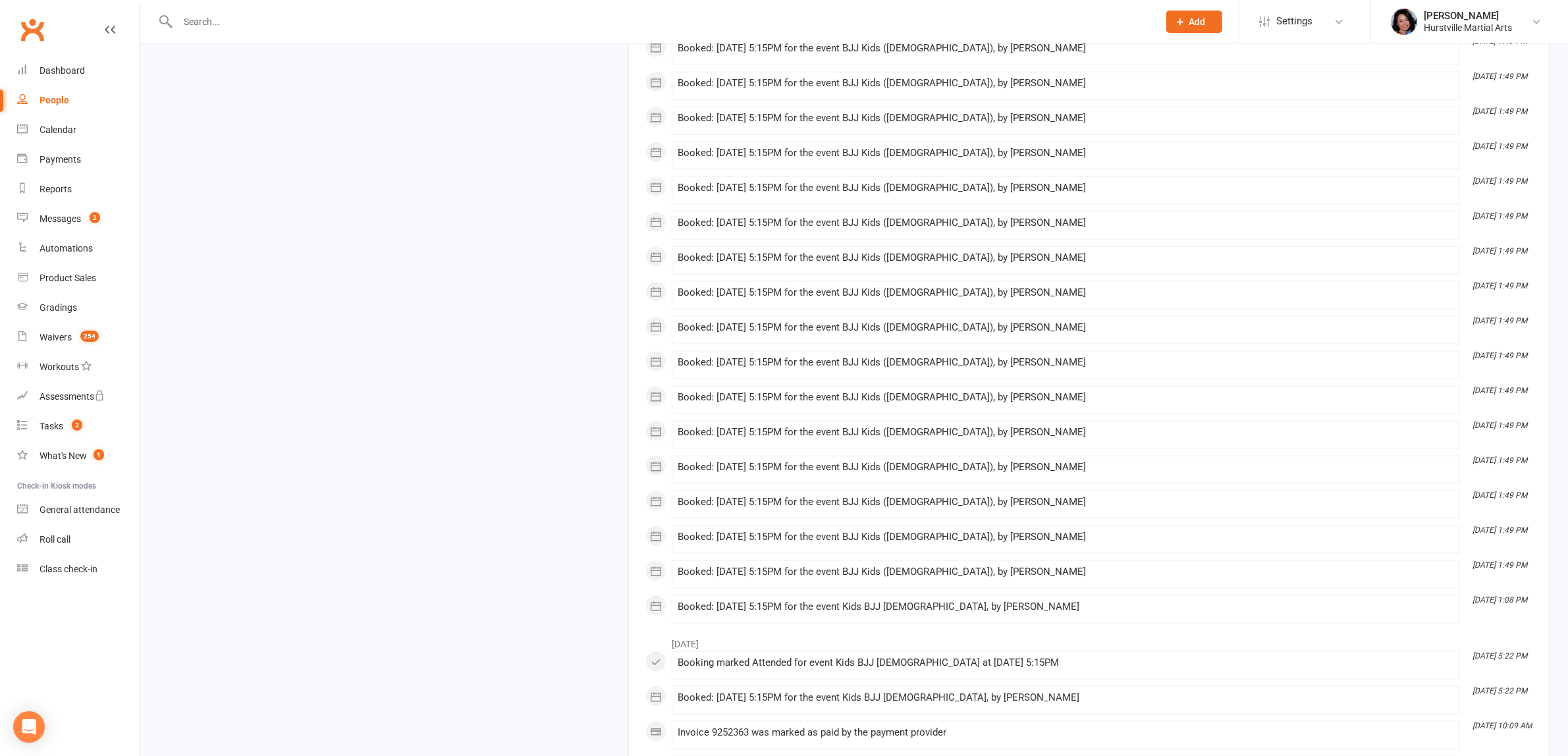
scroll to position [1764, 0]
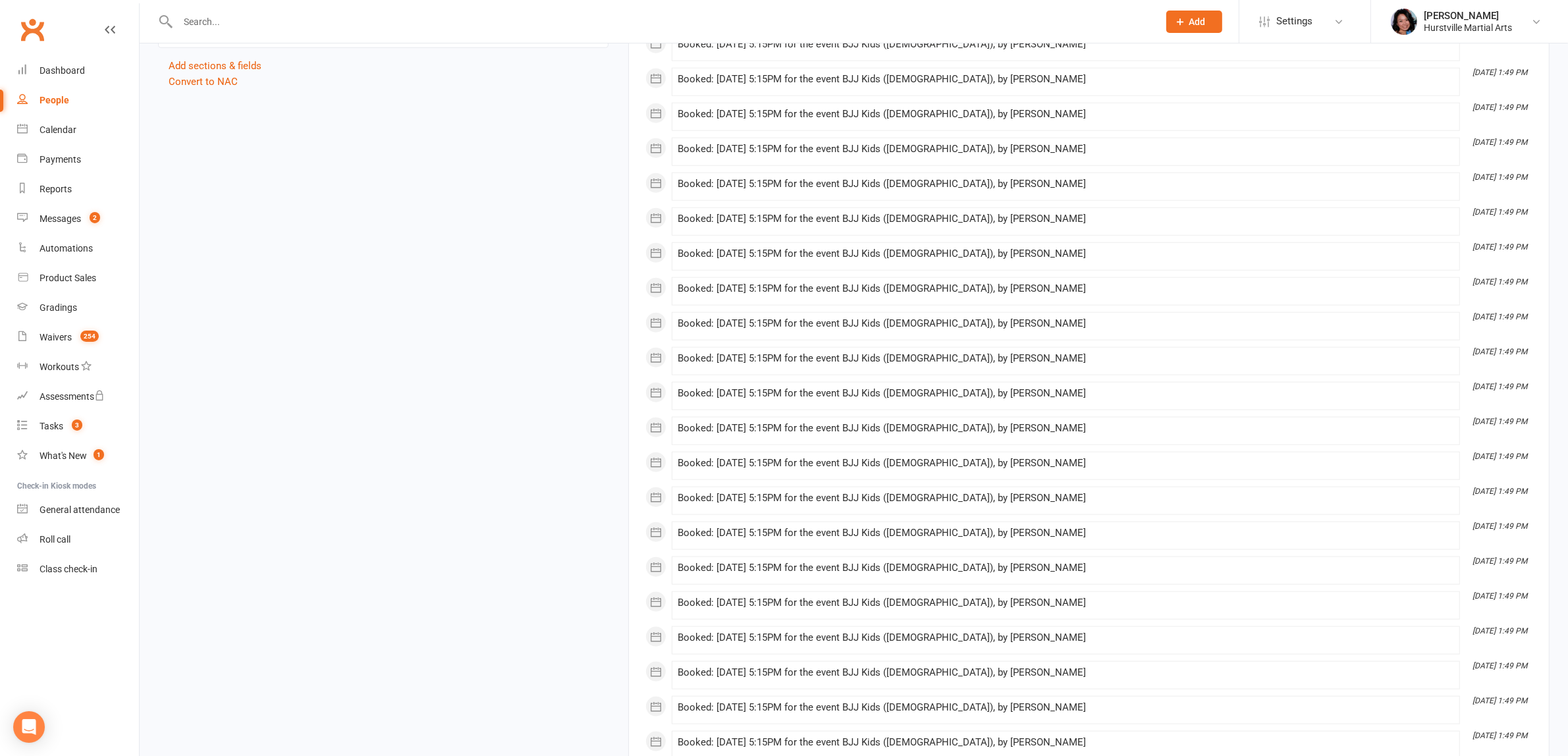
click at [469, 24] on input "text" at bounding box center [661, 21] width 975 height 18
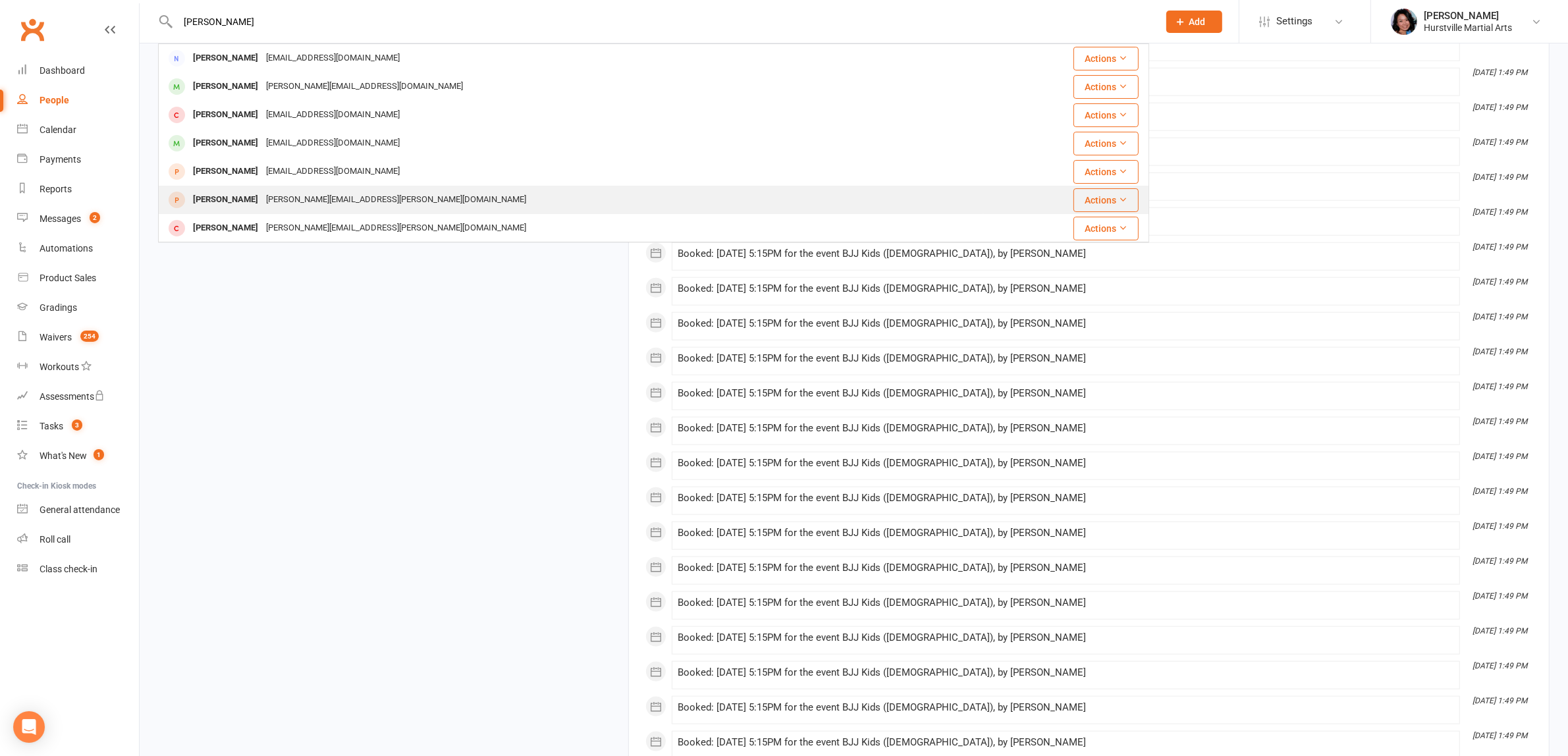
scroll to position [29, 0]
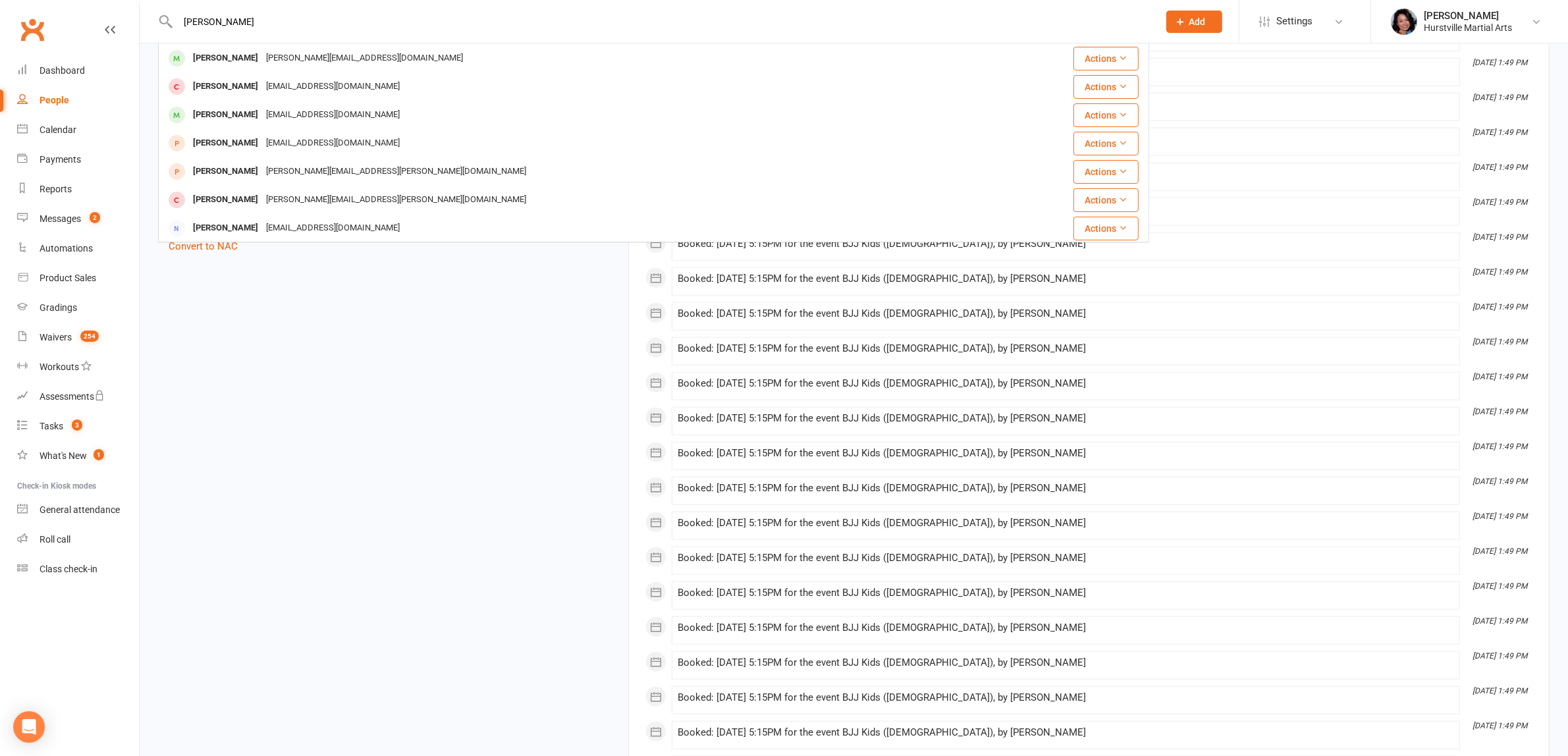
type input "emily"
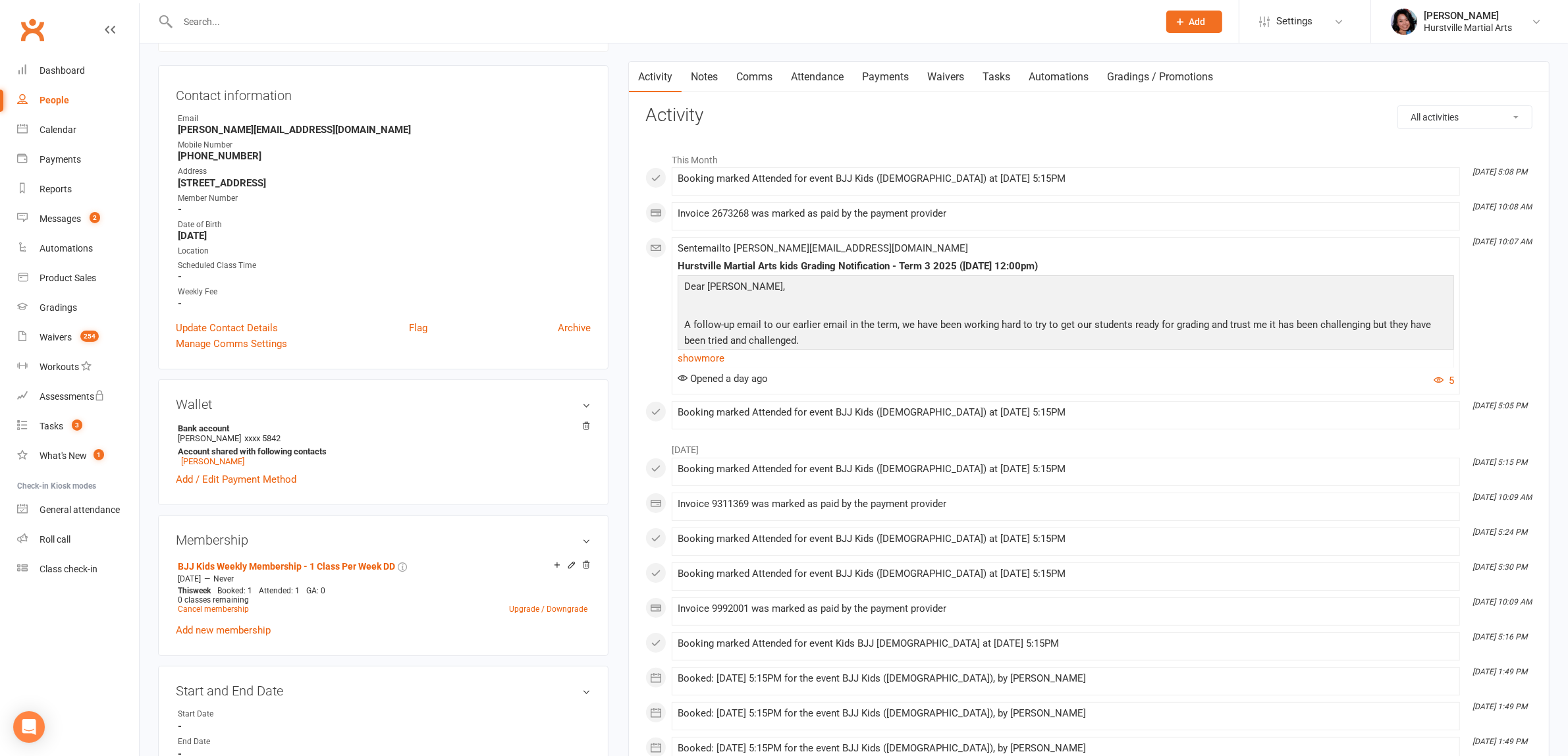
scroll to position [0, 0]
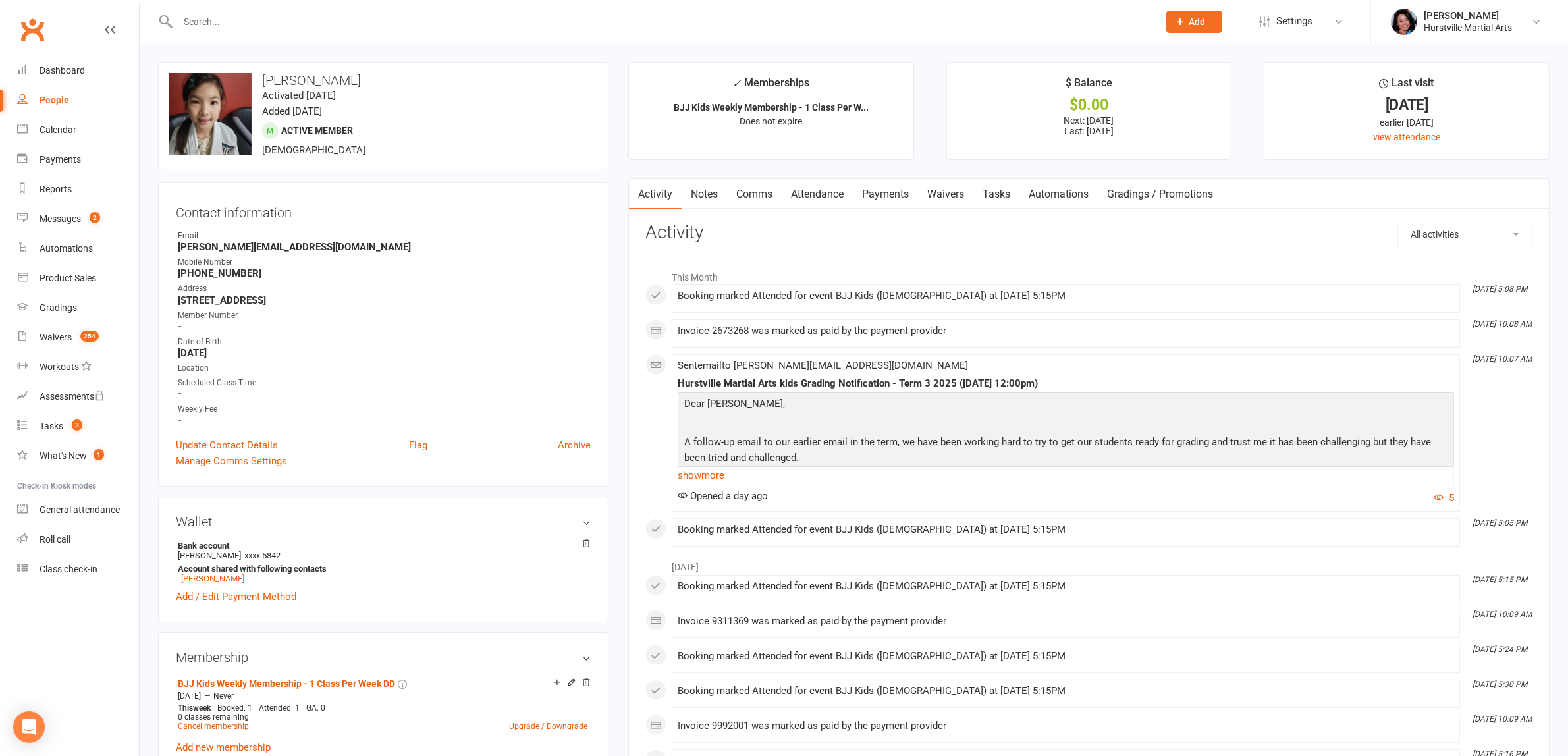
click at [706, 184] on link "Notes" at bounding box center [704, 194] width 45 height 31
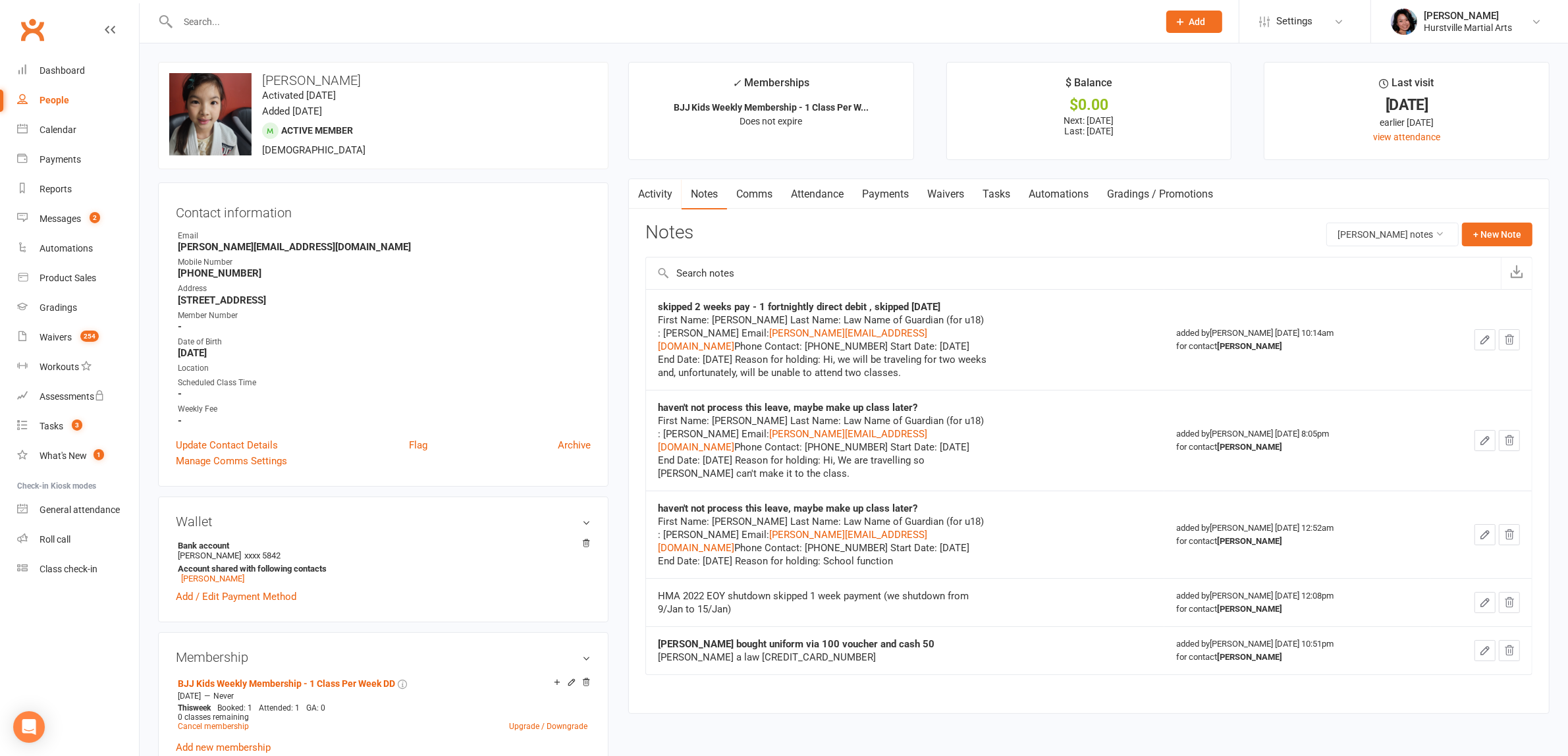
scroll to position [82, 0]
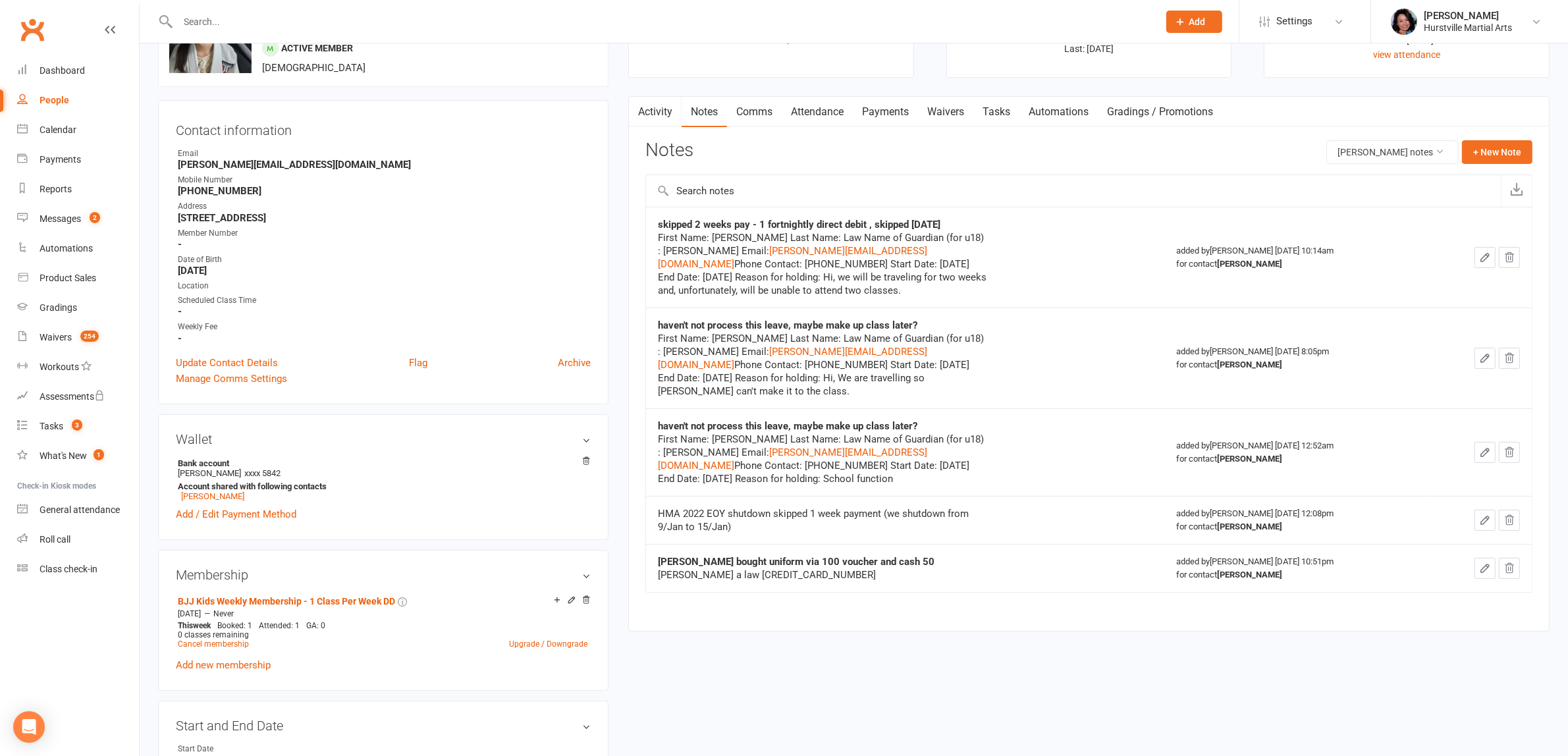
click at [877, 96] on div "Activity Notes Comms Attendance Payments Waivers Tasks Automations Gradings / P…" at bounding box center [1089, 364] width 921 height 535
click at [873, 103] on link "Payments" at bounding box center [886, 112] width 65 height 31
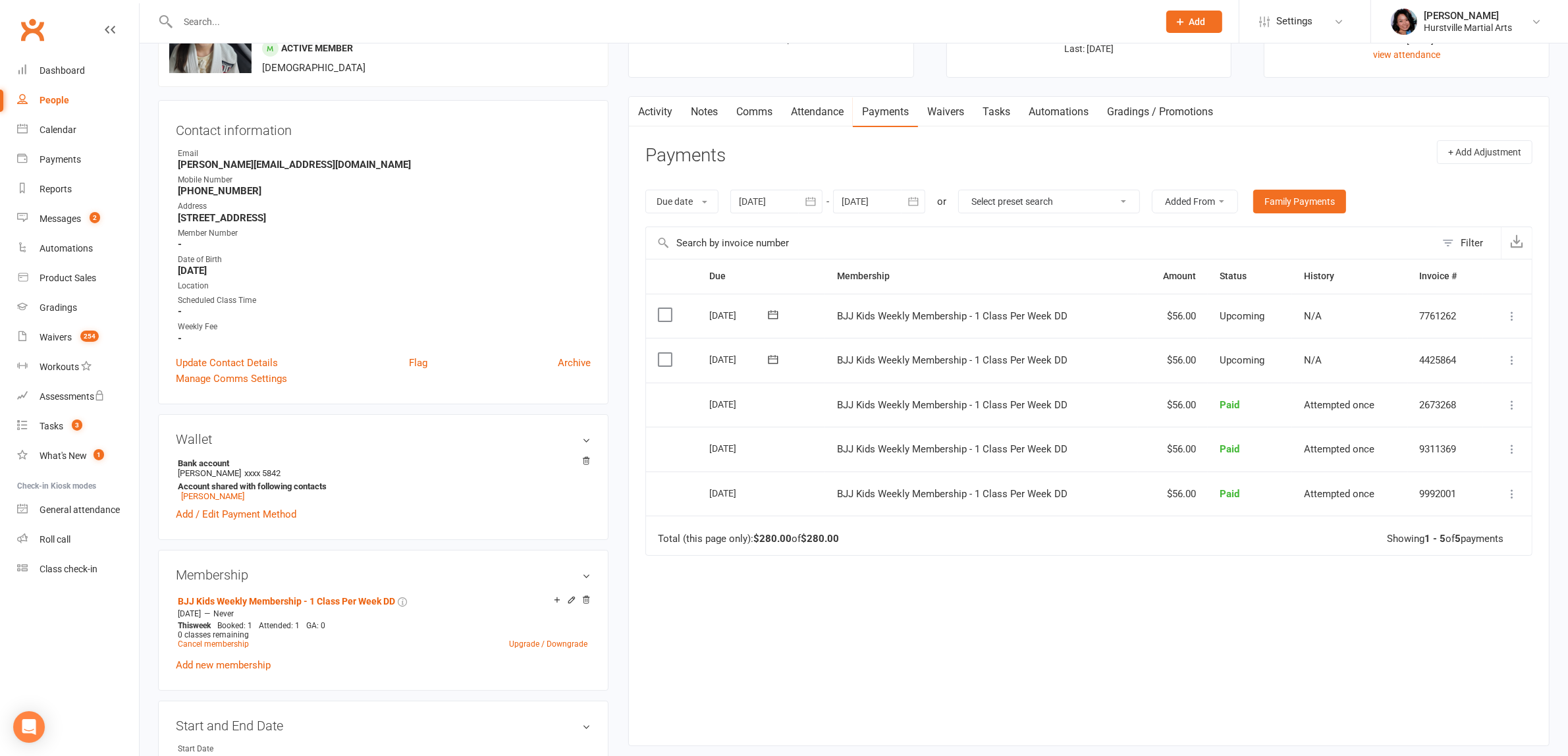
click at [963, 637] on div "Due Contact Membership Amount Status History Invoice # Select this 06 Oct 2025 …" at bounding box center [1089, 492] width 887 height 466
click at [662, 107] on link "Activity" at bounding box center [655, 112] width 53 height 31
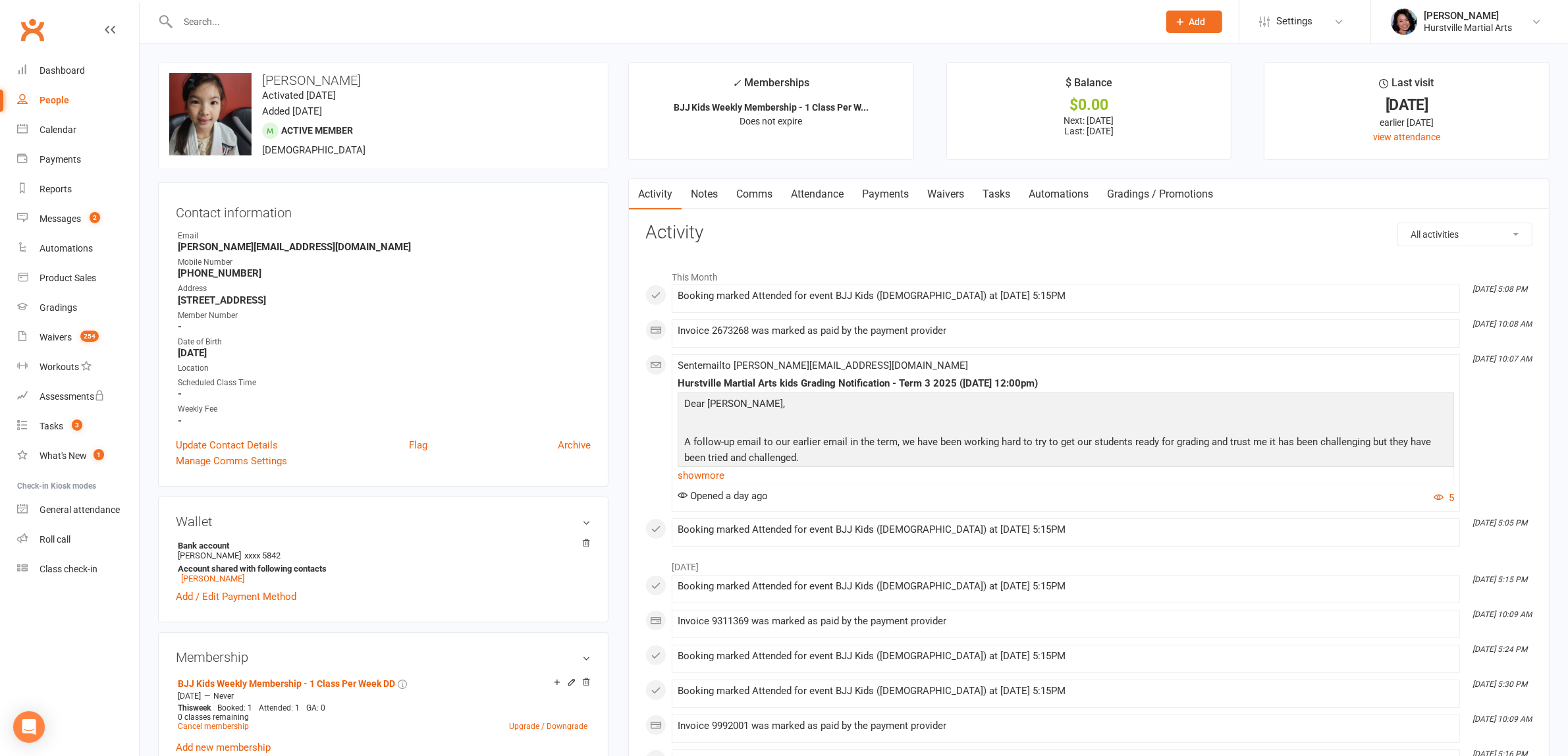
click at [998, 334] on div "Invoice 2673268 was marked as paid by the payment provider" at bounding box center [1065, 331] width 776 height 11
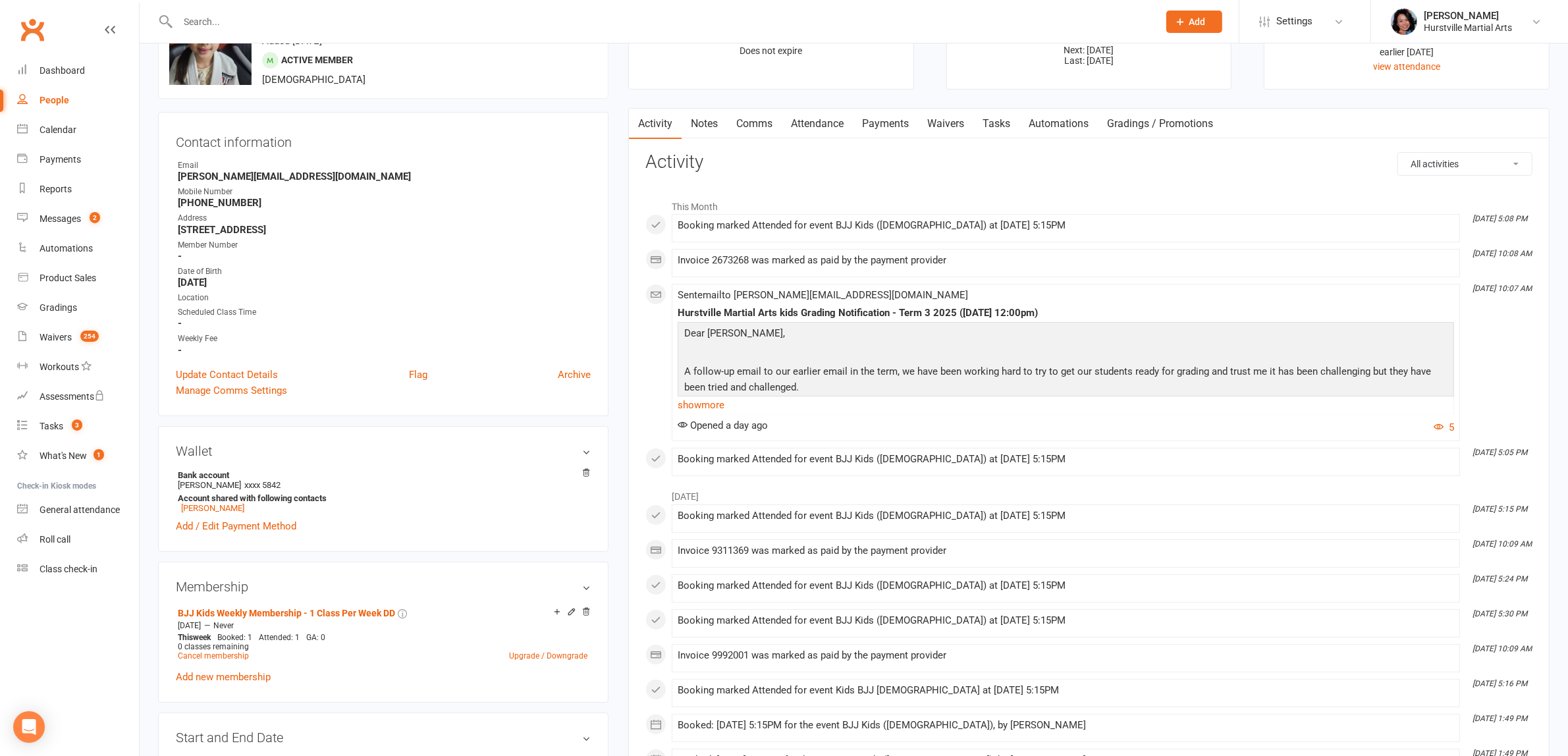
scroll to position [164, 0]
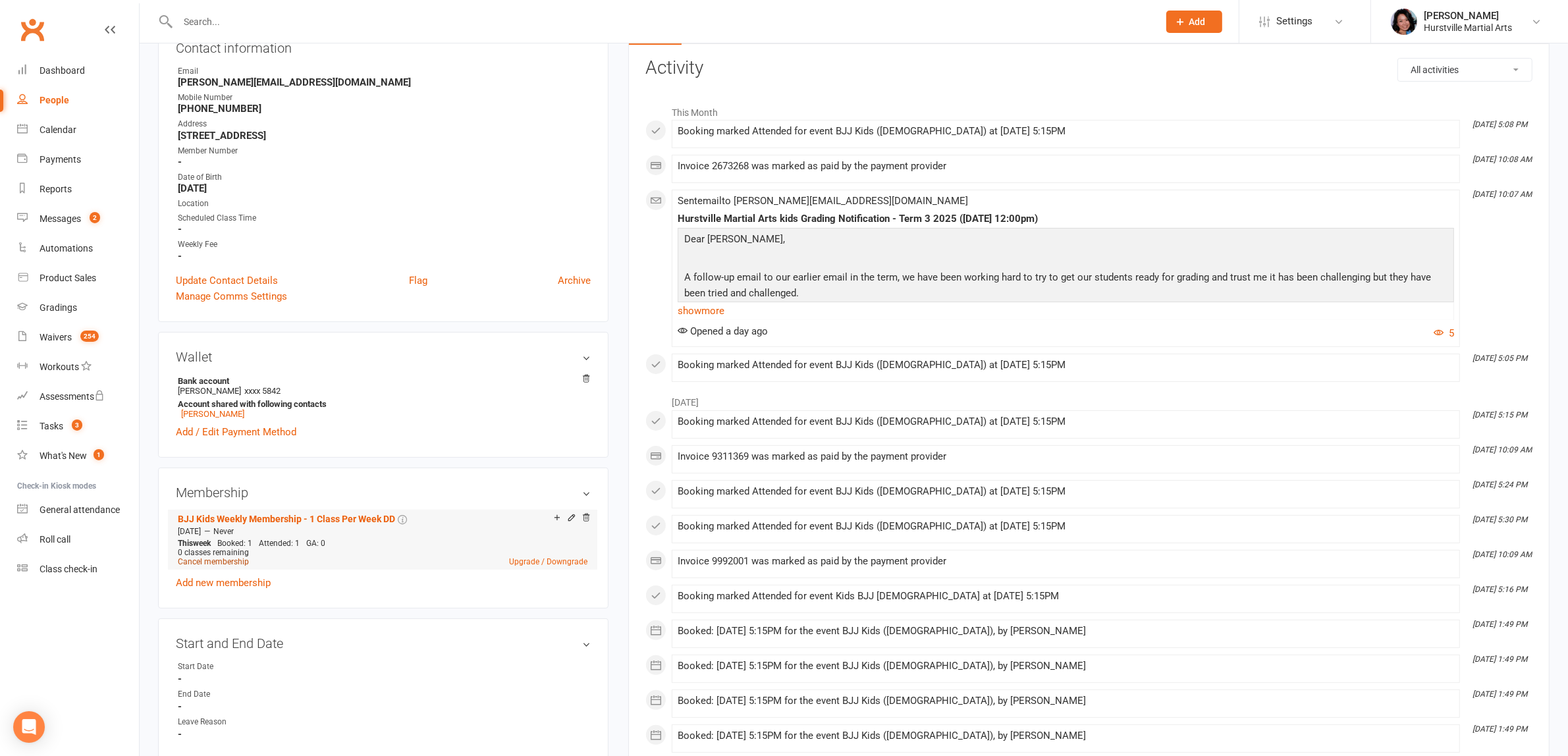
click at [221, 565] on link "Cancel membership" at bounding box center [213, 562] width 71 height 10
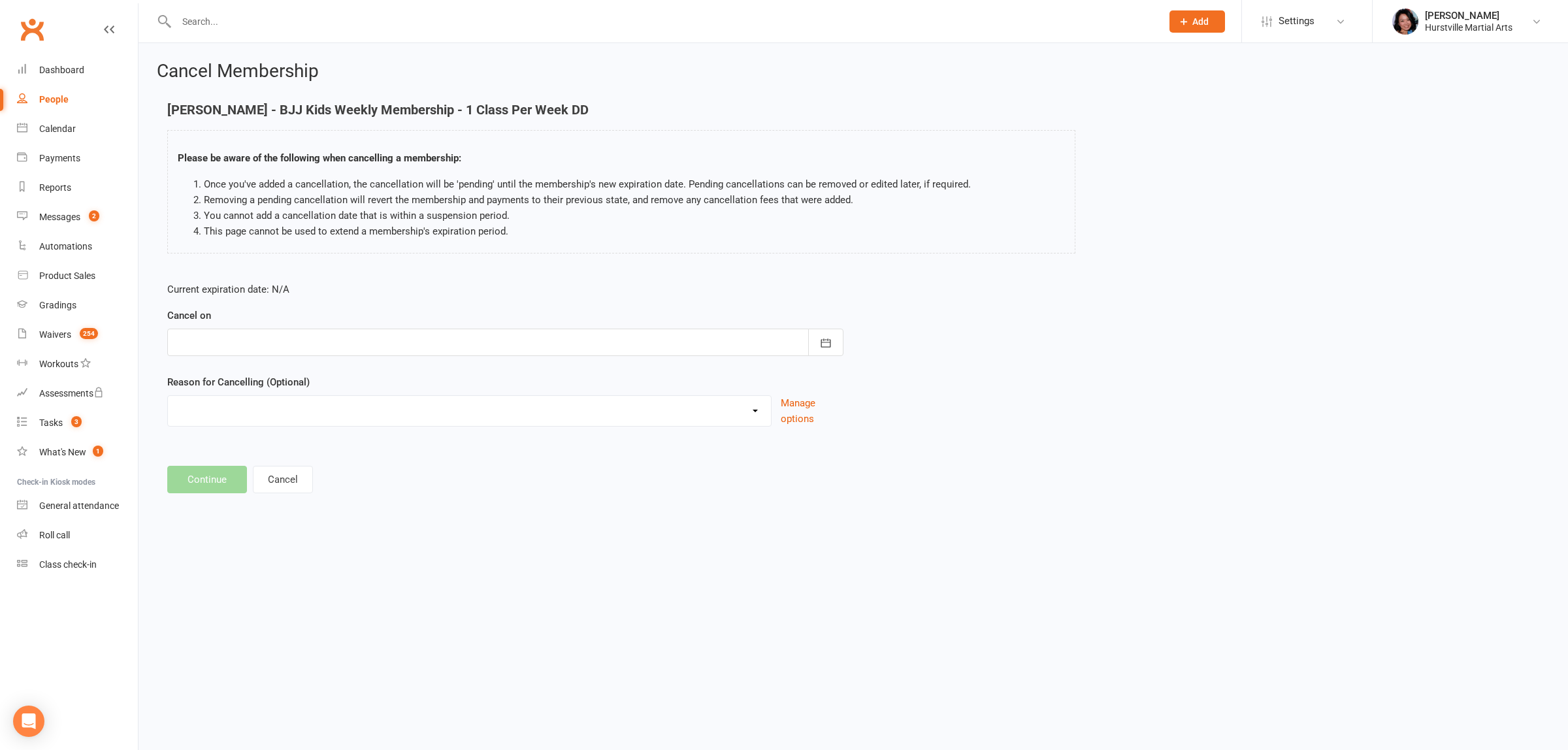
click at [340, 338] on div at bounding box center [505, 342] width 677 height 28
click at [332, 470] on span "18" at bounding box center [336, 475] width 11 height 11
click at [338, 344] on div at bounding box center [505, 342] width 677 height 28
click at [307, 470] on span "17" at bounding box center [307, 475] width 11 height 11
click at [356, 413] on select "Holiday Injury Soccer work Other reason" at bounding box center [469, 409] width 603 height 26
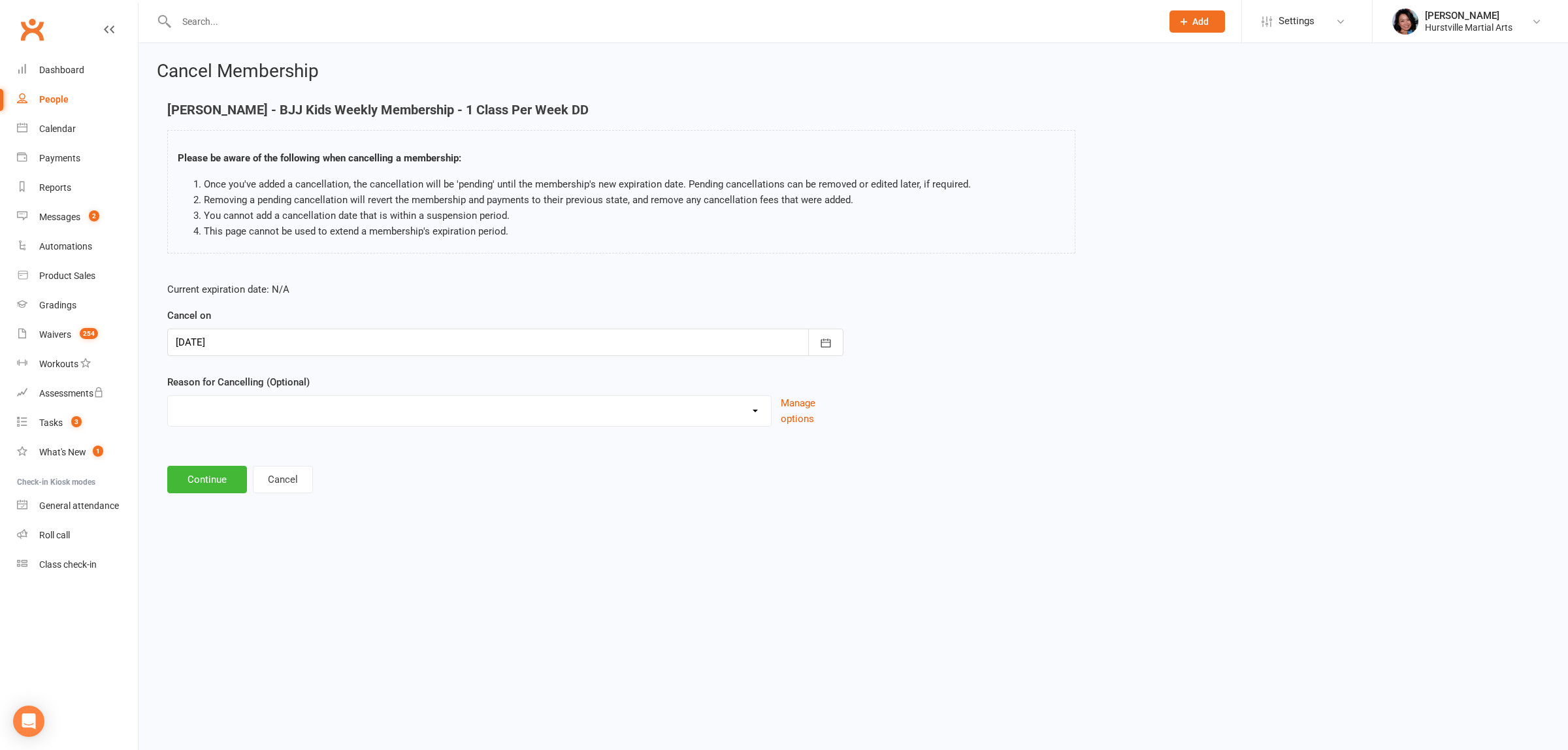
click at [354, 334] on div at bounding box center [505, 342] width 677 height 28
click at [330, 476] on span "18" at bounding box center [336, 475] width 11 height 11
type input "18 Sep 2025"
click at [344, 416] on select "Holiday Injury Soccer work Other reason" at bounding box center [469, 409] width 603 height 26
select select "4"
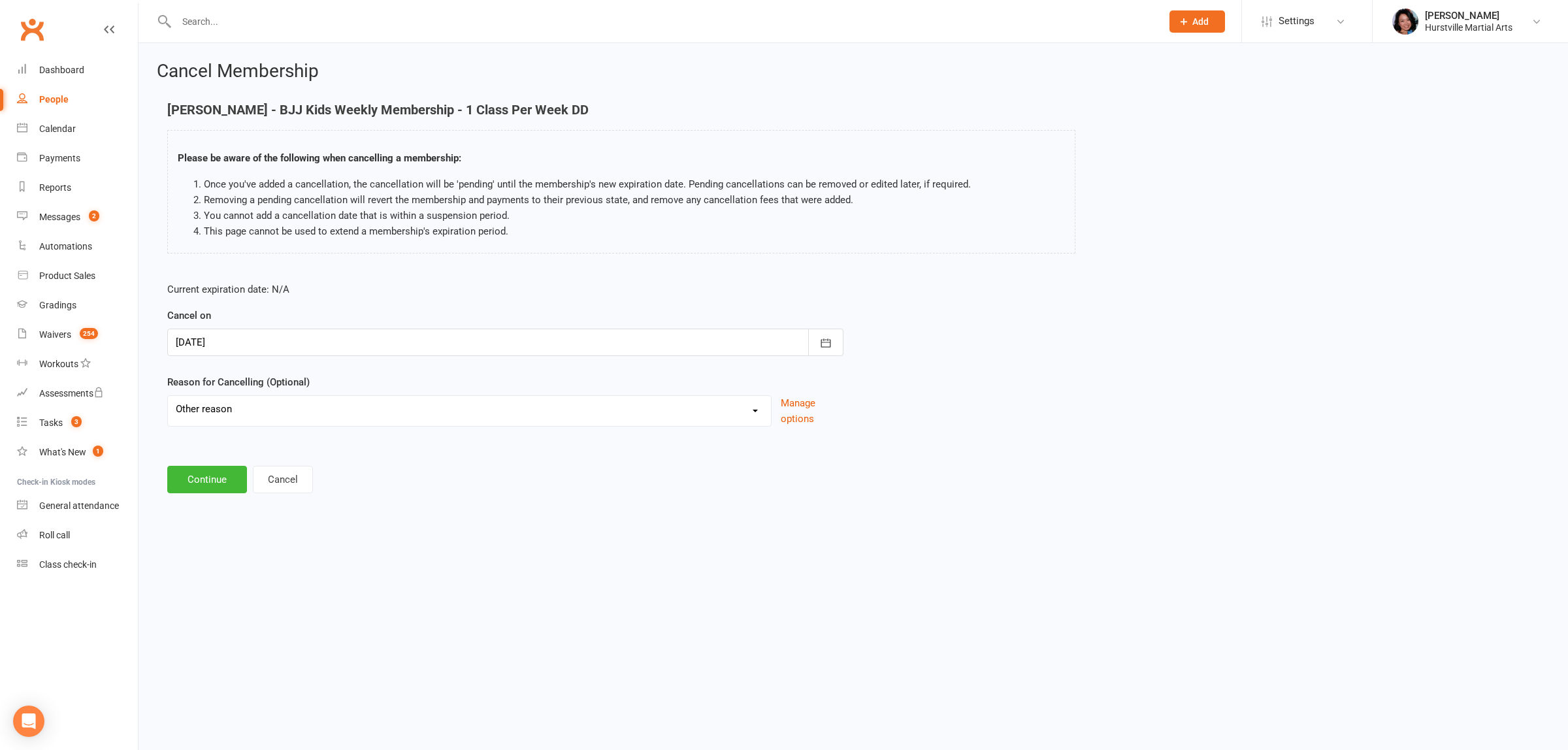
click at [168, 396] on select "Holiday Injury Soccer work Other reason" at bounding box center [469, 409] width 603 height 26
click at [291, 479] on input at bounding box center [505, 479] width 677 height 28
paste input "Saturday, 24 January 2026"
type input "Saturday, 24 January 2026"
type input "conflict with other activities"
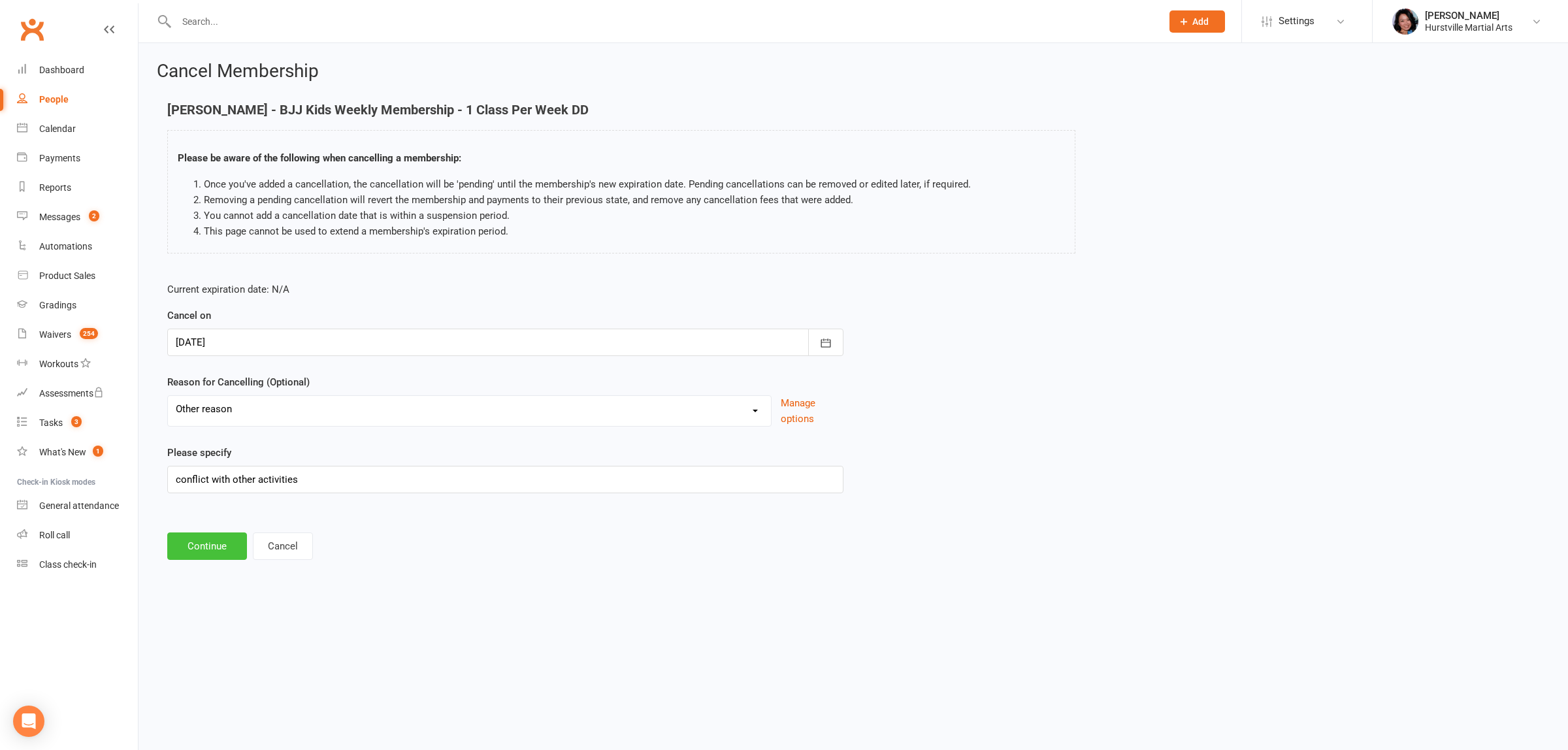
click at [201, 552] on button "Continue" at bounding box center [207, 546] width 80 height 28
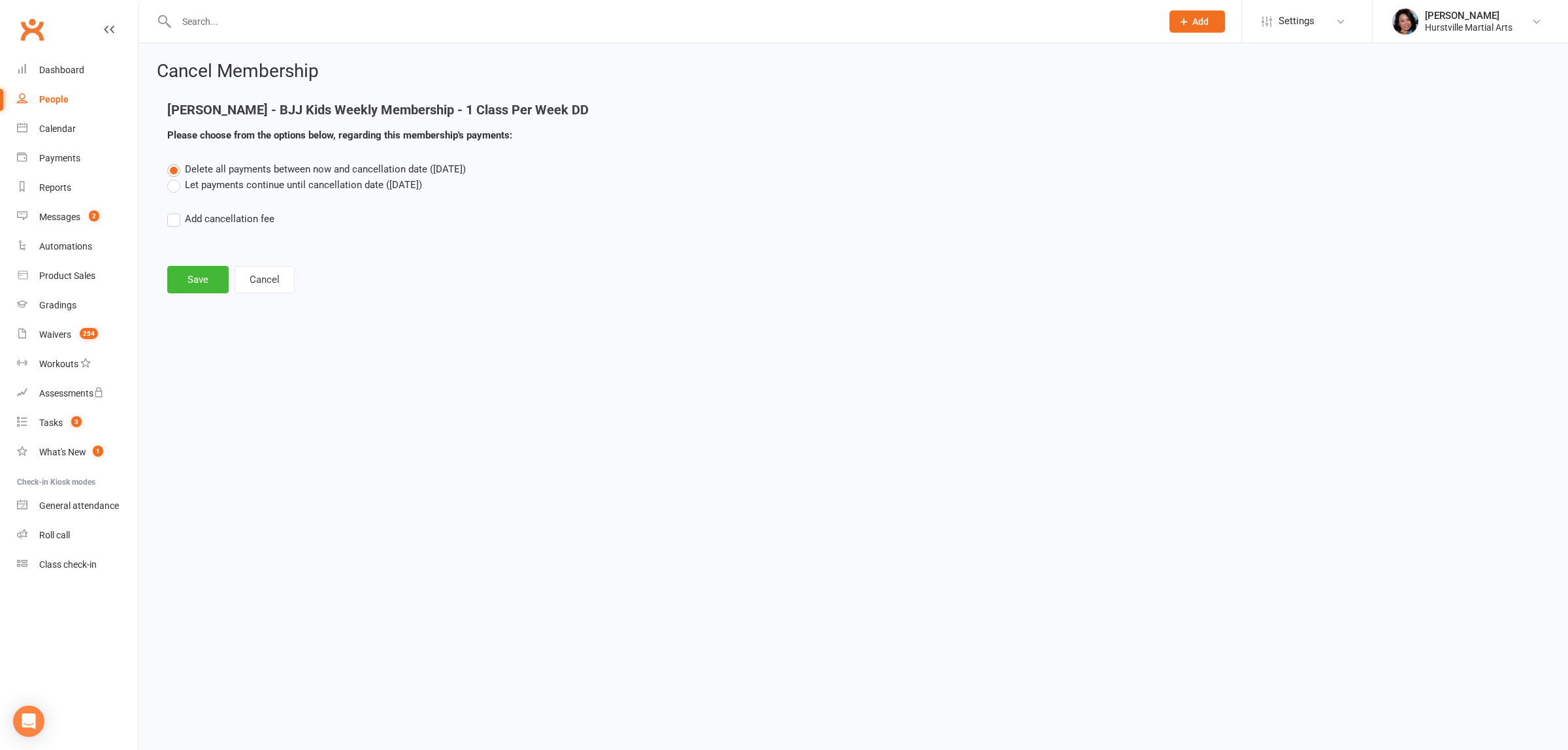
click at [257, 185] on label "Let payments continue until cancellation date (Sep 18, 2025)" at bounding box center [294, 185] width 255 height 15
click at [176, 177] on input "Let payments continue until cancellation date (Sep 18, 2025)" at bounding box center [171, 177] width 9 height 0
click at [209, 276] on button "Save" at bounding box center [197, 280] width 61 height 28
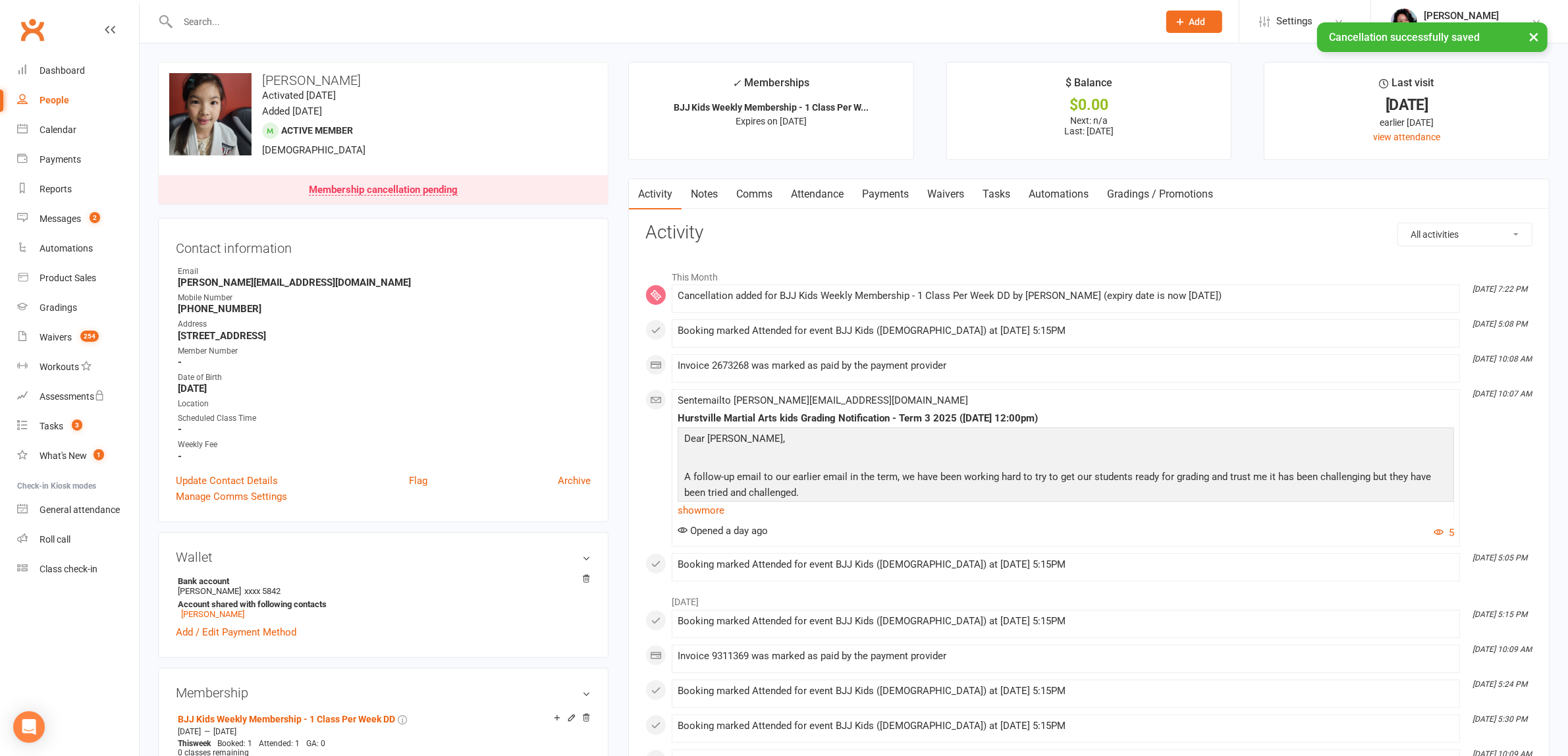
click at [725, 192] on link "Notes" at bounding box center [704, 194] width 45 height 31
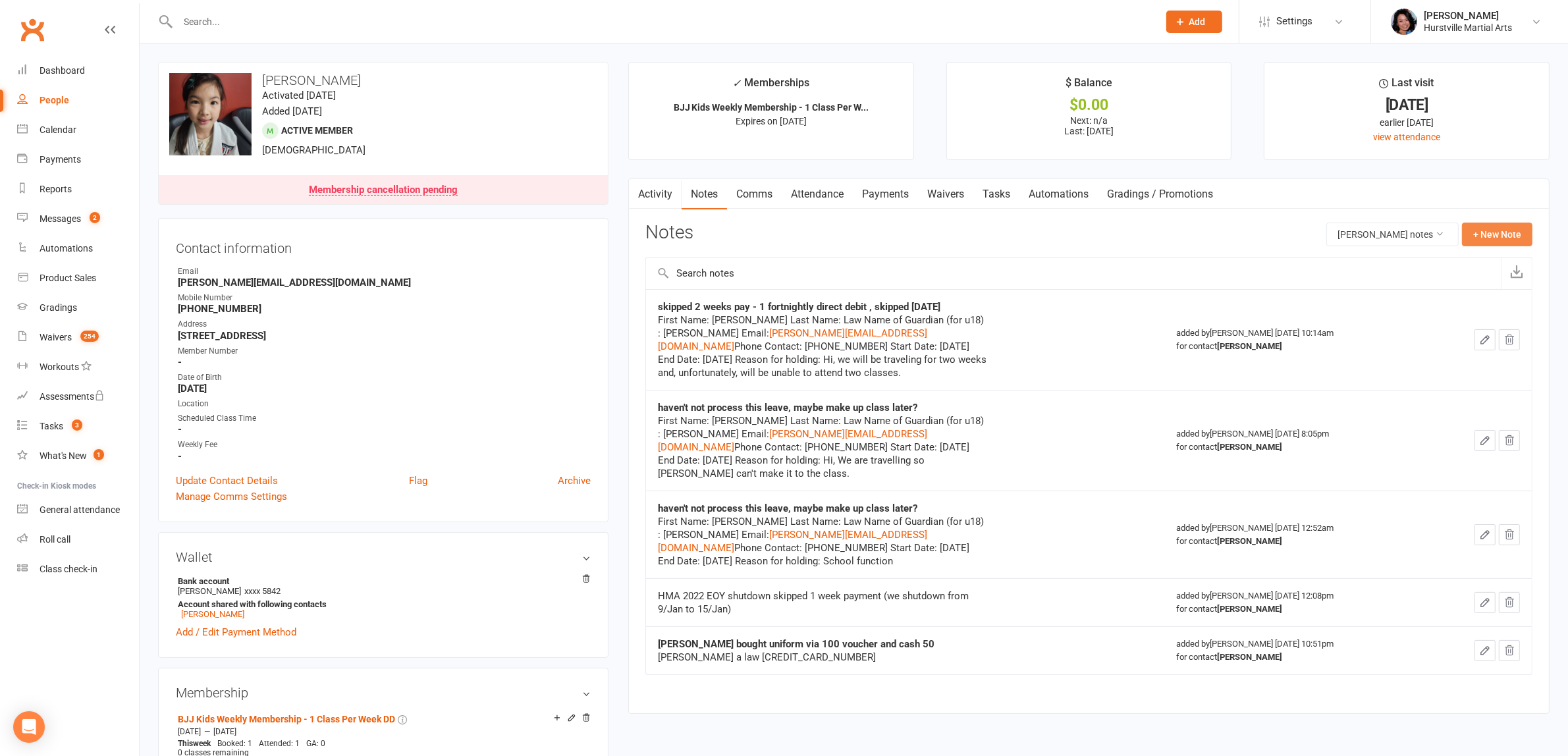
click at [1486, 234] on button "+ New Note" at bounding box center [1497, 234] width 71 height 24
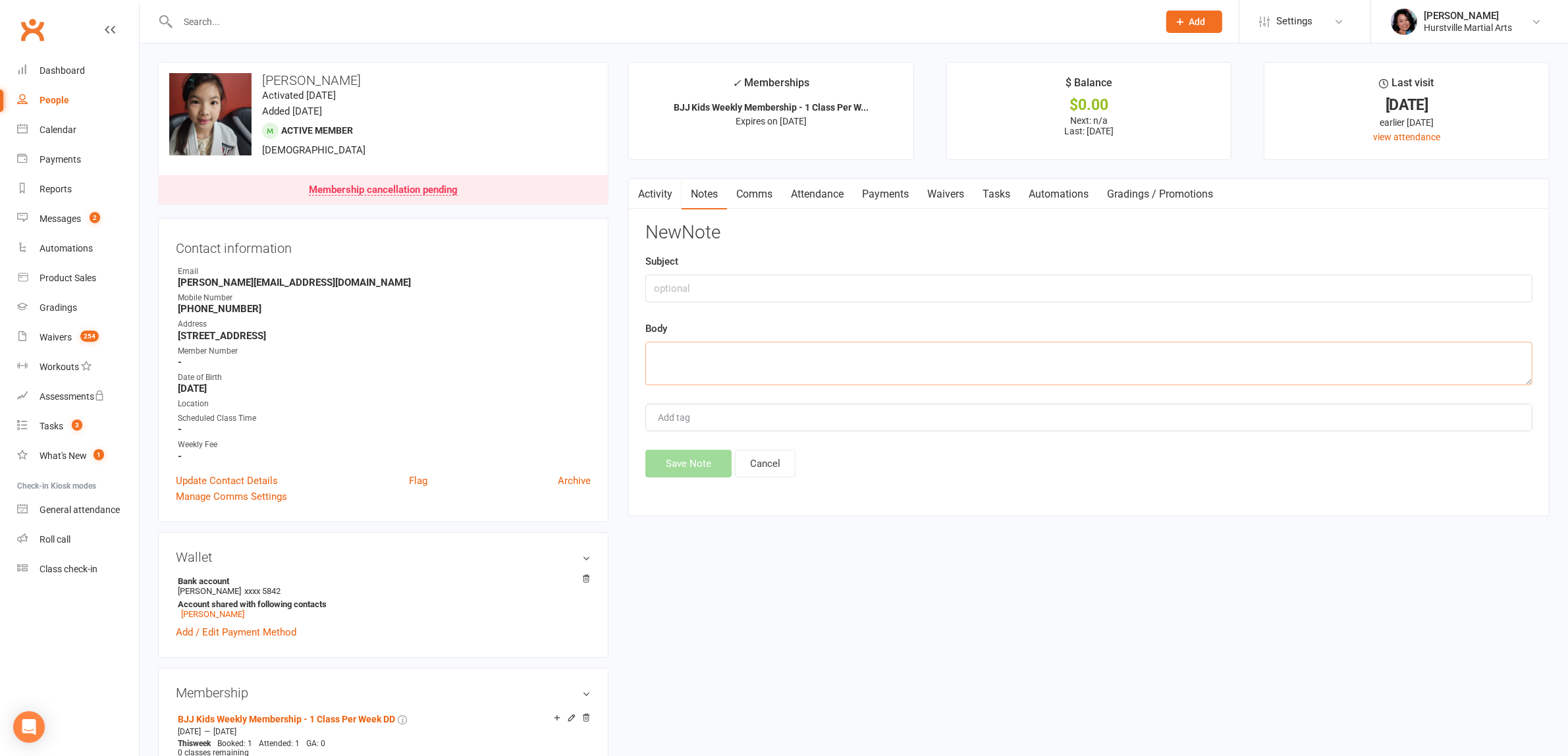
click at [941, 363] on textarea at bounding box center [1089, 363] width 887 height 43
type textarea "emailed david to cancel membership, friend of isabella lee so stopping together"
click at [690, 462] on button "Save Note" at bounding box center [688, 463] width 86 height 28
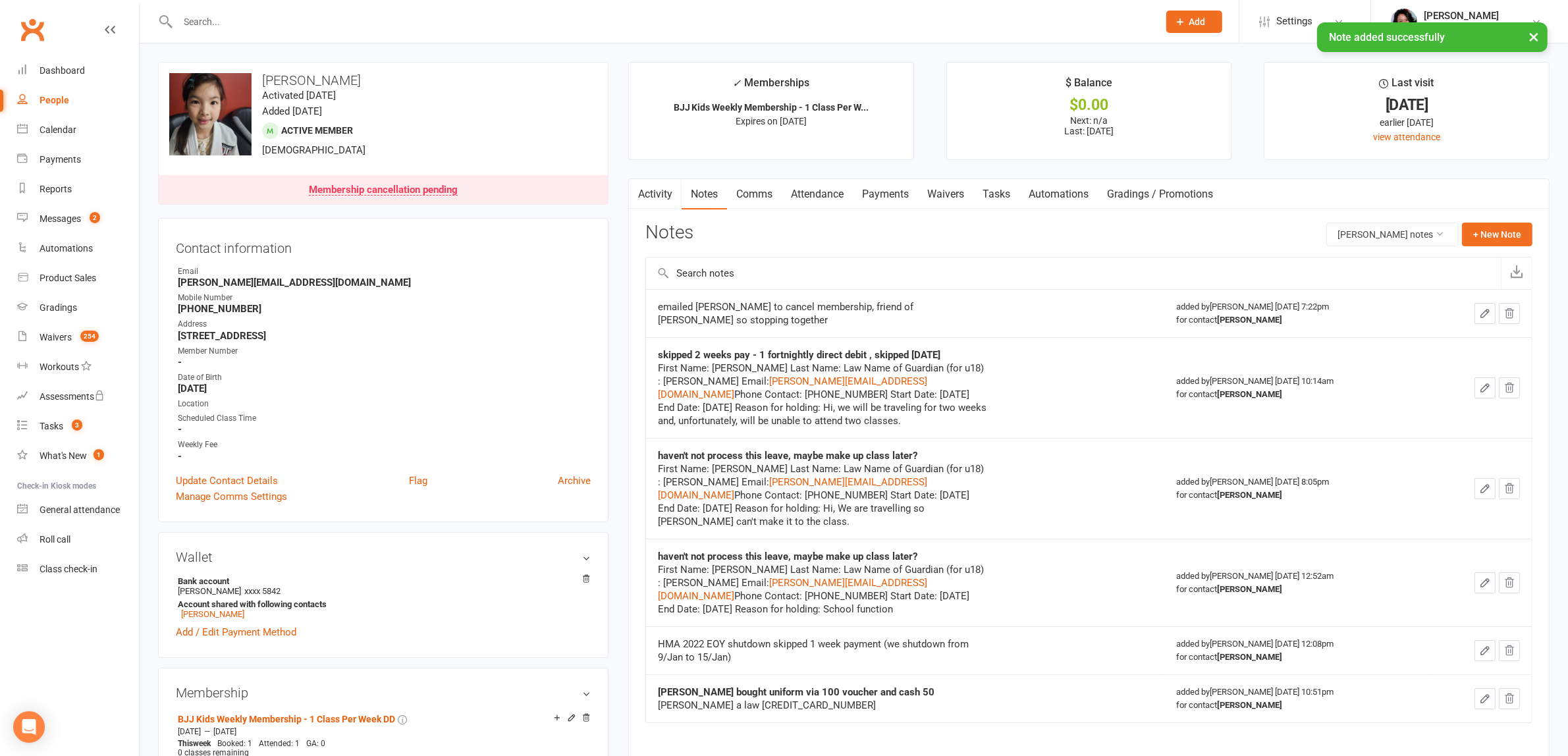
click at [886, 196] on link "Payments" at bounding box center [886, 194] width 65 height 31
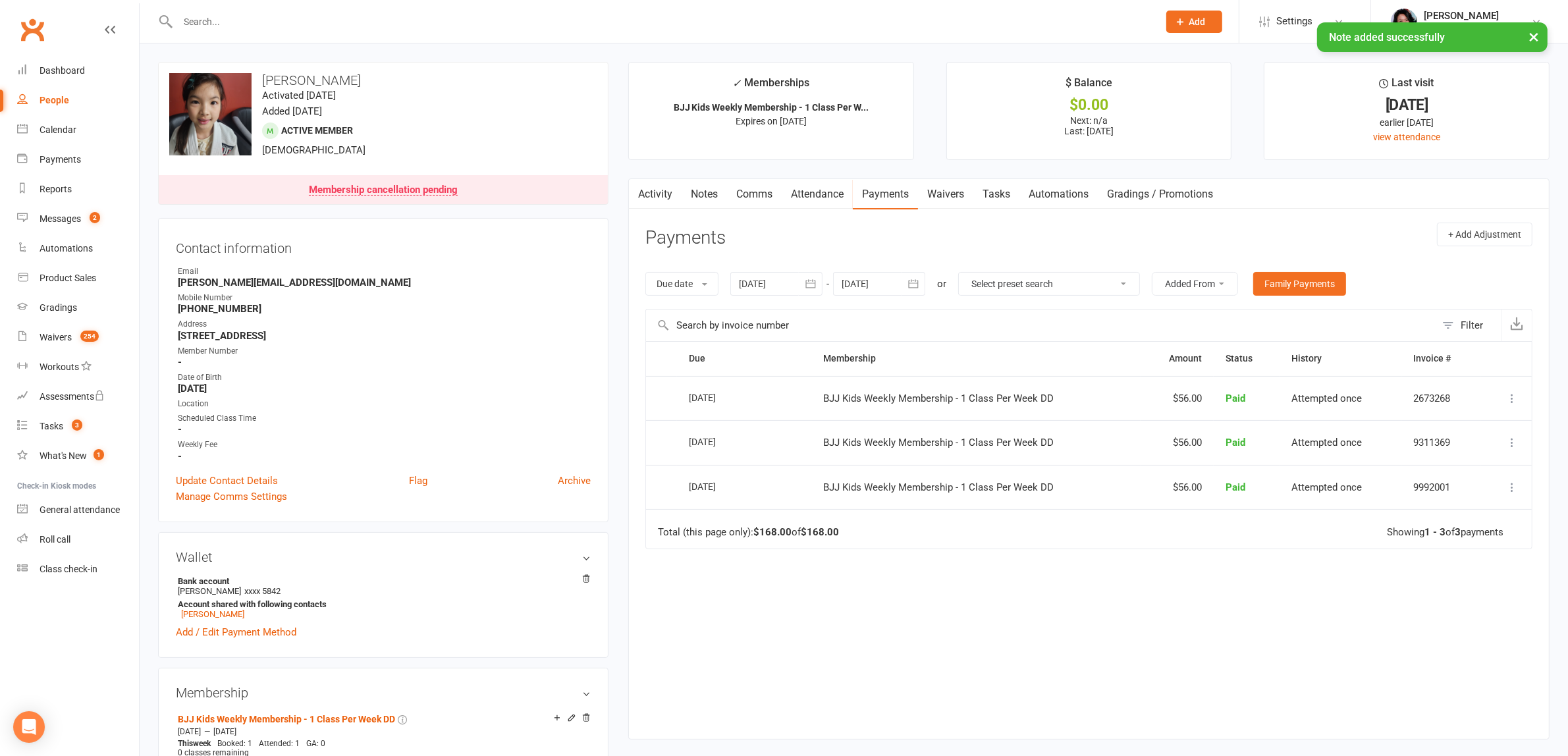
click at [810, 192] on link "Attendance" at bounding box center [817, 194] width 71 height 31
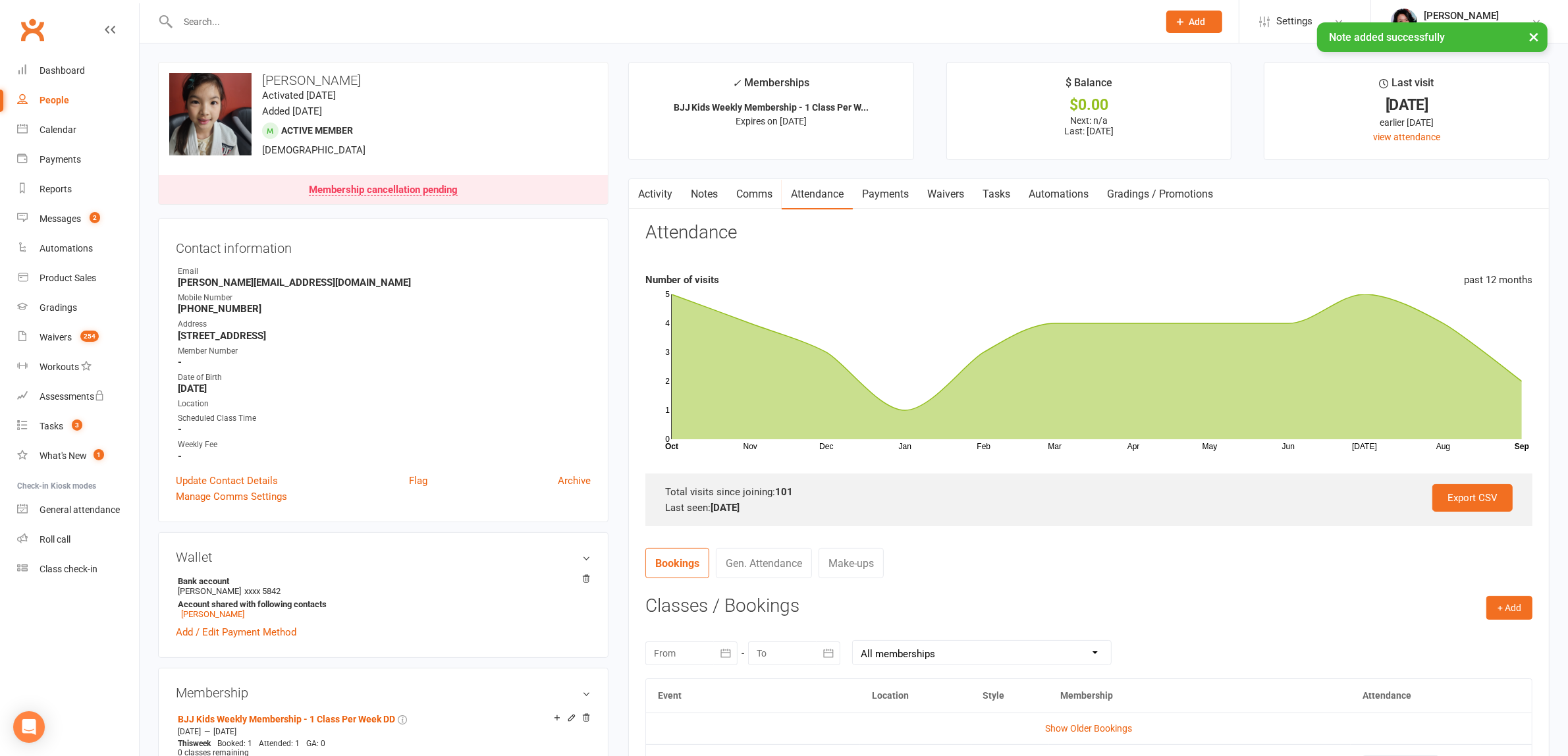
click at [772, 201] on link "Comms" at bounding box center [754, 194] width 54 height 31
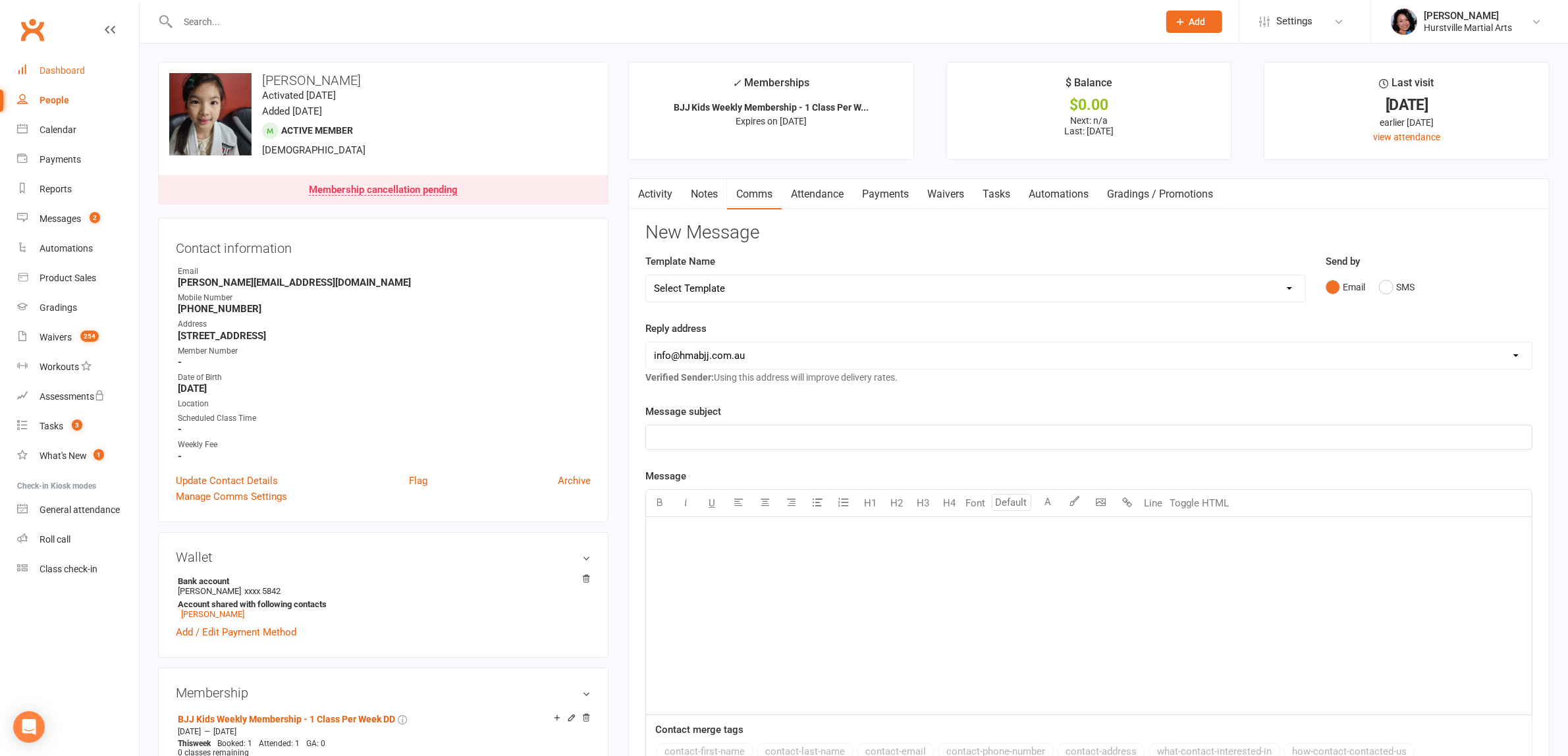
click at [75, 73] on div "Dashboard" at bounding box center [62, 71] width 45 height 11
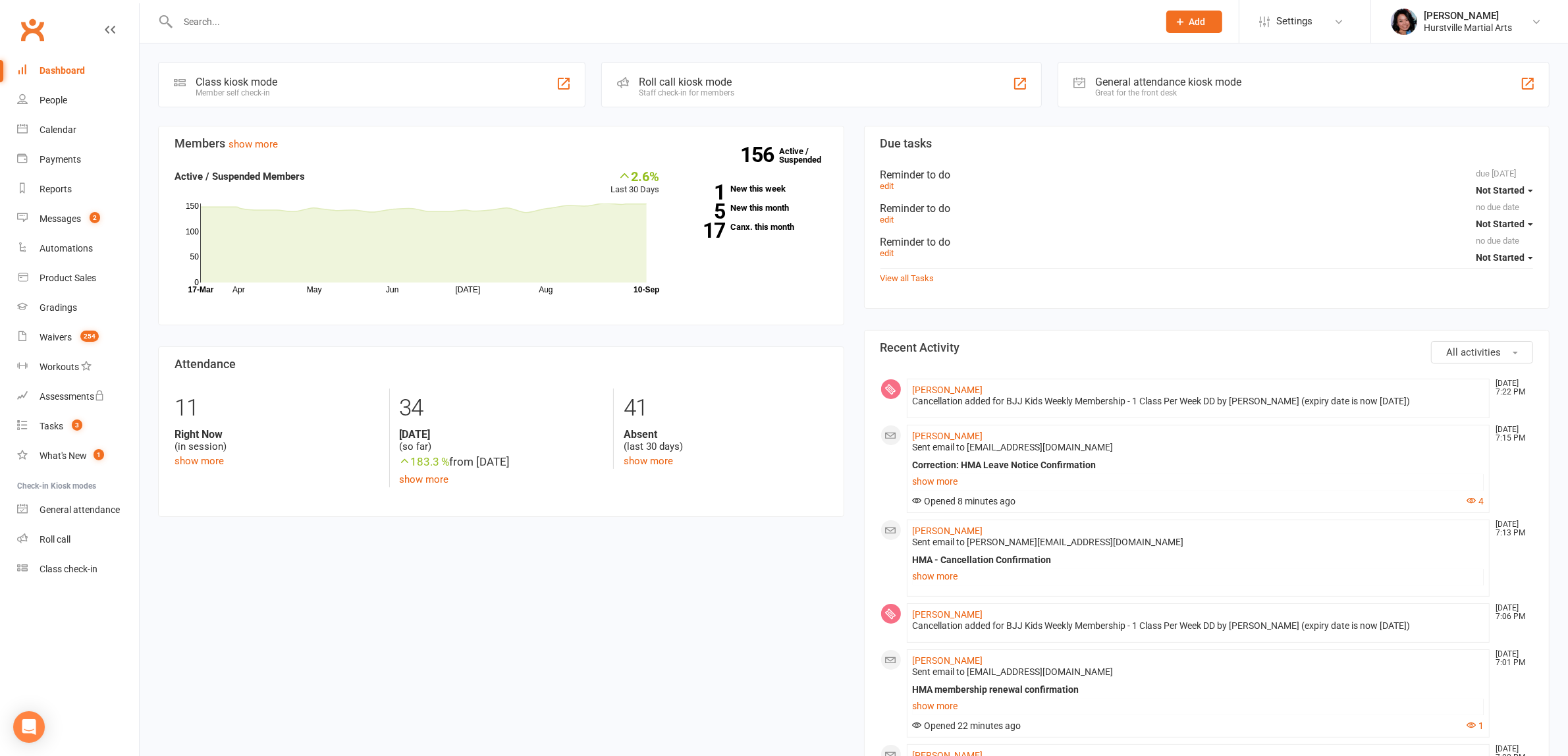
scroll to position [82, 0]
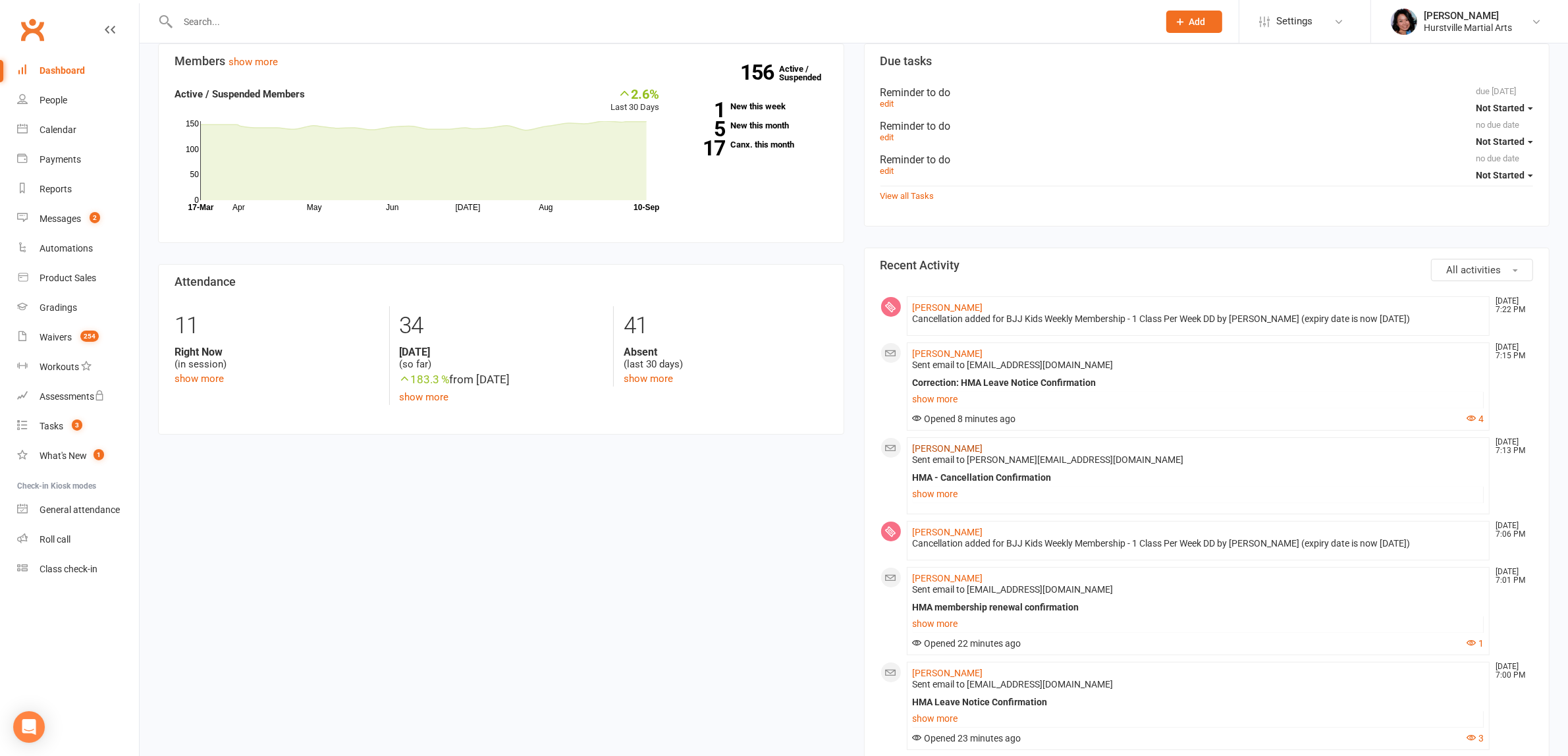
click at [948, 452] on link "[PERSON_NAME]" at bounding box center [948, 449] width 71 height 11
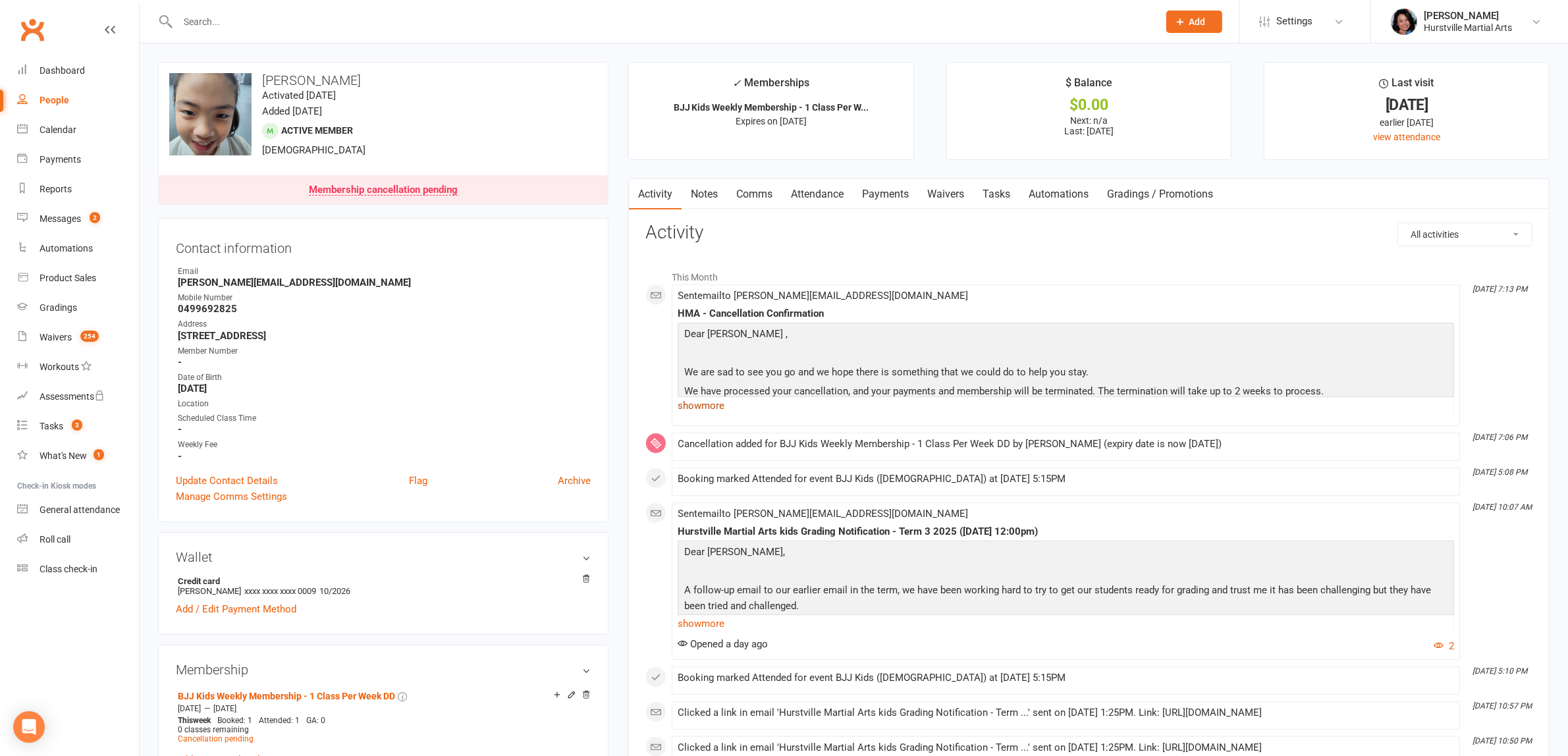
click at [682, 409] on link "show more" at bounding box center [1065, 406] width 776 height 18
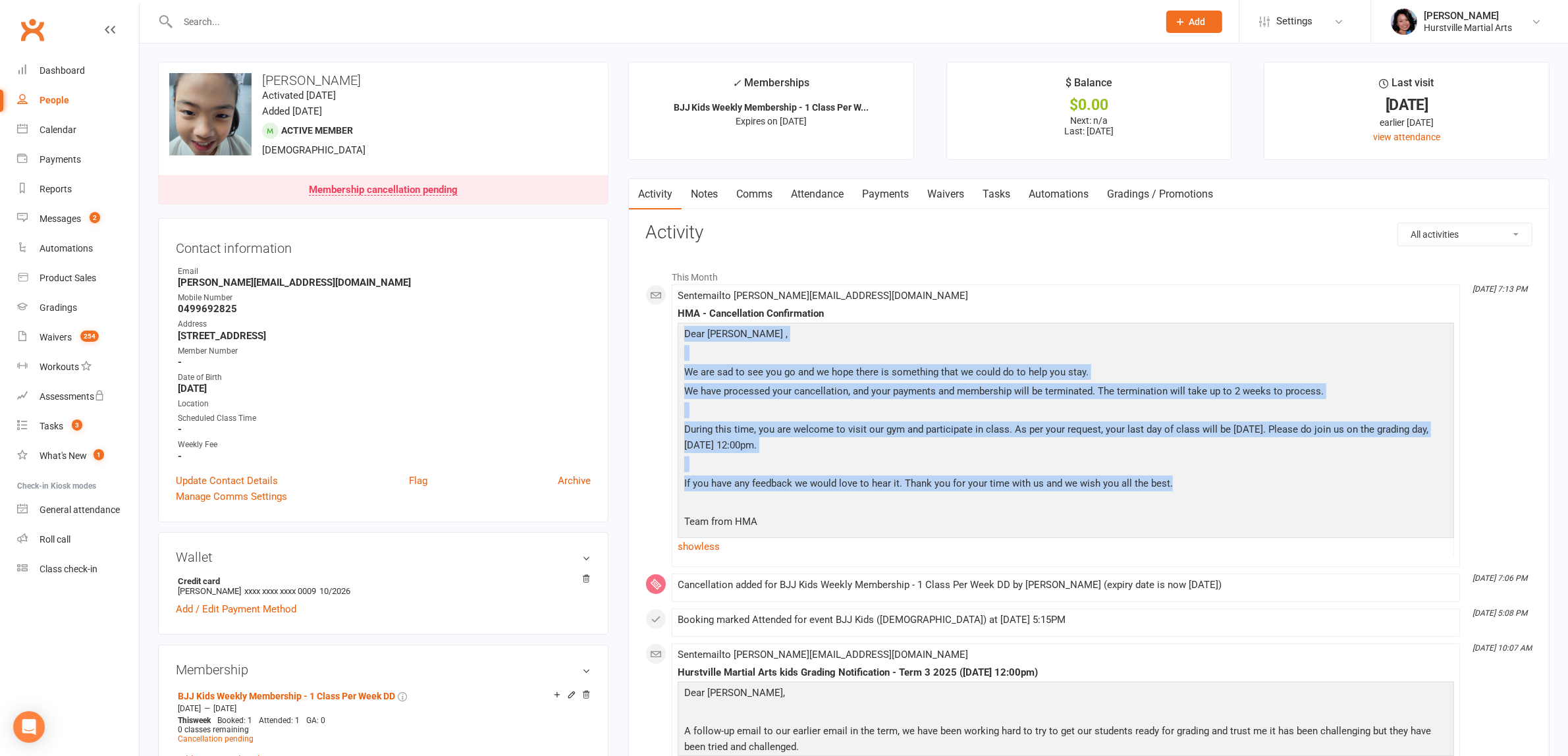
drag, startPoint x: 1185, startPoint y: 482, endPoint x: 685, endPoint y: 331, distance: 522.3
click at [685, 331] on div "Dear Isabella , We are sad to see you go and we hope there is something that we…" at bounding box center [1065, 429] width 769 height 206
copy div "Dear Isabella , We are sad to see you go and we hope there is something that we…"
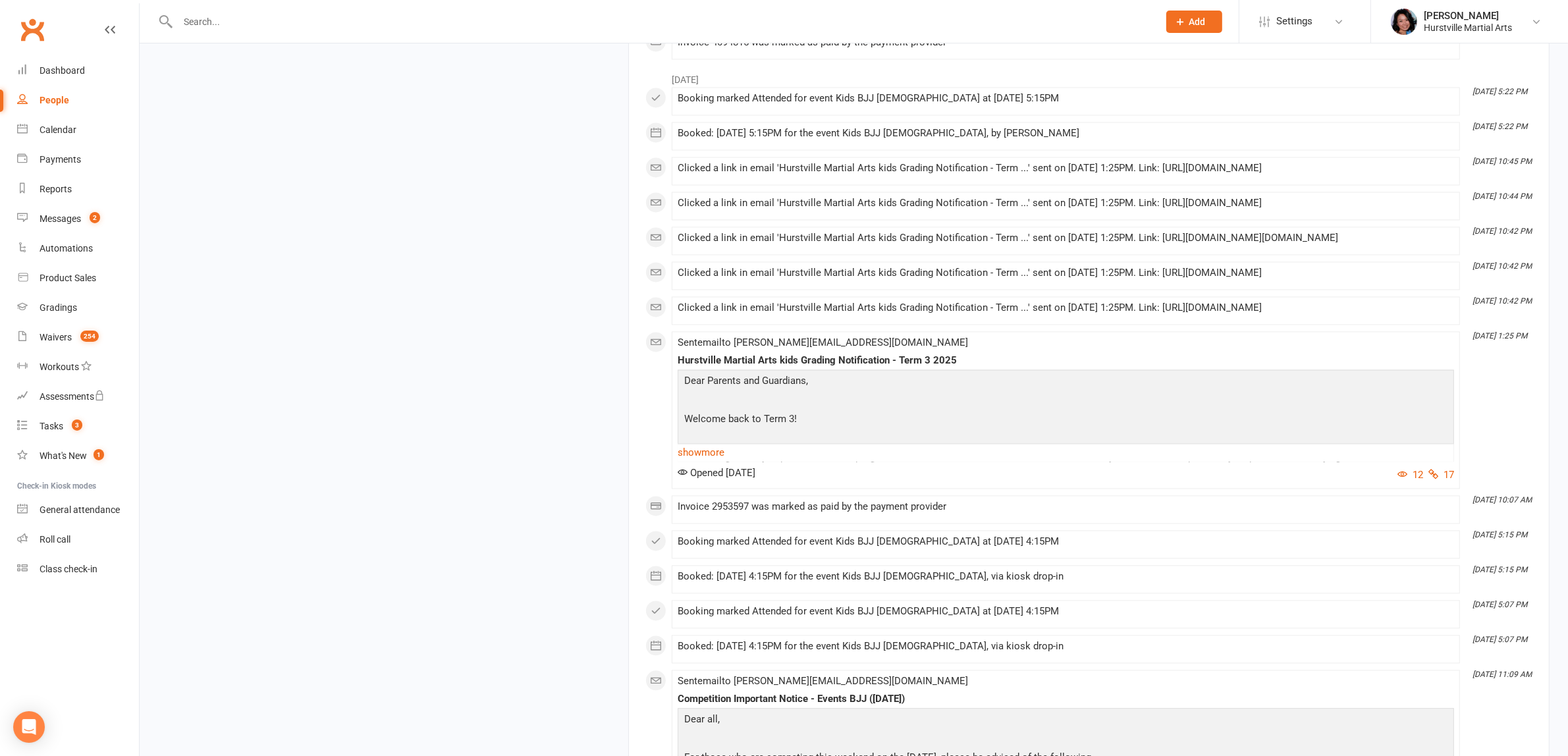
scroll to position [3359, 0]
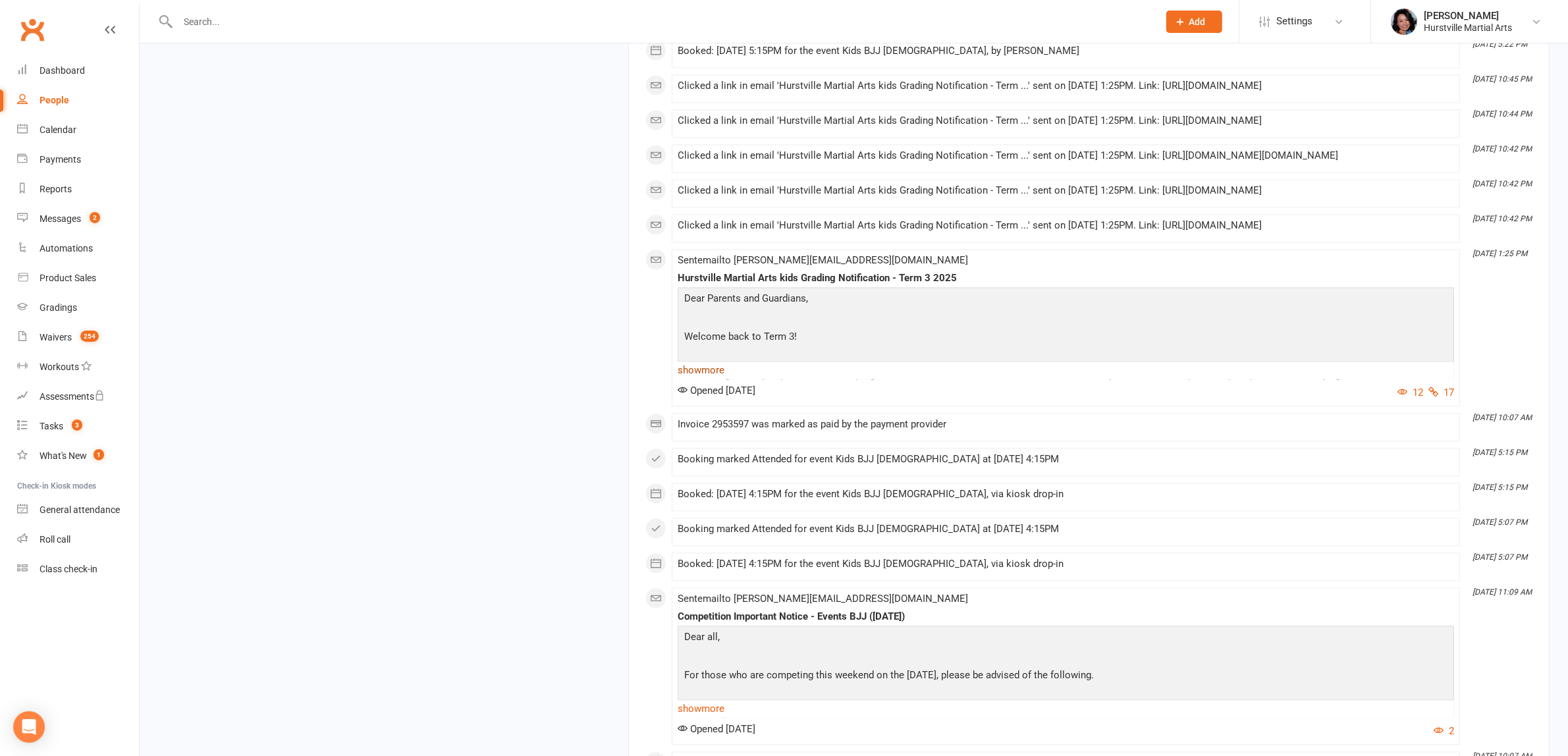
click at [706, 379] on link "show more" at bounding box center [1065, 370] width 776 height 18
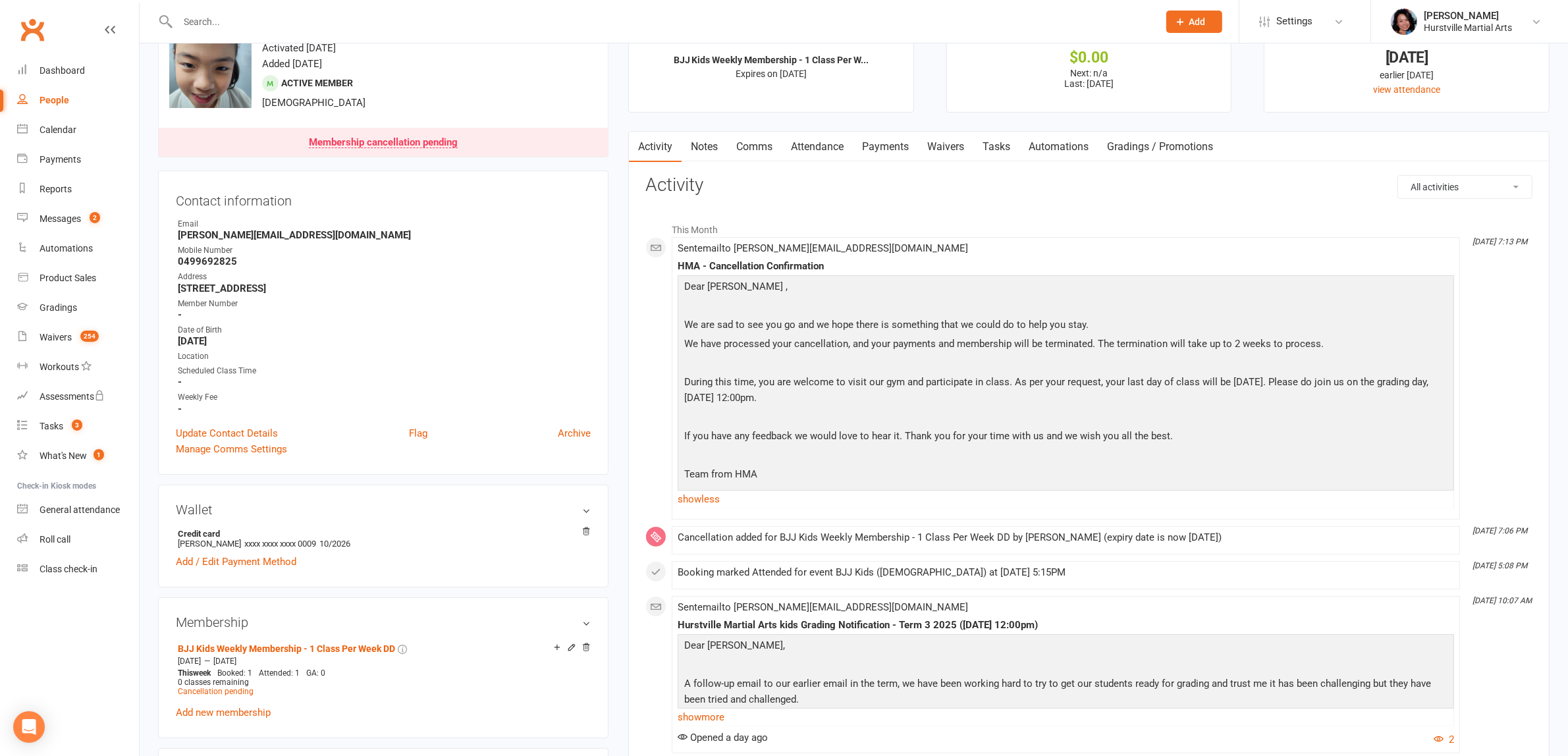
scroll to position [0, 0]
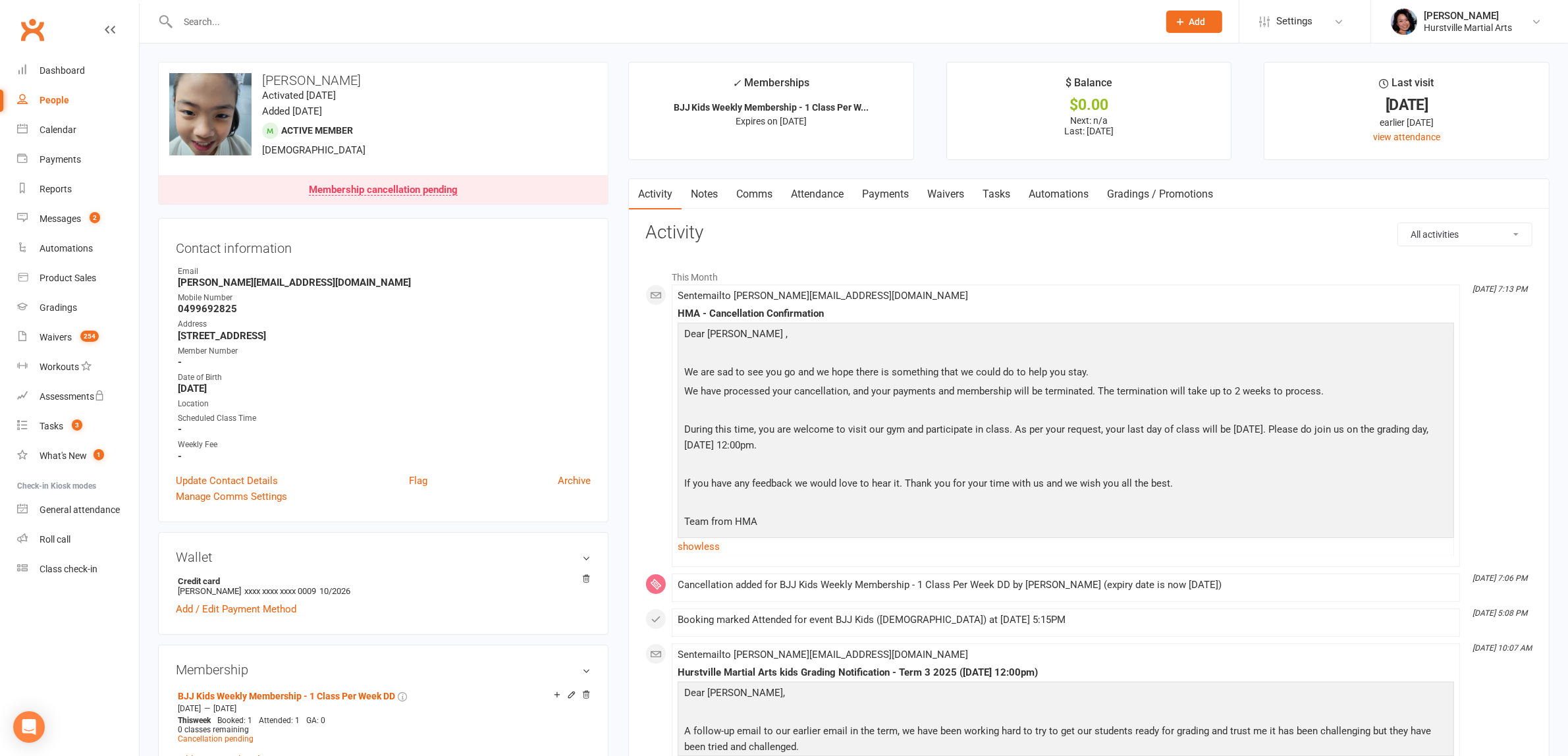
click at [406, 30] on input "text" at bounding box center [661, 21] width 975 height 18
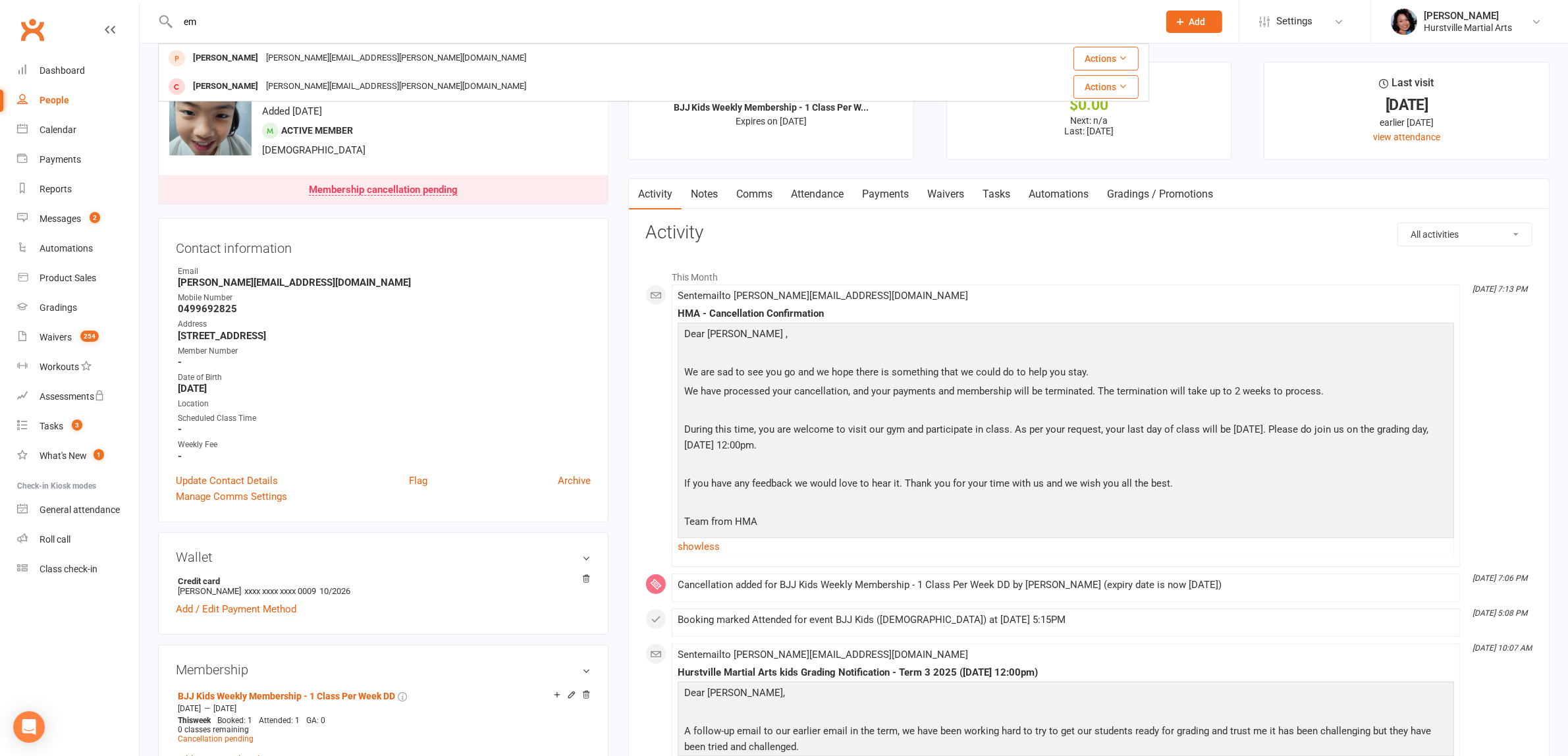
type input "e"
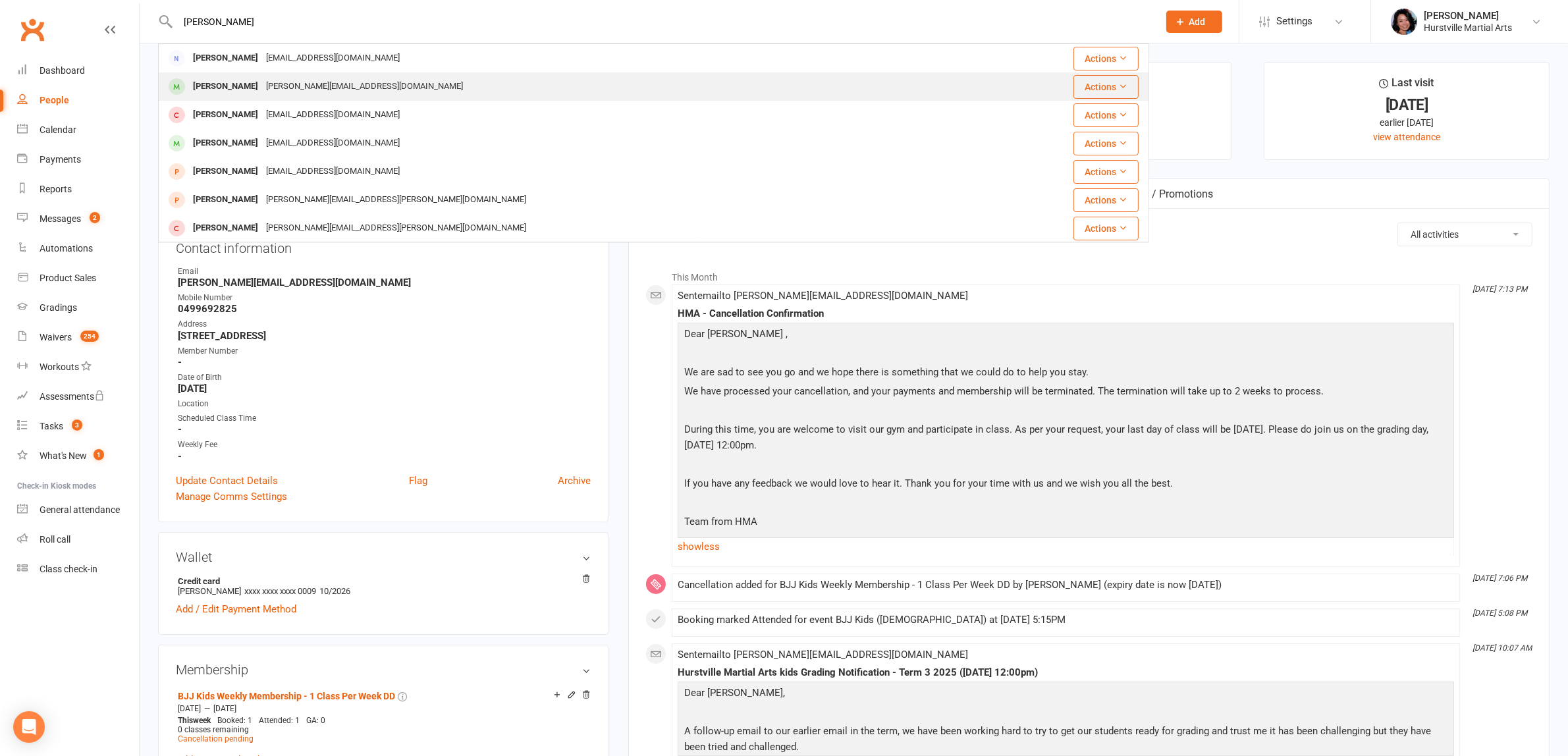
type input "emily"
click at [273, 84] on div "daphne@designcrumb.com" at bounding box center [365, 86] width 205 height 19
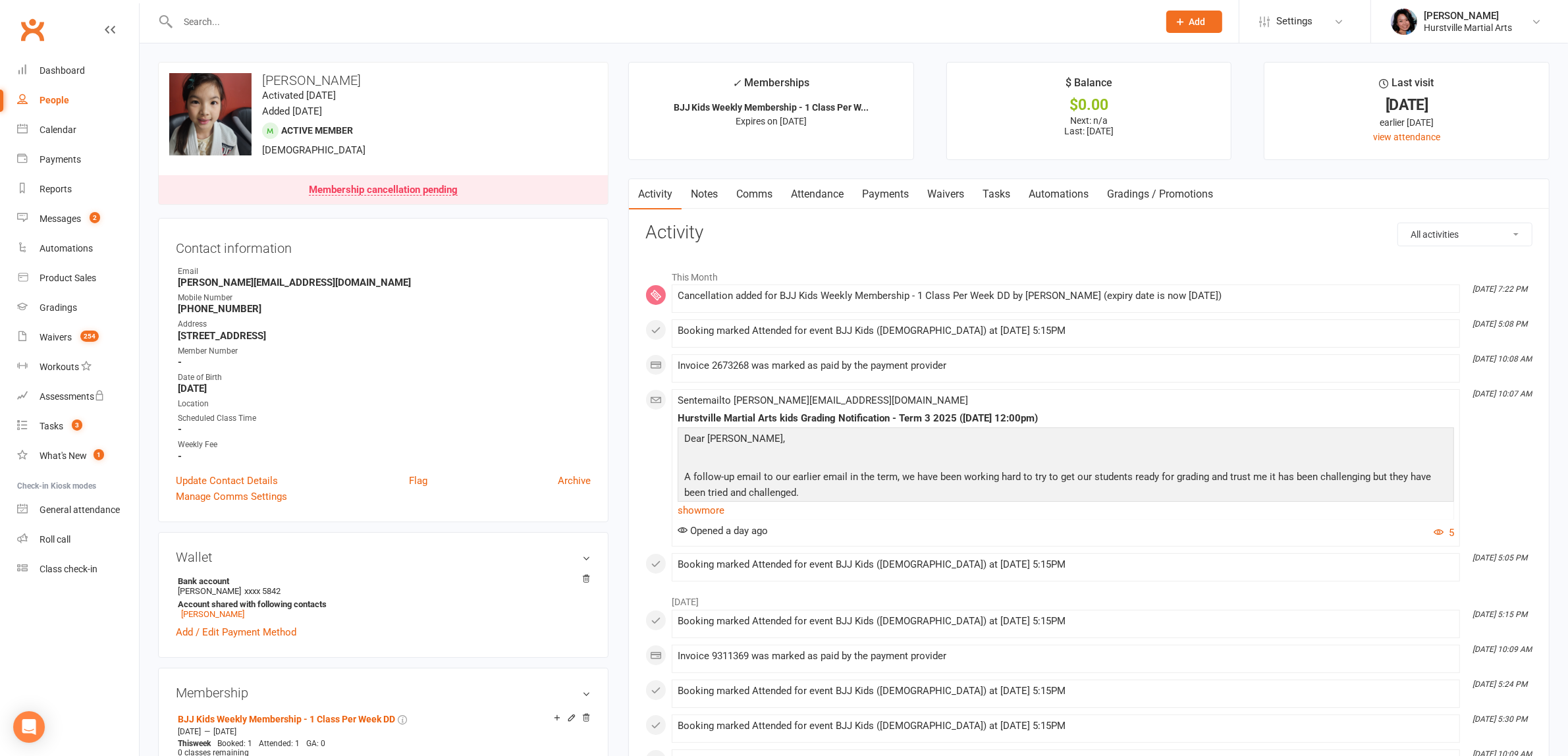
click at [742, 191] on link "Comms" at bounding box center [754, 194] width 54 height 31
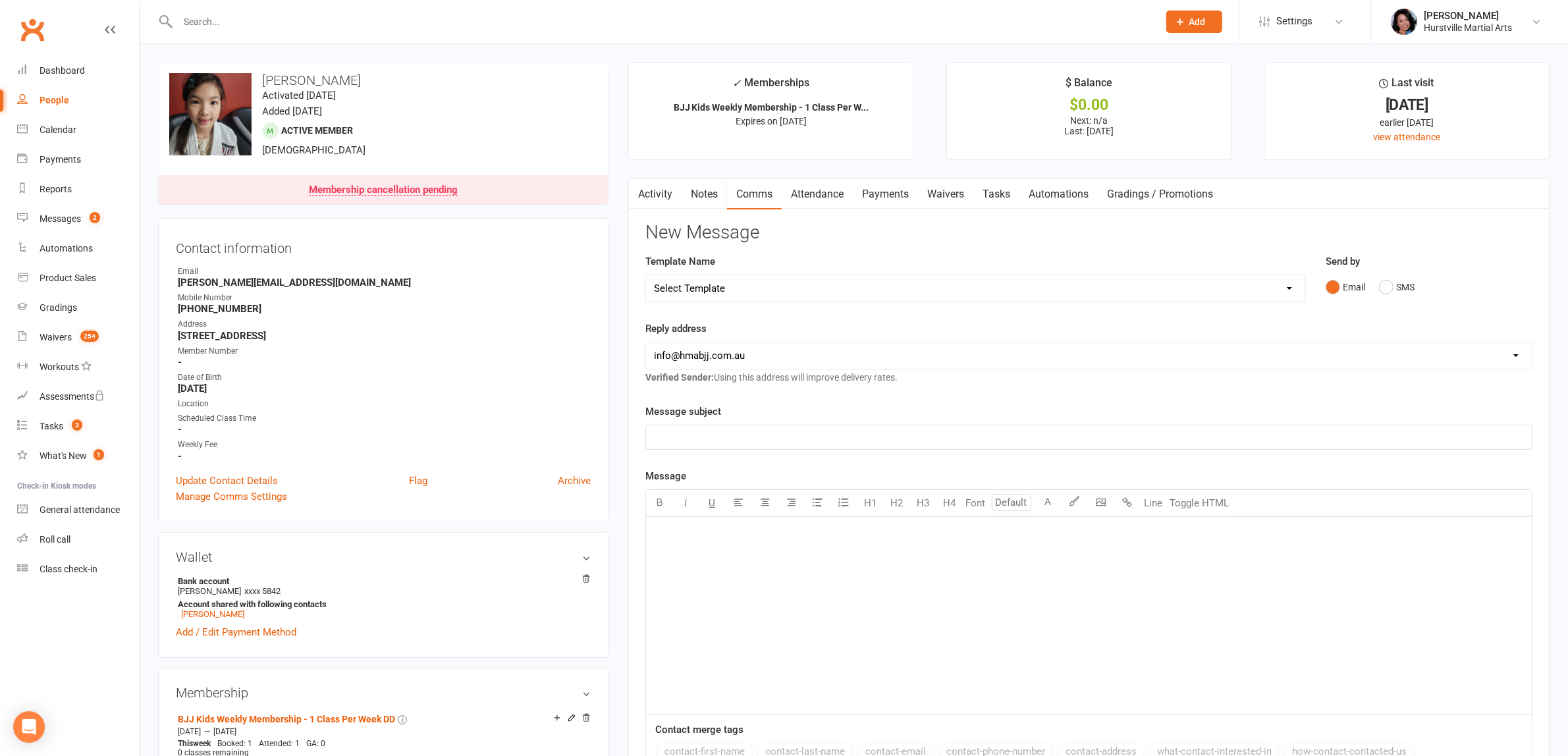
click at [749, 291] on select "Select Template [Email] 001 Kids BJJ Welcoming Email [Email] BJJ Kids Voucher C…" at bounding box center [975, 288] width 659 height 26
select select "20"
click at [646, 275] on select "Select Template [Email] 001 Kids BJJ Welcoming Email [Email] BJJ Kids Voucher C…" at bounding box center [975, 288] width 659 height 26
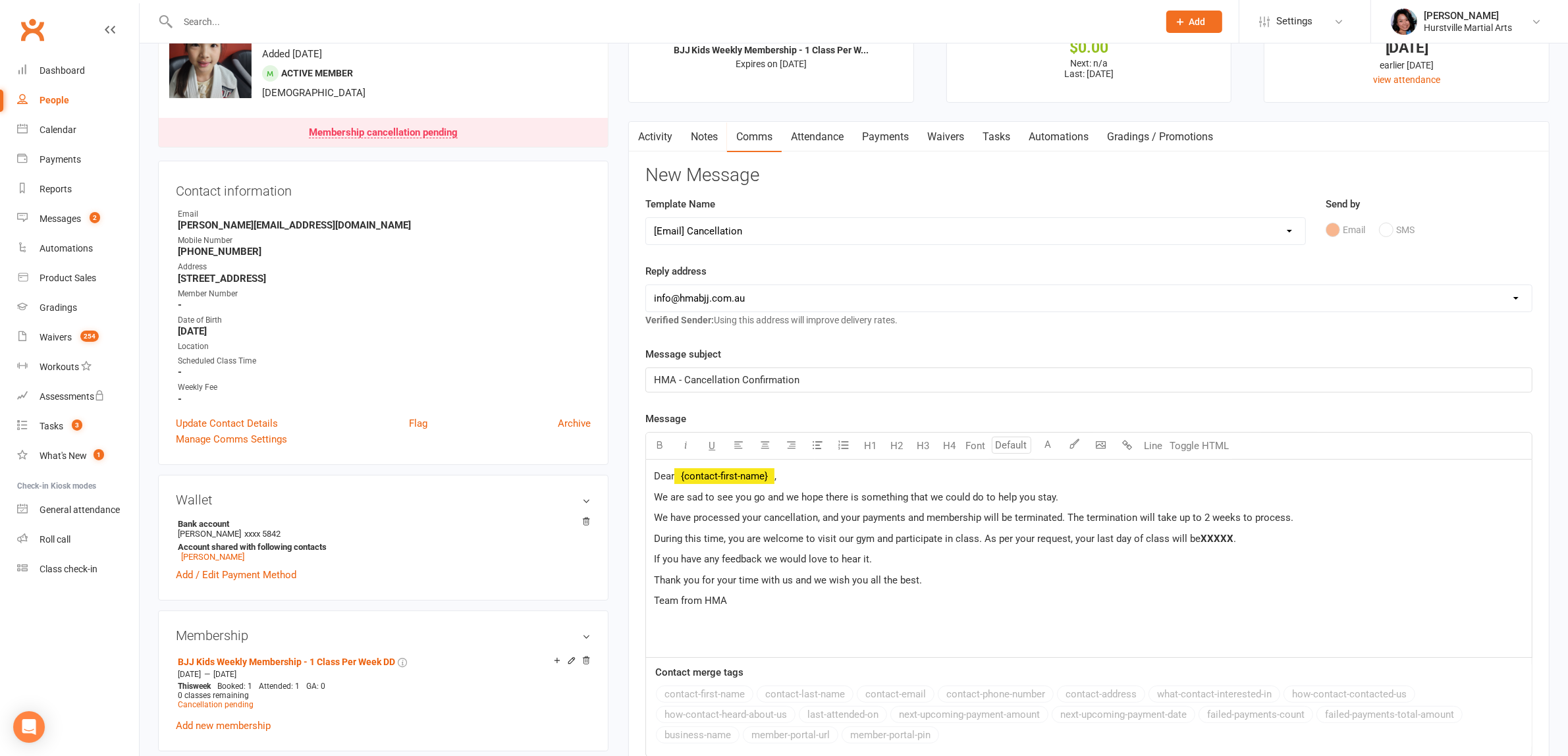
scroll to position [82, 0]
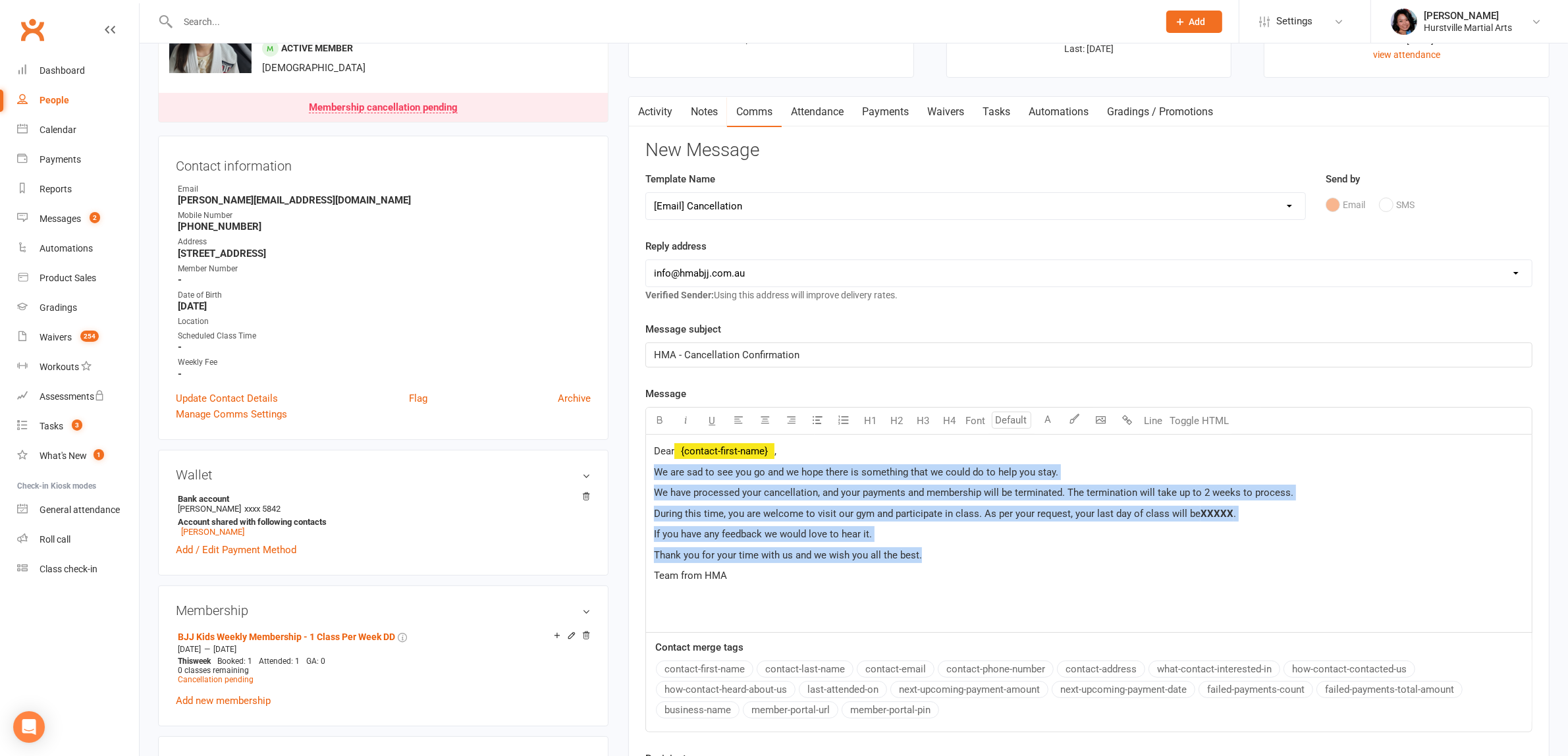
drag, startPoint x: 941, startPoint y: 556, endPoint x: 646, endPoint y: 475, distance: 305.9
click at [646, 475] on div "Dear ﻿ {contact-first-name} , We are sad to see you go and we hope there is som…" at bounding box center [1089, 533] width 886 height 198
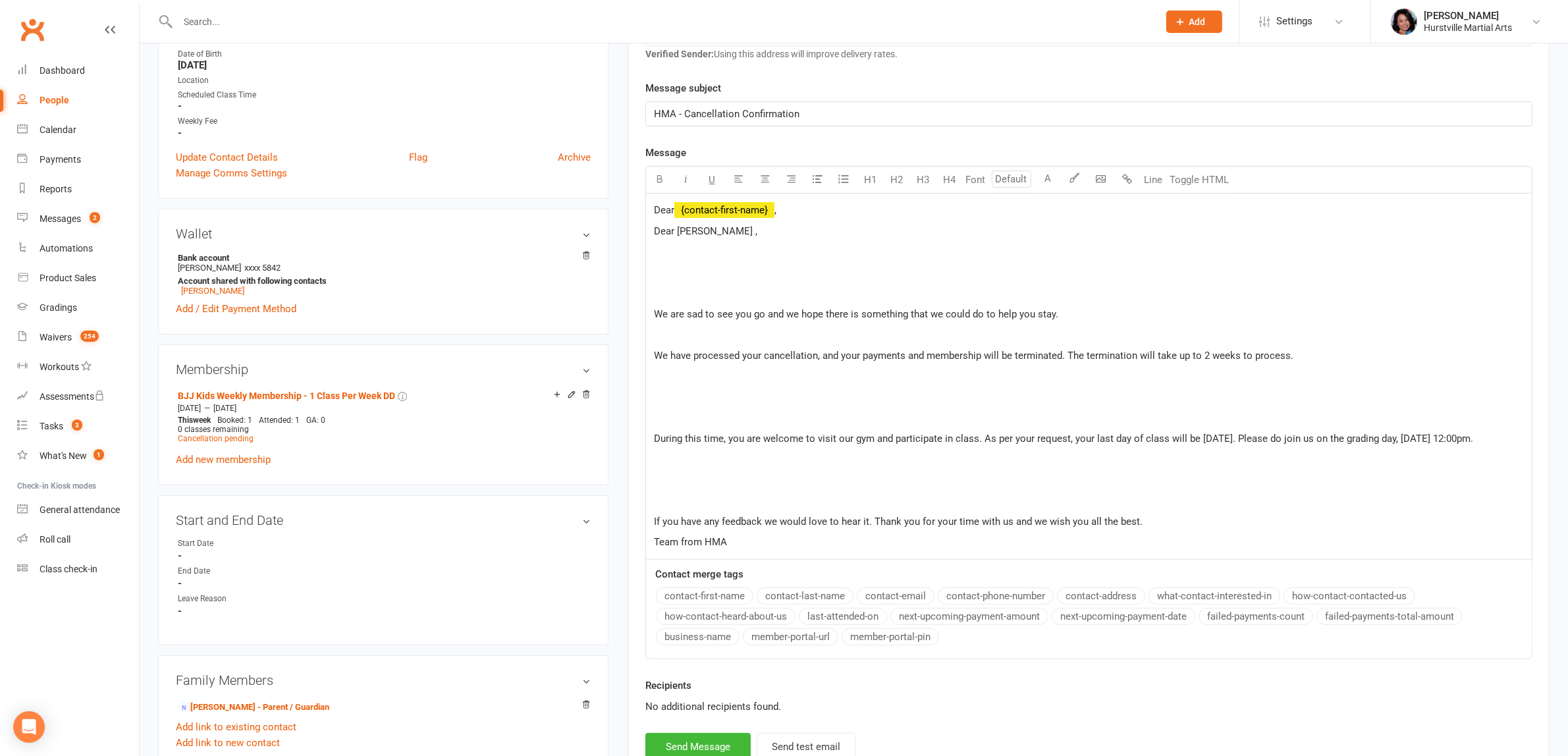
scroll to position [318, 0]
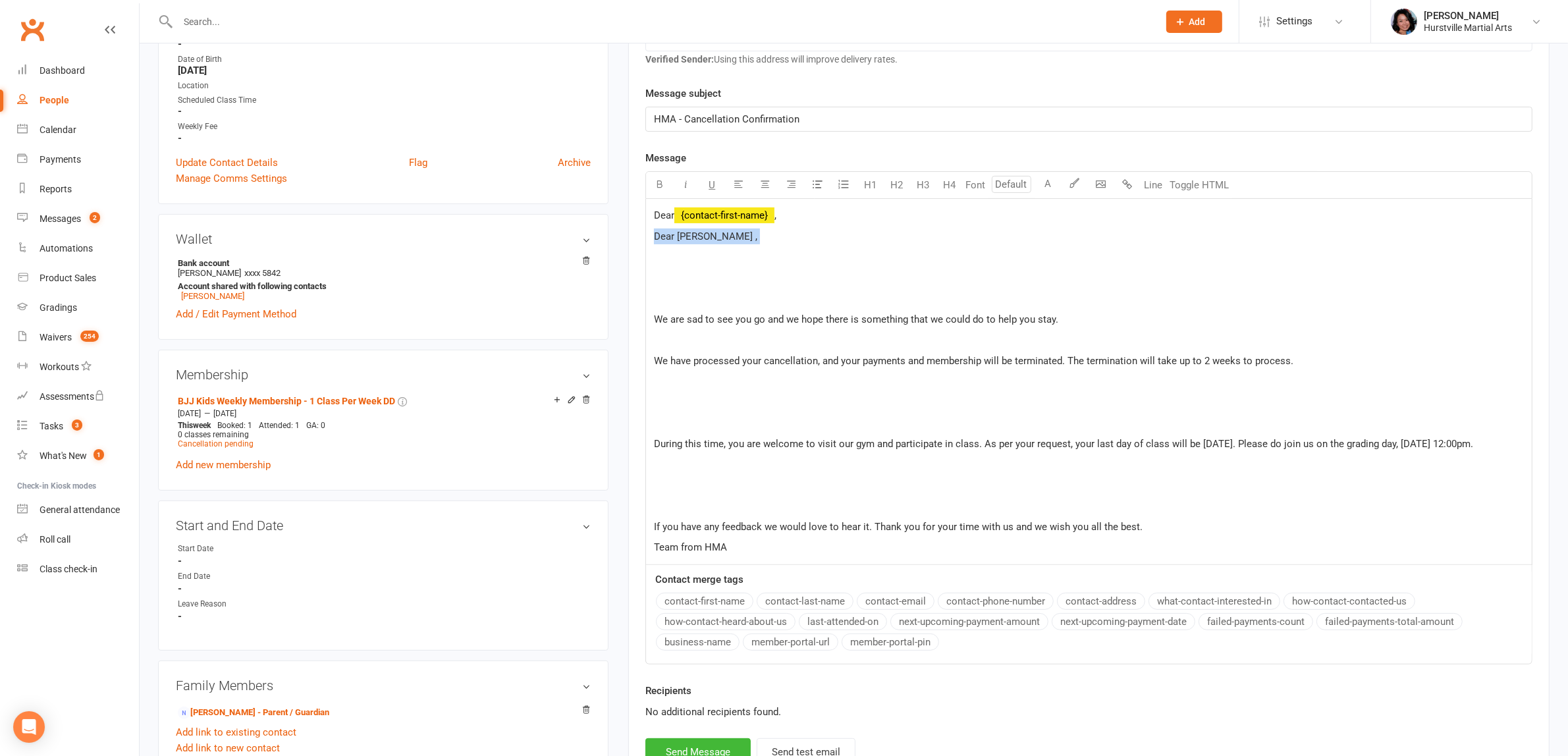
drag, startPoint x: 723, startPoint y: 248, endPoint x: 606, endPoint y: 236, distance: 117.6
click at [606, 236] on div "upload photo change photo Emily Law Activated 24 October, 2022 Added 12 October…" at bounding box center [854, 658] width 1411 height 1827
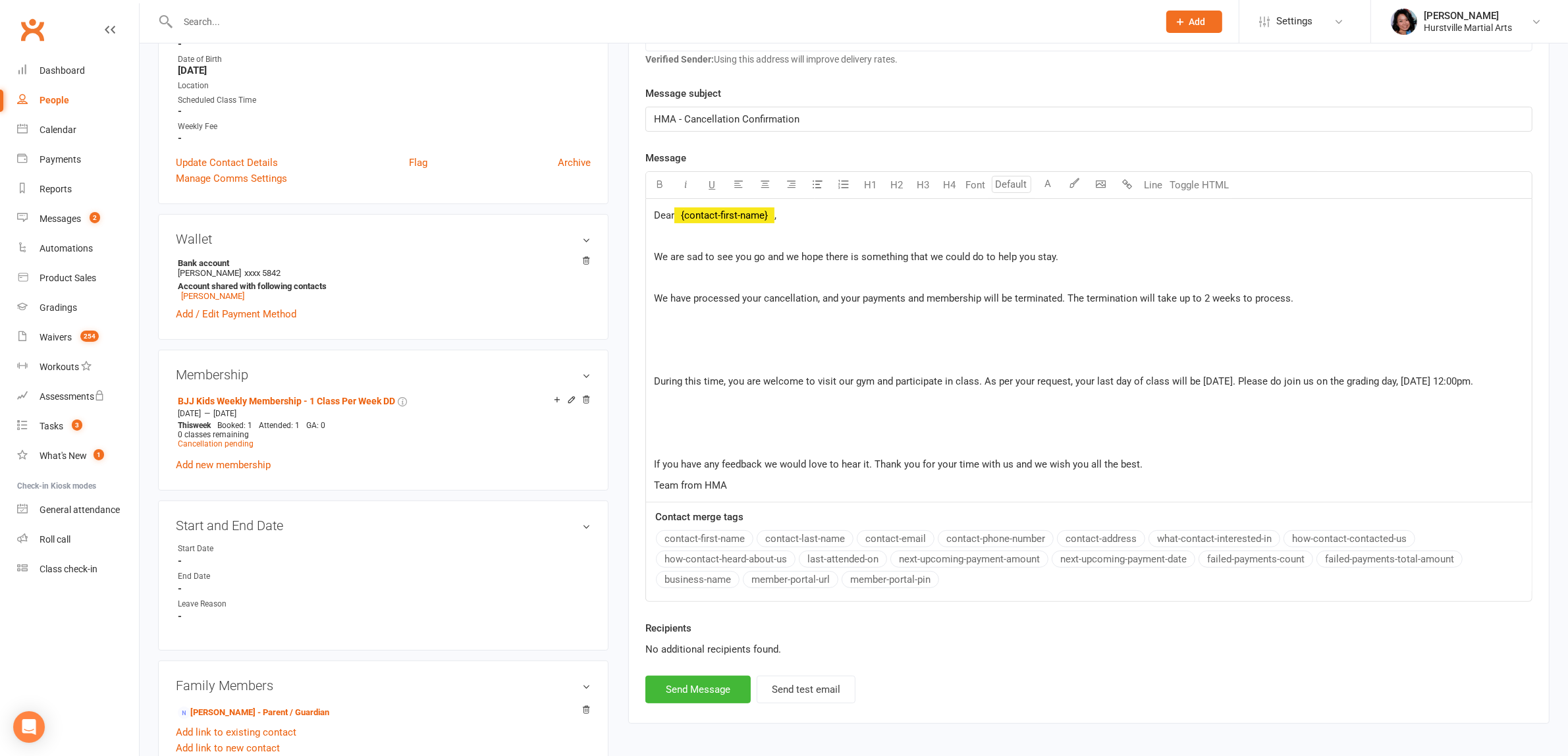
click at [723, 271] on p "﻿" at bounding box center [1089, 278] width 870 height 16
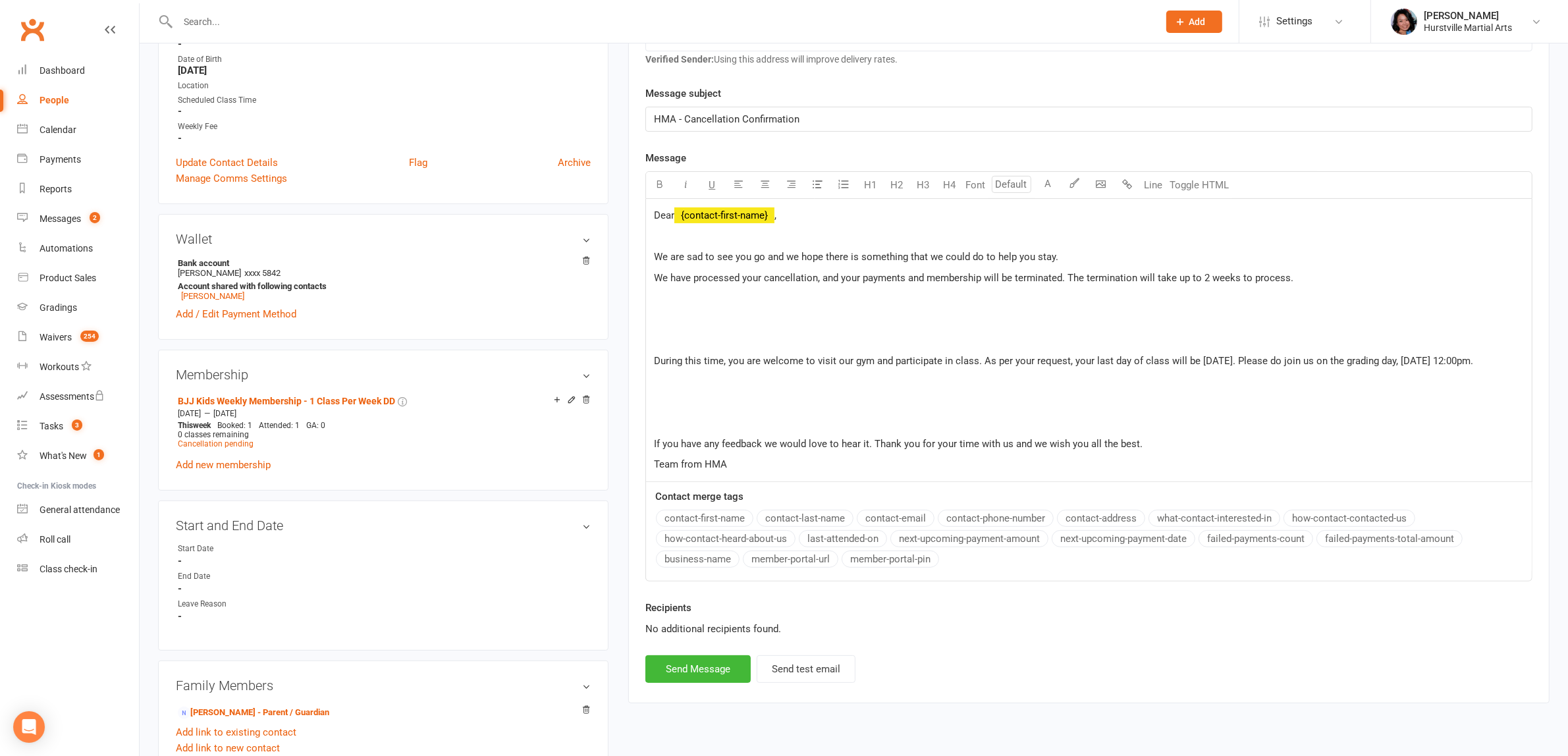
click at [699, 292] on p "﻿" at bounding box center [1089, 298] width 870 height 16
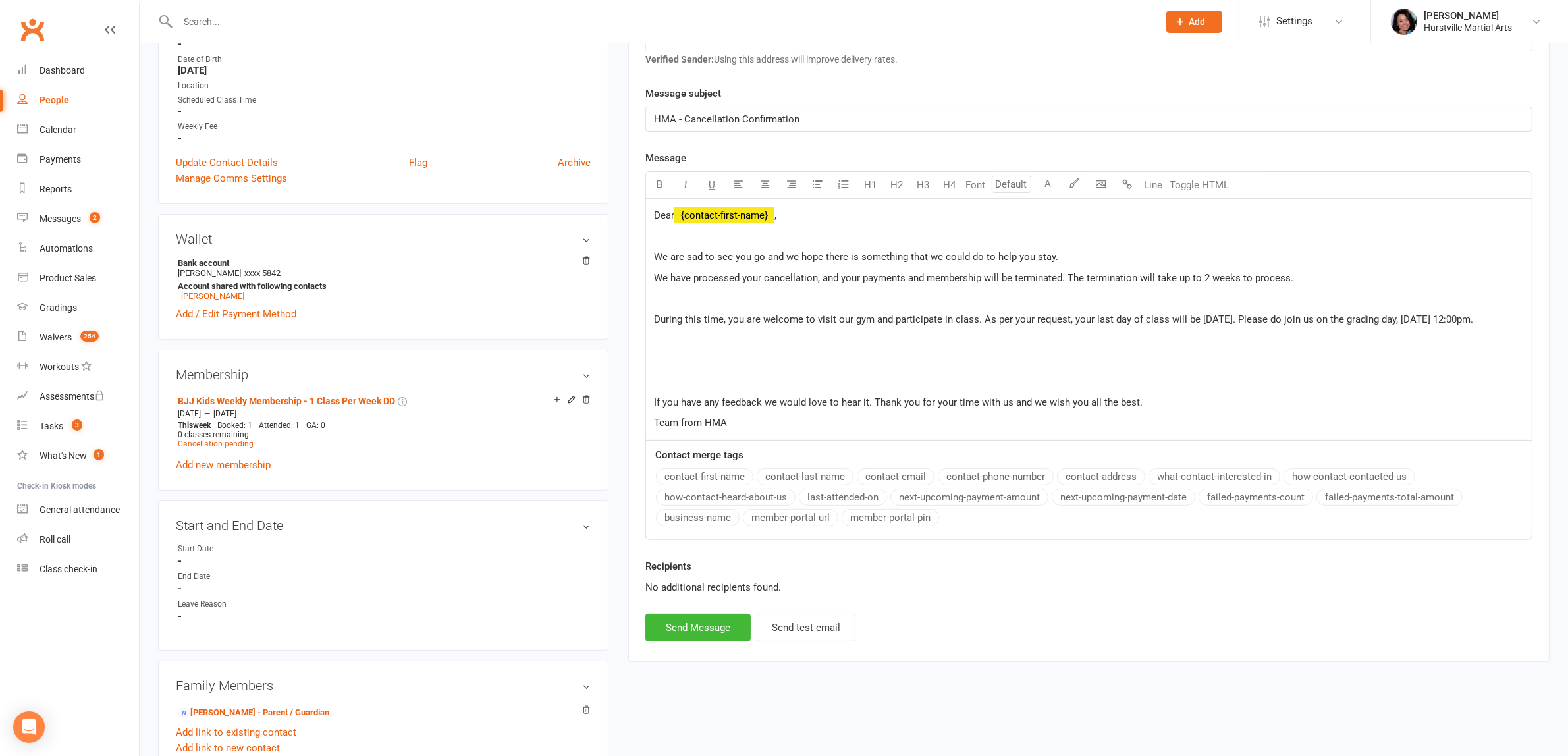
click at [1096, 348] on p "﻿" at bounding box center [1089, 340] width 870 height 16
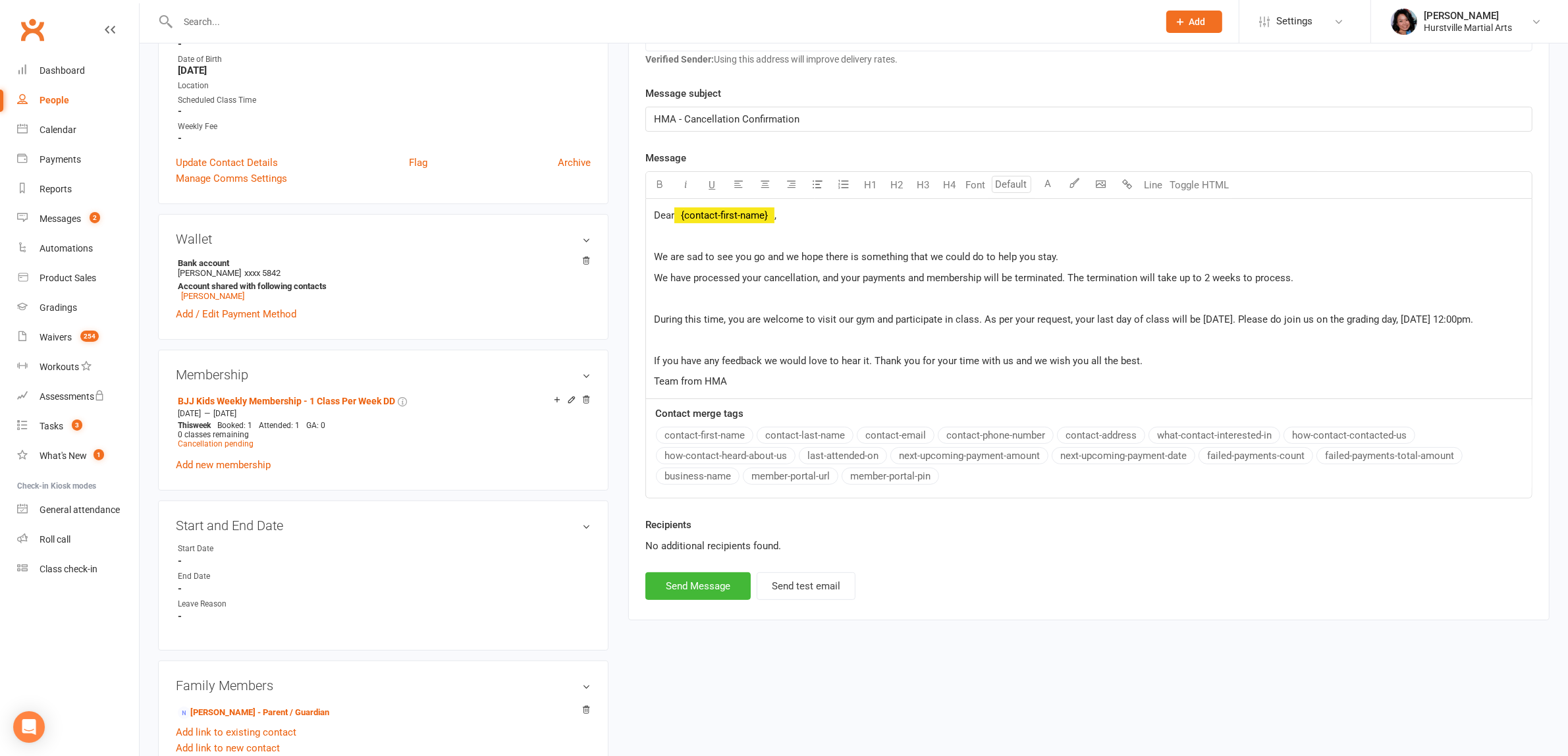
click at [1164, 369] on p "If you have any feedback we would love to hear it. Thank you for your time with…" at bounding box center [1089, 361] width 870 height 16
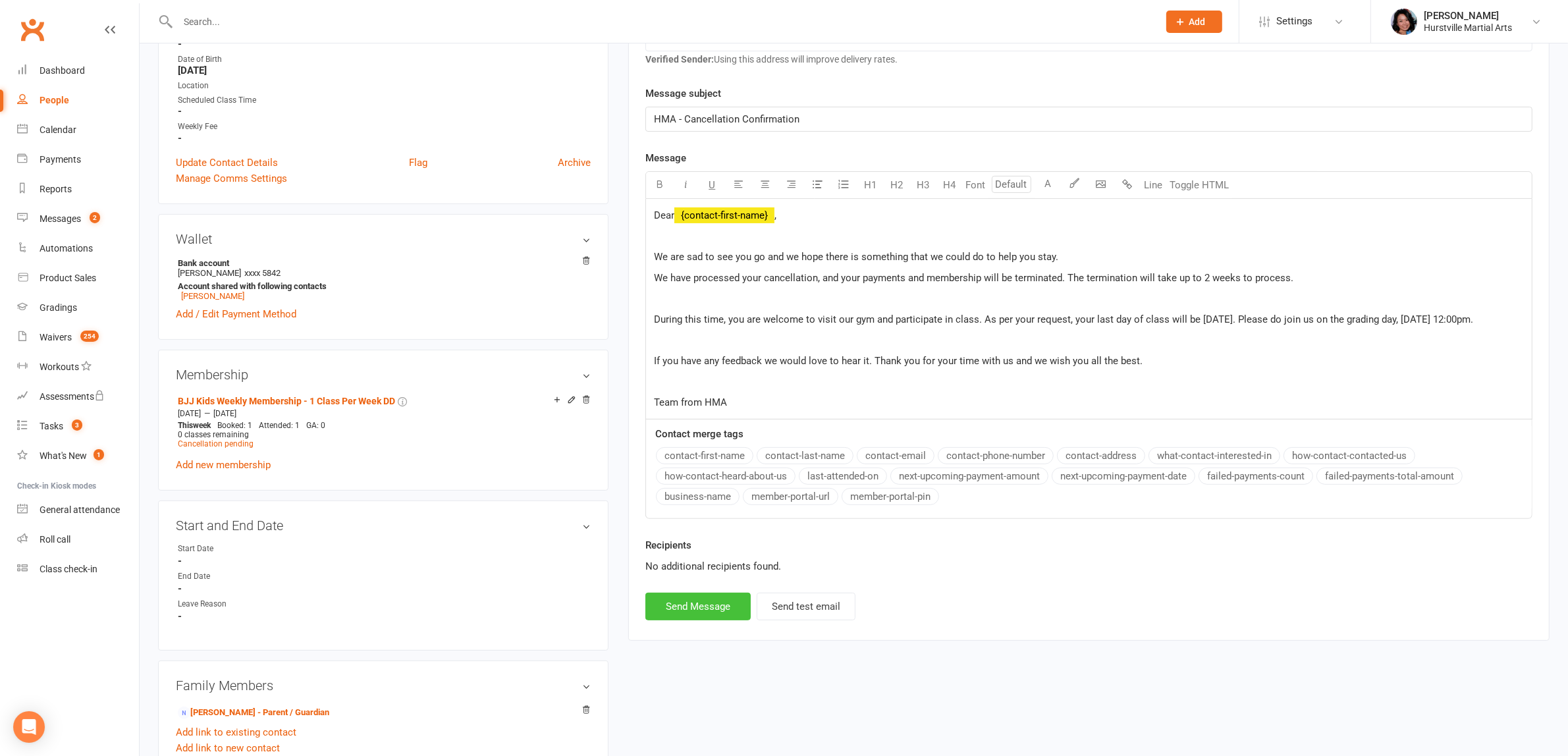
click at [680, 620] on button "Send Message" at bounding box center [697, 607] width 105 height 28
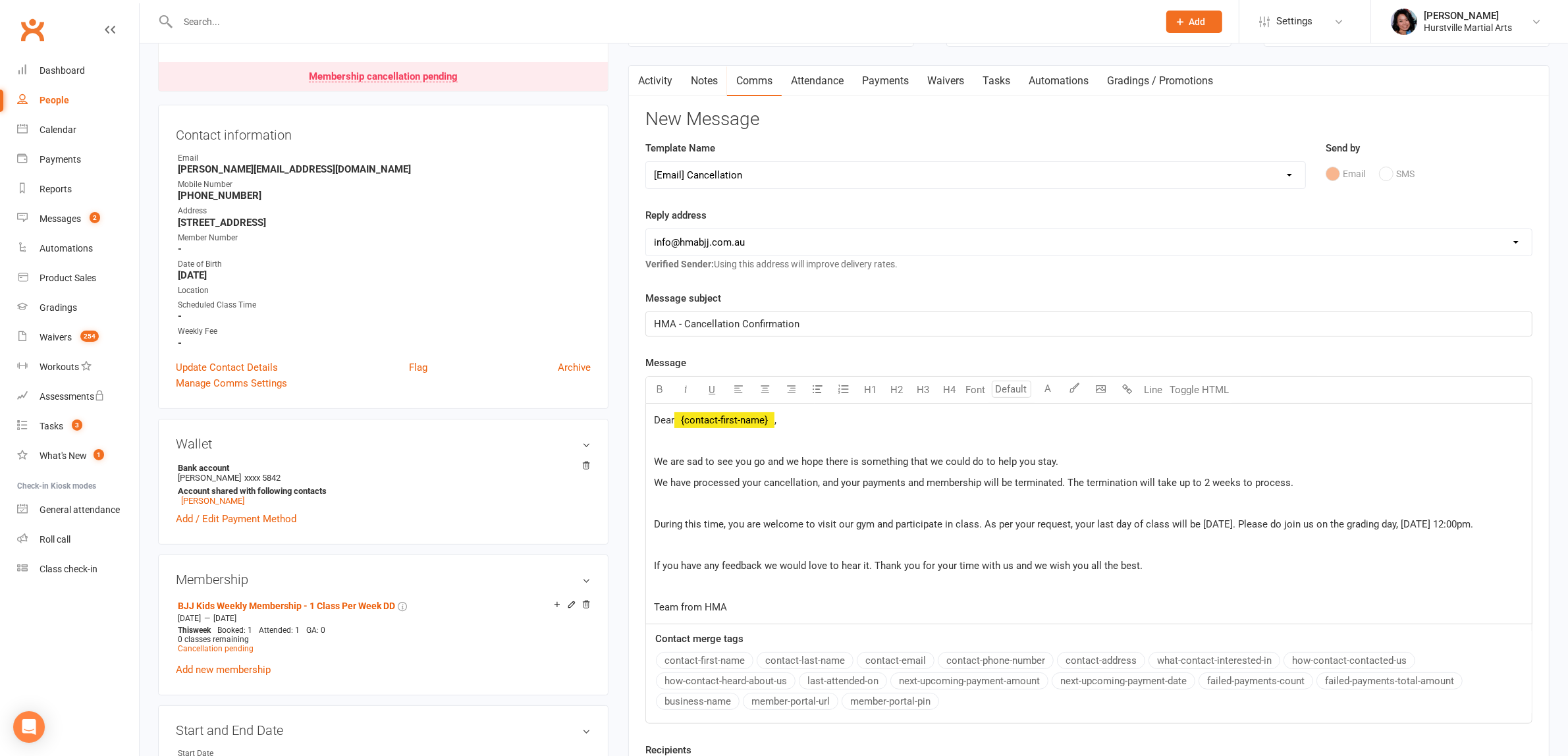
scroll to position [0, 0]
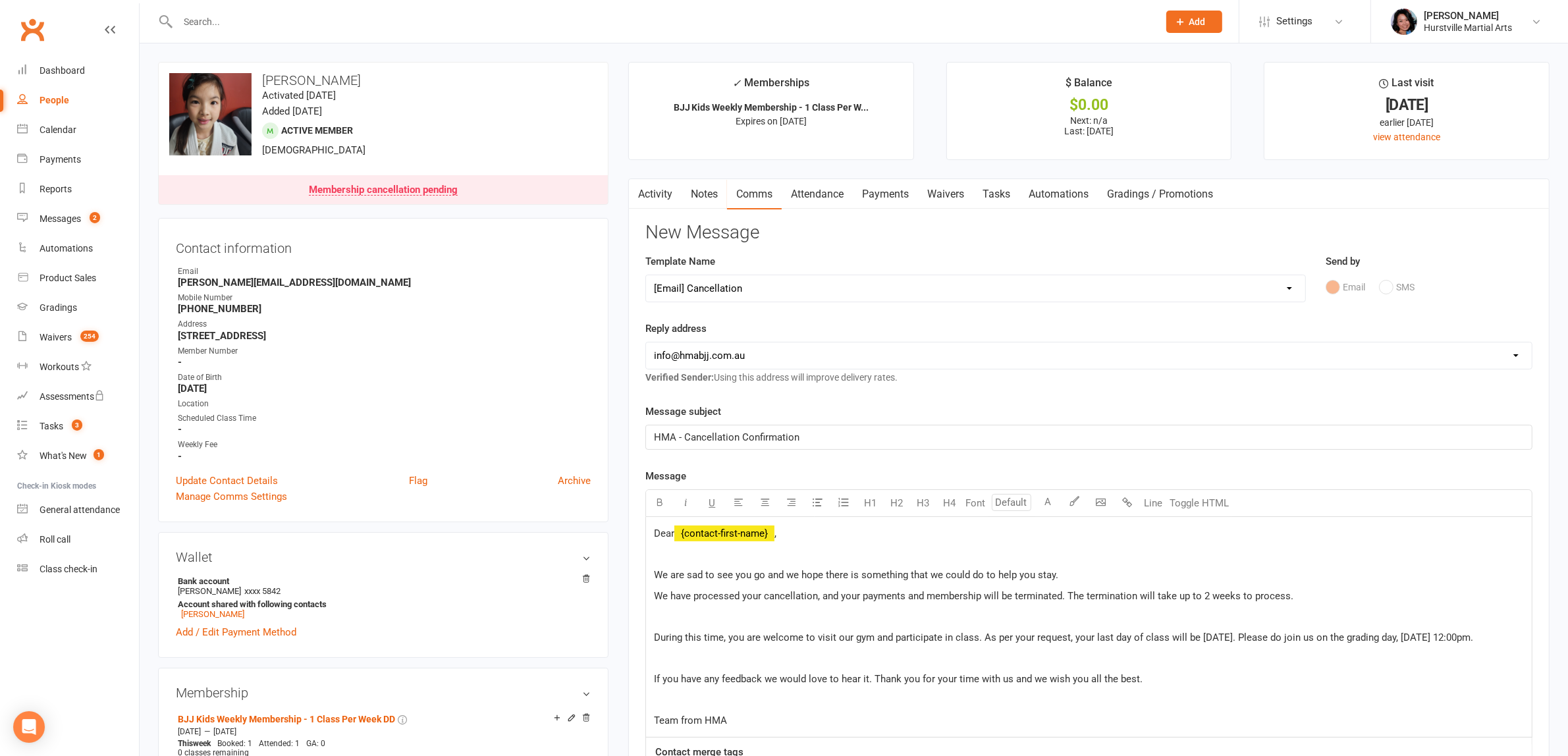
select select
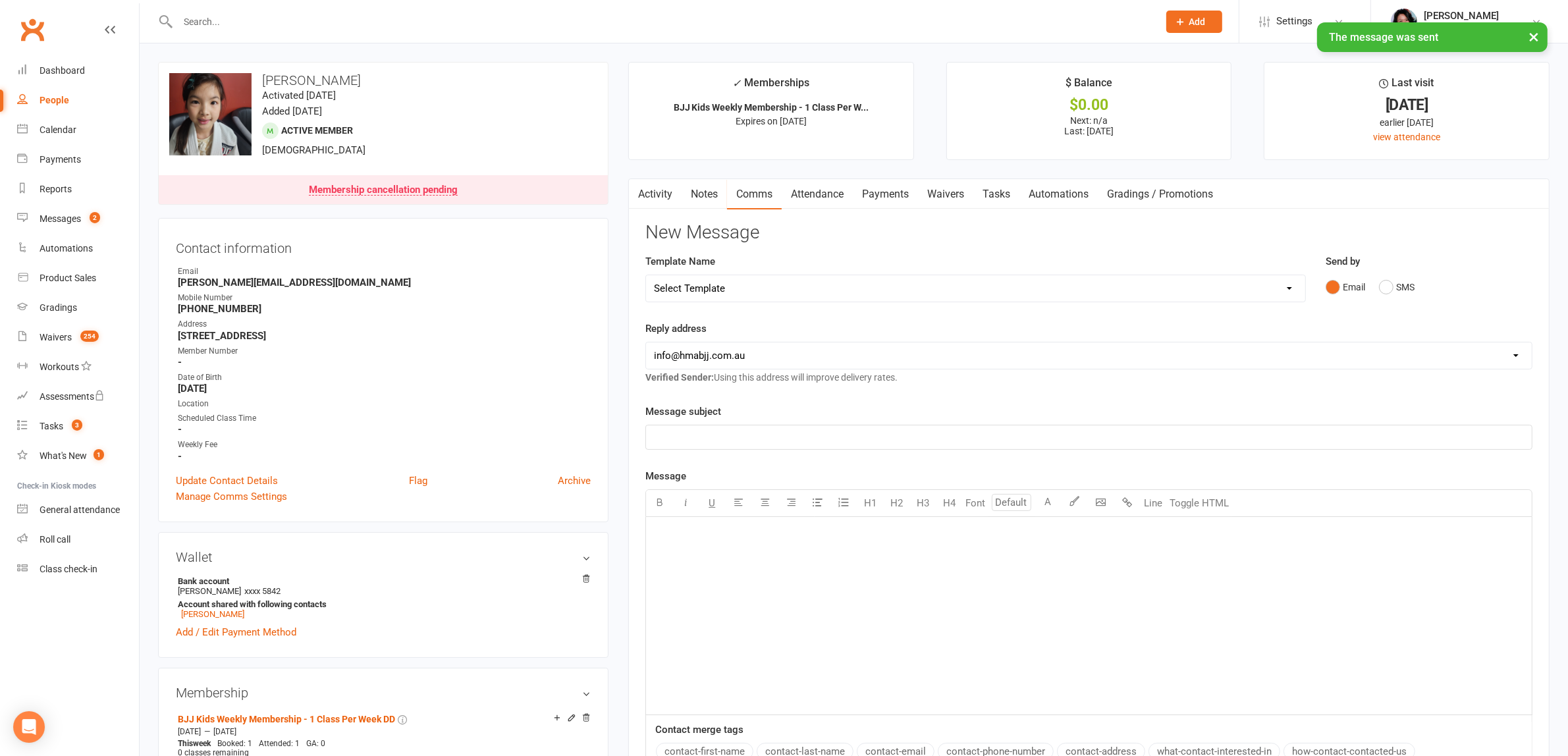
click at [667, 196] on link "Activity" at bounding box center [655, 194] width 53 height 31
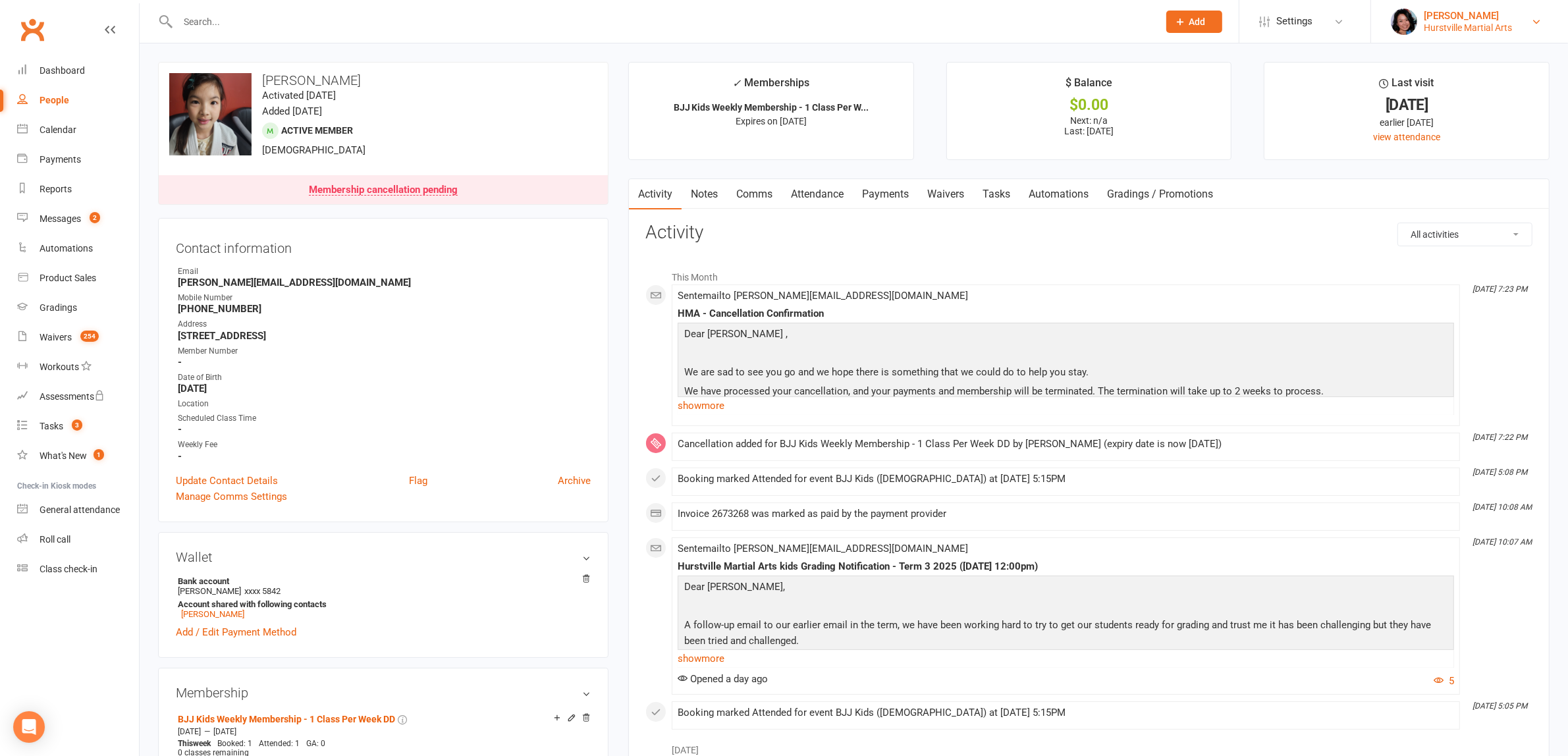
click at [1437, 9] on link "Vicki Chen Hurstville Martial Arts" at bounding box center [1470, 22] width 158 height 26
click at [1429, 185] on link "Sign out" at bounding box center [1470, 182] width 197 height 31
